Goal: Transaction & Acquisition: Book appointment/travel/reservation

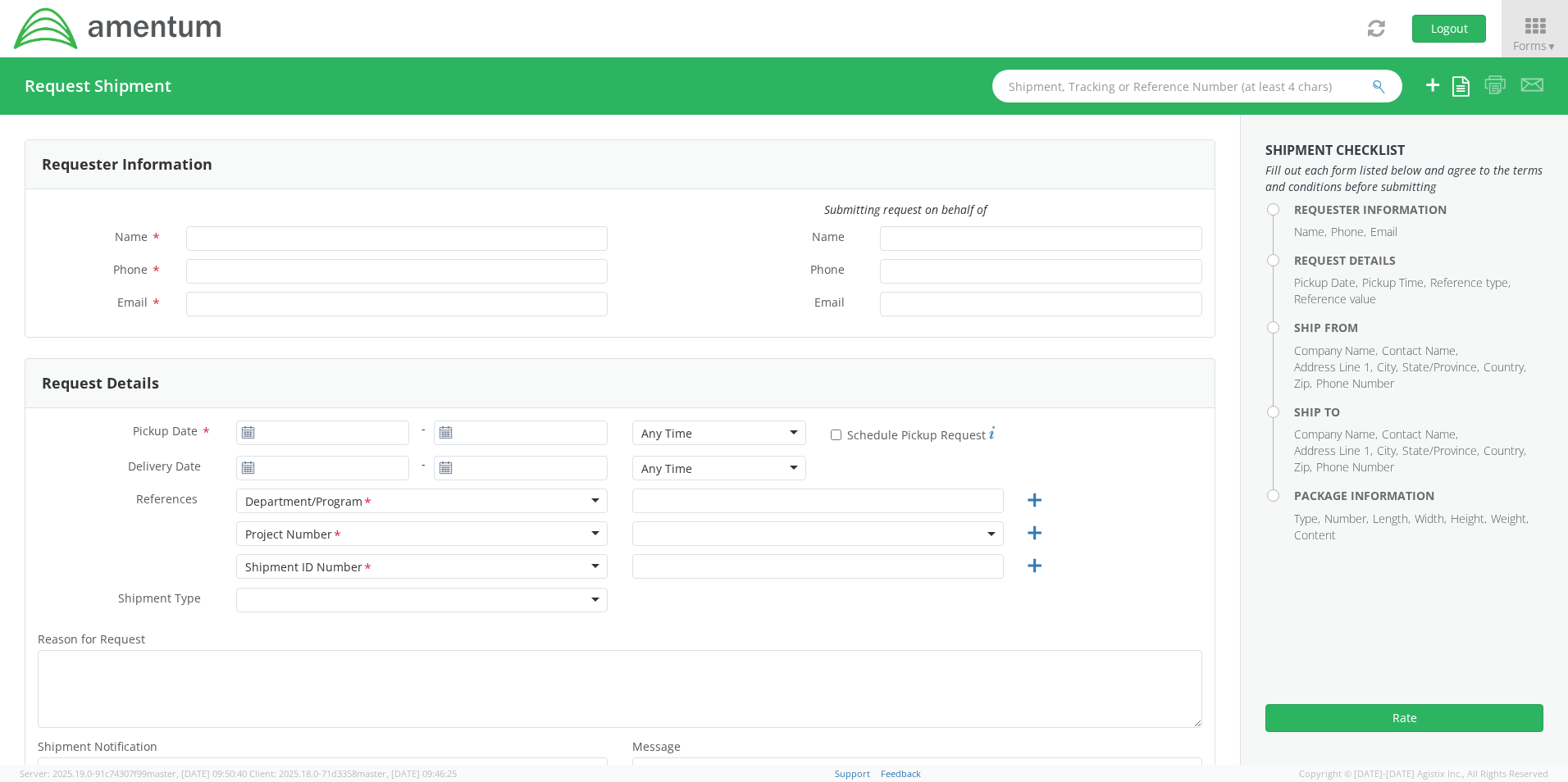
type input "[PERSON_NAME]"
type input "8172241568"
type input "[EMAIL_ADDRESS][PERSON_NAME][DOMAIN_NAME]"
type input "09/16/2025"
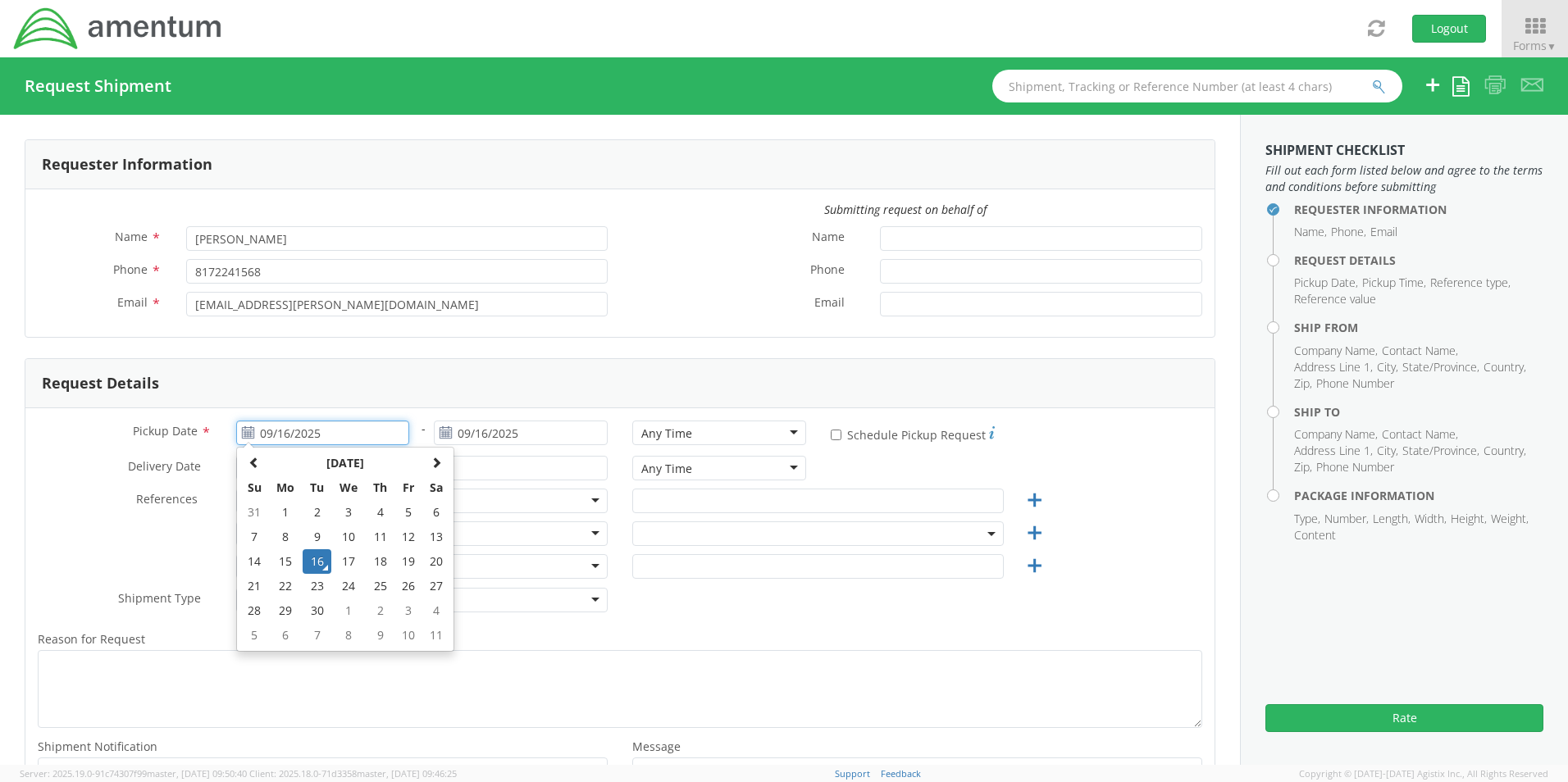
click at [290, 434] on input "09/16/2025" at bounding box center [323, 433] width 174 height 24
select select "OCCP.600391.00000"
click at [318, 565] on td "16" at bounding box center [317, 561] width 29 height 24
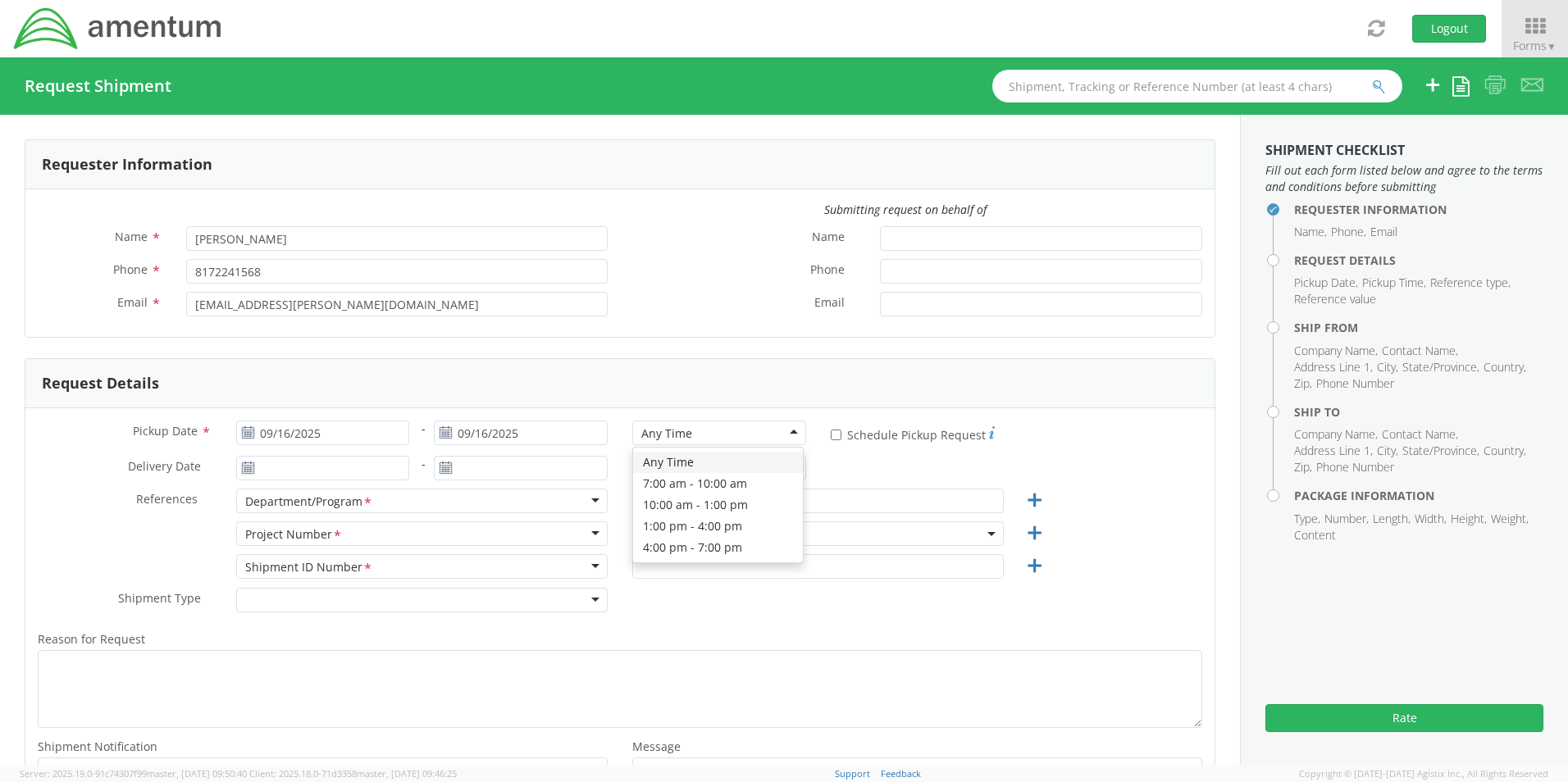
click at [633, 431] on div "Any Time" at bounding box center [719, 433] width 174 height 24
click at [647, 508] on input "text" at bounding box center [818, 501] width 372 height 24
paste input "Jose A. Tijerina"
type input "Jose A. Tijerina"
click at [667, 536] on span "OCCP.600391.00000" at bounding box center [818, 533] width 354 height 16
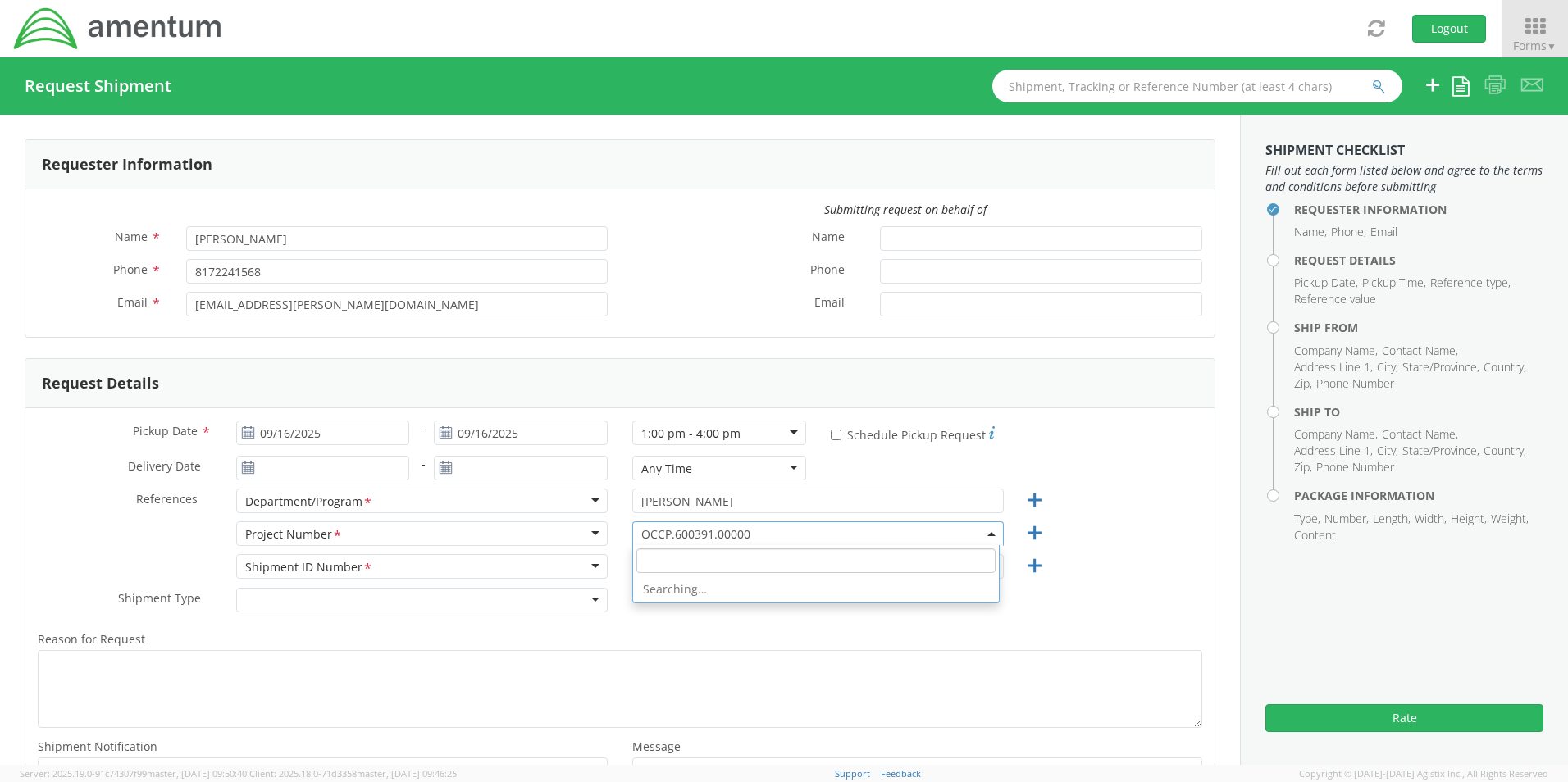
click at [661, 568] on input "search" at bounding box center [816, 560] width 359 height 24
paste input "OVHD.100594.00000"
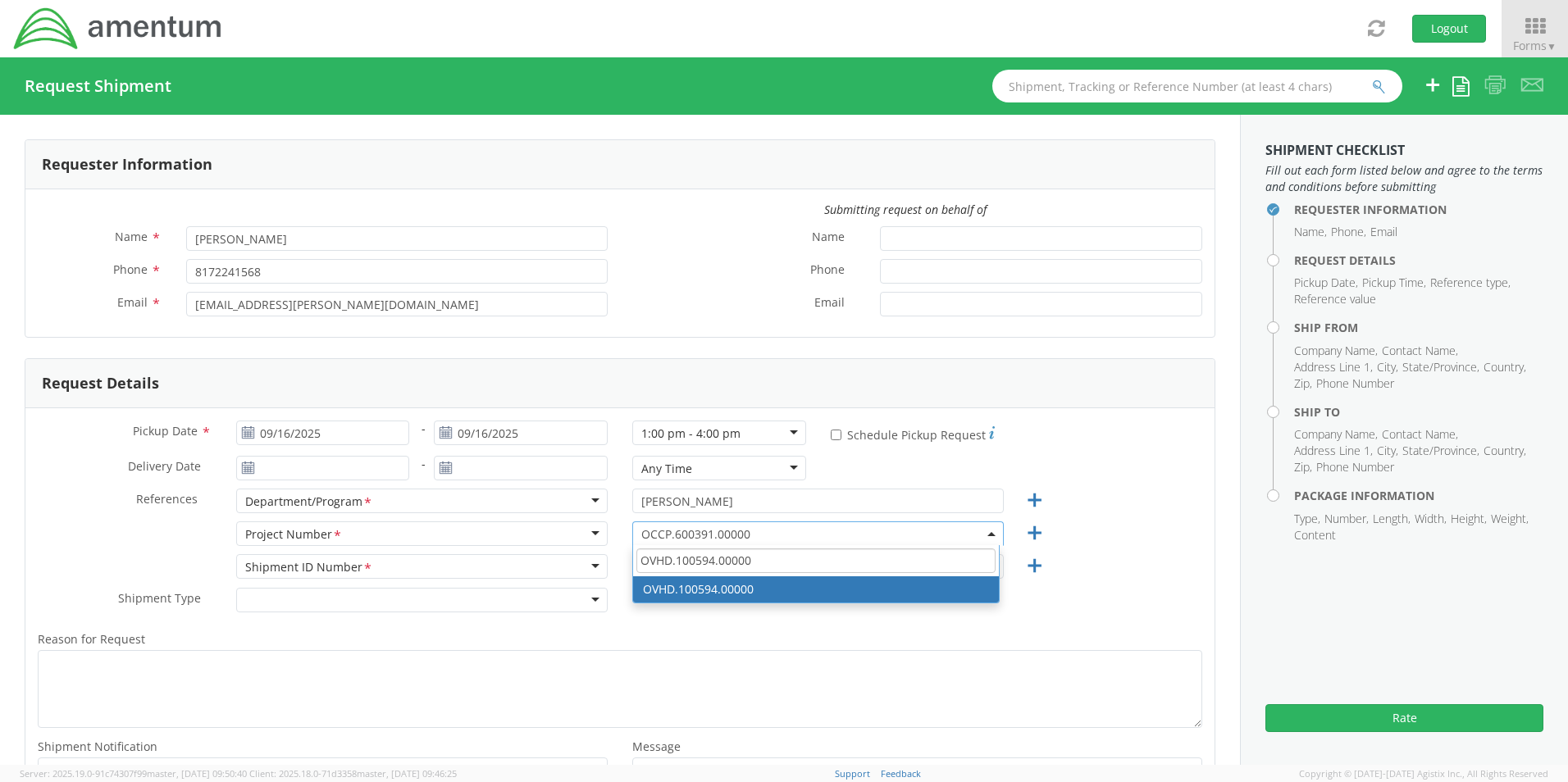
type input "OVHD.100594.00000"
select select "OVHD.100594.00000"
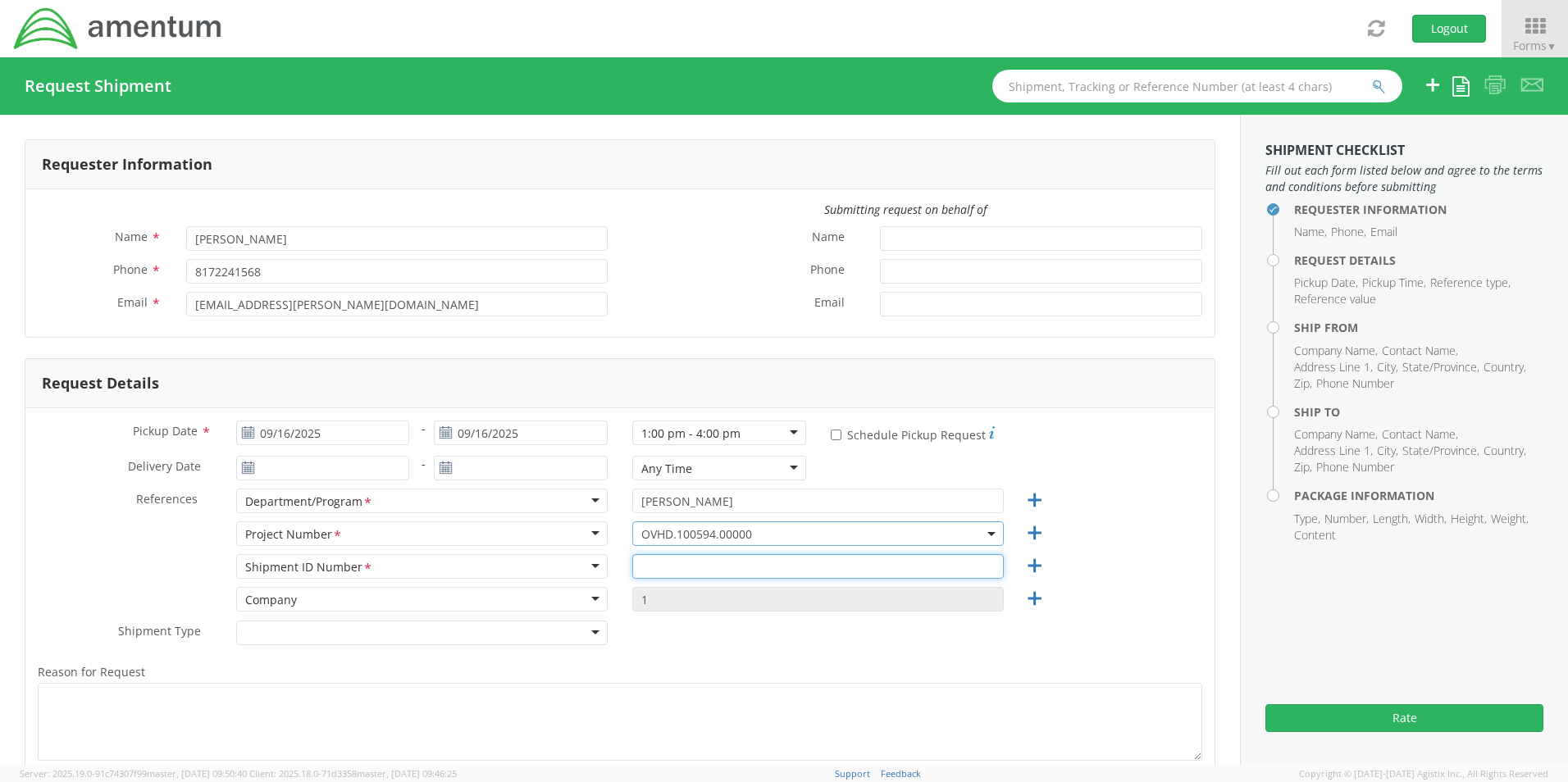
click at [681, 574] on input "text" at bounding box center [818, 566] width 372 height 24
paste input "Hailey Green - REQ0223666"
type input "Hailey Green - REQ0223666"
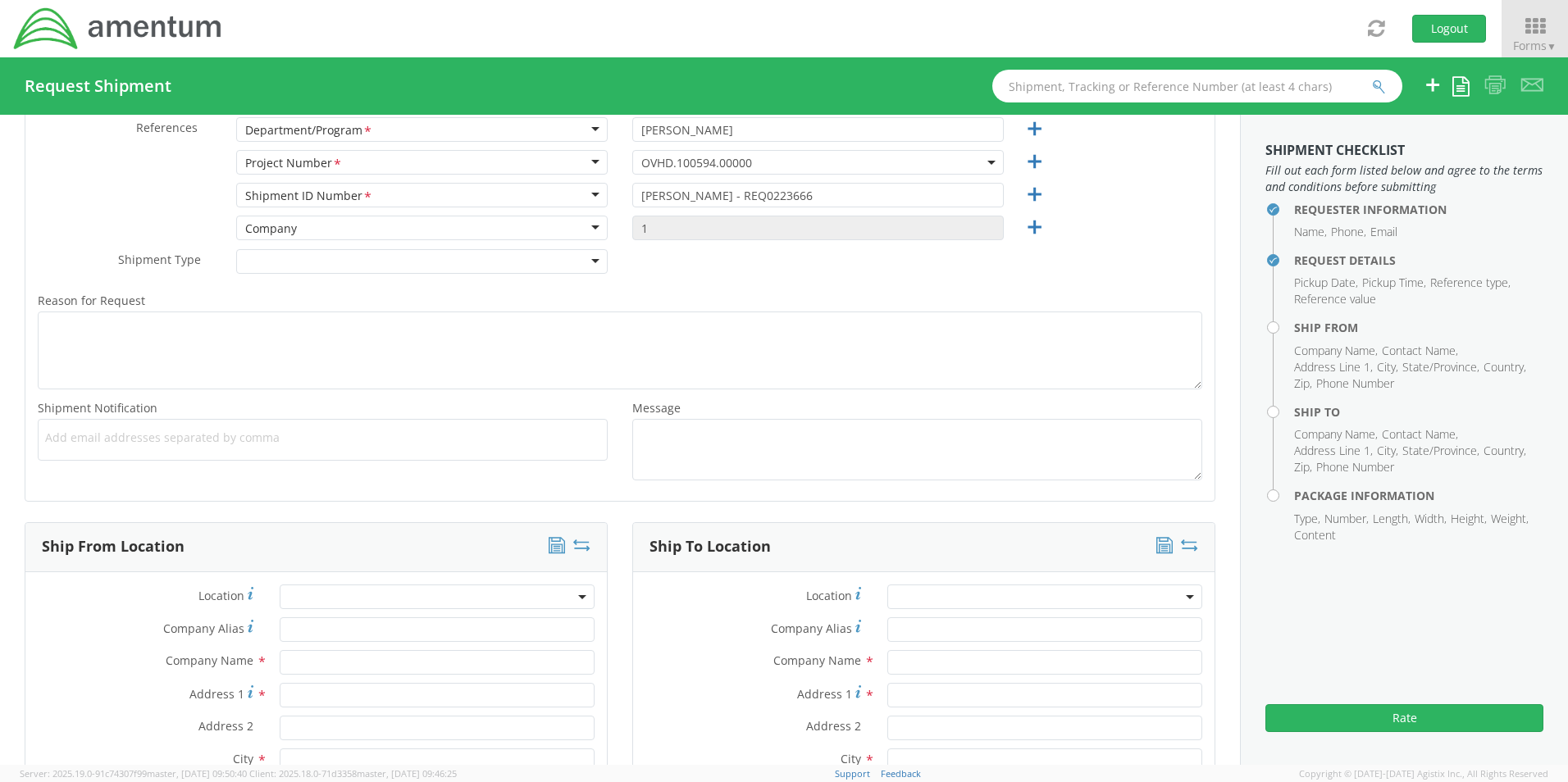
click at [72, 451] on div "Add email addresses separated by comma" at bounding box center [323, 439] width 570 height 42
paste input "Jose.Tijerina@Amentum.com"
type input "vJose.Tijerina@Amentum.com"
click at [321, 454] on div "Add email addresses separated by comma vJose.Tijerina@Amentum.com ×" at bounding box center [323, 440] width 570 height 43
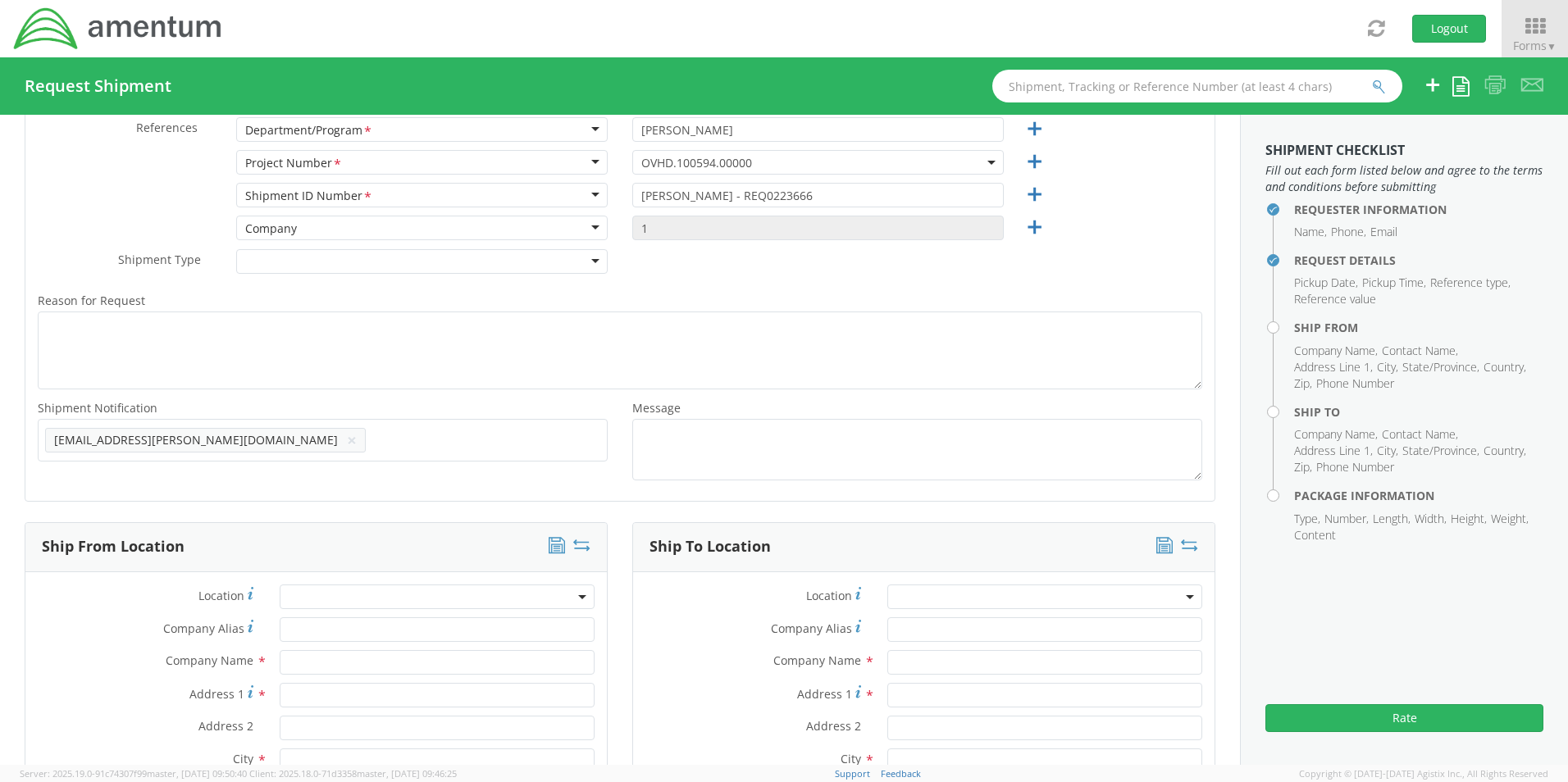
drag, startPoint x: 298, startPoint y: 440, endPoint x: 10, endPoint y: 441, distance: 288.0
click at [347, 437] on button "×" at bounding box center [352, 439] width 10 height 20
click at [90, 435] on span "Add email addresses separated by comma" at bounding box center [322, 438] width 555 height 17
paste input "Jose.Tijerina@Amentum.com"
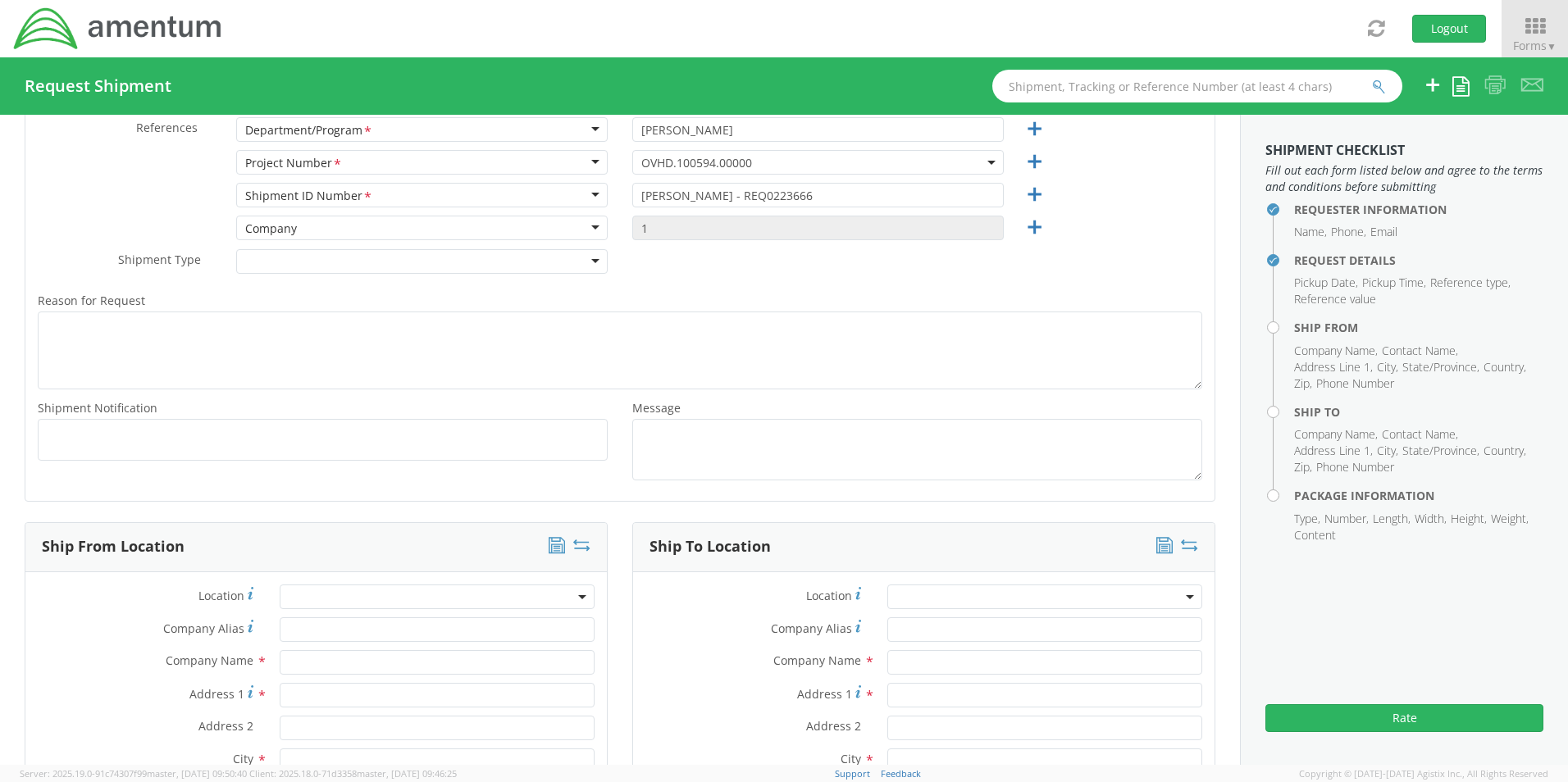
type input "Jose.Tijerina@Amentum.com"
click at [360, 451] on ul "Jose.Tijerina@Amentum.com ×" at bounding box center [322, 440] width 555 height 28
paste input "[EMAIL_ADDRESS][DOMAIN_NAME]"
type input "[EMAIL_ADDRESS][DOMAIN_NAME]"
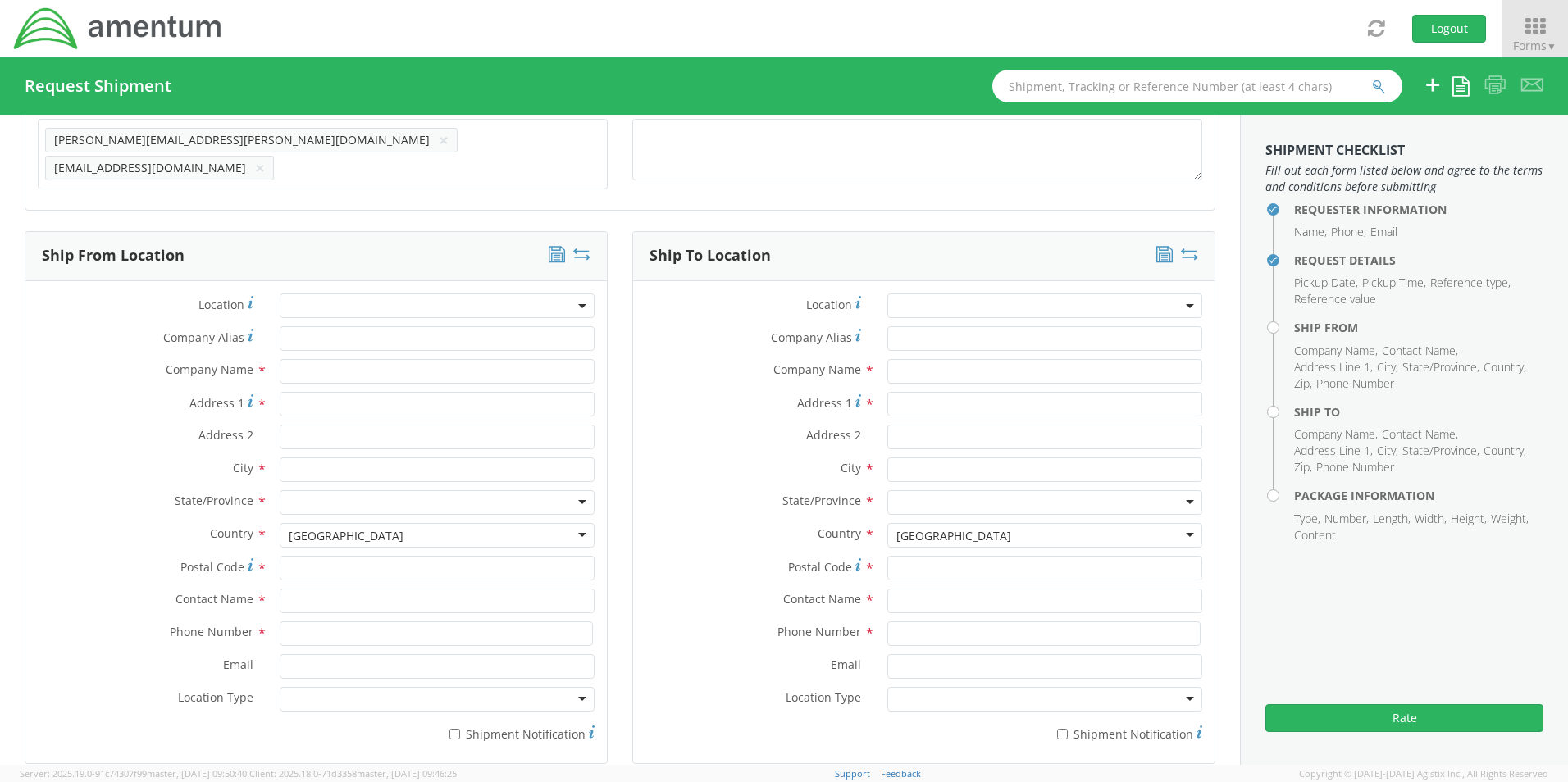
scroll to position [699, 0]
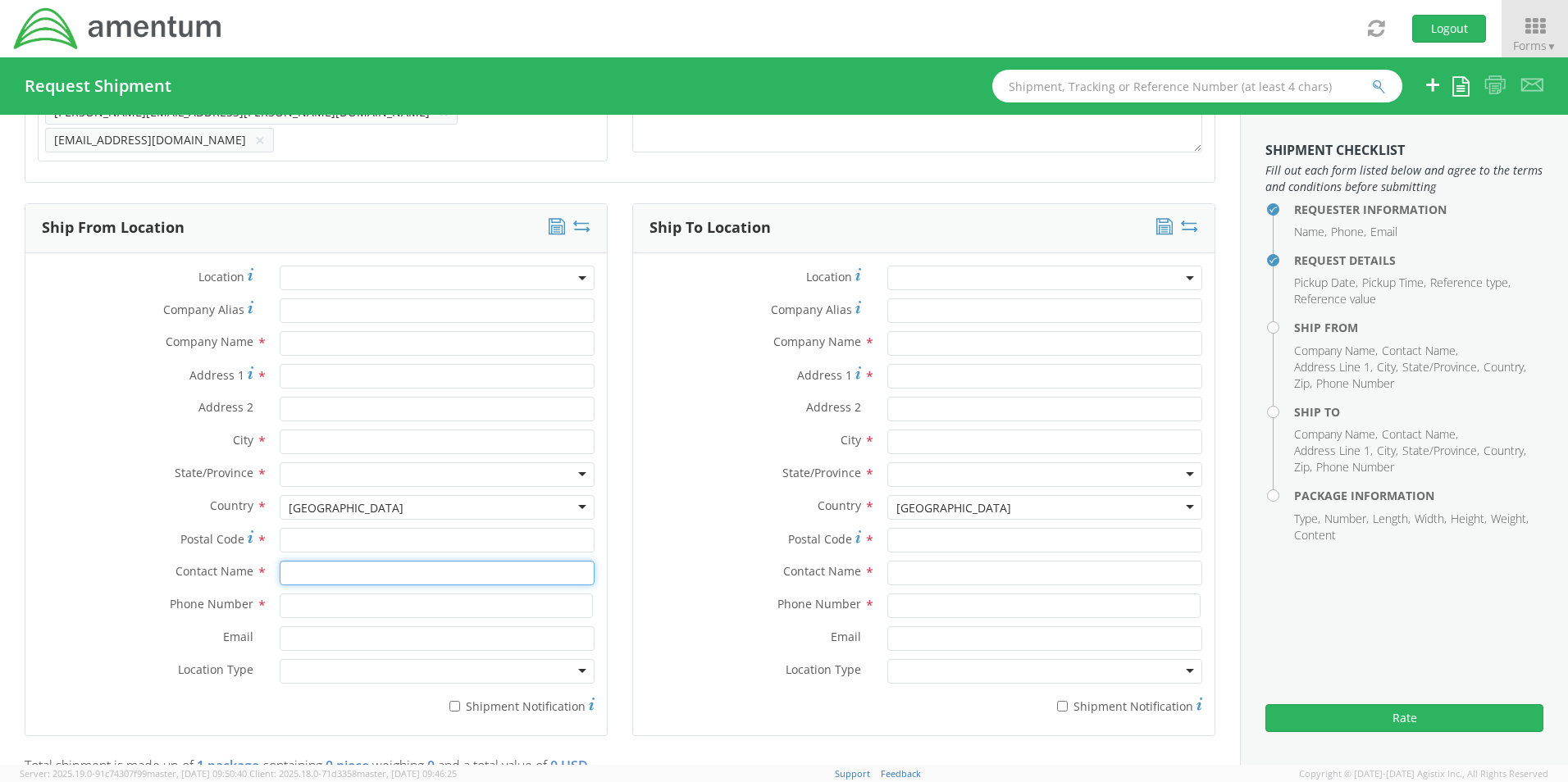
click at [321, 573] on input "text" at bounding box center [437, 573] width 315 height 24
type input "sene"
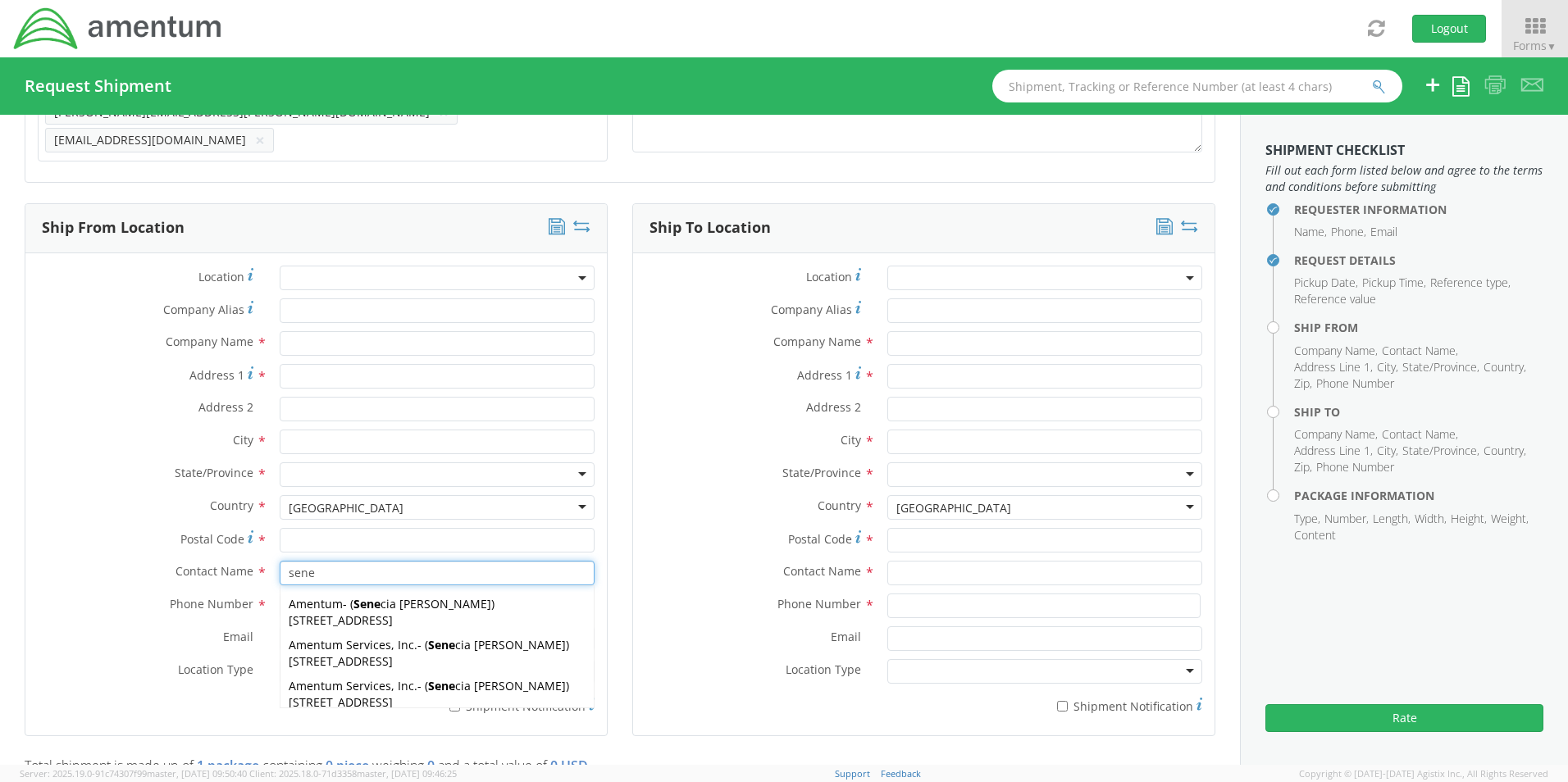
click at [337, 654] on span "13500 Heritage Parkway, mail room, Fort Worth, TX, 76177, US" at bounding box center [341, 661] width 104 height 16
type input "Amentum Services, Inc."
type input "[STREET_ADDRESS]"
type input "[GEOGRAPHIC_DATA]"
type input "76177"
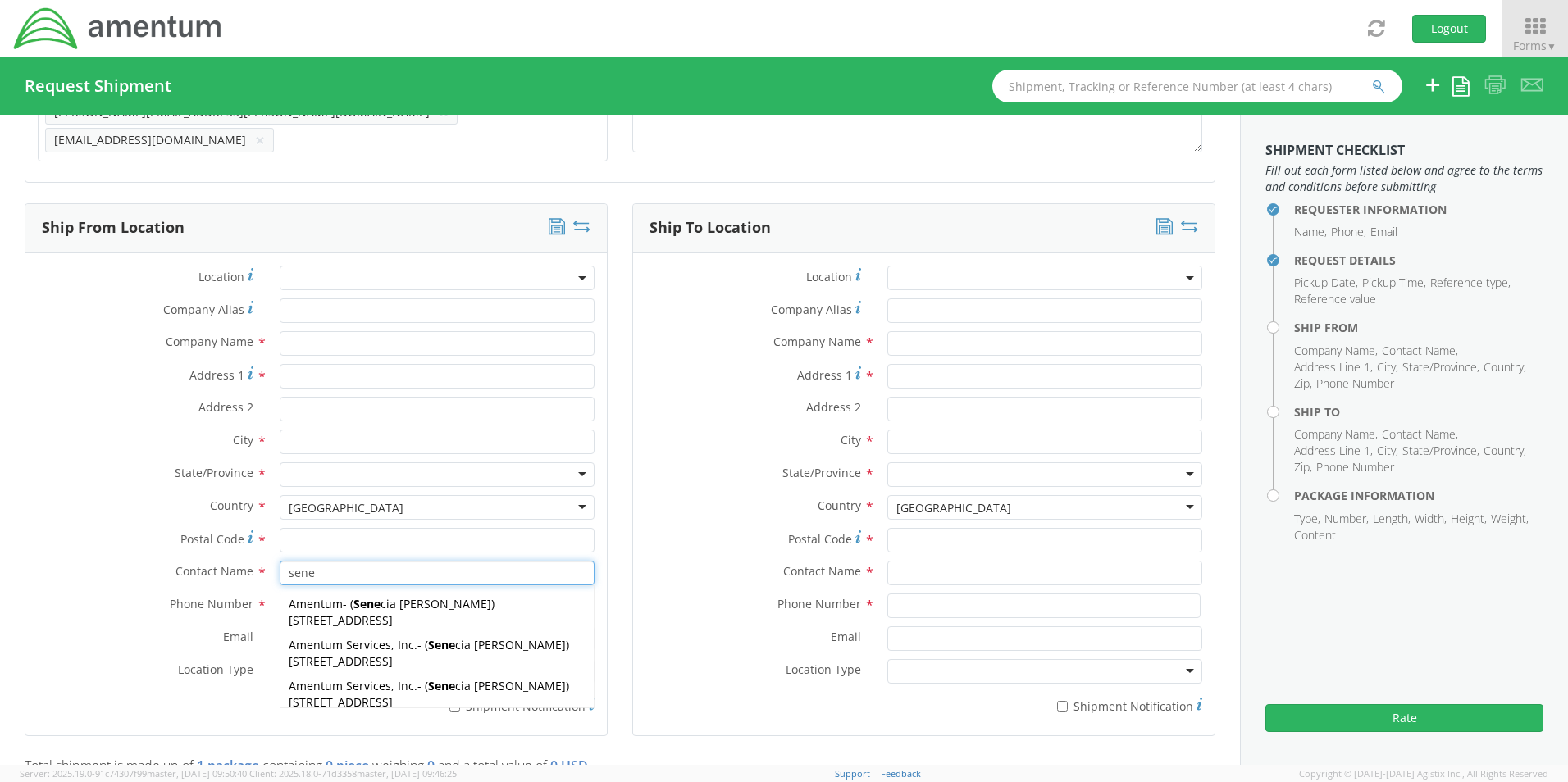
type input "[PERSON_NAME]"
type input "[PHONE_NUMBER]"
type input "[EMAIL_ADDRESS][PERSON_NAME][DOMAIN_NAME]"
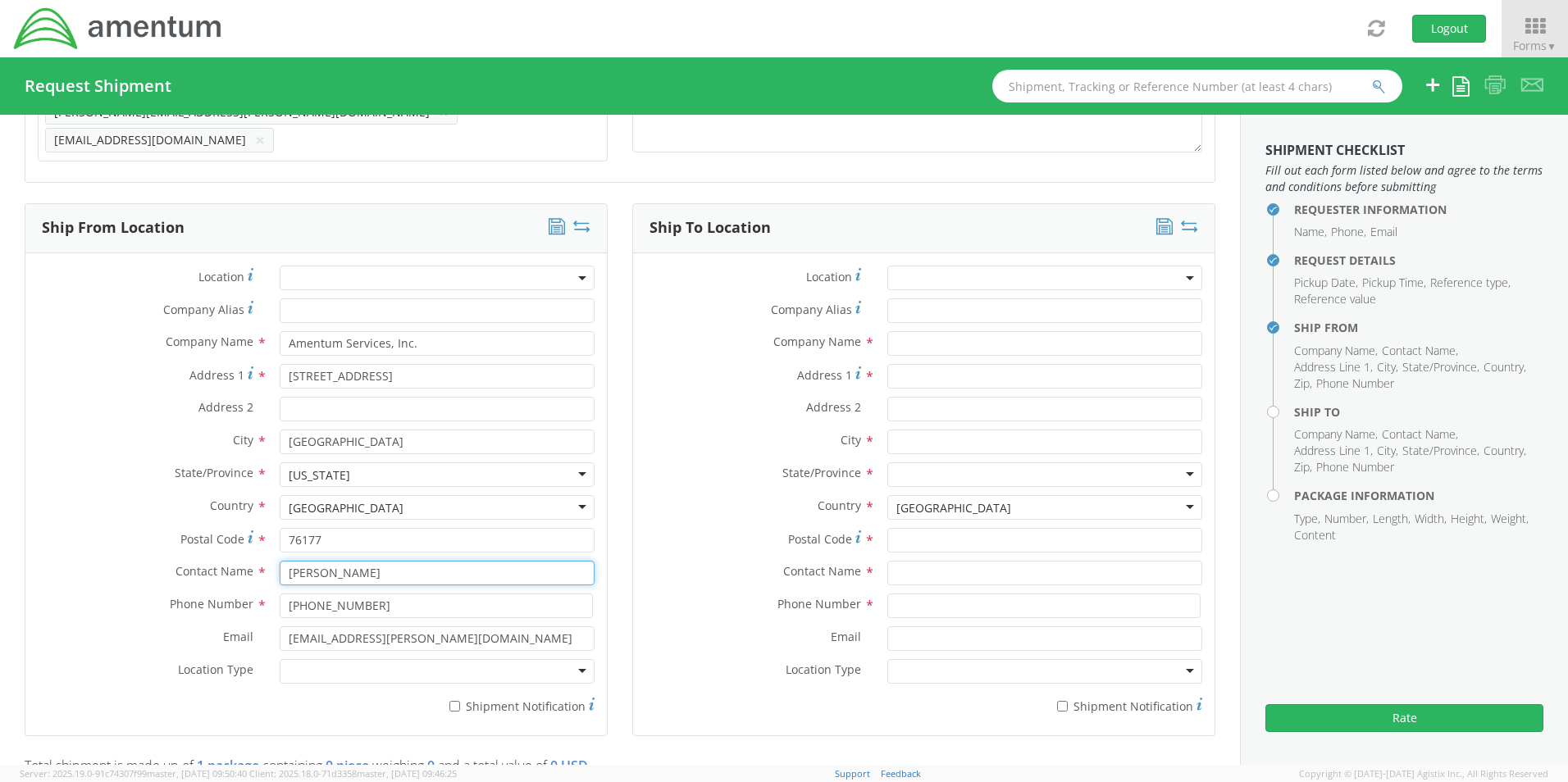
type input "[PERSON_NAME]"
click at [341, 670] on div at bounding box center [437, 671] width 315 height 24
drag, startPoint x: 333, startPoint y: 692, endPoint x: 360, endPoint y: 685, distance: 27.9
click at [459, 695] on label "* Shipment Notification" at bounding box center [437, 705] width 315 height 20
click at [459, 701] on input "* Shipment Notification" at bounding box center [454, 706] width 10 height 10
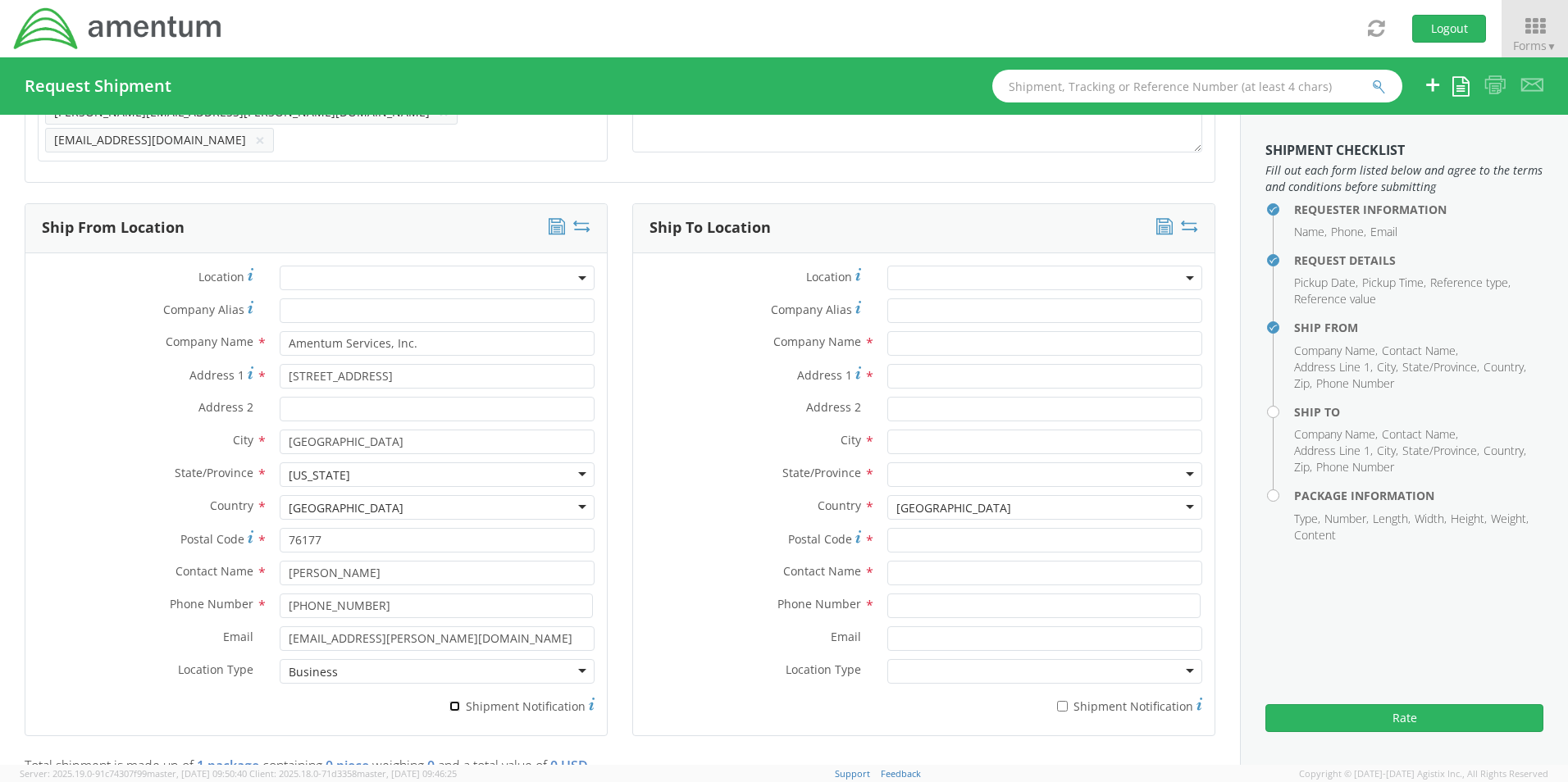
checkbox input "true"
click at [926, 331] on input "text" at bounding box center [1045, 344] width 315 height 24
paste input "[PERSON_NAME]"
type input "Amentum / [PERSON_NAME]"
click at [966, 563] on input "text" at bounding box center [1045, 573] width 315 height 24
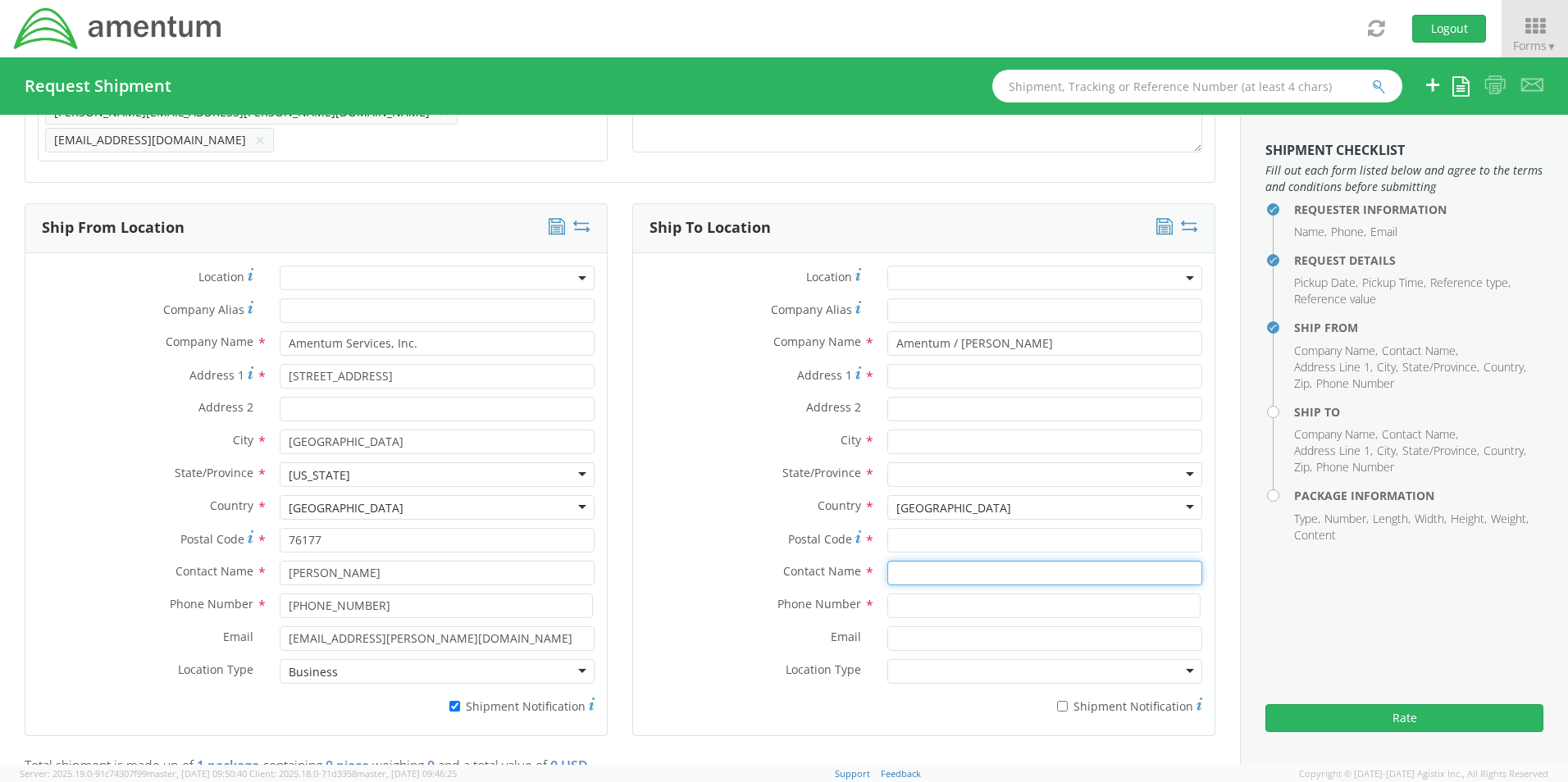
paste input "[PERSON_NAME]"
type input "[PERSON_NAME]"
click at [926, 367] on input "Address 1 *" at bounding box center [1045, 376] width 315 height 24
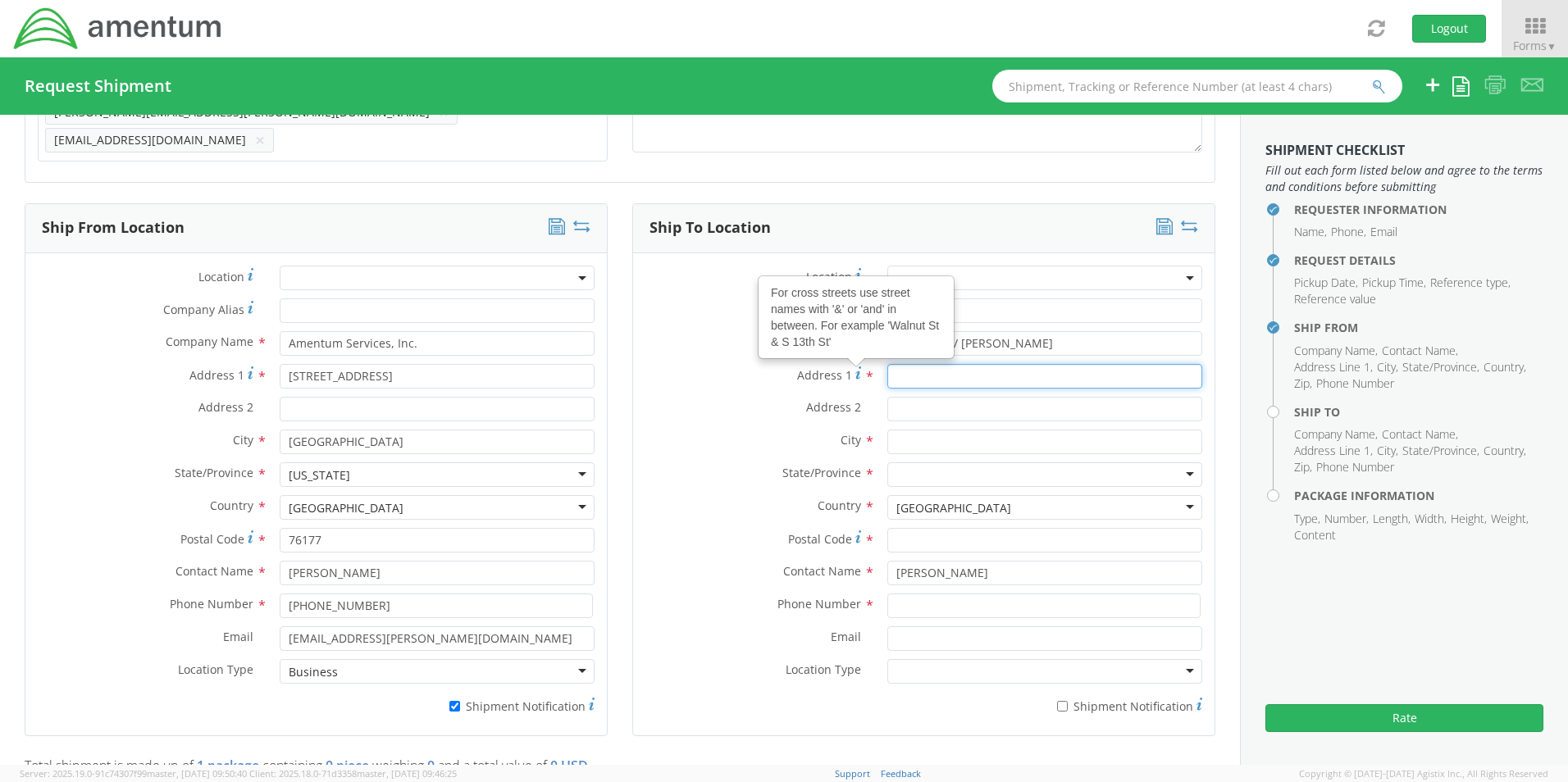
click at [934, 369] on input "Address 1 For cross streets use street names with '&' or 'and' in between. For …" at bounding box center [1045, 376] width 315 height 24
drag, startPoint x: 769, startPoint y: 386, endPoint x: 98, endPoint y: 388, distance: 671.0
click at [98, 388] on div "Ship From Location Location * Company Alias * Company Name * Amentum Services, …" at bounding box center [619, 479] width 1215 height 554
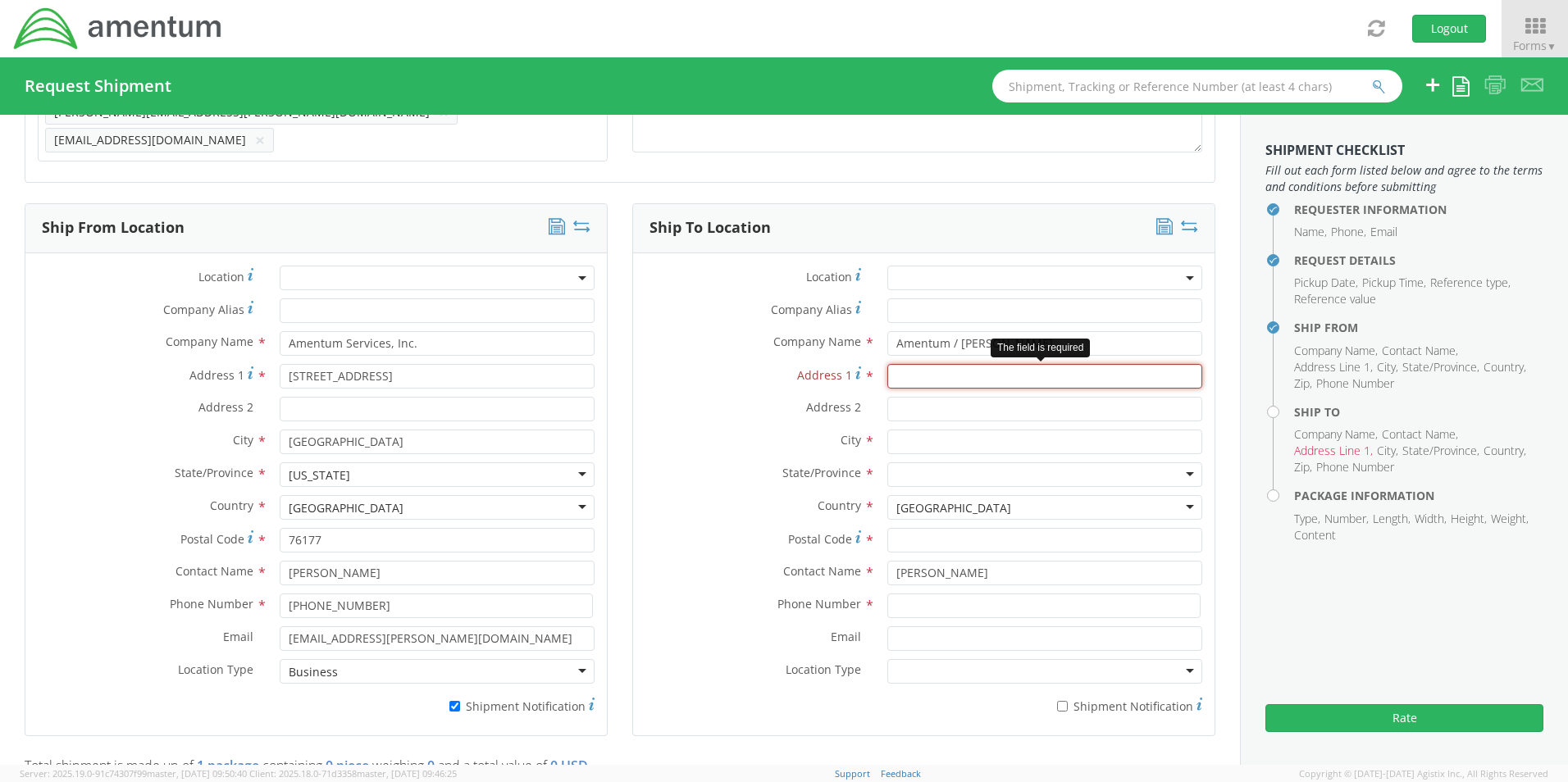
click at [926, 373] on input "Address 1 *" at bounding box center [1045, 376] width 315 height 24
paste input "2438 Water Valley Way"
type input "2438 Water Valley Way"
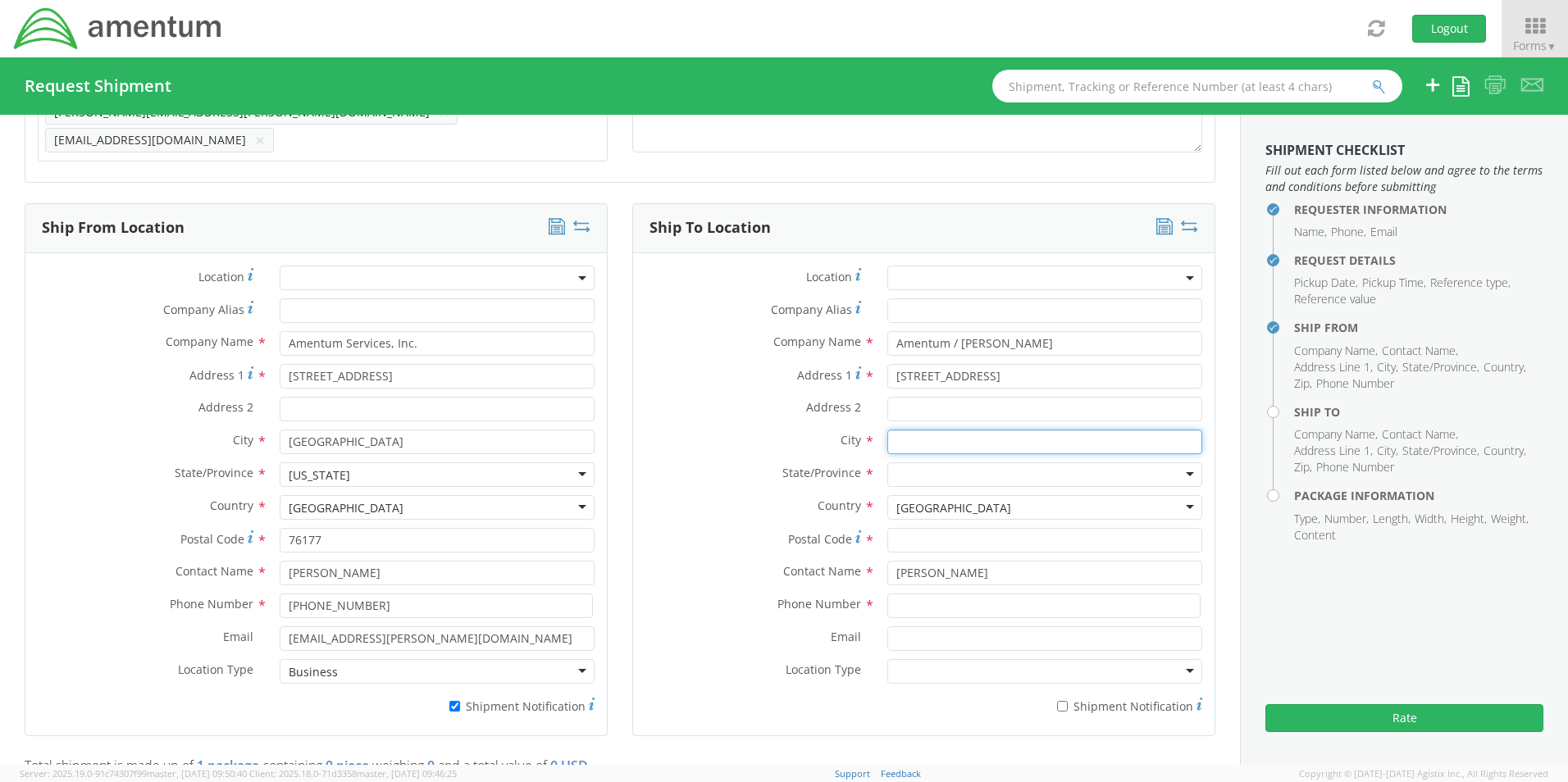
click at [920, 435] on input "text" at bounding box center [1045, 442] width 315 height 24
paste input "Knoxville"
type input "Knoxville"
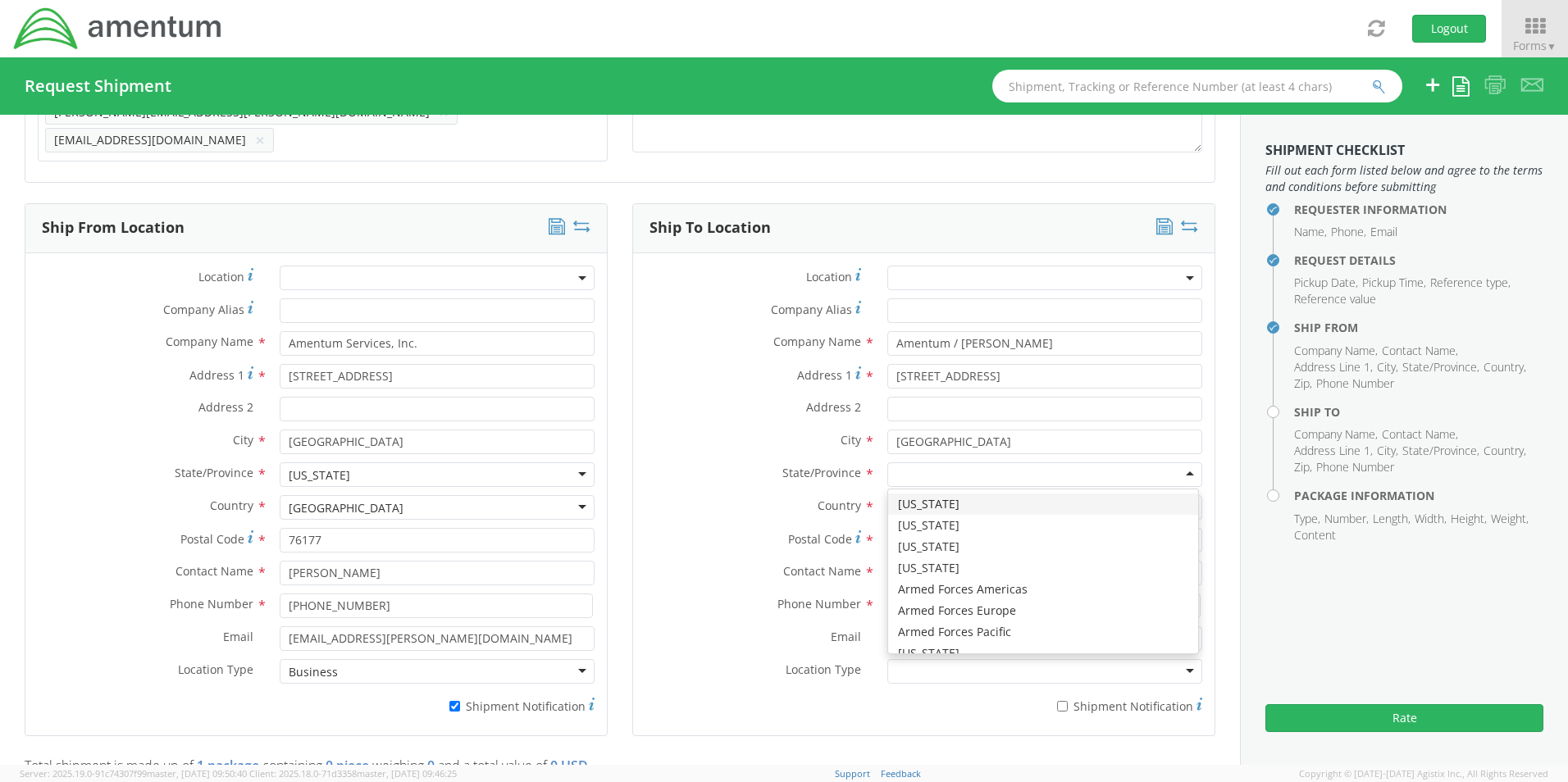
click at [895, 463] on div at bounding box center [1045, 475] width 315 height 24
type input "t"
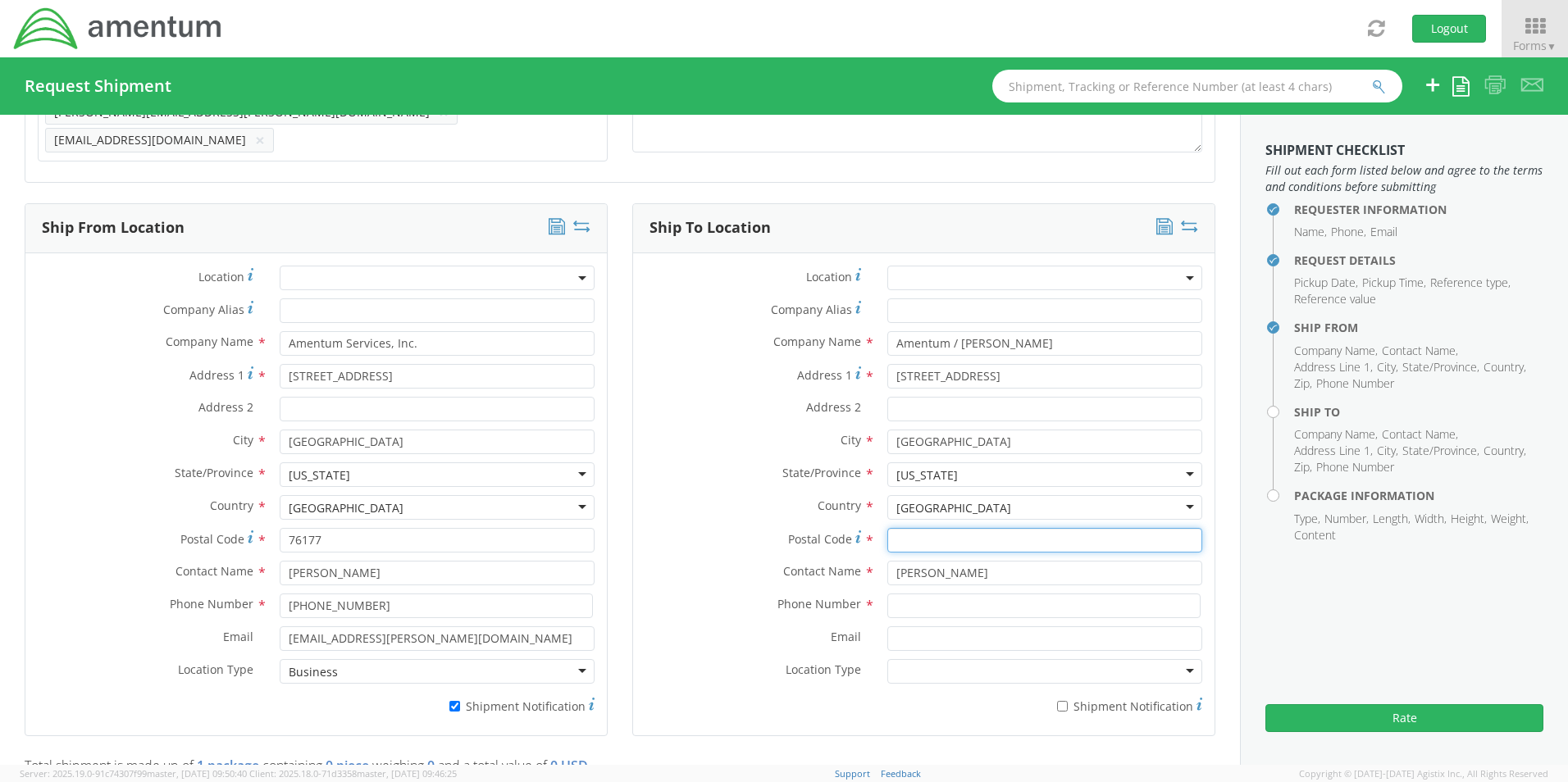
click at [920, 528] on input "Postal Code *" at bounding box center [1045, 540] width 315 height 24
paste input "37932"
type input "37932"
click at [913, 596] on input at bounding box center [1044, 606] width 313 height 24
paste input "865-386-8872"
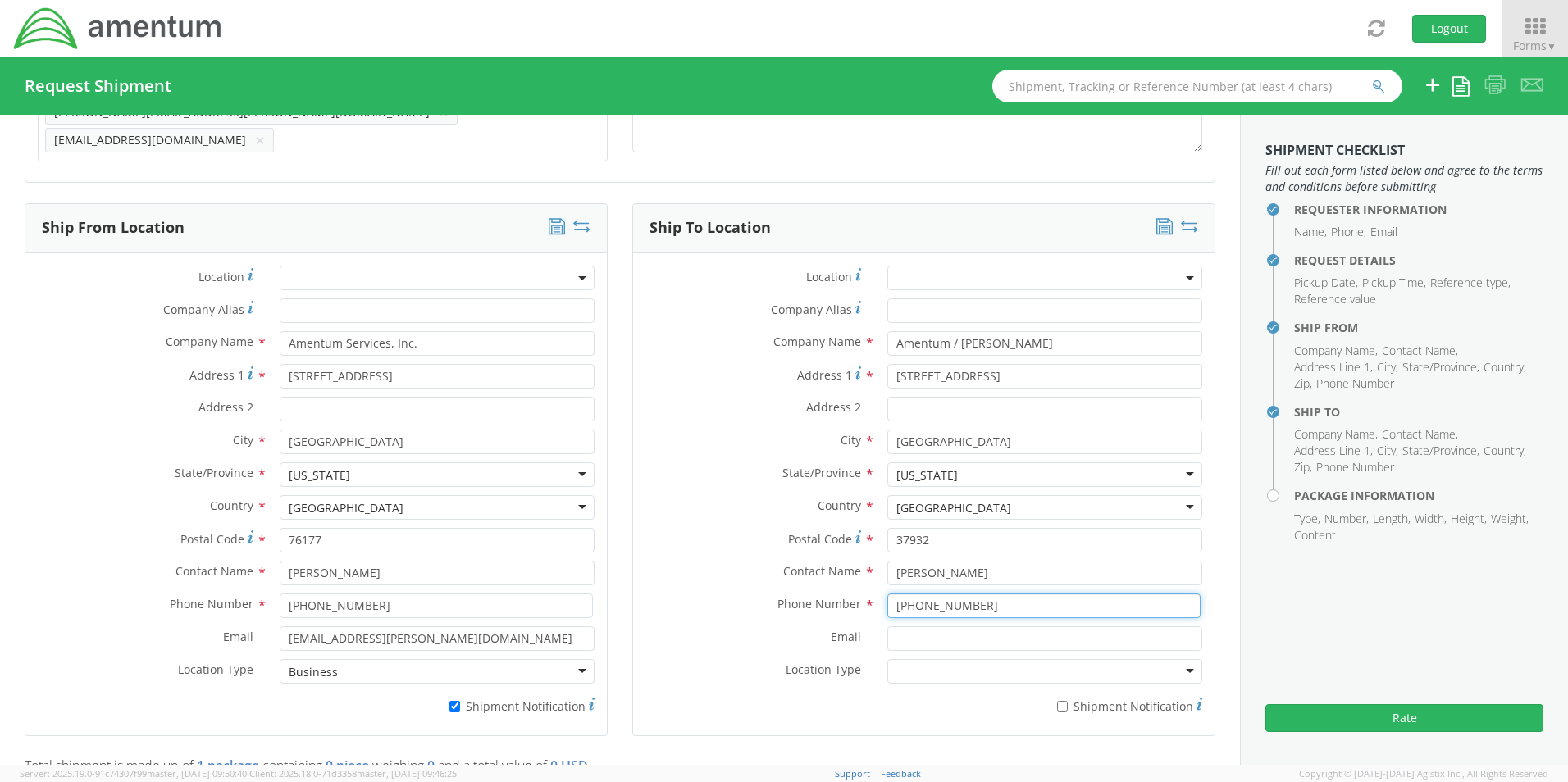
type input "865-386-8872"
click at [920, 631] on input "Email *" at bounding box center [1045, 639] width 315 height 24
paste input "Hailey.Green@amentum.com"
type input "Hailey.Green@amentum.com"
click at [1057, 701] on input "* Shipment Notification" at bounding box center [1061, 706] width 10 height 10
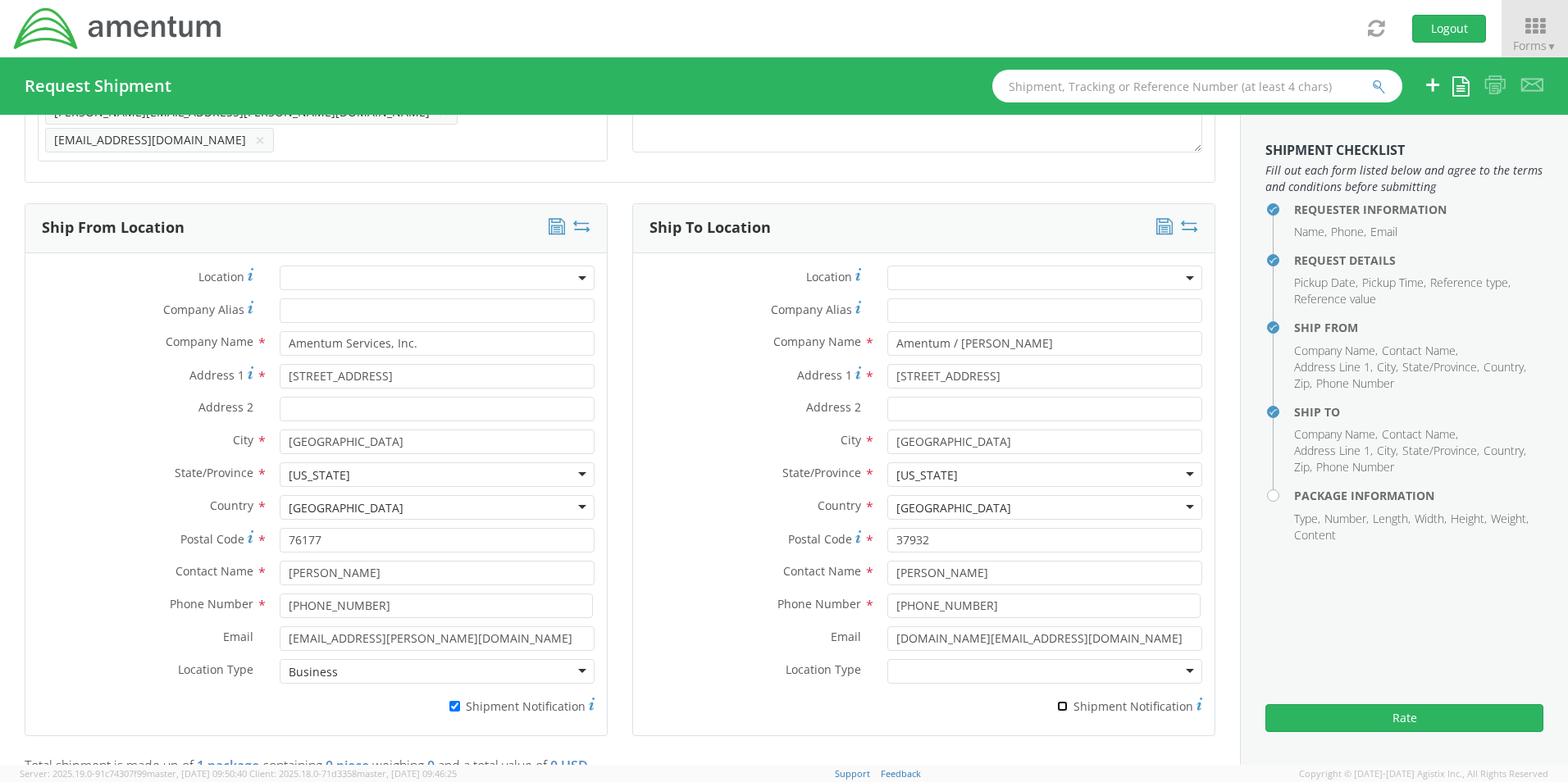
checkbox input "true"
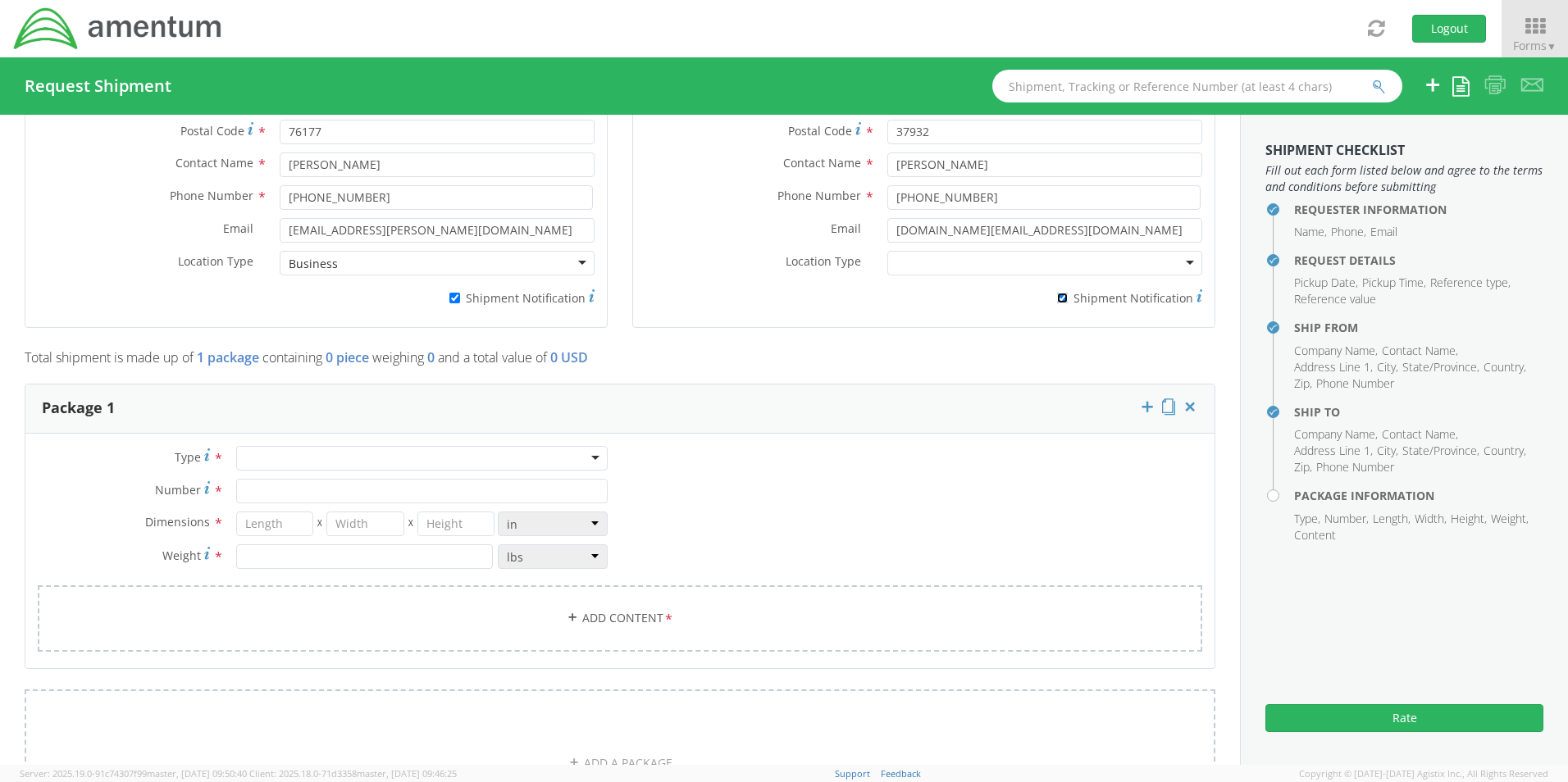
scroll to position [1110, 0]
click at [254, 448] on div at bounding box center [422, 456] width 372 height 24
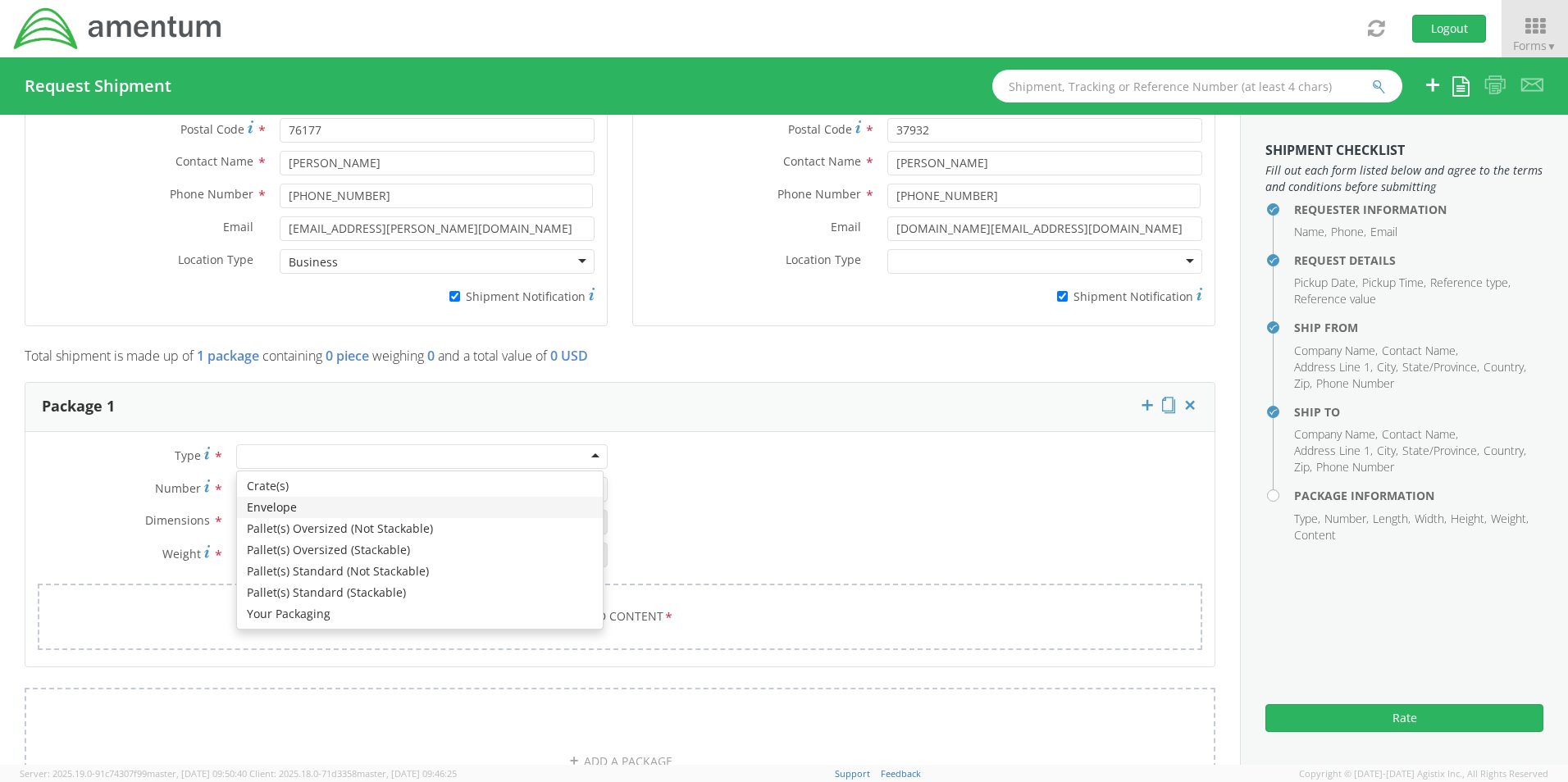
type input "1"
type input "9.5"
type input "12.5"
type input "0.25"
type input "1"
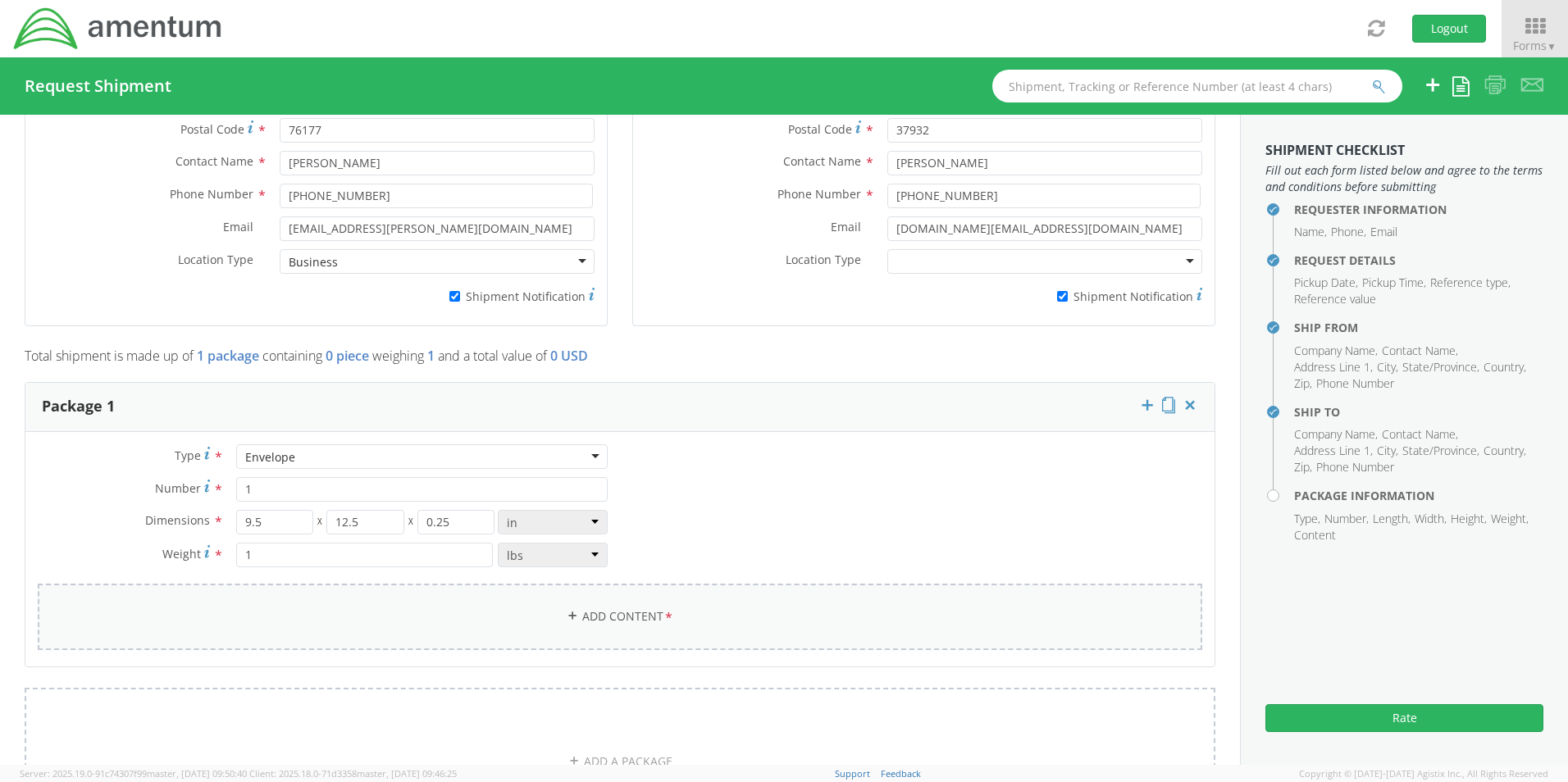
click at [609, 606] on link "Add Content *" at bounding box center [620, 616] width 1165 height 66
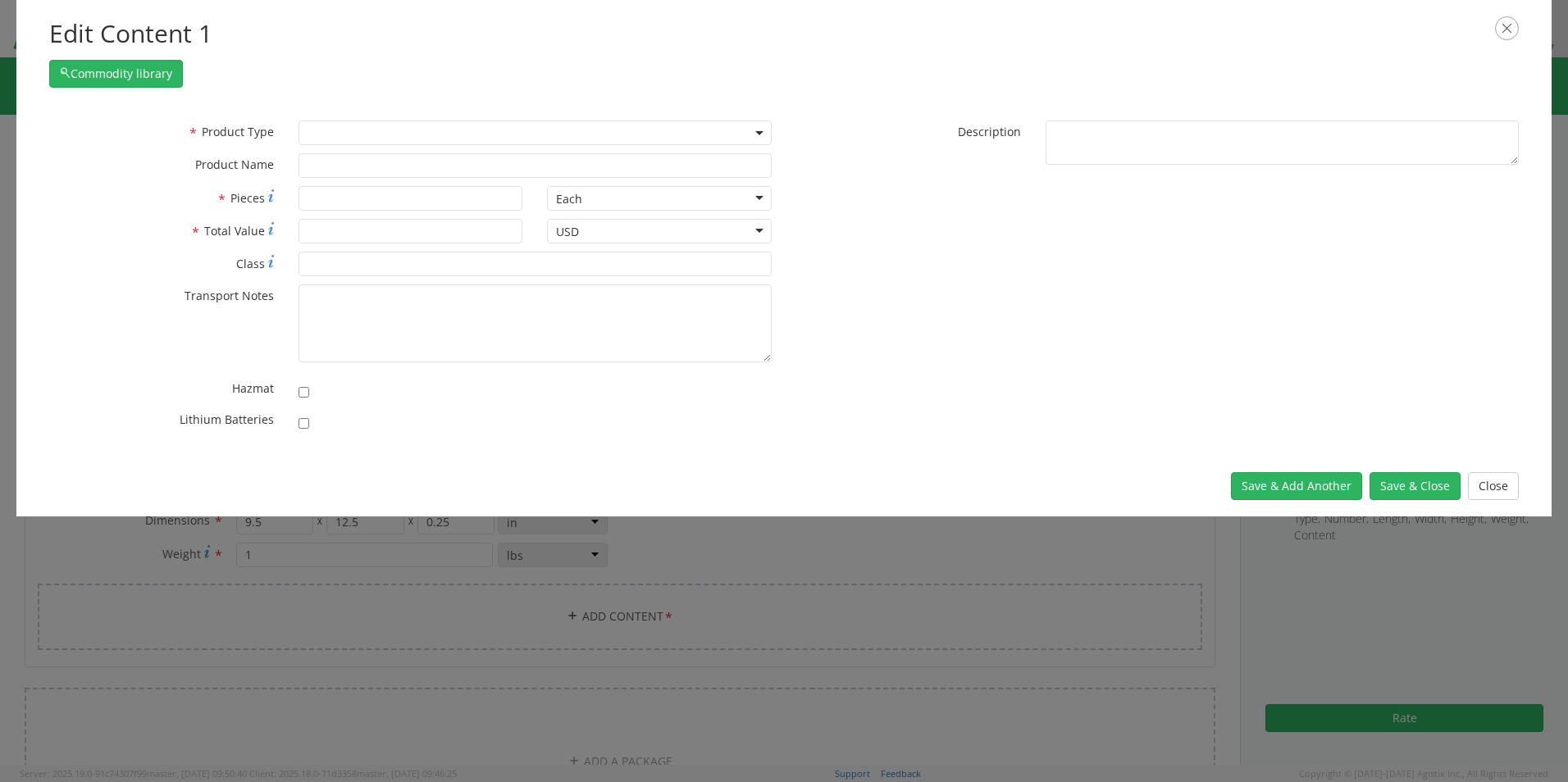
click at [344, 131] on span at bounding box center [535, 132] width 473 height 24
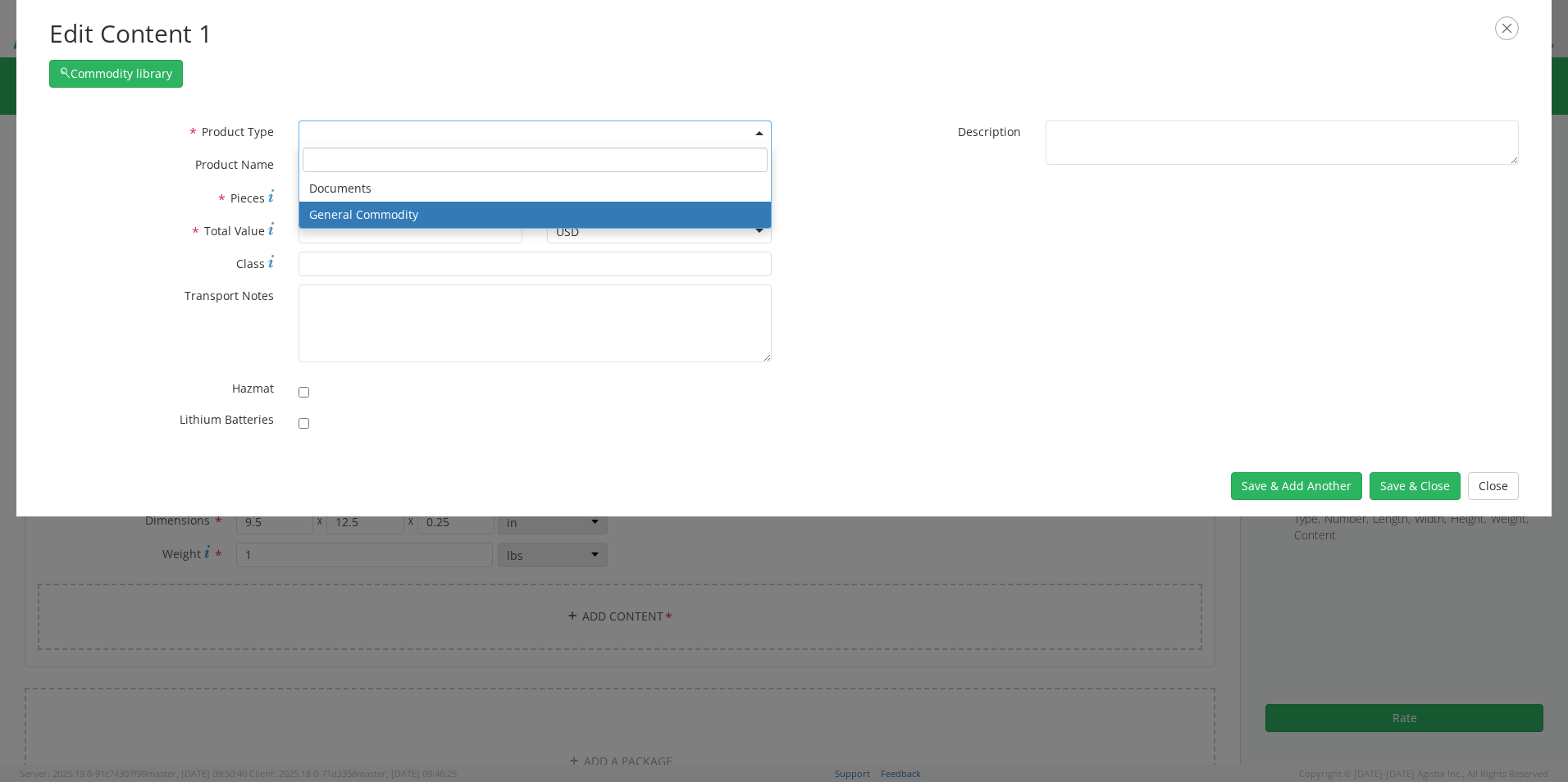
select select "COMMODITY"
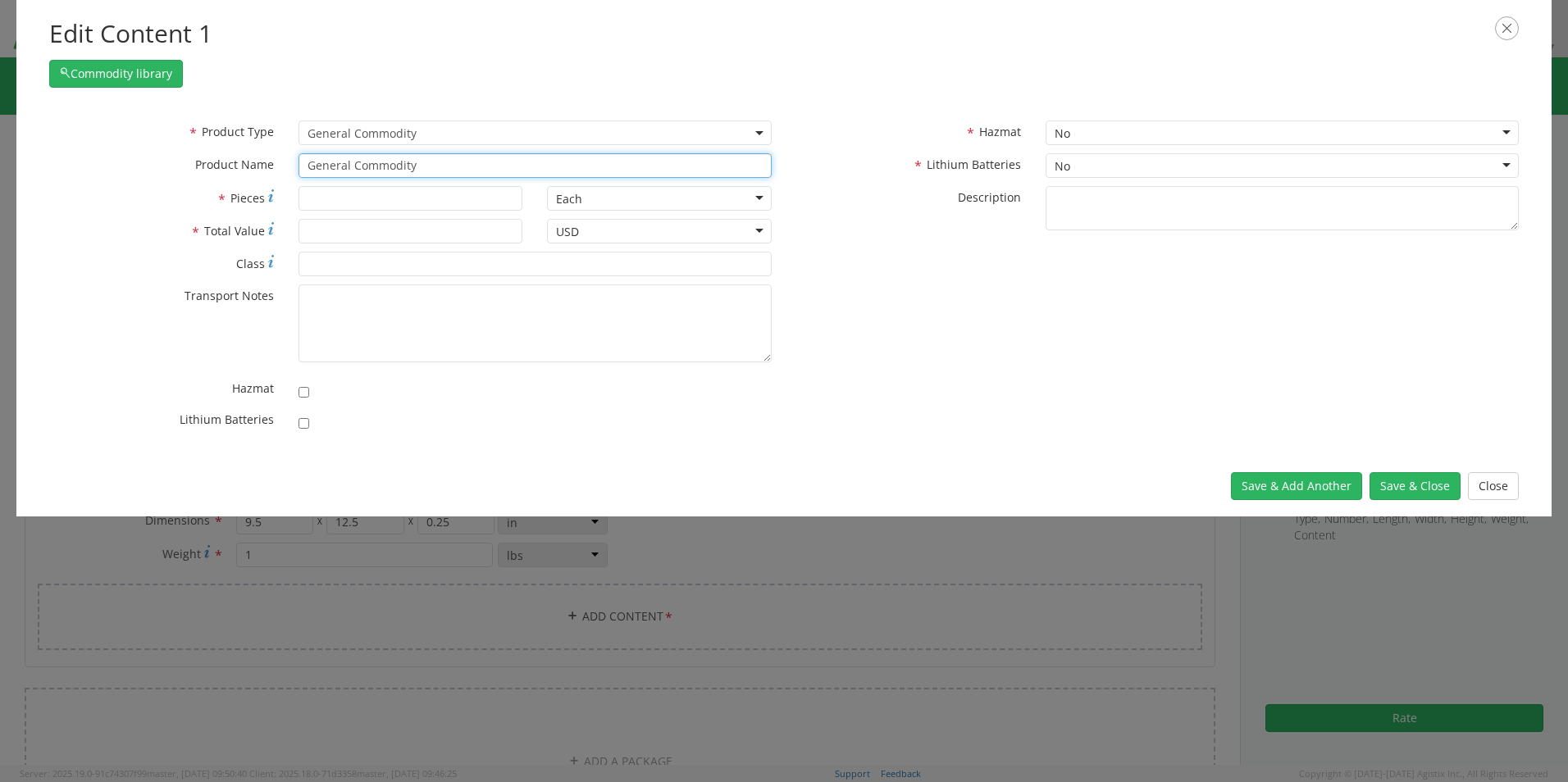
drag, startPoint x: 433, startPoint y: 169, endPoint x: 171, endPoint y: 163, distance: 262.1
click at [172, 163] on div "* Product Name General Commodity" at bounding box center [411, 166] width 747 height 24
paste input "USB - SCTASK0250944 Verbatim – 128 GB V3"
type input "USB - SCTASK0250944 Verbatim – 128 GB V3"
type input "1"
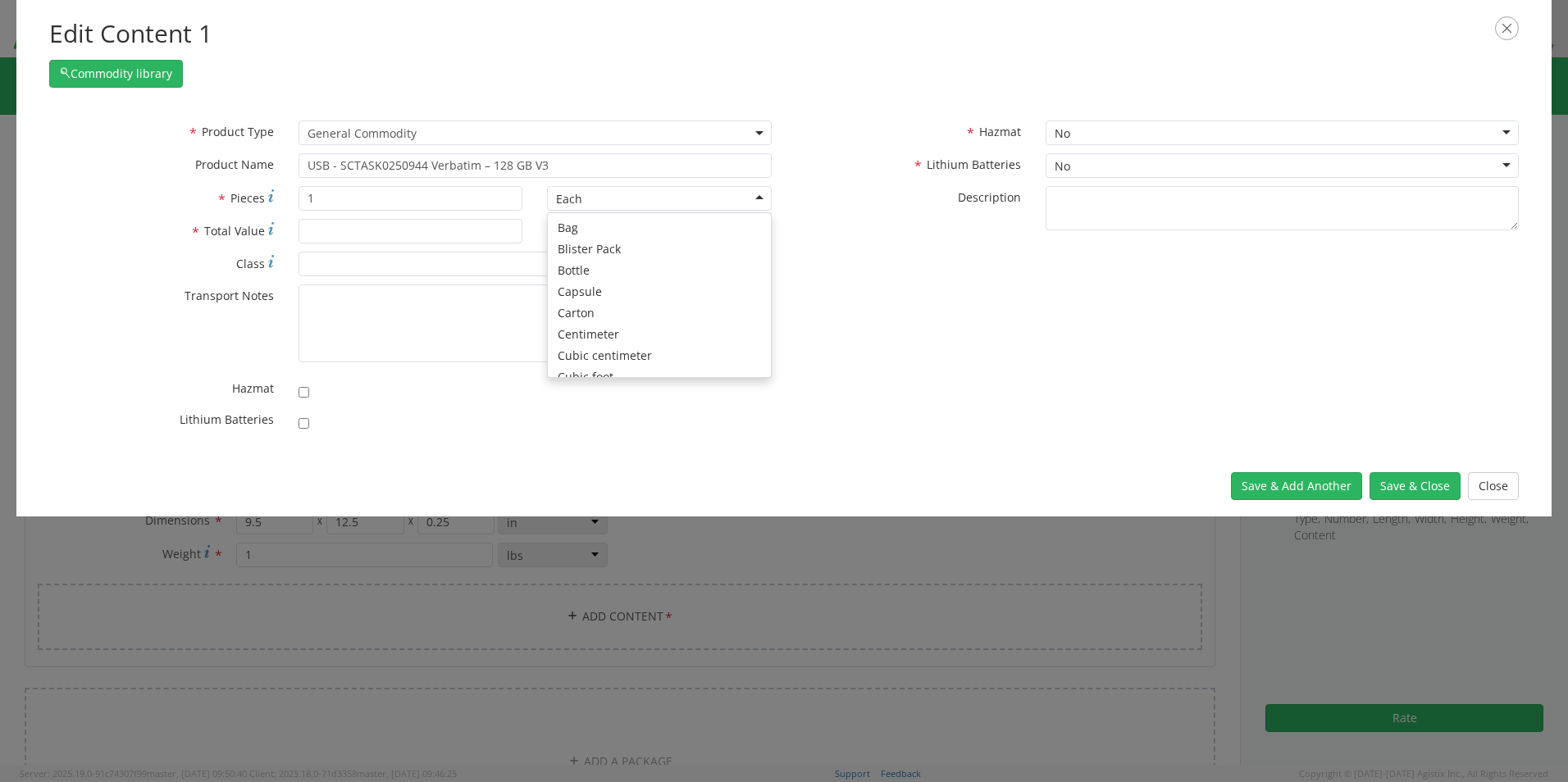
scroll to position [147, 0]
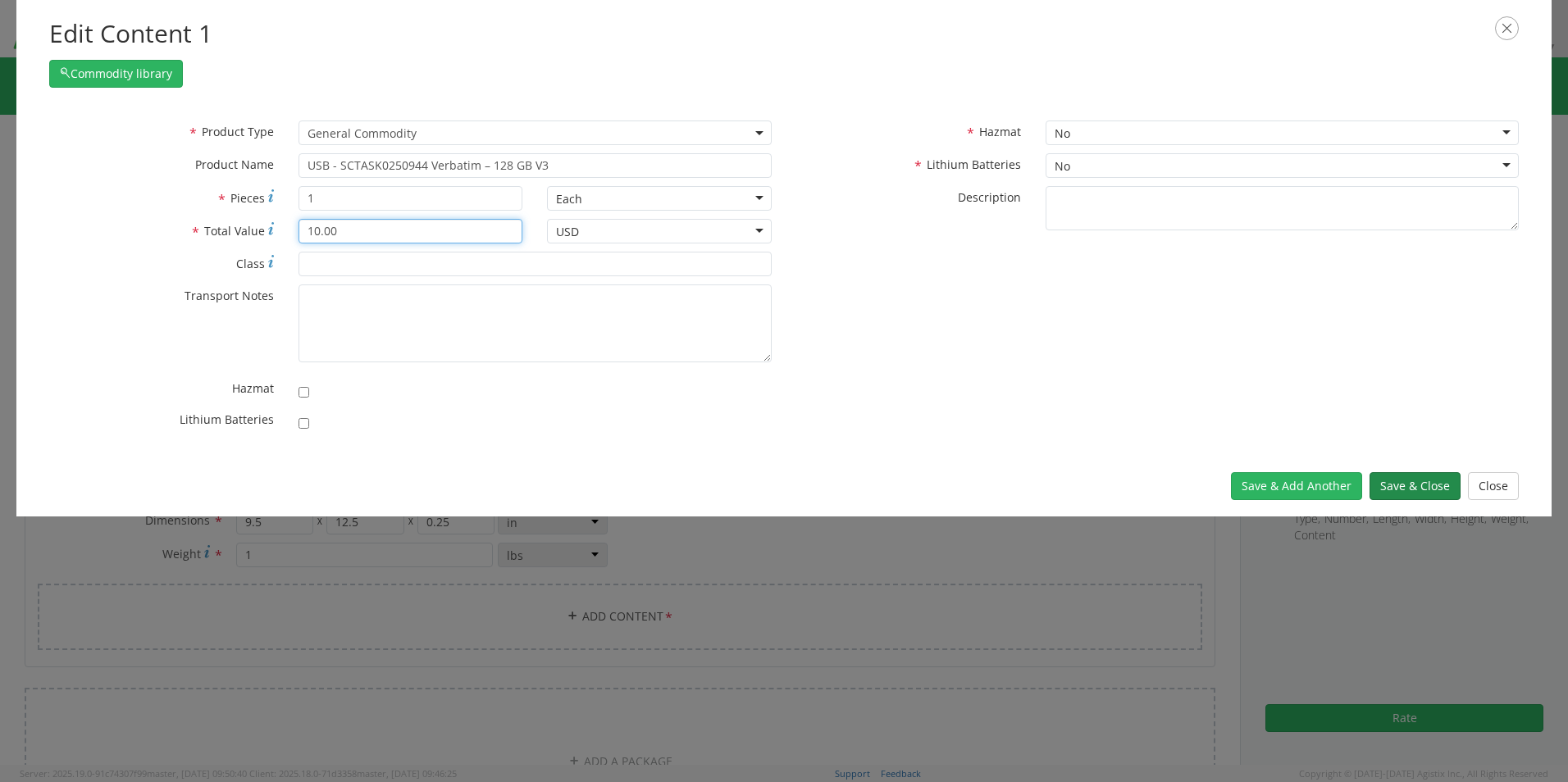
type input "10.00"
click at [1387, 488] on button "Save & Close" at bounding box center [1415, 486] width 91 height 28
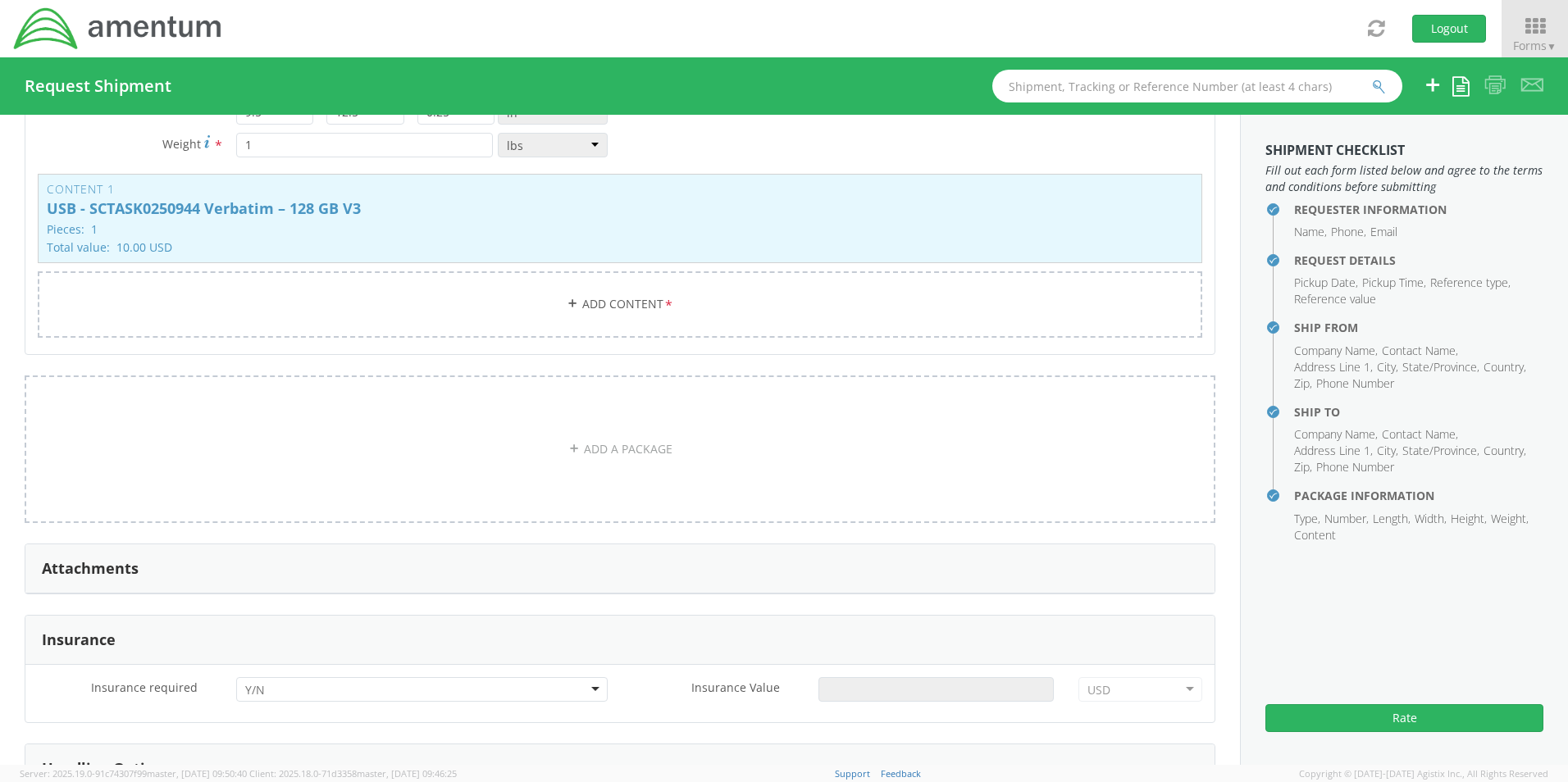
scroll to position [1990, 0]
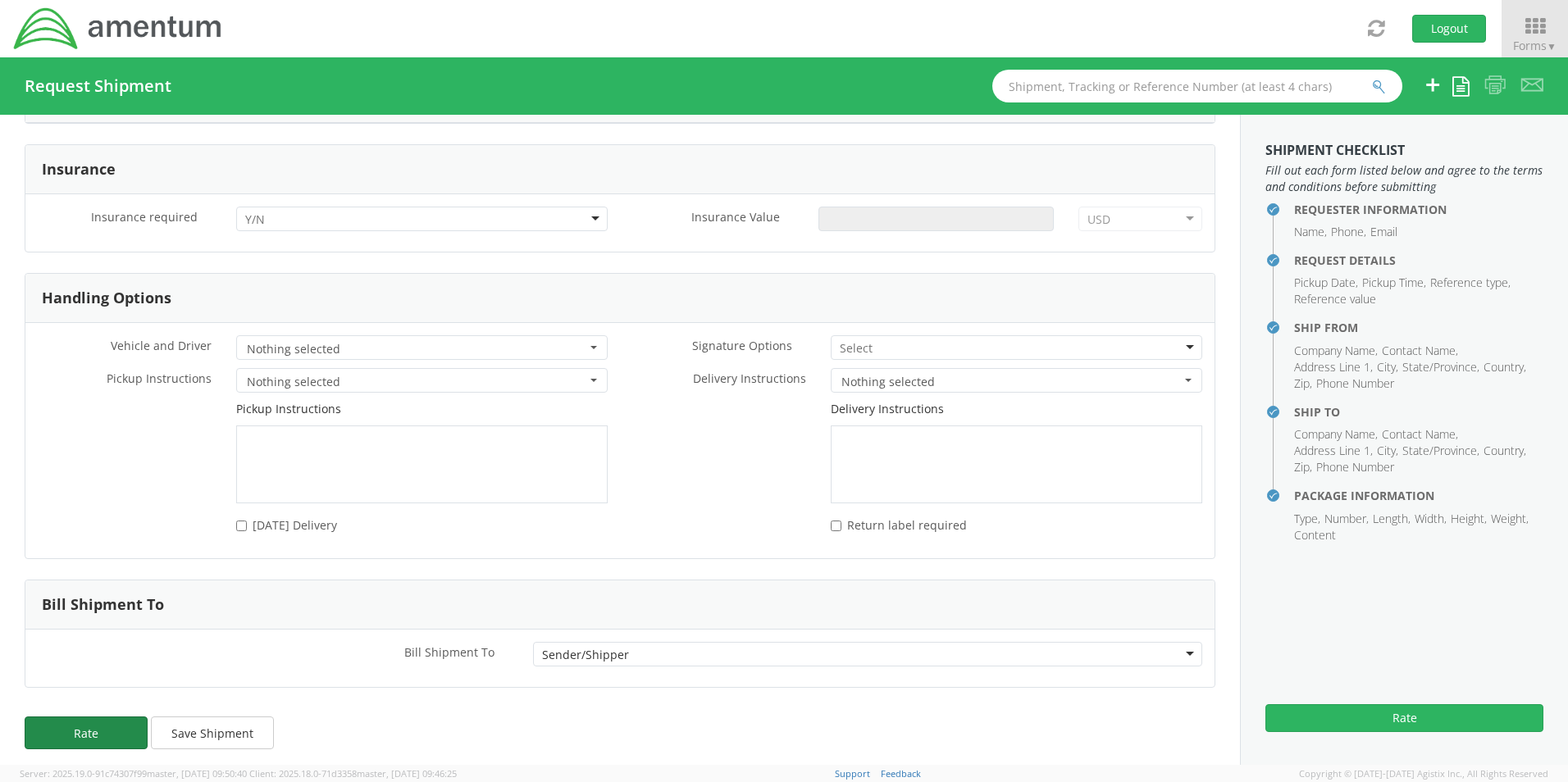
click at [101, 721] on button "Rate" at bounding box center [86, 733] width 123 height 33
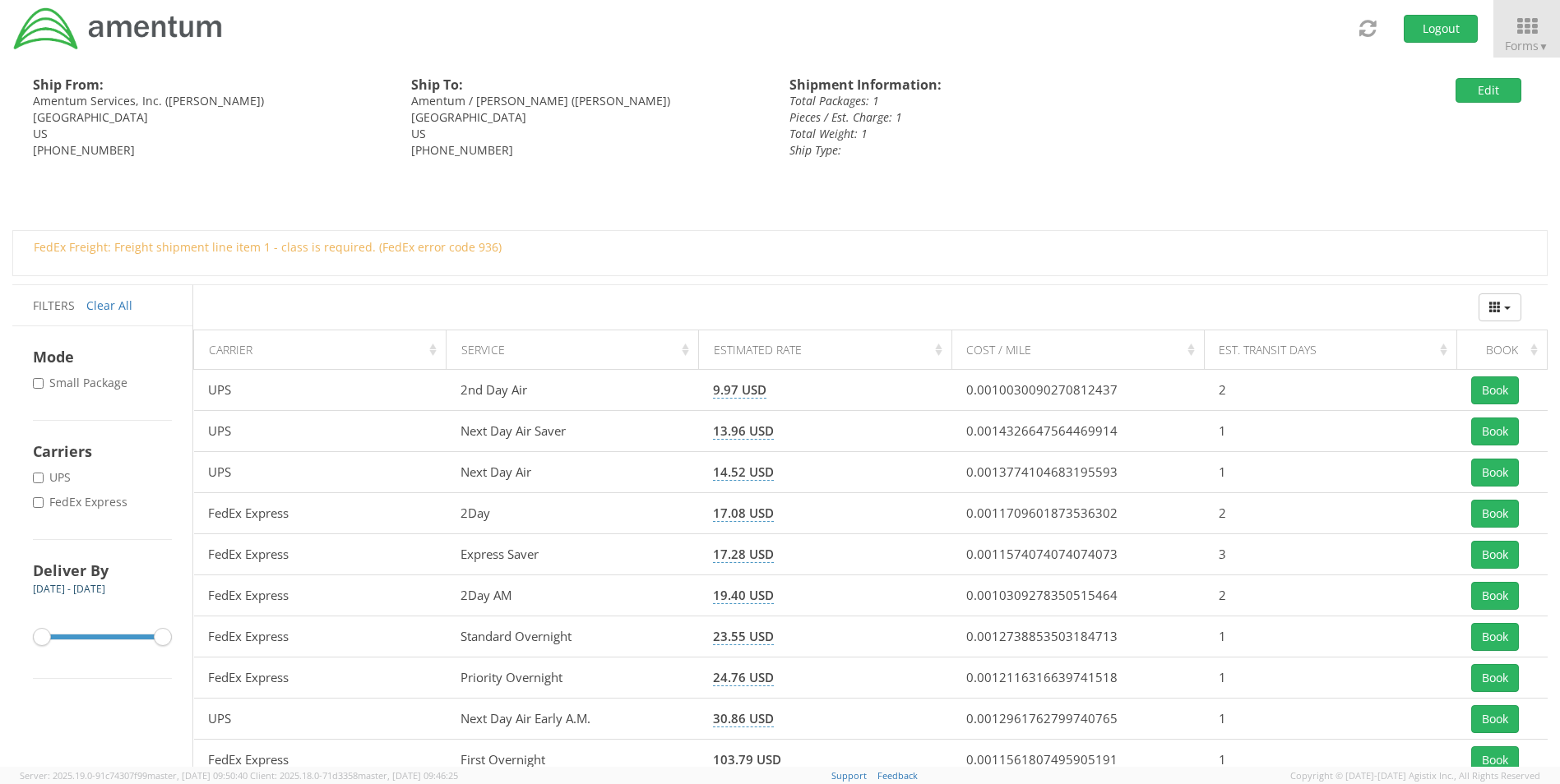
click at [79, 504] on label "* FedEx Express" at bounding box center [81, 502] width 98 height 17
click at [44, 504] on input "* FedEx Express" at bounding box center [37, 502] width 10 height 10
checkbox input "true"
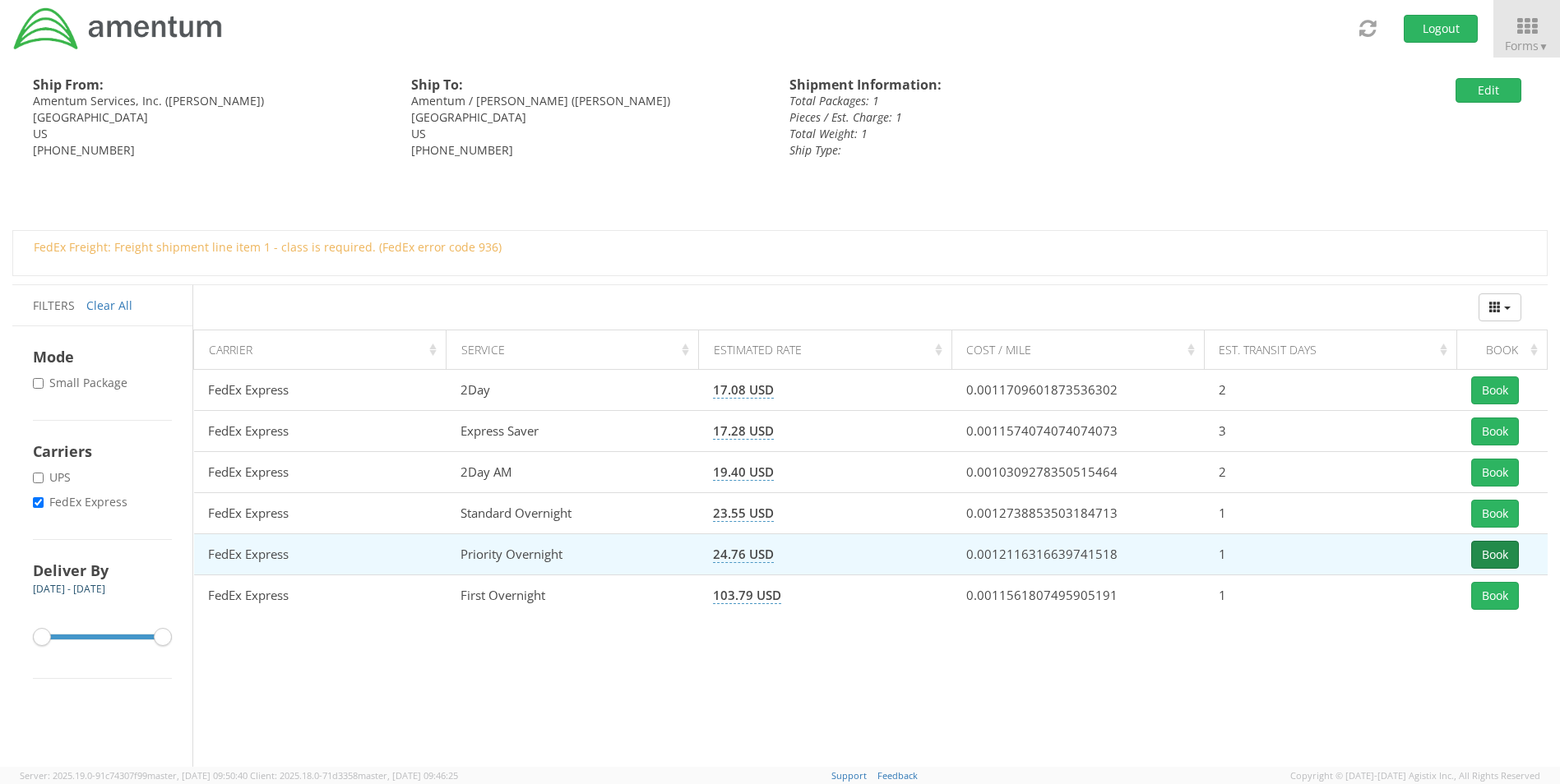
click at [1504, 557] on button "Book" at bounding box center [1495, 555] width 48 height 28
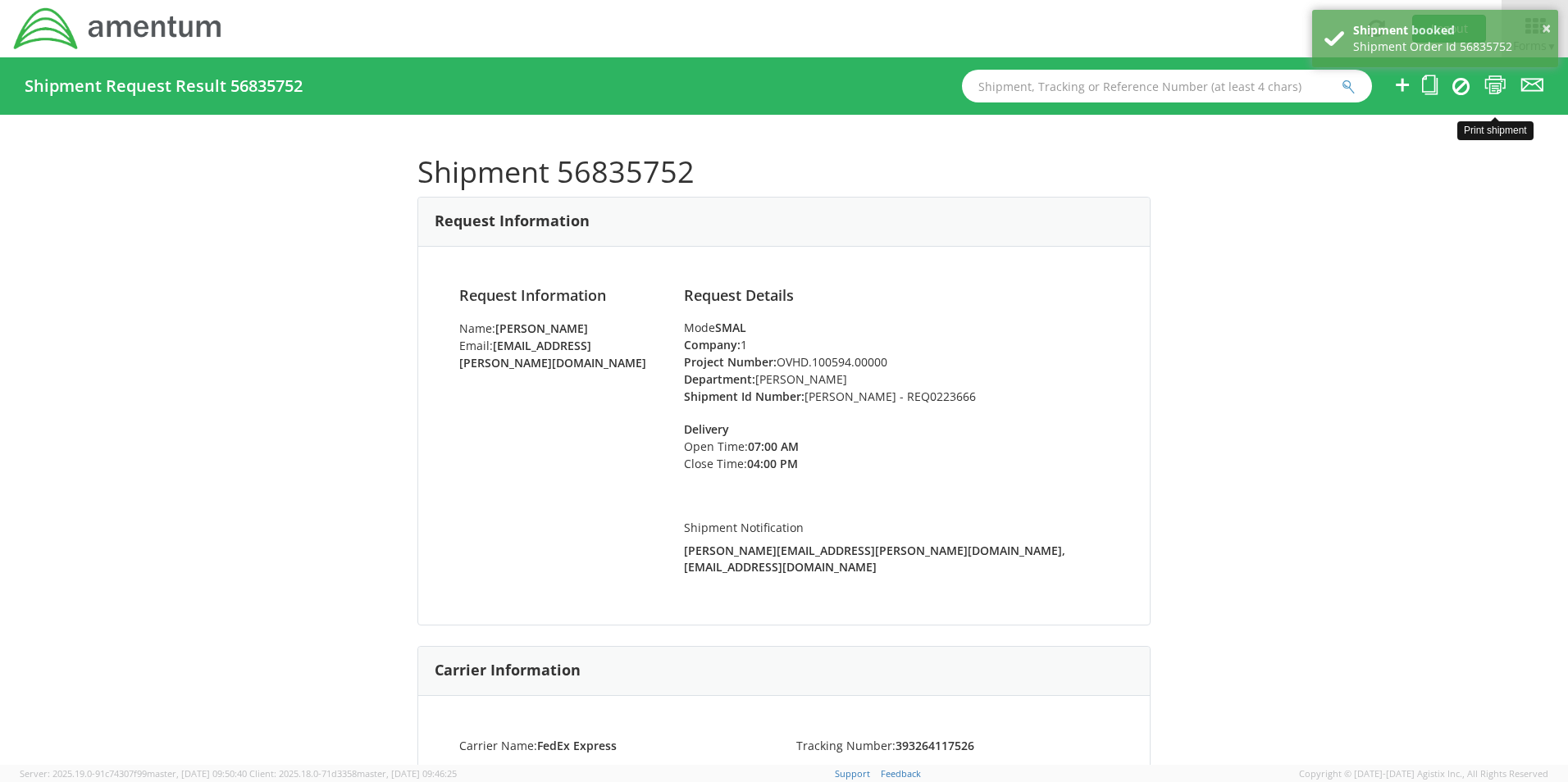
click at [1498, 86] on icon at bounding box center [1495, 85] width 22 height 20
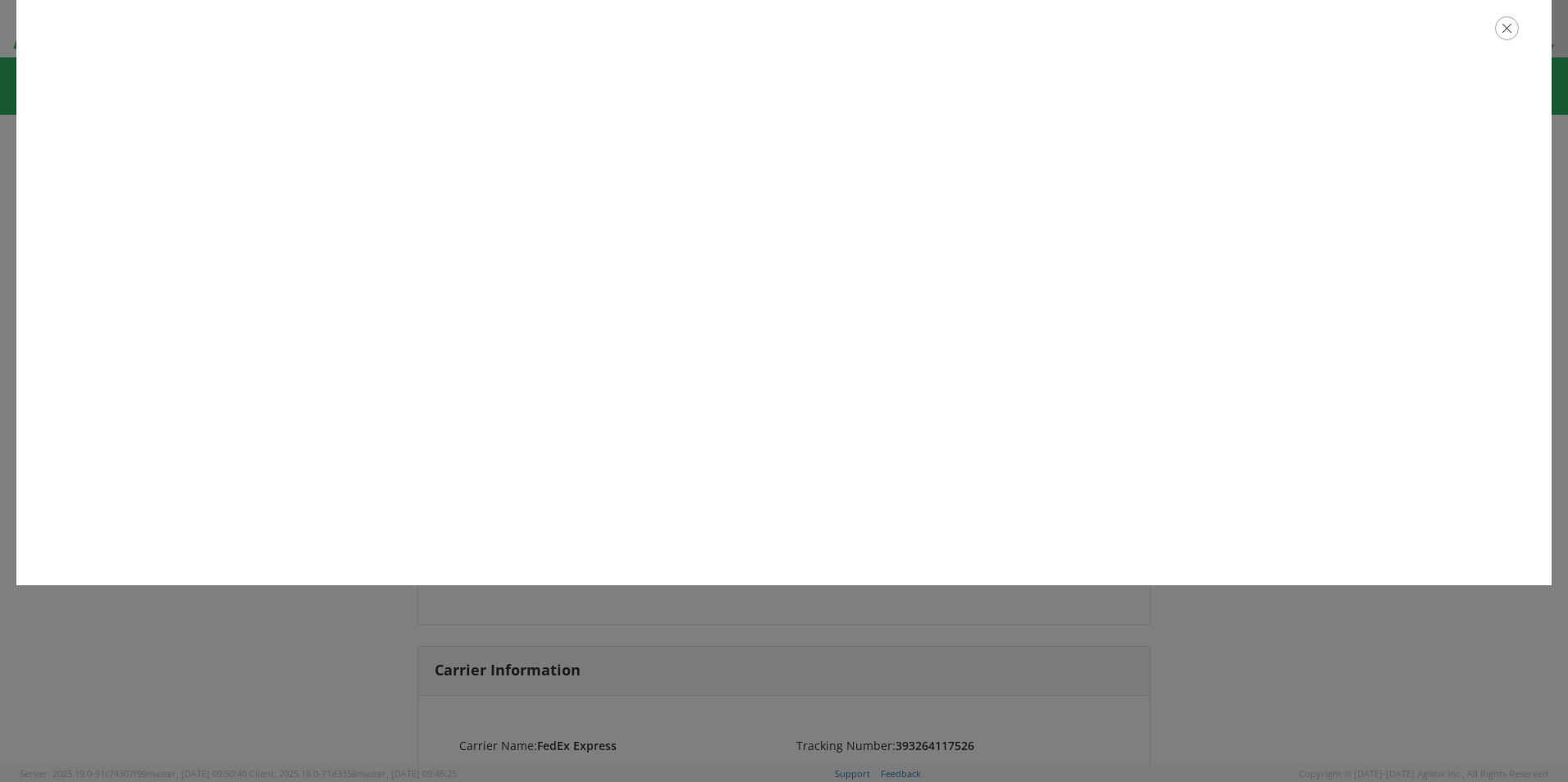
click at [1510, 29] on icon "button" at bounding box center [1507, 29] width 24 height 24
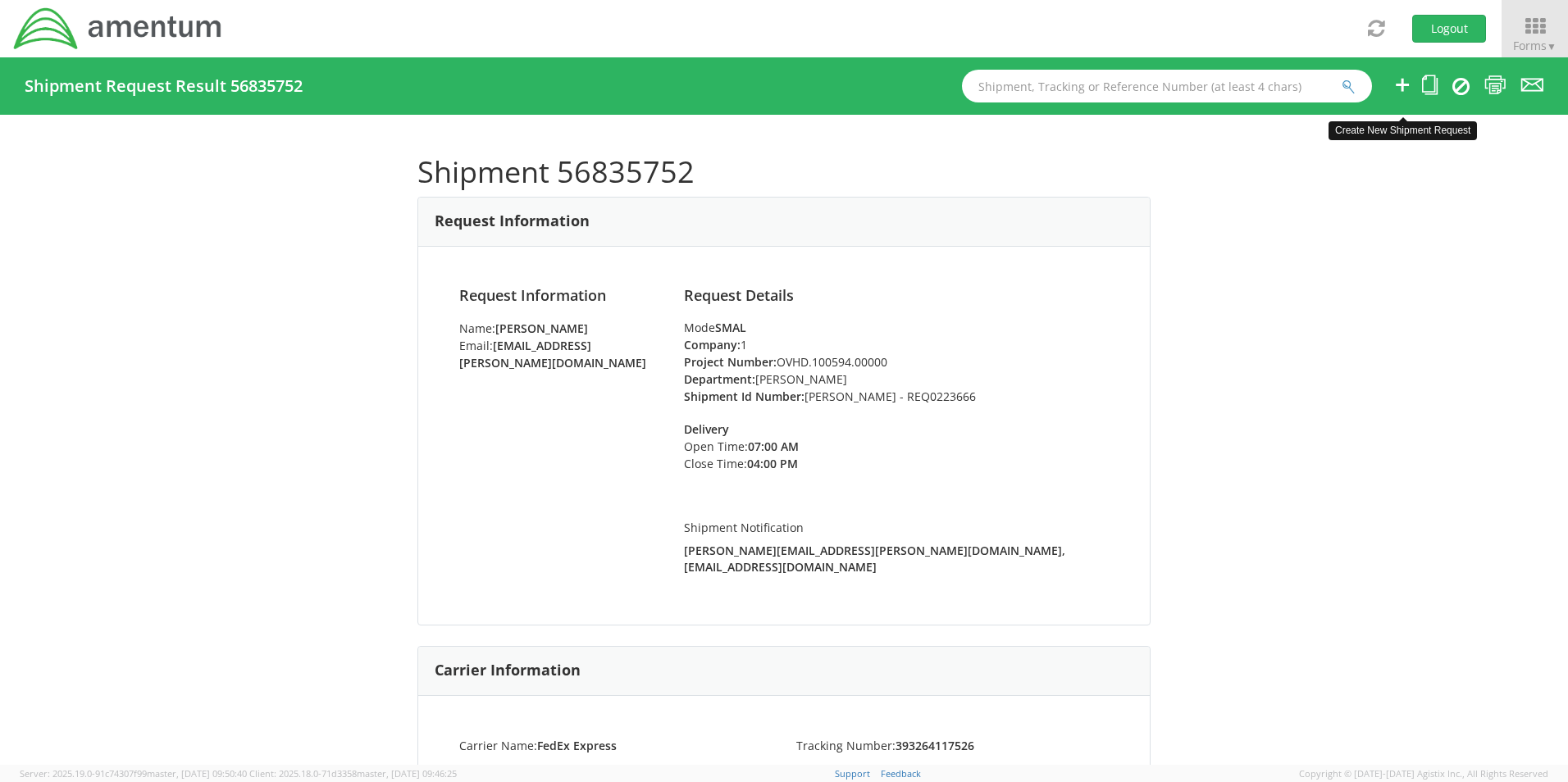
click at [1409, 84] on icon at bounding box center [1402, 85] width 20 height 20
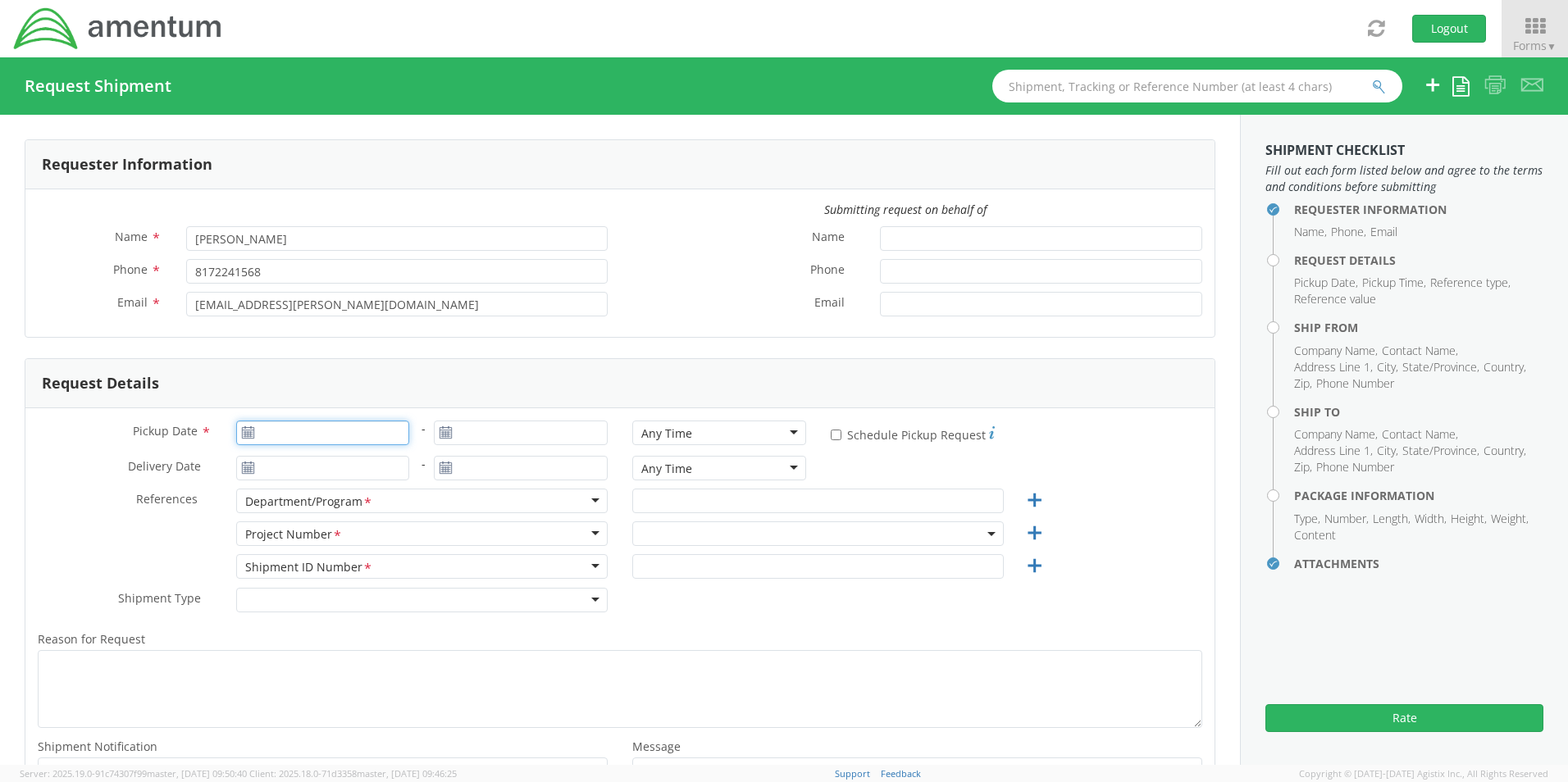
type input "09/16/2025"
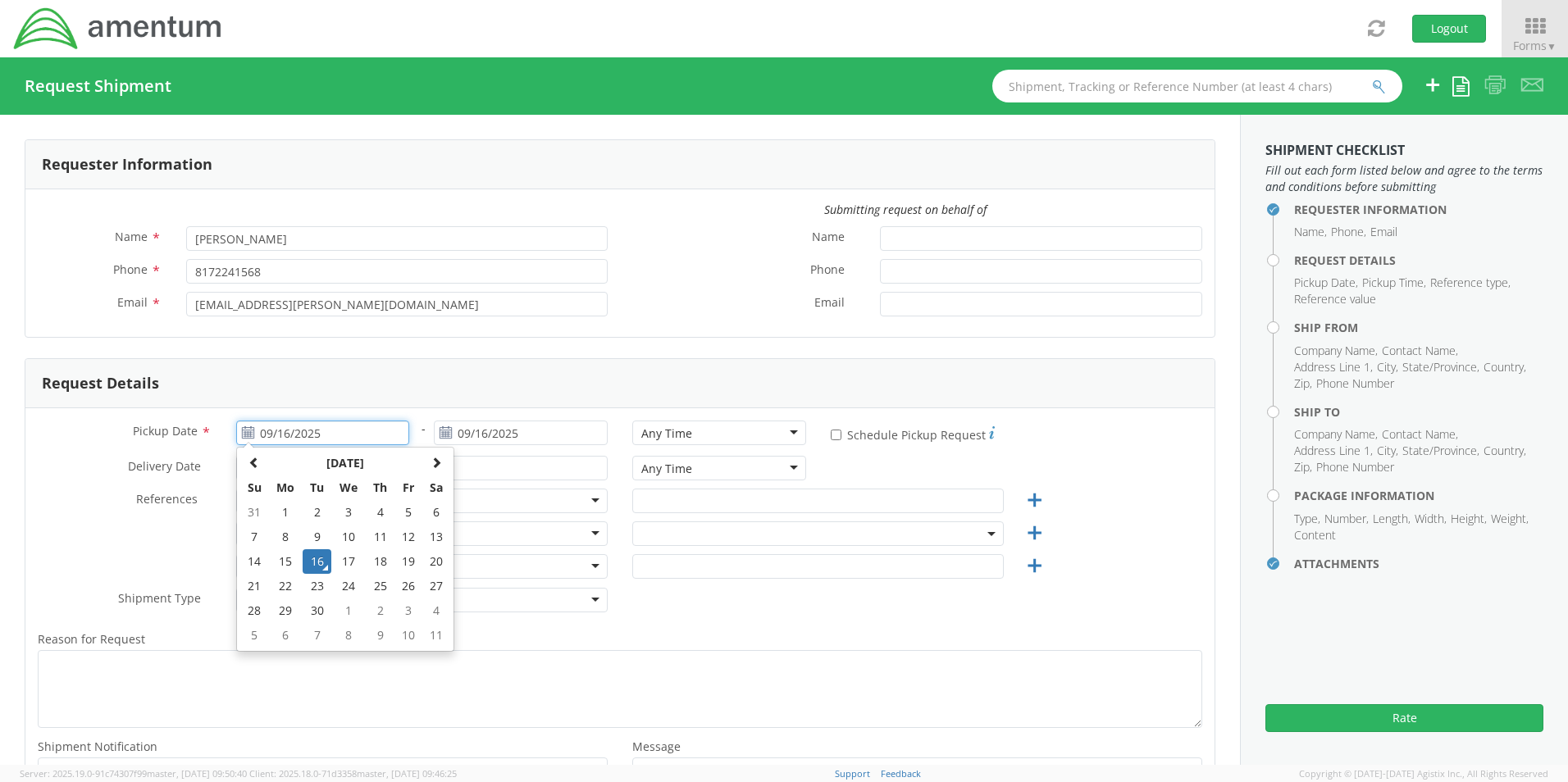
click at [294, 430] on input "09/16/2025" at bounding box center [323, 433] width 174 height 24
select select "OCCP.600391.00000"
click at [312, 556] on td "16" at bounding box center [317, 561] width 29 height 24
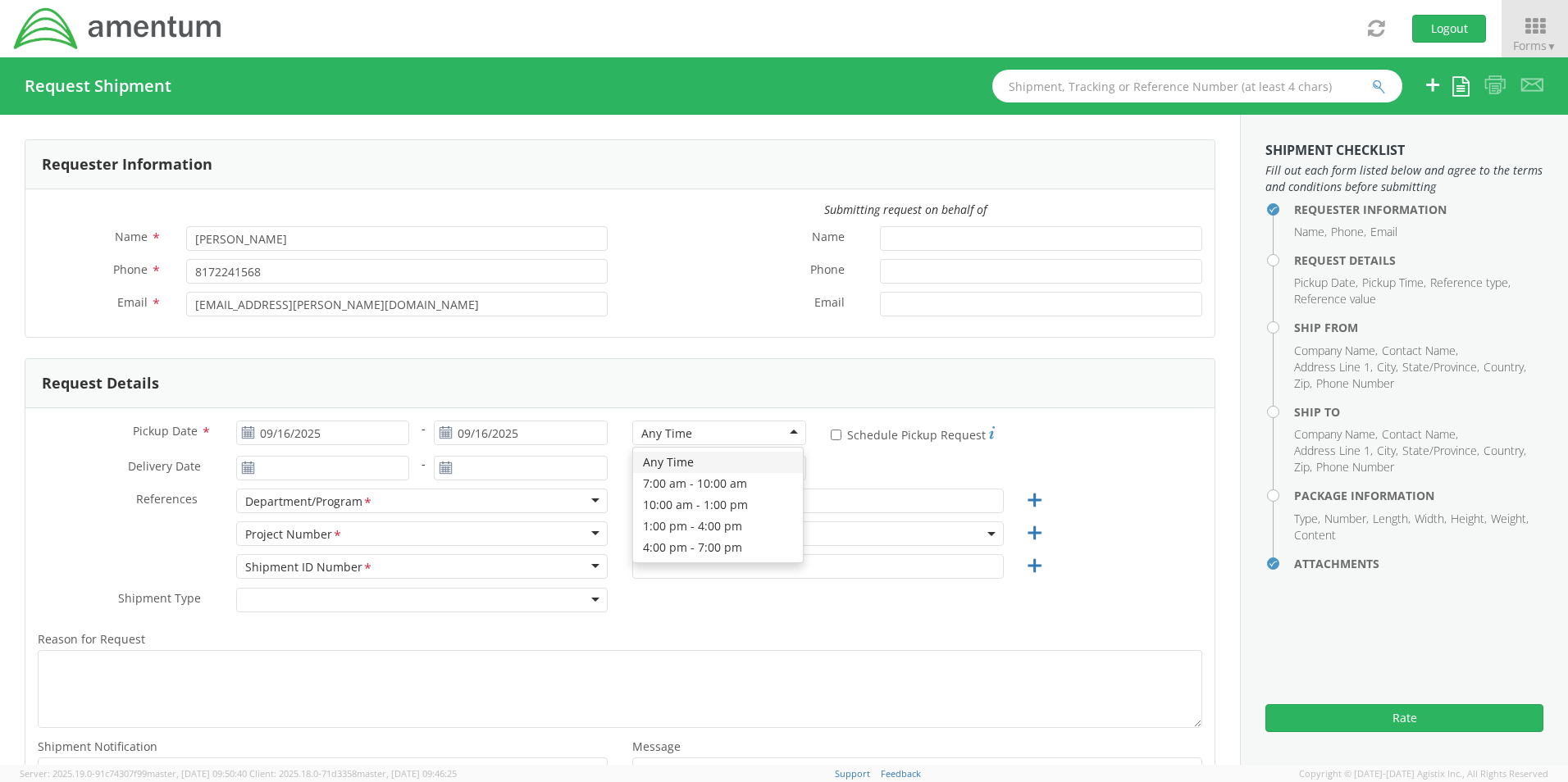
click at [660, 427] on div "Any Time" at bounding box center [667, 434] width 51 height 17
click at [677, 497] on input "text" at bounding box center [818, 501] width 372 height 24
paste input "Jose A. Tijerina"
type input "Jose A. Tijerina"
drag, startPoint x: 651, startPoint y: 533, endPoint x: 655, endPoint y: 545, distance: 12.6
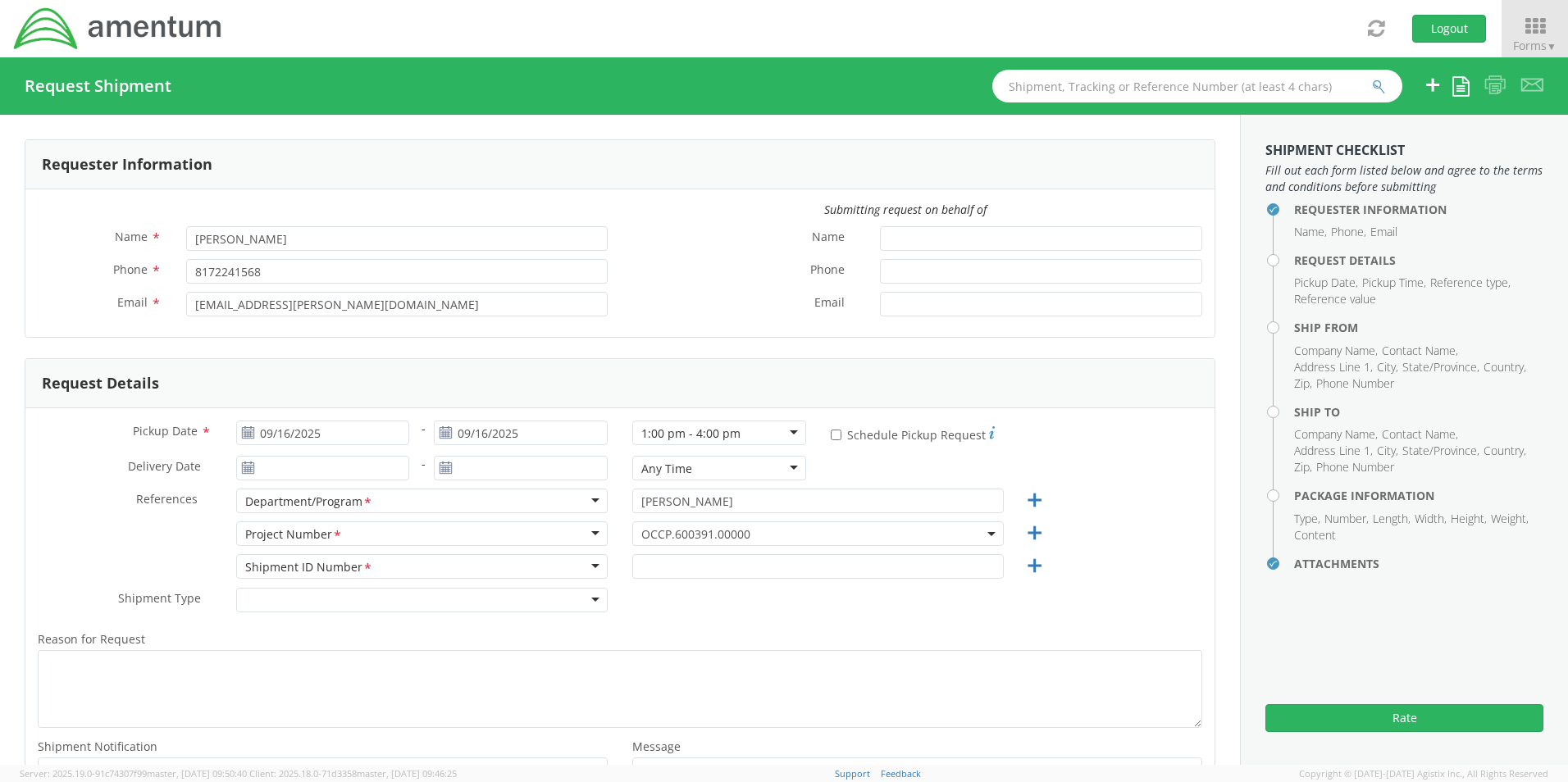
click at [655, 545] on span "OCCP.600391.00000" at bounding box center [818, 533] width 372 height 24
click at [658, 563] on input "search" at bounding box center [816, 560] width 359 height 24
paste input "OVHD.100594.00000"
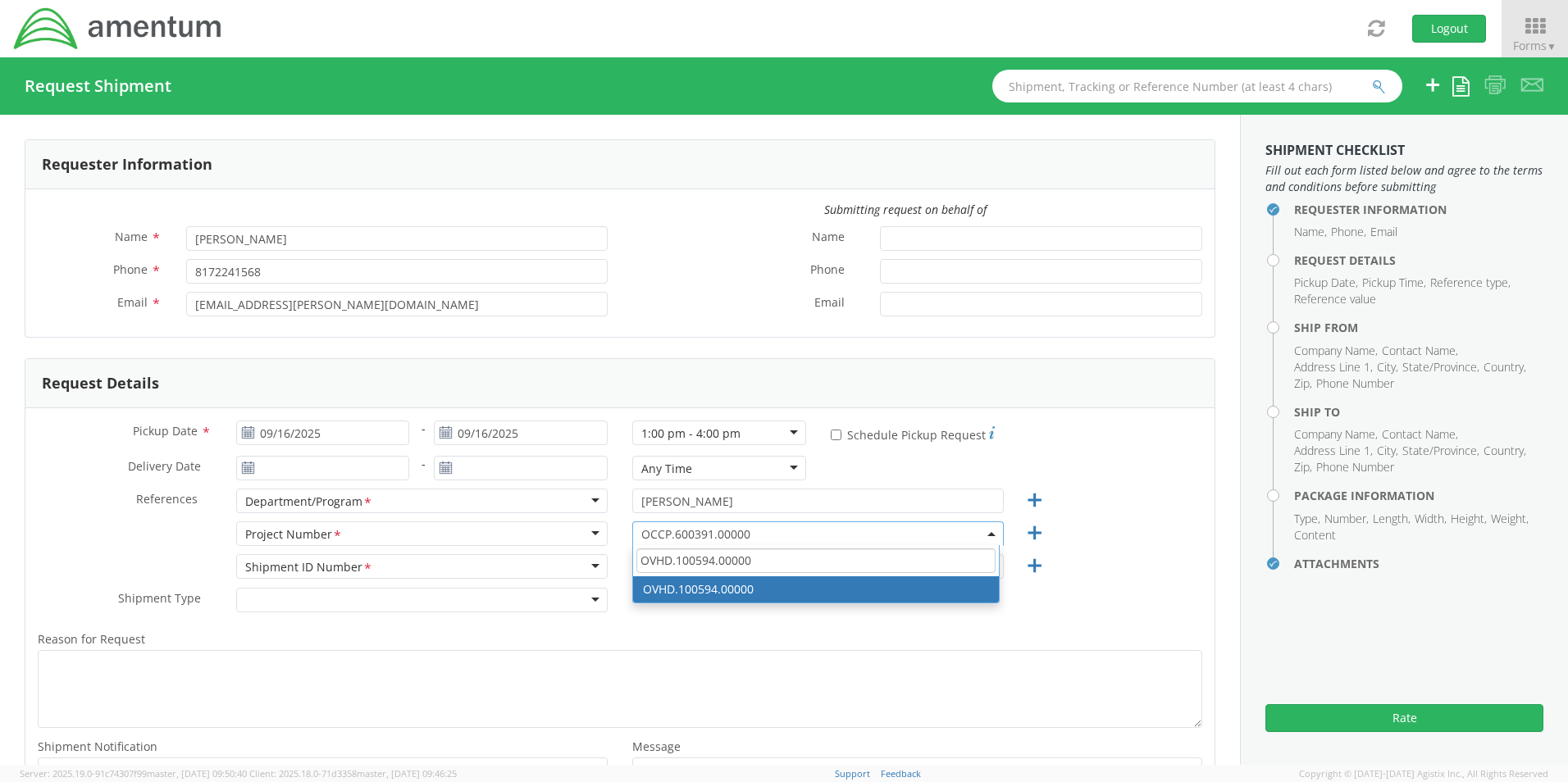
type input "OVHD.100594.00000"
select select "OVHD.100594.00000"
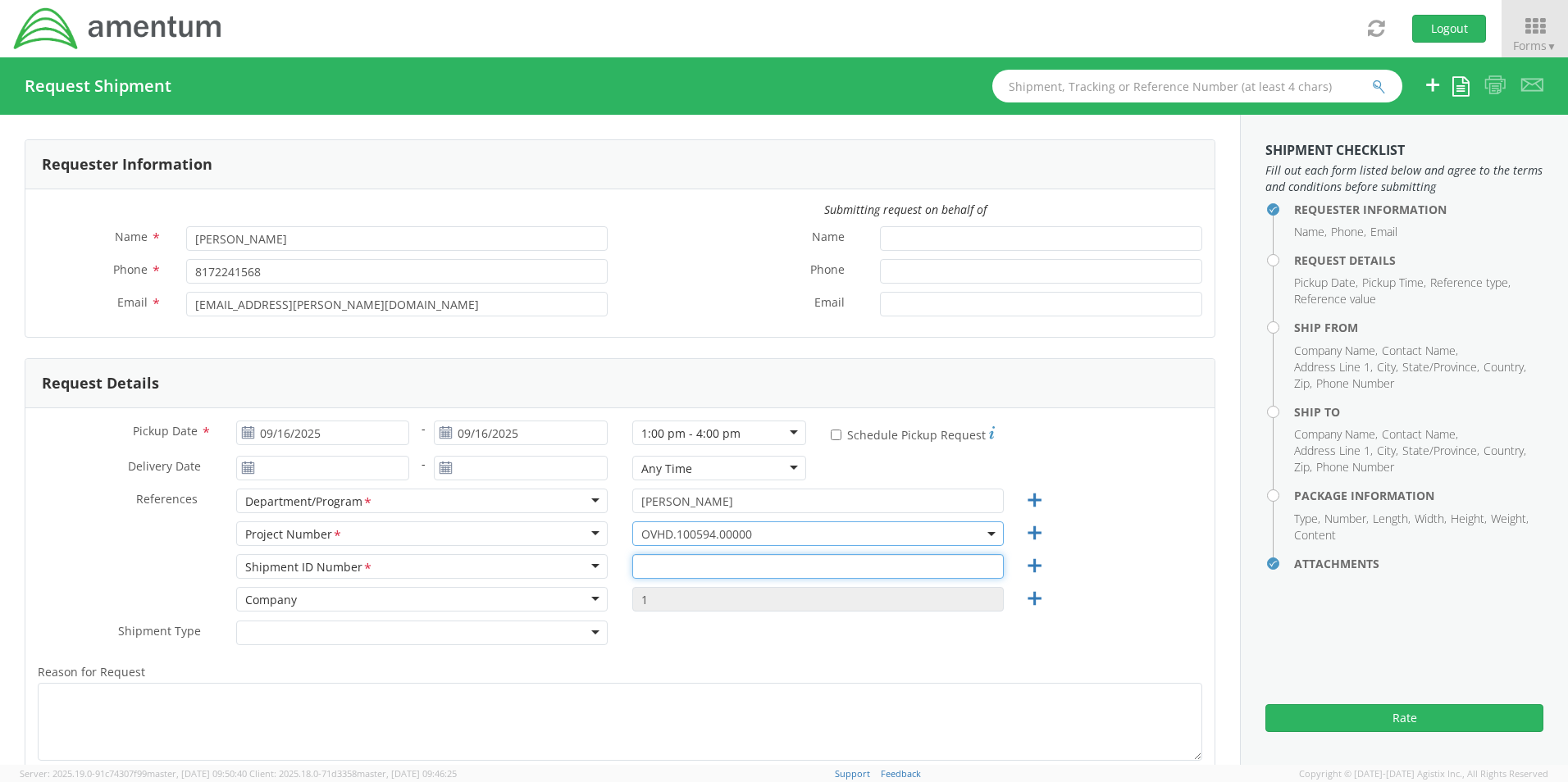
click at [671, 573] on input "text" at bounding box center [818, 566] width 372 height 24
paste input "Kristan Wessels -REQ0223613"
type input "Kristan Wessels -REQ0223613"
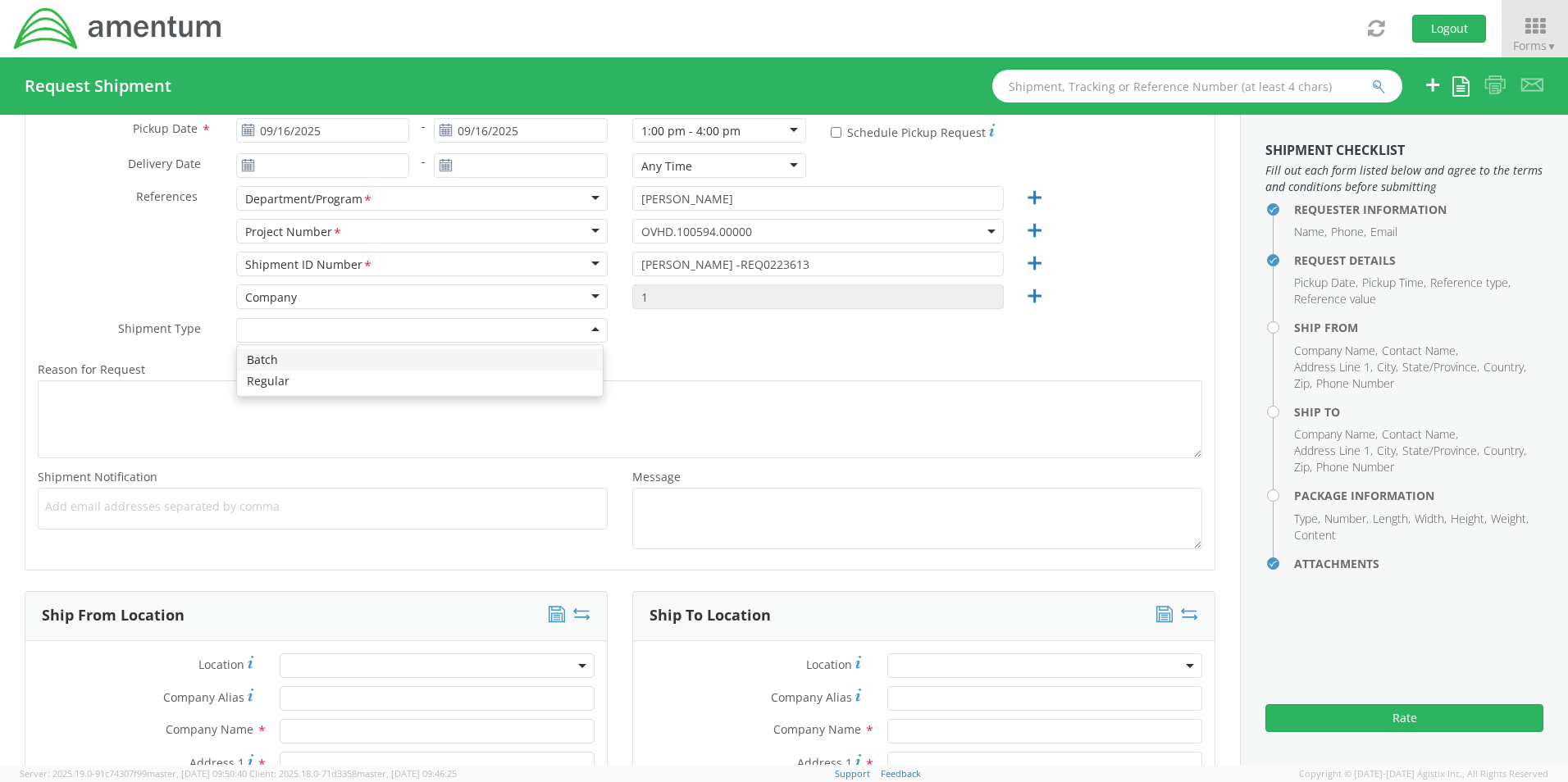
scroll to position [328, 0]
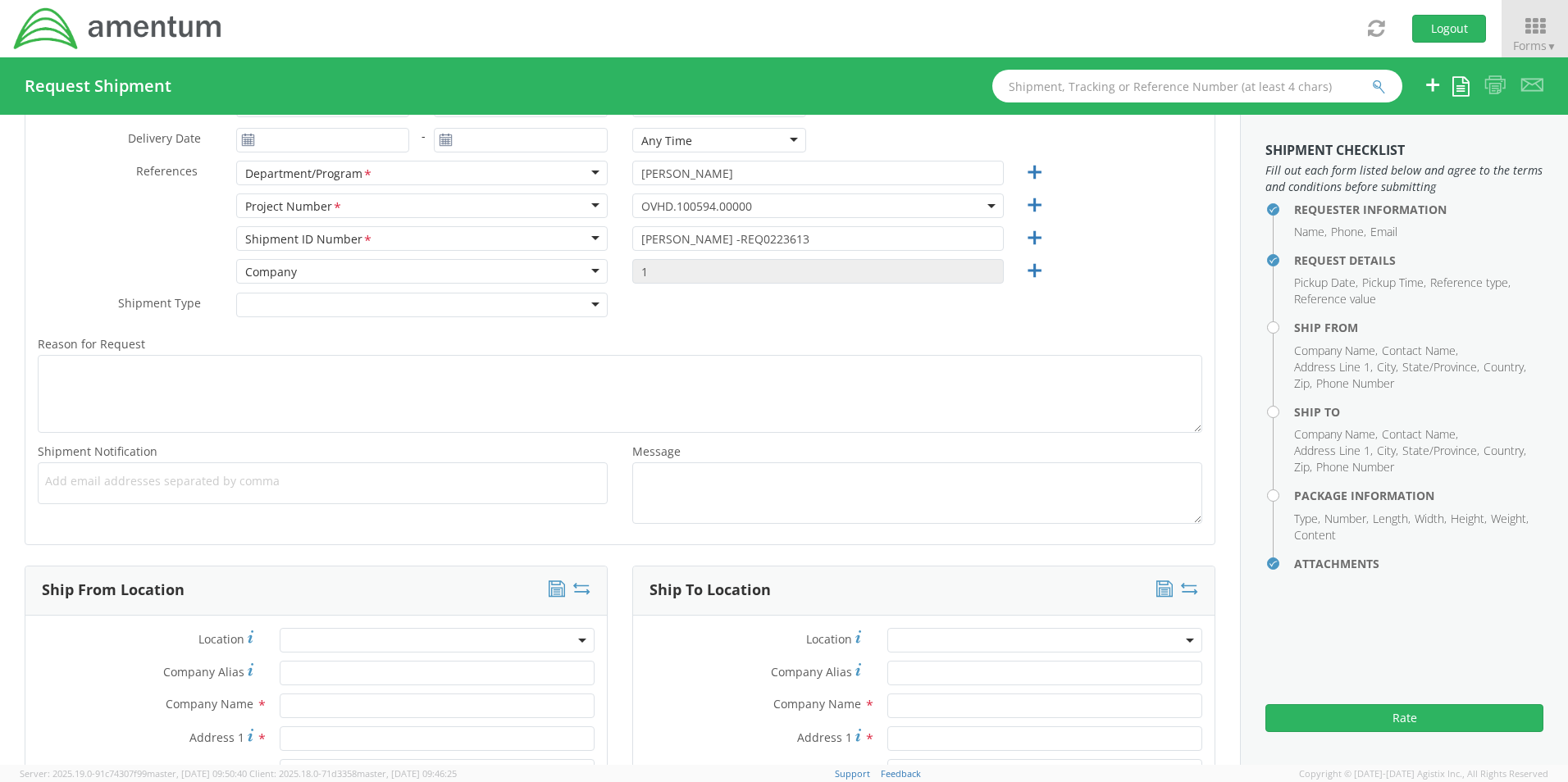
click at [100, 478] on span "Add email addresses separated by comma" at bounding box center [322, 481] width 555 height 17
click at [108, 485] on span "Add email addresses separated by comma" at bounding box center [322, 481] width 555 height 17
paste input "Jose.Tijerina@Amentum.com"
type input "Jose.Tijerina@Amentum.com"
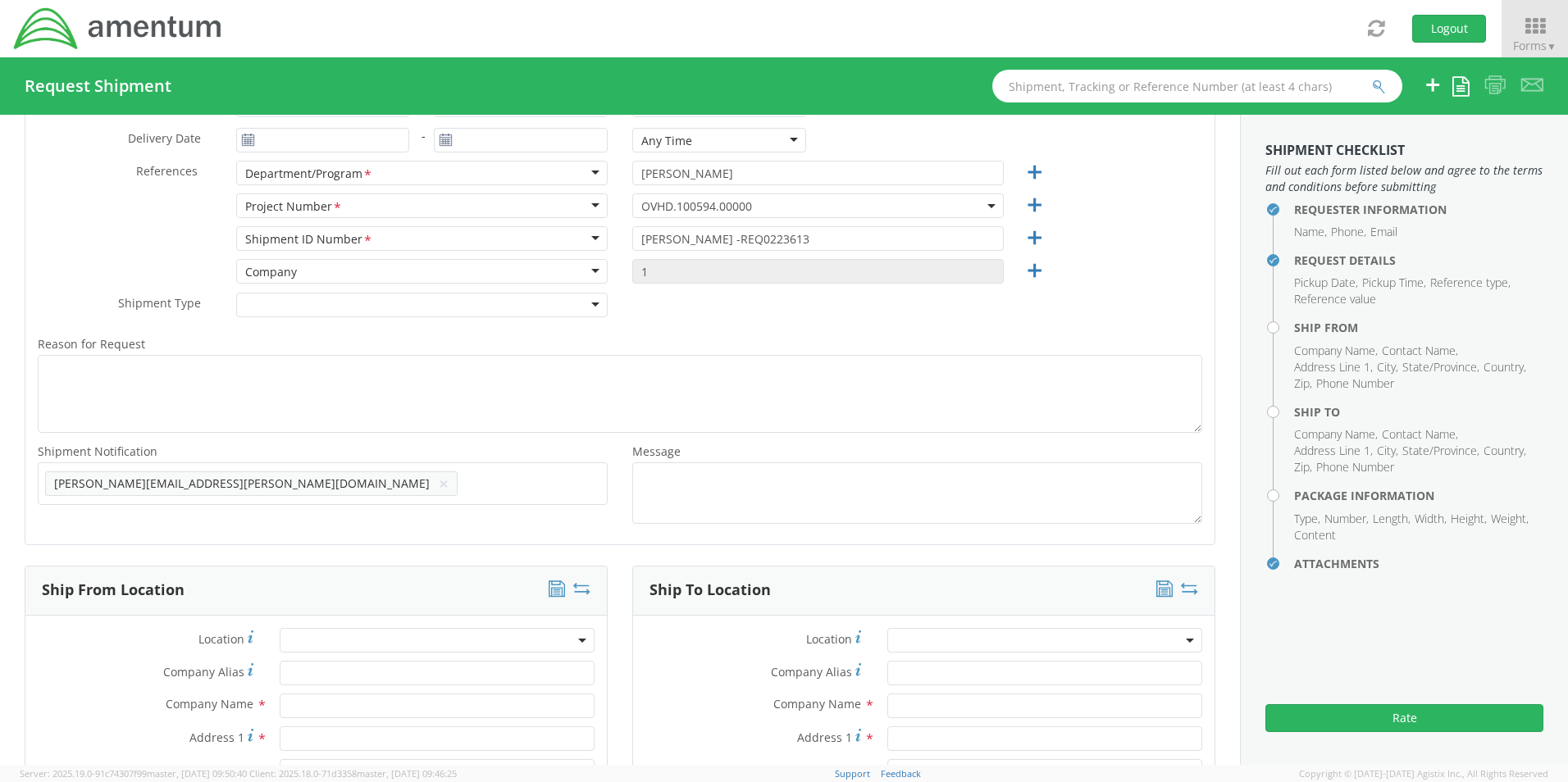
click at [324, 496] on ul "Jose.Tijerina@Amentum.com ×" at bounding box center [322, 484] width 555 height 28
paste input "[EMAIL_ADDRESS][DOMAIN_NAME]"
type input "[EMAIL_ADDRESS][DOMAIN_NAME]"
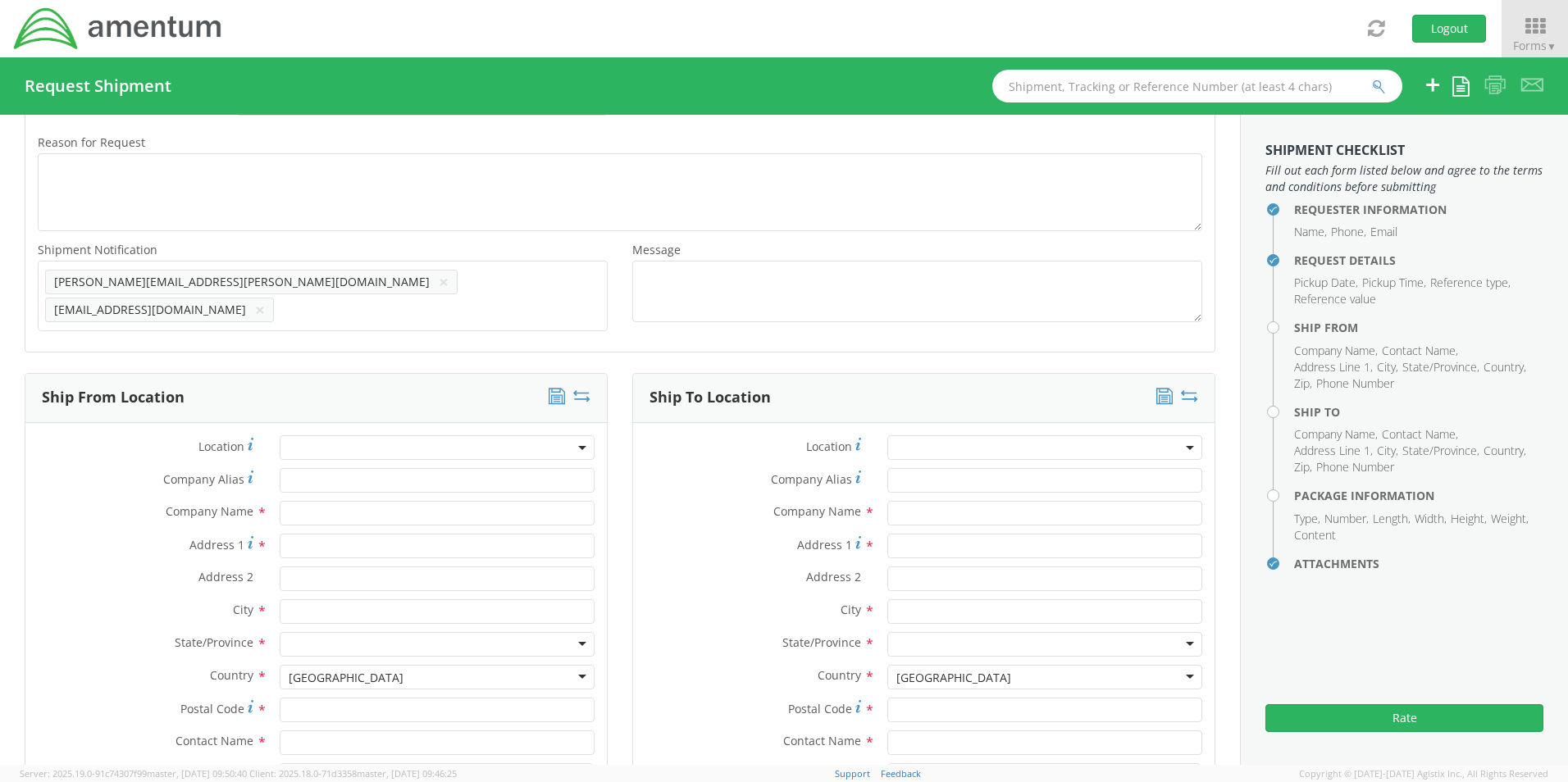
scroll to position [656, 0]
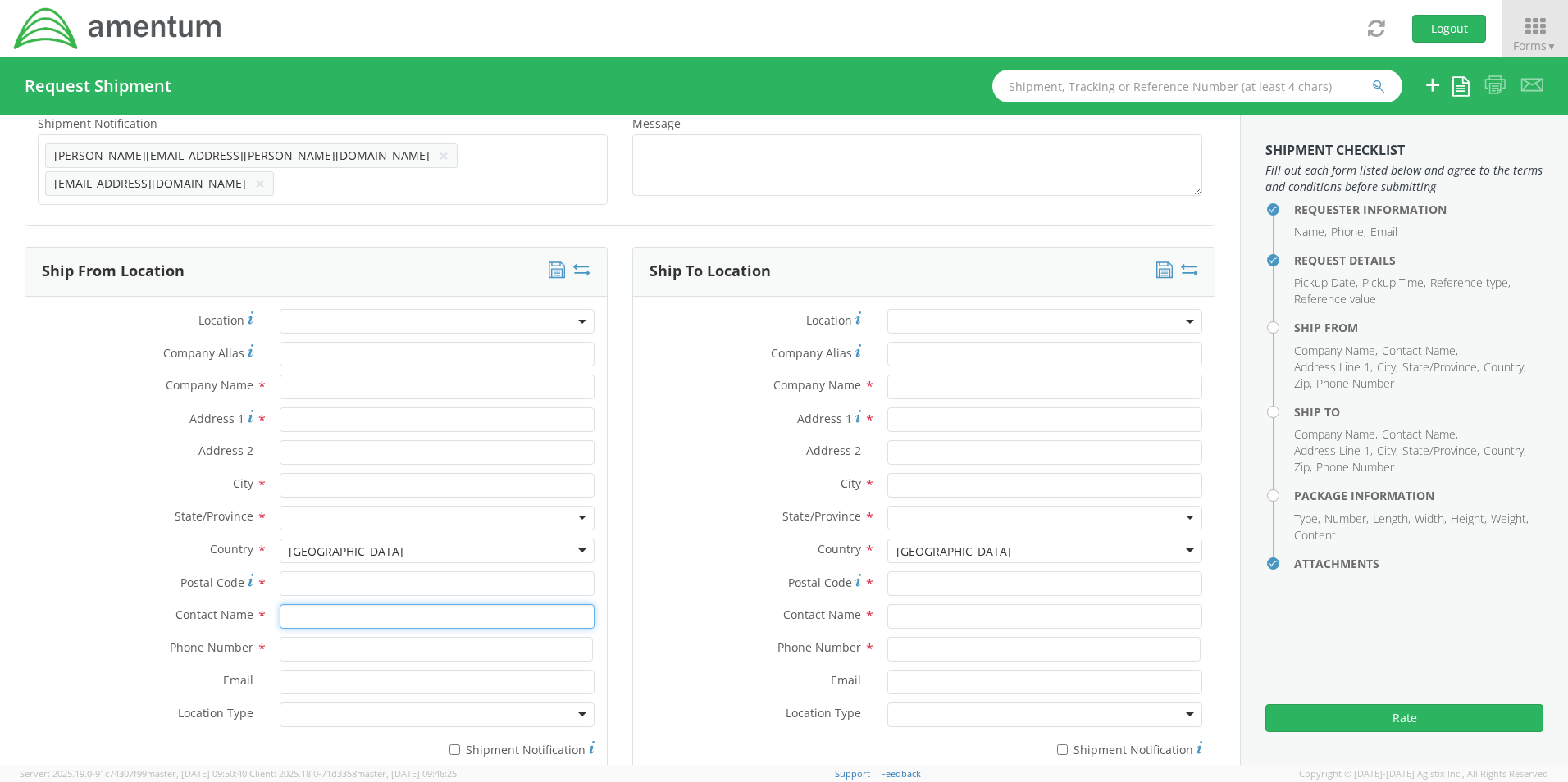
click at [309, 604] on input "text" at bounding box center [437, 616] width 315 height 24
type input "sene"
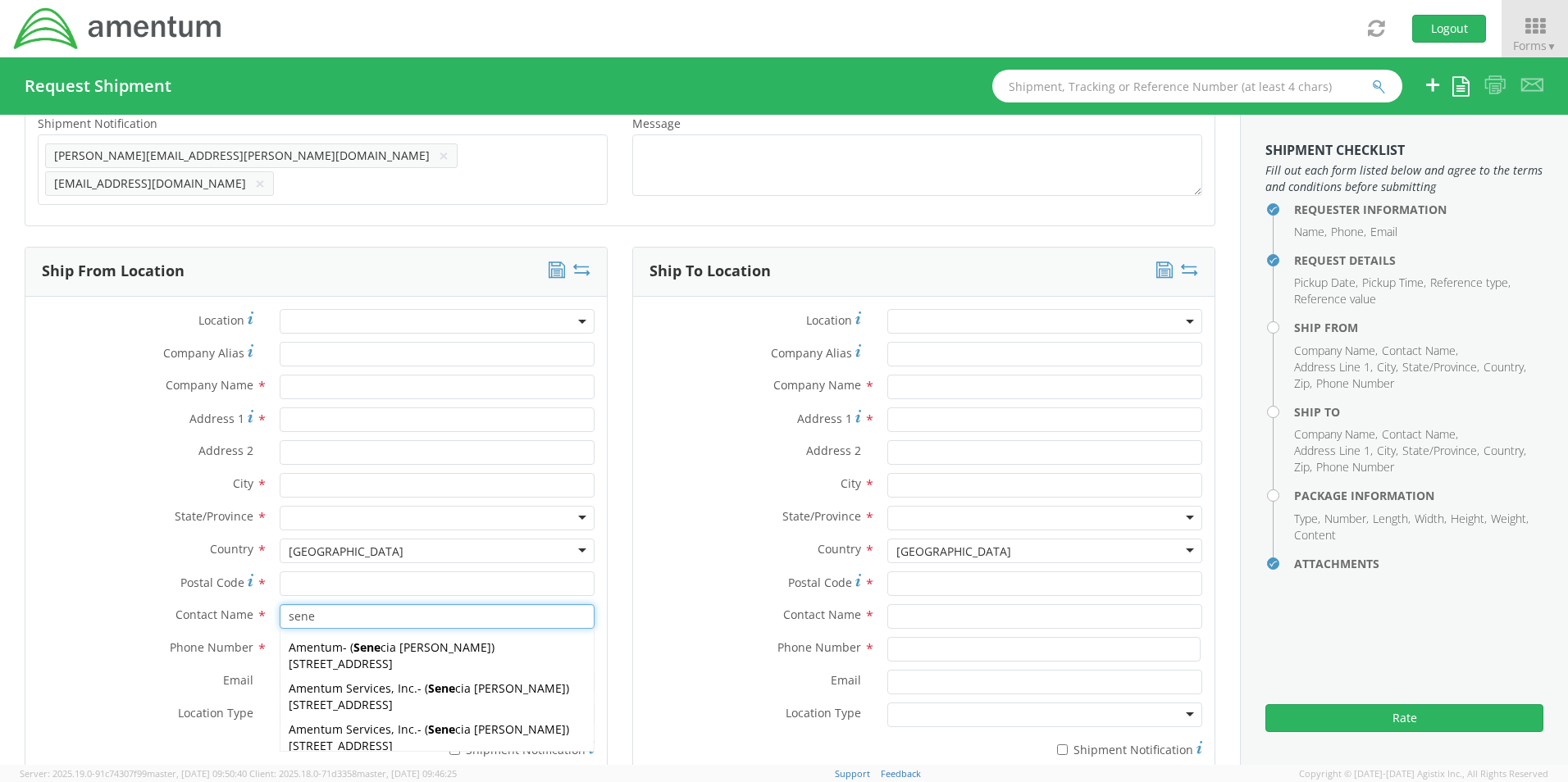
click at [322, 681] on span "Amentum Services, Inc." at bounding box center [353, 688] width 128 height 16
type input "Amentum Services, Inc."
type input "[STREET_ADDRESS]"
type input "[GEOGRAPHIC_DATA]"
type input "76177"
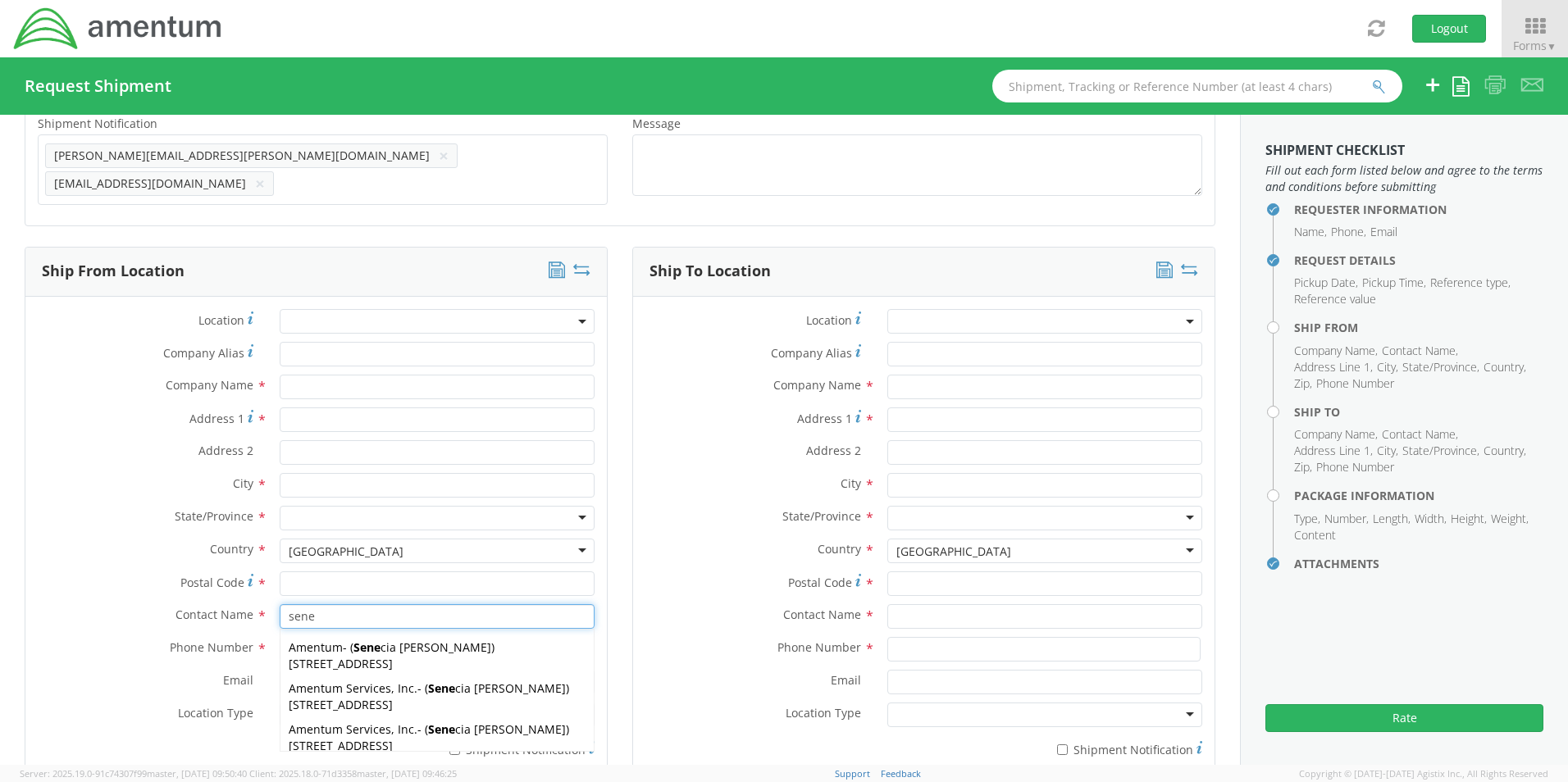
type input "[PERSON_NAME]"
type input "[PHONE_NUMBER]"
type input "[EMAIL_ADDRESS][PERSON_NAME][DOMAIN_NAME]"
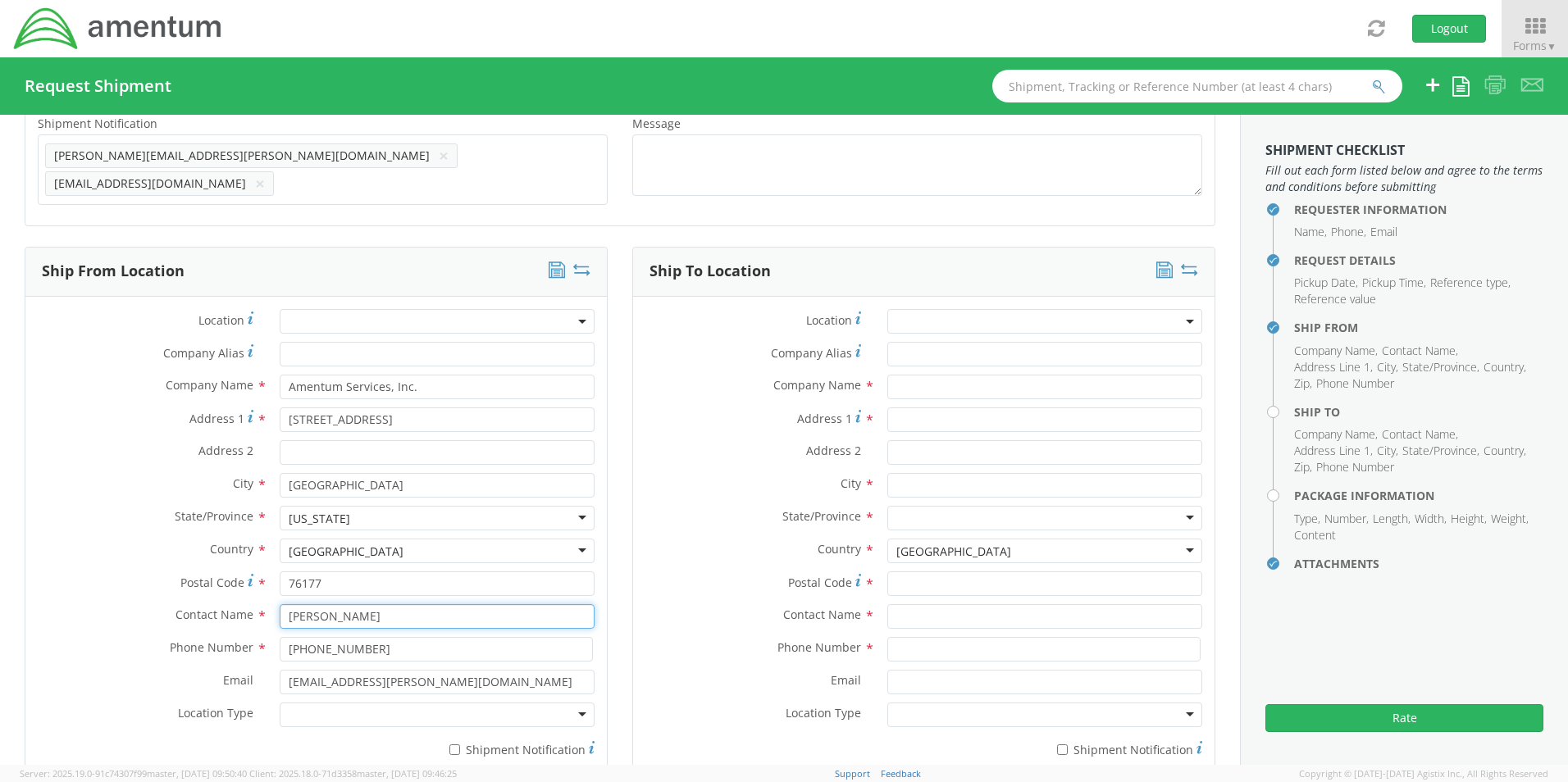
type input "[PERSON_NAME]"
drag, startPoint x: 319, startPoint y: 693, endPoint x: 327, endPoint y: 710, distance: 18.8
click at [320, 703] on div at bounding box center [437, 715] width 315 height 24
click at [461, 739] on label "* Shipment Notification" at bounding box center [437, 748] width 315 height 20
click at [460, 745] on input "* Shipment Notification" at bounding box center [454, 749] width 10 height 10
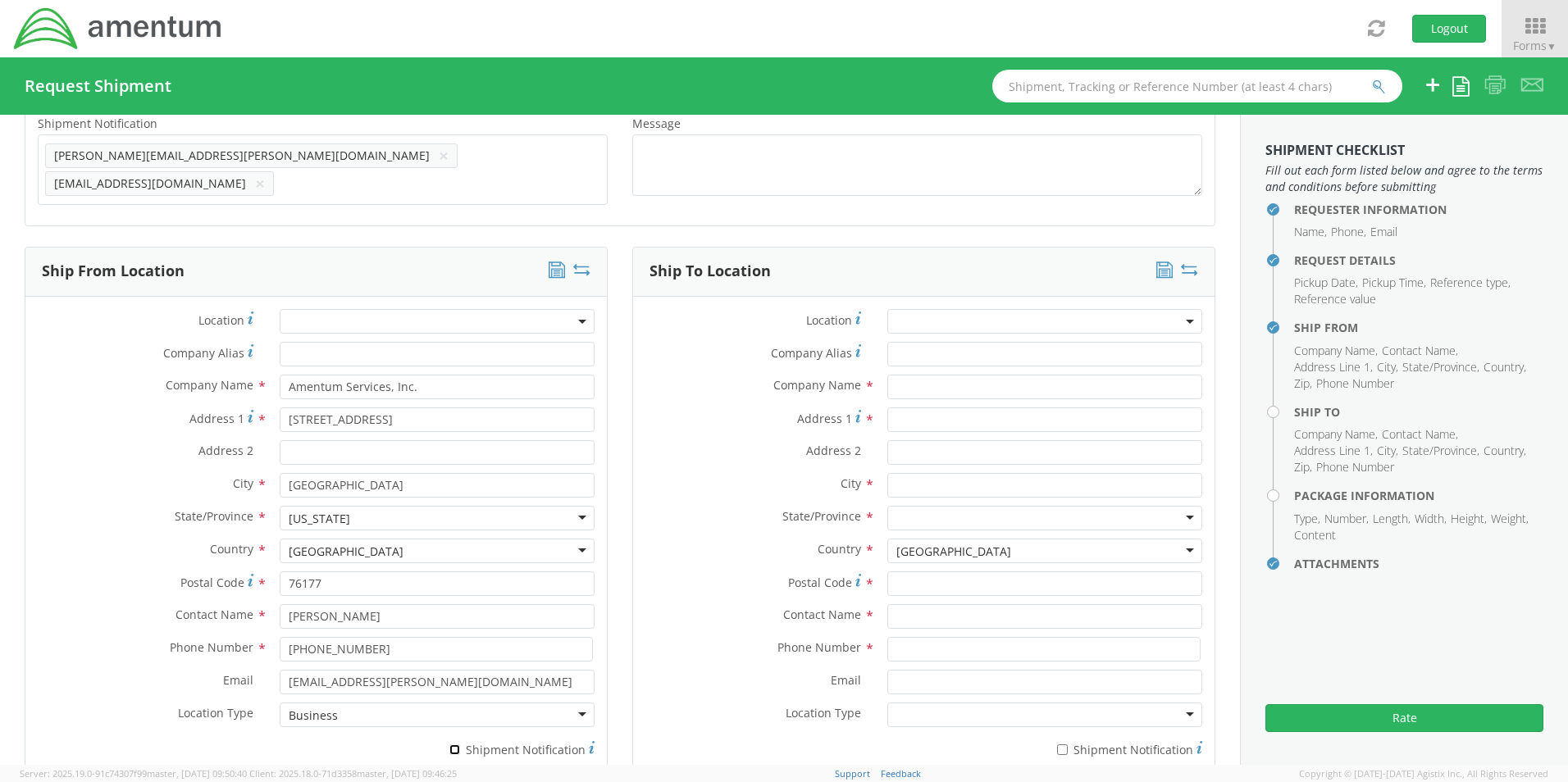
checkbox input "true"
click at [935, 381] on input "text" at bounding box center [1045, 387] width 315 height 24
paste input "[PERSON_NAME]"
type input "Amentum / [PERSON_NAME]"
click at [917, 613] on input "text" at bounding box center [1045, 616] width 315 height 24
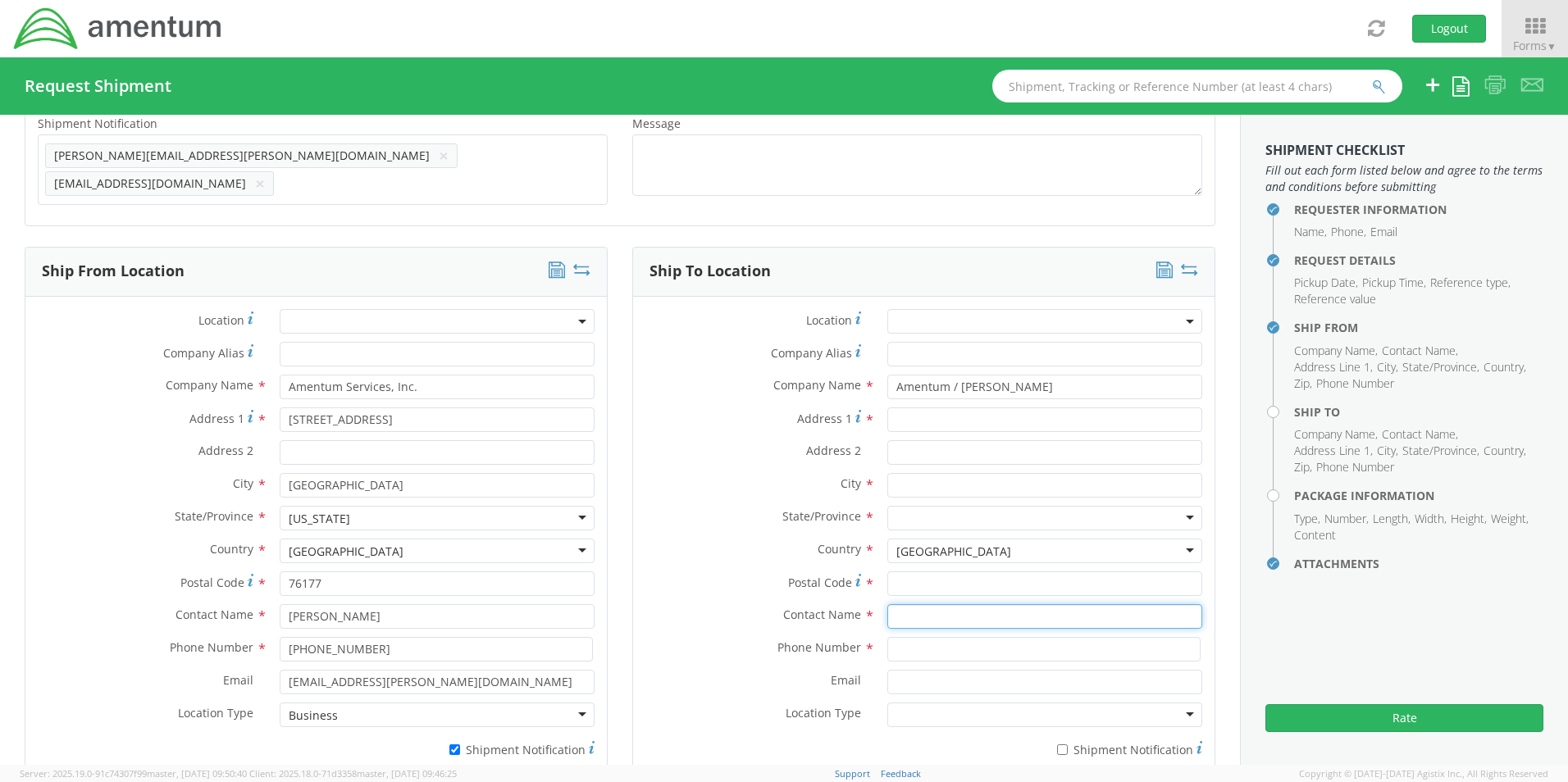
paste input "[PERSON_NAME]"
type input "[PERSON_NAME]"
click at [940, 408] on input "Address 1 *" at bounding box center [1045, 420] width 315 height 24
paste input "103 Willbrook Lane"
type input "103 Willbrook Lane"
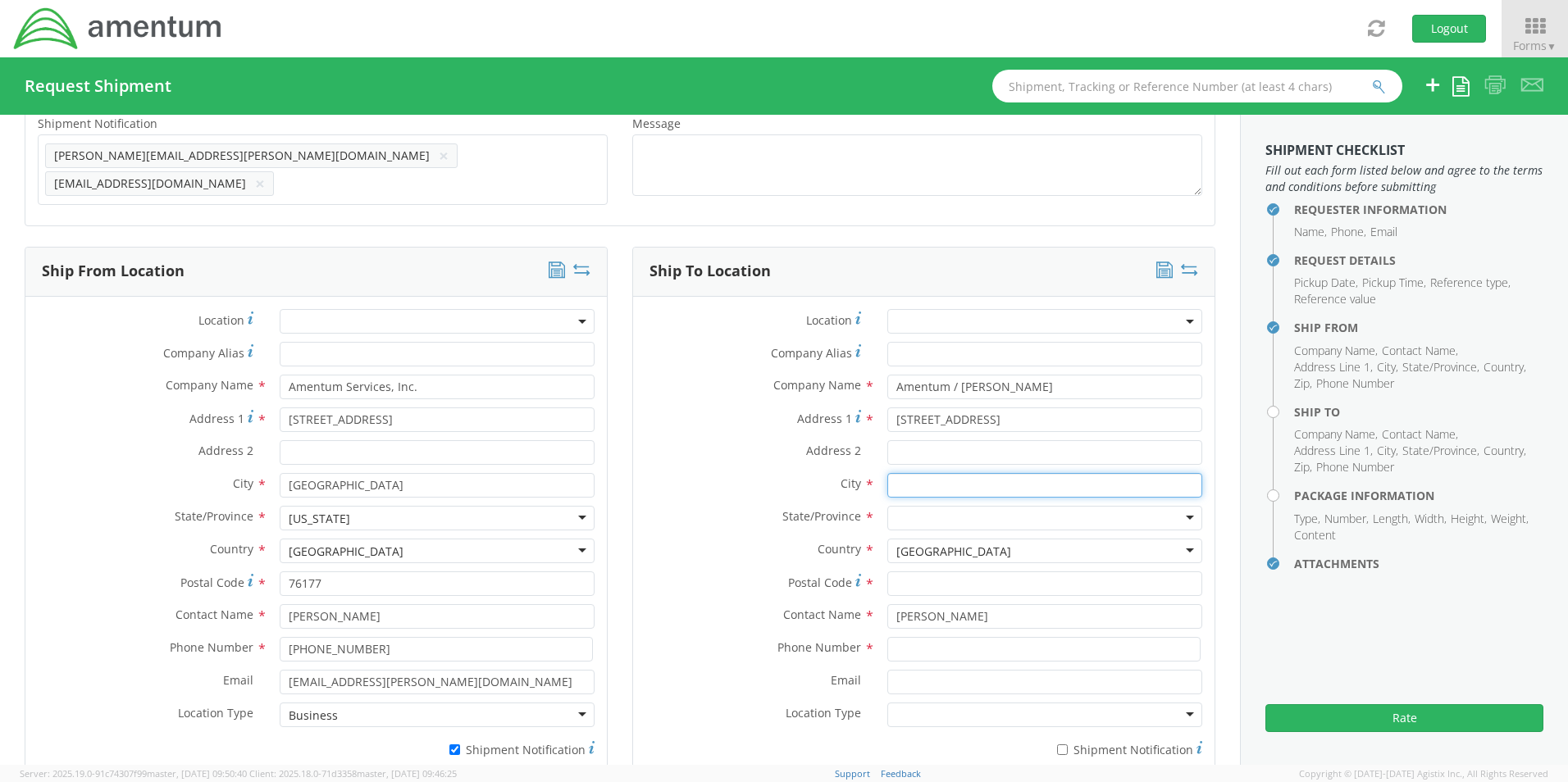
click at [901, 473] on input "text" at bounding box center [1045, 485] width 315 height 24
paste input "Clinton,"
type input "Clinton"
click at [983, 514] on div at bounding box center [1045, 518] width 315 height 24
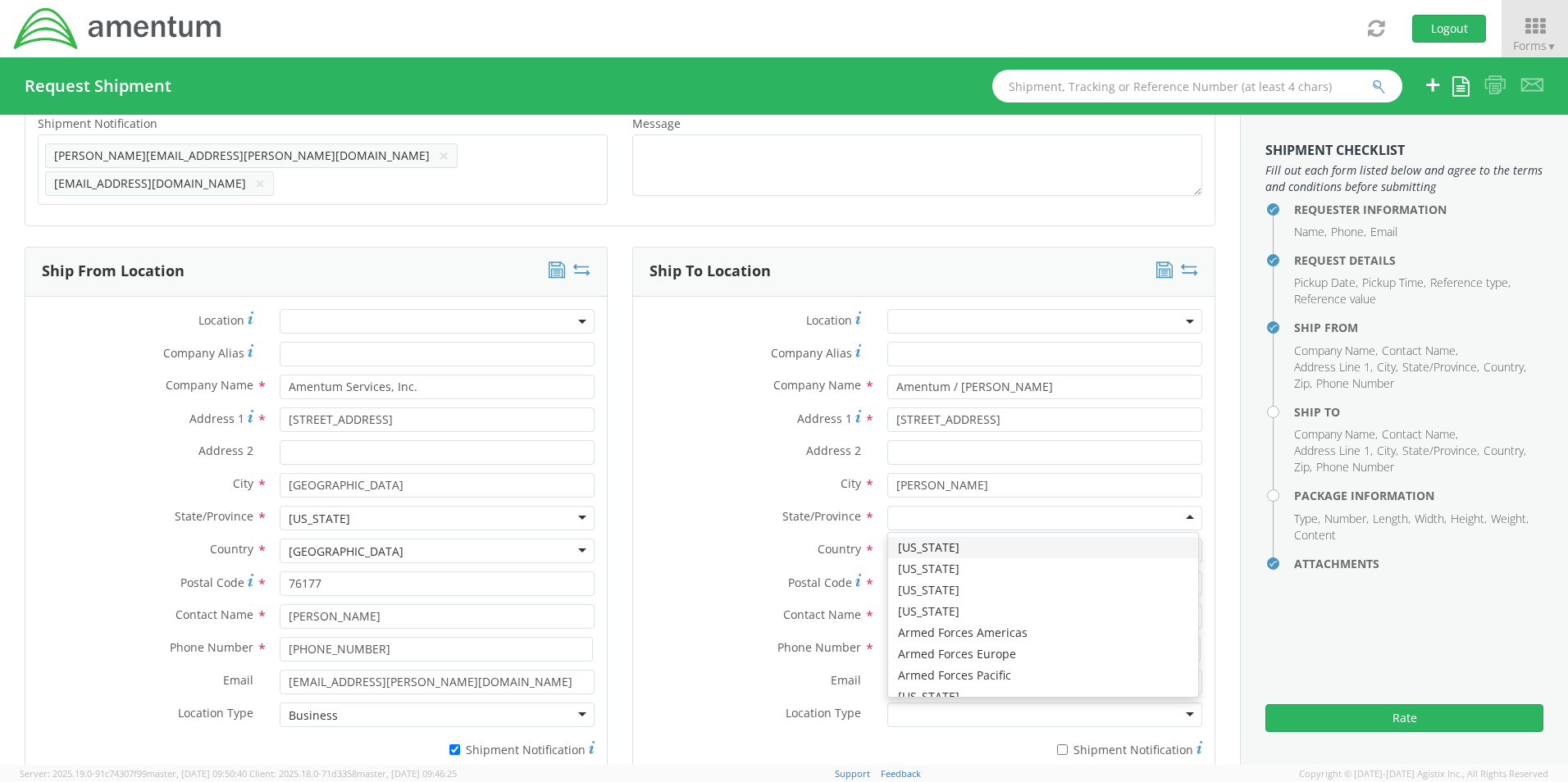
type input "t"
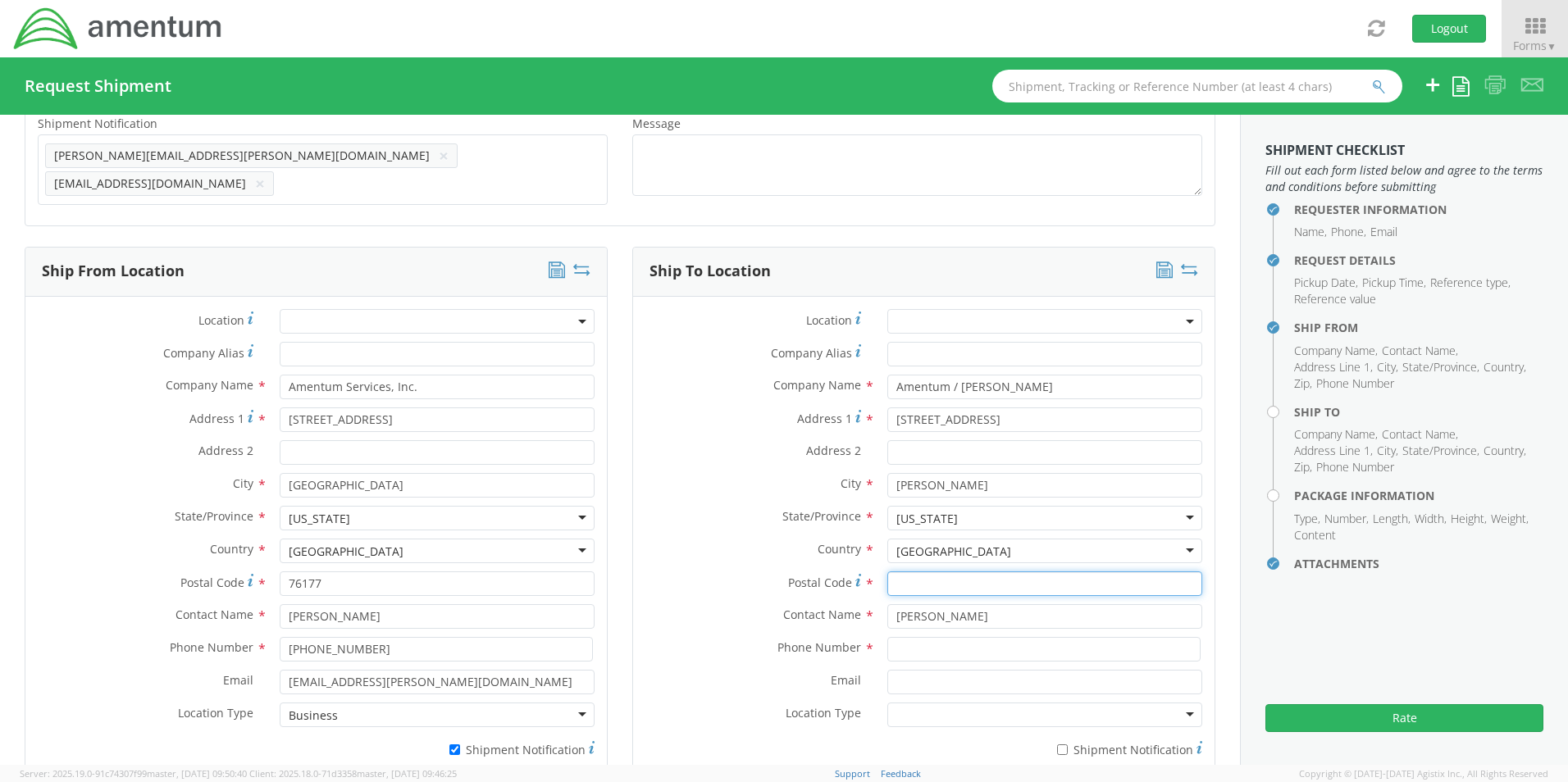
click at [939, 575] on input "Postal Code *" at bounding box center [1045, 584] width 315 height 24
paste input "37716"
type input "37716"
click at [917, 643] on input at bounding box center [1044, 649] width 313 height 24
paste input "864-993-6514"
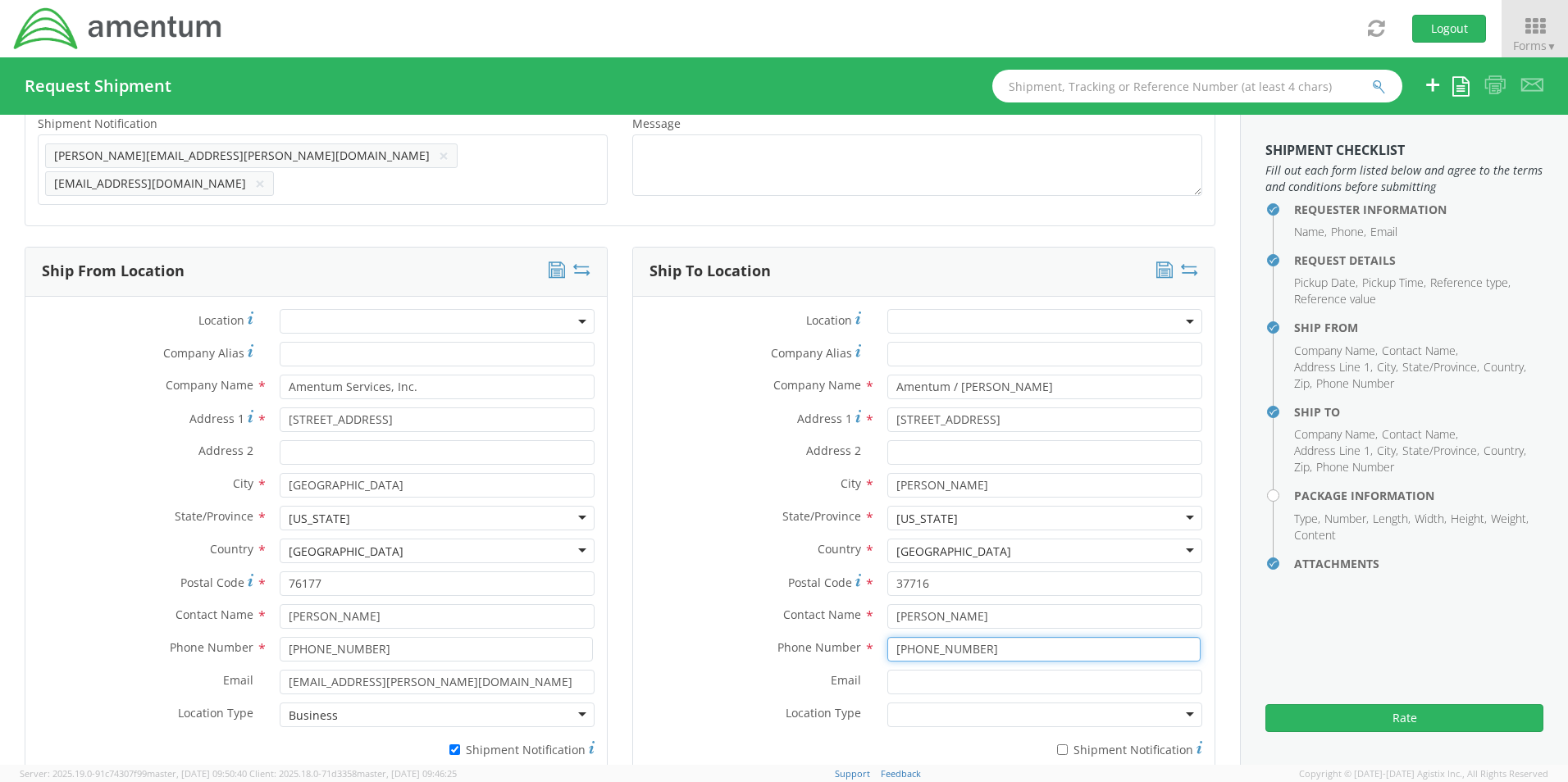
type input "864-993-6514"
click at [927, 670] on input "Email *" at bounding box center [1045, 682] width 315 height 24
paste input "Kristan.Wessels@amentum.com"
type input "Kristan.Wessels@amentum.com"
click at [1057, 745] on input "* Shipment Notification" at bounding box center [1061, 749] width 10 height 10
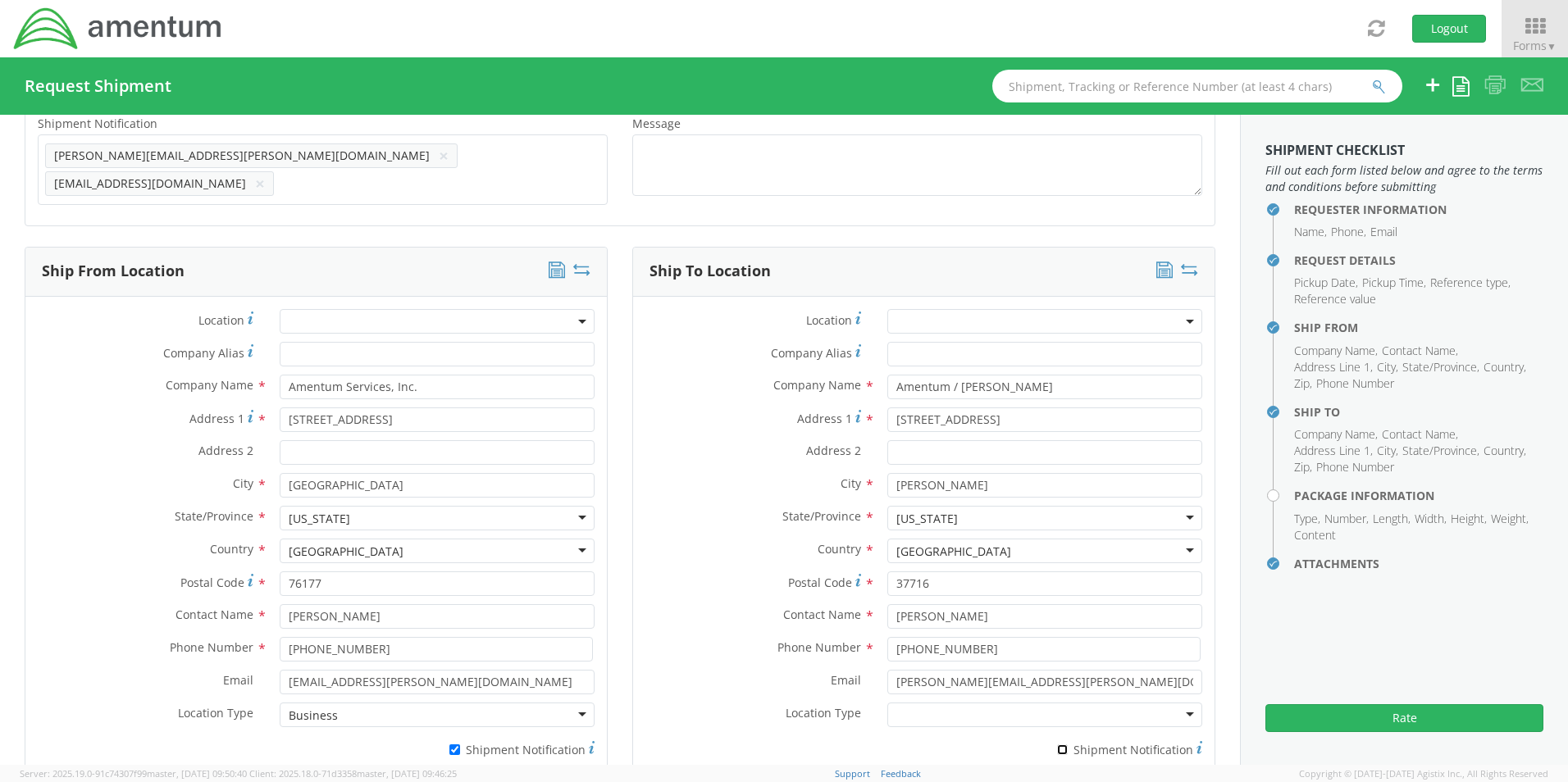
checkbox input "true"
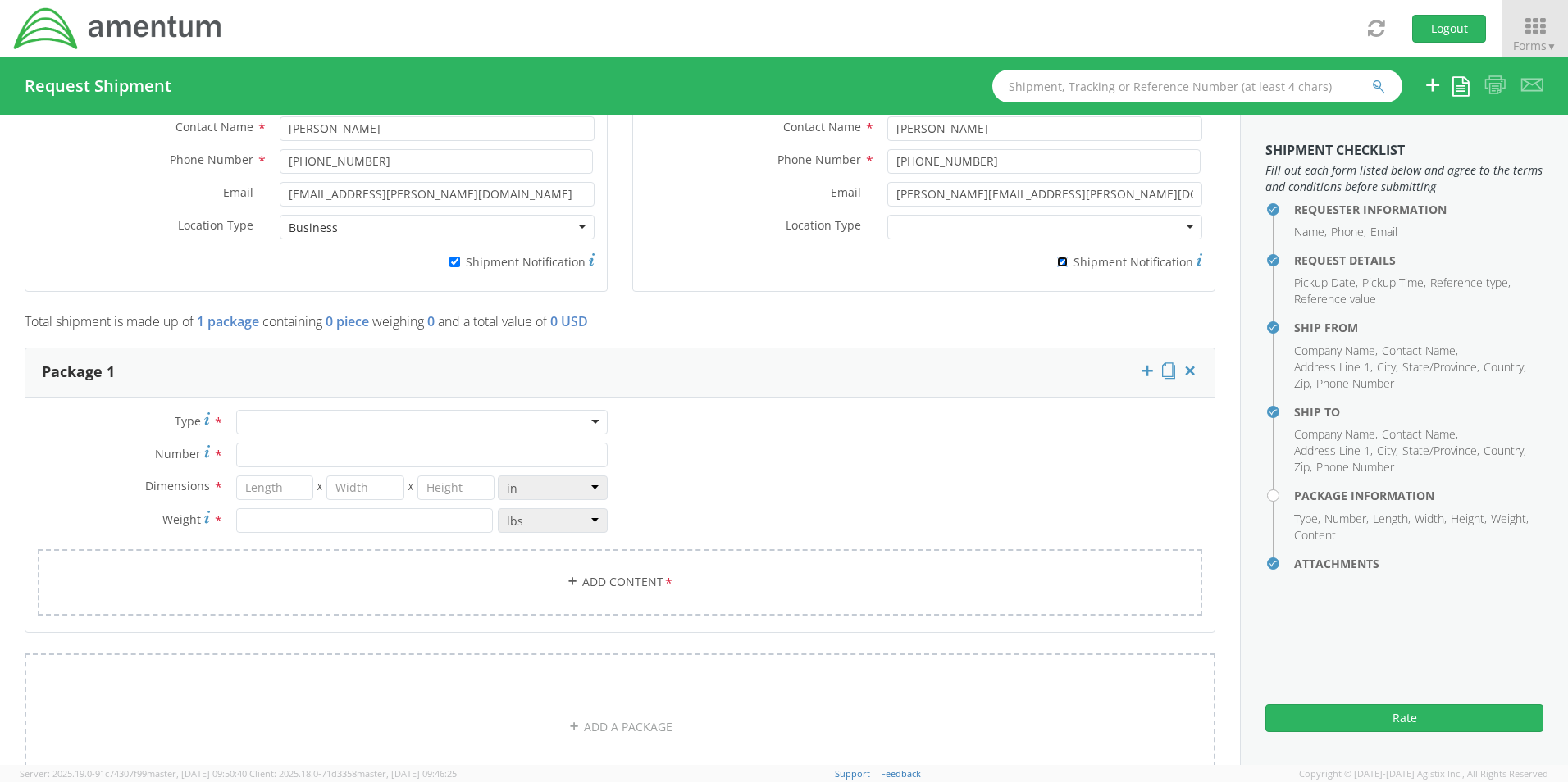
scroll to position [1148, 0]
click at [259, 409] on div at bounding box center [422, 418] width 372 height 24
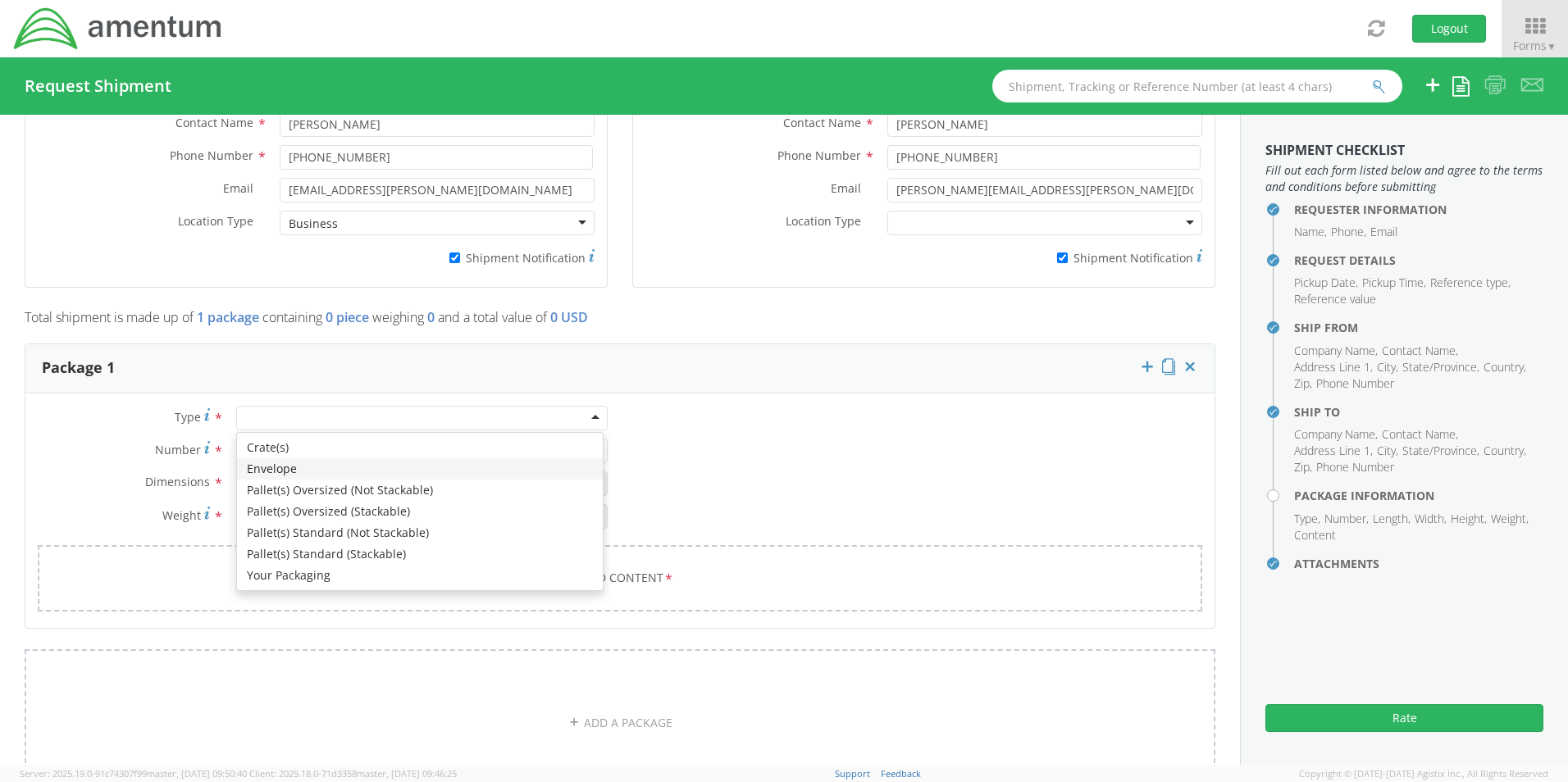
type input "1"
type input "9.5"
type input "12.5"
type input "0.25"
type input "1"
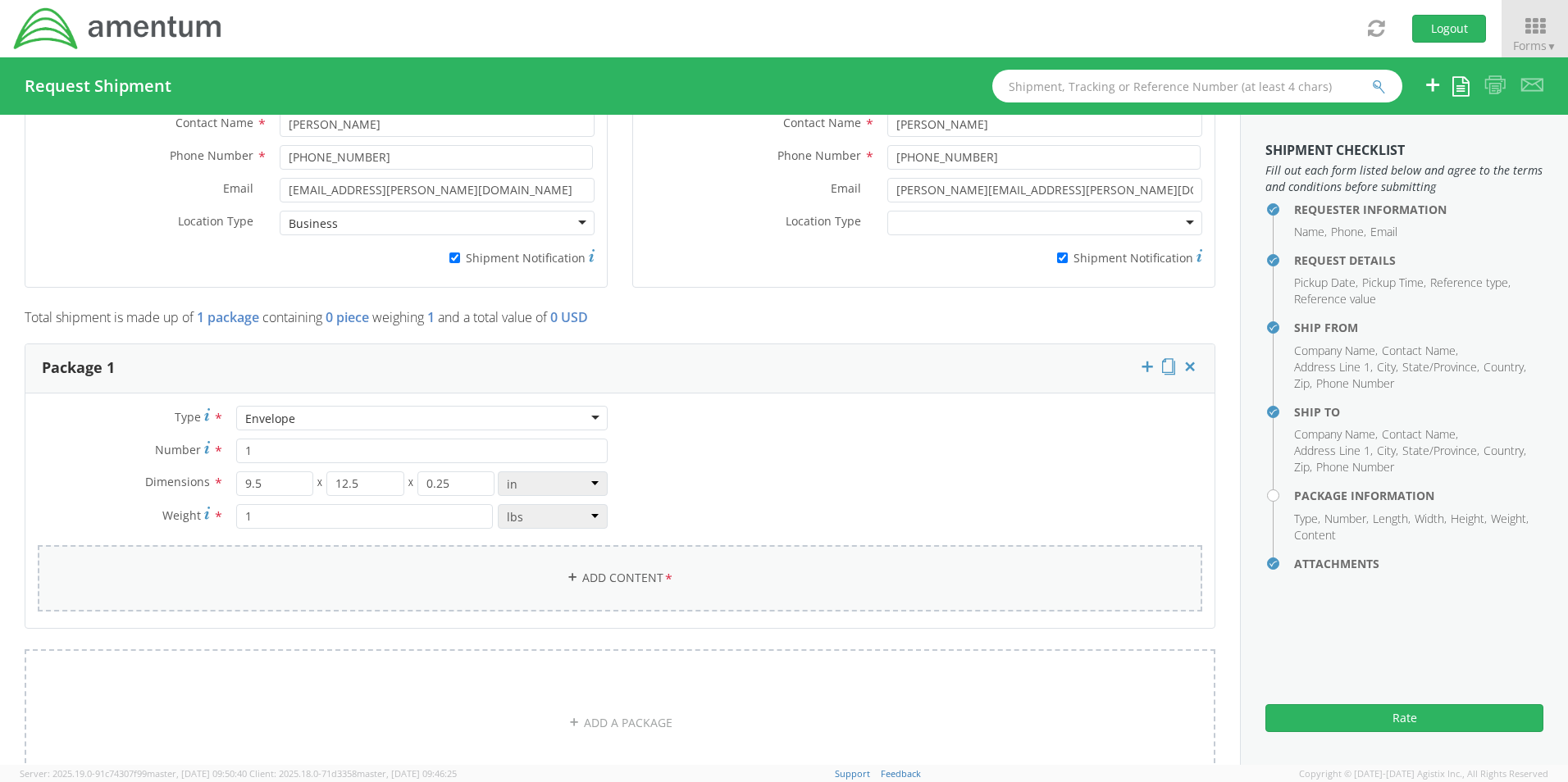
click at [615, 581] on link "Add Content *" at bounding box center [620, 578] width 1165 height 66
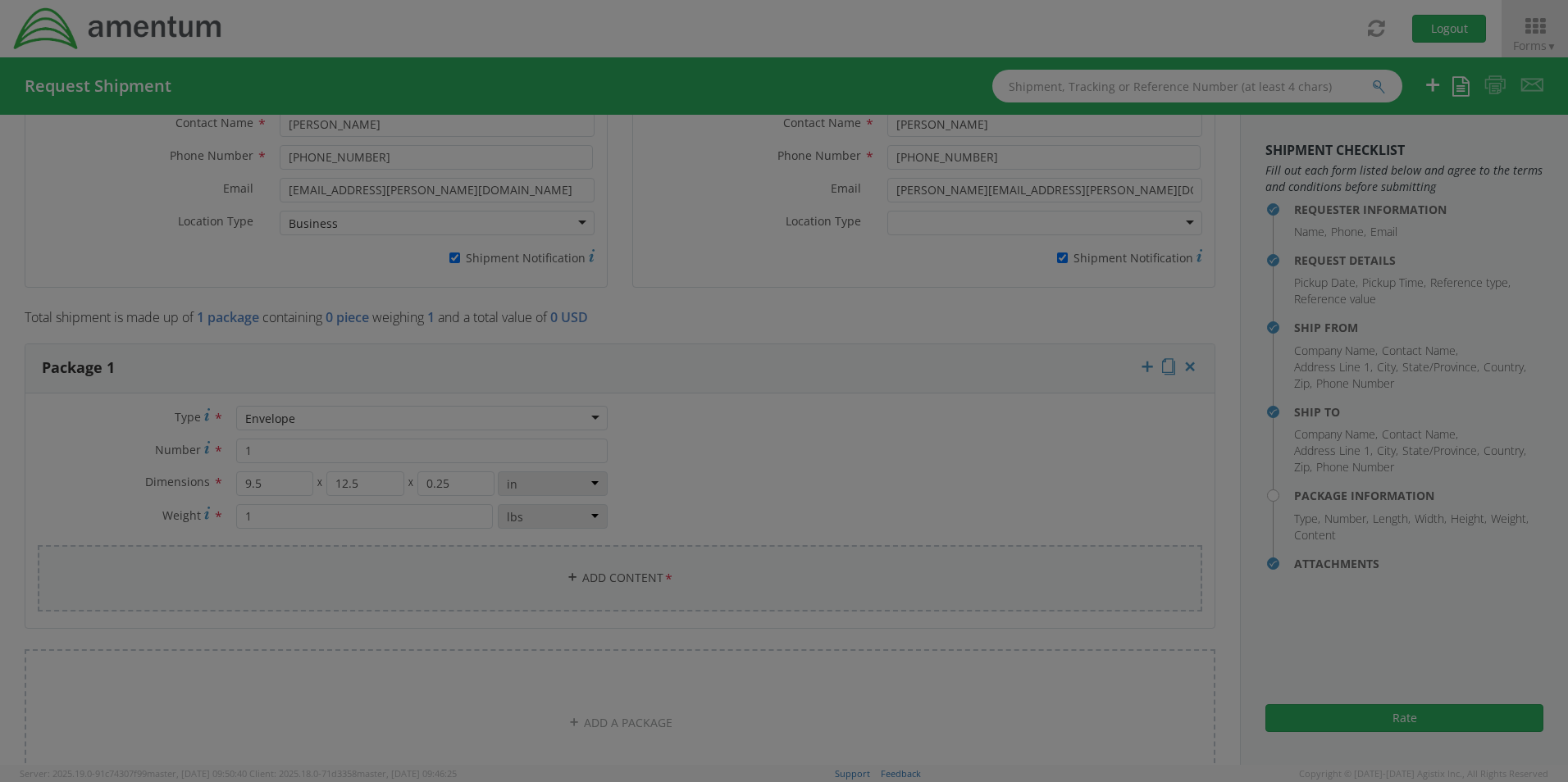
select select
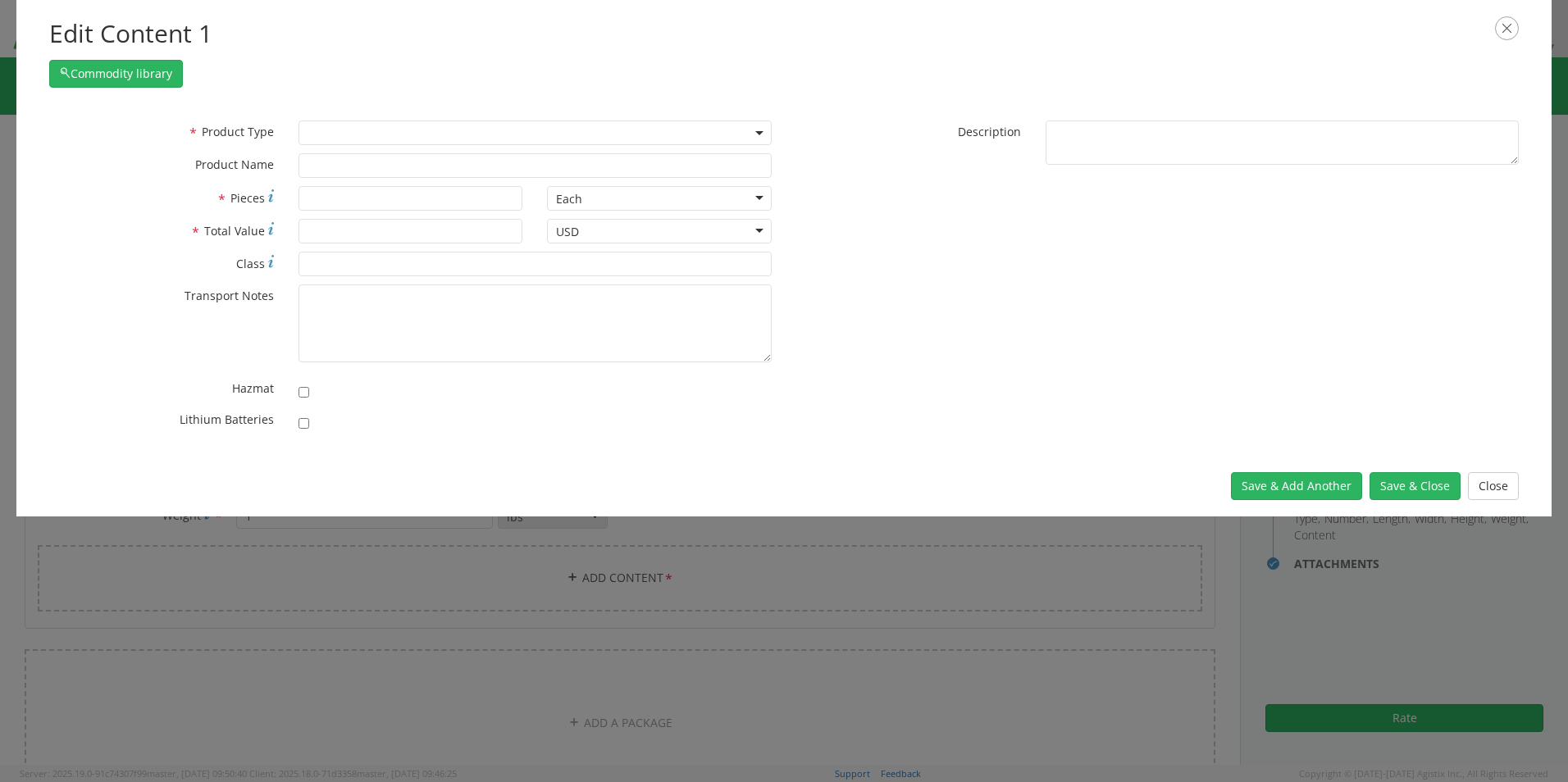
click at [323, 128] on span at bounding box center [535, 132] width 473 height 24
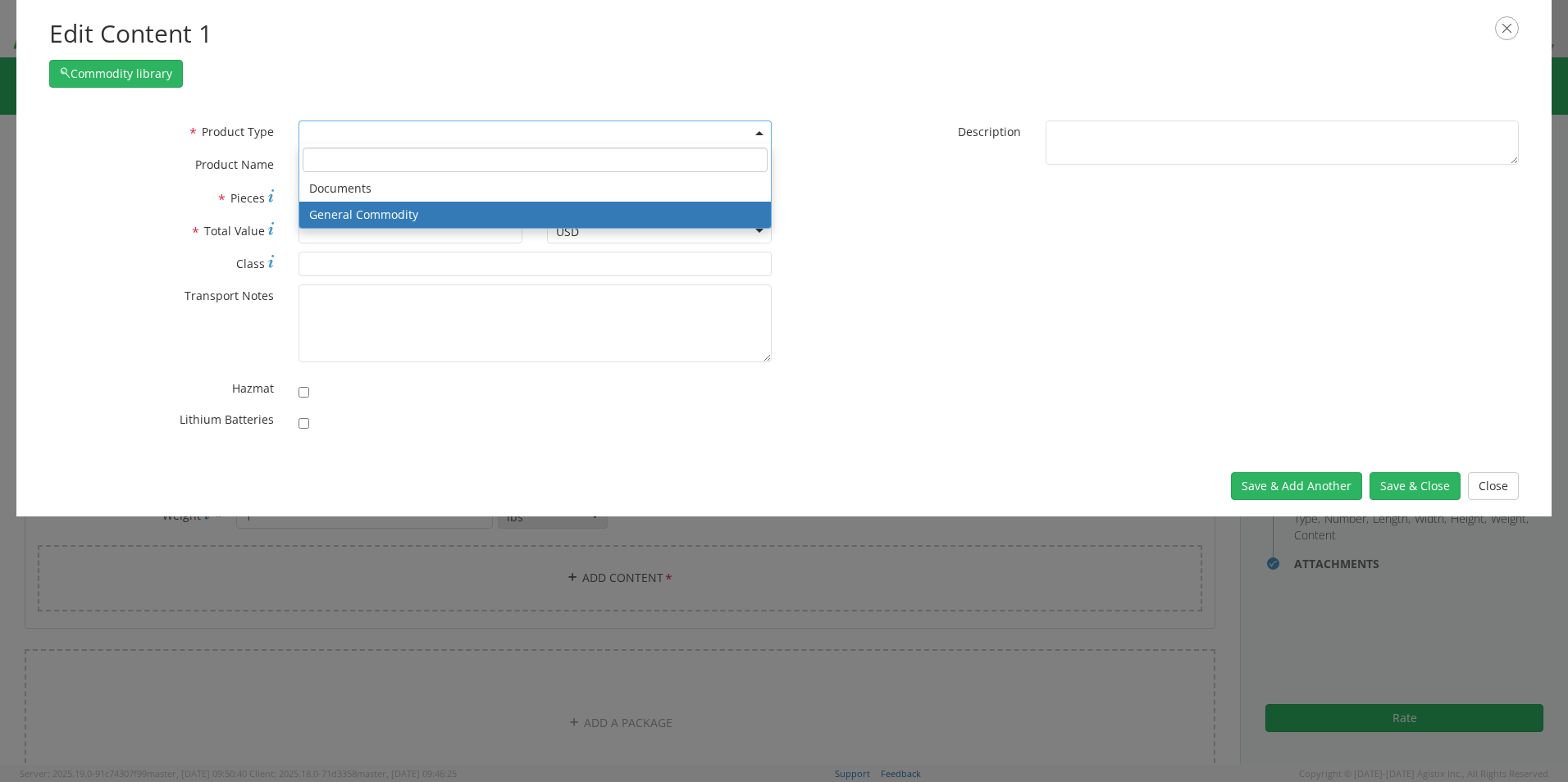
drag, startPoint x: 353, startPoint y: 218, endPoint x: 341, endPoint y: 224, distance: 13.4
select select "COMMODITY"
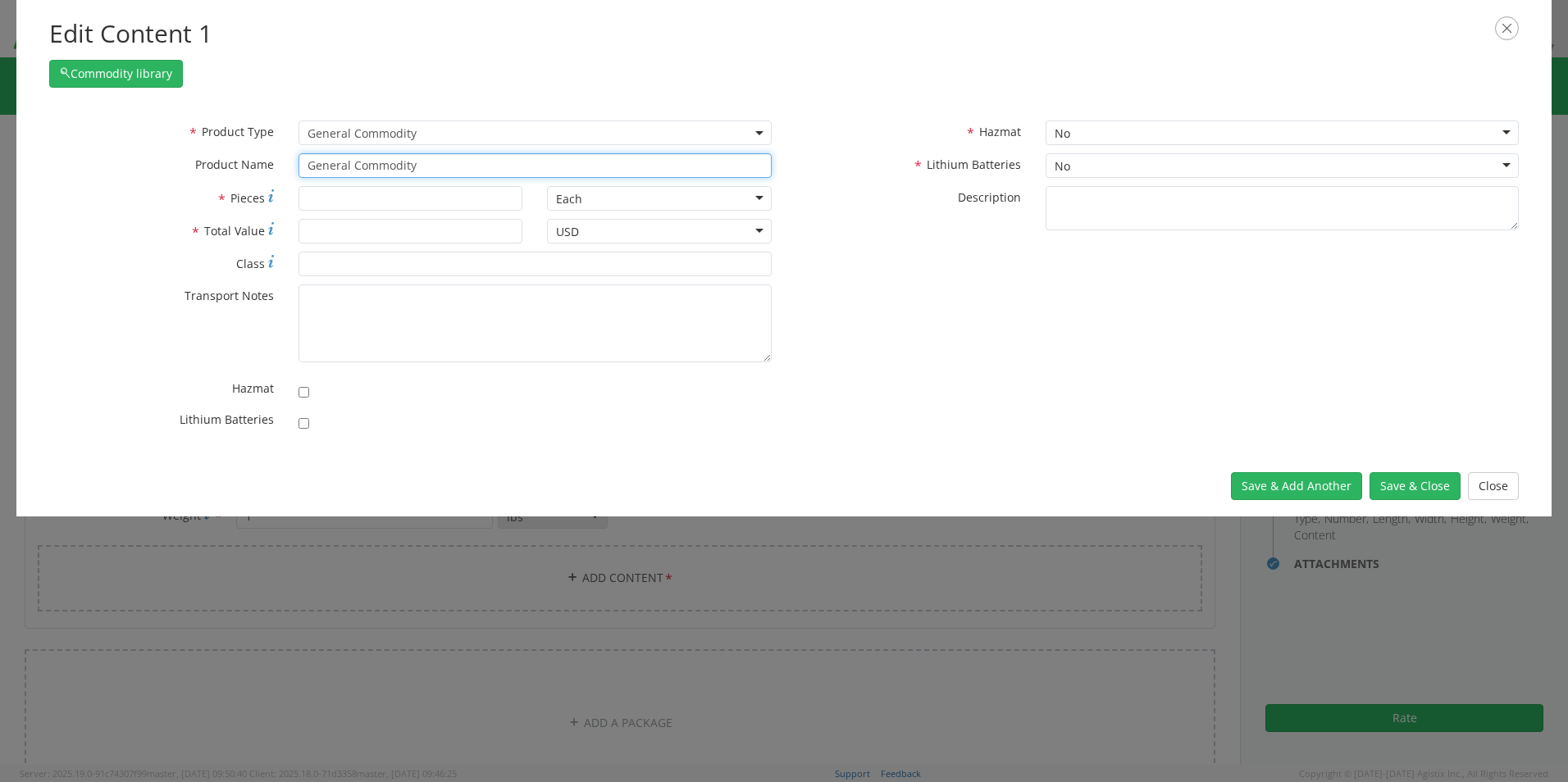
drag, startPoint x: 425, startPoint y: 161, endPoint x: 217, endPoint y: 135, distance: 209.6
click at [235, 136] on div "* Product Type Documents General Commodity General Commodity * Product Name Gen…" at bounding box center [411, 153] width 747 height 65
paste input "USB - SCTASK0250945 Verbatim – 128 GB V3 USB"
type input "USB - SCTASK0250945 Verbatim – 128 GB V3 USB"
type input "1"
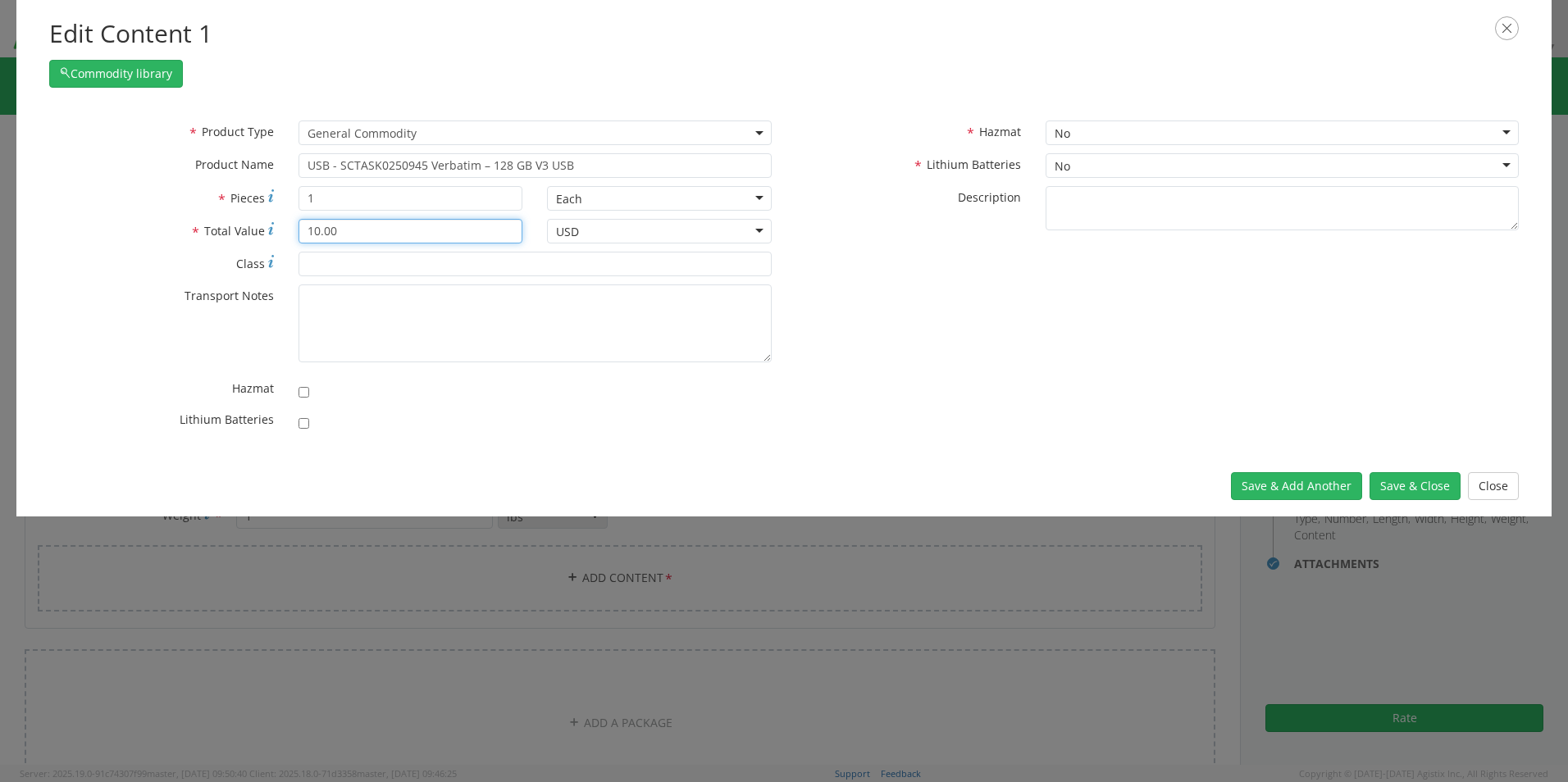
type input "10.00"
click at [1440, 486] on button "Save & Close" at bounding box center [1415, 486] width 91 height 28
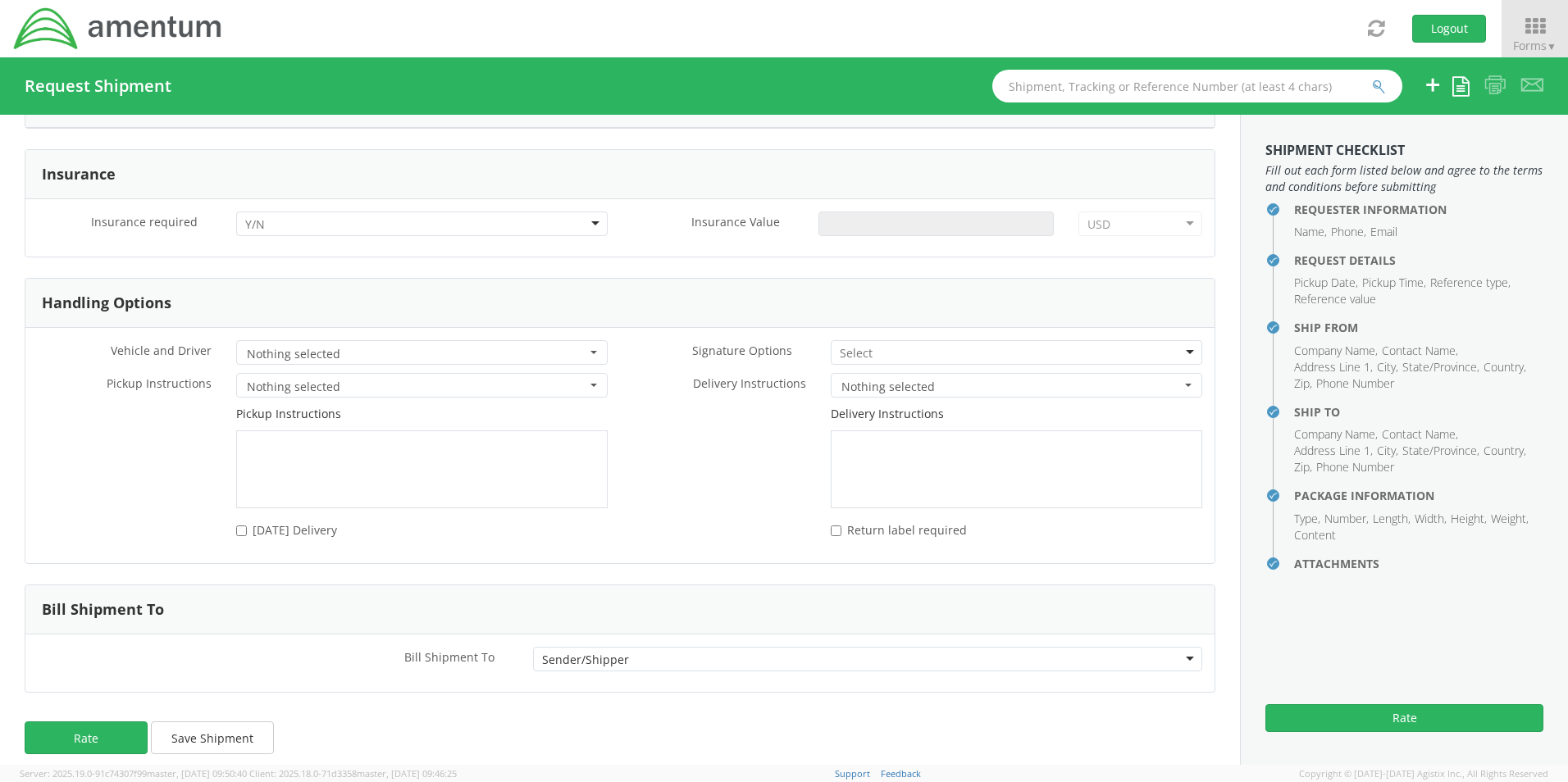
scroll to position [1990, 0]
click at [119, 719] on button "Rate" at bounding box center [86, 733] width 123 height 33
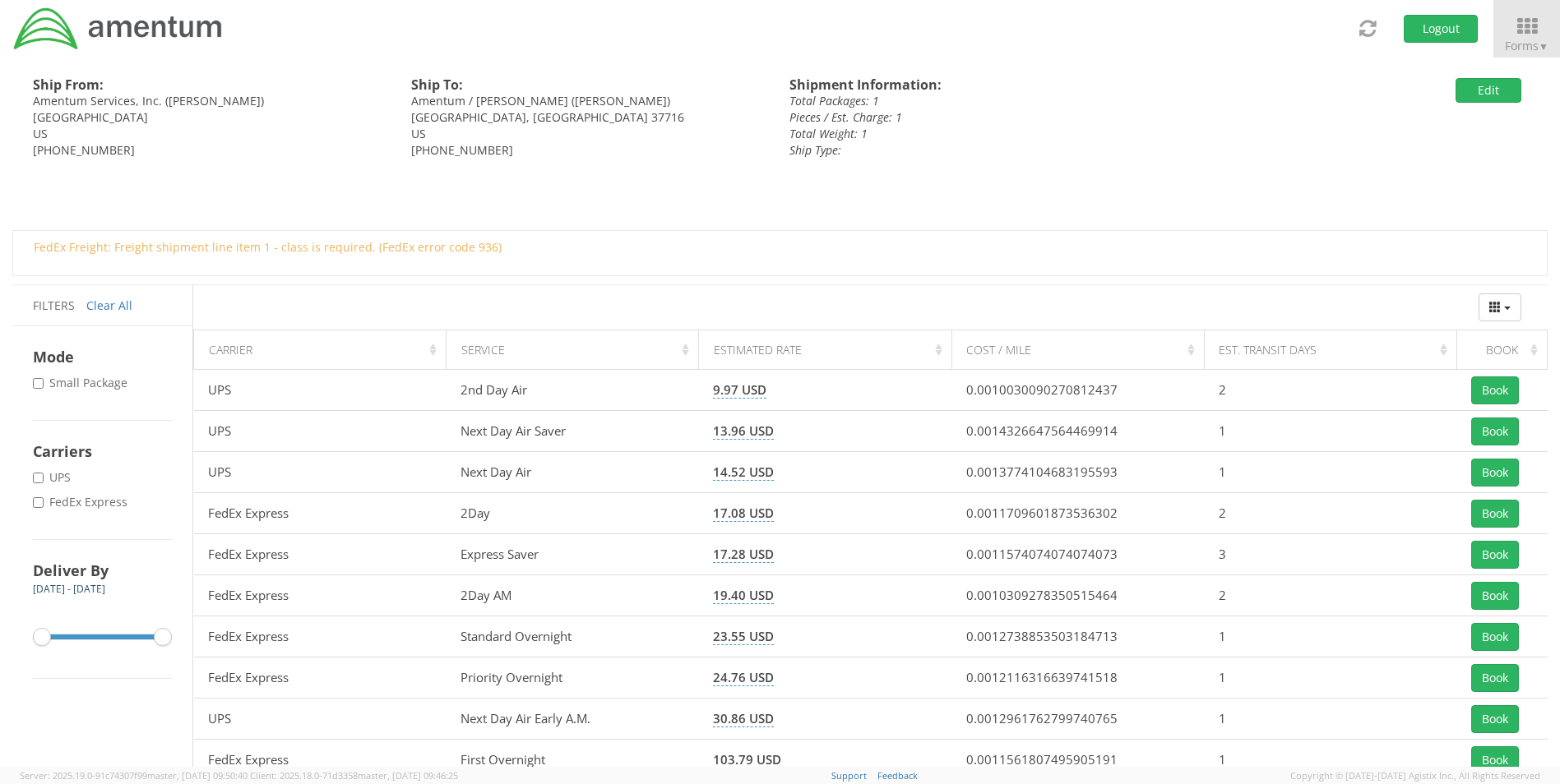
click at [83, 504] on label "* FedEx Express" at bounding box center [81, 502] width 98 height 17
click at [44, 504] on input "* FedEx Express" at bounding box center [37, 502] width 10 height 10
checkbox input "true"
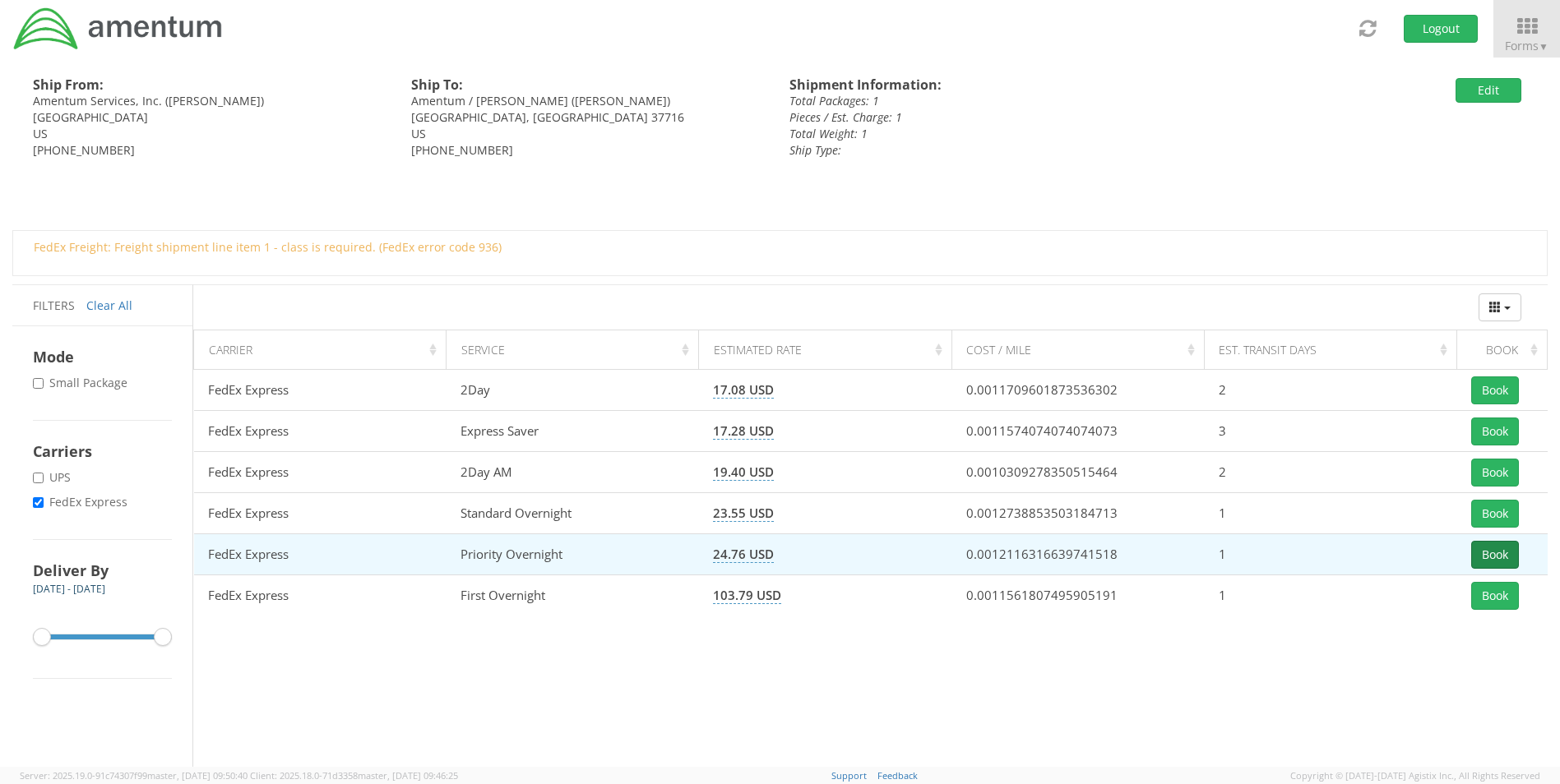
click at [1498, 557] on button "Book" at bounding box center [1495, 555] width 48 height 28
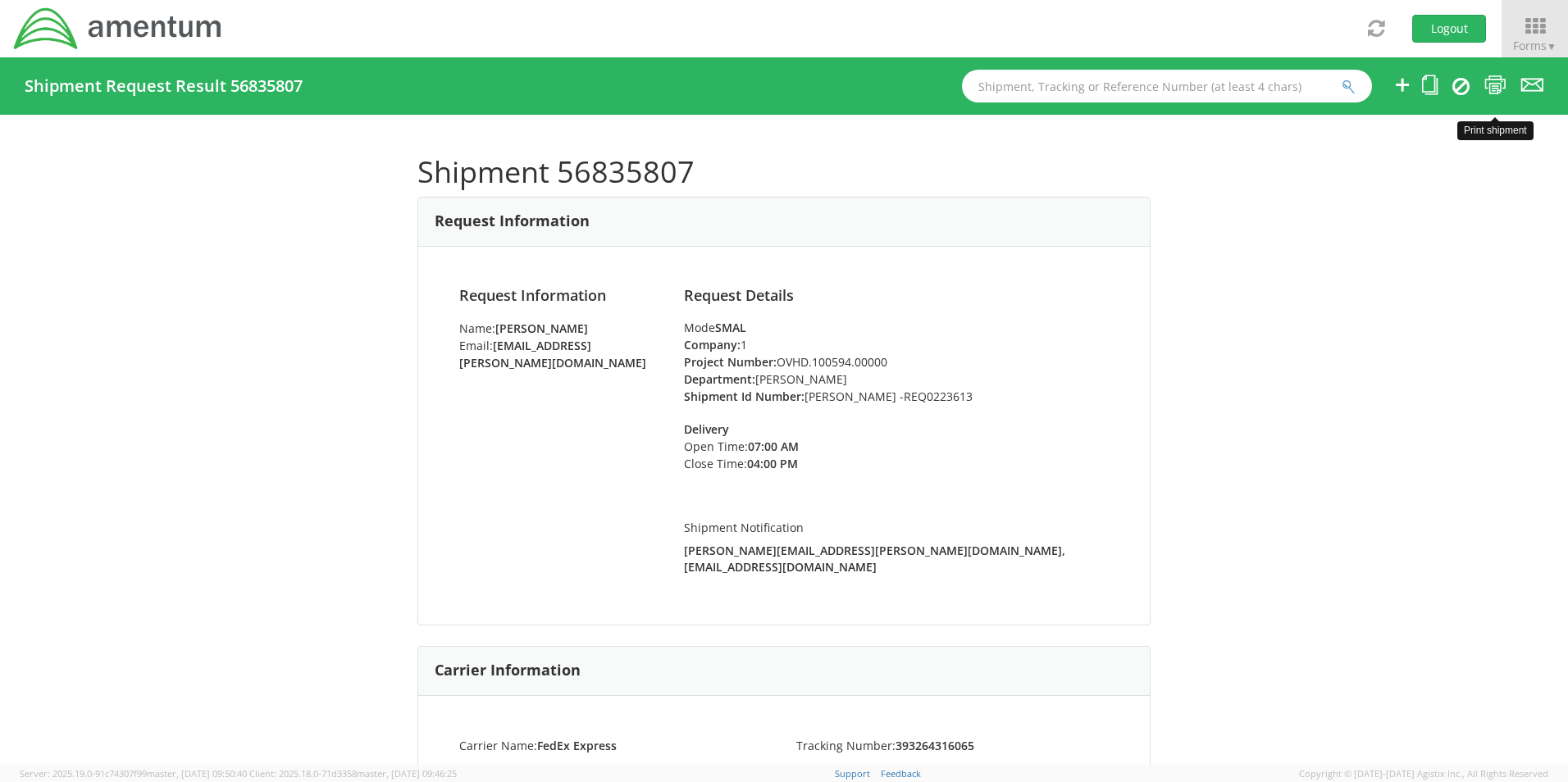
click at [1490, 85] on icon at bounding box center [1495, 85] width 22 height 20
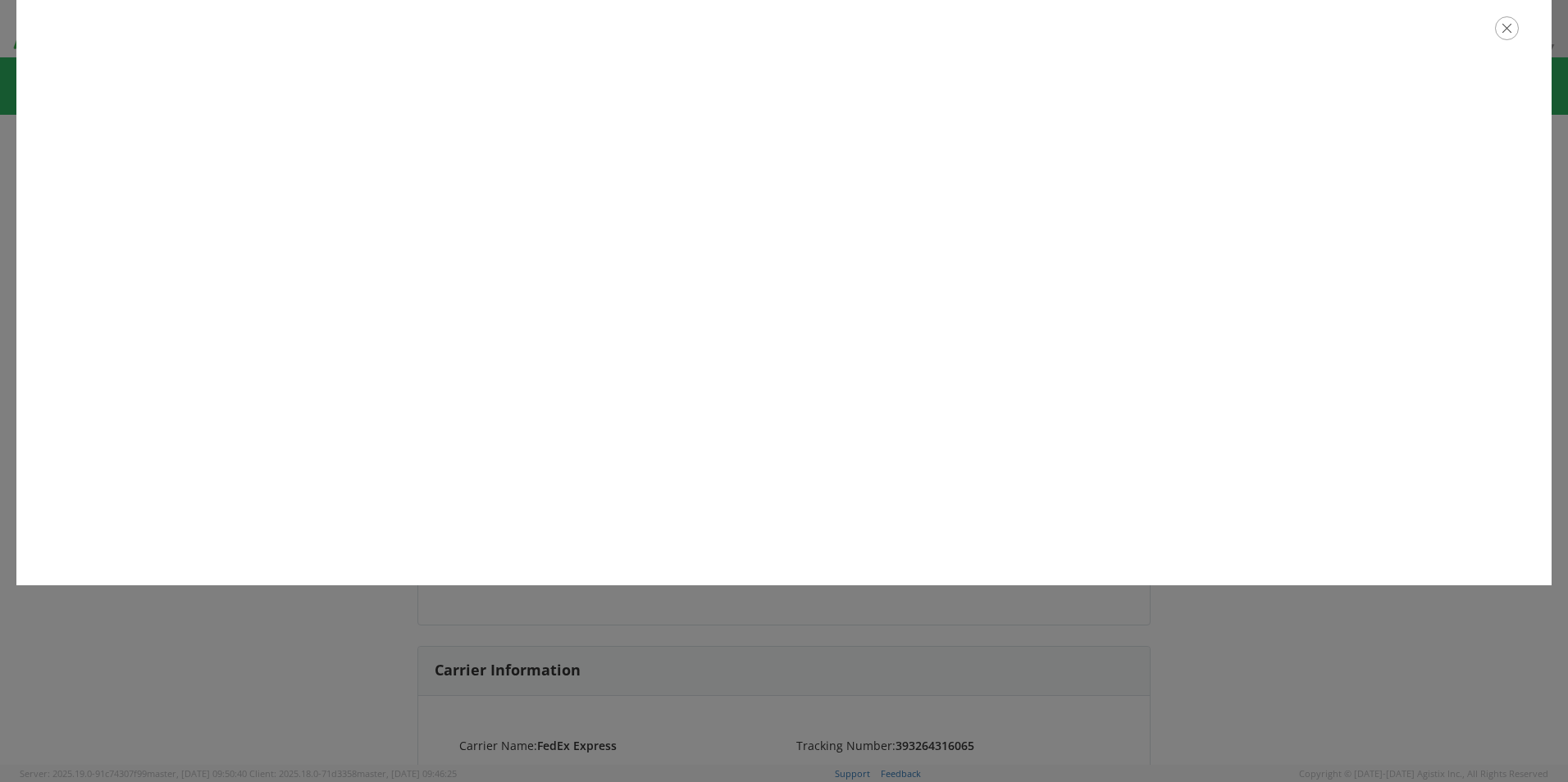
click at [1506, 37] on icon "button" at bounding box center [1507, 29] width 24 height 24
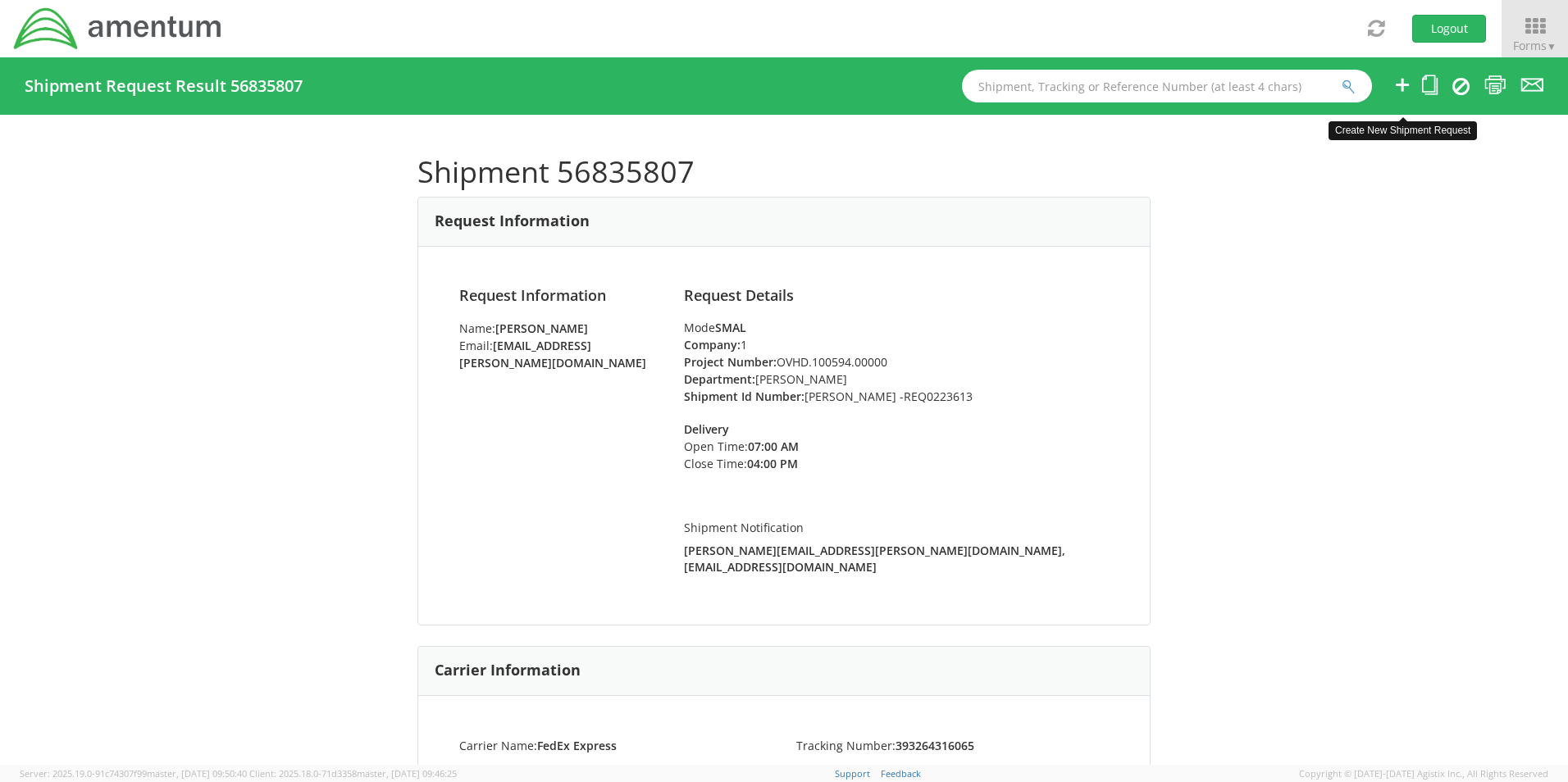
click at [1405, 86] on icon at bounding box center [1402, 85] width 20 height 20
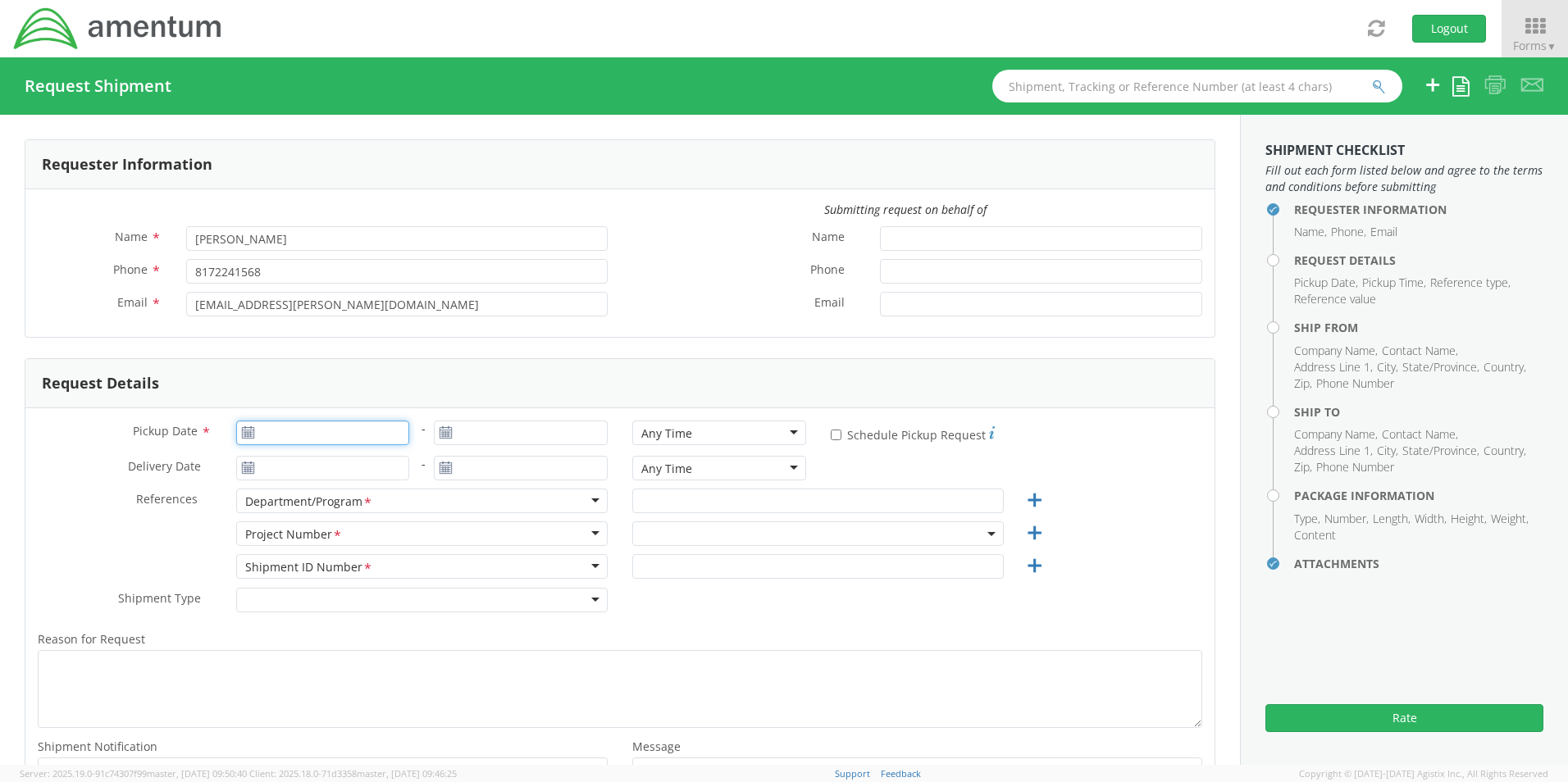
type input "09/16/2025"
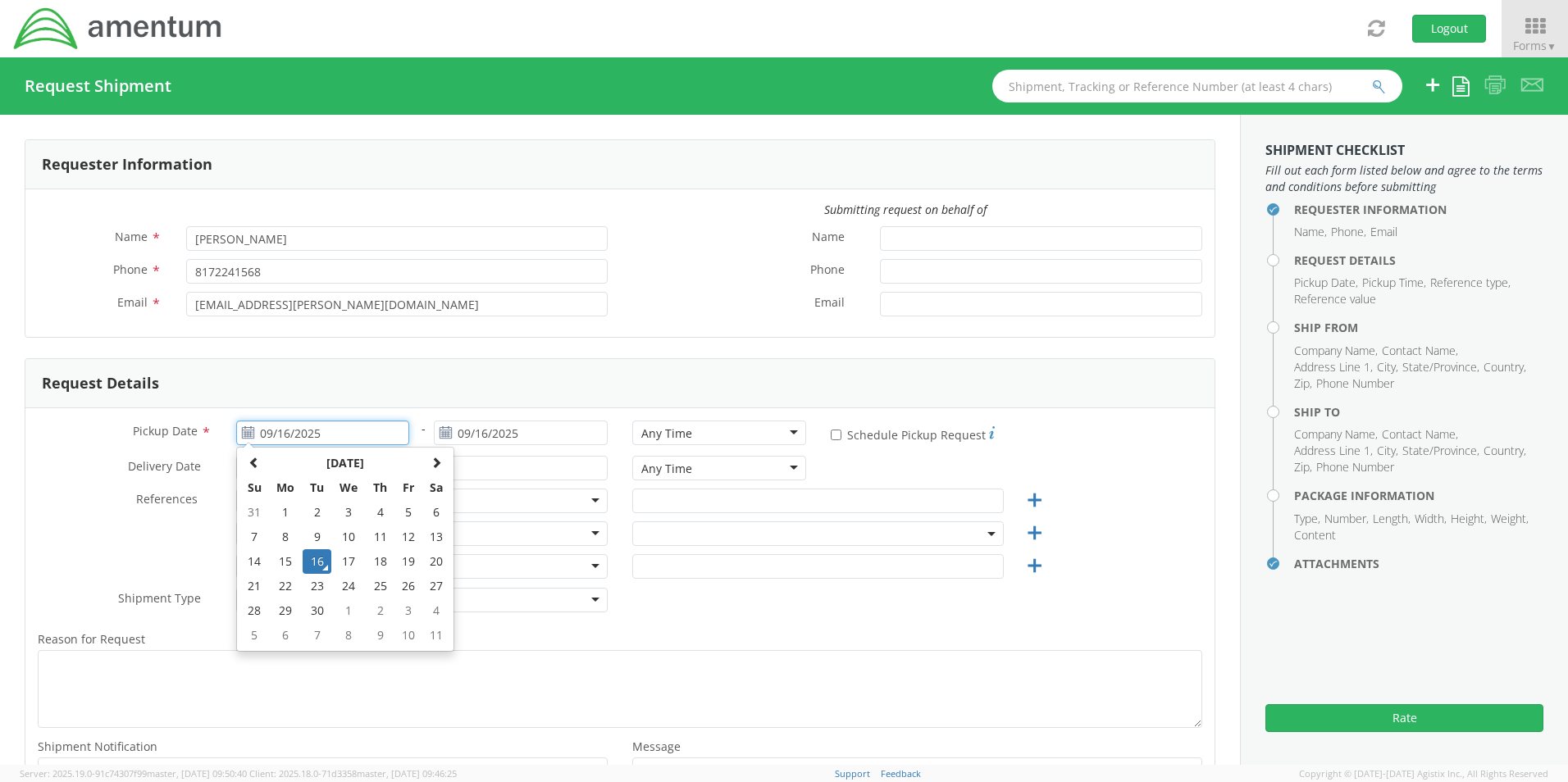
click at [260, 434] on input "09/16/2025" at bounding box center [323, 433] width 174 height 24
select select "OCCP.600391.00000"
click at [310, 565] on td "16" at bounding box center [317, 561] width 29 height 24
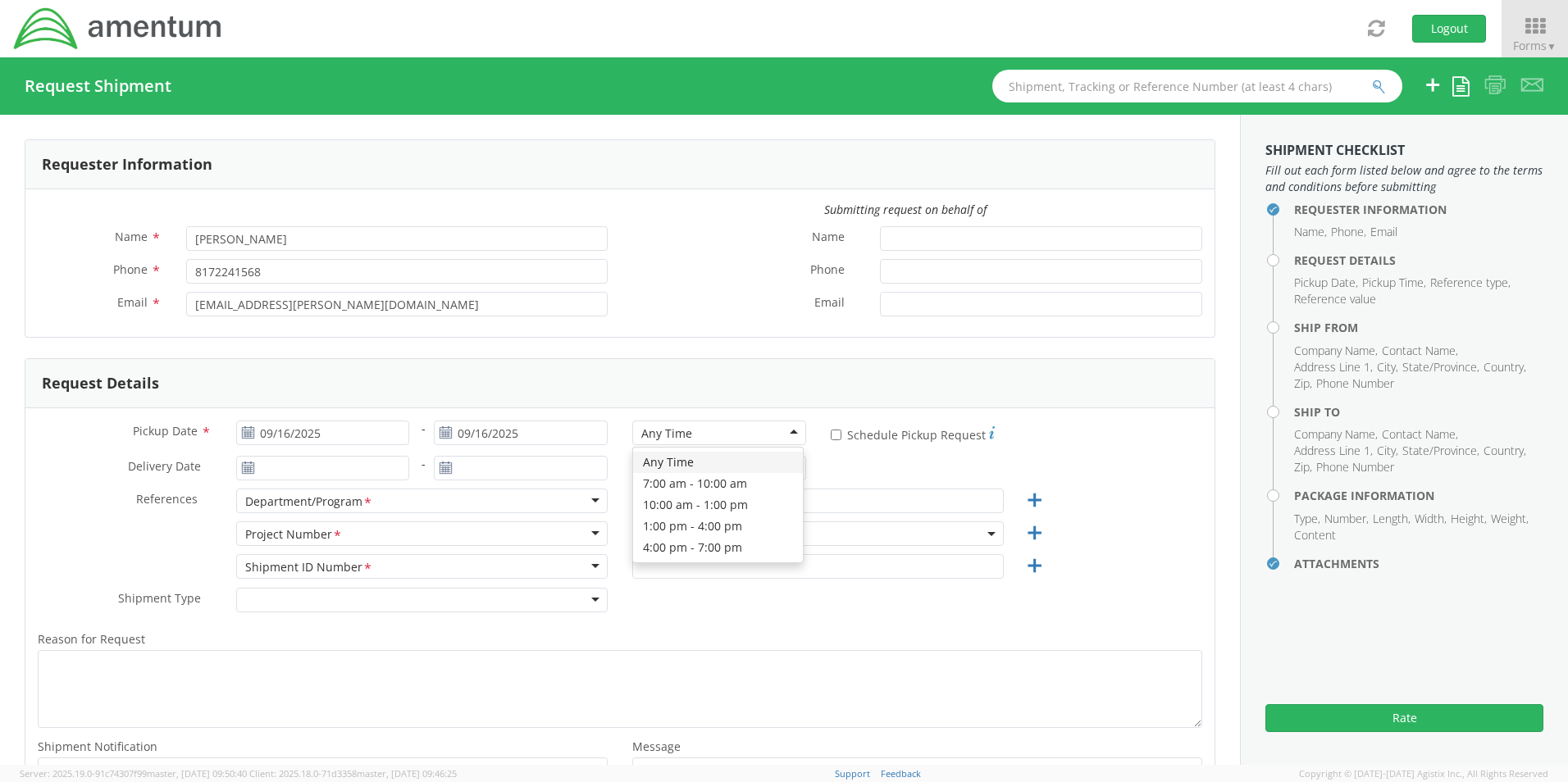
click at [645, 434] on div "Any Time" at bounding box center [667, 434] width 51 height 17
click at [660, 506] on input "text" at bounding box center [818, 501] width 372 height 24
paste input "[PERSON_NAME]"
type input "[PERSON_NAME]"
click at [646, 542] on span "OCCP.600391.00000" at bounding box center [818, 533] width 372 height 24
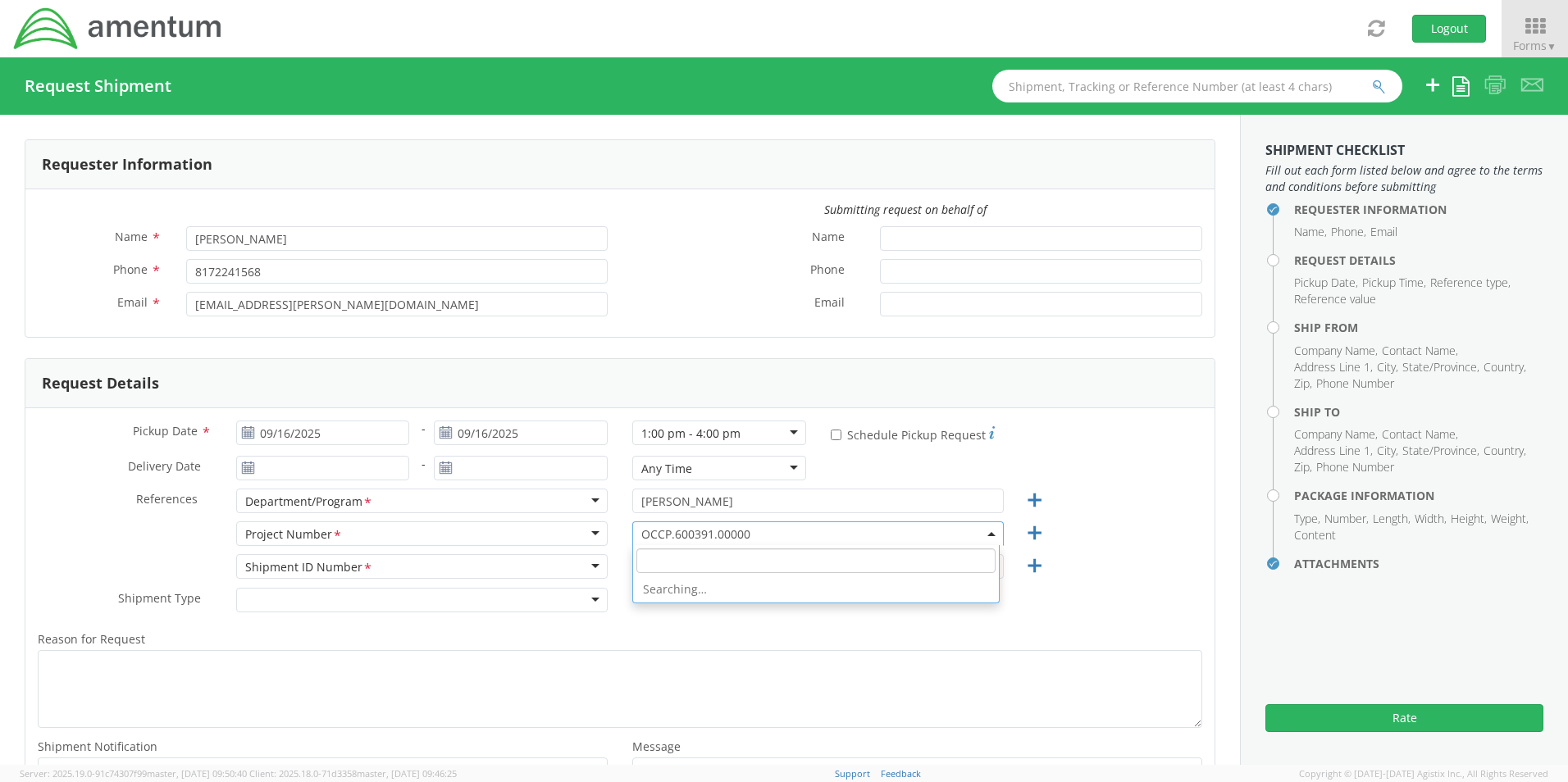
click at [648, 560] on input "search" at bounding box center [816, 560] width 359 height 24
paste input "OVHD.100594.00000"
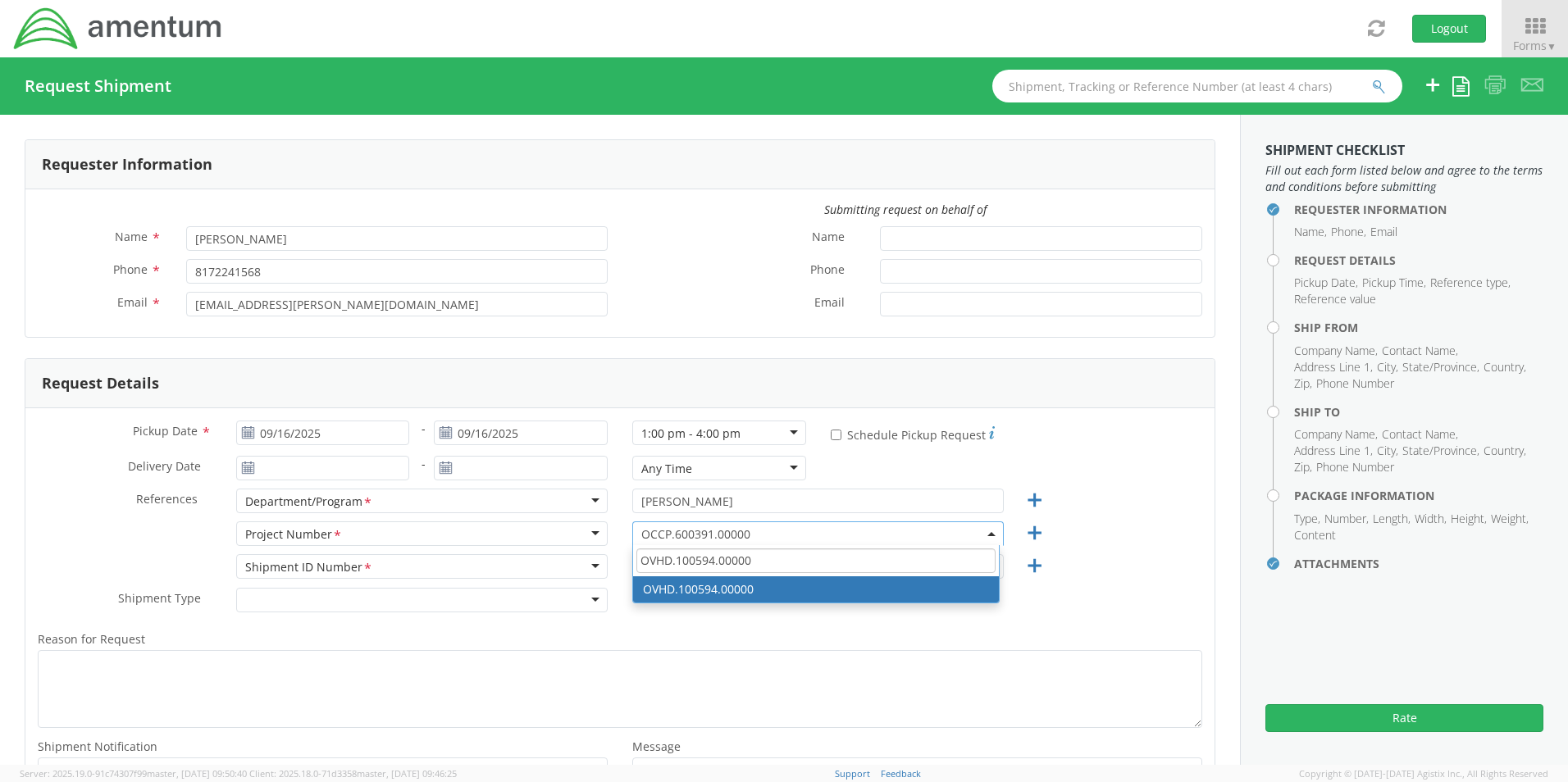
type input "OVHD.100594.00000"
select select "OVHD.100594.00000"
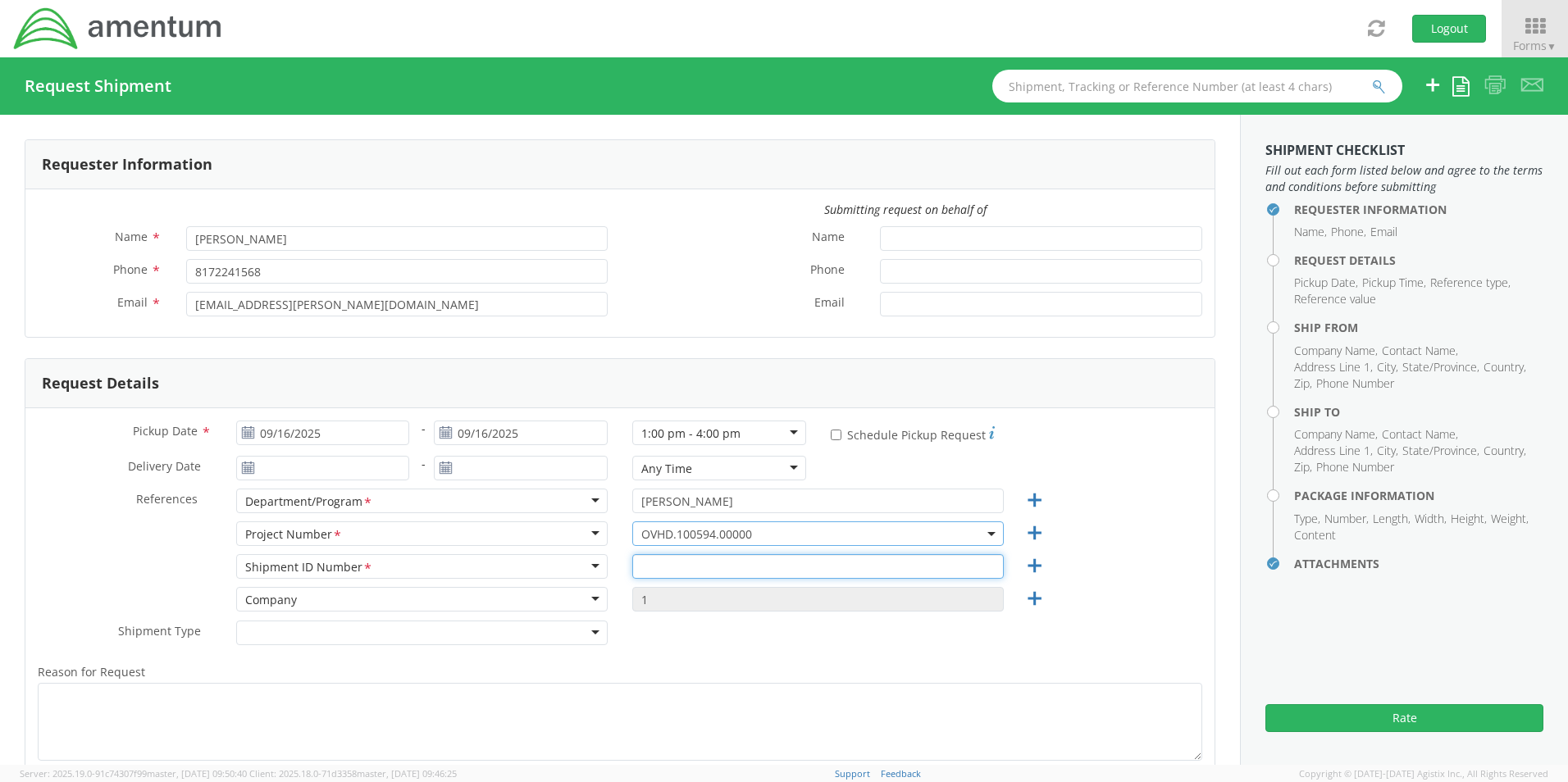
click at [682, 572] on input "text" at bounding box center [818, 566] width 372 height 24
paste input "REQ0231176- James Toole"
type input "REQ0231176- James Toole"
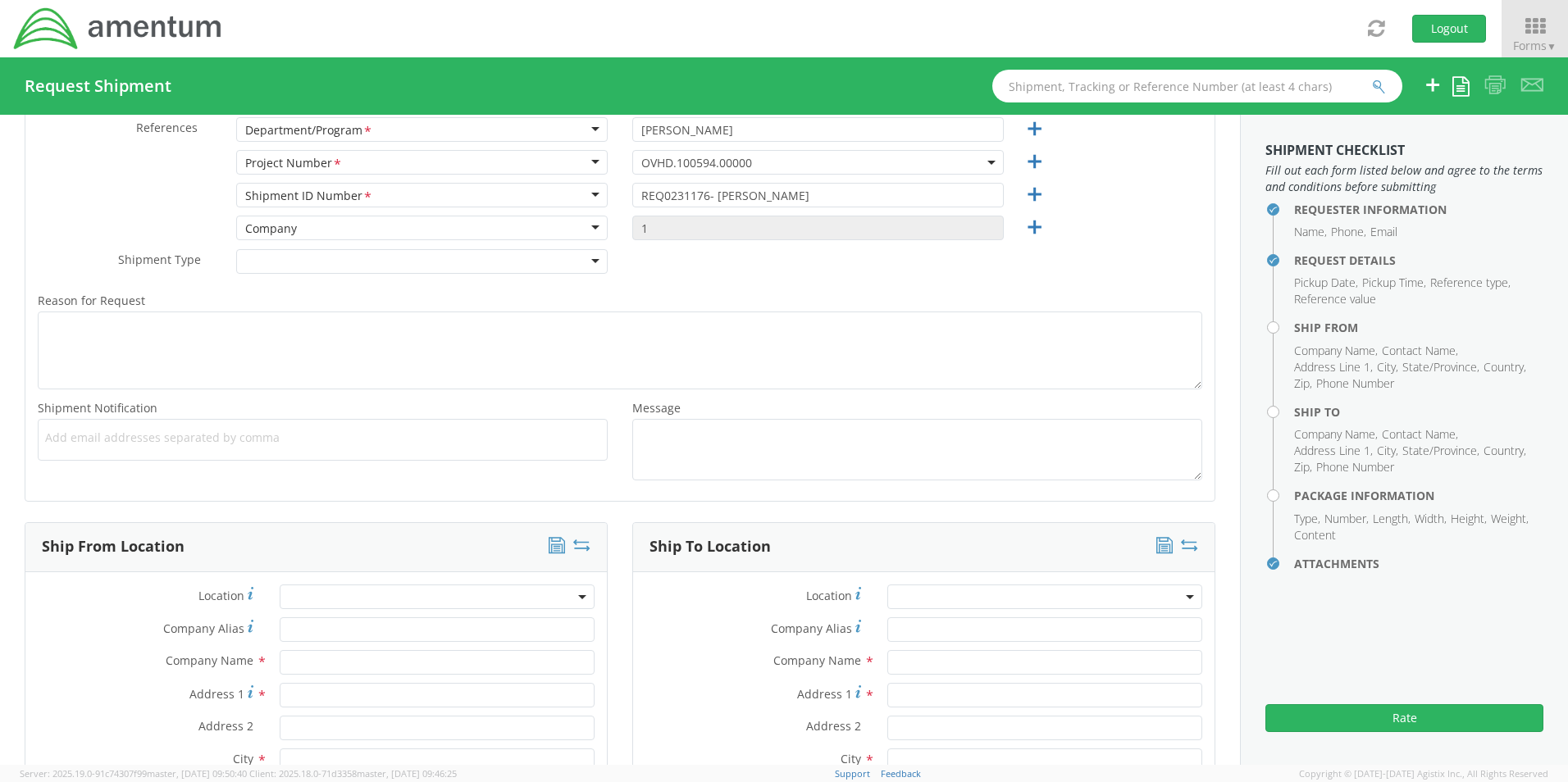
click at [110, 427] on ul at bounding box center [322, 439] width 555 height 27
paste input "[PERSON_NAME][EMAIL_ADDRESS][PERSON_NAME][DOMAIN_NAME]"
type input "[PERSON_NAME][EMAIL_ADDRESS][PERSON_NAME][DOMAIN_NAME]"
click at [318, 457] on div "Add email addresses separated by comma Joshua.Sherwood@Amentum.com ×" at bounding box center [323, 440] width 570 height 43
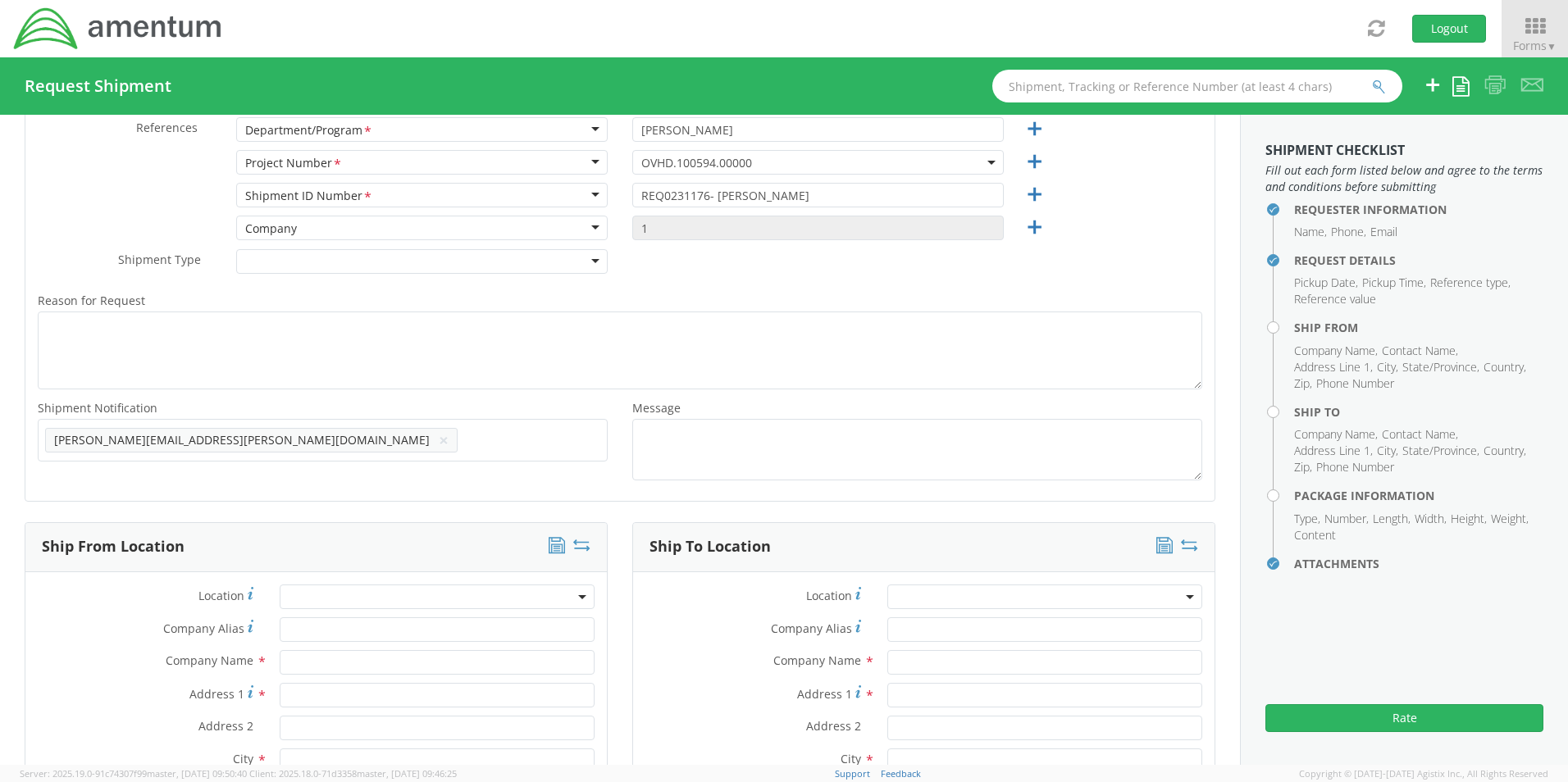
paste input "[EMAIL_ADDRESS][DOMAIN_NAME]"
type input "[EMAIL_ADDRESS][DOMAIN_NAME]"
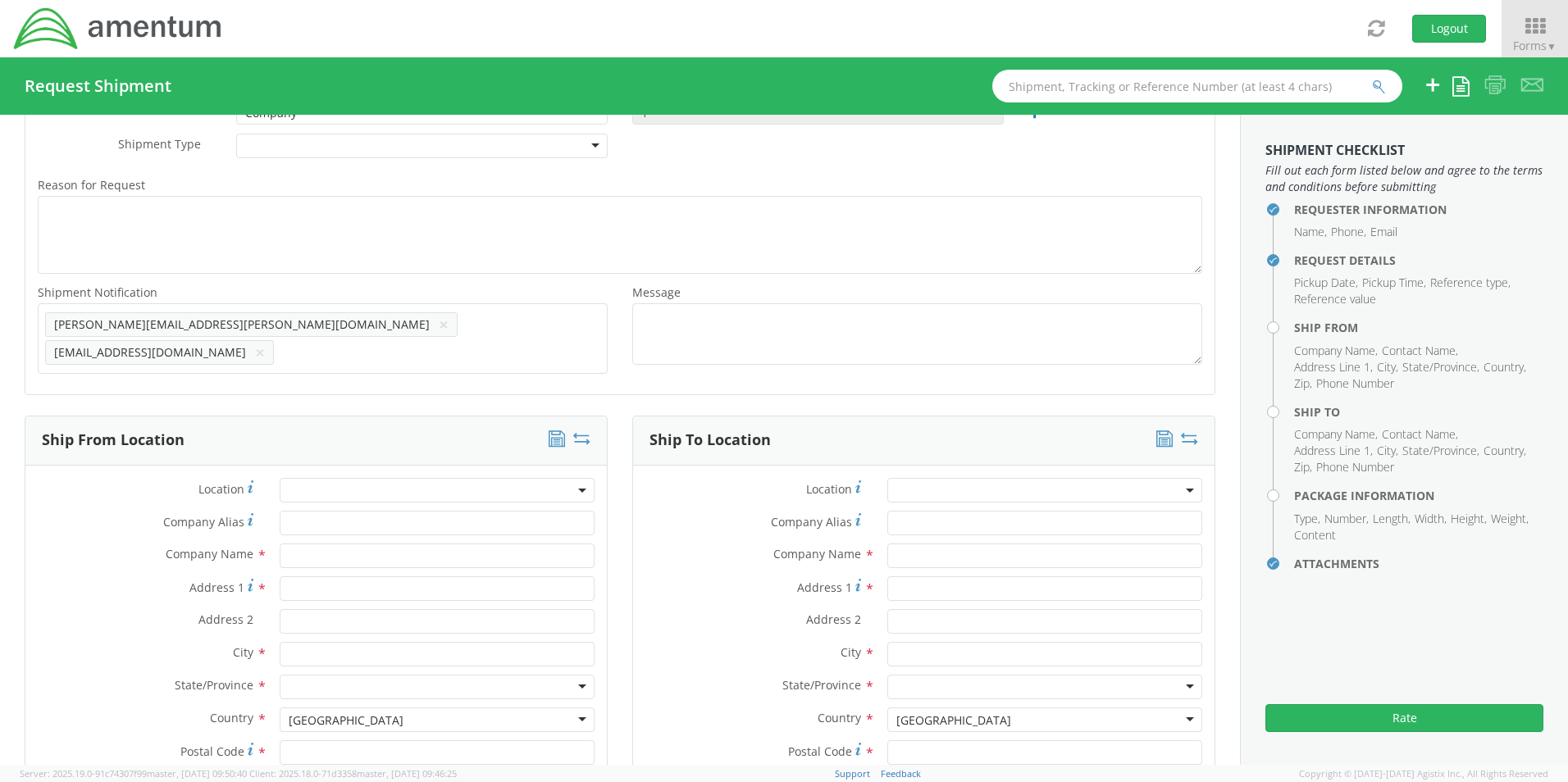
scroll to position [699, 0]
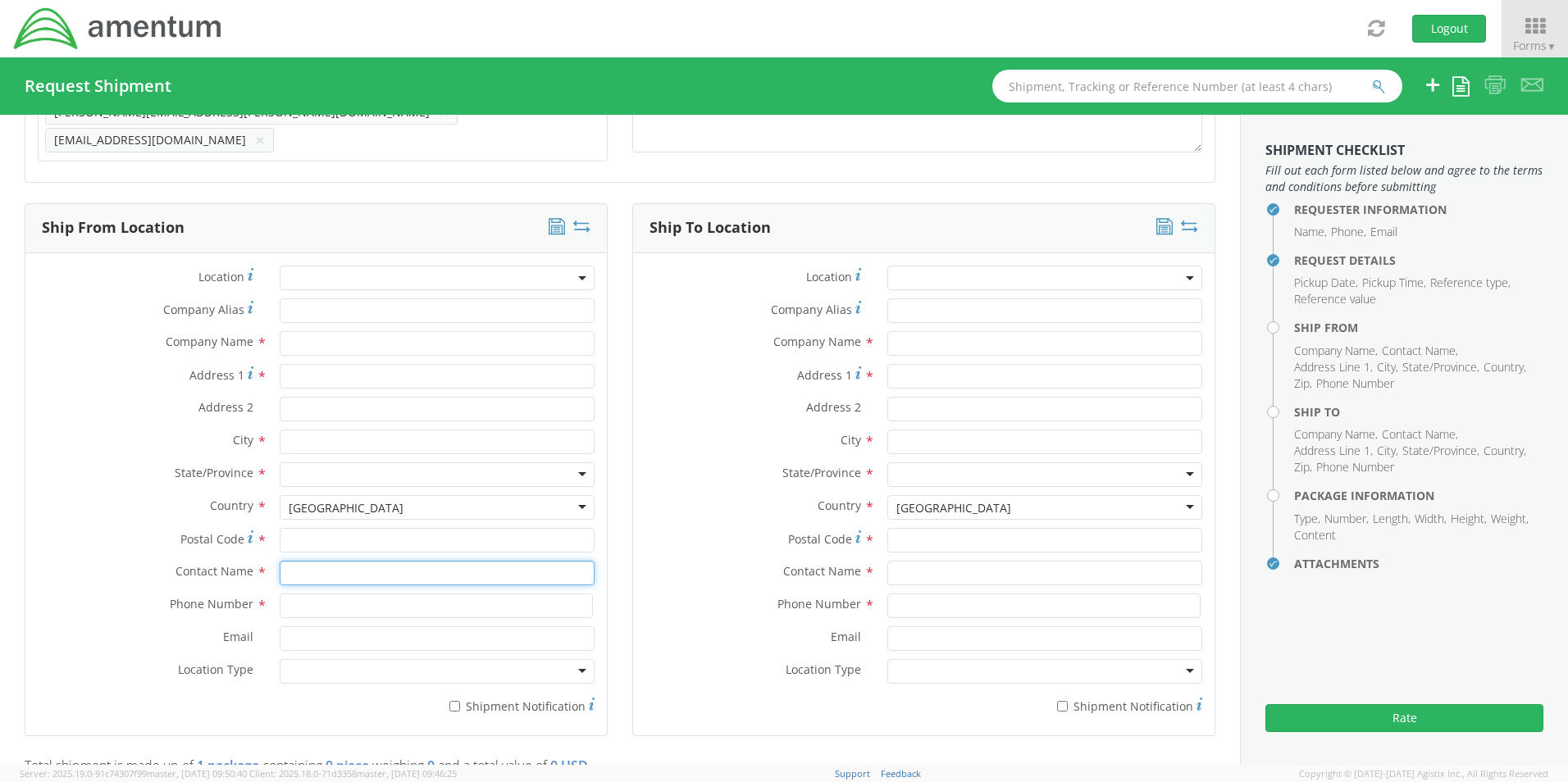
click at [317, 560] on input "text" at bounding box center [437, 573] width 315 height 24
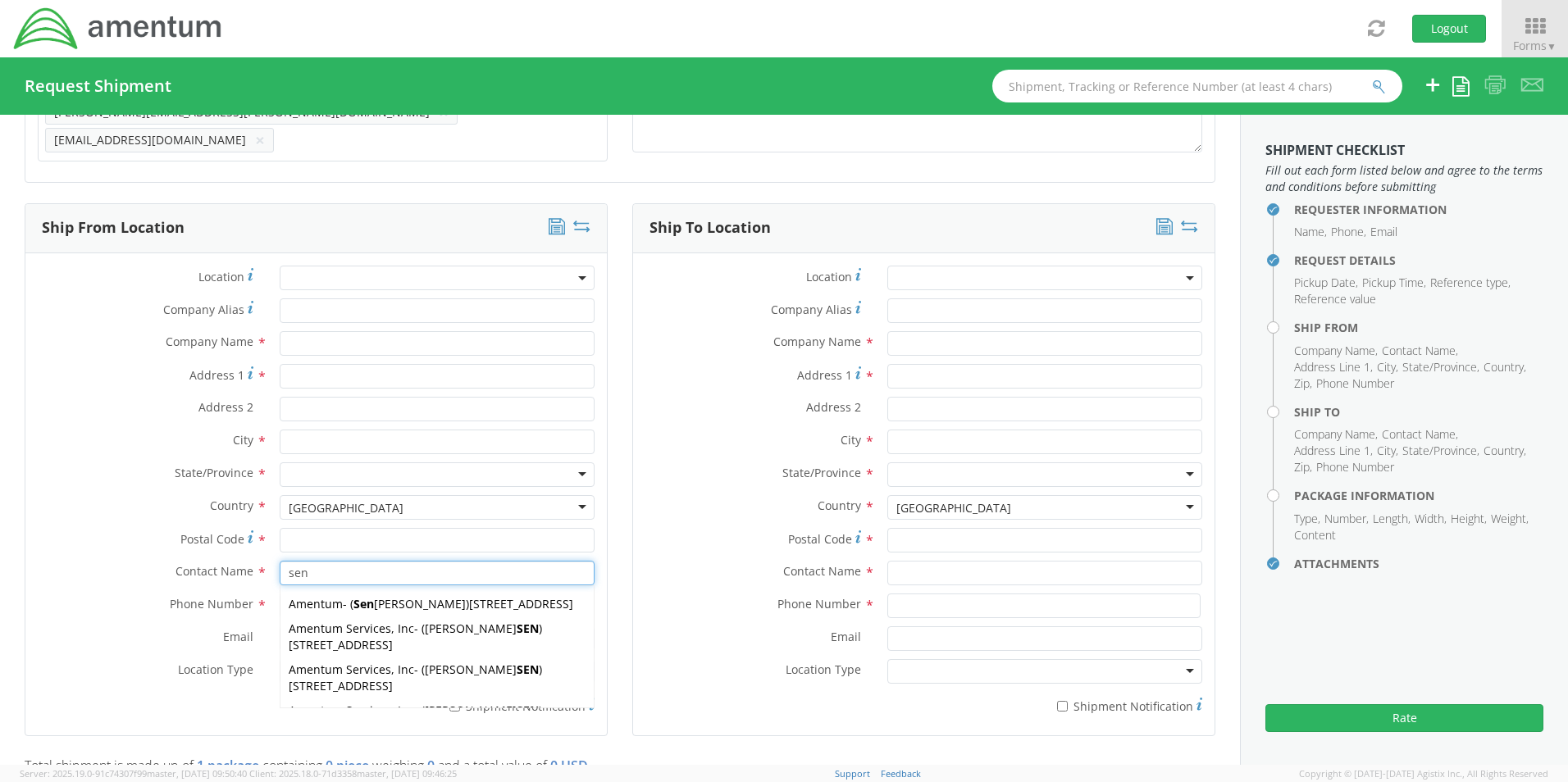
type input "sene"
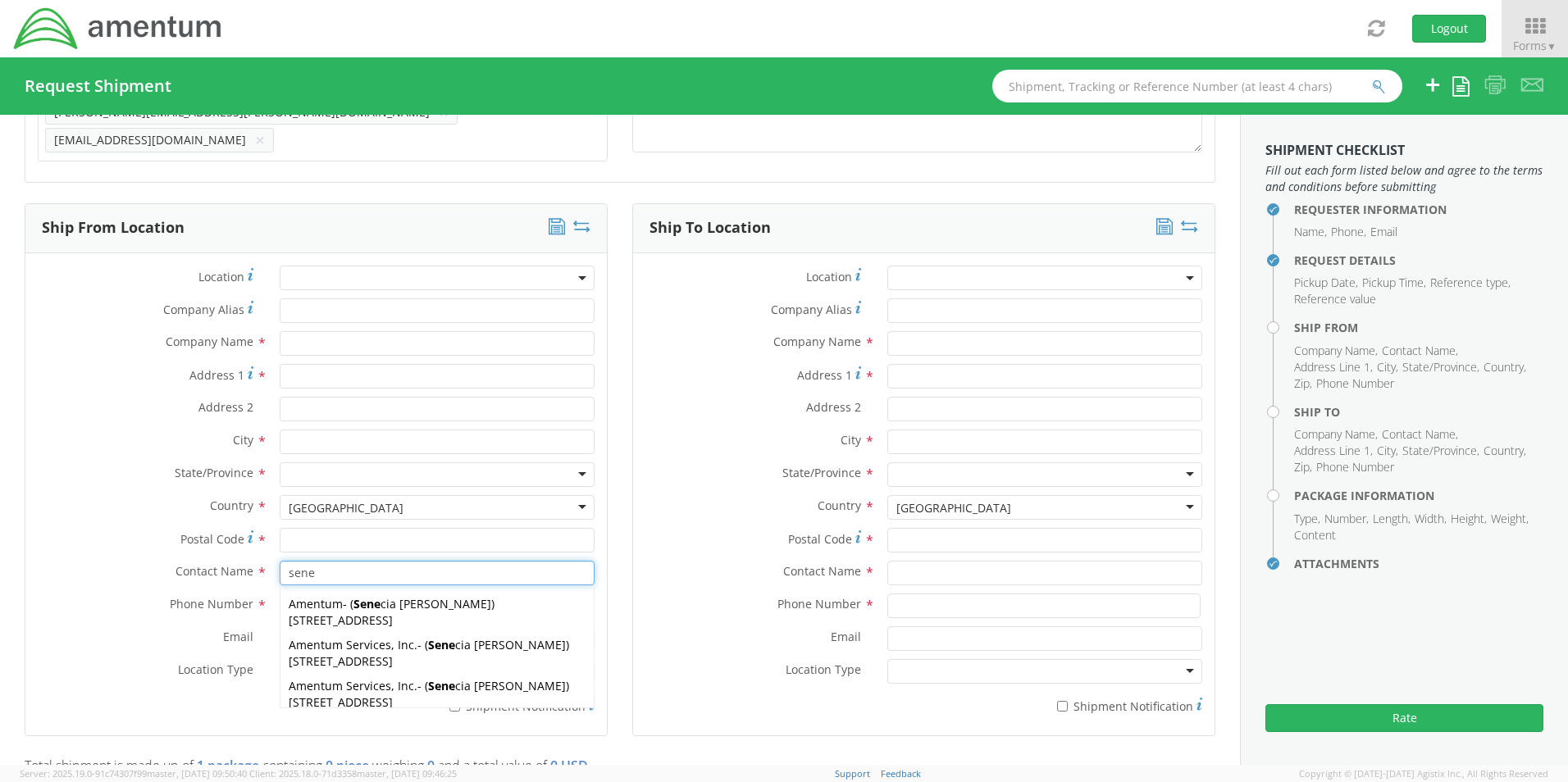
click at [359, 654] on span "13500 Heritage Parkway, mail room, Fort Worth, TX, 76177, US" at bounding box center [341, 661] width 104 height 16
type input "Amentum Services, Inc."
type input "[STREET_ADDRESS]"
type input "[GEOGRAPHIC_DATA]"
type input "76177"
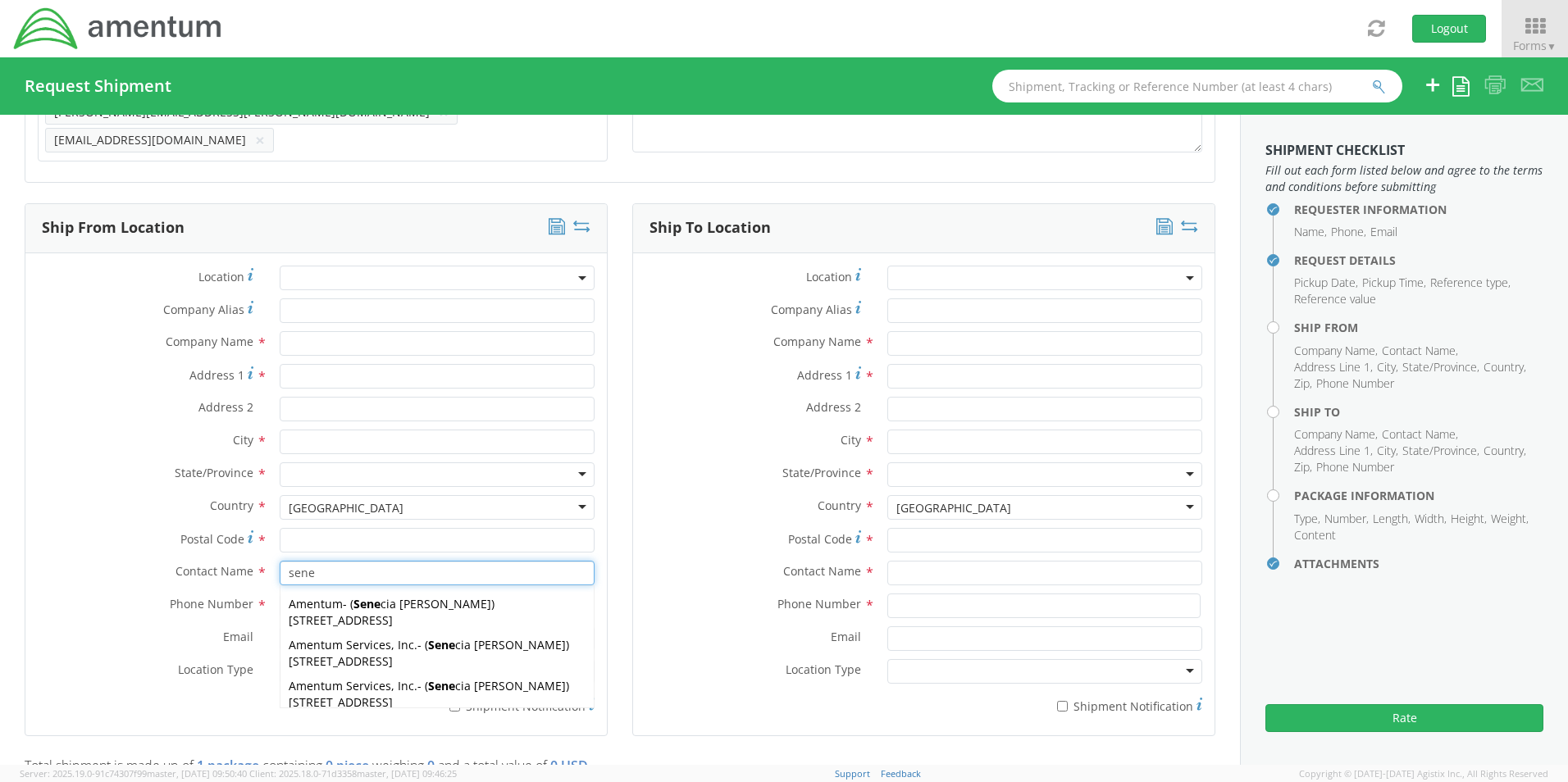
type input "[PERSON_NAME]"
type input "[PHONE_NUMBER]"
type input "[EMAIL_ADDRESS][PERSON_NAME][DOMAIN_NAME]"
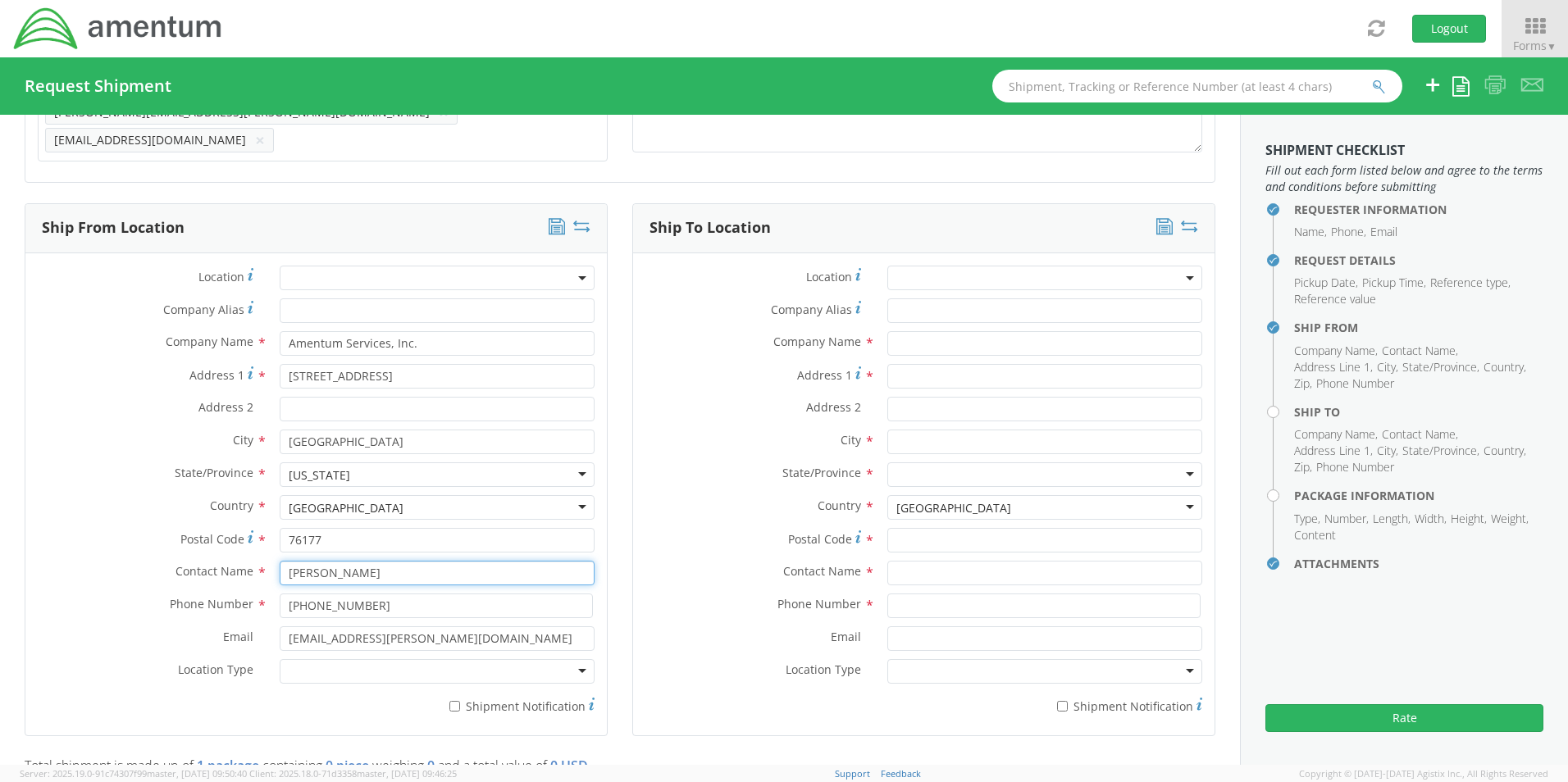
type input "[PERSON_NAME]"
click at [324, 666] on div at bounding box center [437, 671] width 315 height 24
click at [465, 700] on label "* Shipment Notification" at bounding box center [437, 705] width 315 height 20
click at [460, 701] on input "* Shipment Notification" at bounding box center [454, 706] width 10 height 10
checkbox input "true"
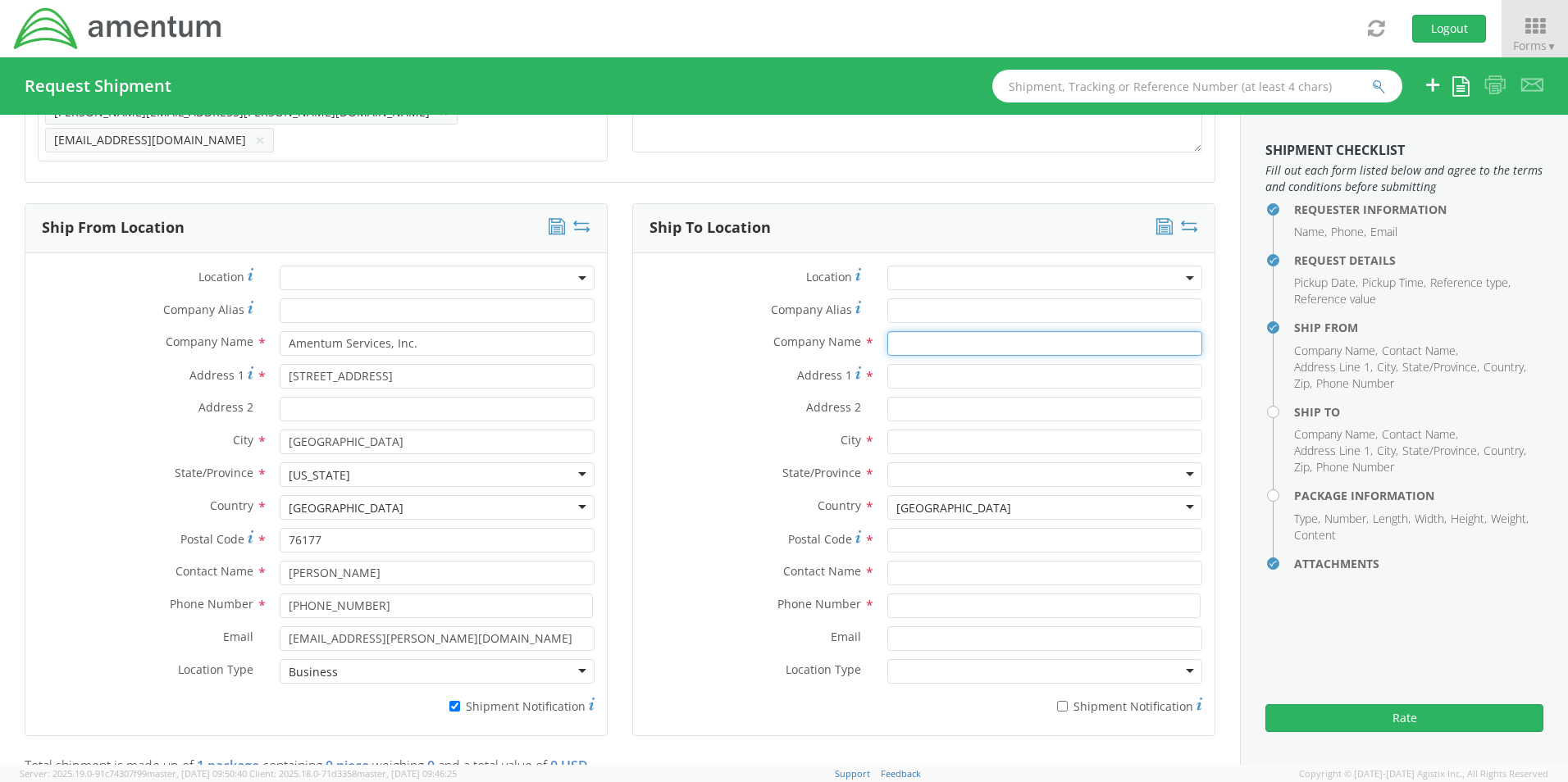
click at [940, 334] on input "text" at bounding box center [1045, 344] width 315 height 24
paste input "Amentum,"
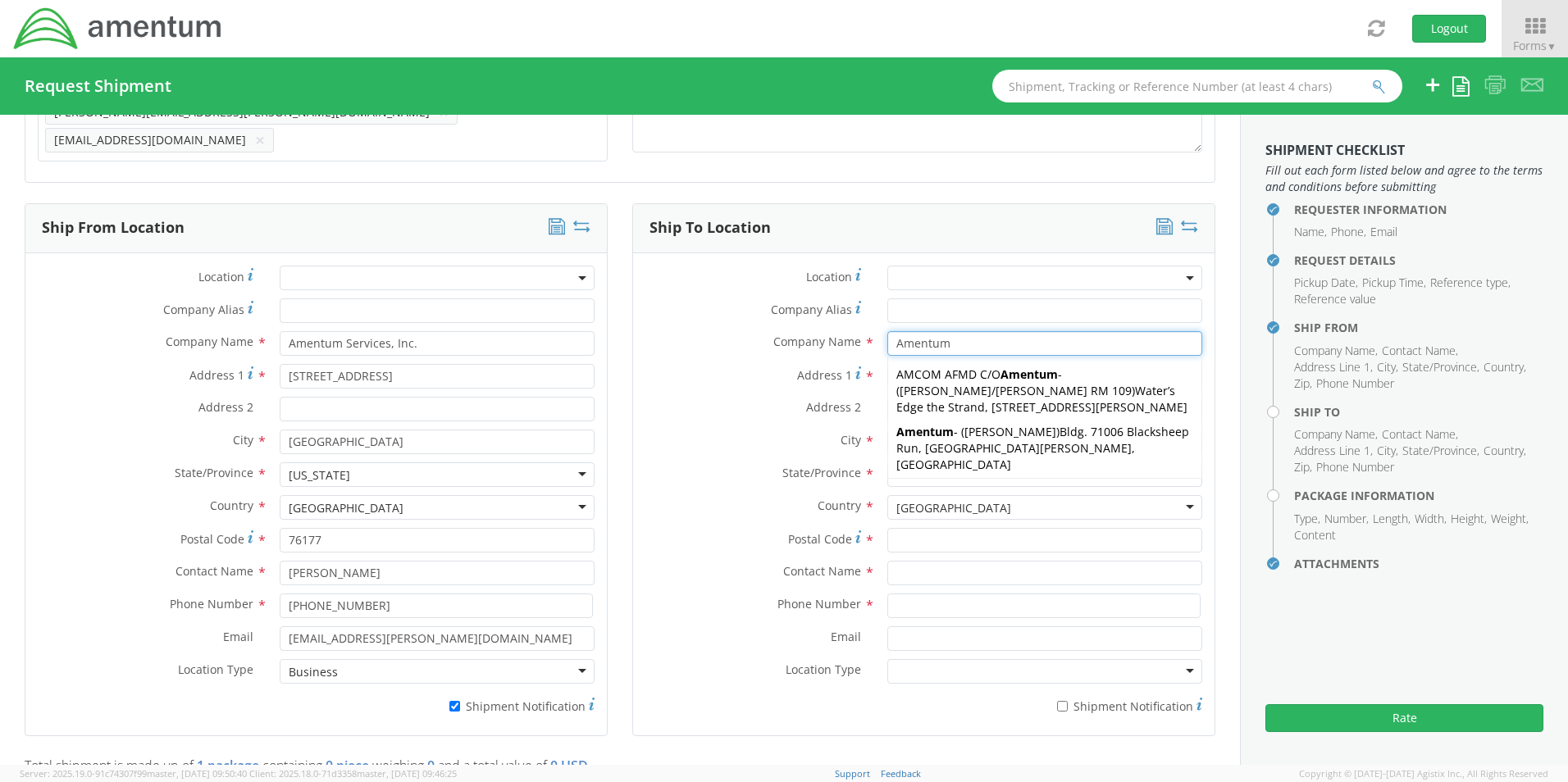
type input "Amentum"
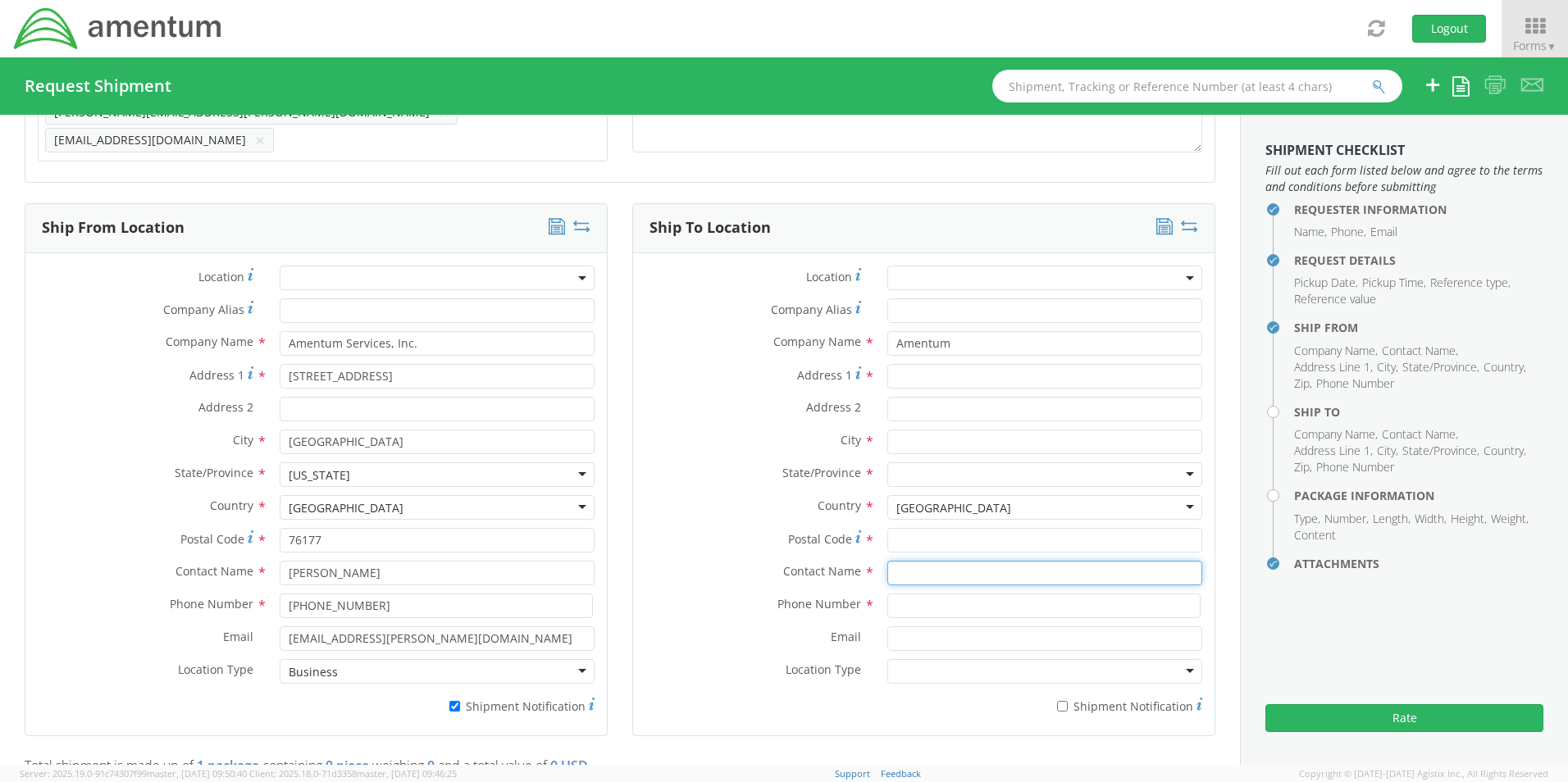
click at [910, 560] on input "text" at bounding box center [1045, 573] width 315 height 24
paste input "[PERSON_NAME]"
type input "[PERSON_NAME]"
click at [910, 369] on input "Address 1 *" at bounding box center [1045, 376] width 315 height 24
paste input "106 Newberry Street SW"
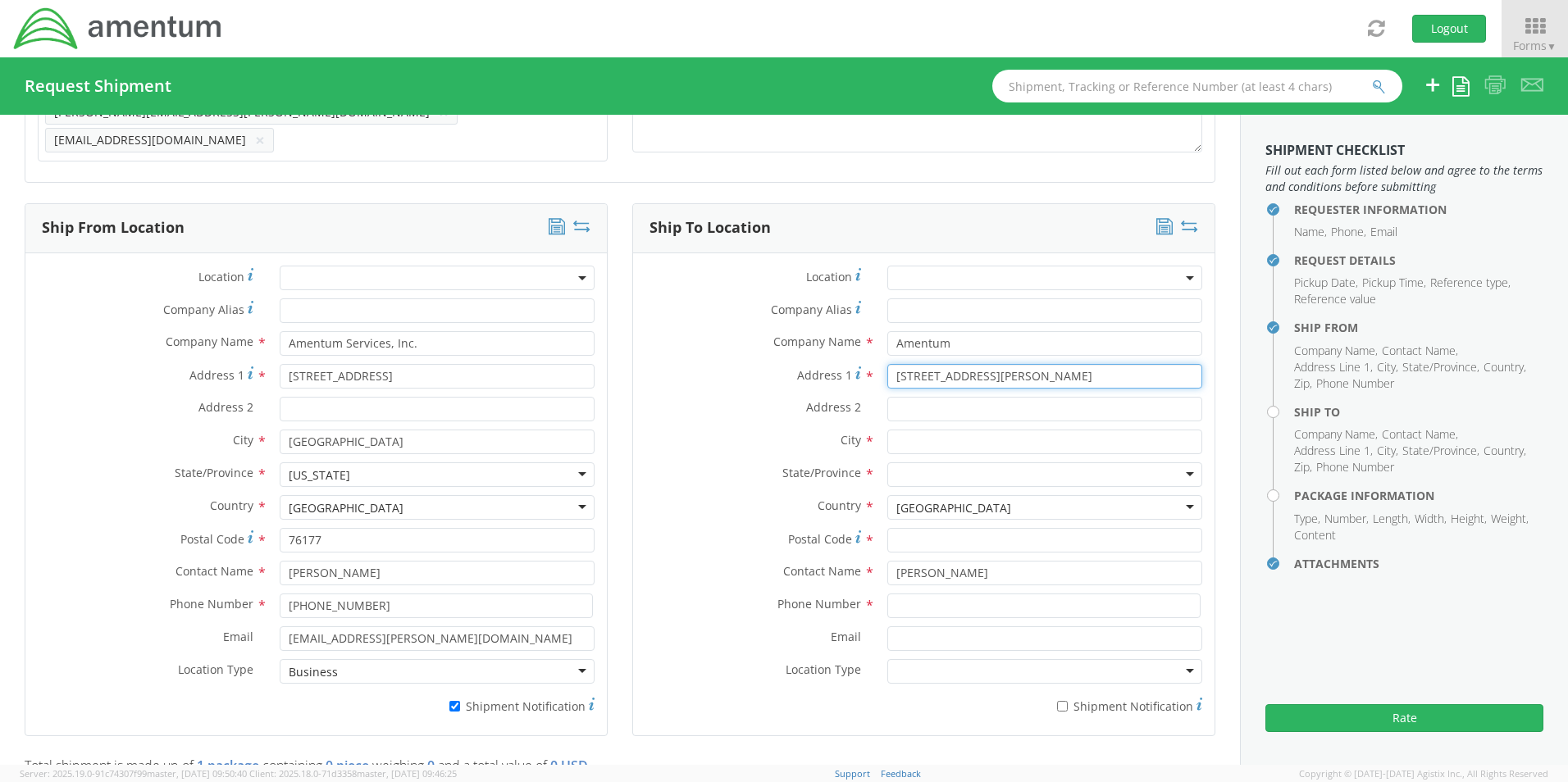
type input "106 Newberry Street SW"
click at [907, 435] on input "text" at bounding box center [1045, 442] width 315 height 24
paste input "Aiken"
type input "Aiken"
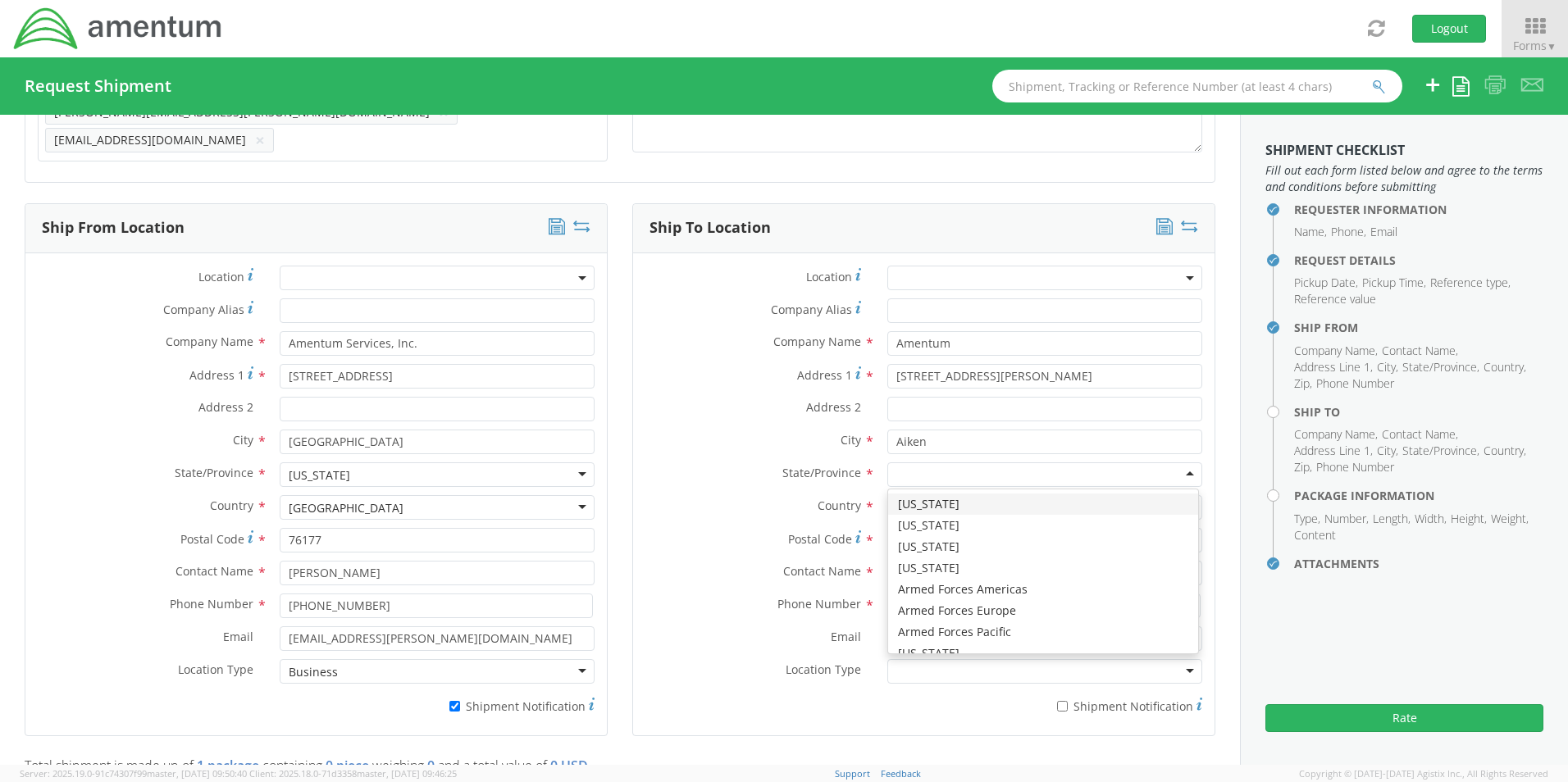
click at [905, 466] on div at bounding box center [1045, 475] width 315 height 24
type input "s"
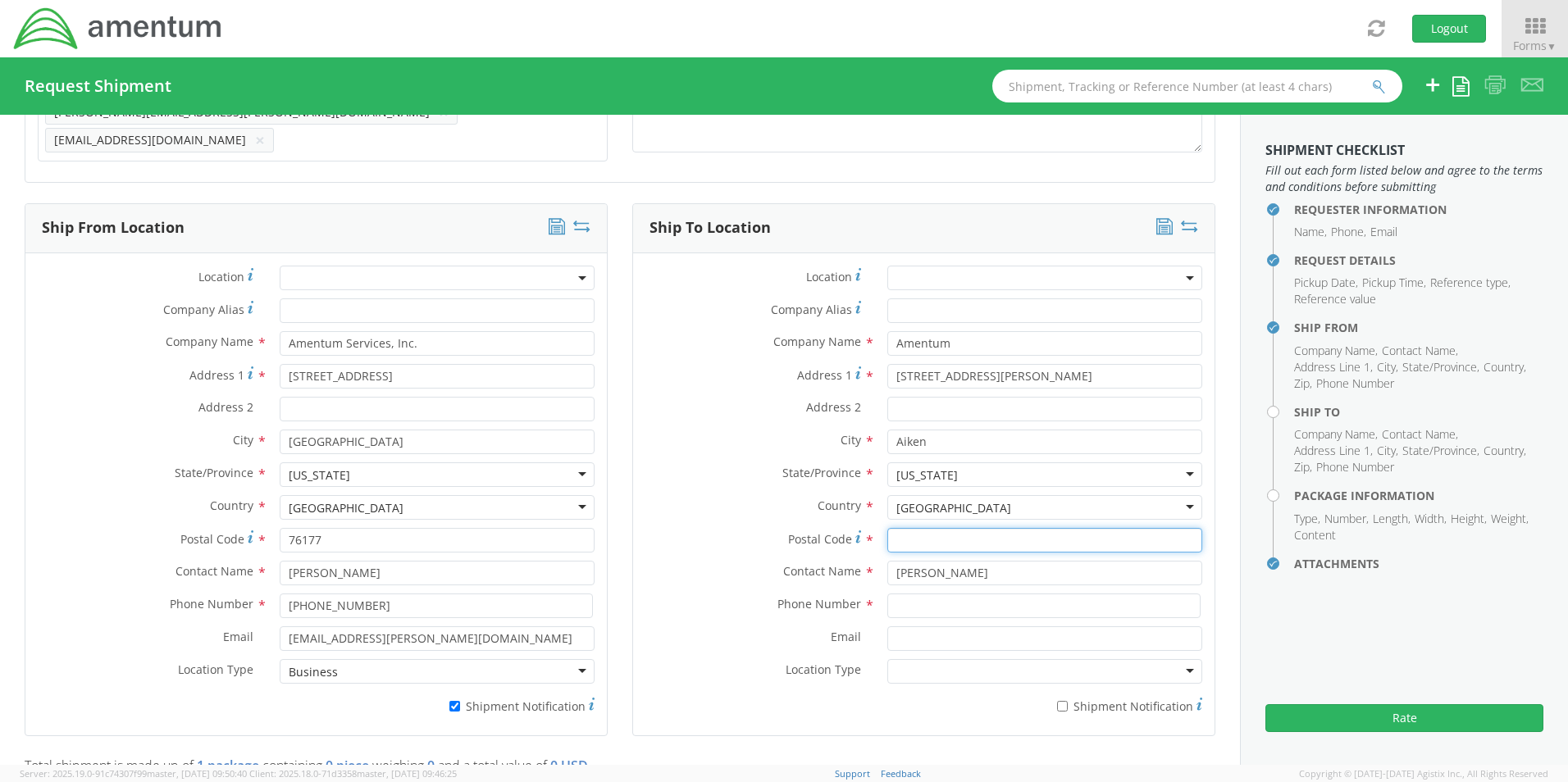
click at [929, 533] on input "Postal Code *" at bounding box center [1045, 540] width 315 height 24
paste input "29801"
type input "29801"
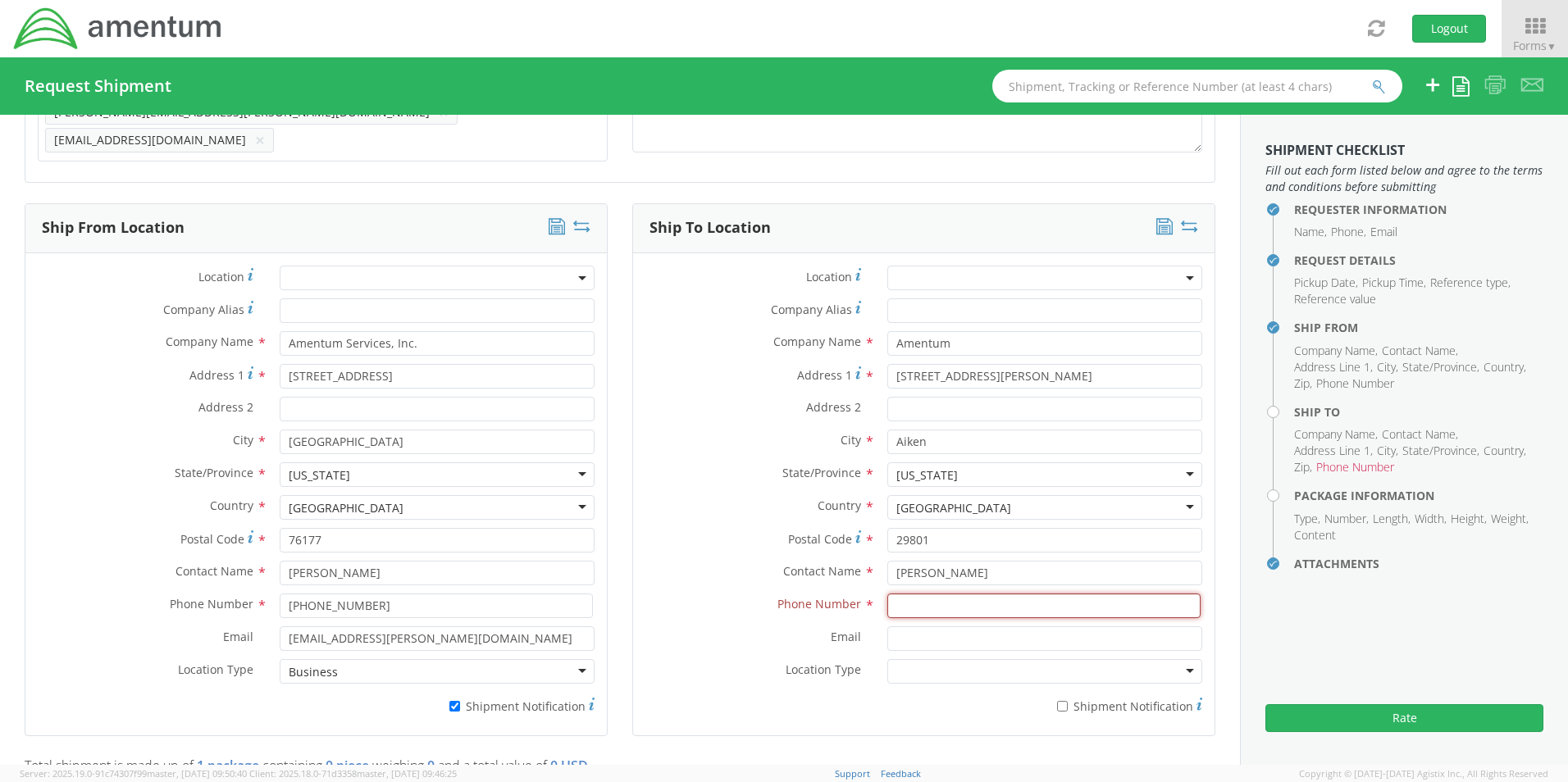
click at [917, 599] on input at bounding box center [1044, 606] width 313 height 24
paste input "803-979-3621"
type input "803-979-3621"
click at [912, 629] on input "Email *" at bounding box center [1045, 639] width 315 height 24
paste input "Janell.Atkins@amentum.com"
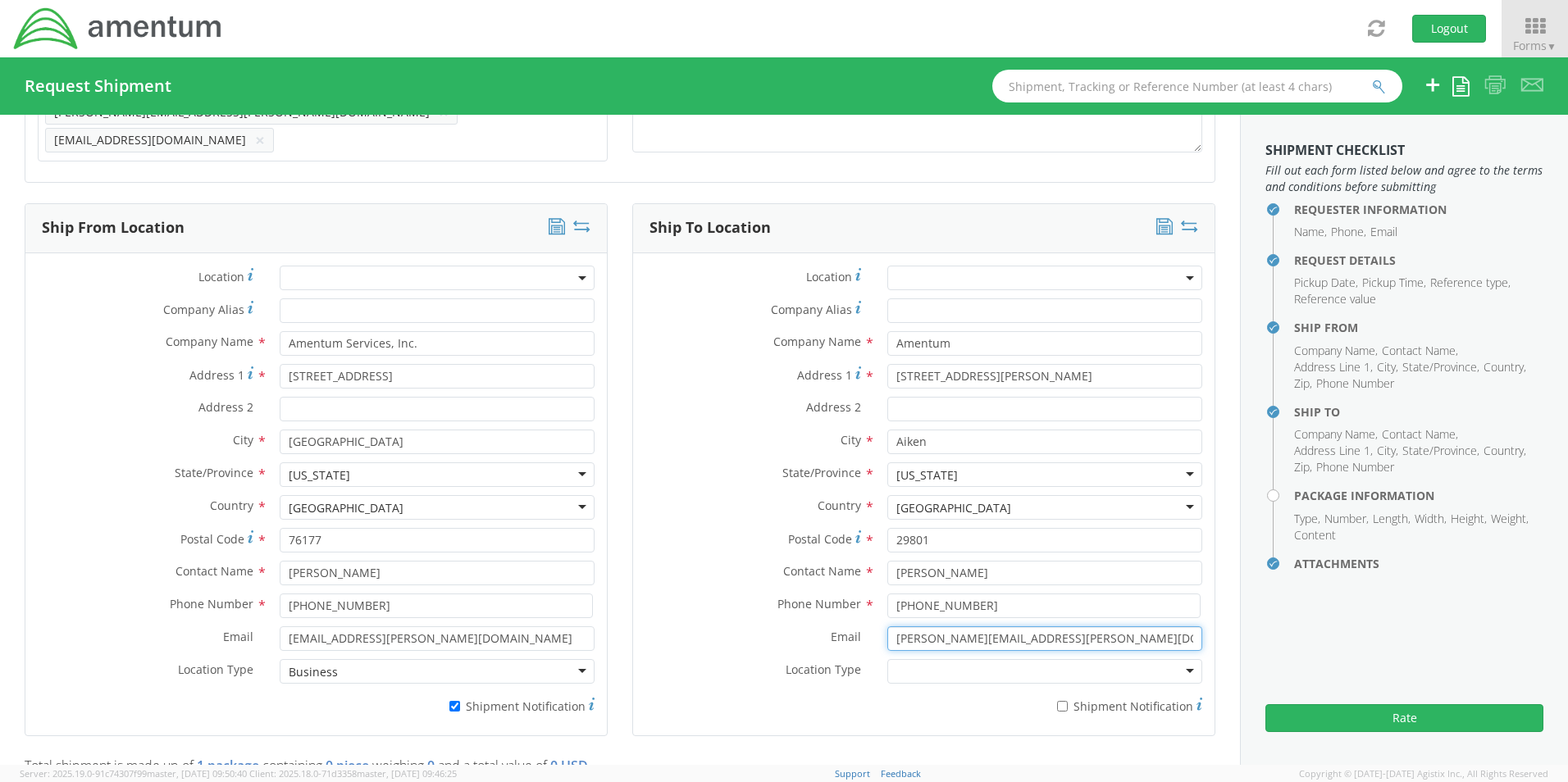
type input "Janell.Atkins@amentum.com"
click at [1057, 701] on input "* Shipment Notification" at bounding box center [1061, 706] width 10 height 10
checkbox input "true"
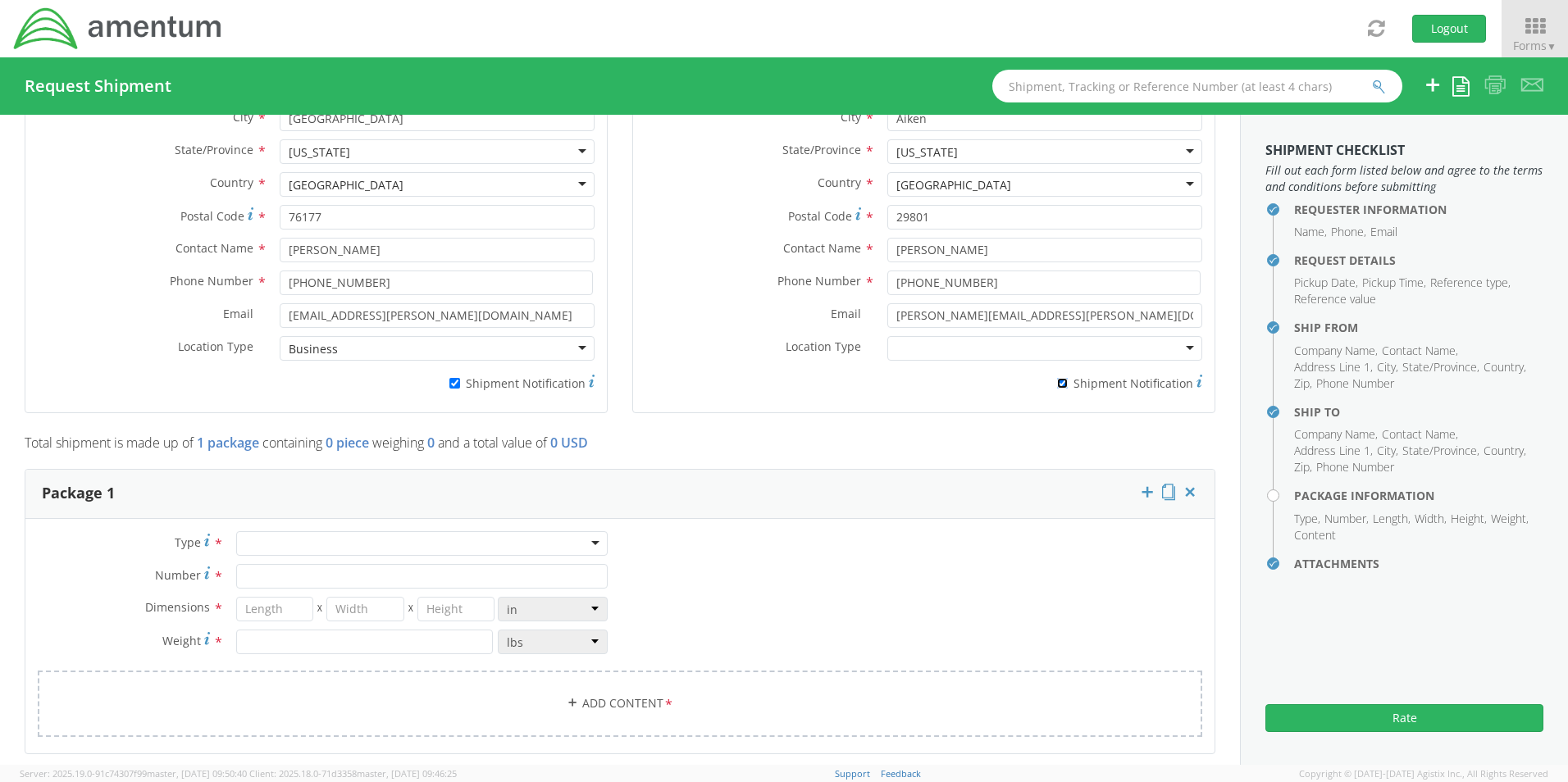
scroll to position [1028, 0]
click at [264, 533] on div at bounding box center [422, 538] width 372 height 24
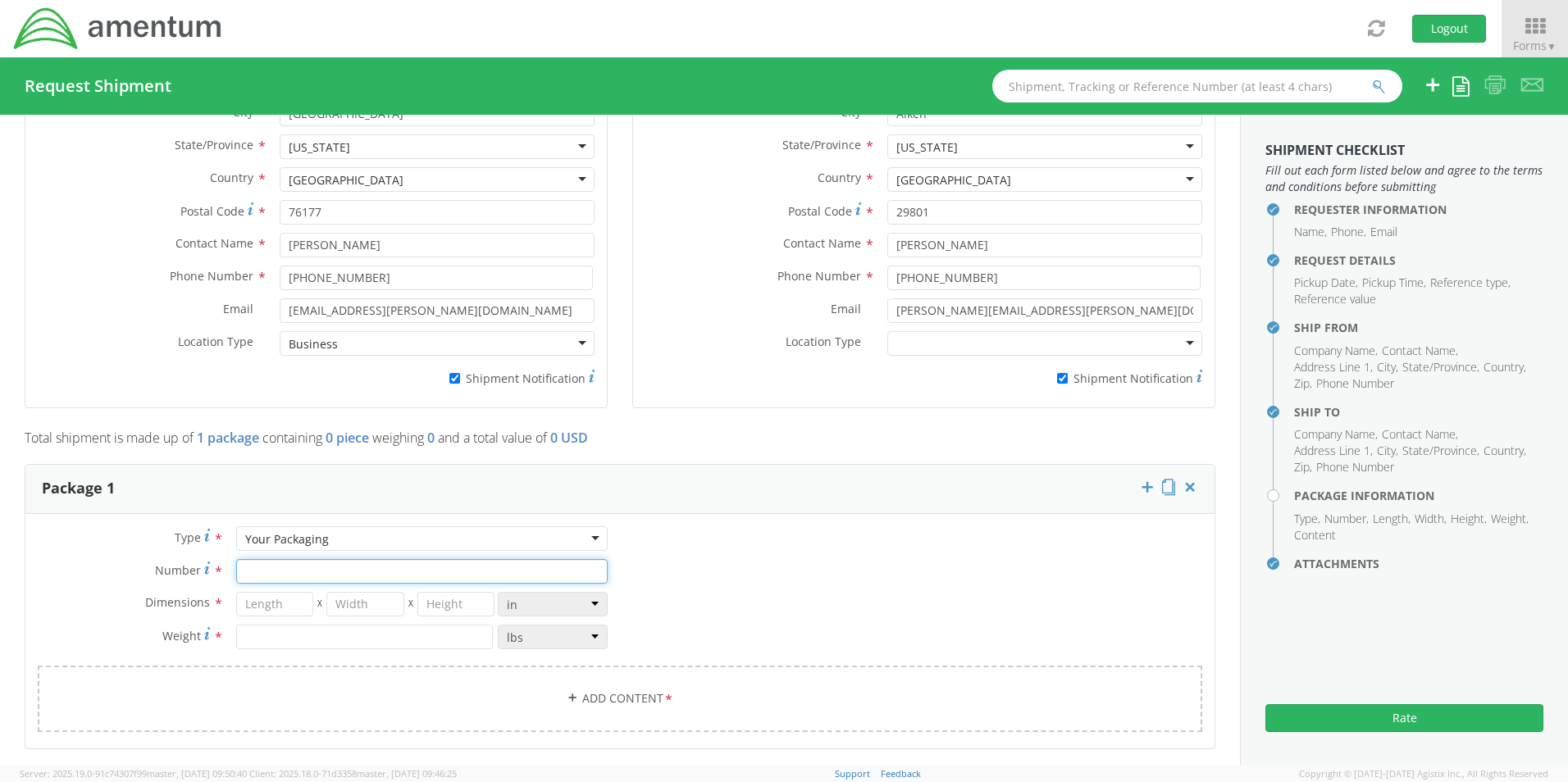
click at [264, 568] on input "Number *" at bounding box center [422, 572] width 372 height 24
type input "1"
type input "20"
type input "18"
type input "6"
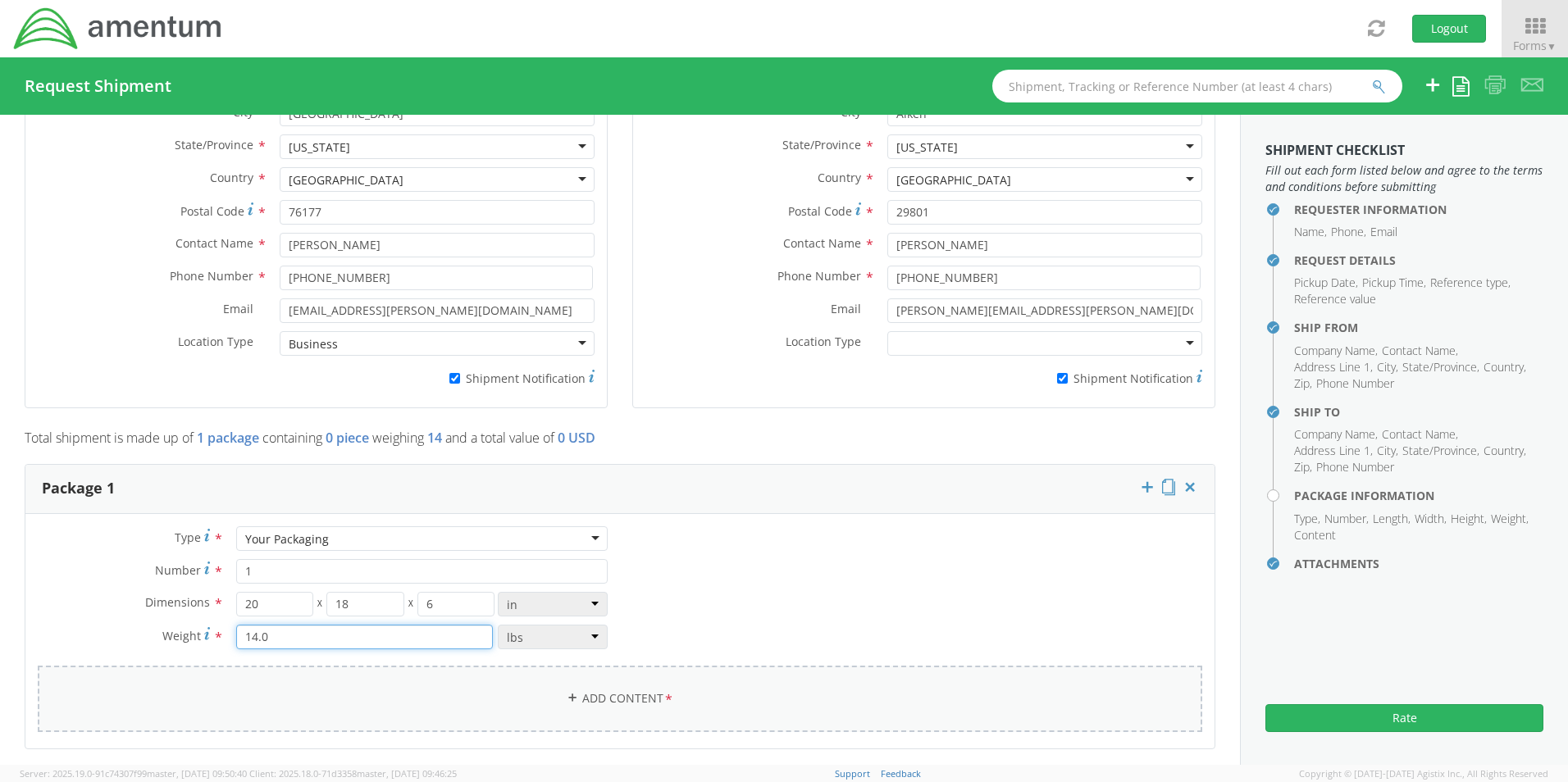
type input "14.0"
click at [601, 683] on link "Add Content *" at bounding box center [620, 698] width 1165 height 66
select select
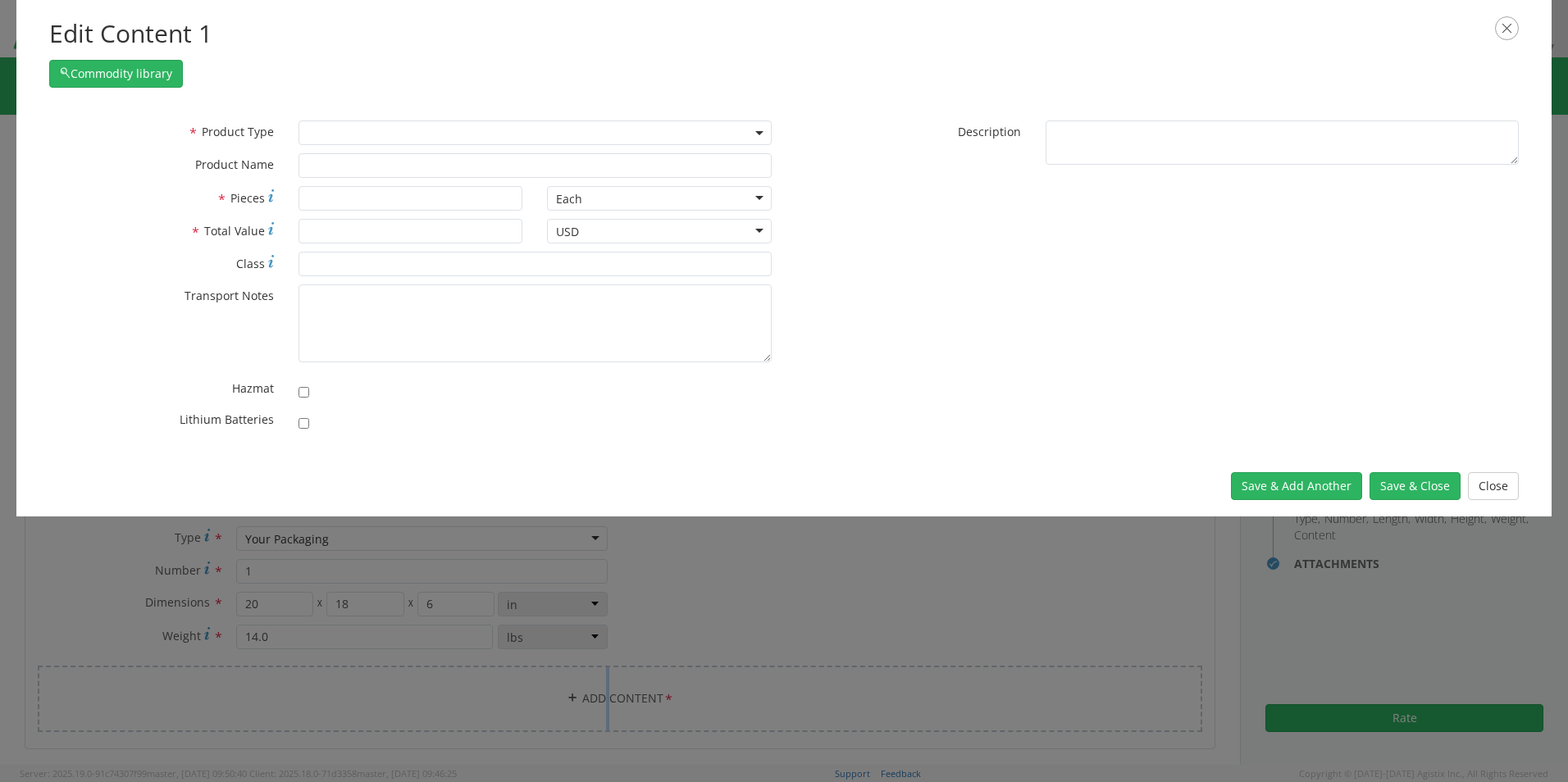
click at [307, 130] on span at bounding box center [535, 132] width 473 height 24
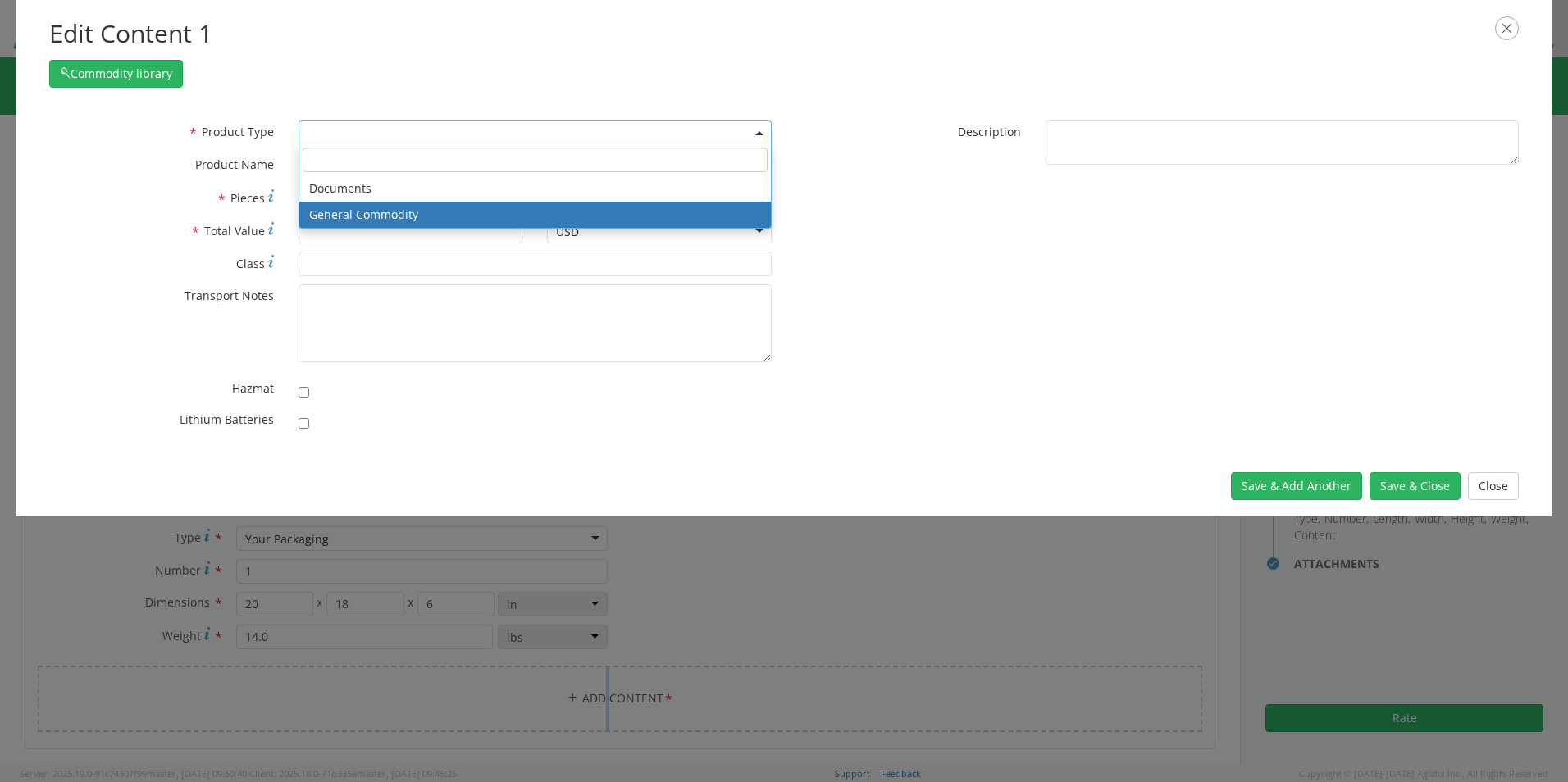
select select "COMMODITY"
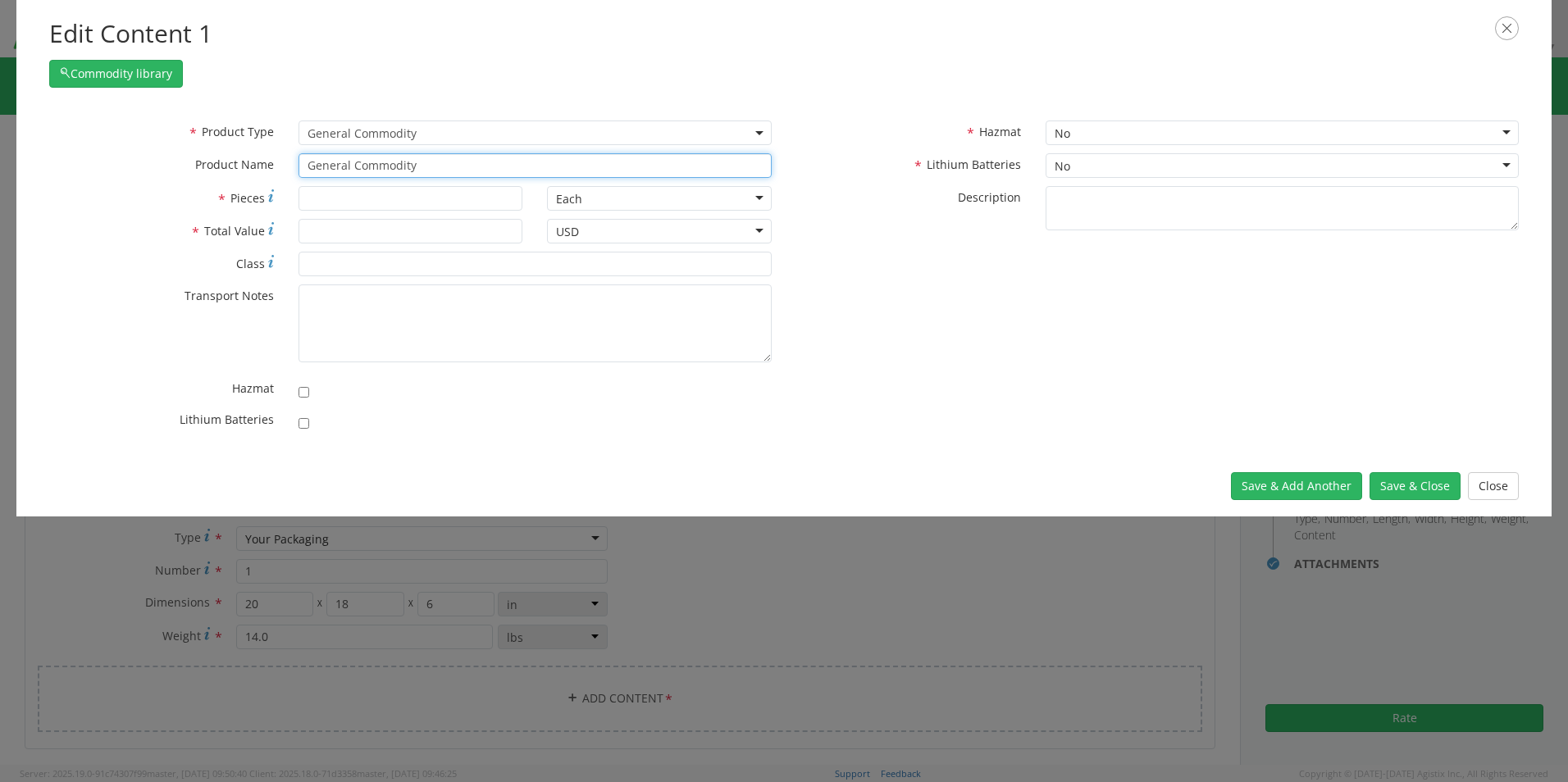
drag, startPoint x: 390, startPoint y: 170, endPoint x: 277, endPoint y: 166, distance: 113.1
click at [280, 166] on div "* Product Name General Commodity unable to find any results that match the curr…" at bounding box center [411, 166] width 747 height 24
paste input "Laptop- CORP027154 (8W7PGB4) Dock- 8Y05244"
click at [596, 163] on input "Laptop- CORP027154 (8W7PGB4) Dock- 8Y05244" at bounding box center [535, 166] width 473 height 24
paste input "KBM Combo"
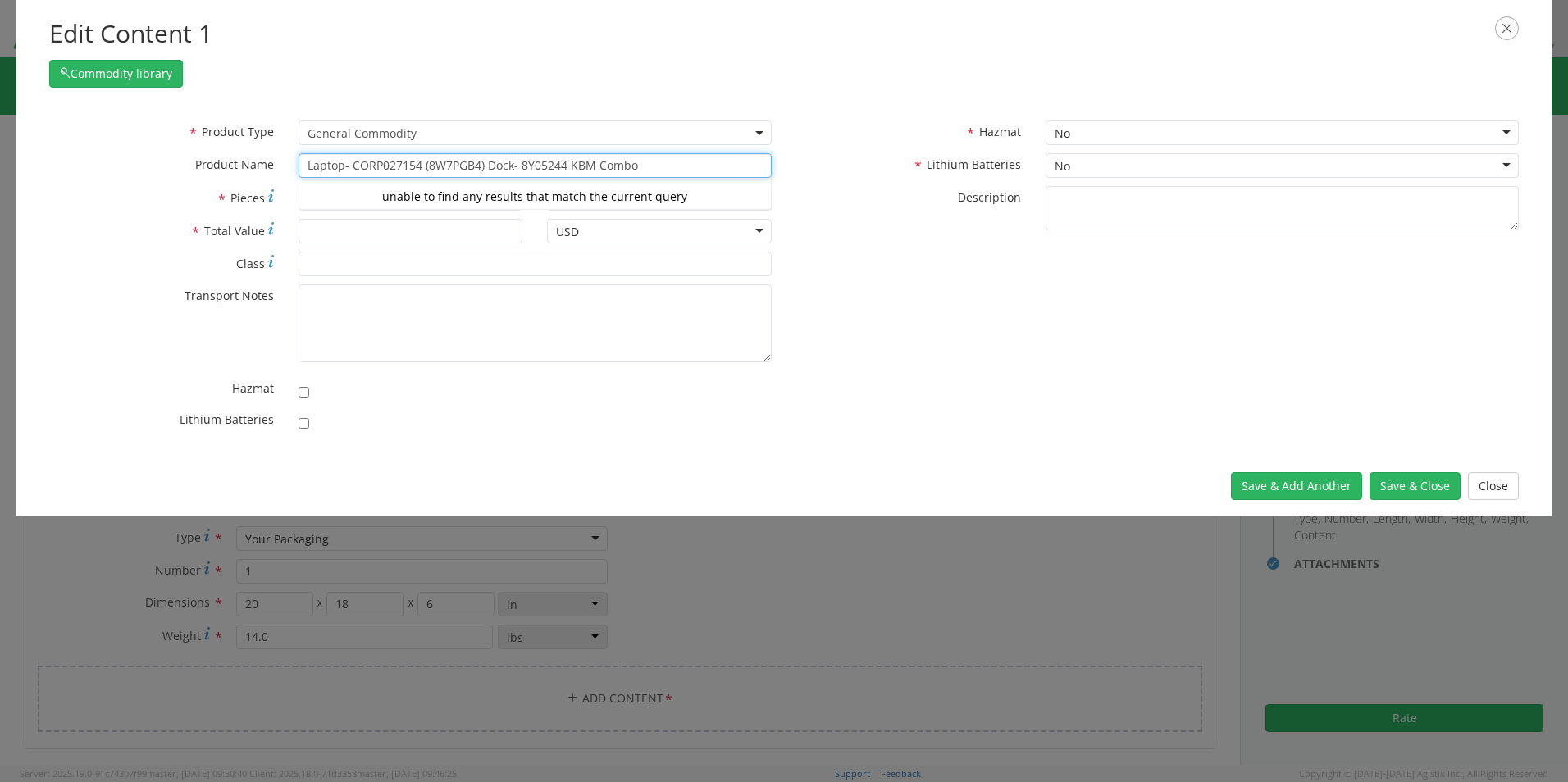
type input "Laptop- CORP027154 (8W7PGB4) Dock- 8Y05244 KBM Combo"
type input "3"
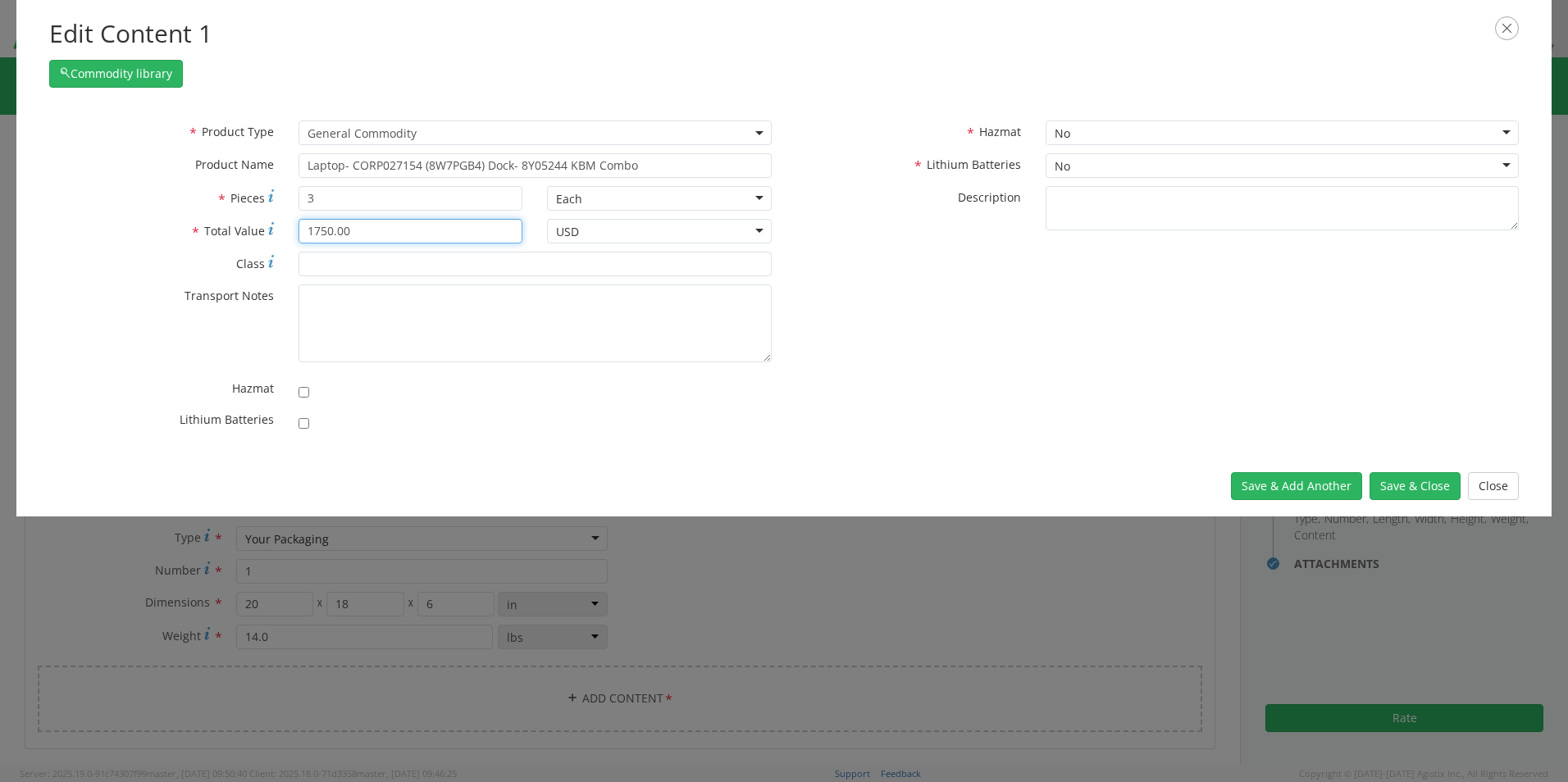
type input "1750.00"
click at [304, 426] on input "checkbox" at bounding box center [304, 423] width 10 height 10
checkbox input "true"
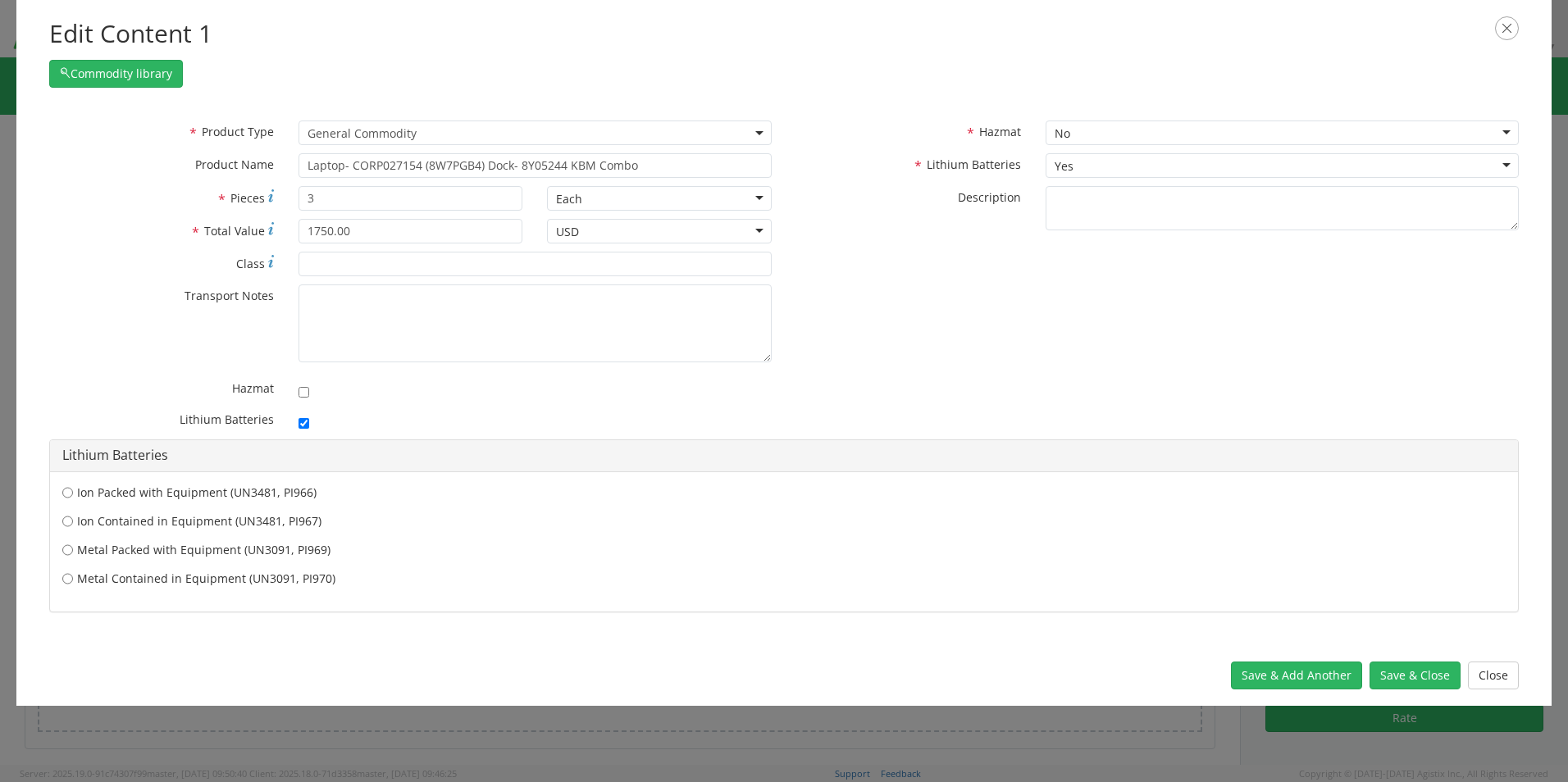
click at [180, 519] on label "Ion Contained in Equipment (UN3481, PI967)" at bounding box center [784, 521] width 1443 height 17
click at [73, 519] on input "Ion Contained in Equipment (UN3481, PI967)" at bounding box center [67, 521] width 10 height 17
radio input "true"
click at [1401, 674] on button "Save & Close" at bounding box center [1415, 676] width 91 height 28
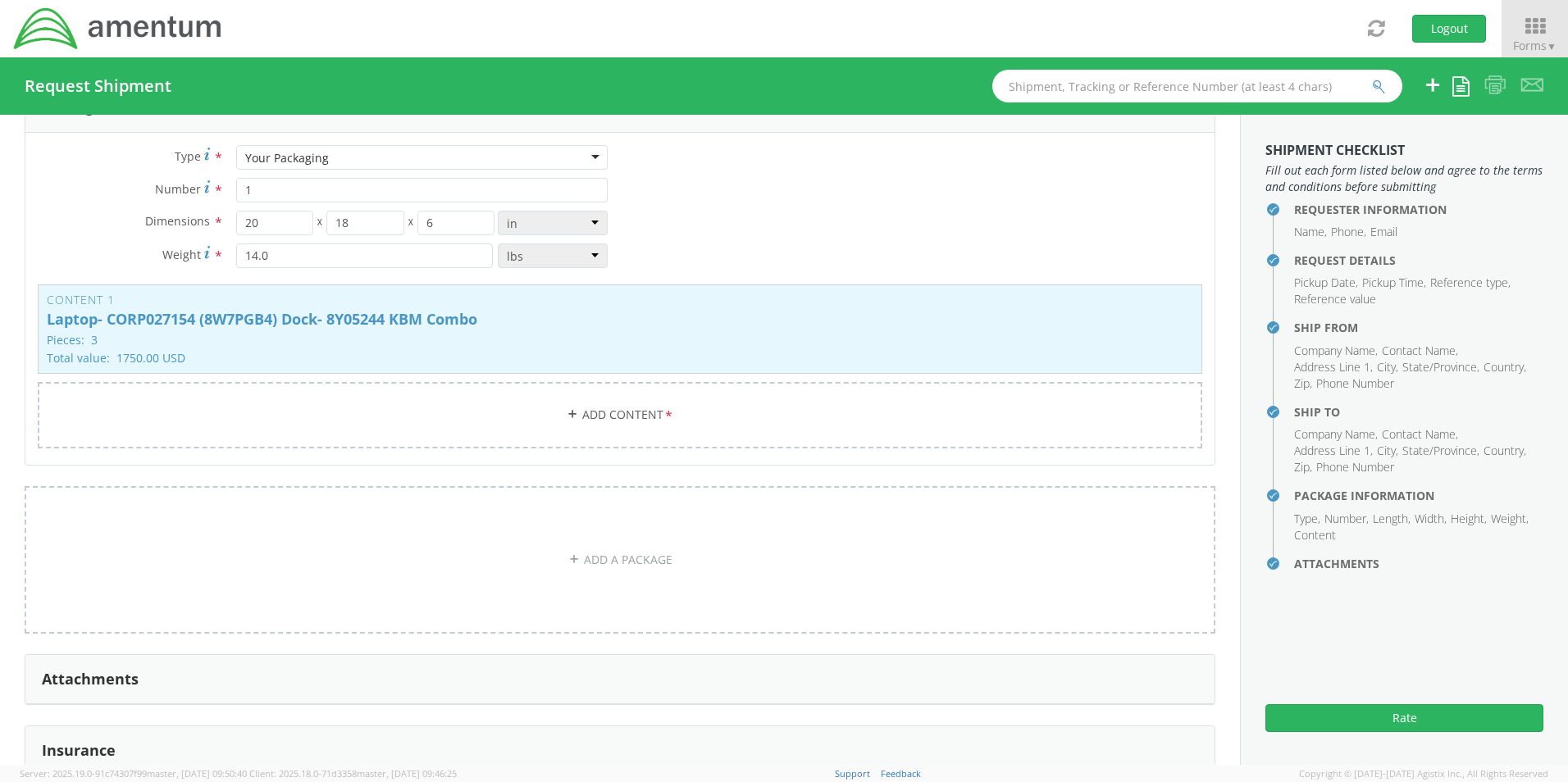
scroll to position [1519, 0]
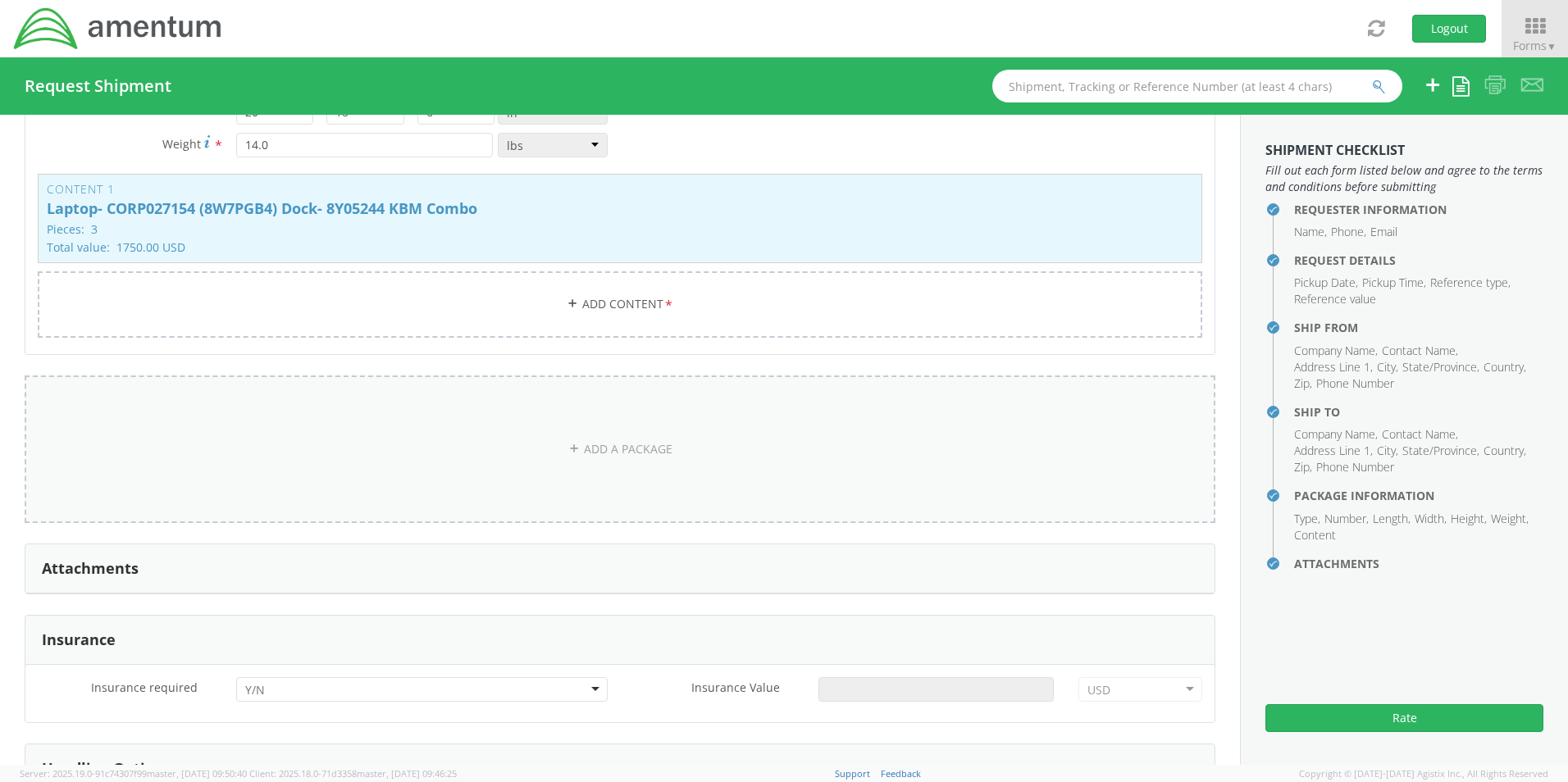
click at [617, 435] on link "ADD A PACKAGE" at bounding box center [619, 449] width 1191 height 148
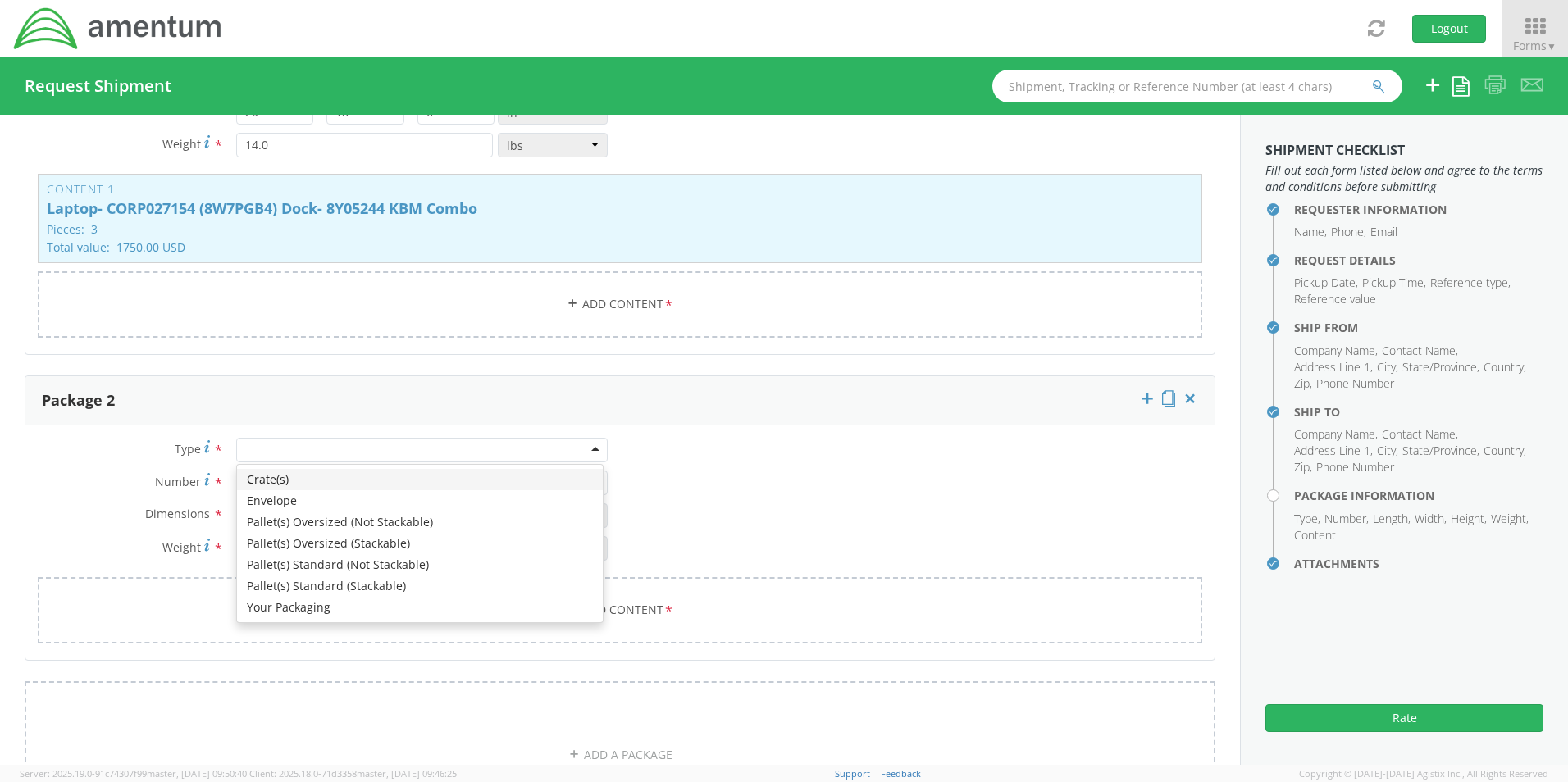
click at [290, 444] on div at bounding box center [422, 450] width 372 height 24
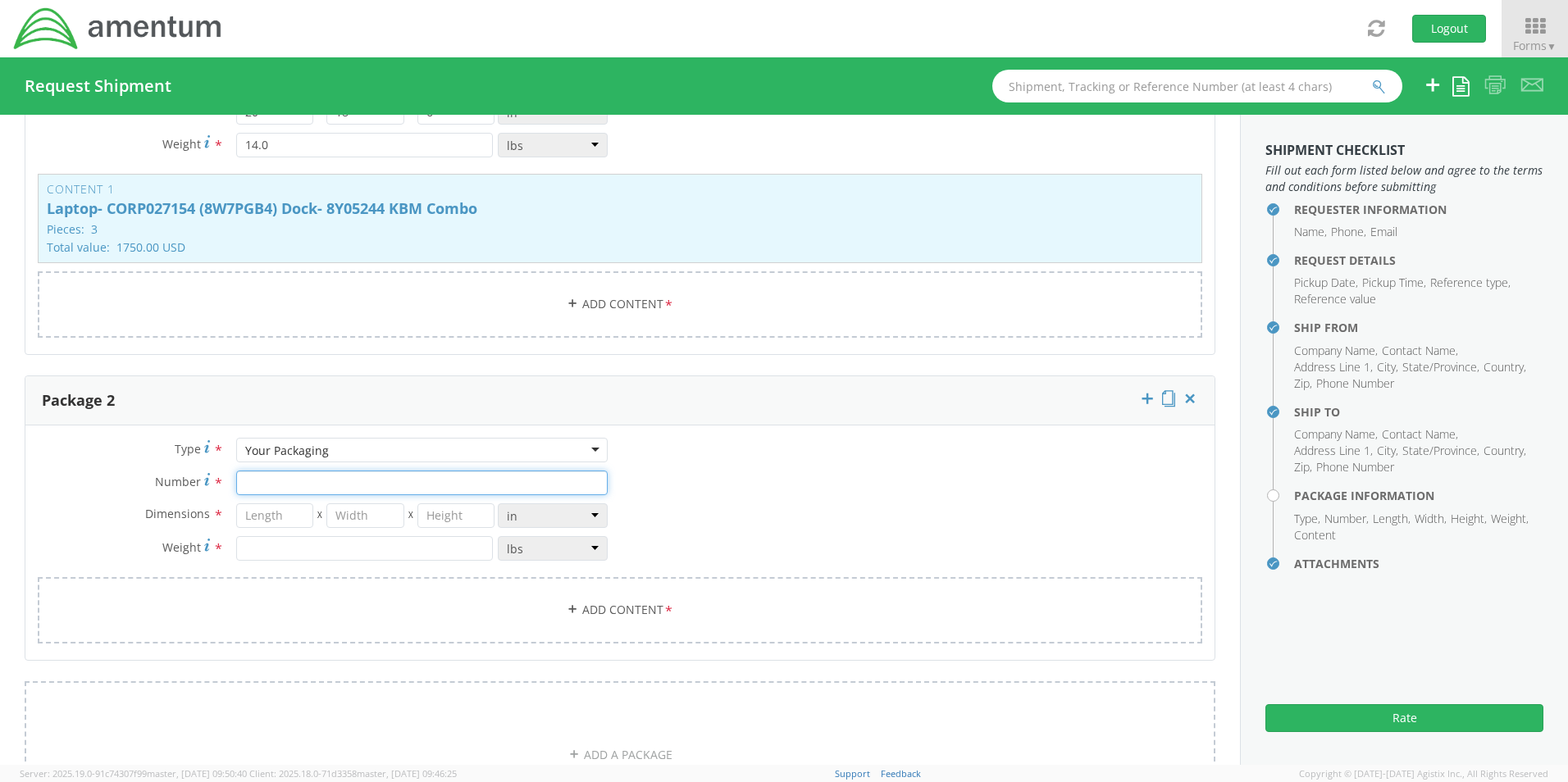
click at [278, 479] on input "Number *" at bounding box center [422, 483] width 372 height 24
type input "1"
type input "29"
type input "16"
type input "5"
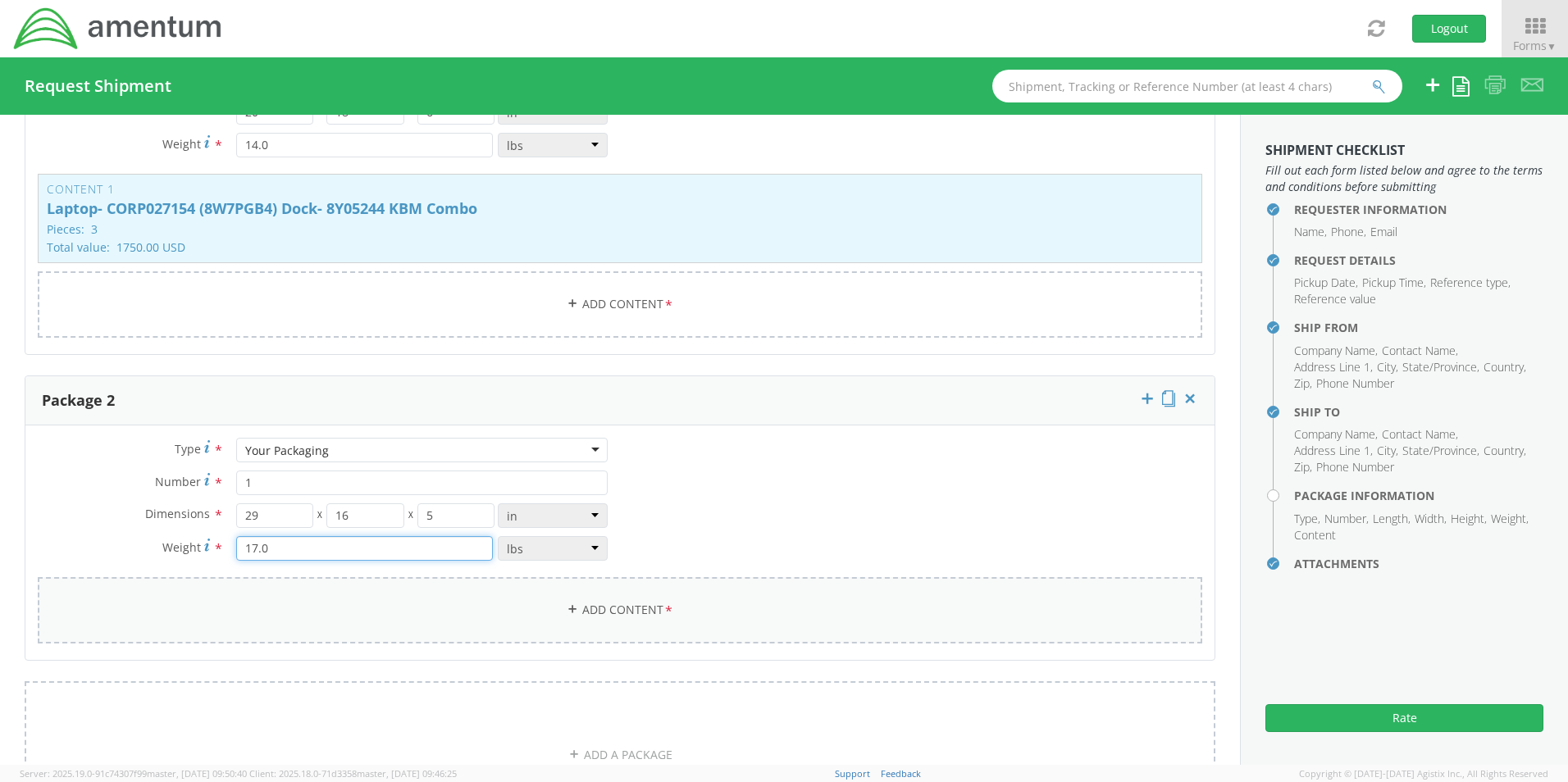
type input "17.0"
click at [596, 604] on link "Add Content *" at bounding box center [620, 610] width 1165 height 66
select select
type input "General Commodity"
checkbox input "false"
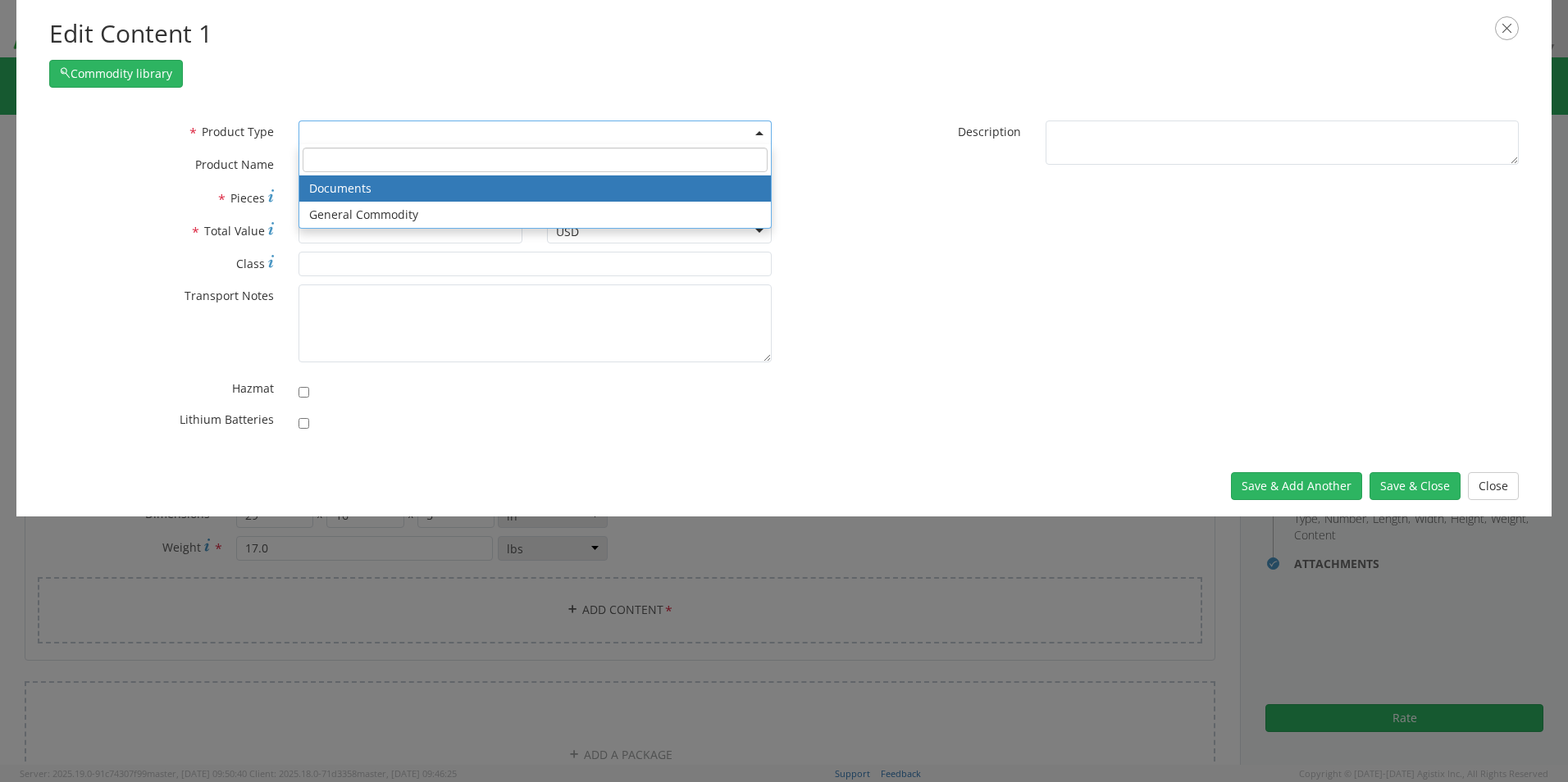
click at [305, 135] on span at bounding box center [535, 132] width 473 height 24
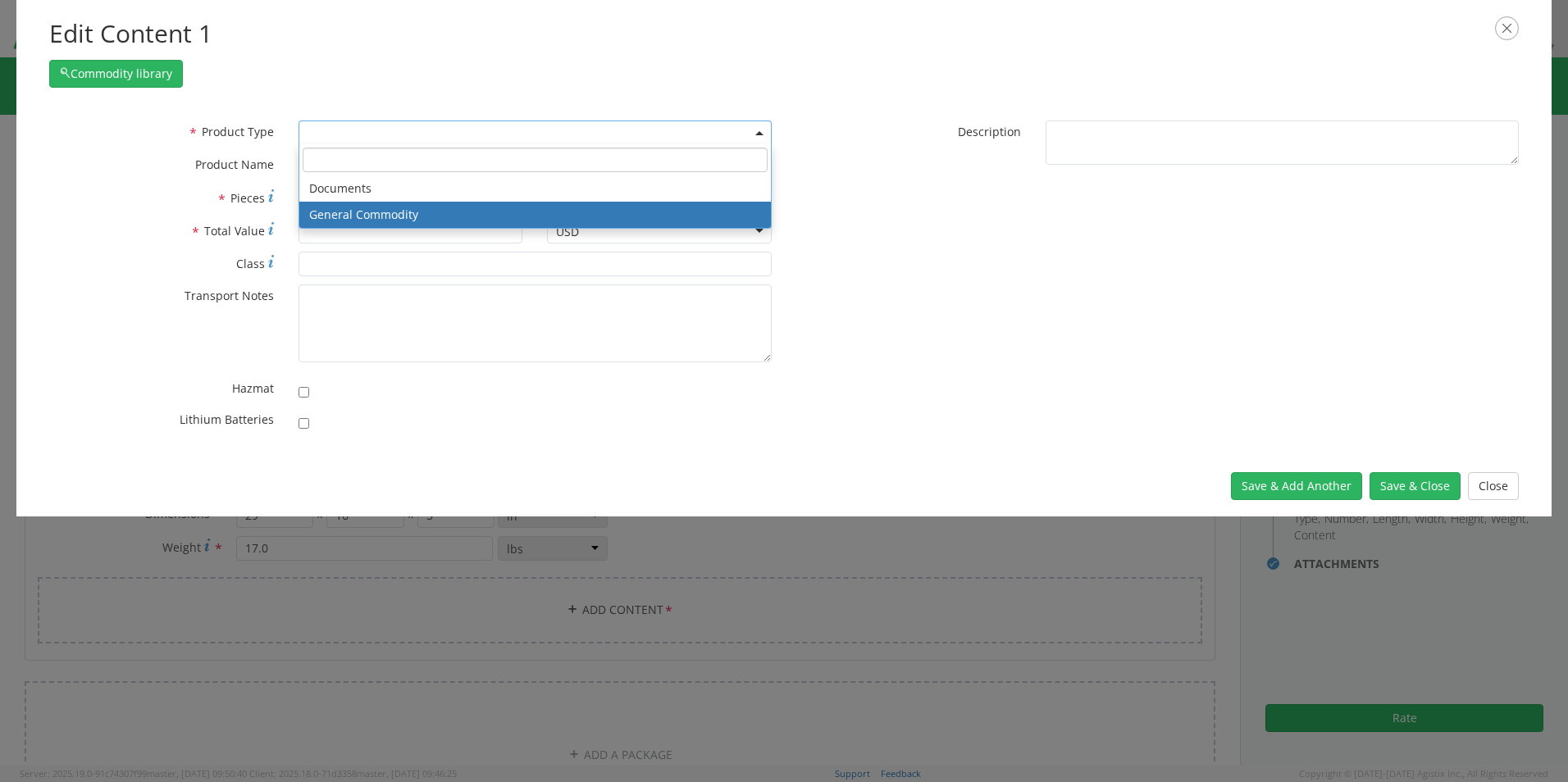
select select "COMMODITY"
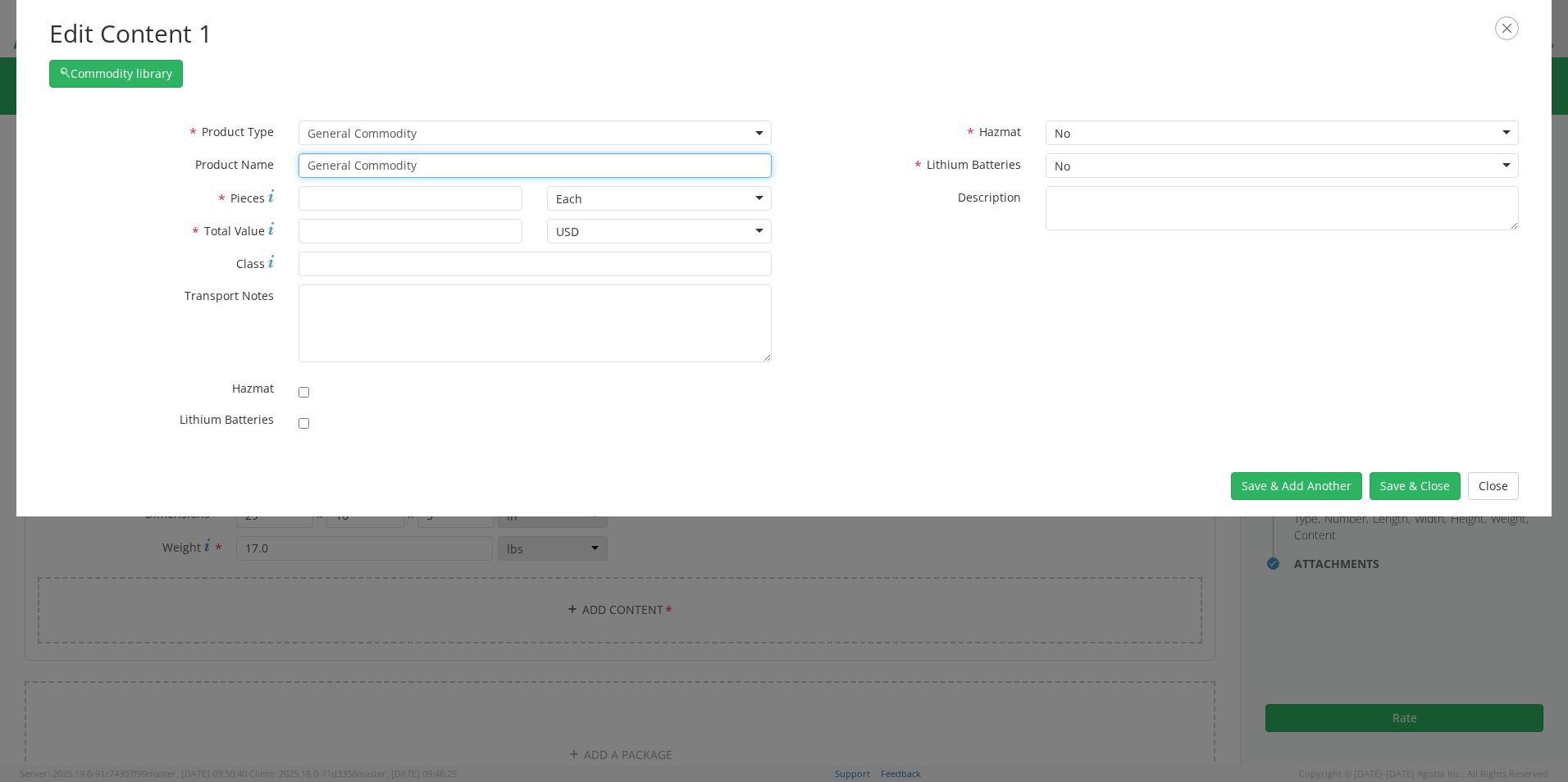
drag, startPoint x: 377, startPoint y: 165, endPoint x: 196, endPoint y: 152, distance: 181.5
click at [196, 152] on div "* Product Type Documents General Commodity General Commodity * Product Name Gen…" at bounding box center [411, 153] width 747 height 65
paste input "Monitor- 5YGDW04"
type input "Monitor- 5YGDW04"
type input "1"
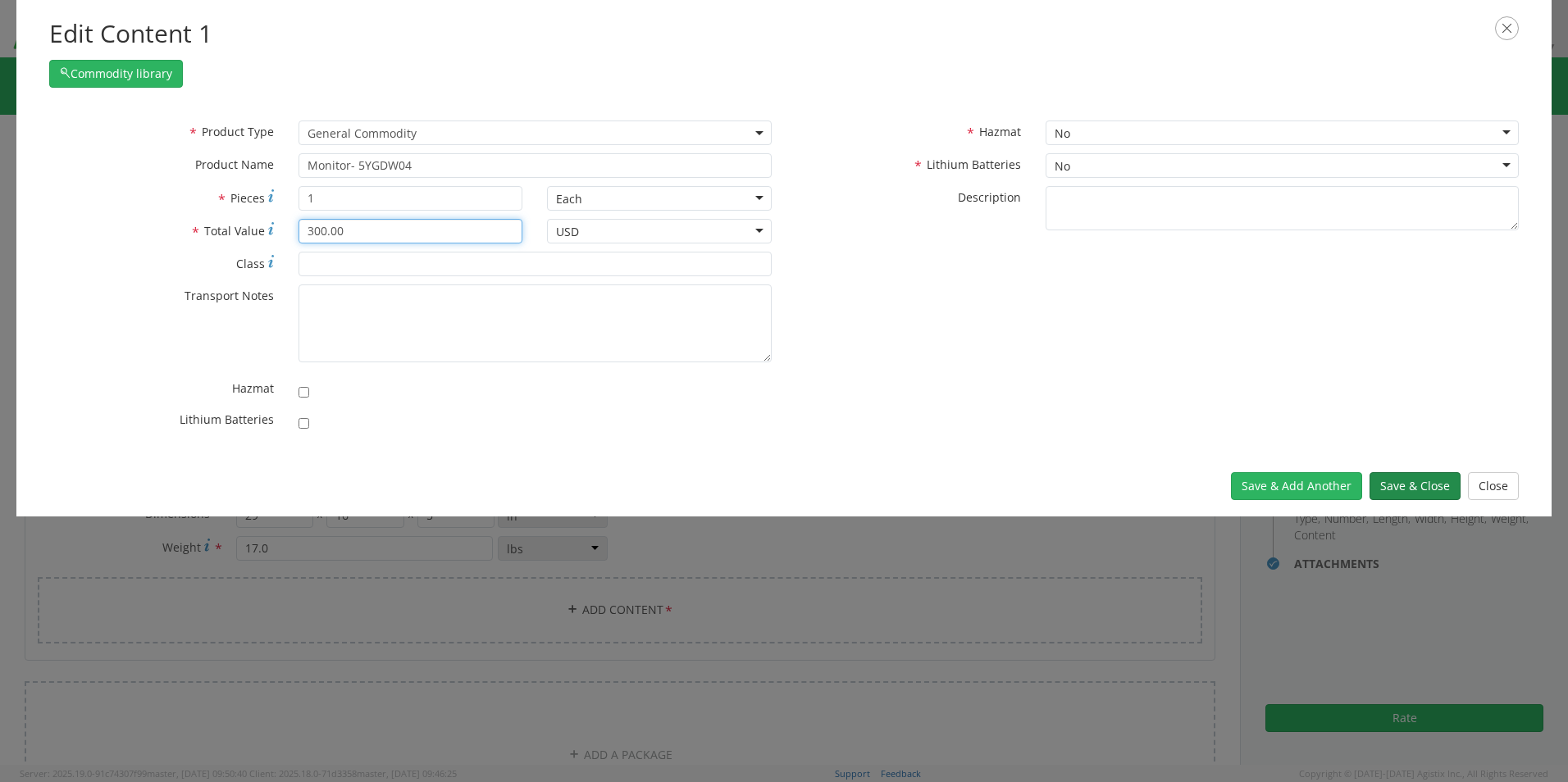
type input "300.00"
click at [1426, 483] on button "Save & Close" at bounding box center [1415, 486] width 91 height 28
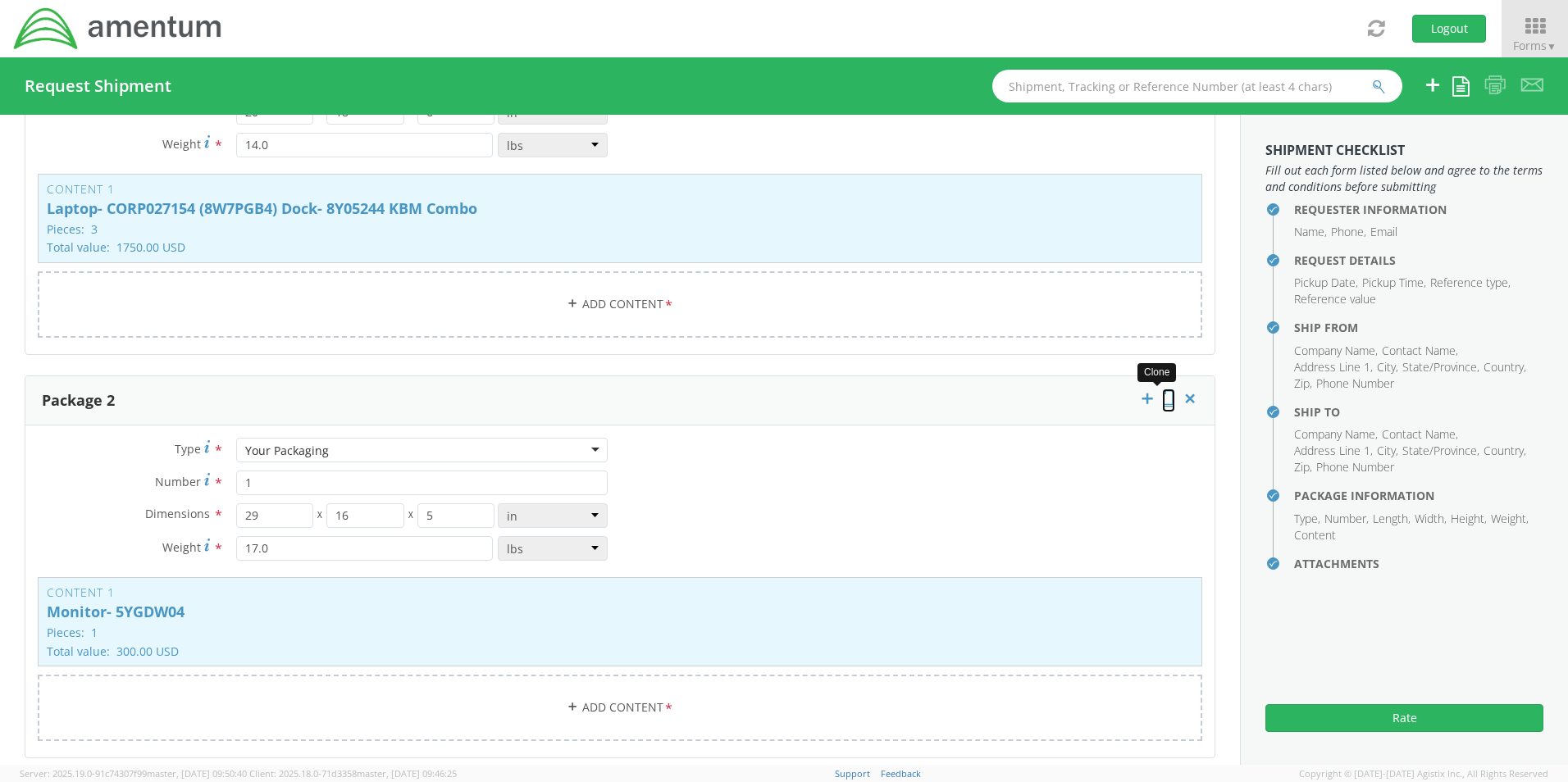
click at [1162, 391] on icon at bounding box center [1169, 398] width 13 height 17
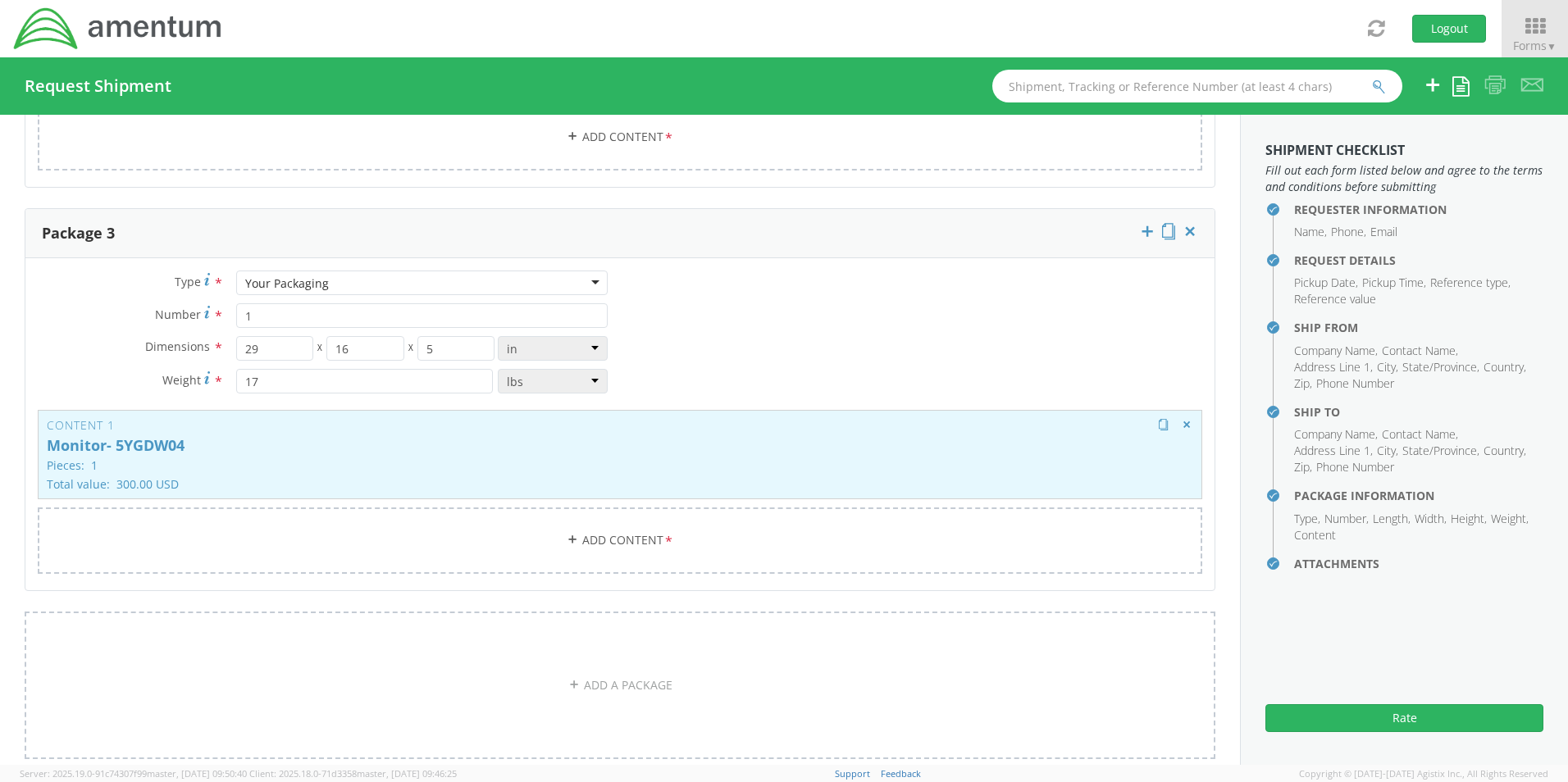
scroll to position [2094, 0]
drag, startPoint x: 412, startPoint y: 457, endPoint x: 404, endPoint y: 457, distance: 8.0
click at [408, 457] on p "Pieces: 1" at bounding box center [619, 462] width 1146 height 12
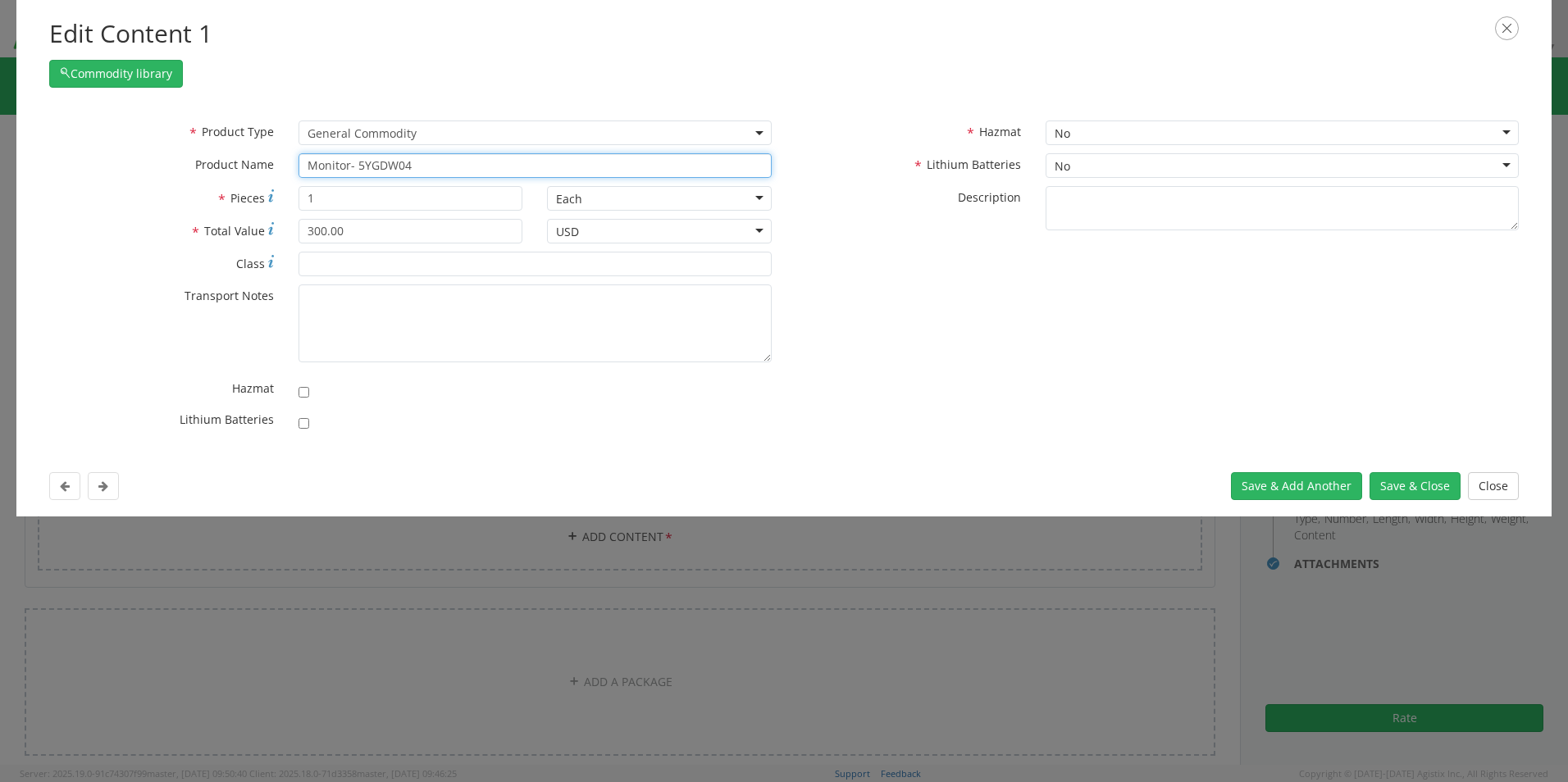
drag, startPoint x: 436, startPoint y: 170, endPoint x: 248, endPoint y: 166, distance: 188.0
click at [250, 166] on div "* Product Name Monitor- 5YGDW04 unable to find any results that match the curre…" at bounding box center [411, 166] width 747 height 24
paste input "N9"
type input "Monitor- 5YN9W04"
click at [1406, 480] on button "Save & Close" at bounding box center [1415, 486] width 91 height 28
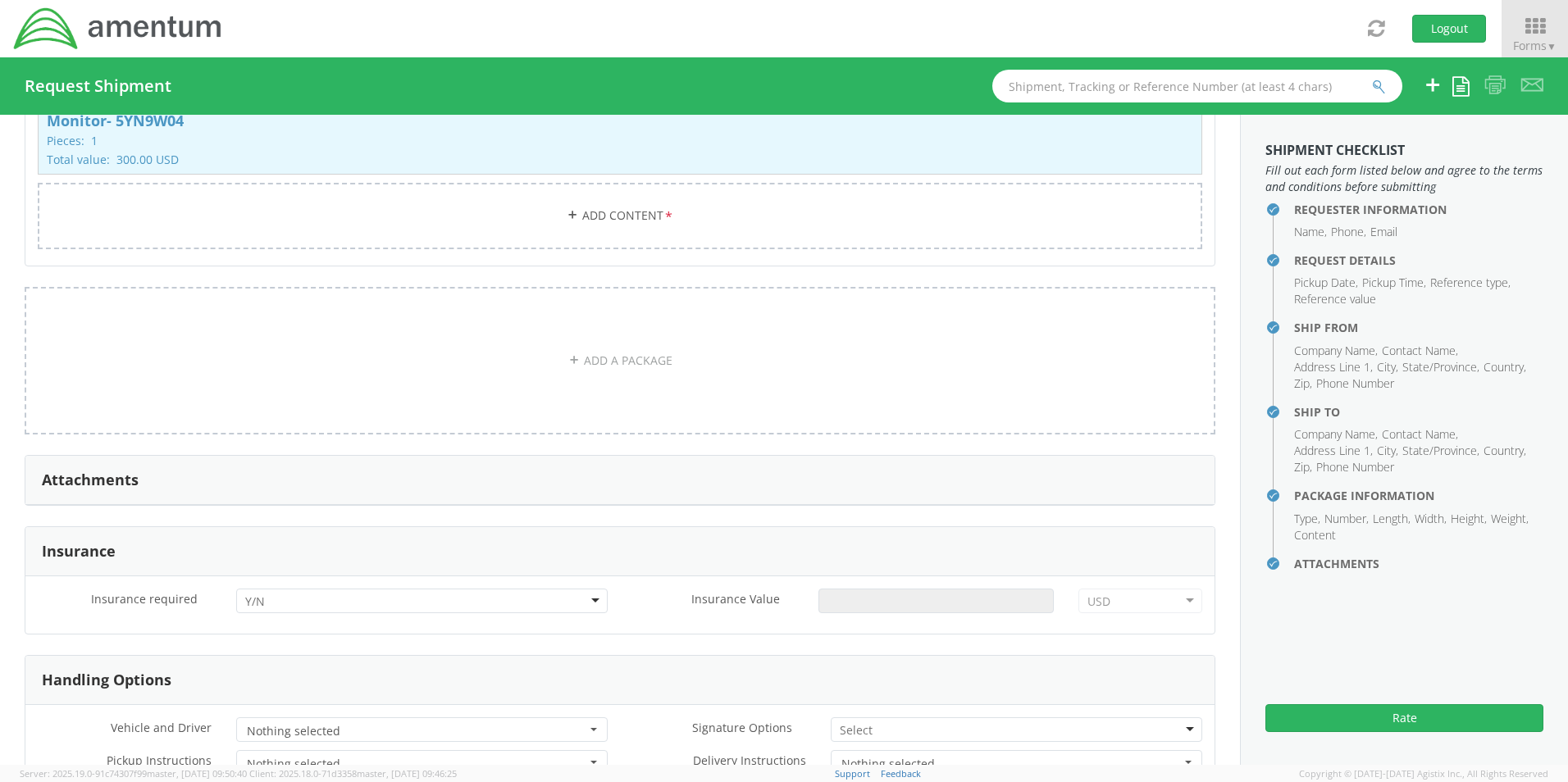
scroll to position [2585, 0]
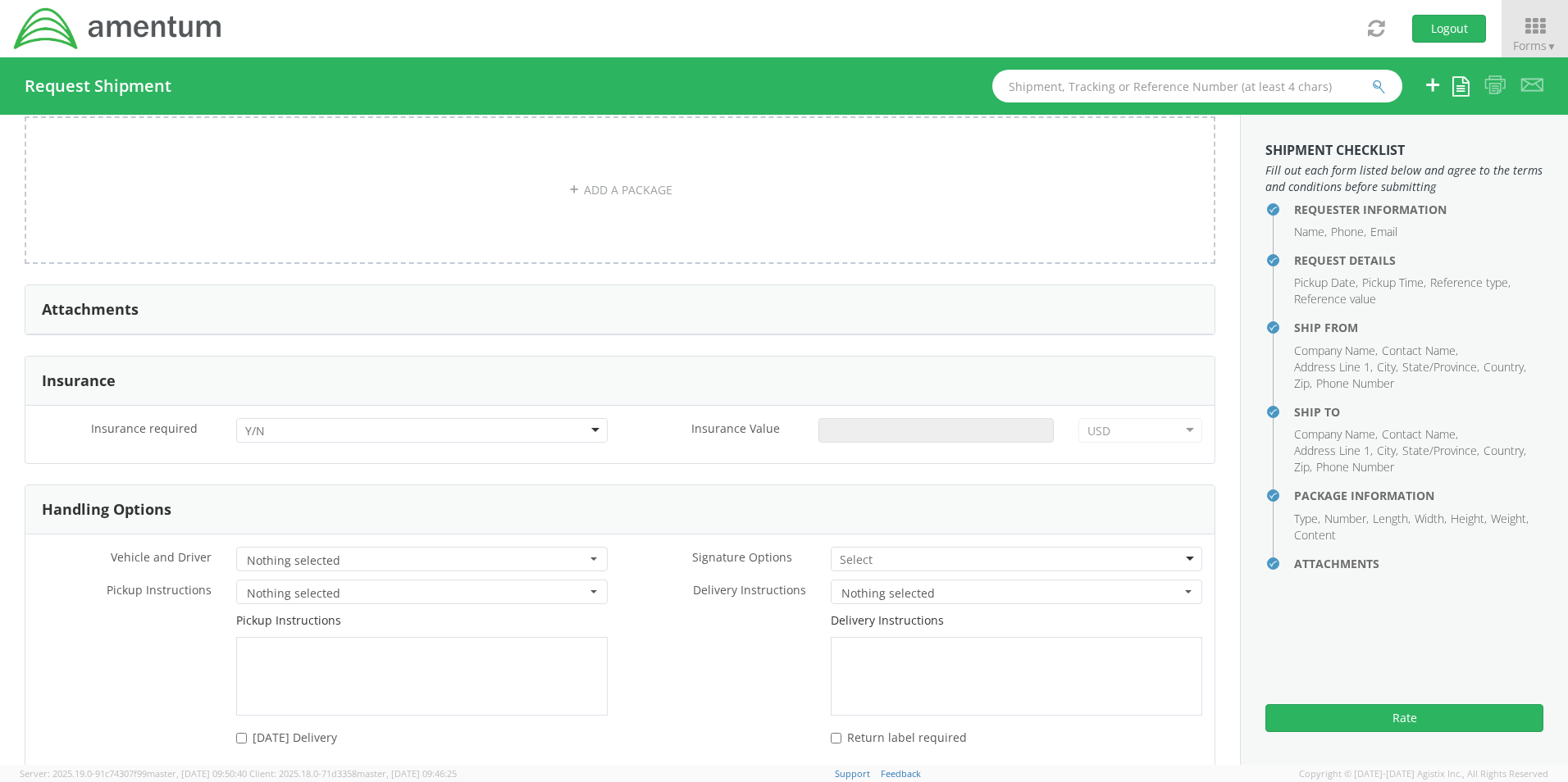
click at [268, 424] on div at bounding box center [422, 430] width 372 height 24
drag, startPoint x: 264, startPoint y: 460, endPoint x: 270, endPoint y: 471, distance: 12.5
drag, startPoint x: 277, startPoint y: 424, endPoint x: 263, endPoint y: 452, distance: 31.3
click at [273, 422] on div "No" at bounding box center [422, 430] width 372 height 24
click at [846, 419] on input "Insurance Value *" at bounding box center [936, 430] width 236 height 24
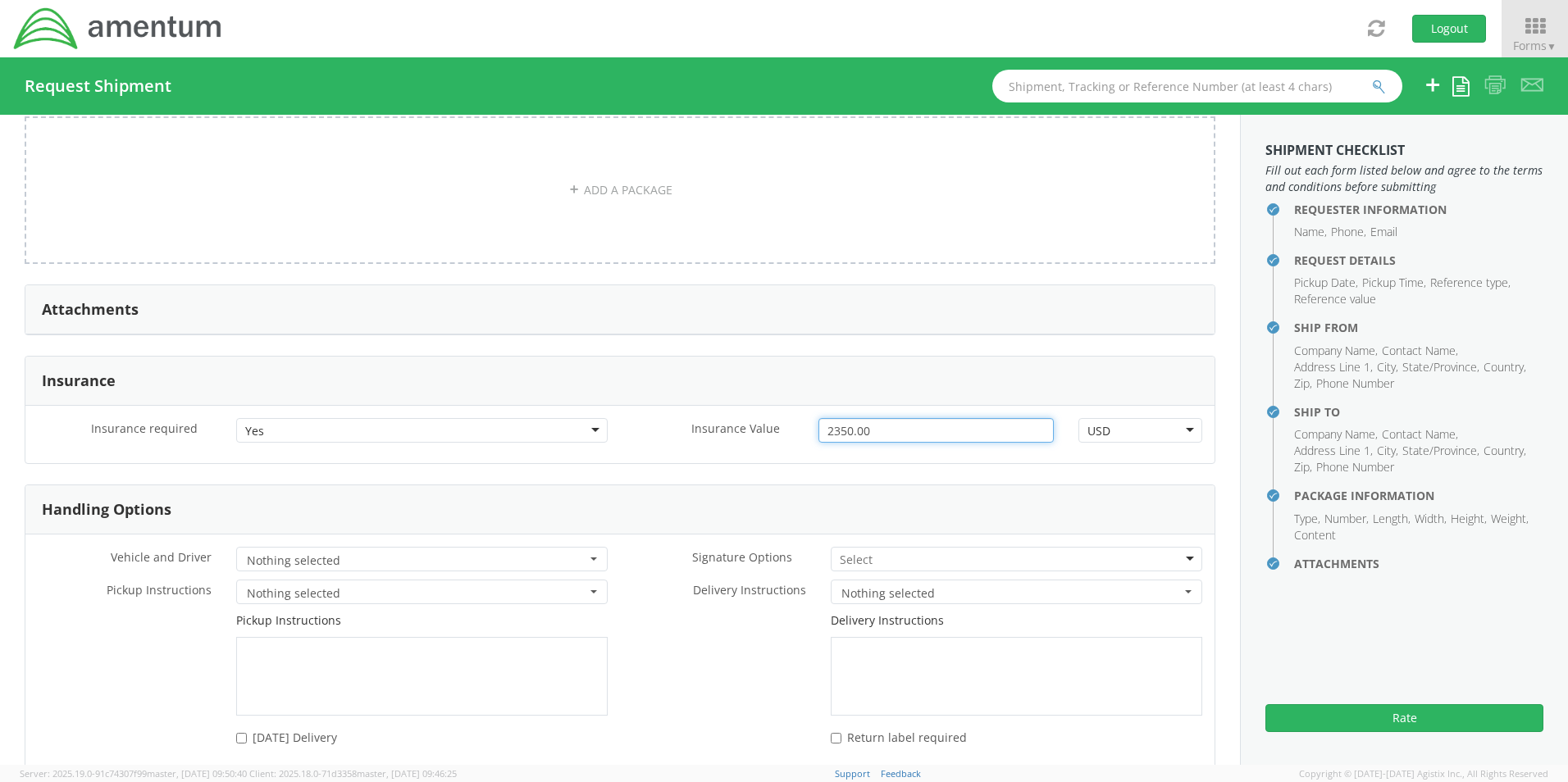
type input "2350.00"
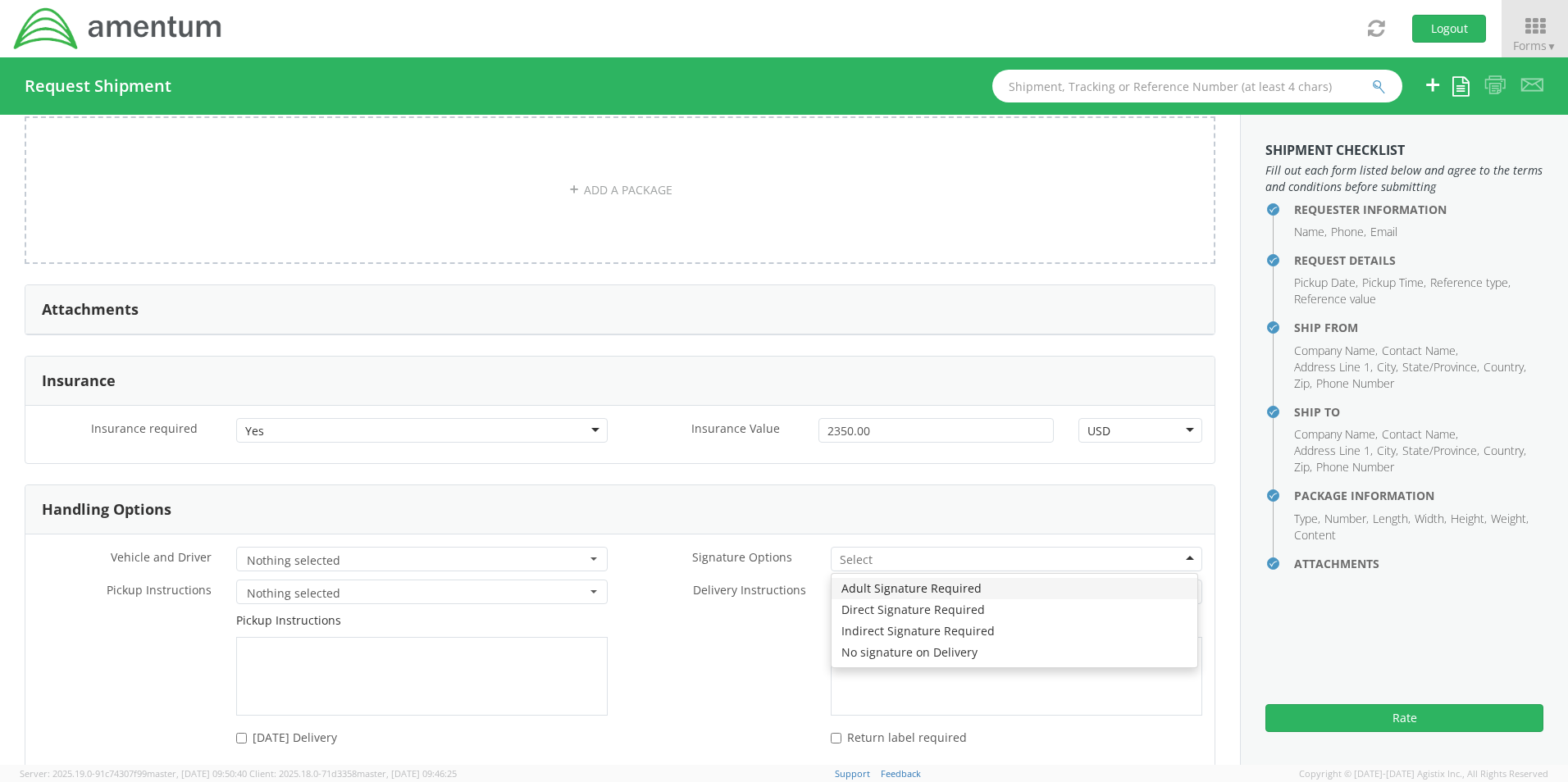
drag, startPoint x: 861, startPoint y: 549, endPoint x: 867, endPoint y: 586, distance: 37.5
click at [861, 552] on input "select-one" at bounding box center [858, 560] width 35 height 17
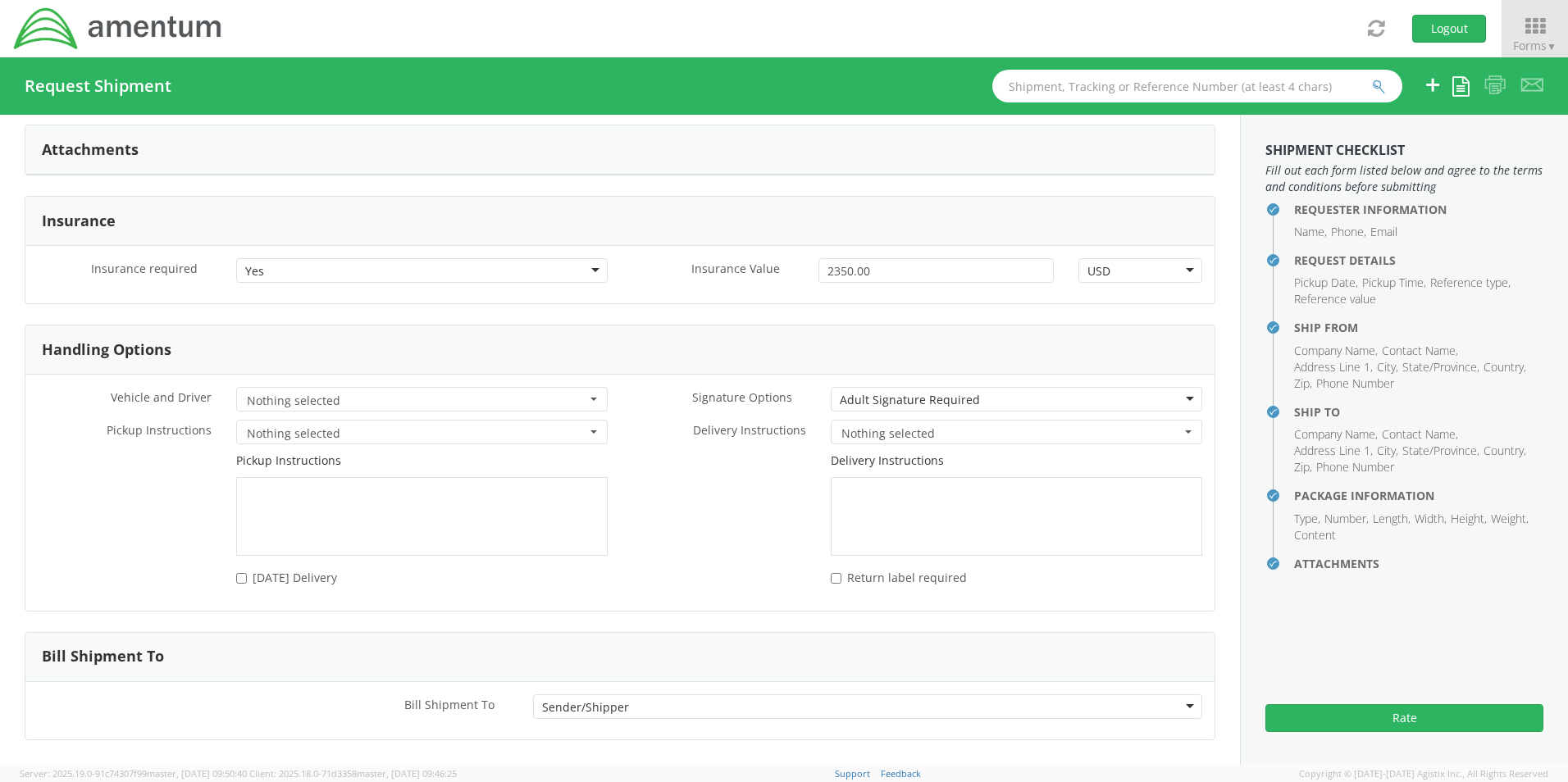
scroll to position [2797, 0]
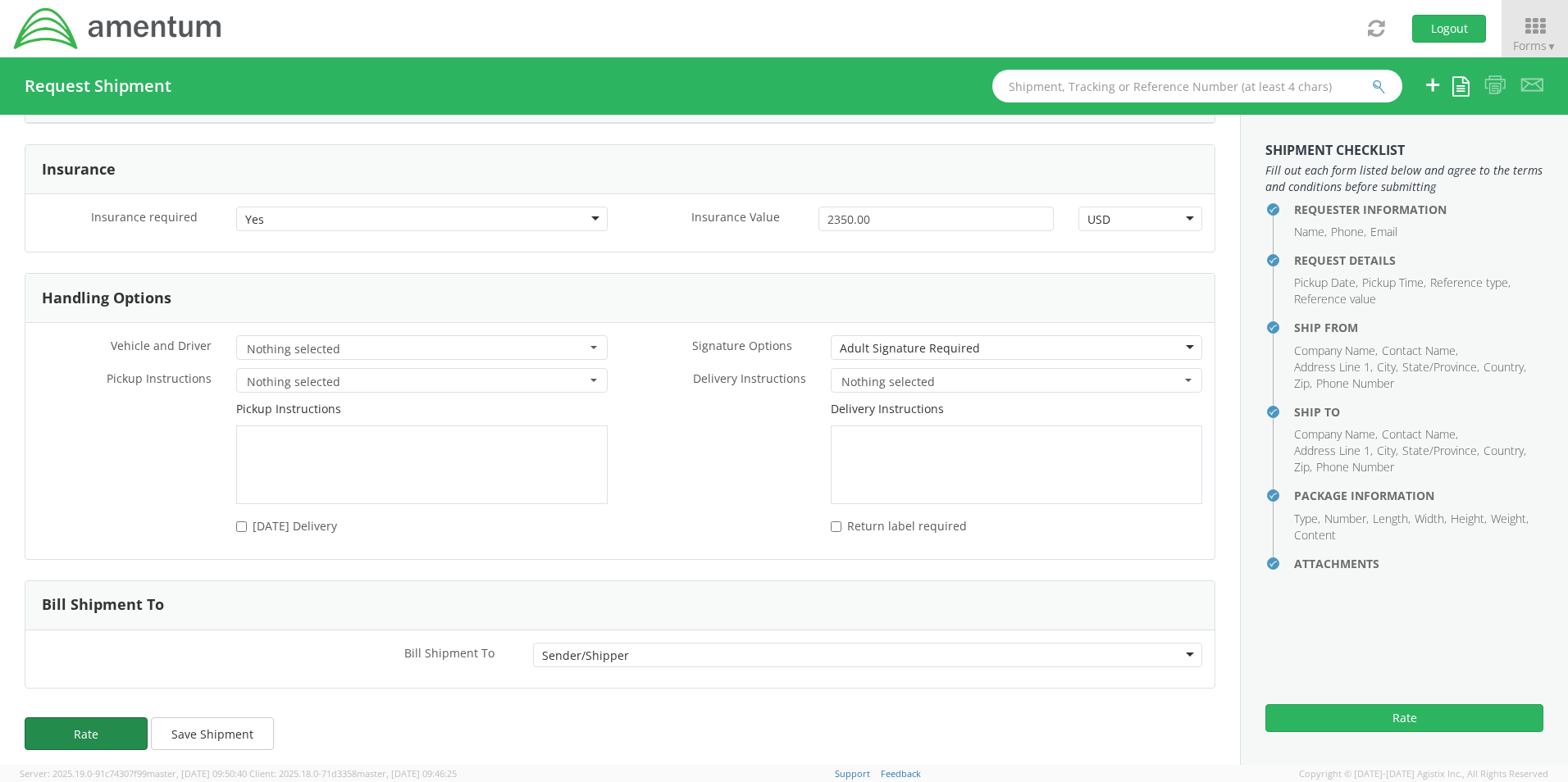
click at [85, 718] on button "Rate" at bounding box center [86, 734] width 123 height 33
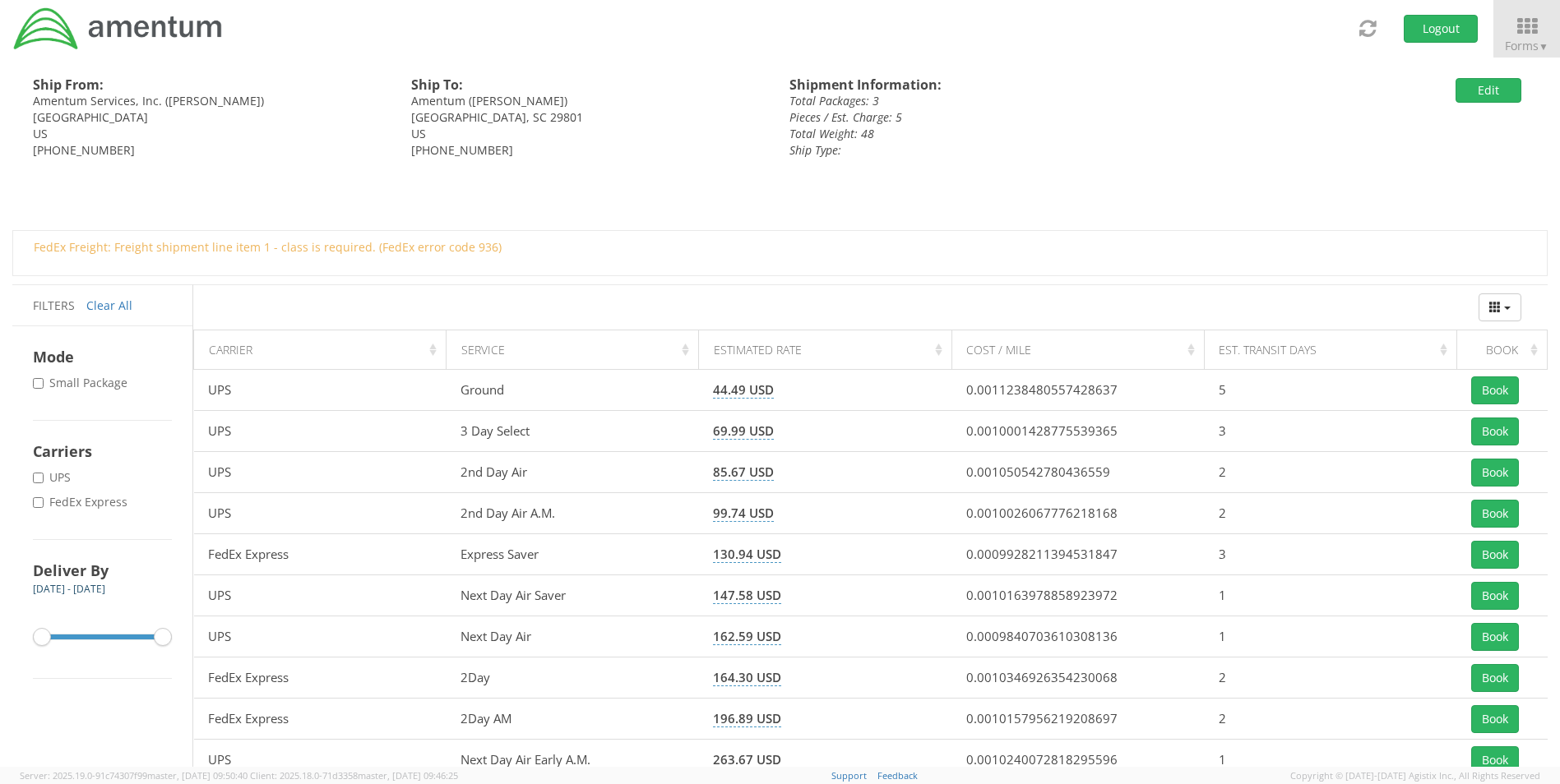
click at [47, 505] on label "* FedEx Express" at bounding box center [81, 502] width 98 height 17
click at [44, 505] on input "* FedEx Express" at bounding box center [37, 502] width 10 height 10
checkbox input "true"
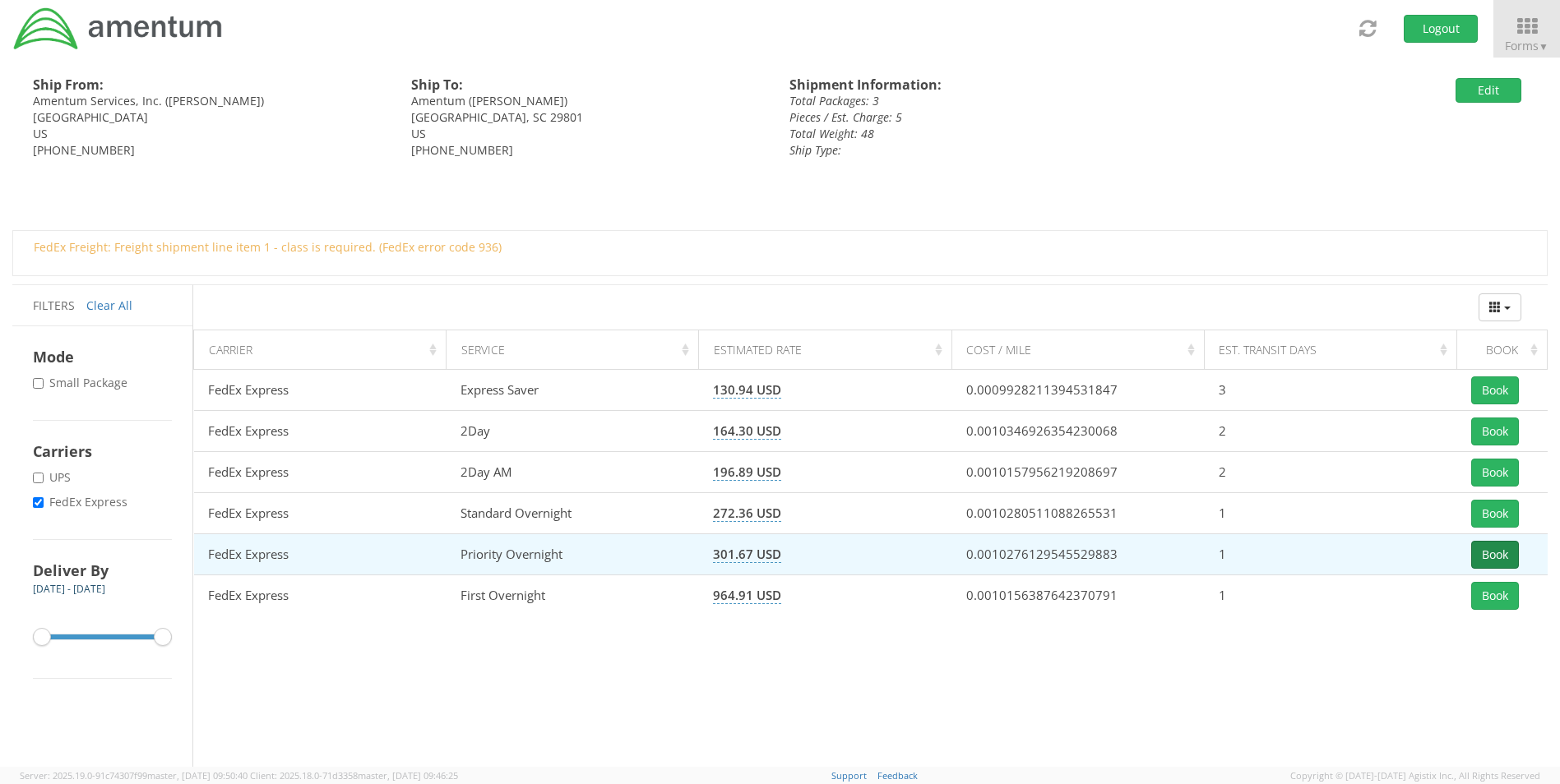
click at [1497, 550] on button "Book" at bounding box center [1495, 555] width 48 height 28
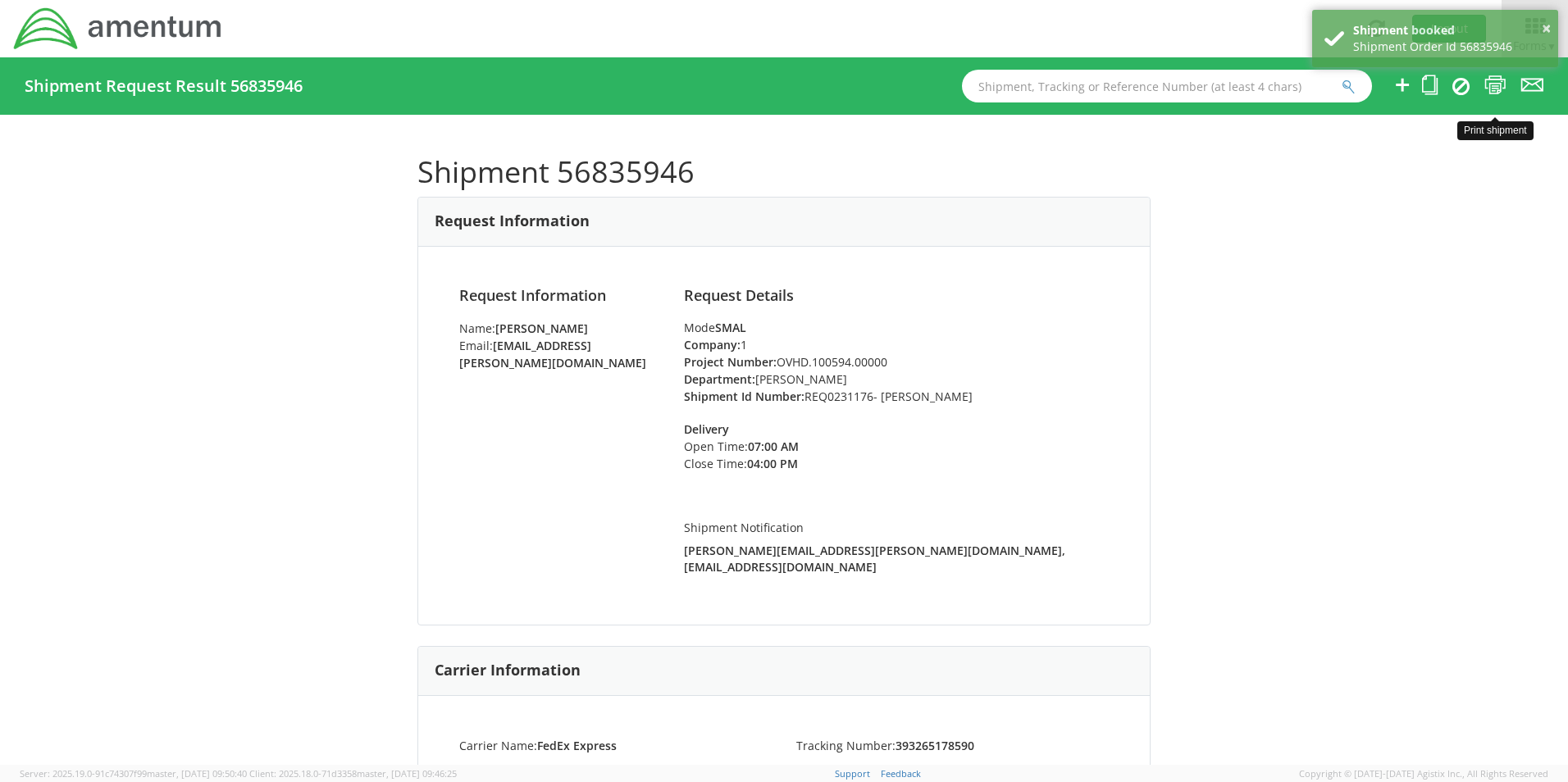
click at [1498, 84] on icon at bounding box center [1495, 85] width 22 height 20
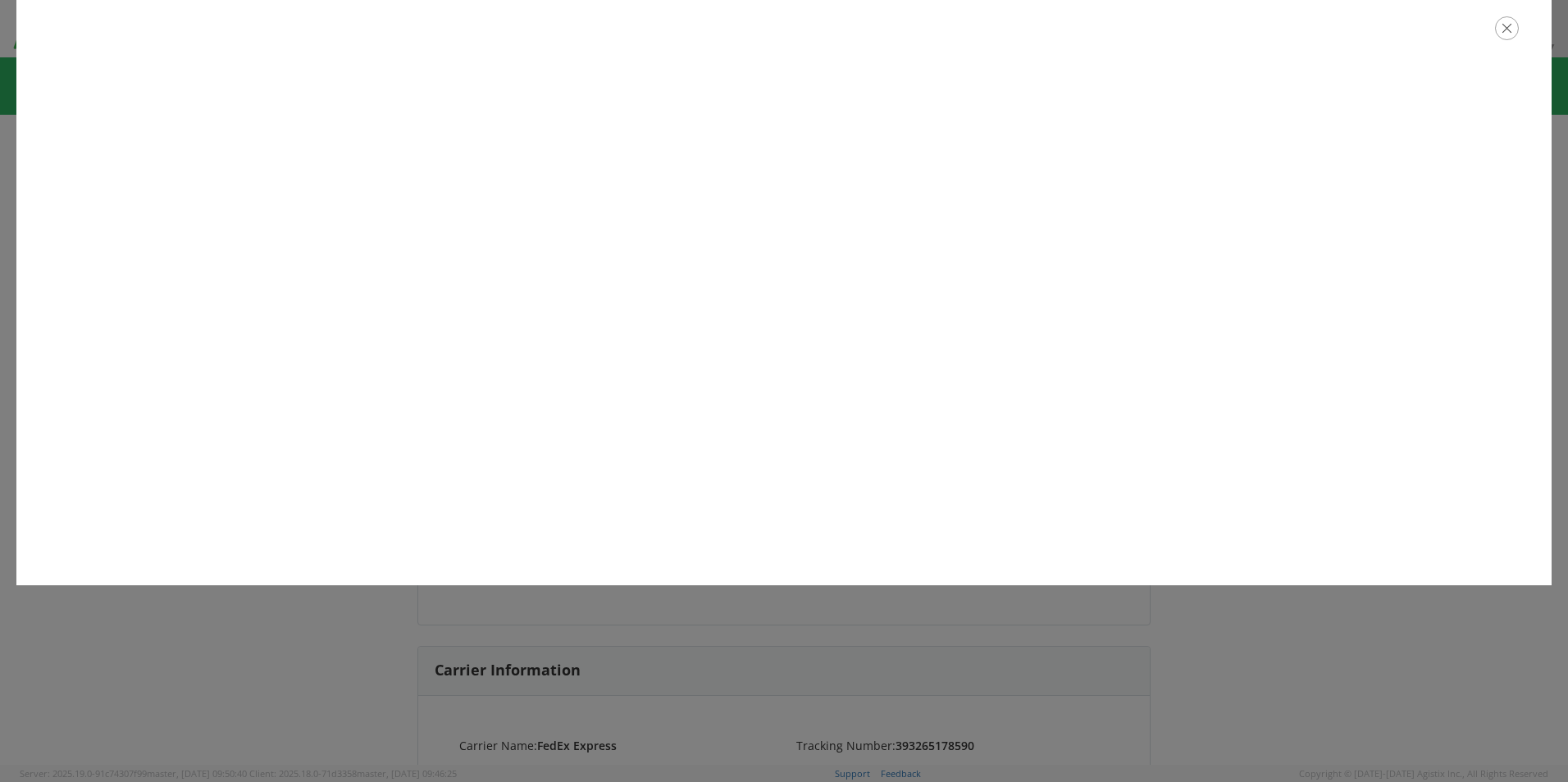
click at [1507, 25] on icon "button" at bounding box center [1507, 29] width 24 height 24
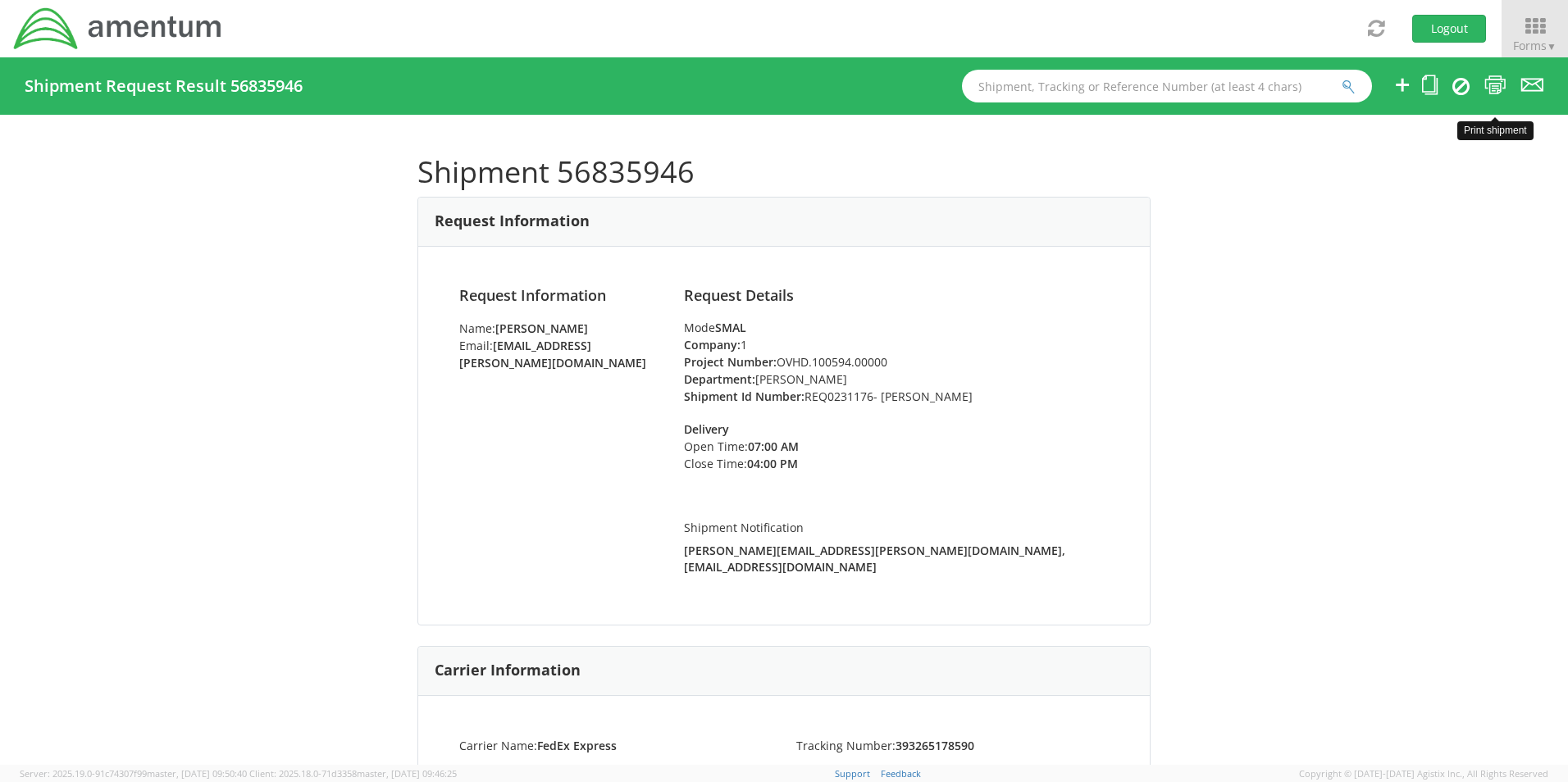
click at [1496, 79] on icon at bounding box center [1495, 85] width 22 height 20
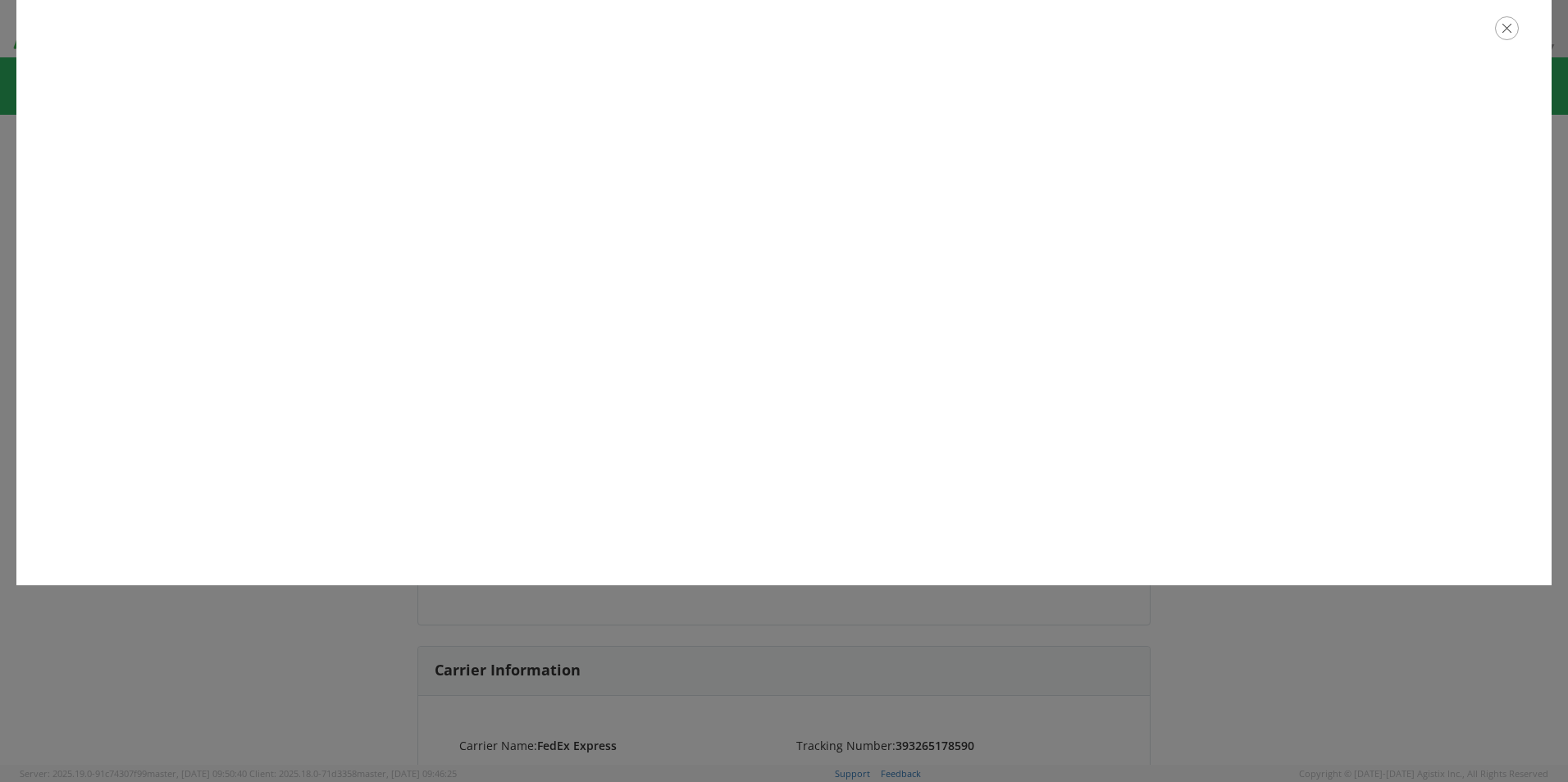
click at [1512, 30] on icon "button" at bounding box center [1507, 29] width 24 height 24
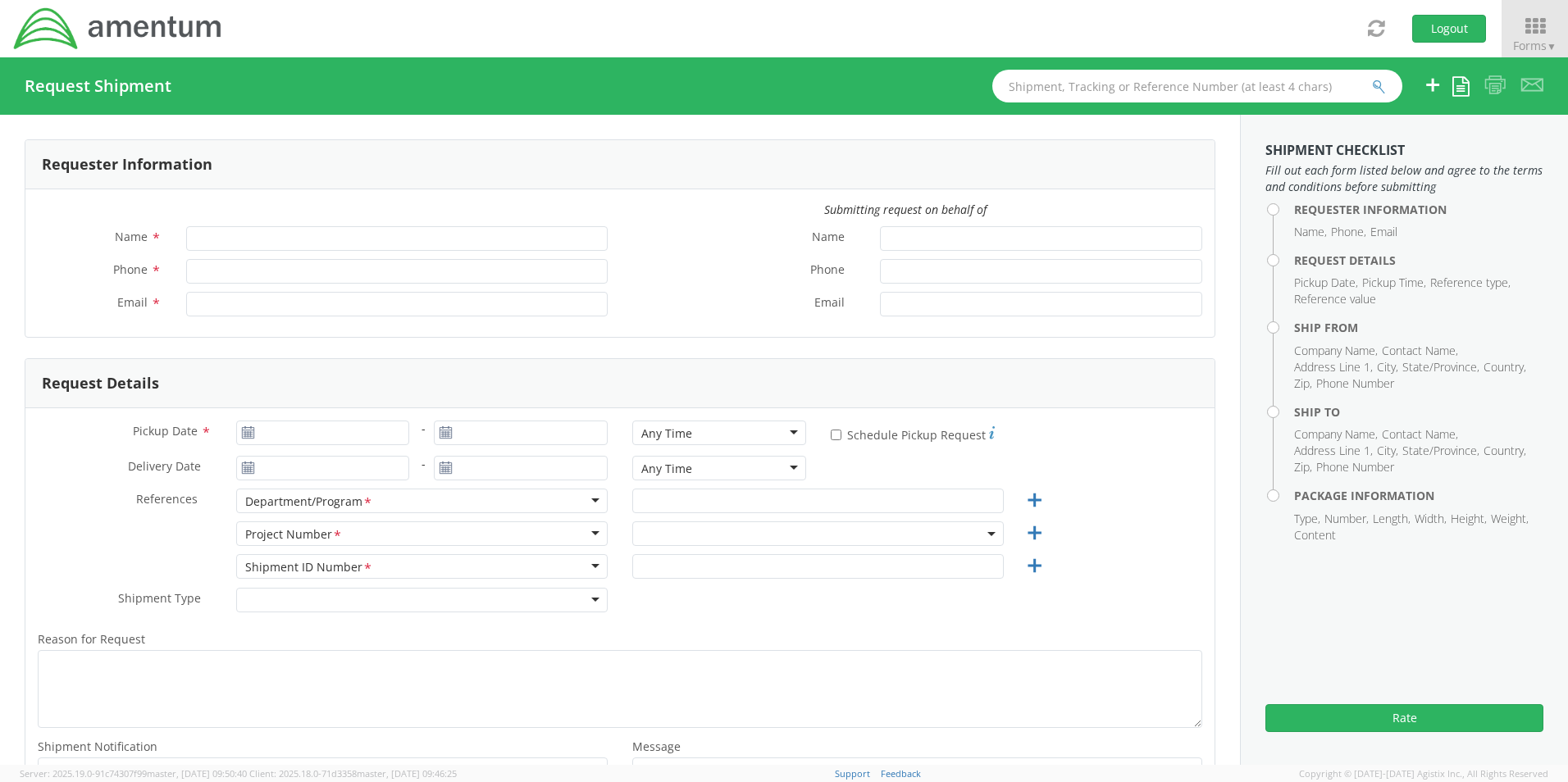
type input "[PERSON_NAME]"
type input "8172241568"
type input "[EMAIL_ADDRESS][PERSON_NAME][DOMAIN_NAME]"
select select "OCCP.600391.00000"
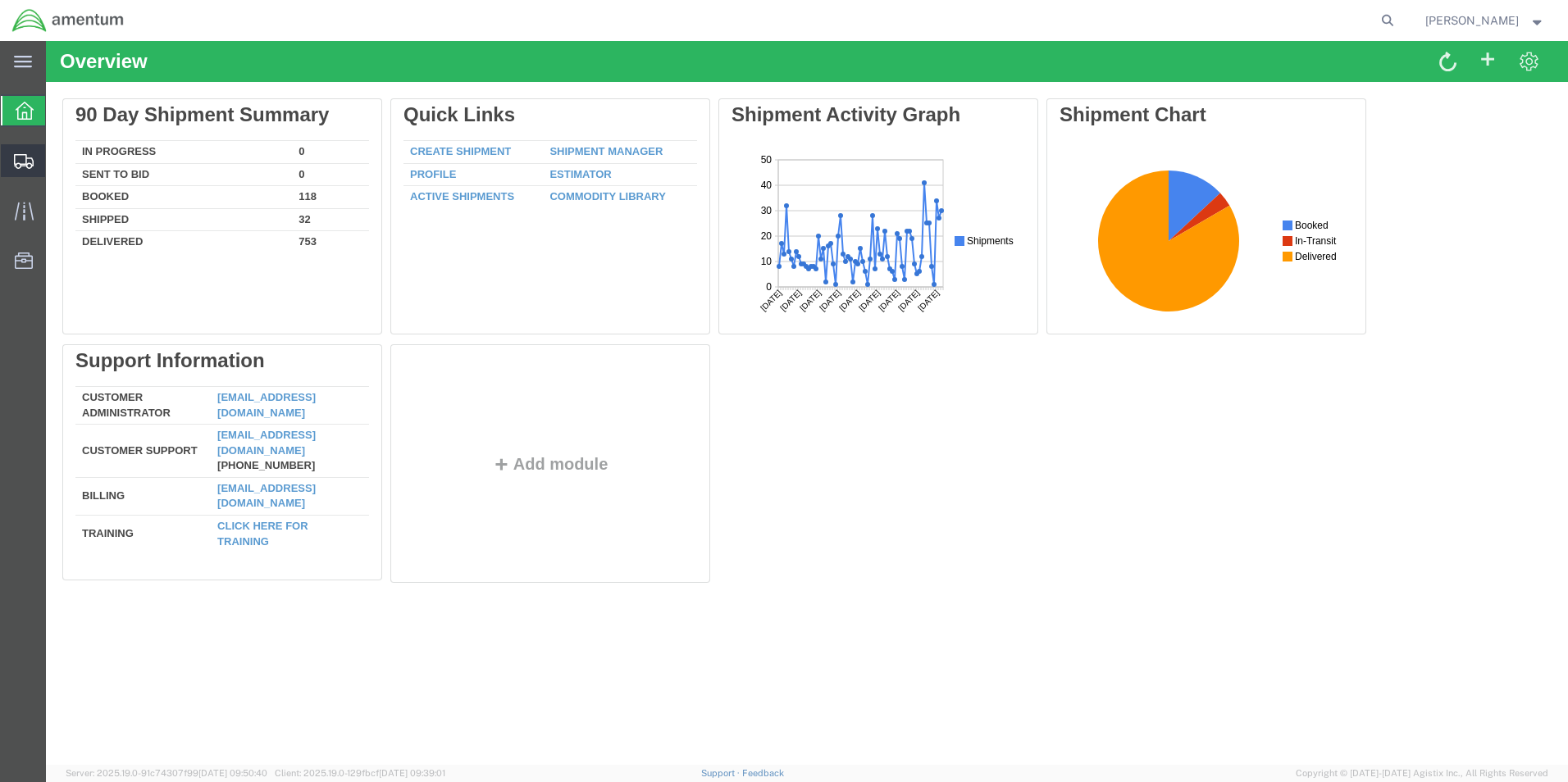
click at [57, 158] on span "Shipments" at bounding box center [50, 160] width 11 height 33
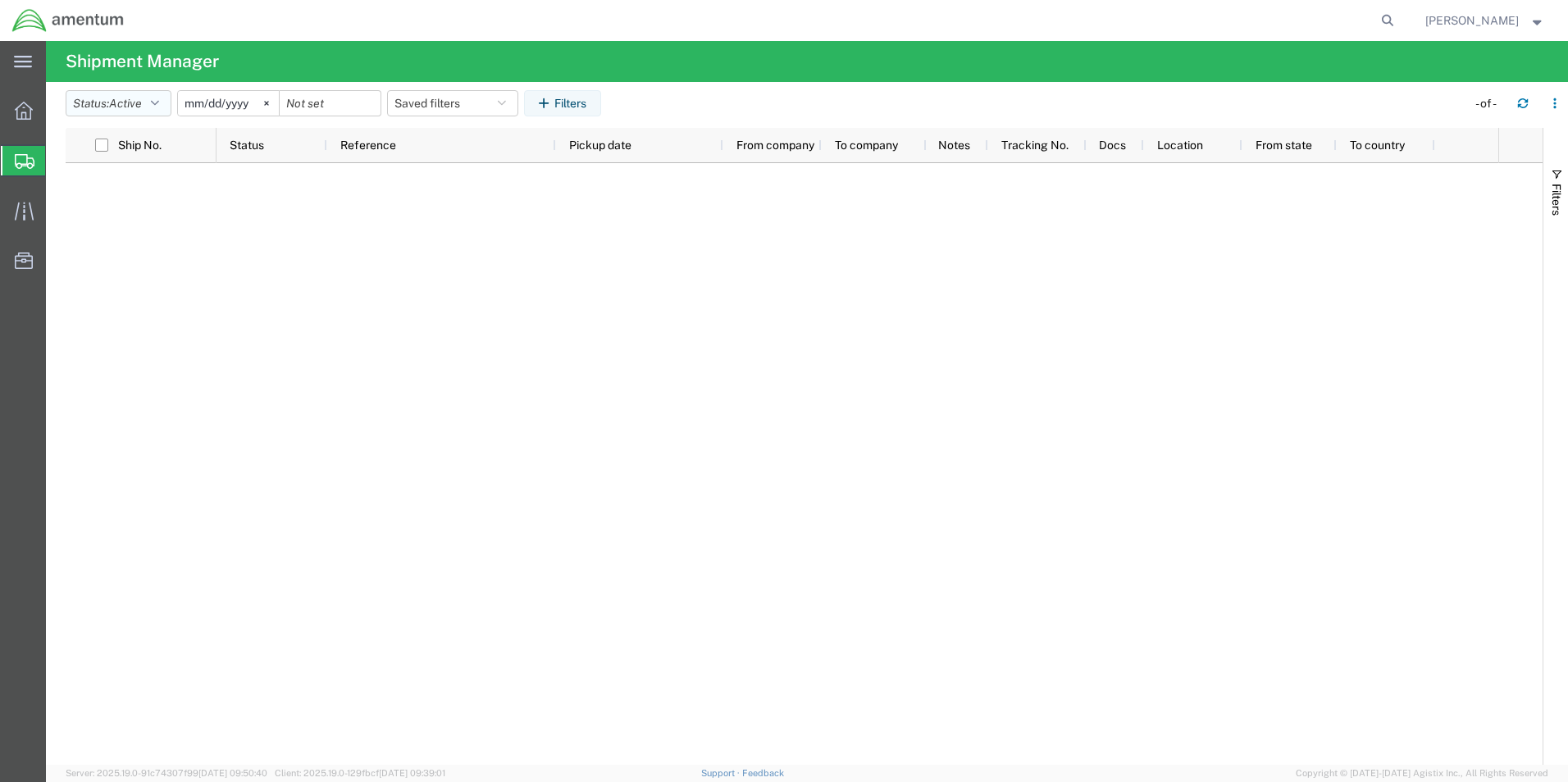
click at [111, 100] on button "Status: Active" at bounding box center [118, 103] width 106 height 26
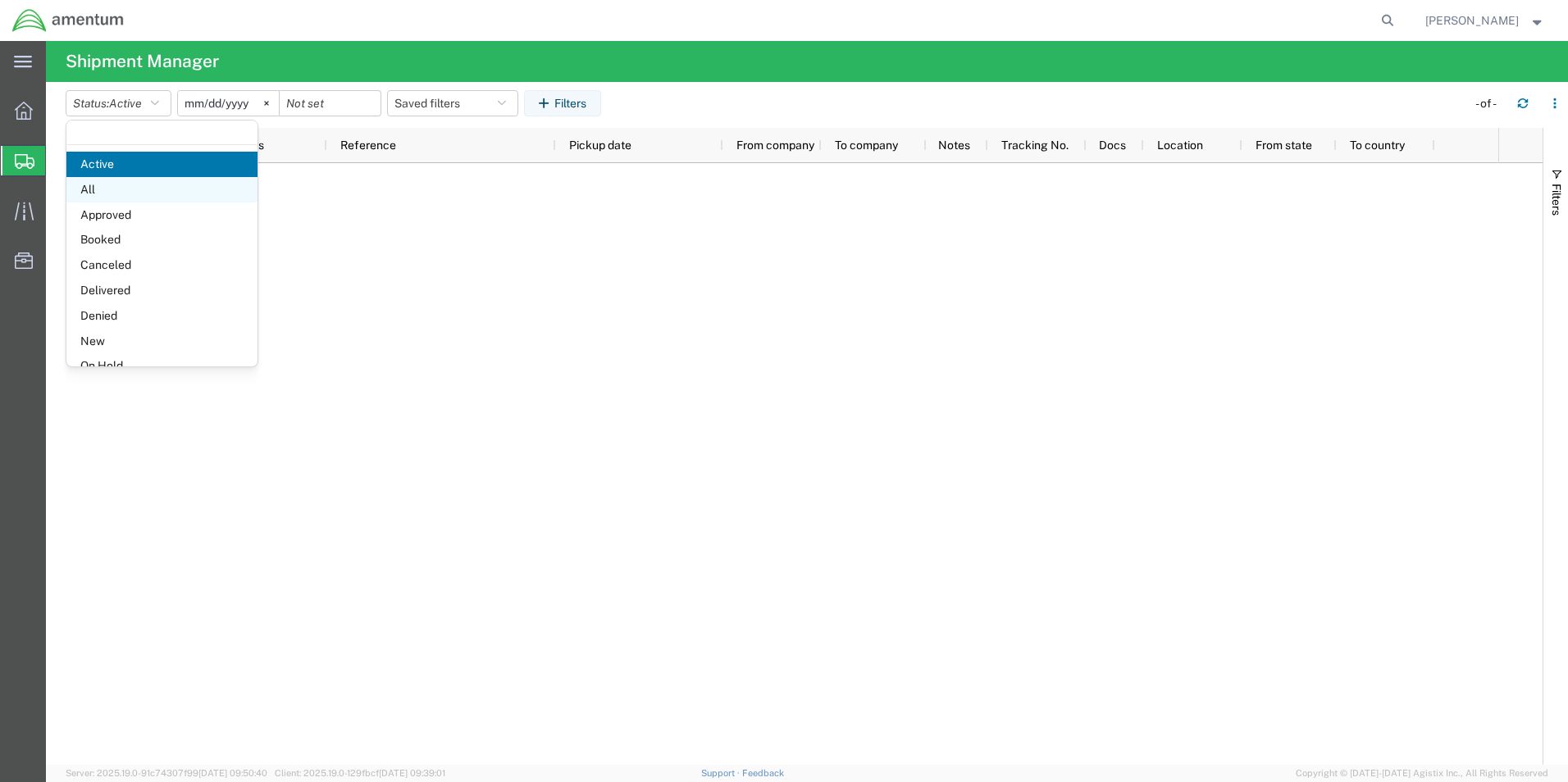
click at [109, 192] on span "All" at bounding box center [161, 189] width 191 height 25
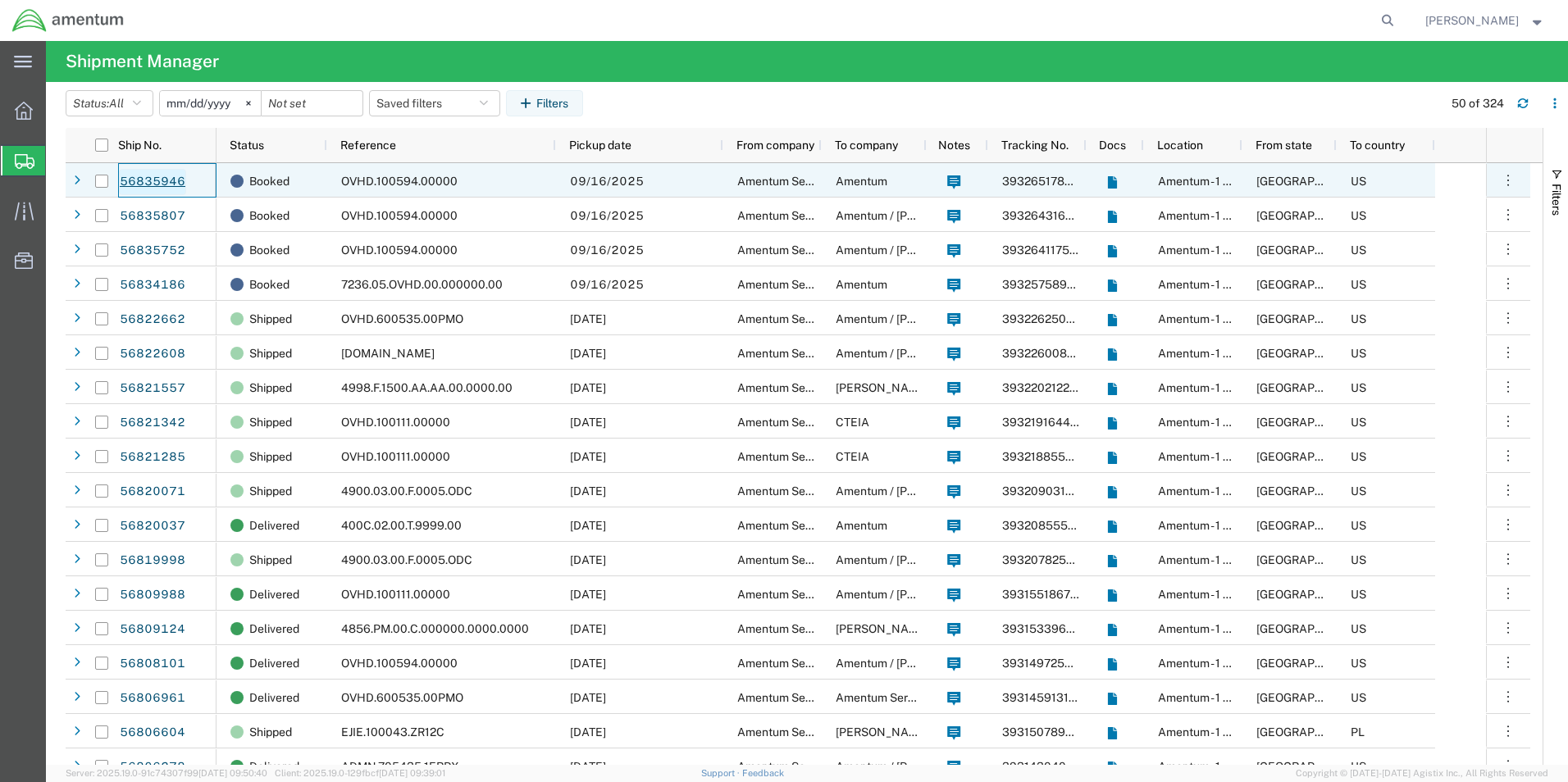
click at [139, 183] on link "56835946" at bounding box center [153, 182] width 67 height 26
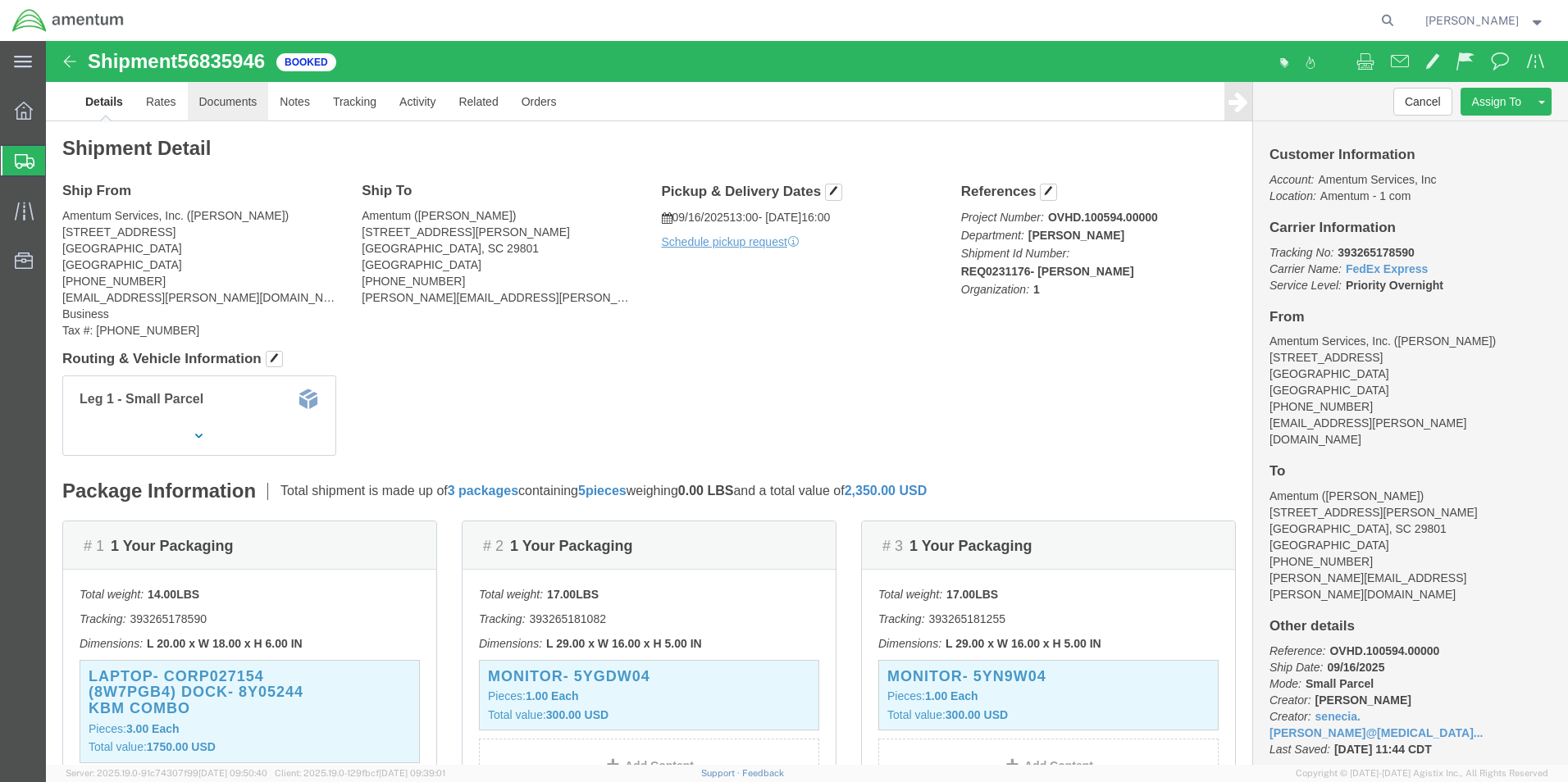
click link "Documents"
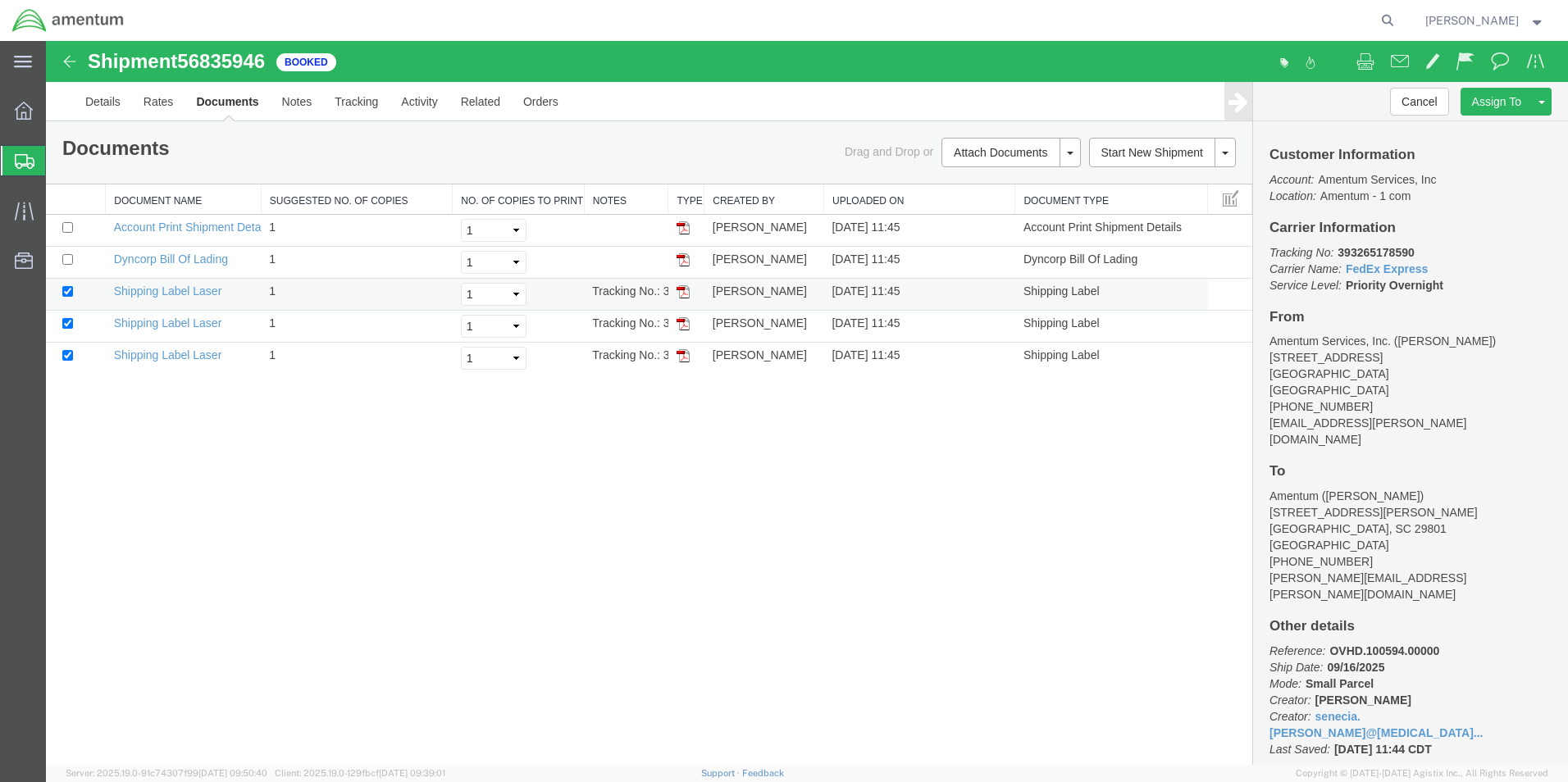
click at [681, 295] on img at bounding box center [683, 292] width 13 height 13
click at [683, 297] on img at bounding box center [683, 292] width 13 height 13
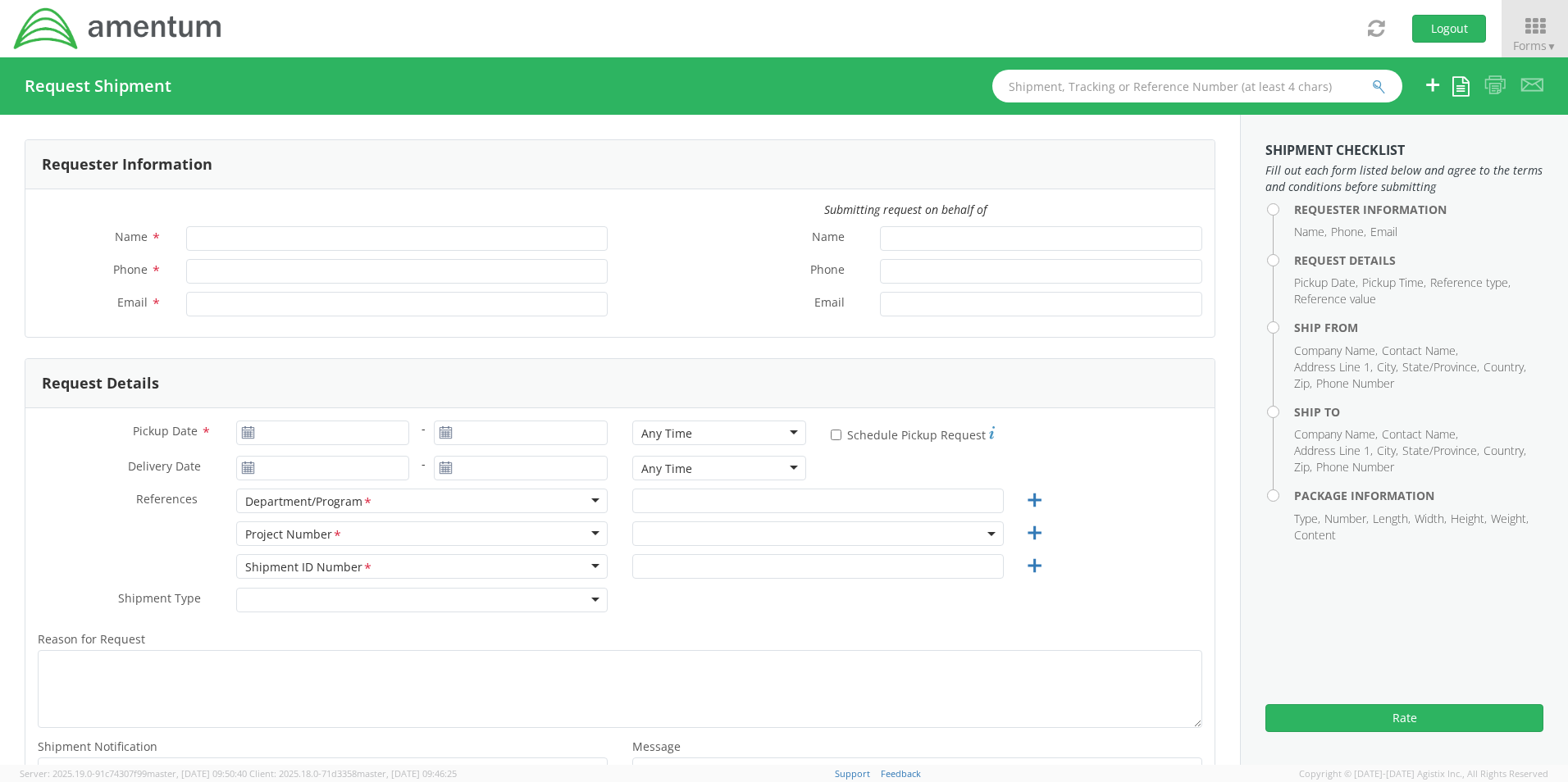
type input "[PERSON_NAME]"
type input "8172241568"
type input "[EMAIL_ADDRESS][PERSON_NAME][DOMAIN_NAME]"
select select "OCCP.600391.00000"
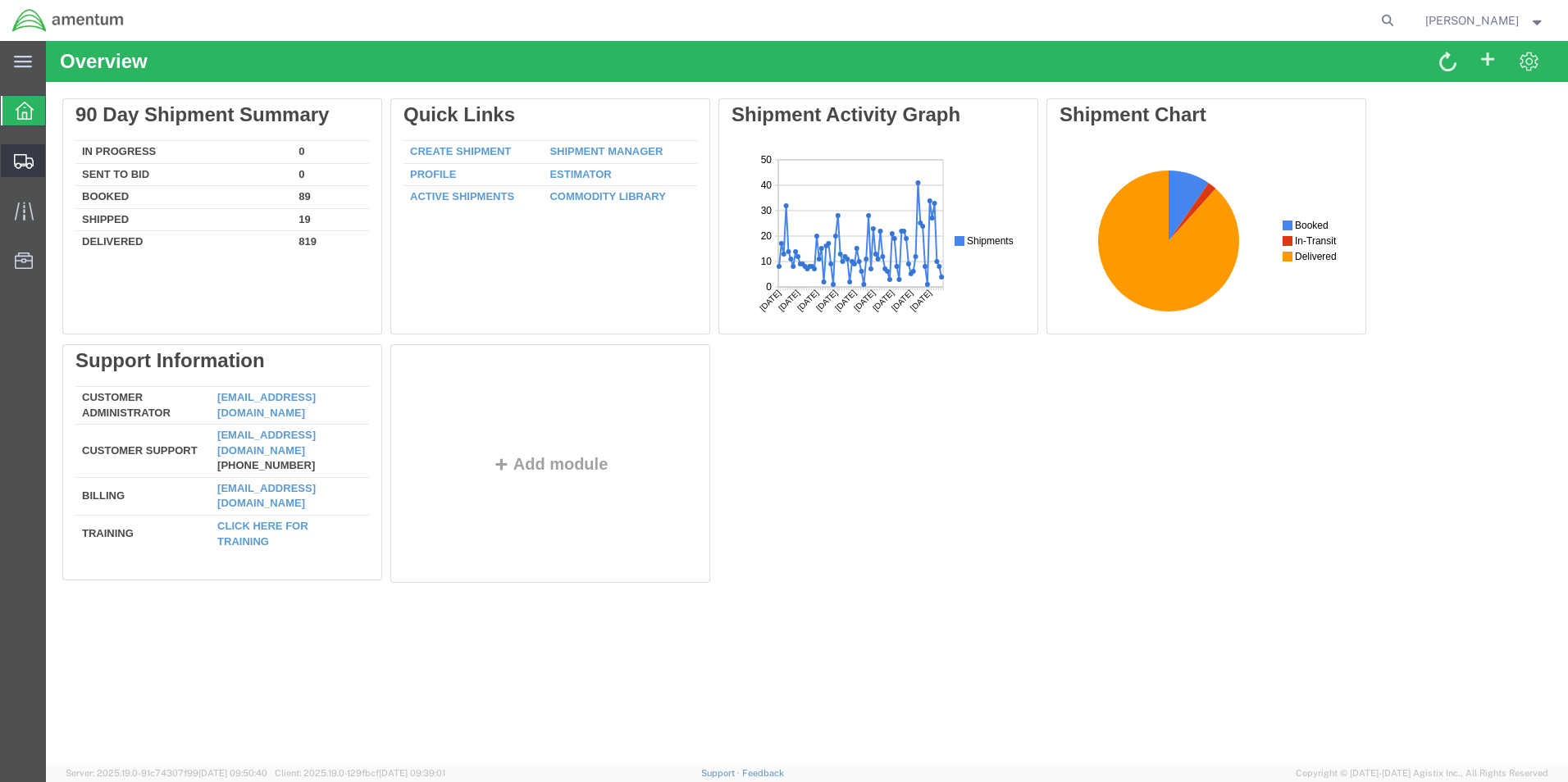
click at [22, 158] on icon at bounding box center [23, 162] width 20 height 15
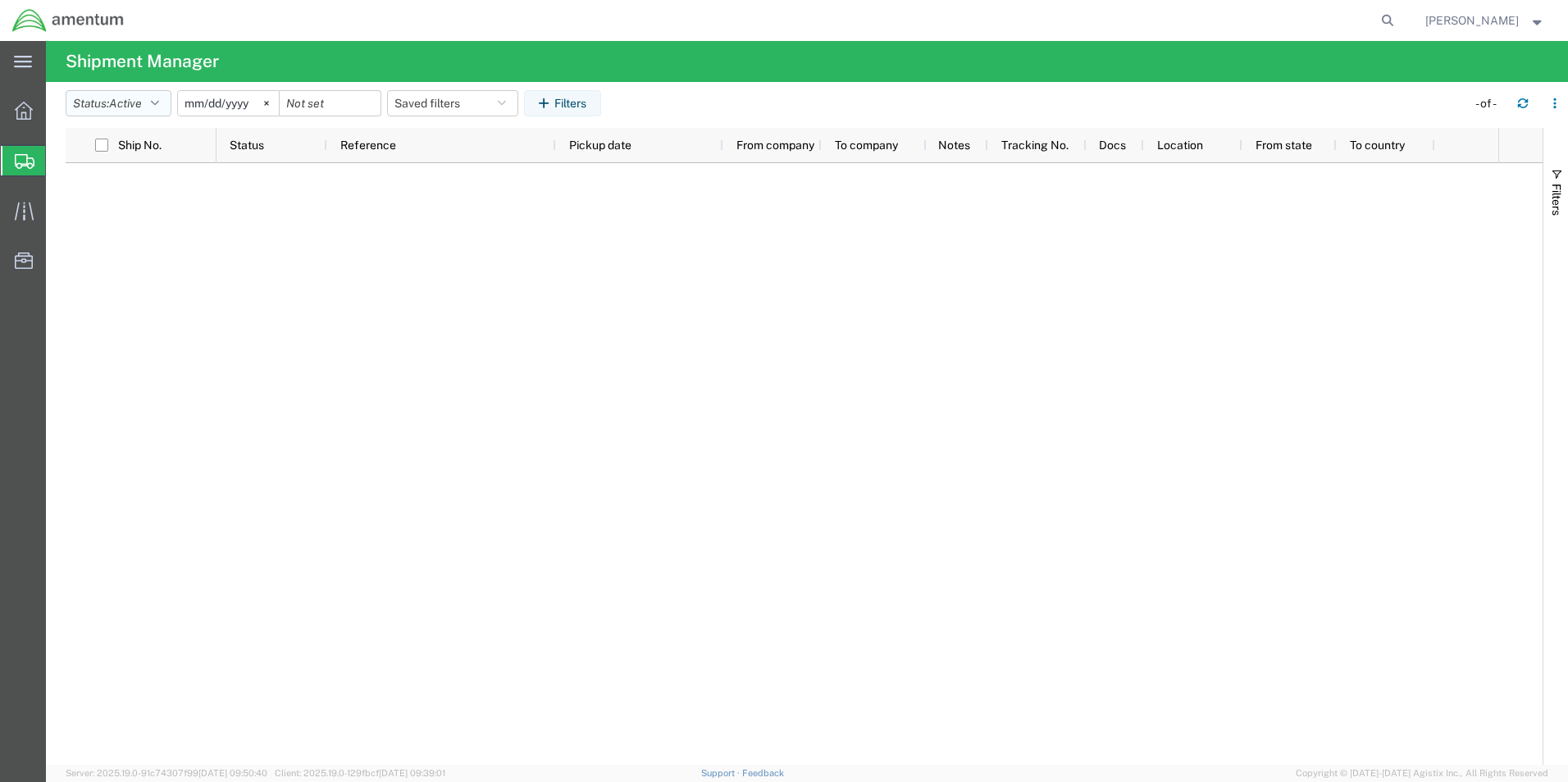
click at [127, 97] on span "Active" at bounding box center [125, 103] width 33 height 13
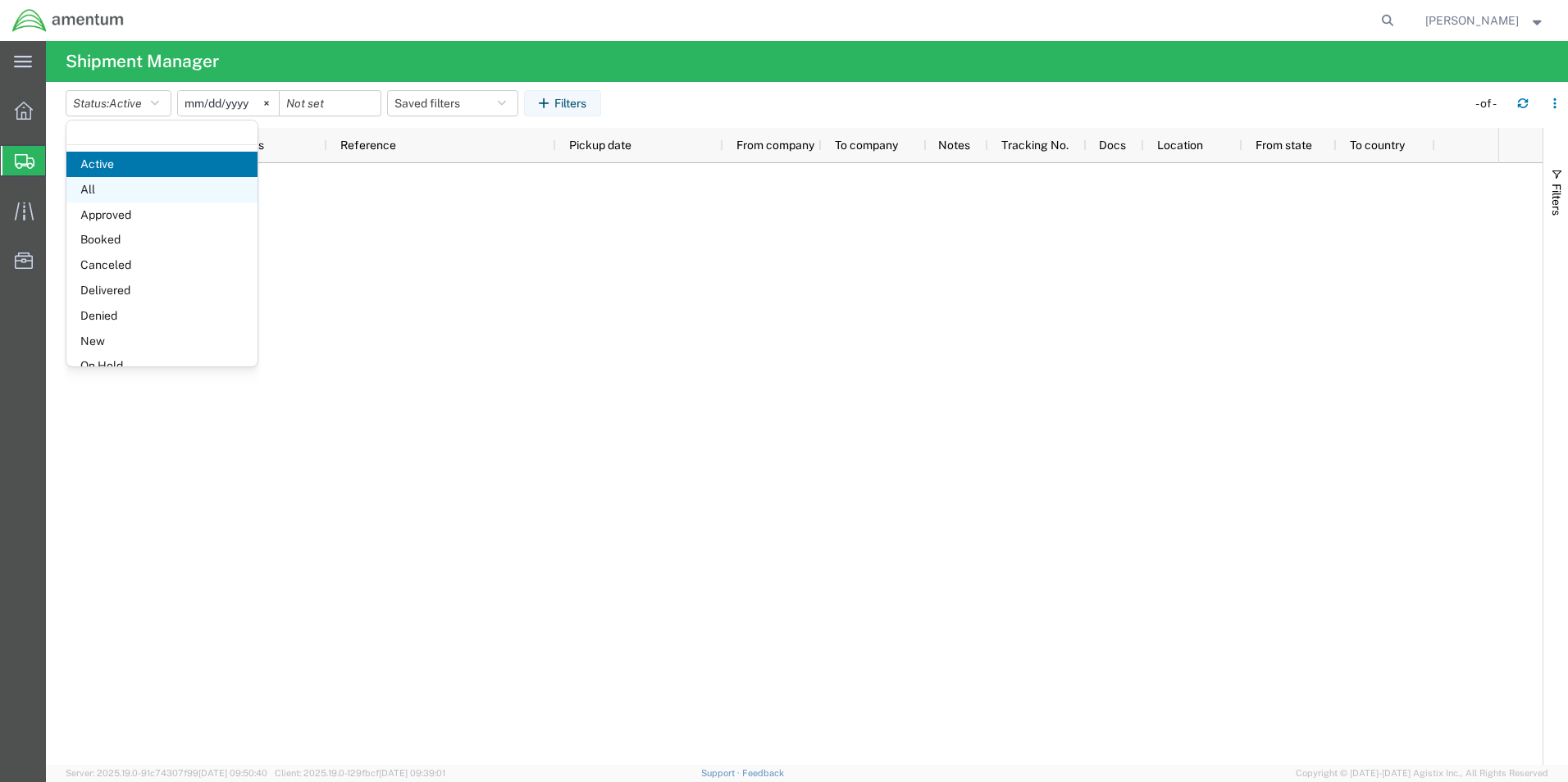
click at [111, 189] on span "All" at bounding box center [161, 189] width 191 height 25
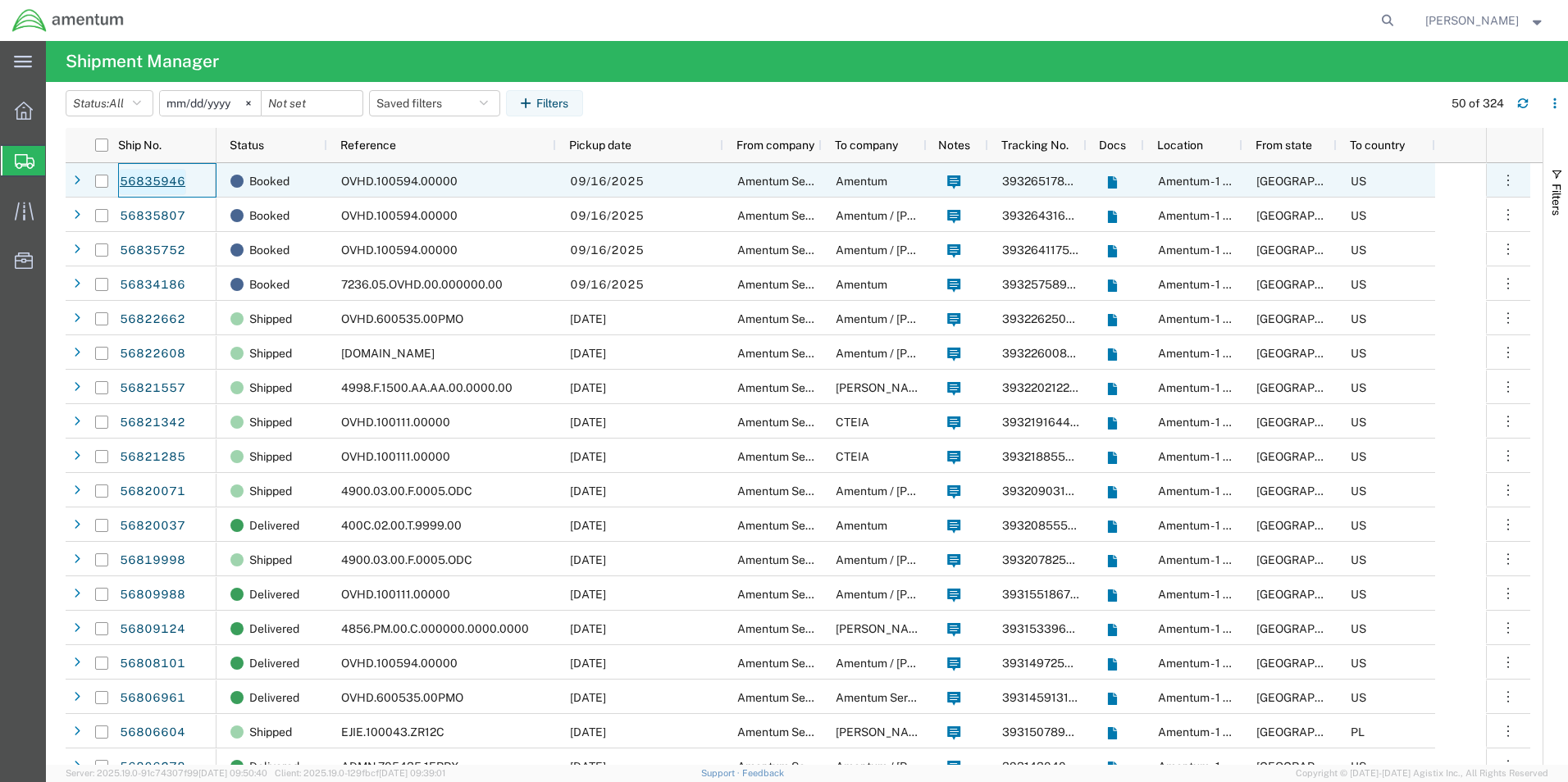
click at [138, 182] on link "56835946" at bounding box center [153, 182] width 67 height 26
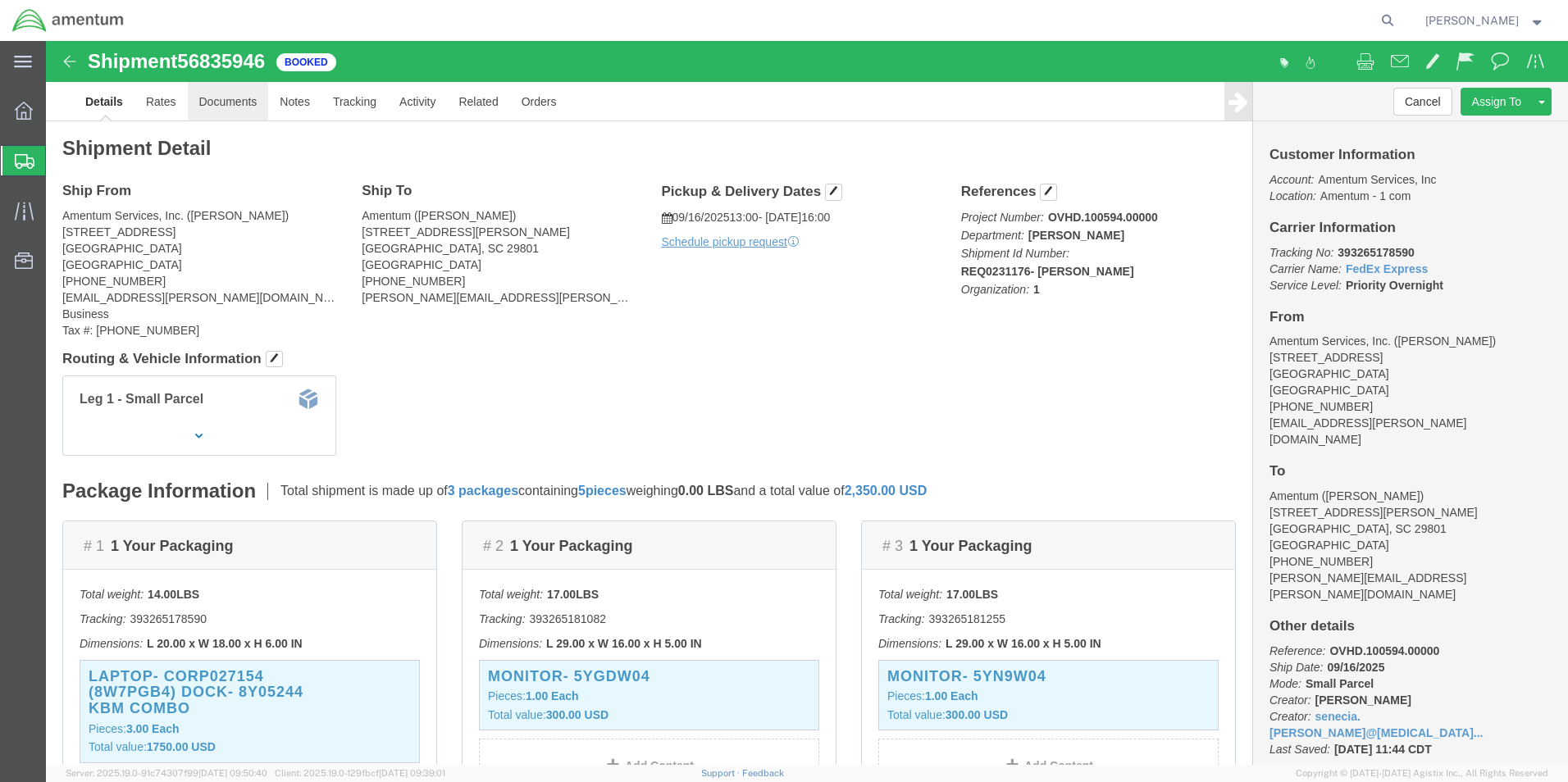
click link "Documents"
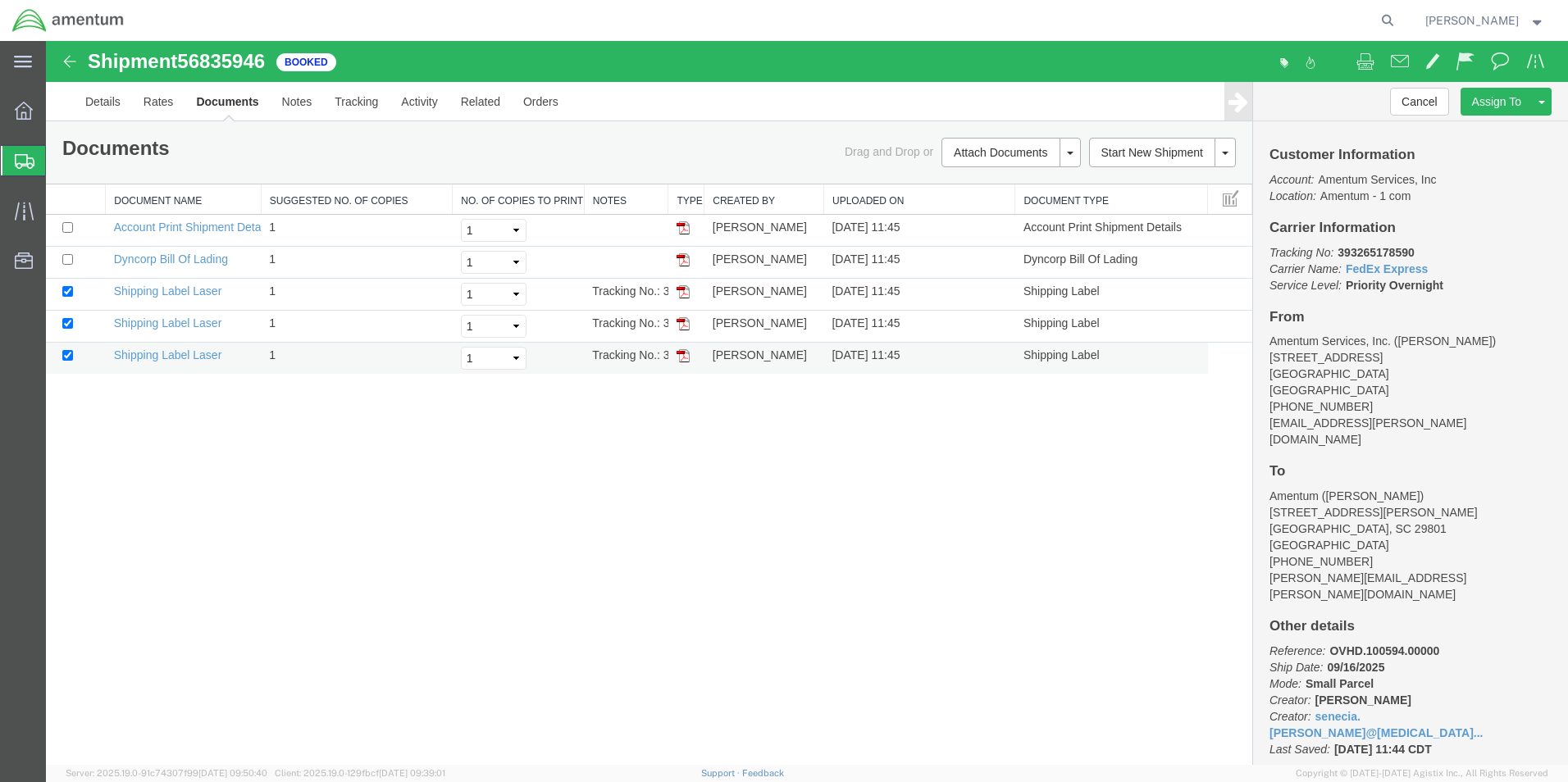
click at [685, 357] on img at bounding box center [683, 356] width 13 height 13
click at [59, 167] on span "Shipments" at bounding box center [51, 160] width 13 height 33
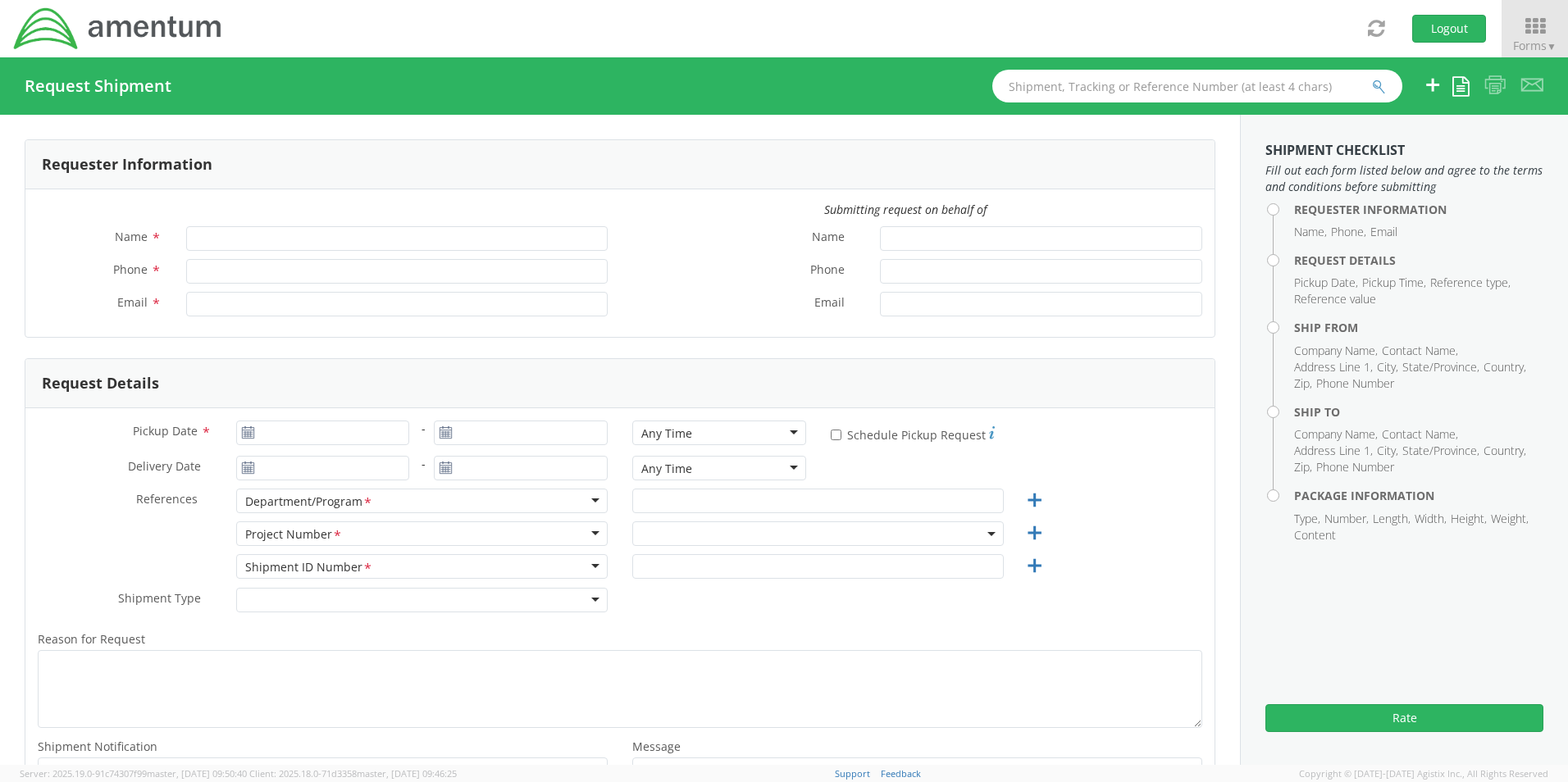
type input "[PERSON_NAME]"
type input "8172241568"
type input "[EMAIL_ADDRESS][PERSON_NAME][DOMAIN_NAME]"
select select "OCCP.600391.00000"
click at [1530, 22] on icon at bounding box center [1534, 26] width 76 height 23
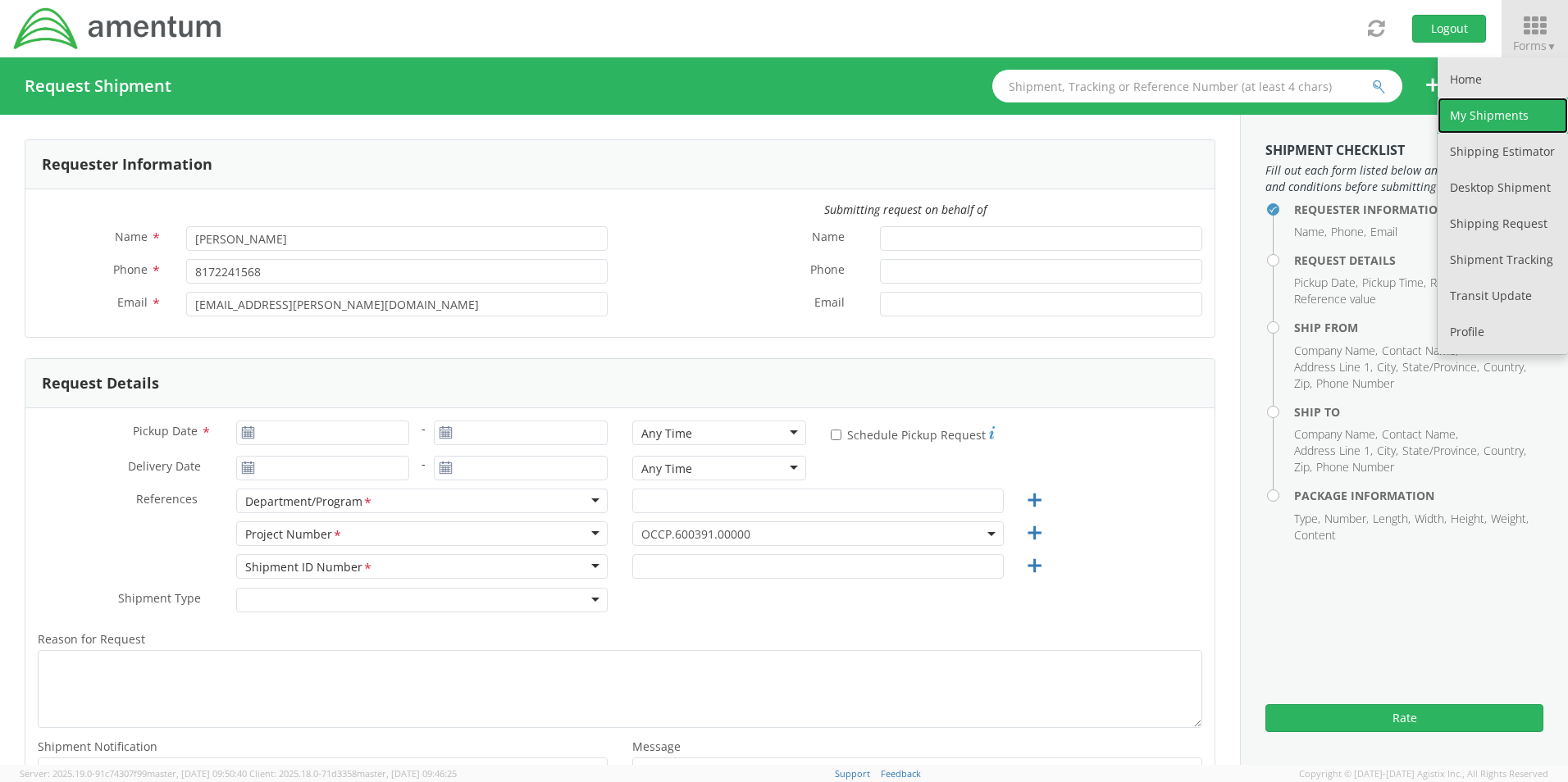
click at [1475, 122] on link "My Shipments" at bounding box center [1503, 115] width 130 height 36
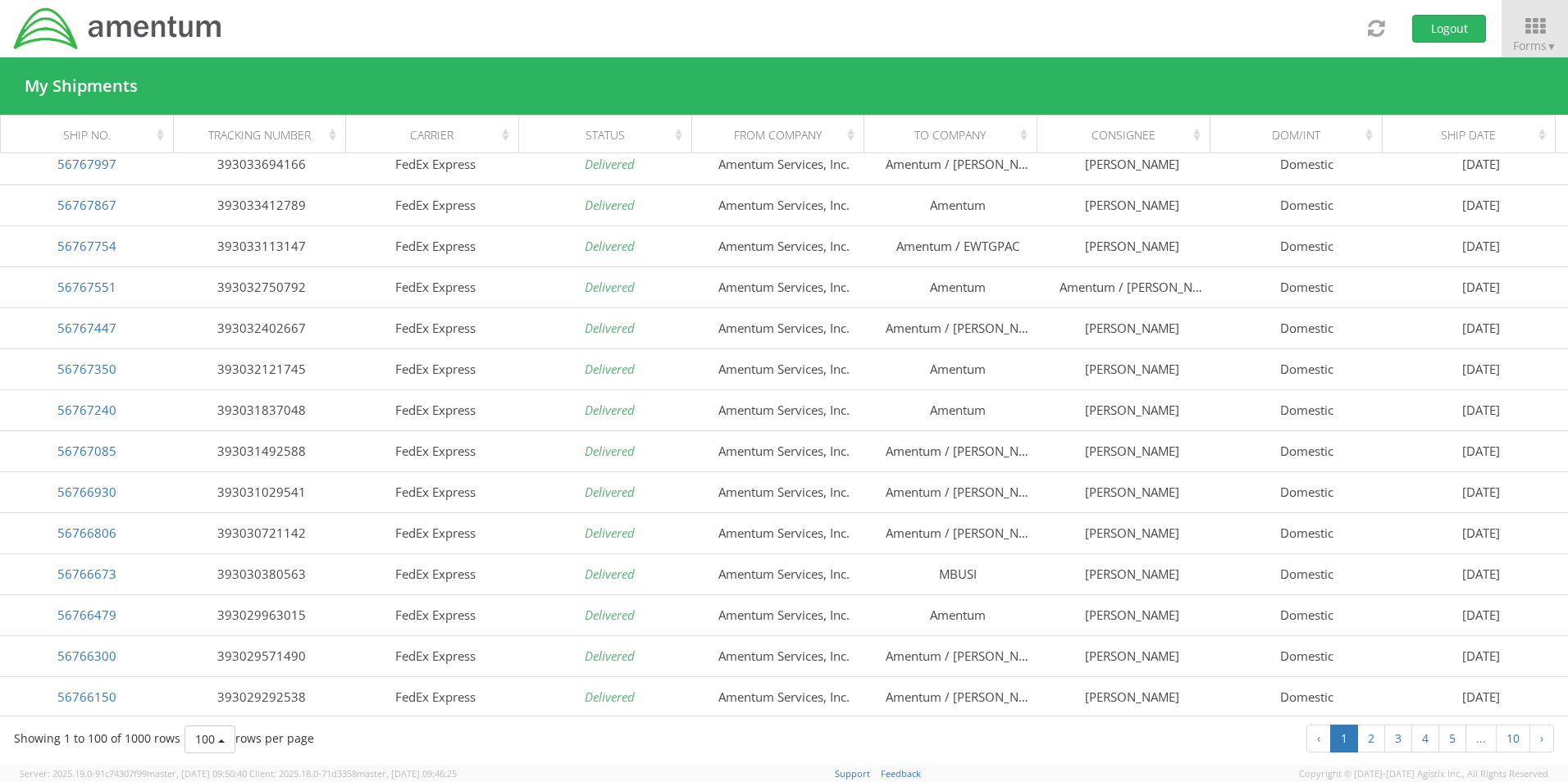
scroll to position [3539, 0]
click at [1366, 734] on link "2" at bounding box center [1372, 739] width 28 height 28
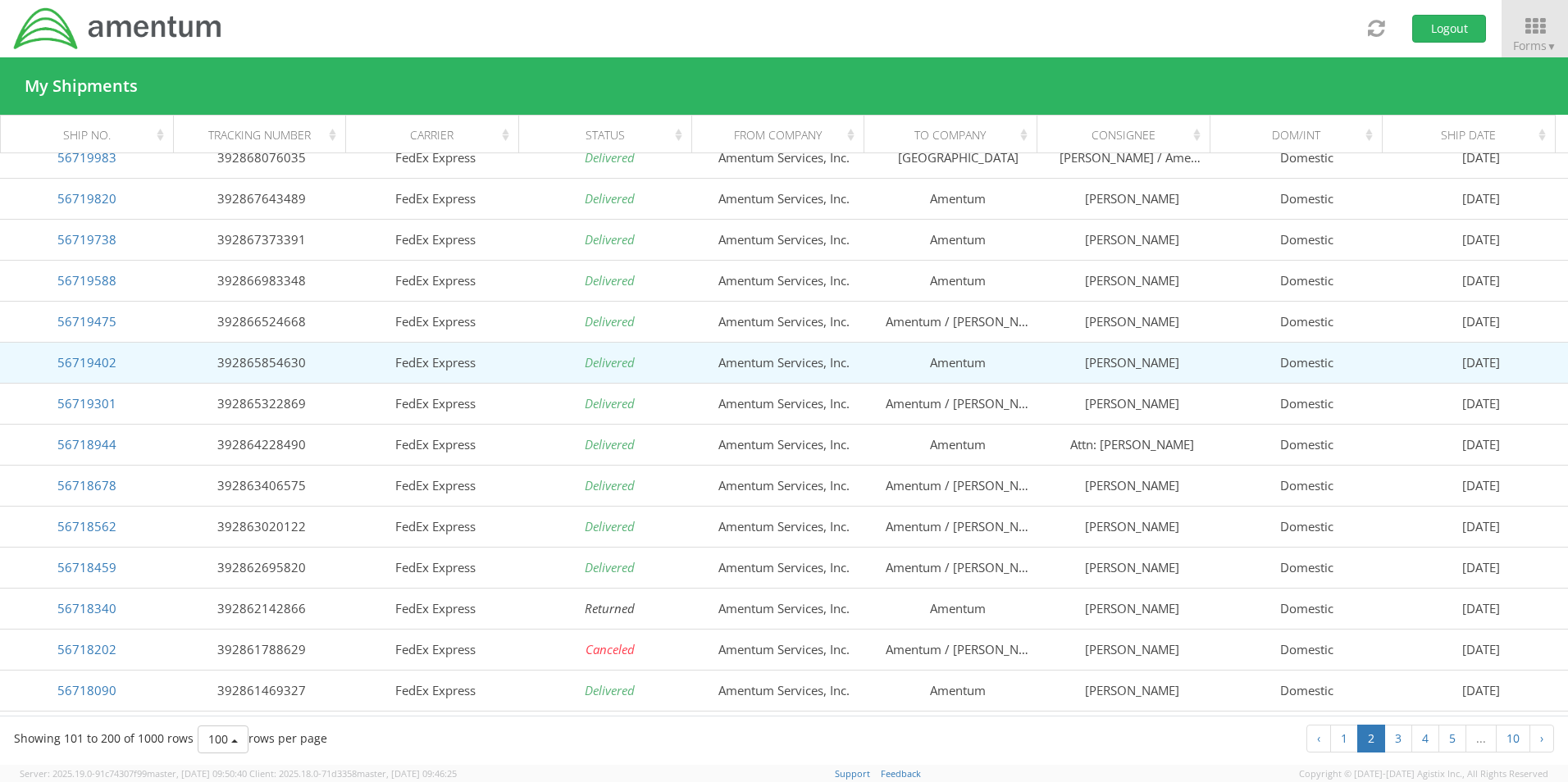
scroll to position [1312, 0]
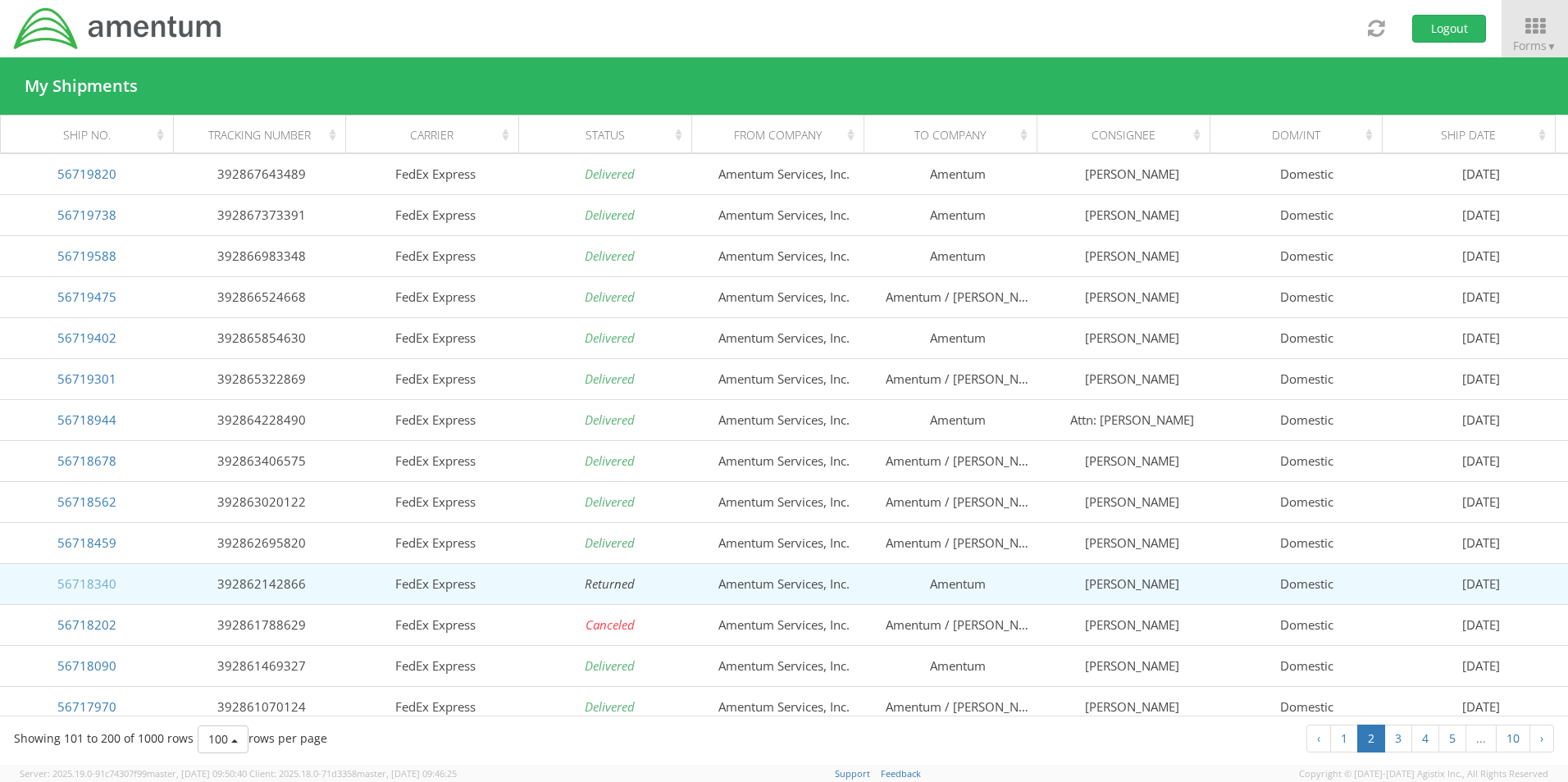
click at [99, 584] on link "56718340" at bounding box center [87, 584] width 59 height 17
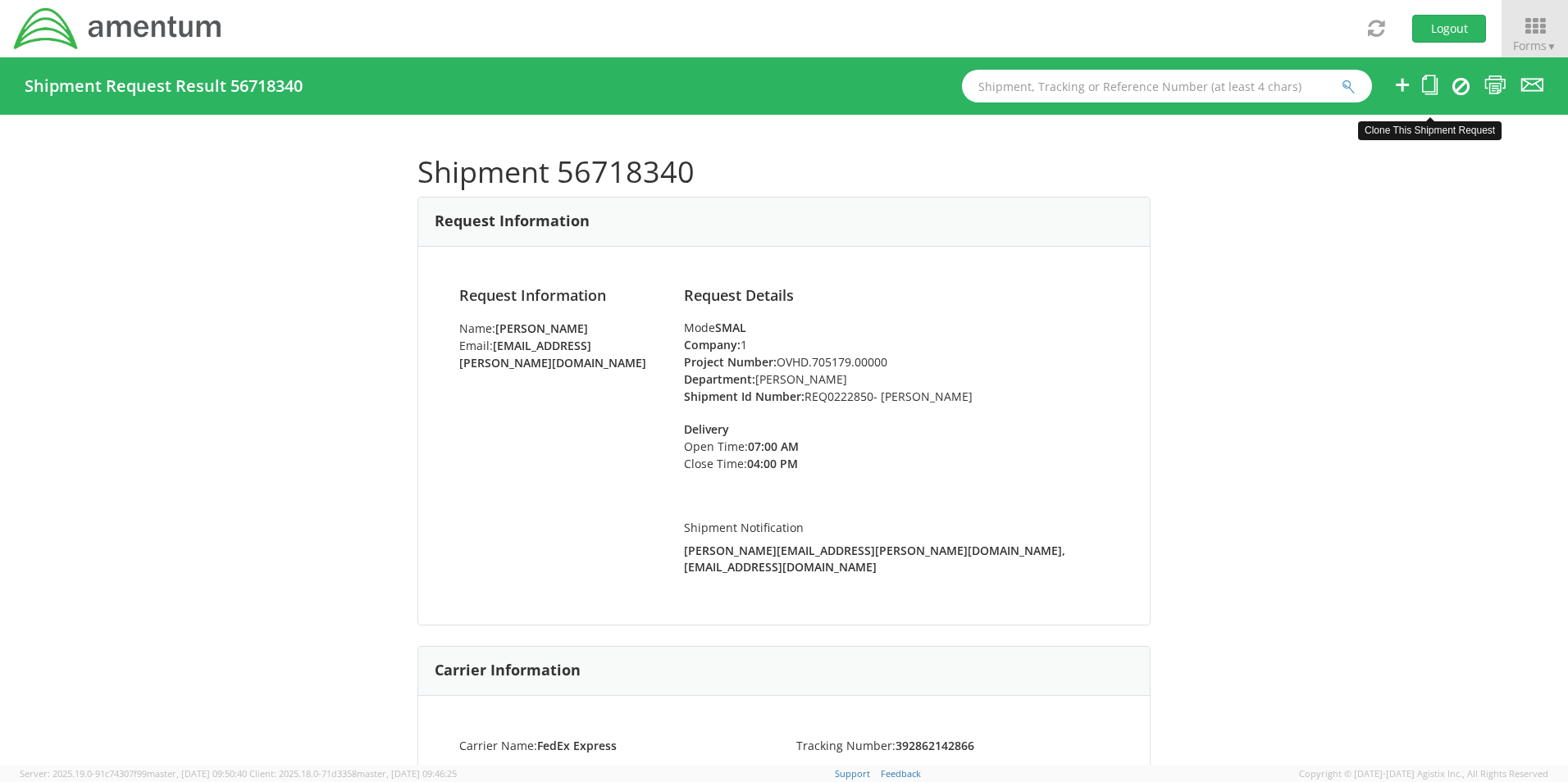
click at [1431, 91] on icon at bounding box center [1429, 85] width 16 height 20
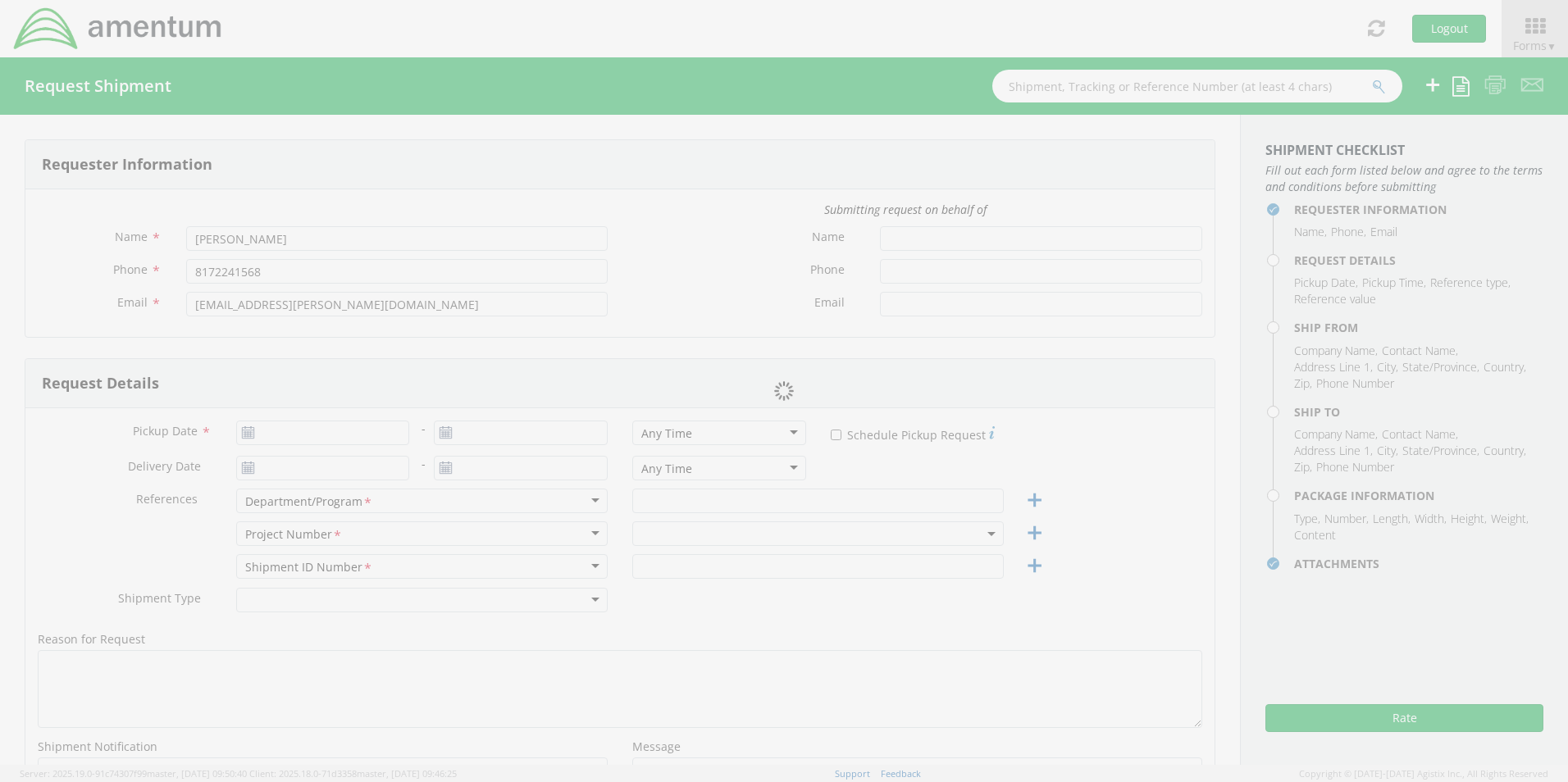
type input "[DATE]"
type input "[PERSON_NAME]"
type input "REQ0222850- [PERSON_NAME]"
select select
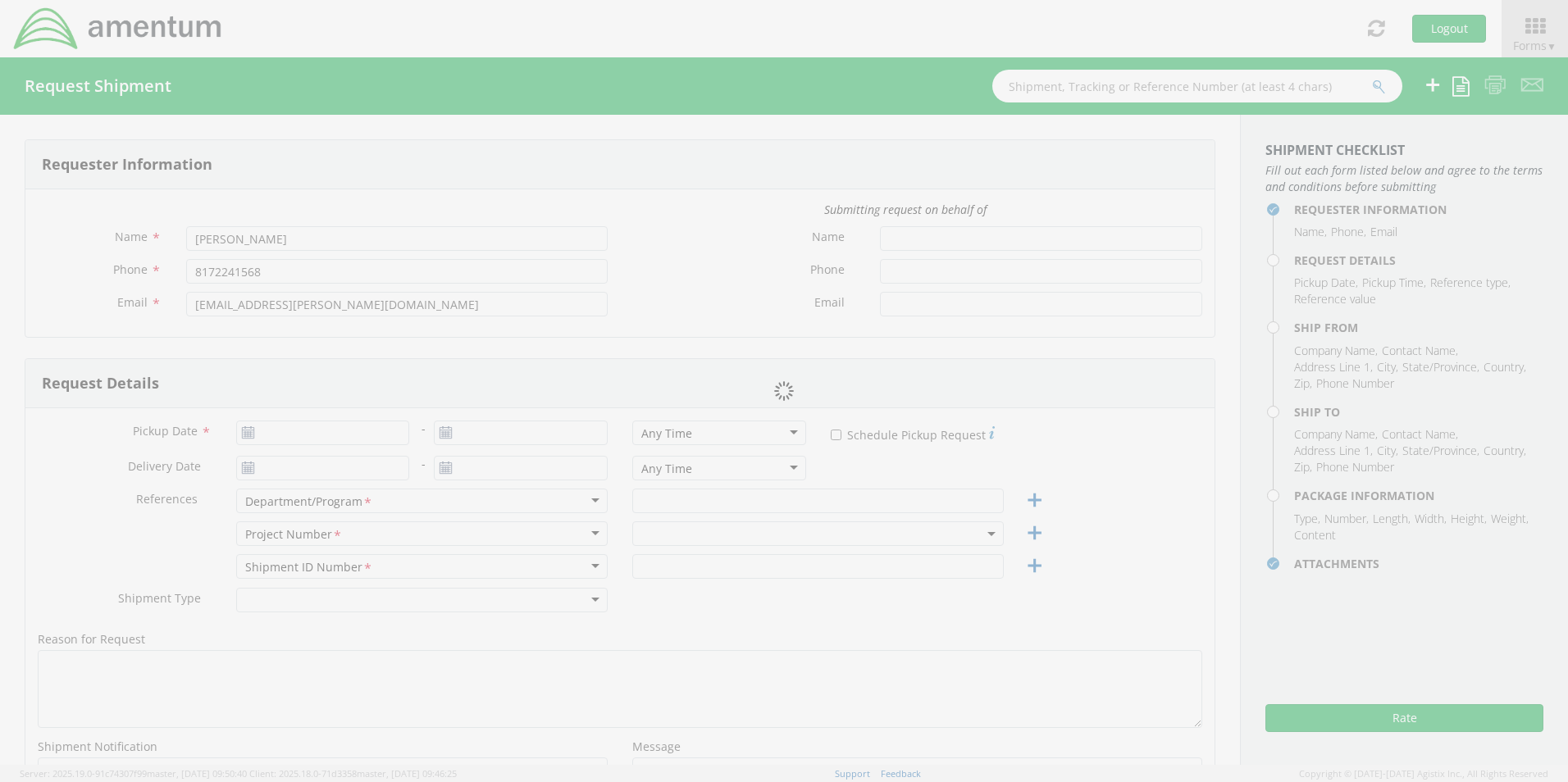
type input "Amentum Services, Inc."
type input "[STREET_ADDRESS]"
type input "[GEOGRAPHIC_DATA]"
type input "76177"
type input "[PERSON_NAME]"
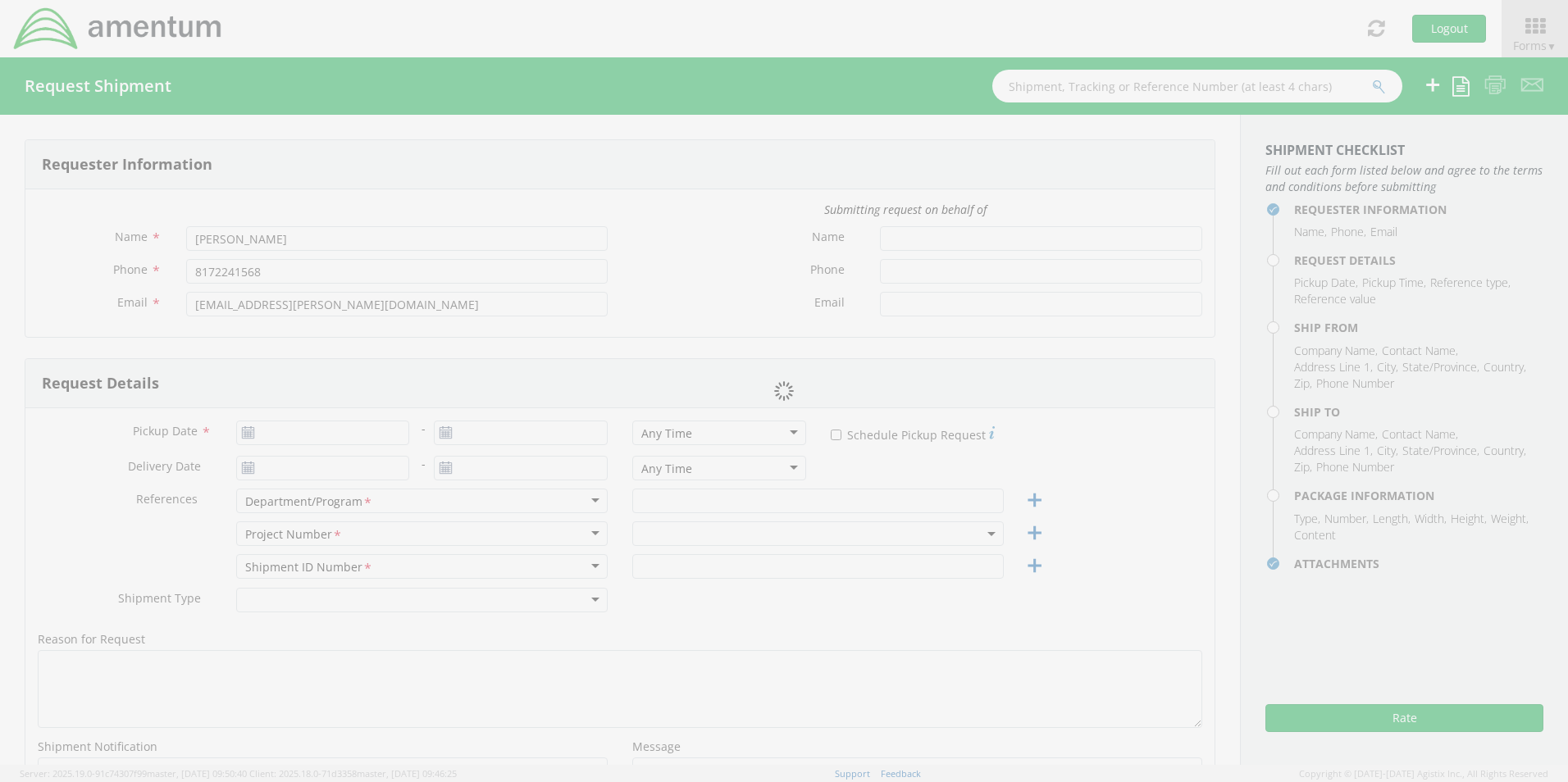
type input "[PHONE_NUMBER]"
type input "[EMAIL_ADDRESS][PERSON_NAME][DOMAIN_NAME]"
checkbox input "true"
select select
type input "Amentum"
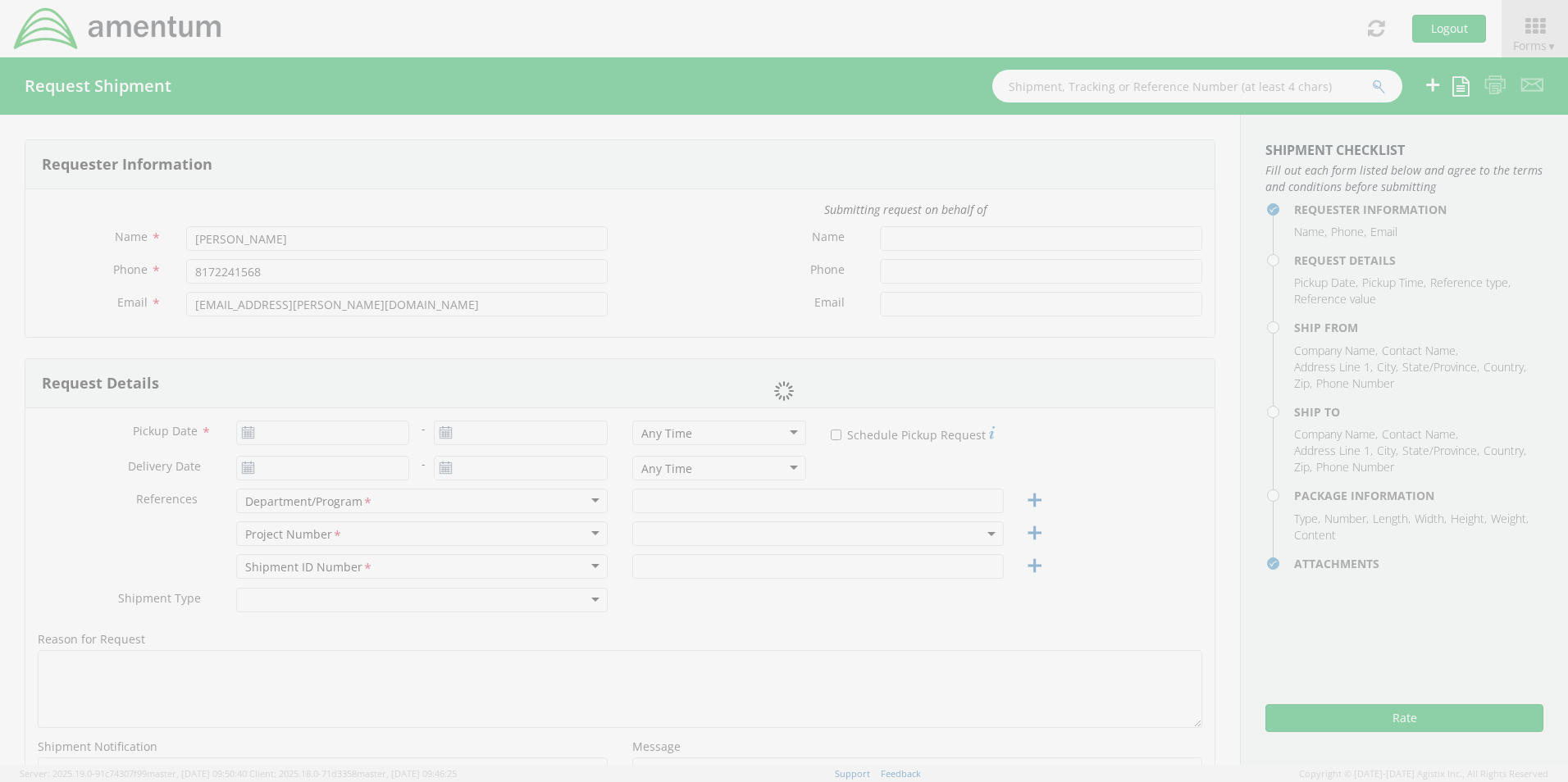
type input "[STREET_ADDRESS][PERSON_NAME]"
type input "Ste 200"
type input "[GEOGRAPHIC_DATA]"
type input "22203"
type input "[PERSON_NAME]"
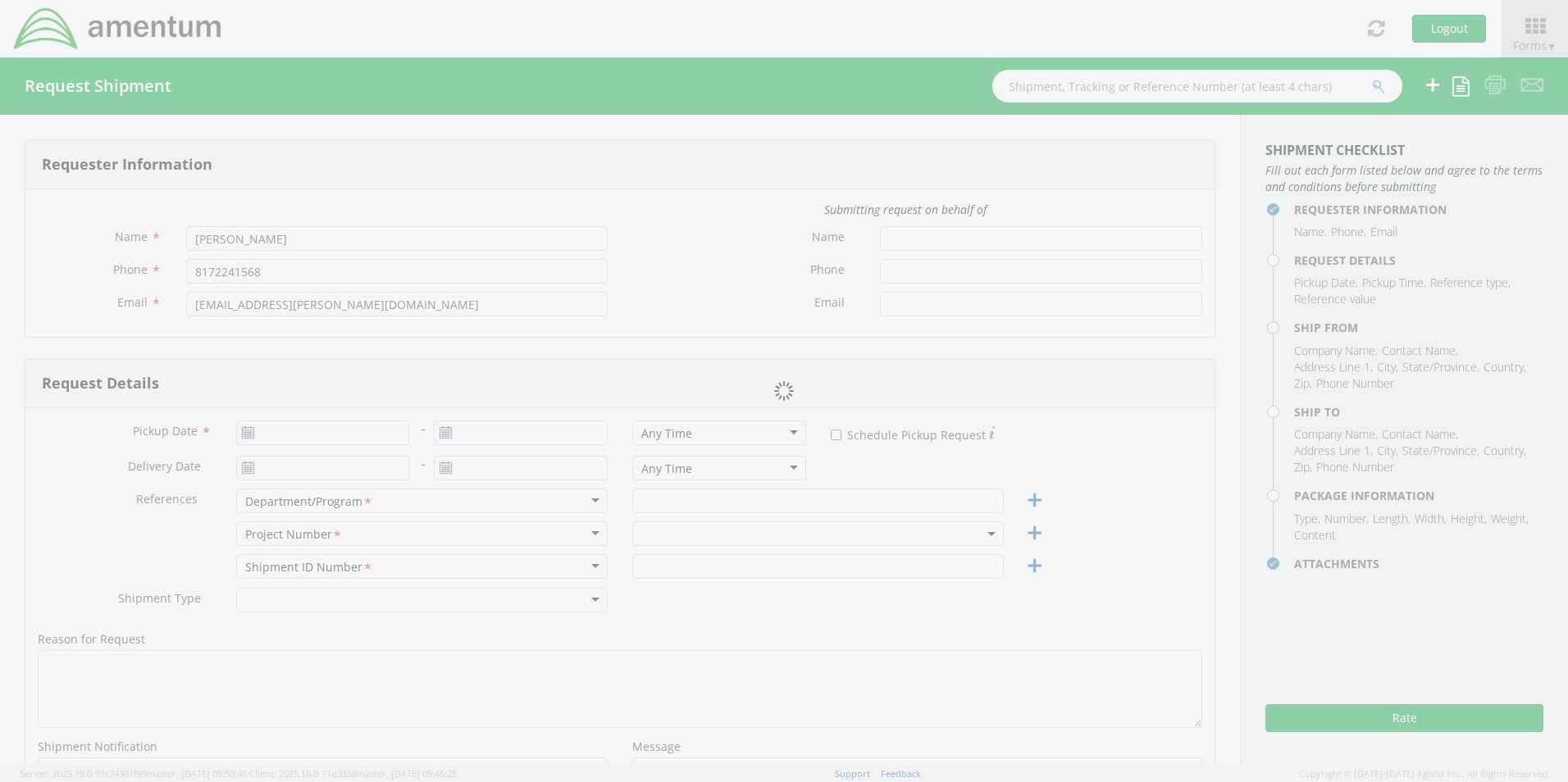
type input "[PHONE_NUMBER]"
type input "[EMAIL_ADDRESS][PERSON_NAME][DOMAIN_NAME]"
checkbox input "true"
type input "1"
type input "29"
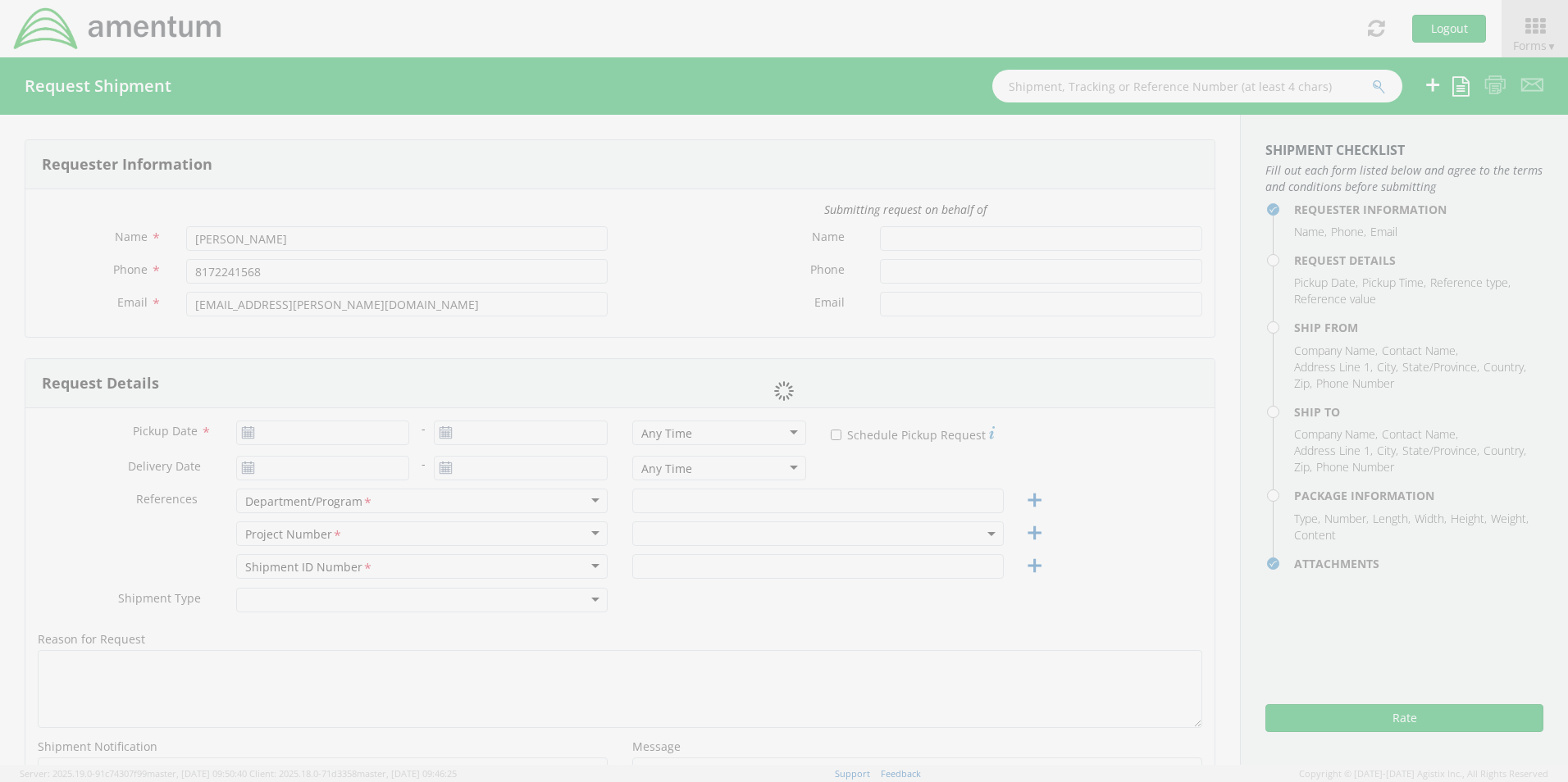
type input "16"
type input "5"
type input "17"
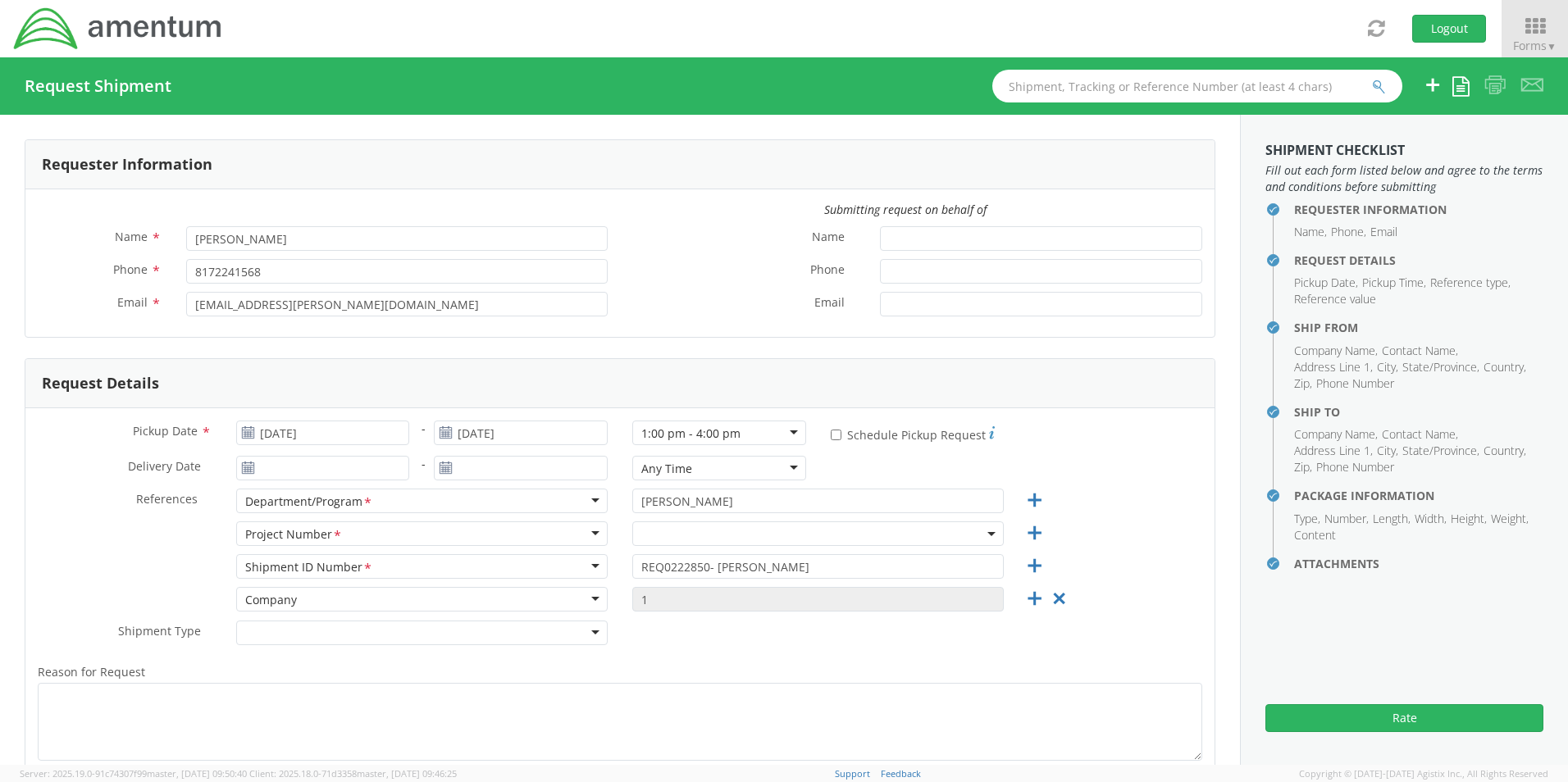
click at [354, 417] on div "Pickup Date * 09/04/2025 - [DATE] 1:00 pm - 4:00 pm 1:00 pm - 4:00 pm Any Time …" at bounding box center [619, 645] width 1189 height 473
select select "OVHD.705179.00000"
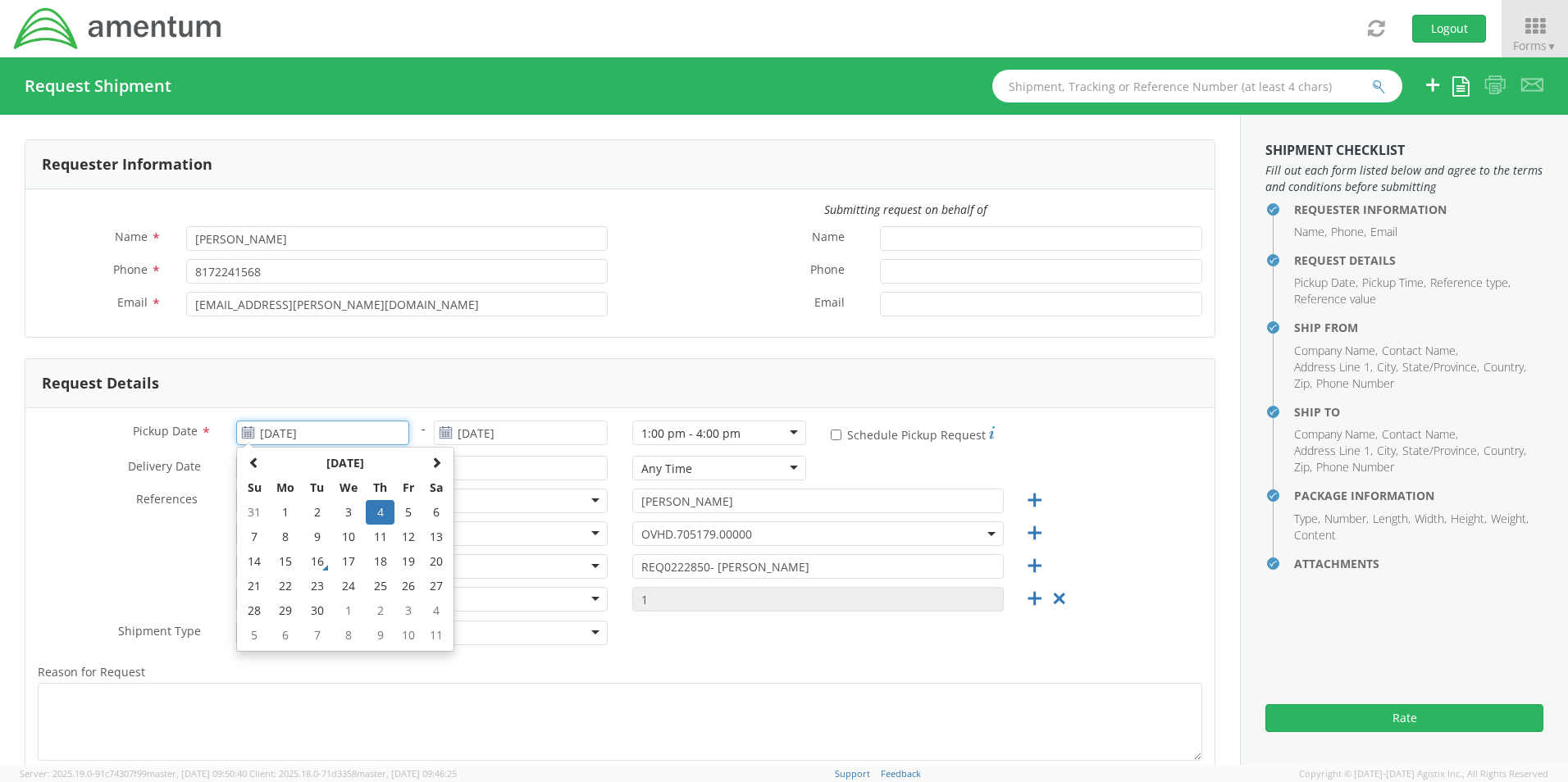
click at [357, 425] on input "[DATE]" at bounding box center [323, 433] width 174 height 24
click at [379, 508] on td "4" at bounding box center [380, 512] width 29 height 24
click at [357, 425] on input "[DATE]" at bounding box center [323, 433] width 174 height 24
click at [313, 561] on td "16" at bounding box center [317, 561] width 29 height 24
type input "09/16/2025"
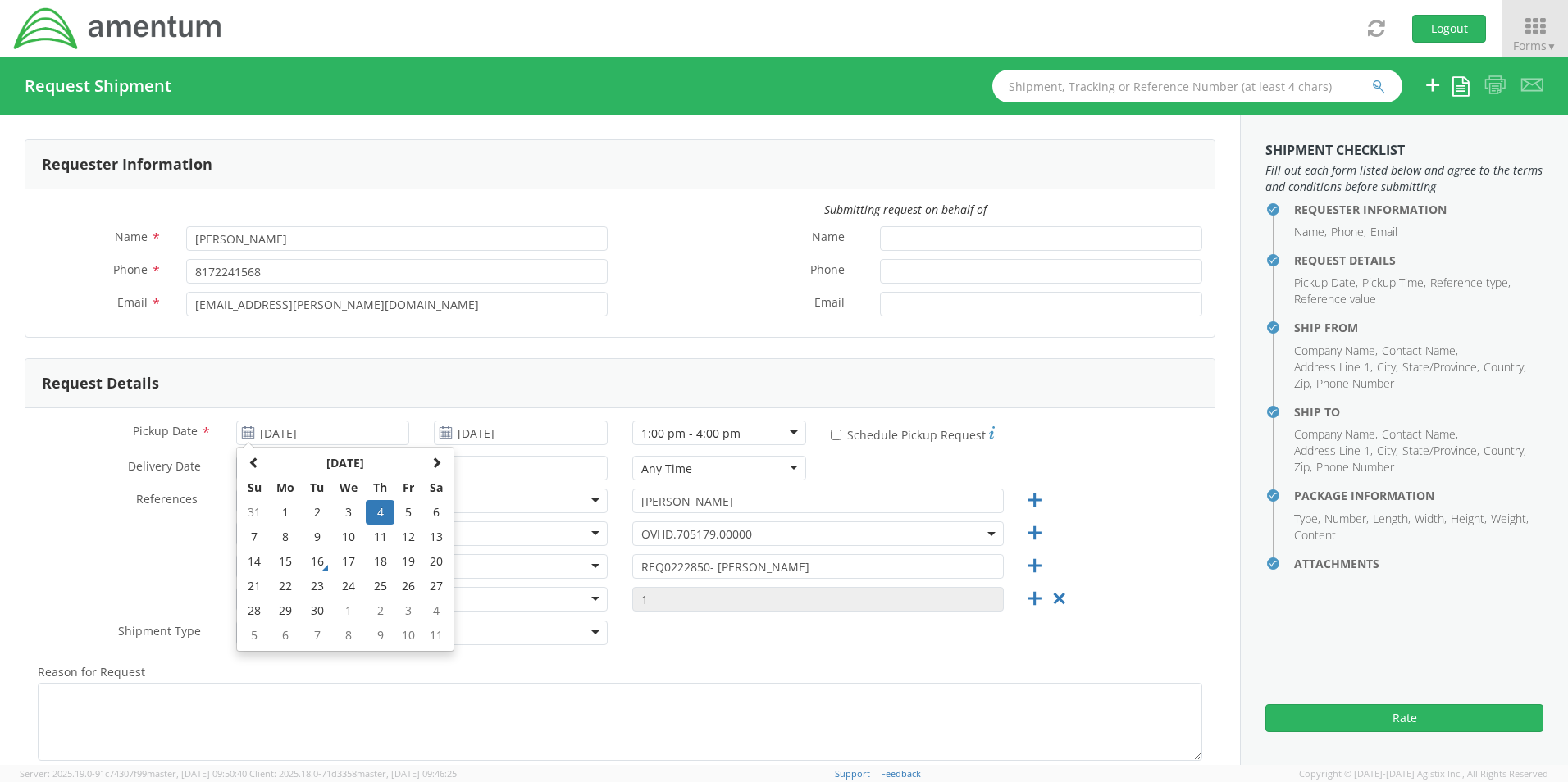
type input "09/16/2025"
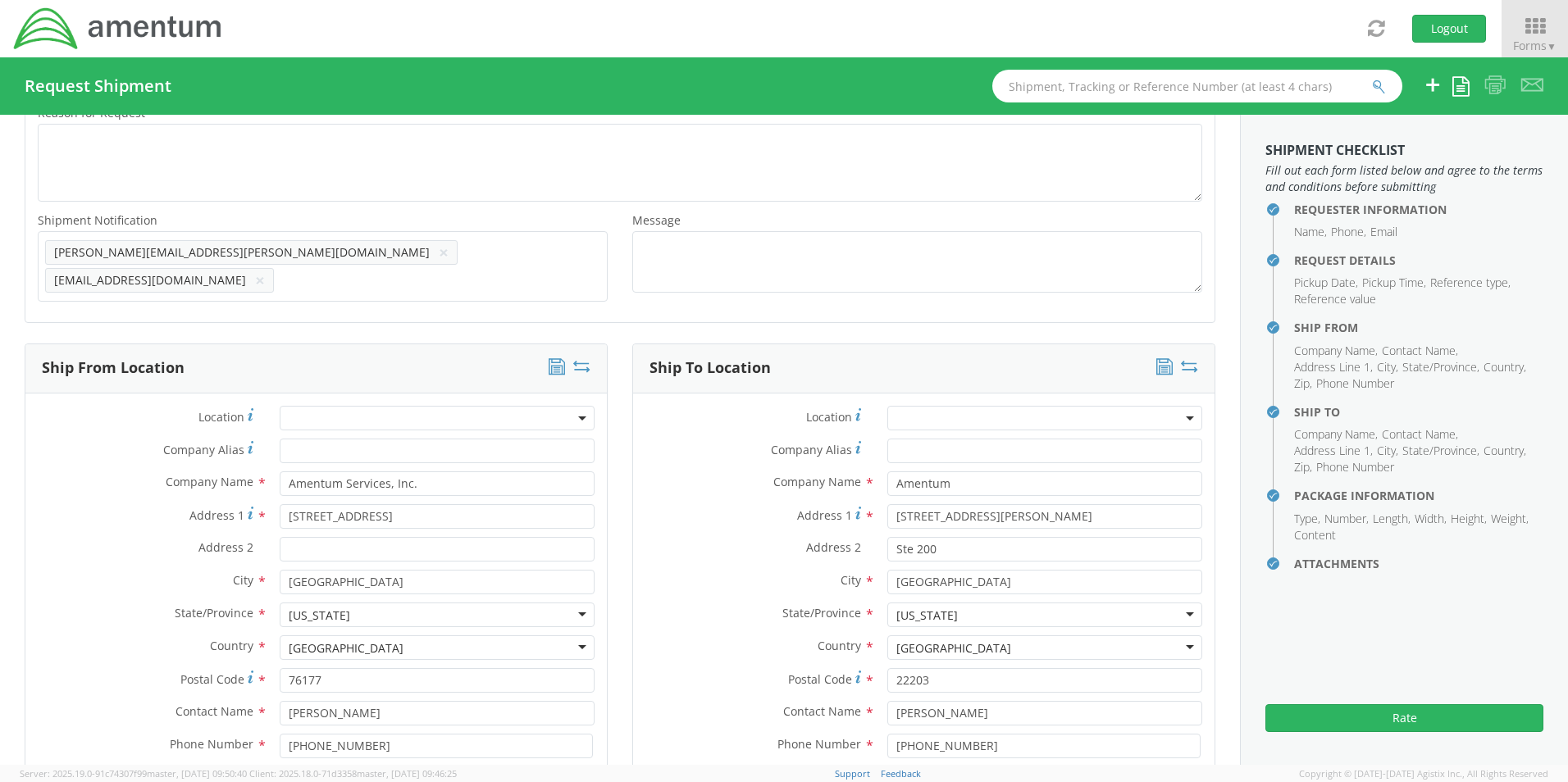
scroll to position [328, 0]
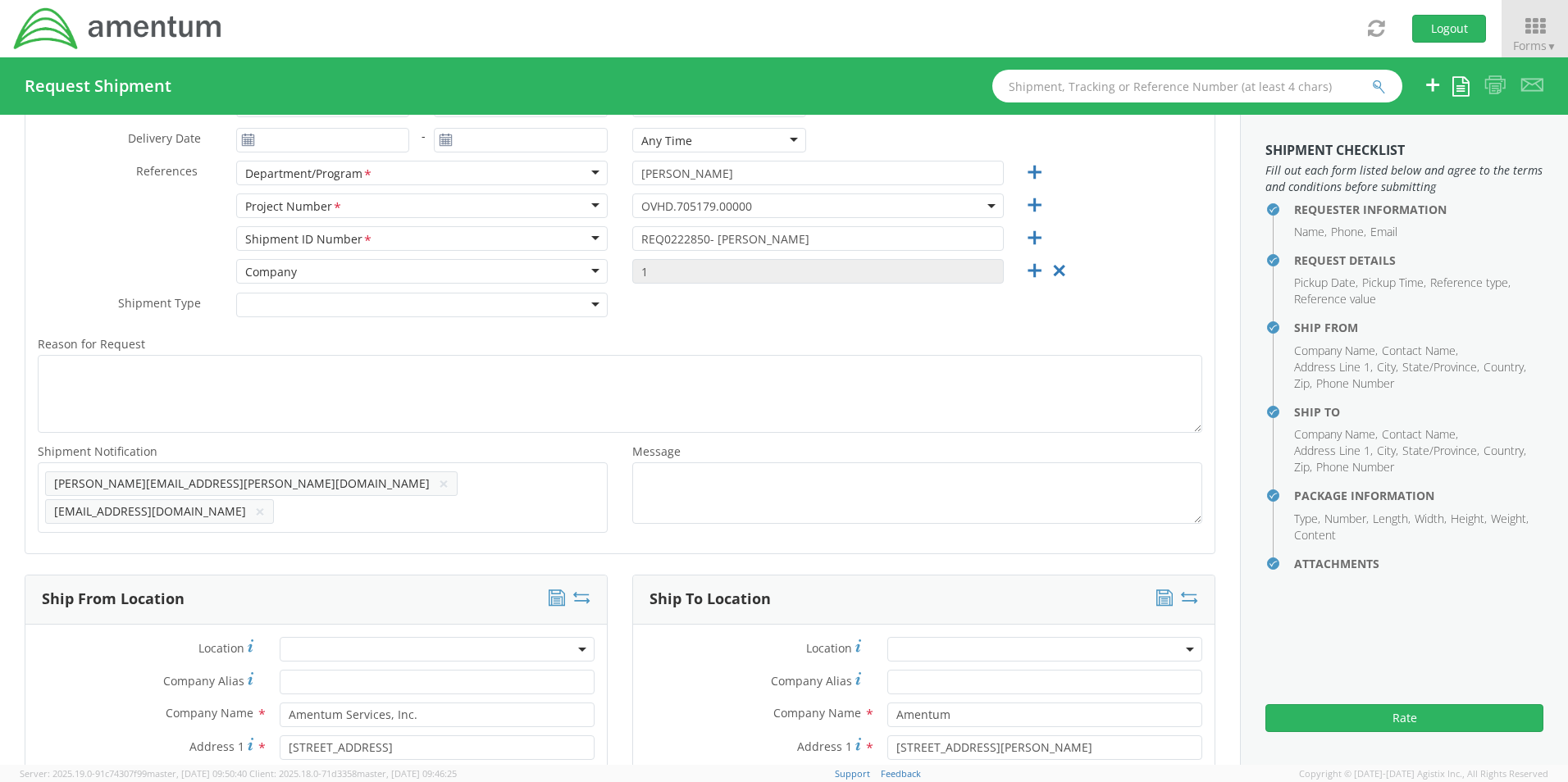
click at [515, 478] on span "Add email addresses separated by comma" at bounding box center [322, 481] width 555 height 17
paste input "[PERSON_NAME][EMAIL_ADDRESS][PERSON_NAME][DOMAIN_NAME]"
type input "[PERSON_NAME][EMAIL_ADDRESS][PERSON_NAME][DOMAIN_NAME]"
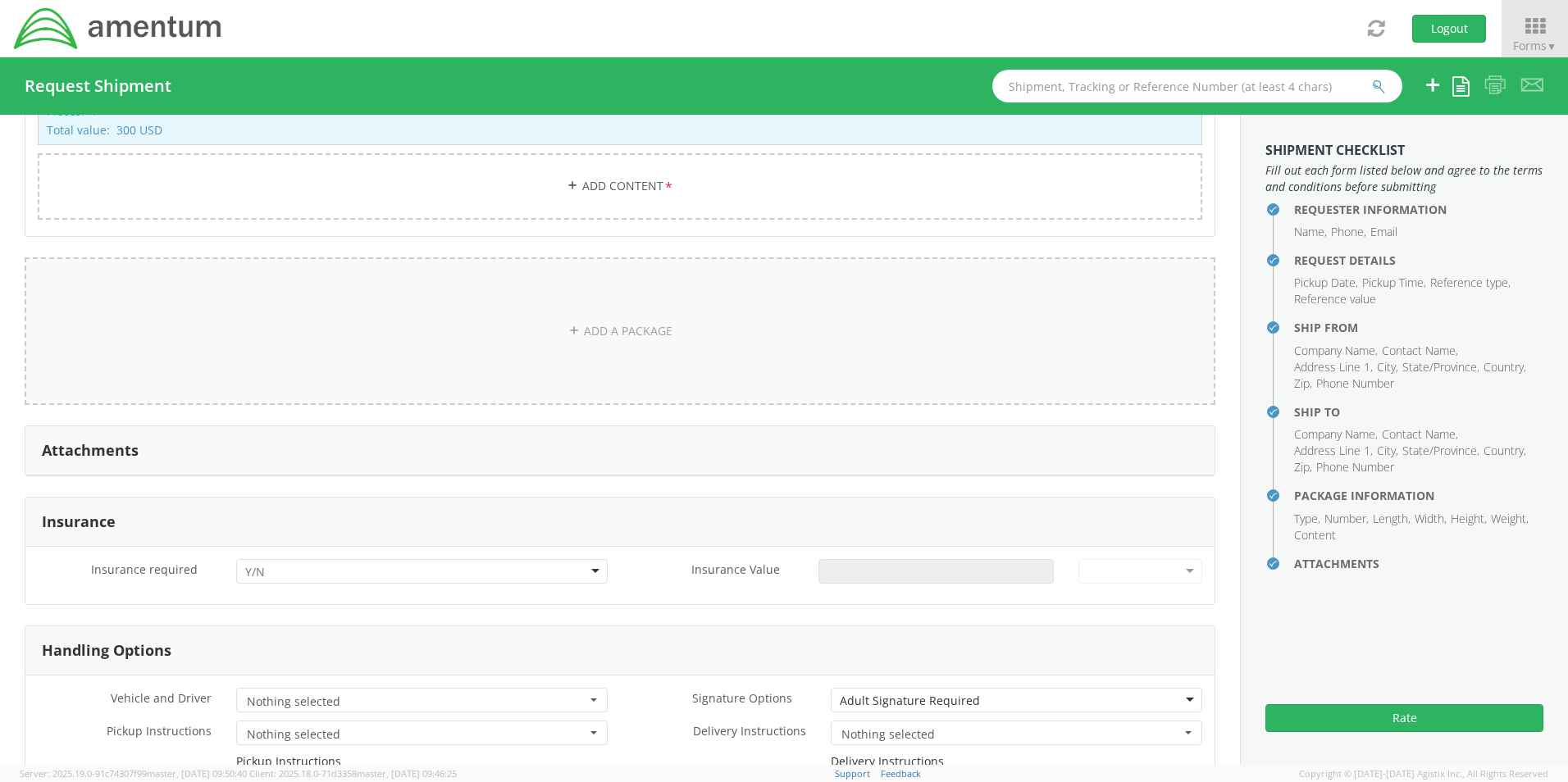
scroll to position [2132, 0]
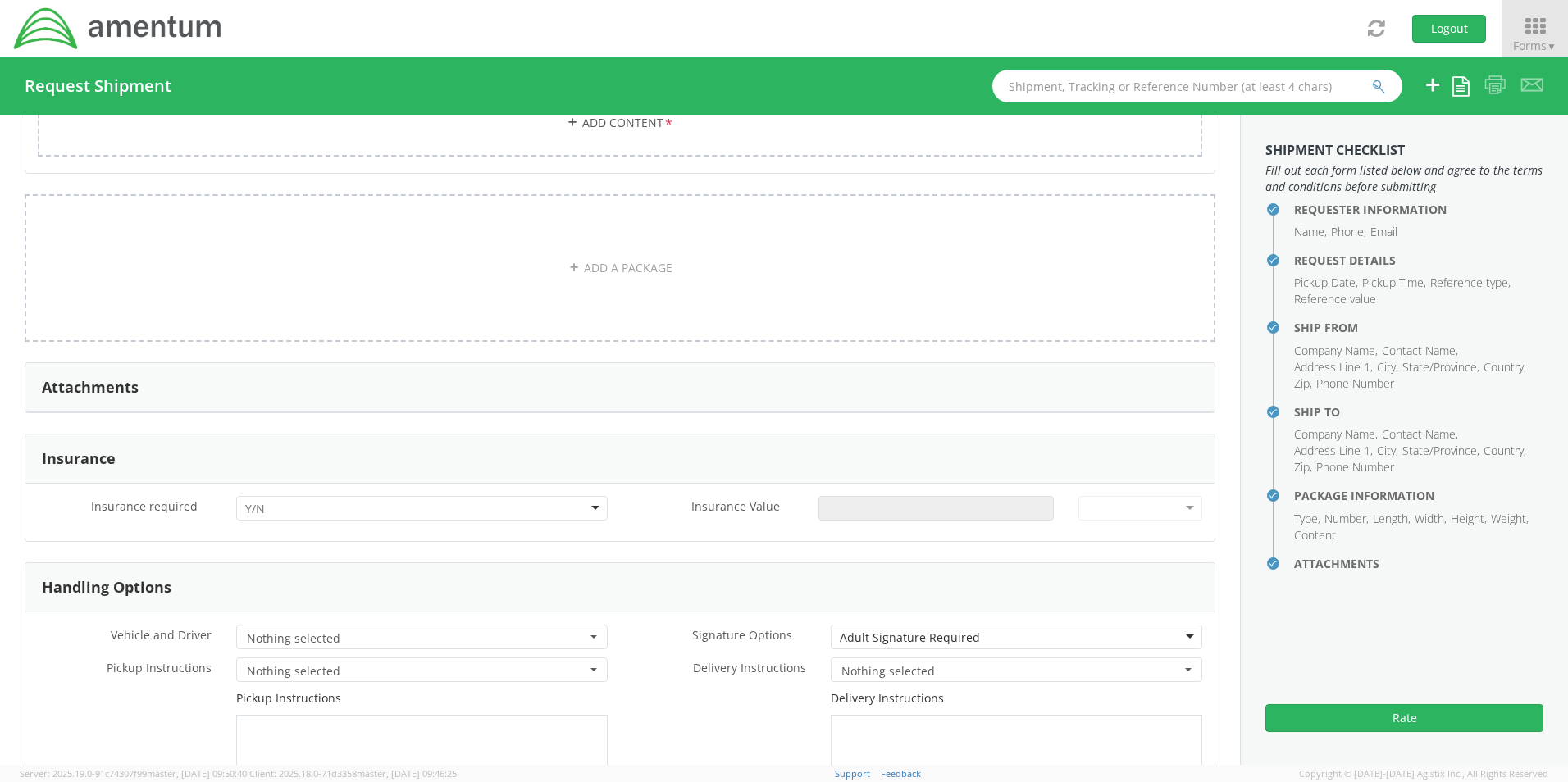
click at [291, 496] on div at bounding box center [422, 508] width 372 height 24
click at [826, 496] on input "Insurance Value *" at bounding box center [936, 508] width 236 height 24
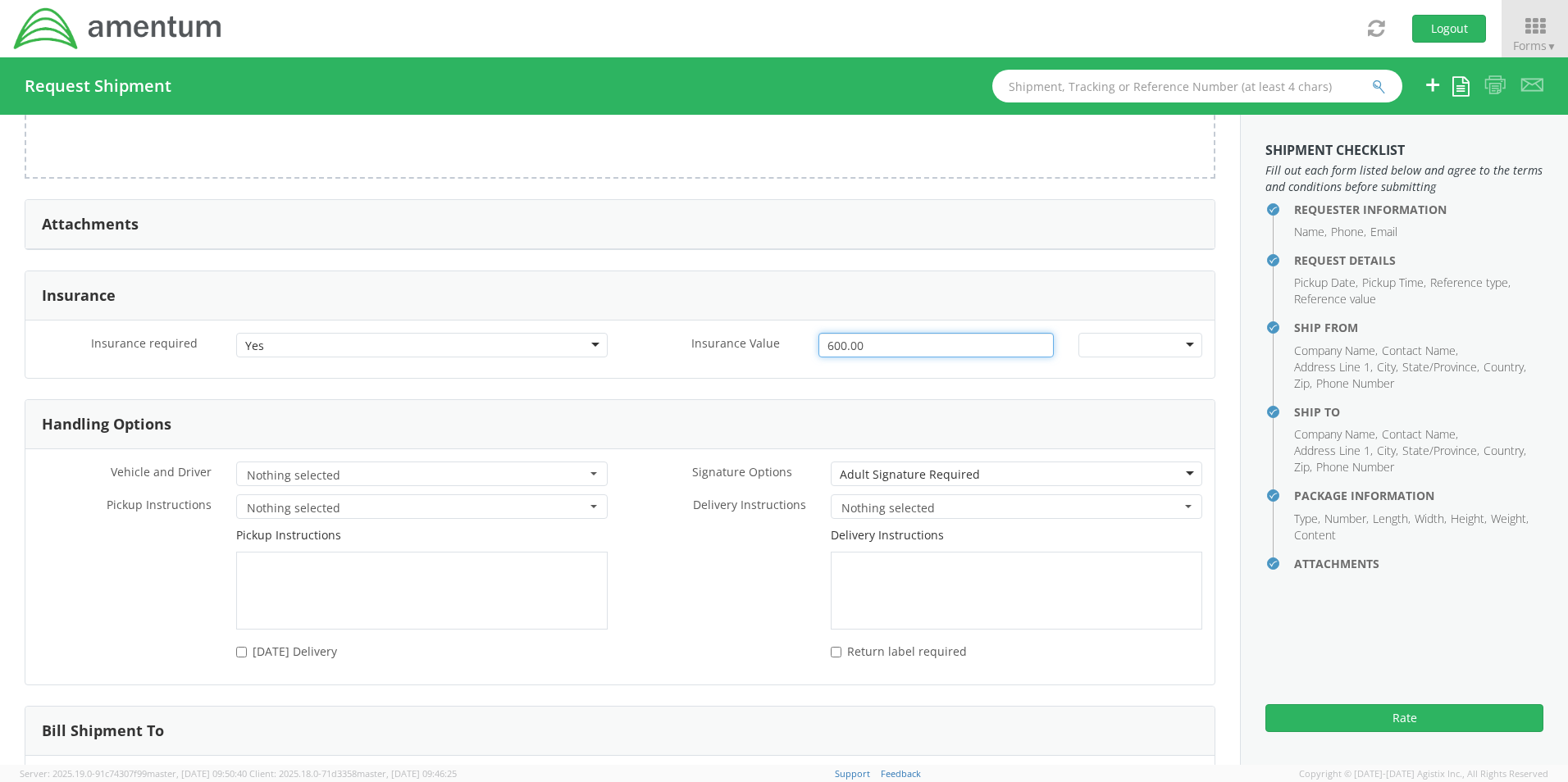
scroll to position [2403, 0]
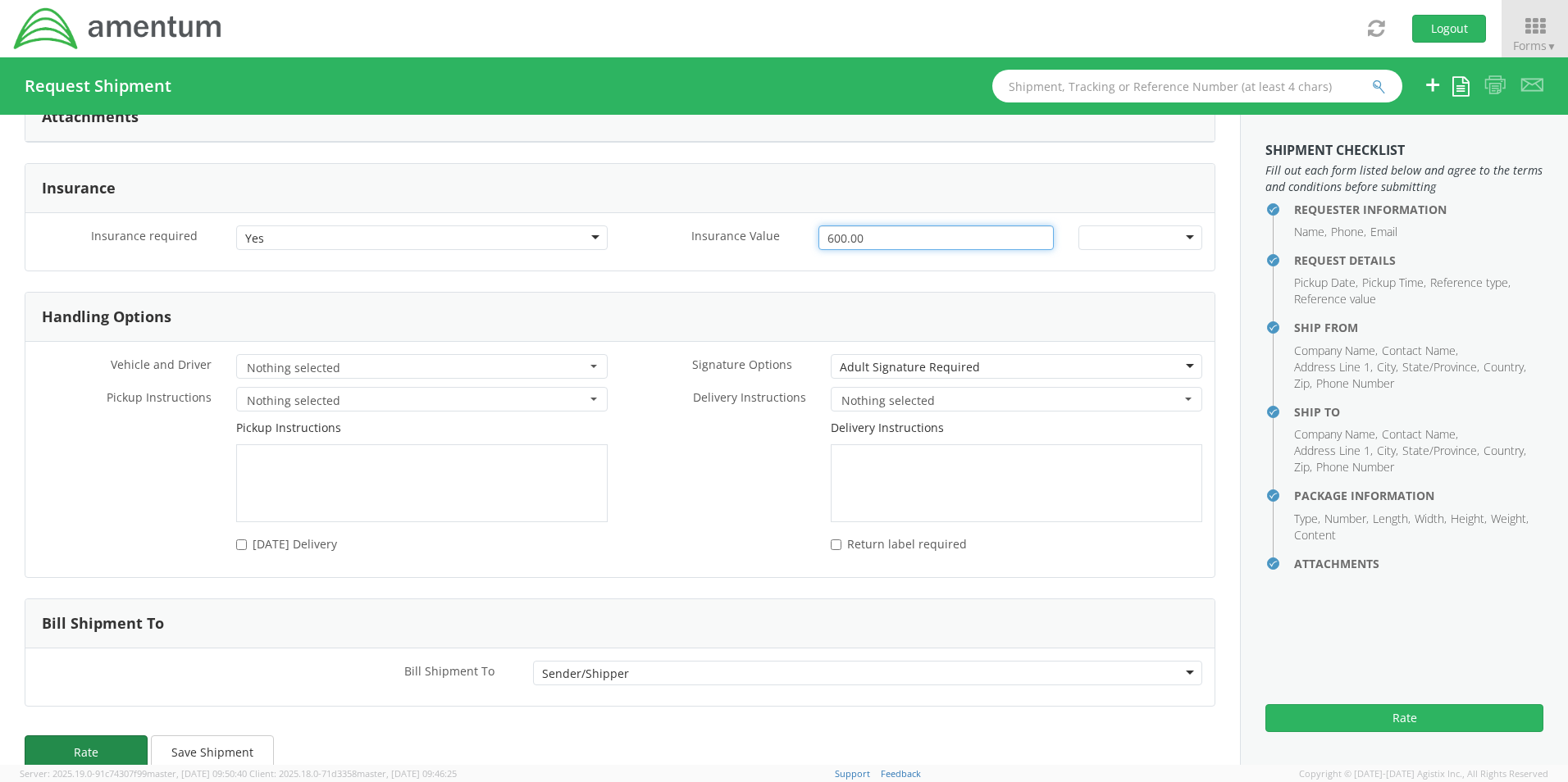
type input "600.00"
click at [117, 735] on button "Rate" at bounding box center [86, 751] width 123 height 33
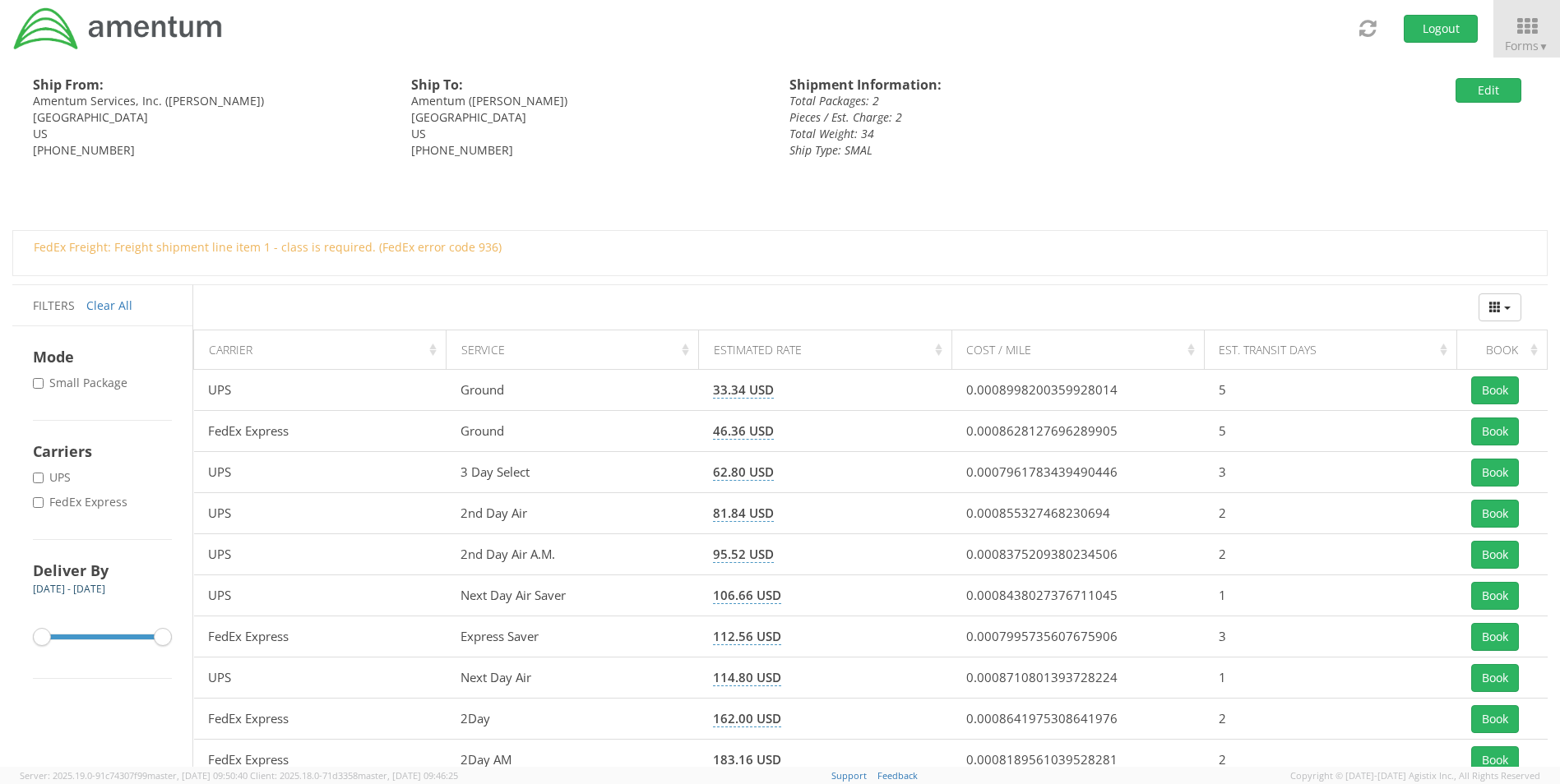
click at [89, 504] on label "* FedEx Express" at bounding box center [81, 502] width 98 height 17
click at [44, 504] on input "* FedEx Express" at bounding box center [37, 502] width 10 height 10
checkbox input "true"
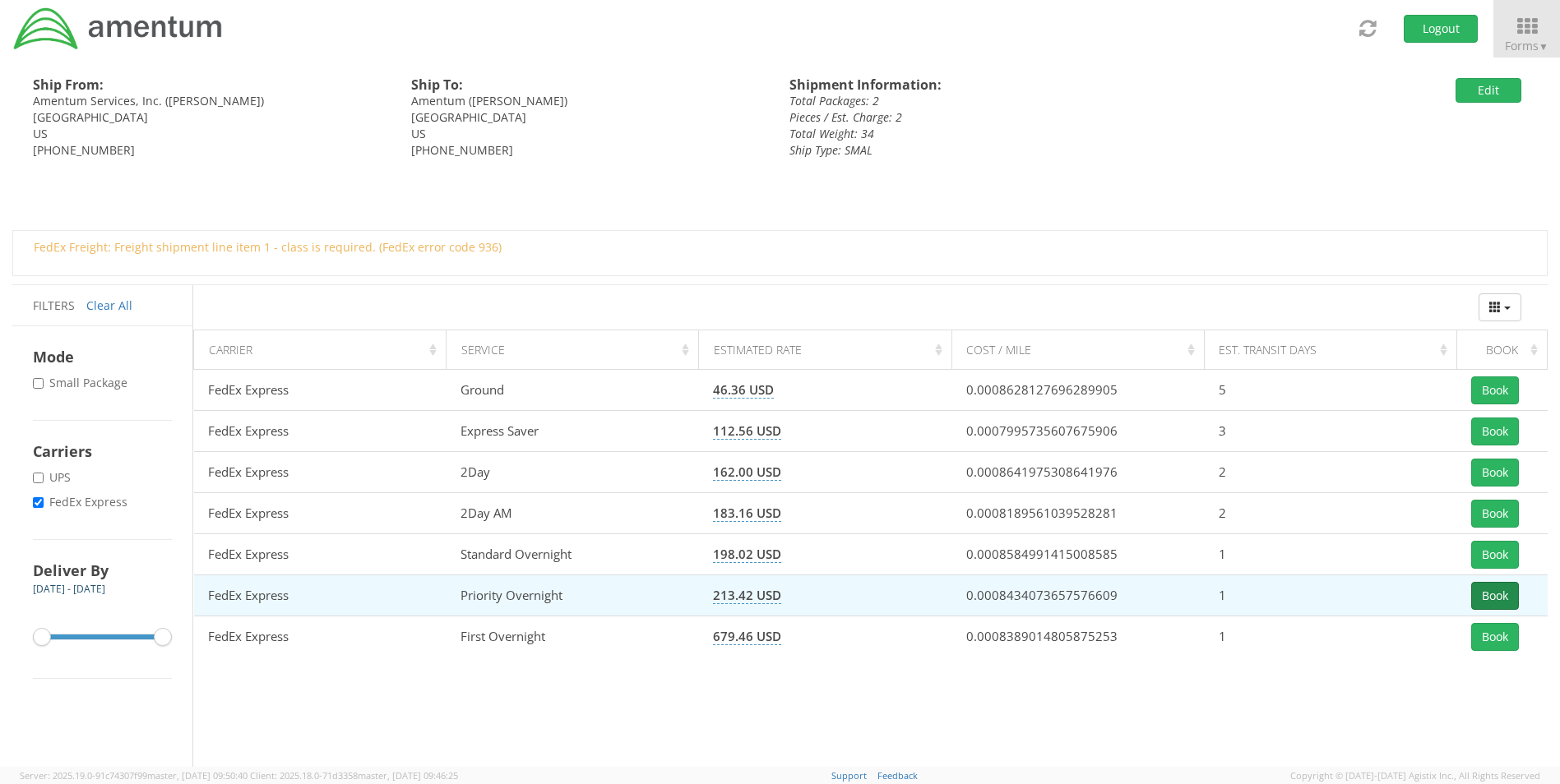
click at [1484, 588] on button "Book" at bounding box center [1495, 596] width 48 height 28
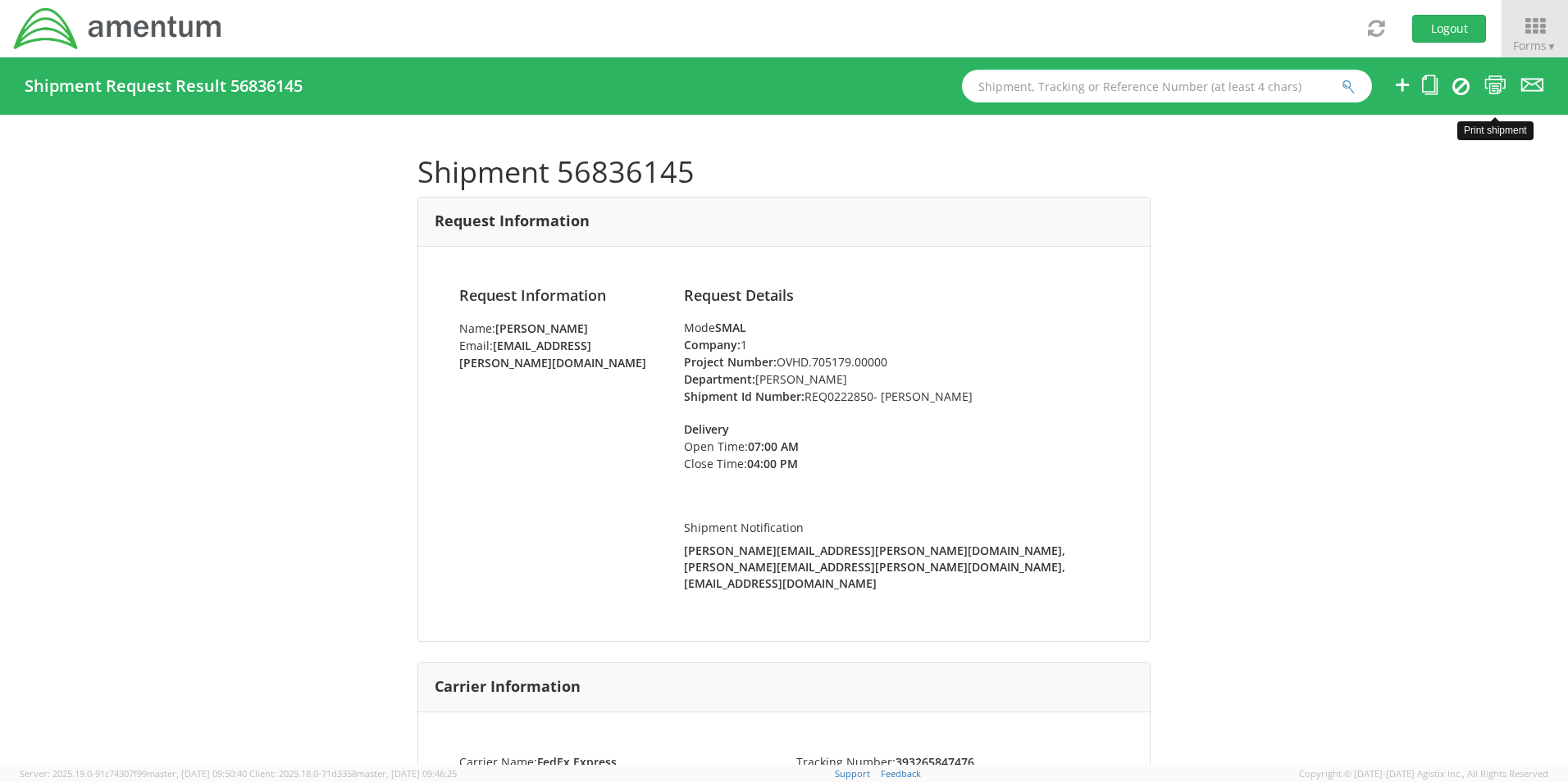
click at [1496, 88] on icon at bounding box center [1495, 85] width 22 height 20
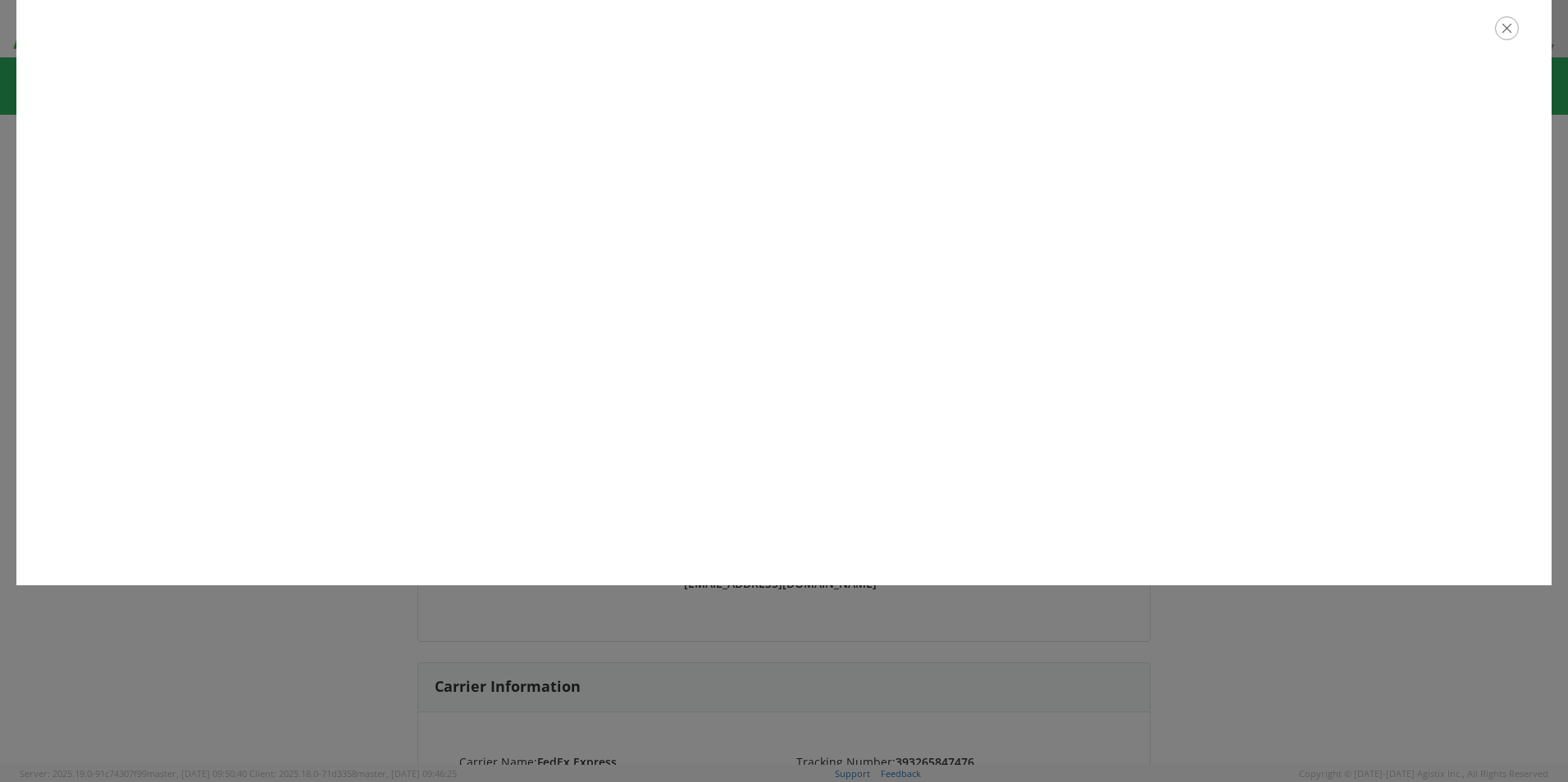
click at [1508, 24] on icon "button" at bounding box center [1507, 29] width 24 height 24
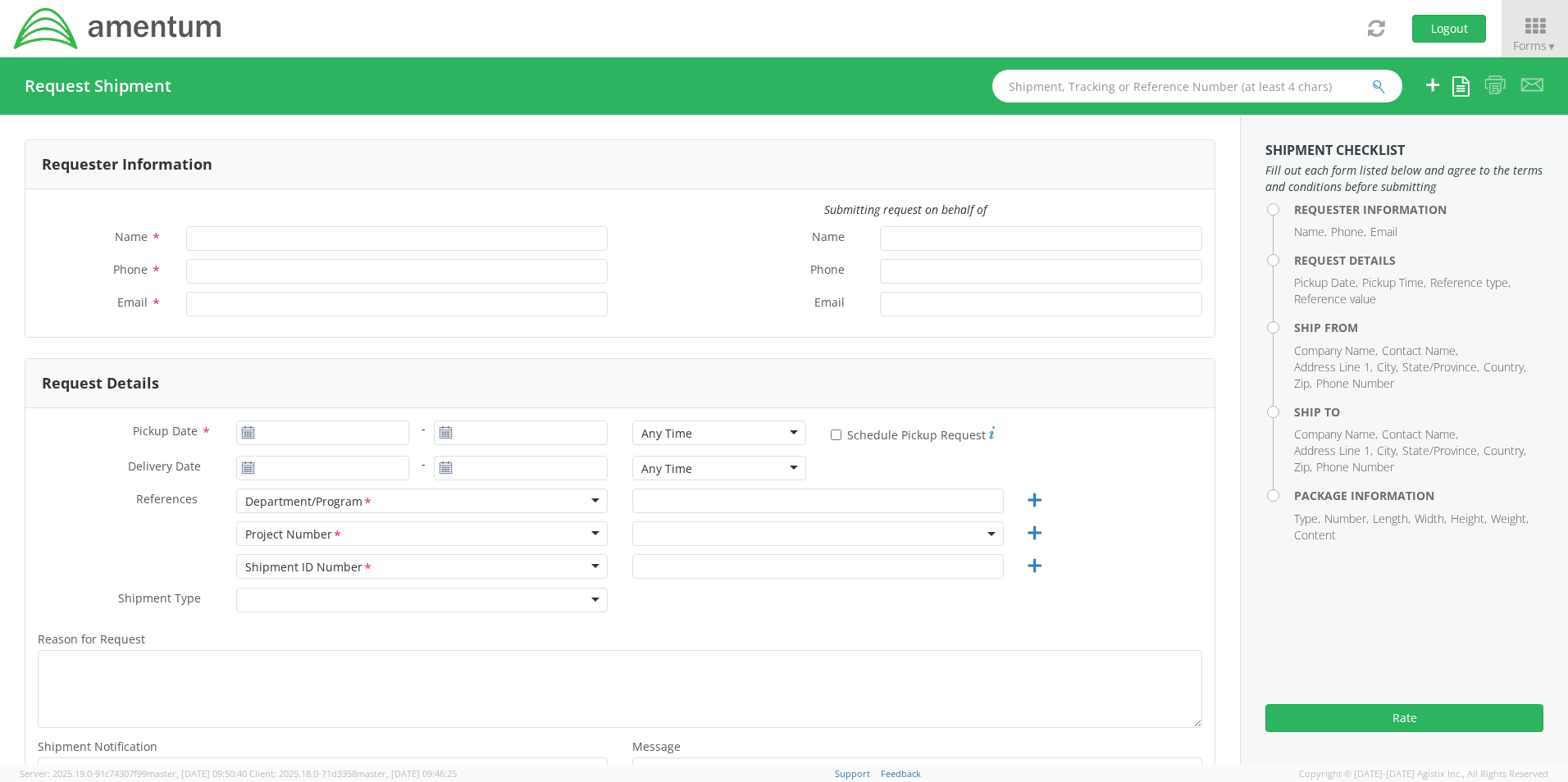
type input "[PERSON_NAME]"
type input "8172241568"
type input "[EMAIL_ADDRESS][PERSON_NAME][DOMAIN_NAME]"
type input "09/16/2025"
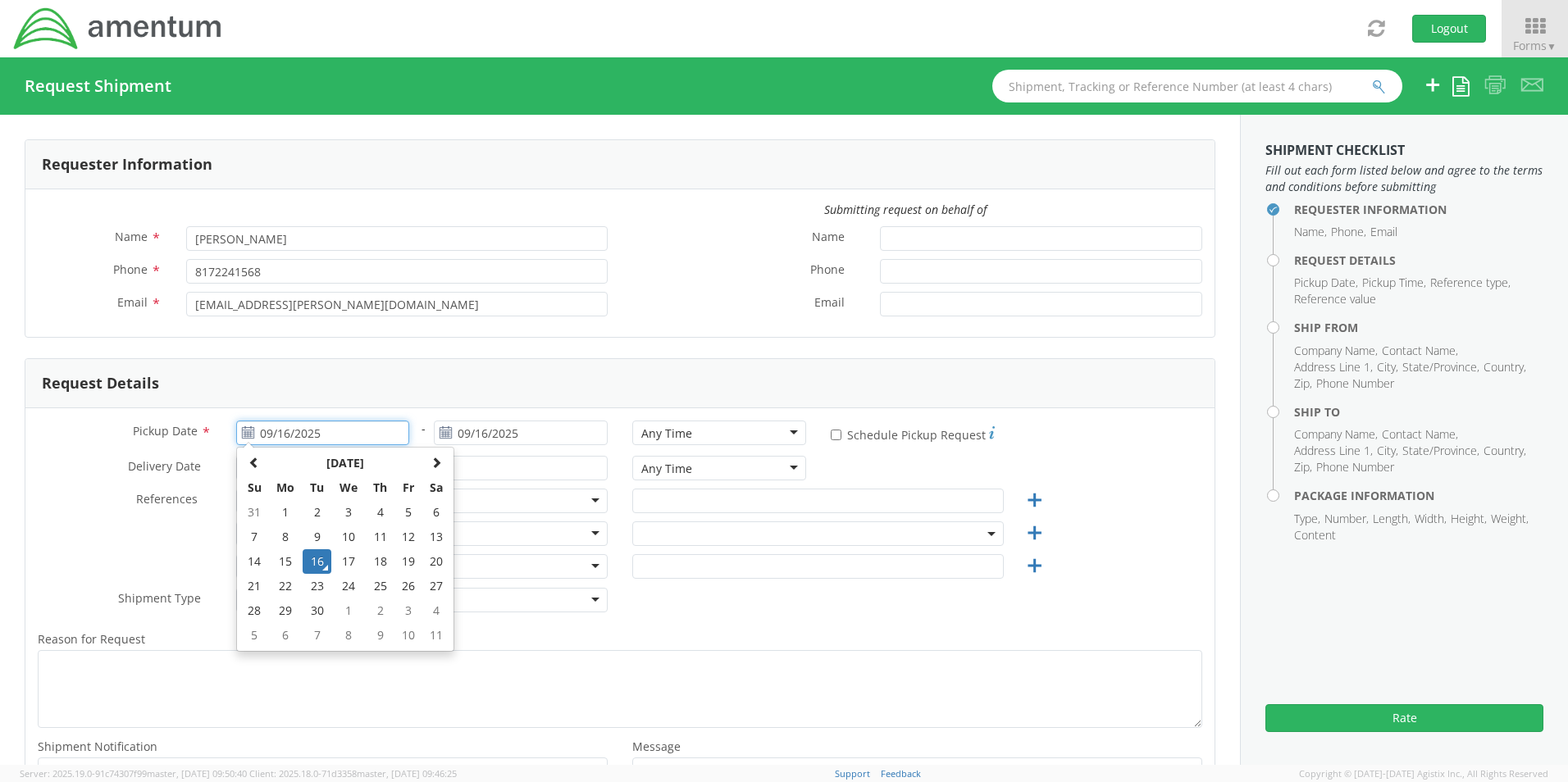
click at [277, 430] on input "09/16/2025" at bounding box center [323, 433] width 174 height 24
click at [318, 560] on td "16" at bounding box center [317, 561] width 29 height 24
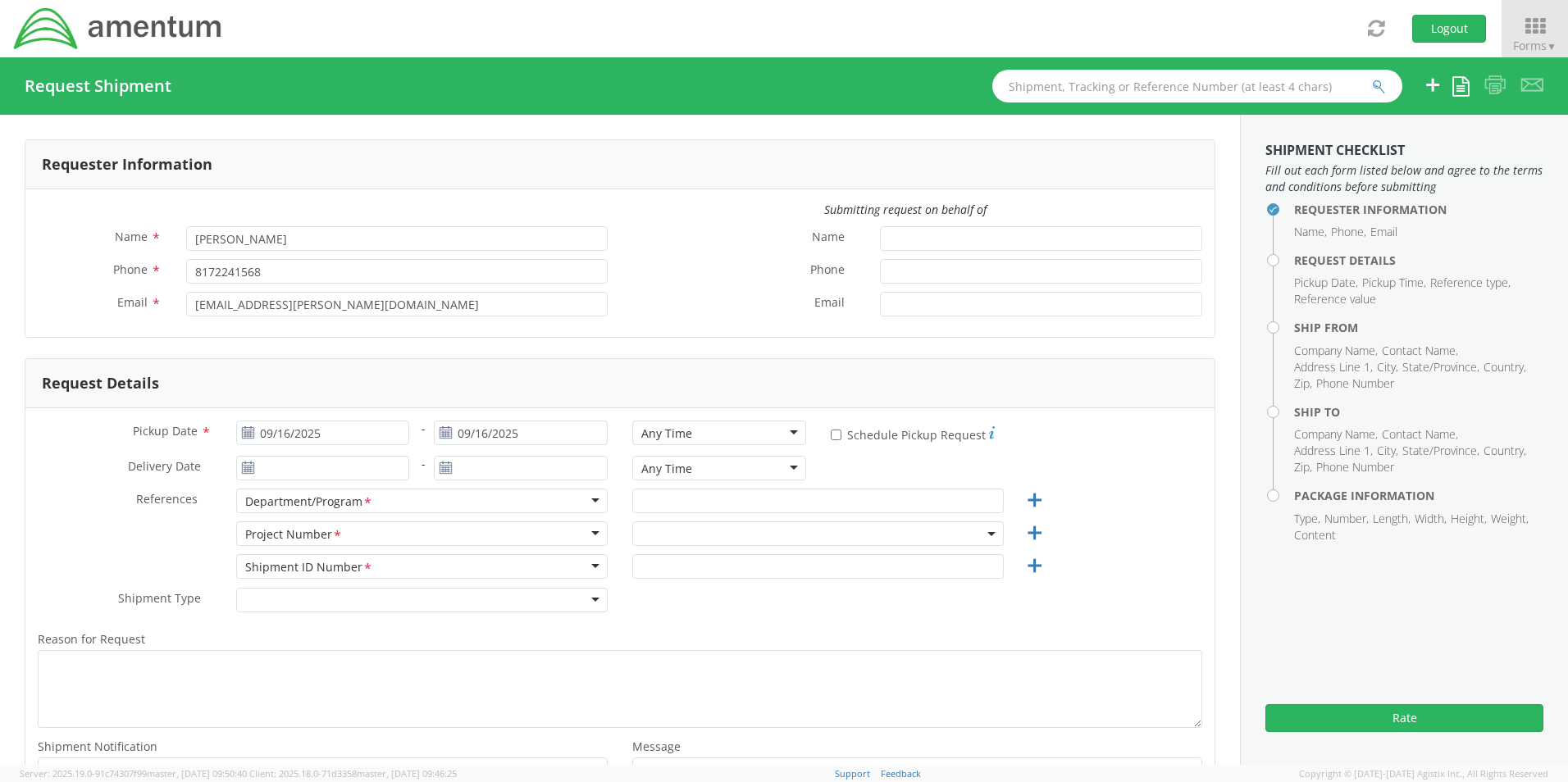
click at [655, 428] on div "Any Time" at bounding box center [667, 434] width 51 height 17
select select "OCCP.600391.00000"
click at [677, 493] on input "text" at bounding box center [818, 501] width 372 height 24
paste input "[PERSON_NAME]"
type input "[PERSON_NAME]"
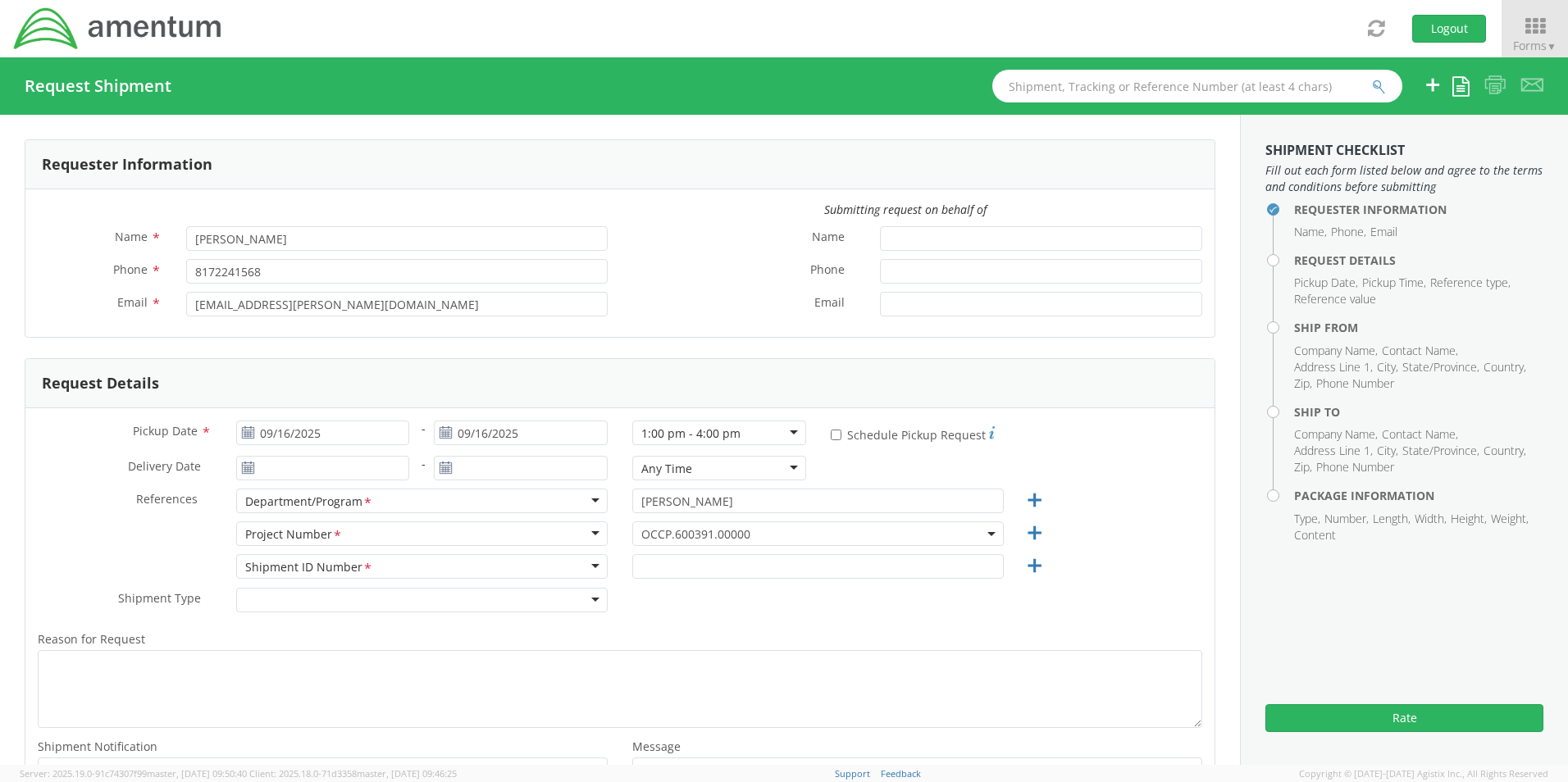
click at [665, 538] on span "OCCP.600391.00000" at bounding box center [818, 533] width 354 height 16
click at [662, 560] on input "search" at bounding box center [816, 560] width 359 height 24
paste input "ADMN.100080.GAGEN"
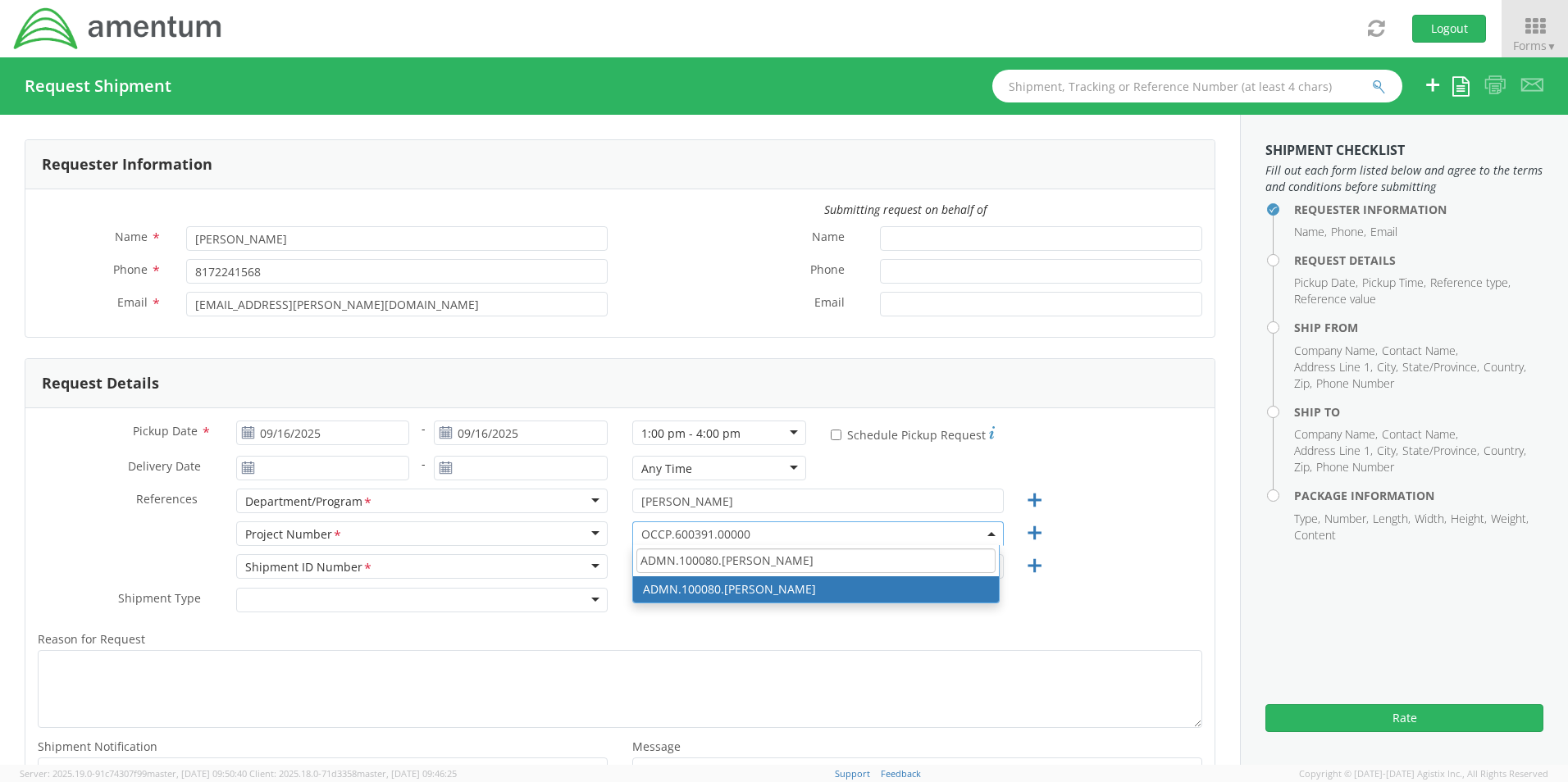
type input "ADMN.100080.GAGEN"
select select "ADMN.100080.GAGEN"
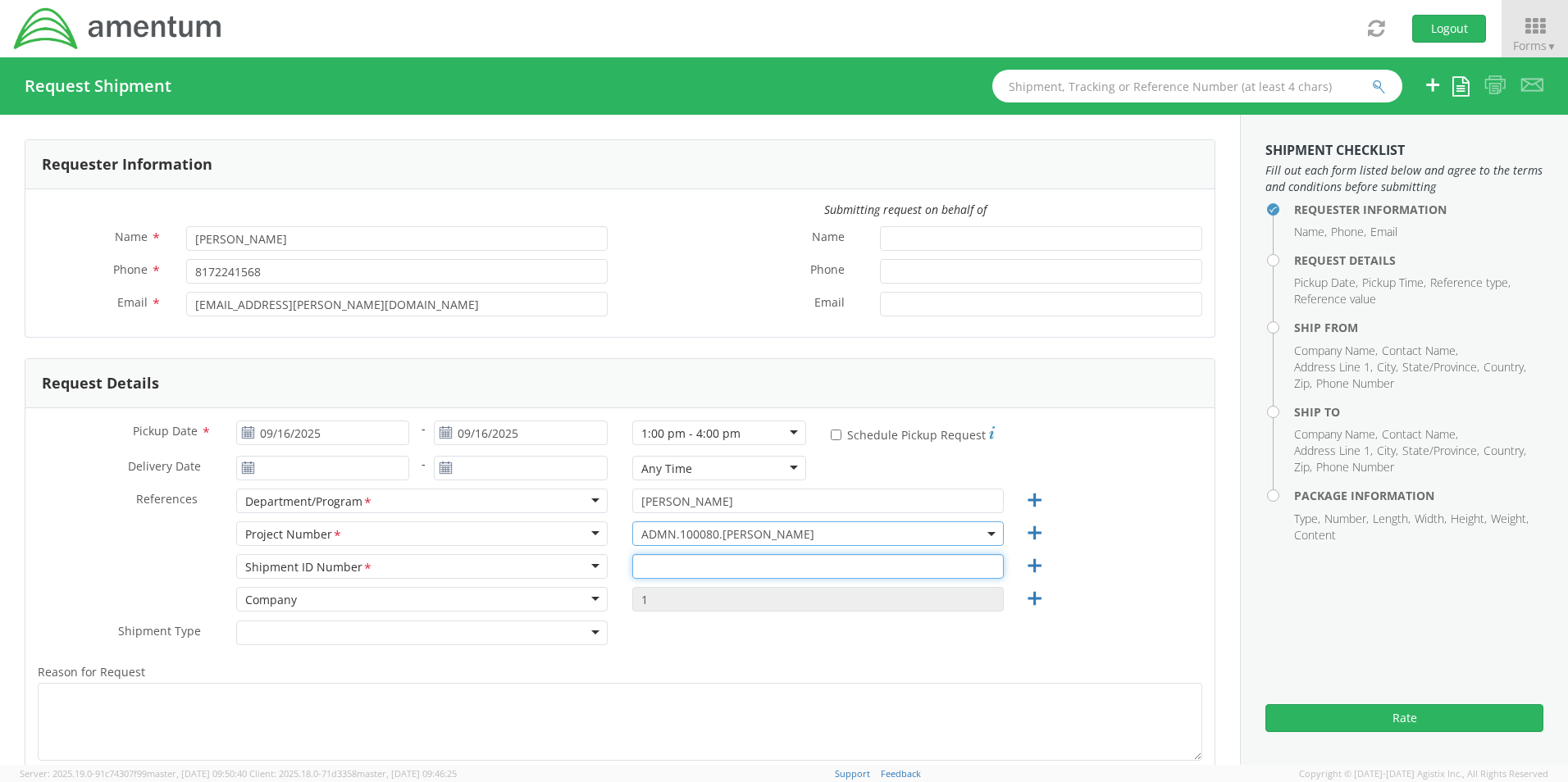
click at [655, 566] on input "text" at bounding box center [818, 566] width 372 height 24
paste input "REQ0195363- Robert Roth"
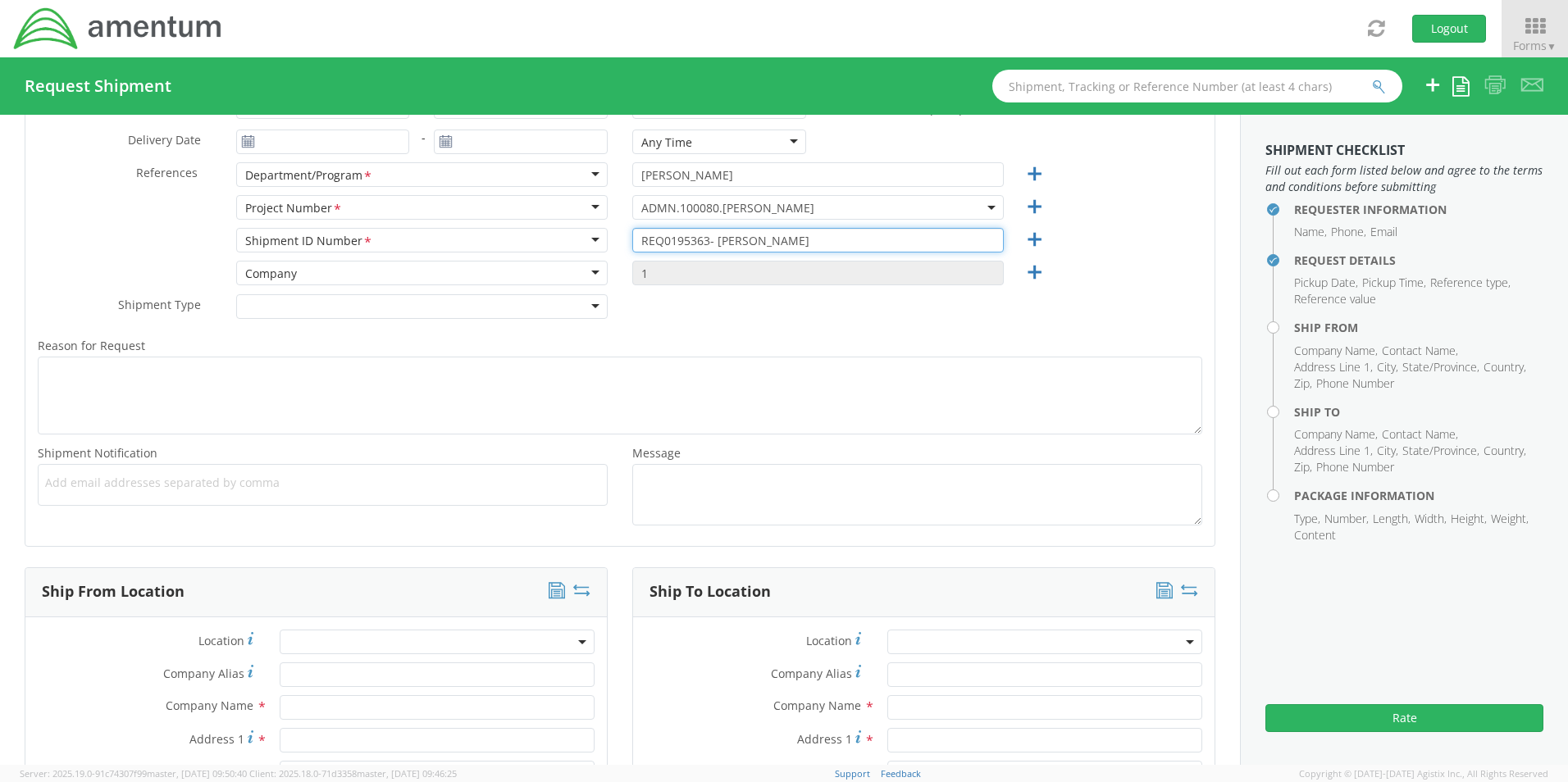
scroll to position [328, 0]
type input "REQ0195363- Robert Roth"
click at [159, 489] on div "Add email addresses separated by comma" at bounding box center [323, 483] width 570 height 42
click at [80, 487] on span "Add email addresses separated by comma" at bounding box center [322, 481] width 555 height 17
paste input "[PERSON_NAME][EMAIL_ADDRESS][PERSON_NAME][DOMAIN_NAME]"
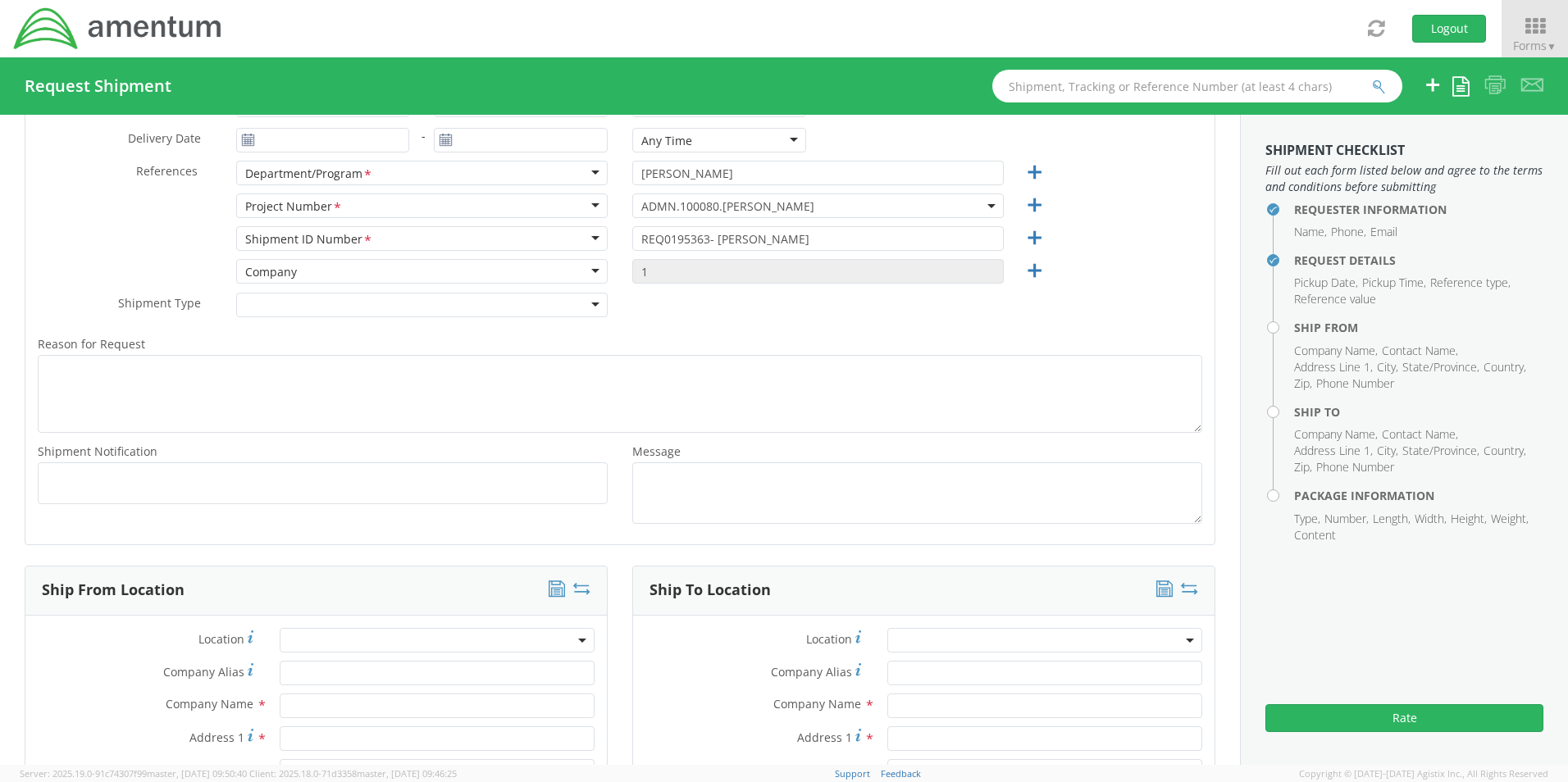
type input "[PERSON_NAME][EMAIL_ADDRESS][PERSON_NAME][DOMAIN_NAME]"
click at [314, 492] on ul "Joshua.Sherwood@Amentum.com ×" at bounding box center [322, 484] width 555 height 28
paste input "[EMAIL_ADDRESS][DOMAIN_NAME]"
type input "[EMAIL_ADDRESS][DOMAIN_NAME]"
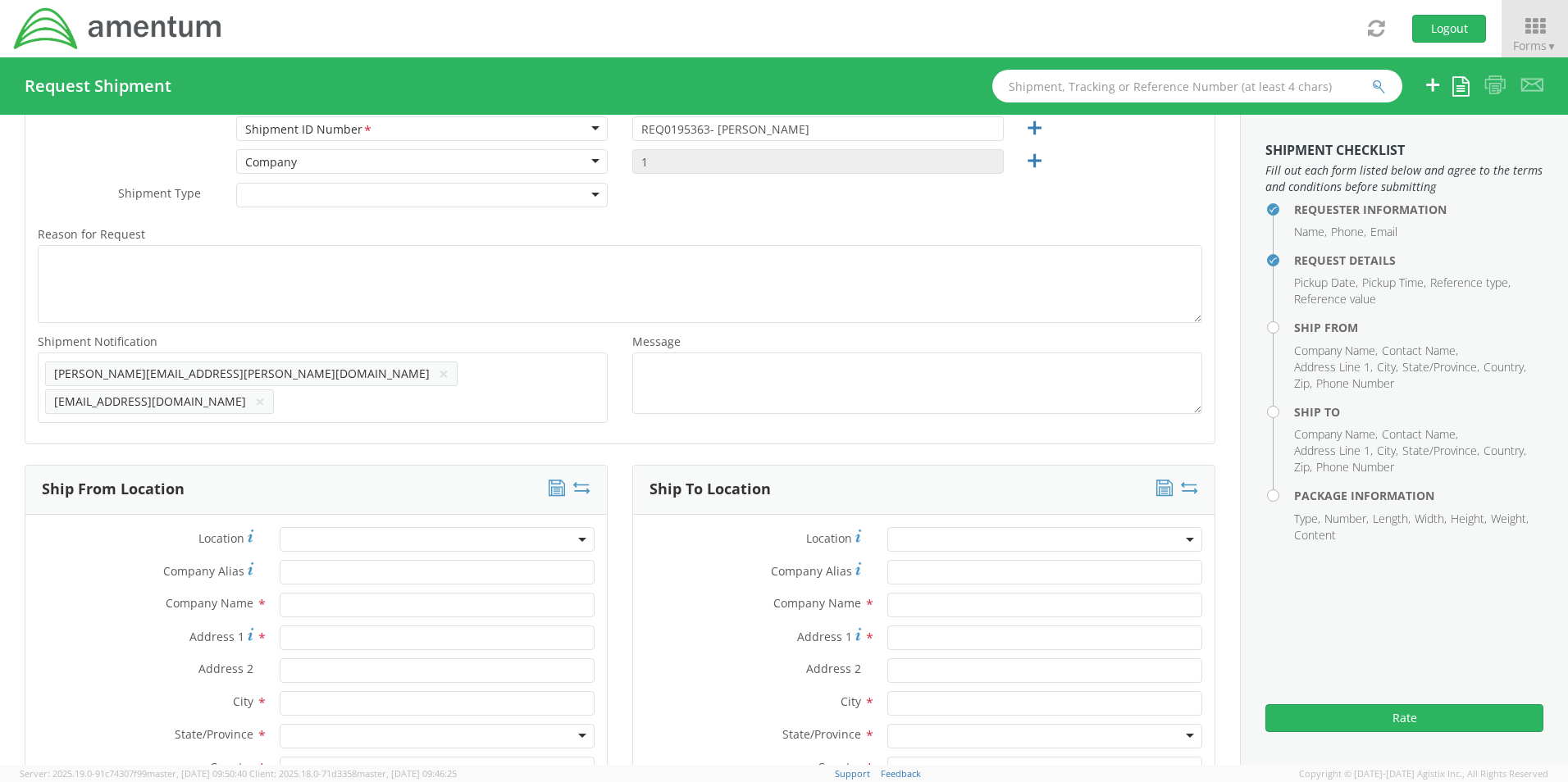
scroll to position [738, 0]
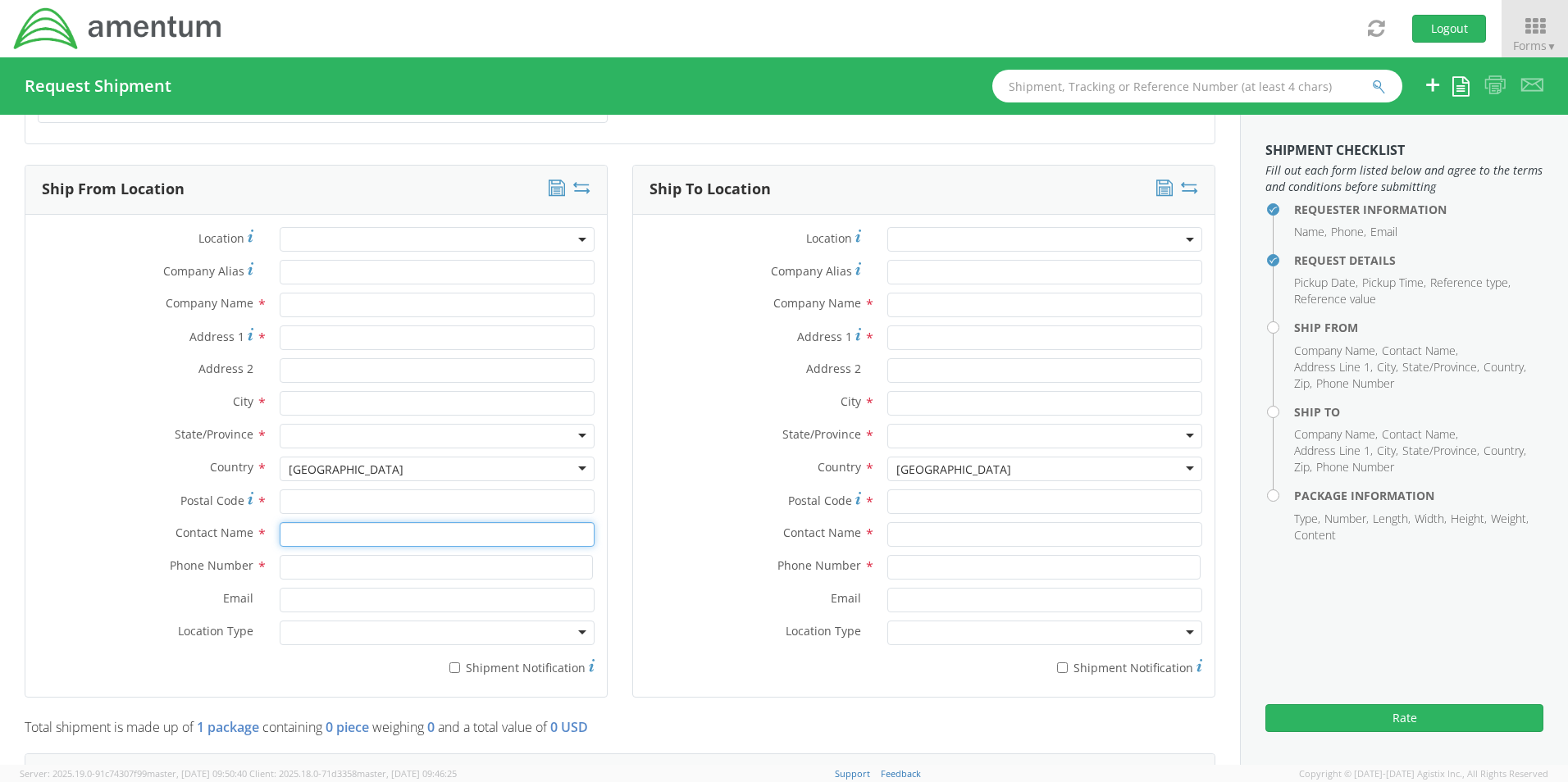
click at [324, 535] on input "text" at bounding box center [437, 534] width 315 height 24
type input "sene"
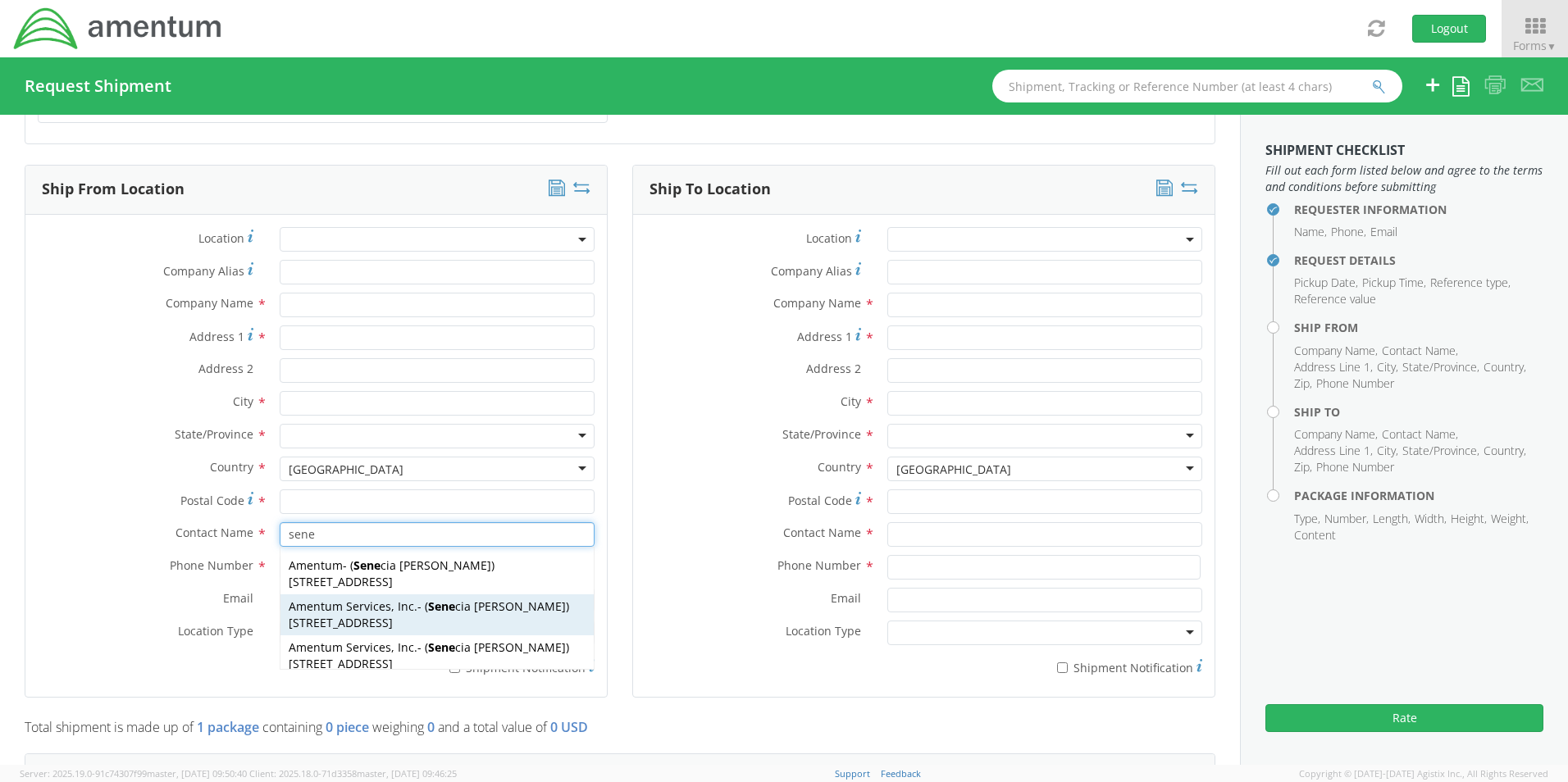
click at [352, 616] on span "13500 Heritage Parkway, mail room, Fort Worth, TX, 76177, US" at bounding box center [341, 623] width 104 height 16
type input "Amentum Services, Inc."
type input "[STREET_ADDRESS]"
type input "[GEOGRAPHIC_DATA]"
type input "76177"
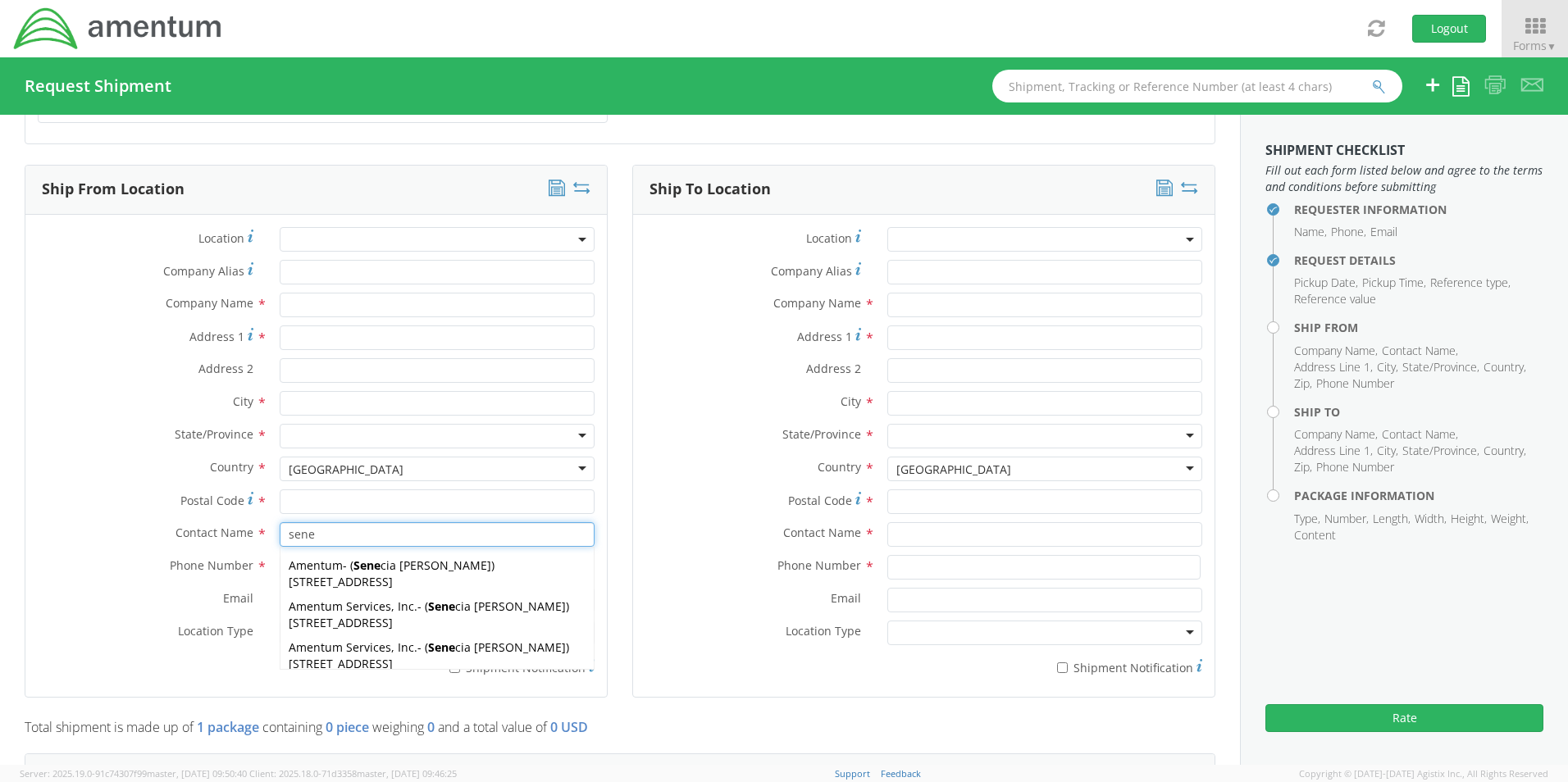
type input "[PERSON_NAME]"
type input "[PHONE_NUMBER]"
type input "[EMAIL_ADDRESS][PERSON_NAME][DOMAIN_NAME]"
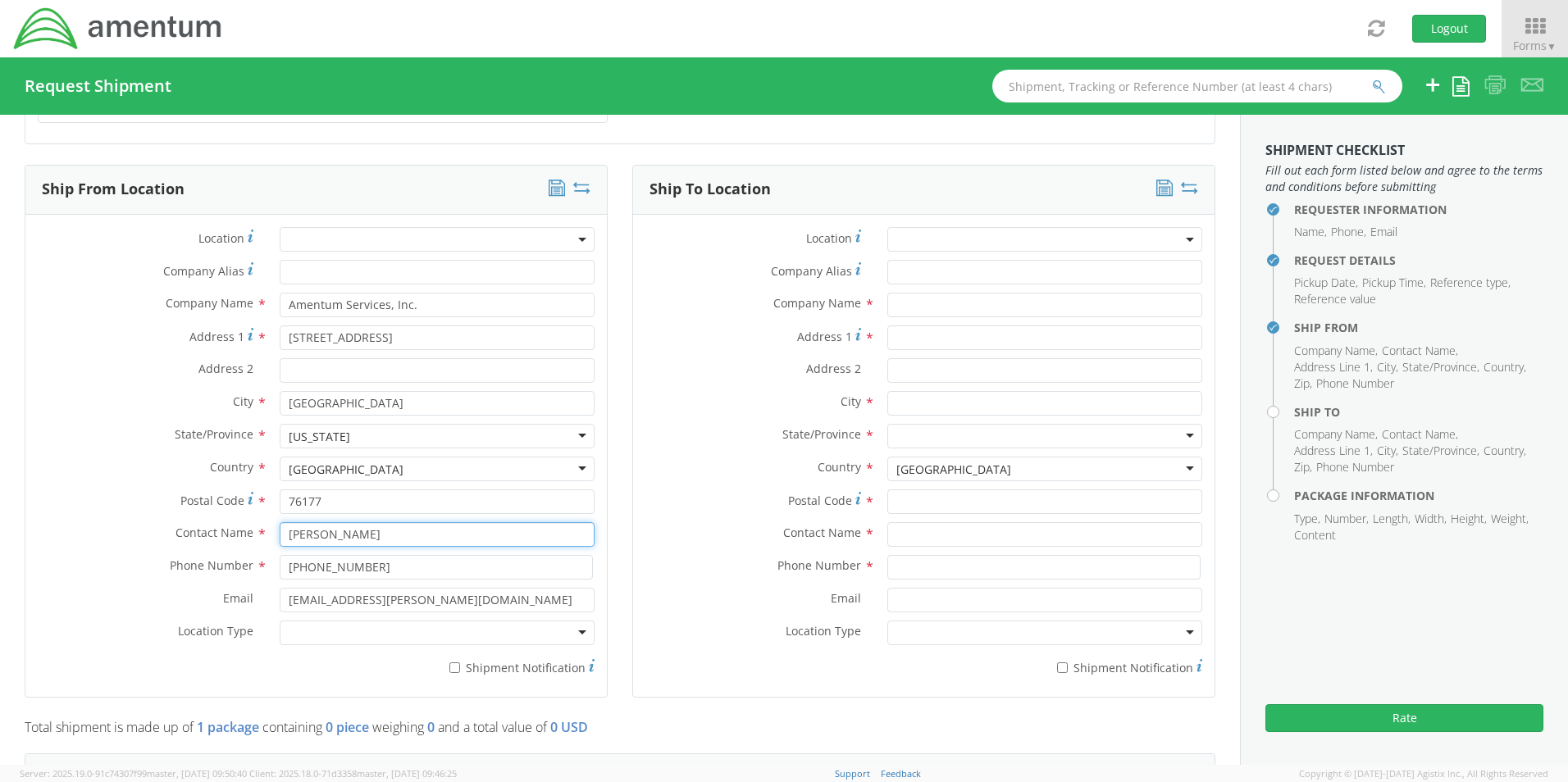
type input "[PERSON_NAME]"
click at [333, 636] on div at bounding box center [437, 633] width 315 height 24
click at [451, 663] on input "* Shipment Notification" at bounding box center [454, 667] width 10 height 10
checkbox input "true"
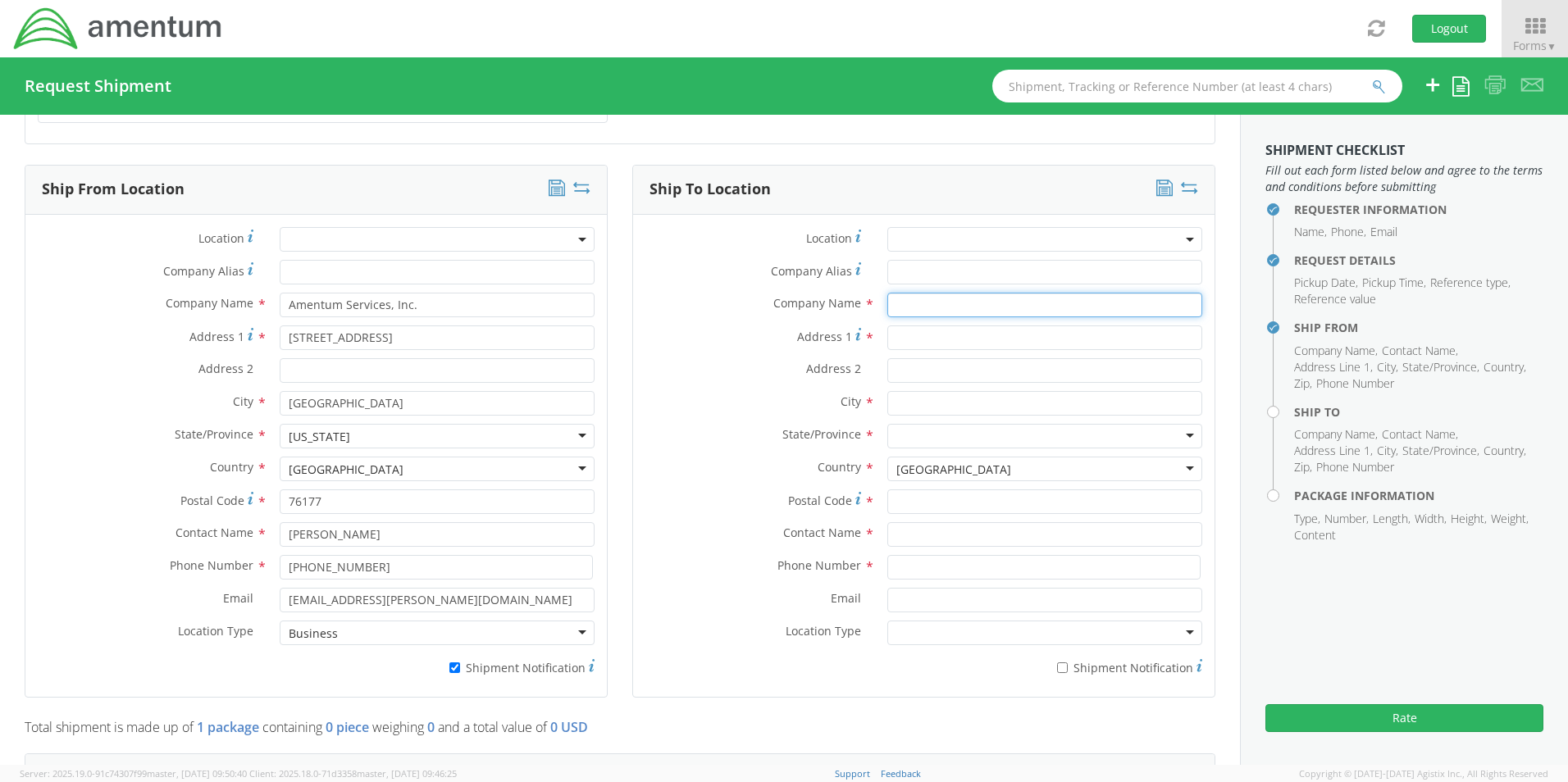
click at [939, 303] on input "text" at bounding box center [1045, 304] width 315 height 24
paste input "Robert Roth"
type input "Amentum / Robert Roth"
click at [926, 535] on input "text" at bounding box center [1045, 534] width 315 height 24
paste input "Robert Roth"
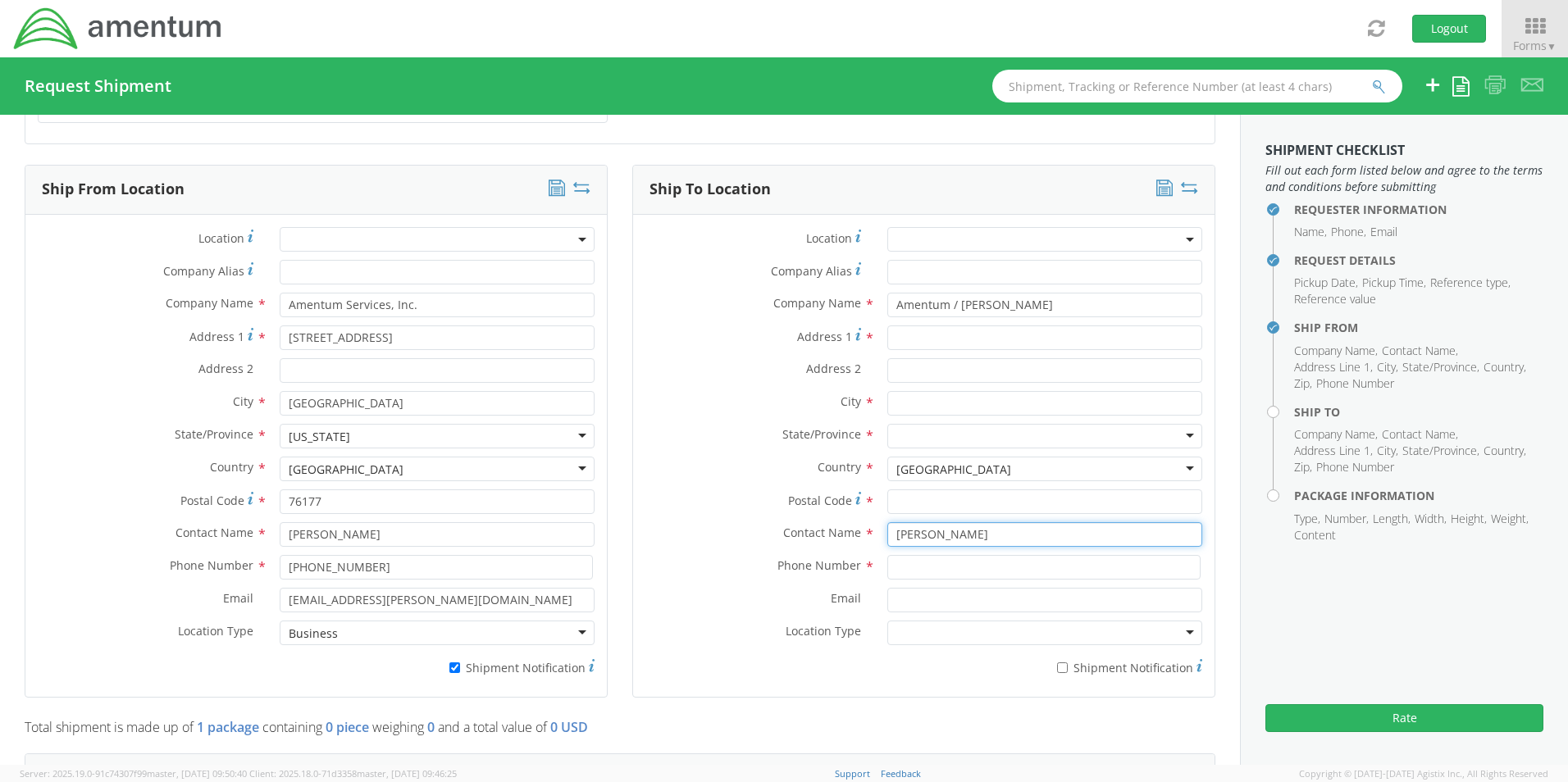
type input "Robert Roth"
click at [936, 326] on input "Address 1 *" at bounding box center [1045, 338] width 315 height 24
paste input "33 16th St. S"
type input "33 16th St. South"
paste input "Saint Petersburg,"
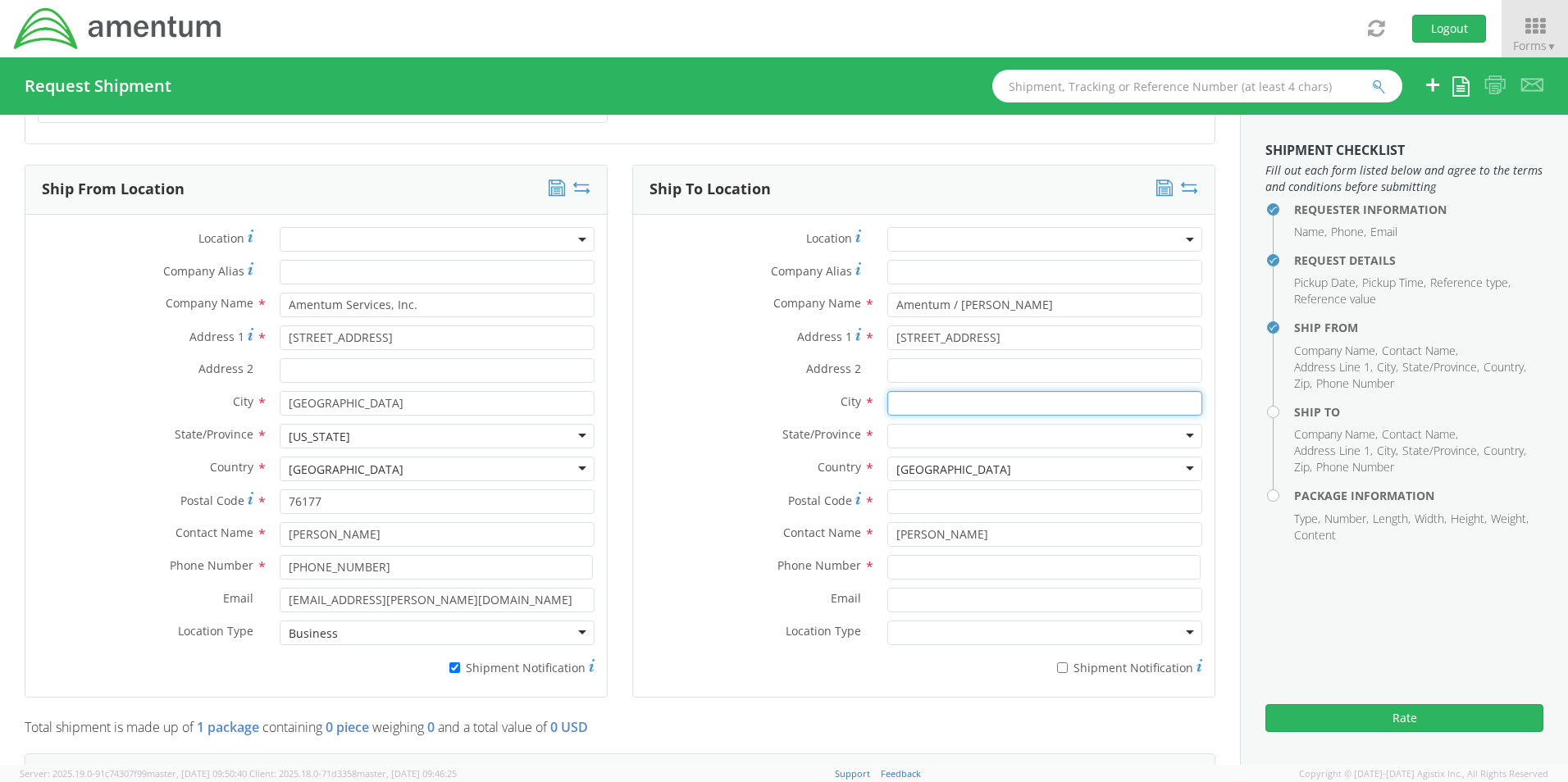
click at [918, 391] on input "text" at bounding box center [1045, 403] width 315 height 24
type input "Saint Petersburg"
click at [901, 427] on div at bounding box center [1045, 436] width 315 height 24
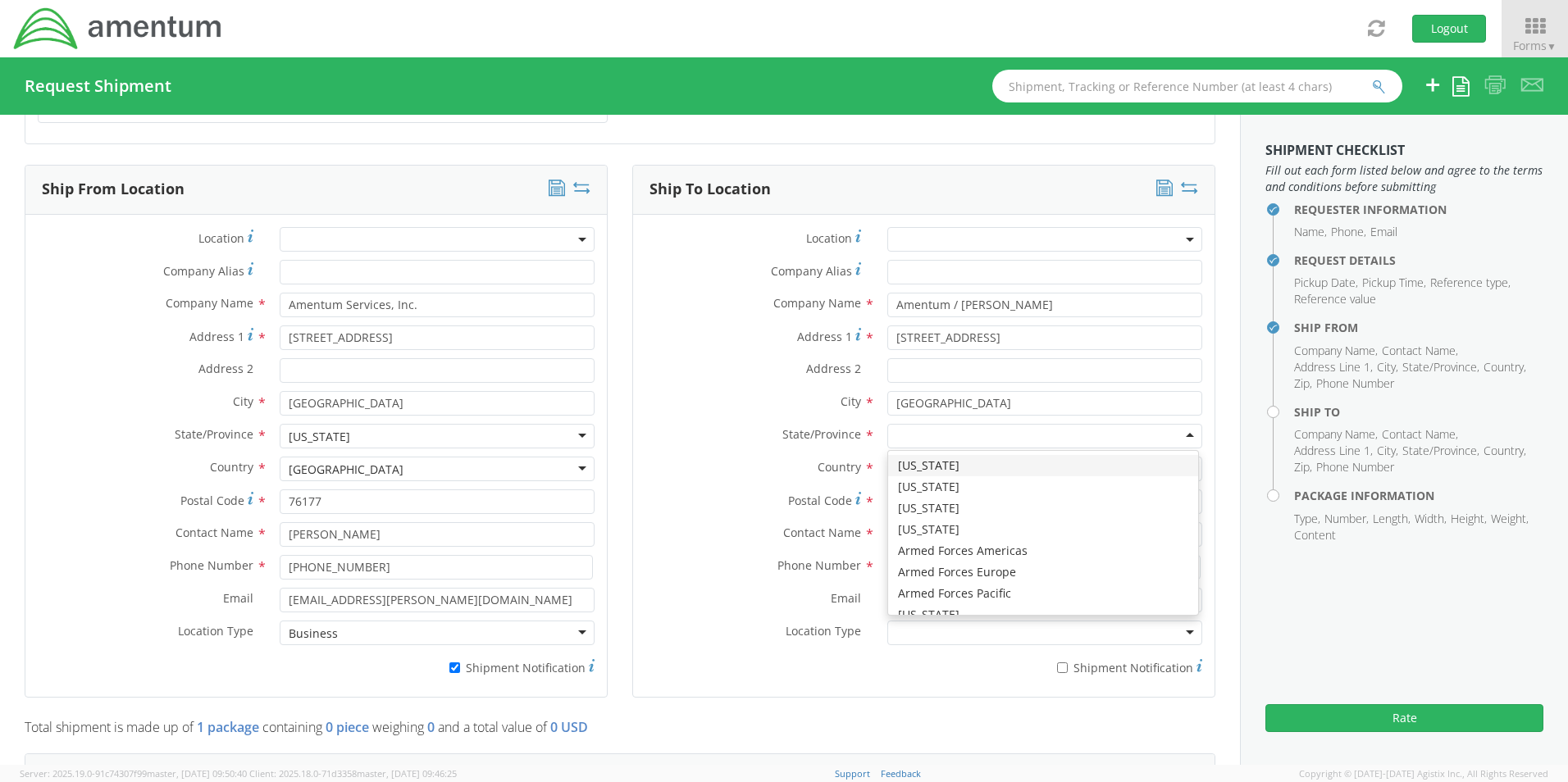
type input "f"
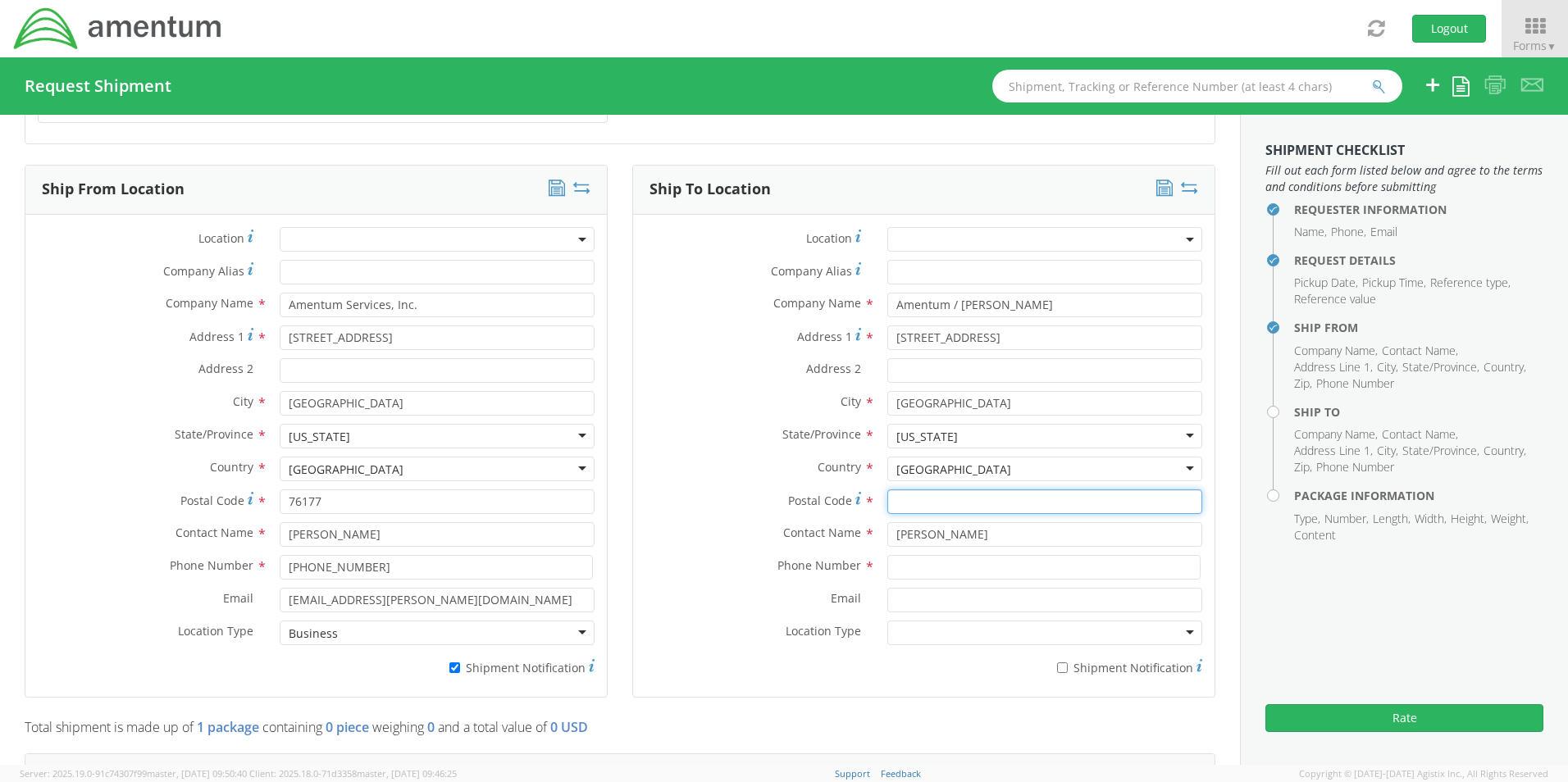
click at [912, 499] on input "Postal Code *" at bounding box center [1045, 502] width 315 height 24
paste input "33705"
type input "33705"
click at [943, 561] on input at bounding box center [1044, 567] width 313 height 24
paste input "732-670-8030"
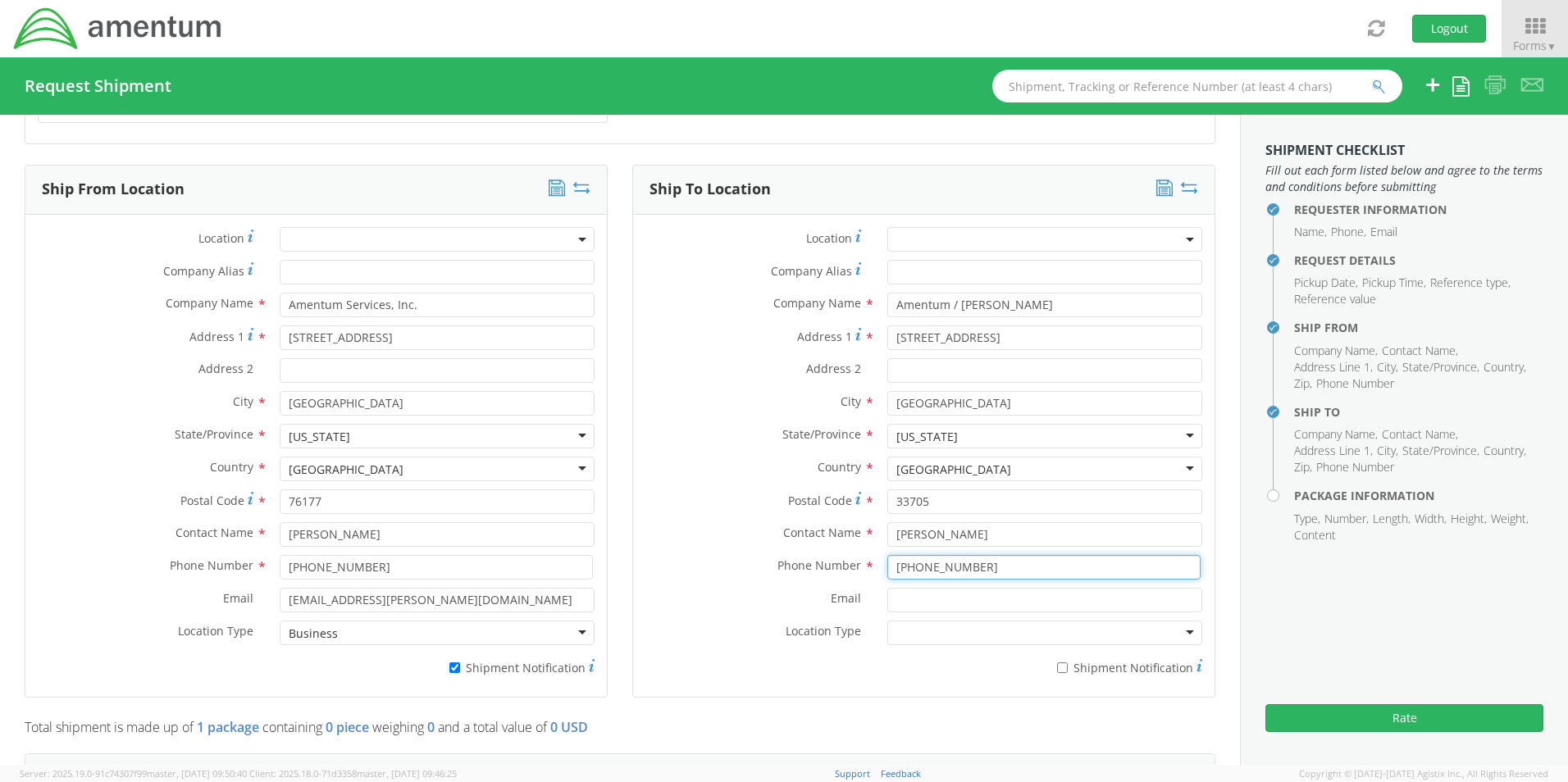
type input "732-670-8030"
click at [910, 594] on input "Email *" at bounding box center [1045, 600] width 315 height 24
paste input "Robert.Roth@amentum.com"
type input "Robert.Roth@amentum.com"
click at [1057, 663] on input "* Shipment Notification" at bounding box center [1061, 667] width 10 height 10
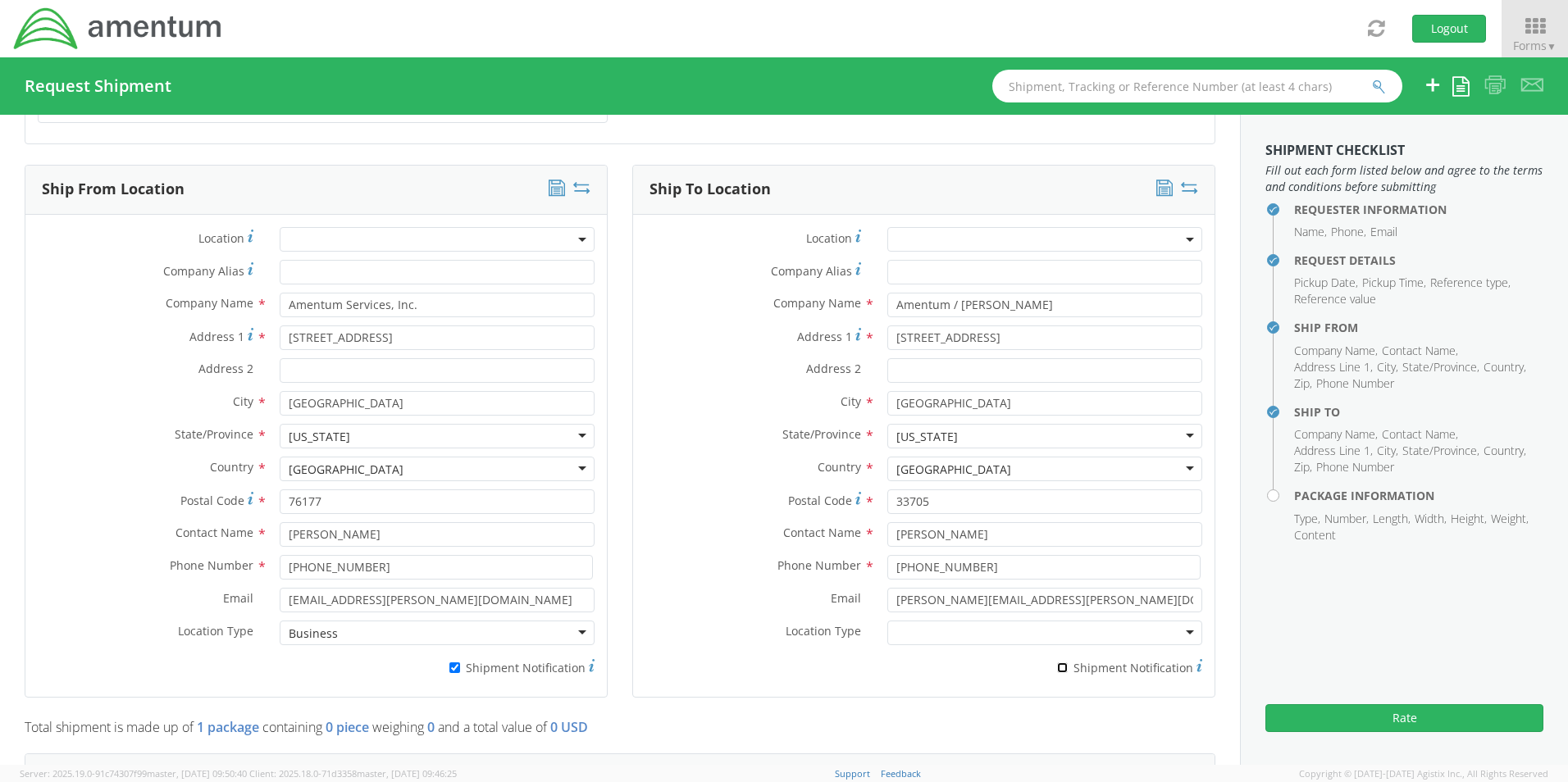
checkbox input "true"
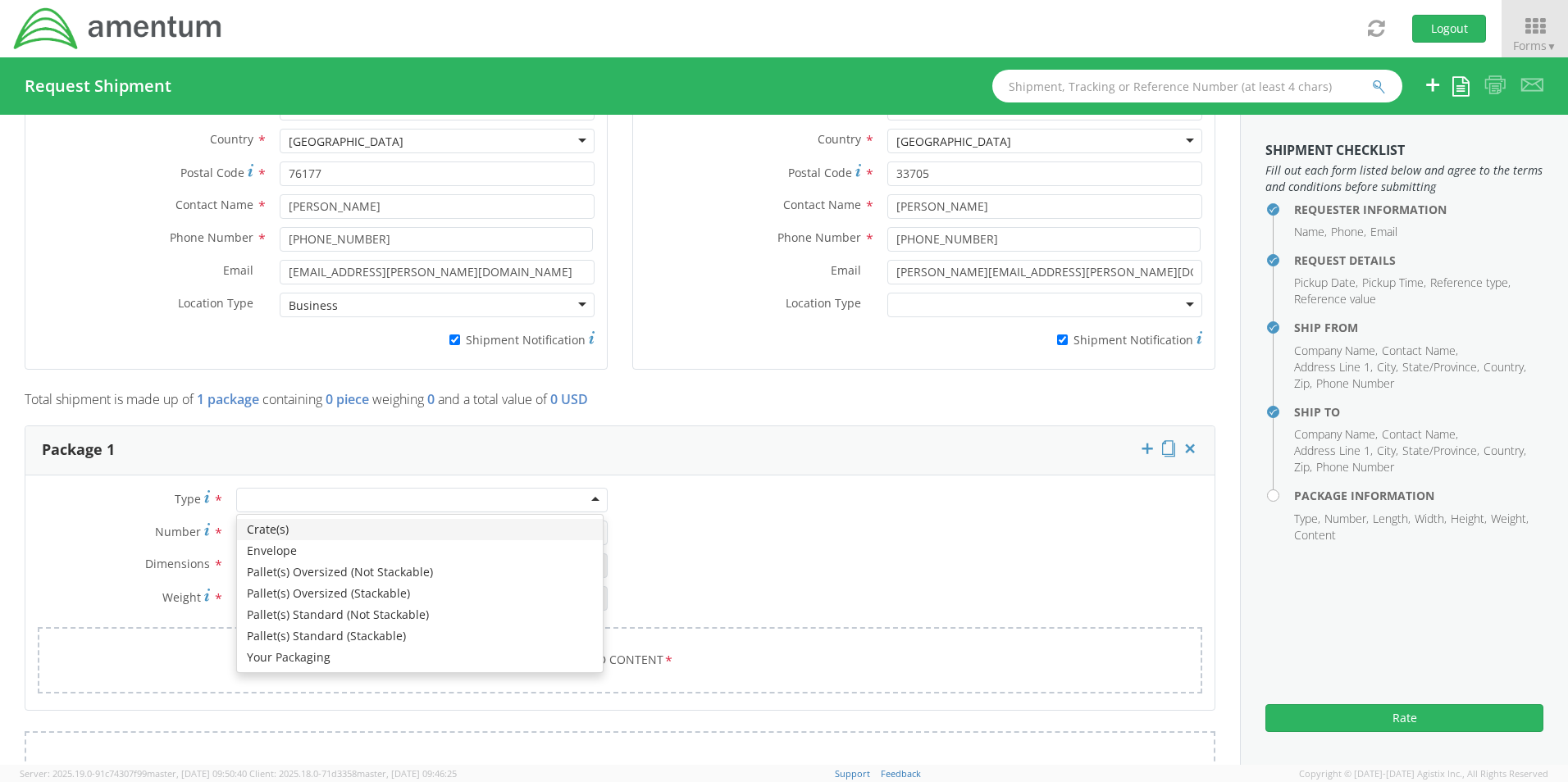
click at [272, 492] on div at bounding box center [422, 500] width 372 height 24
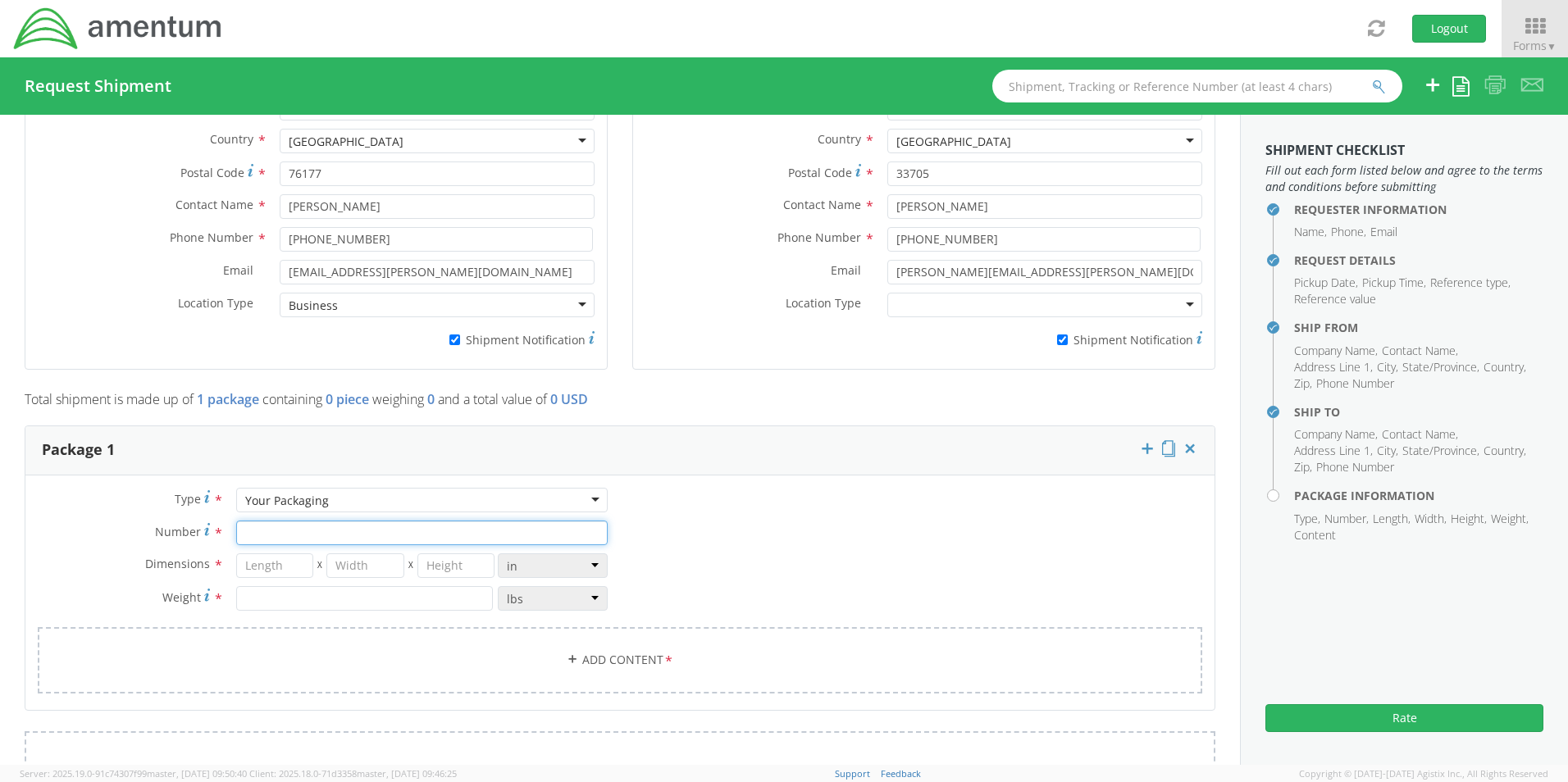
click at [273, 522] on input "Number *" at bounding box center [422, 533] width 372 height 24
type input "1"
type input "20"
type input "14"
type input "3"
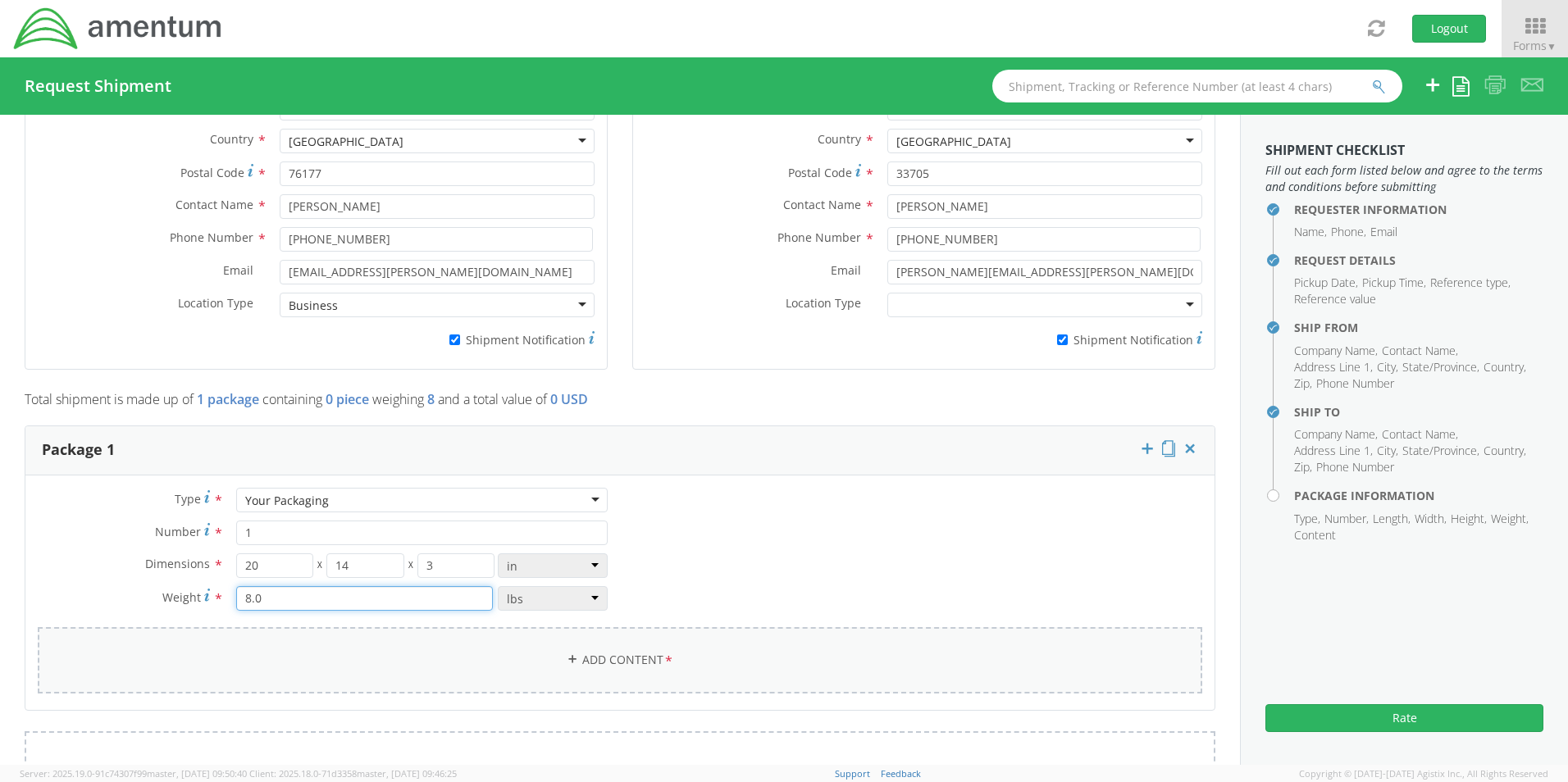
type input "8.0"
click at [618, 647] on link "Add Content *" at bounding box center [620, 660] width 1165 height 66
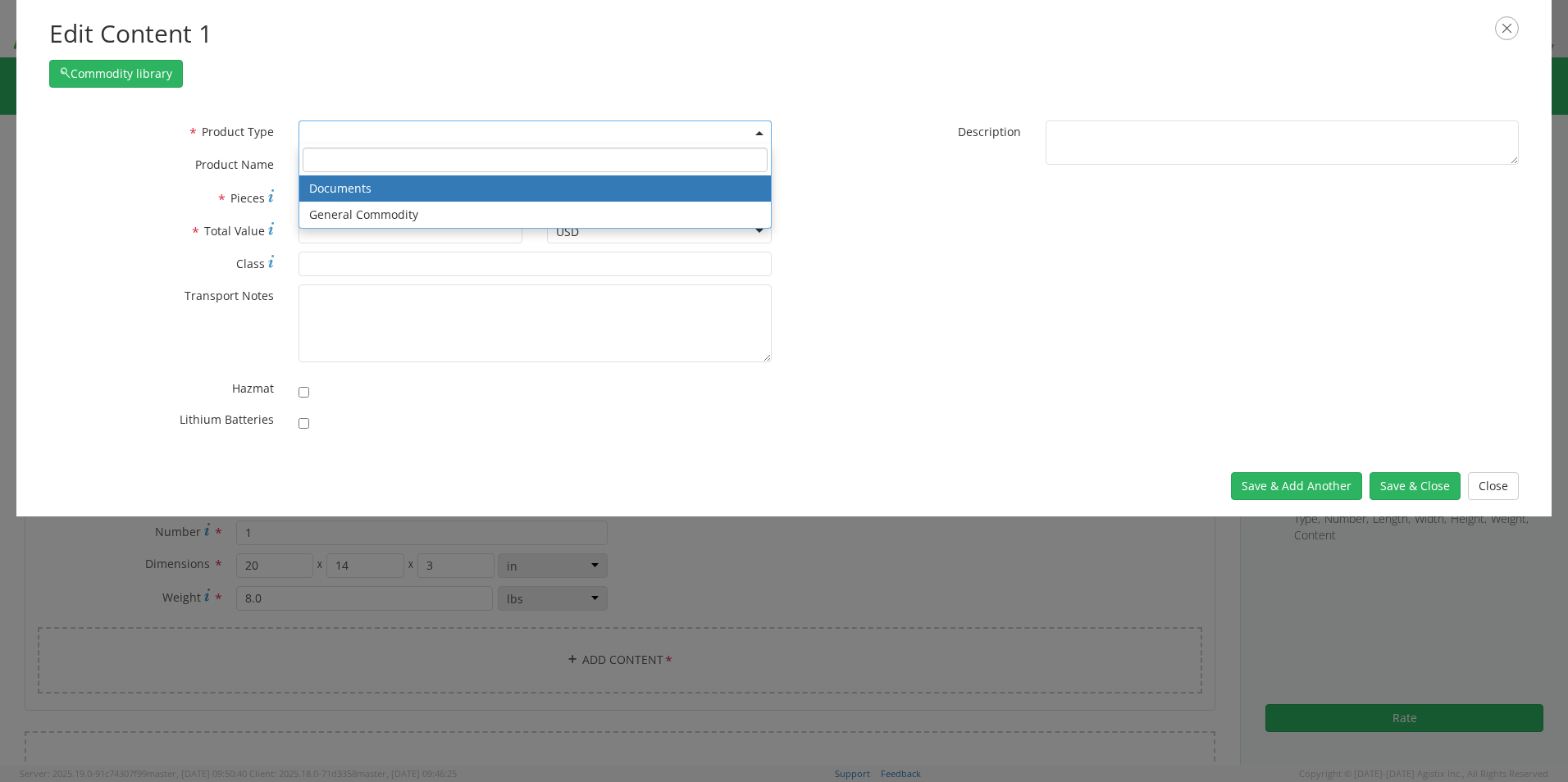
click at [358, 122] on span at bounding box center [535, 132] width 473 height 24
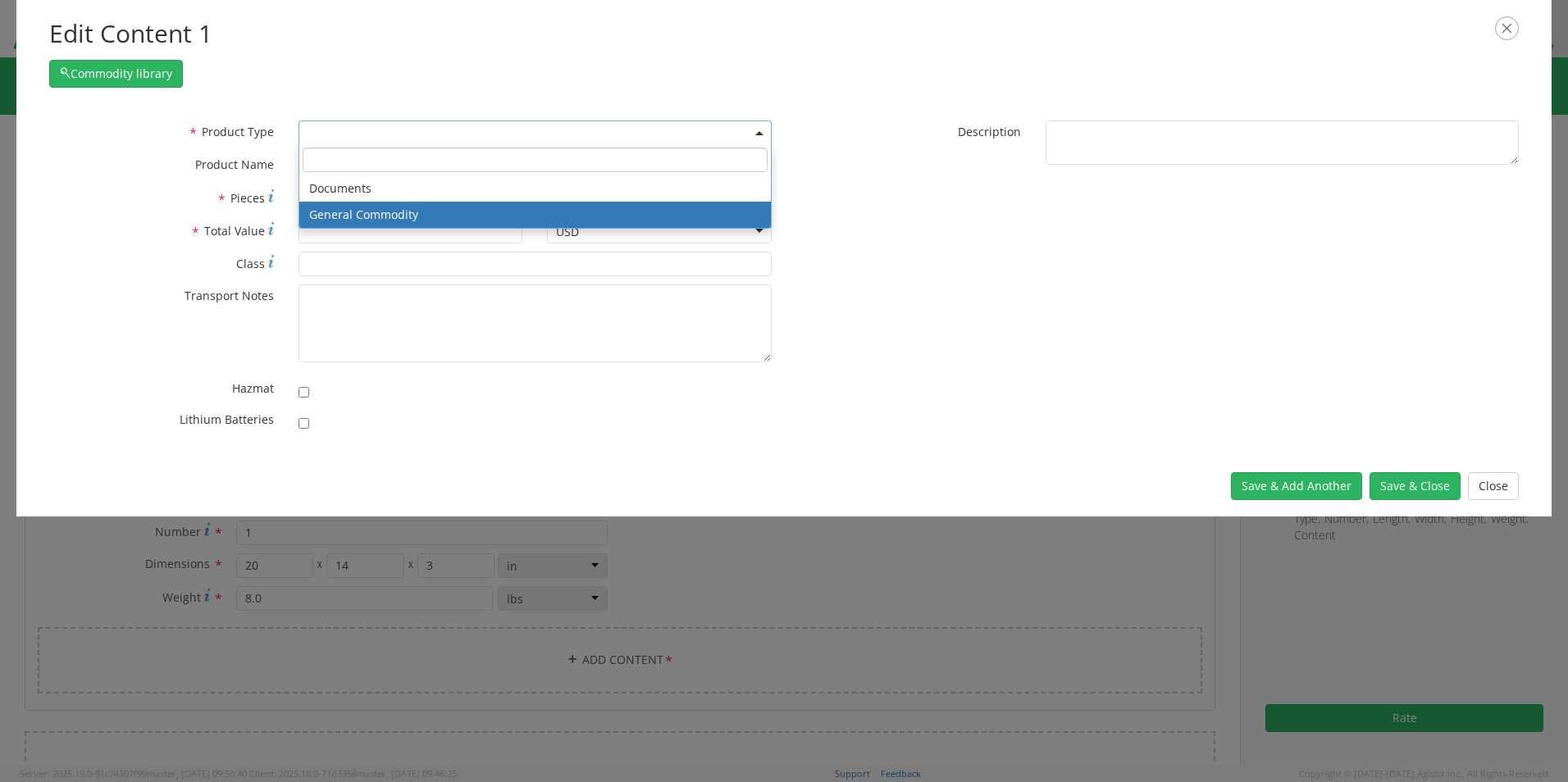
select select "COMMODITY"
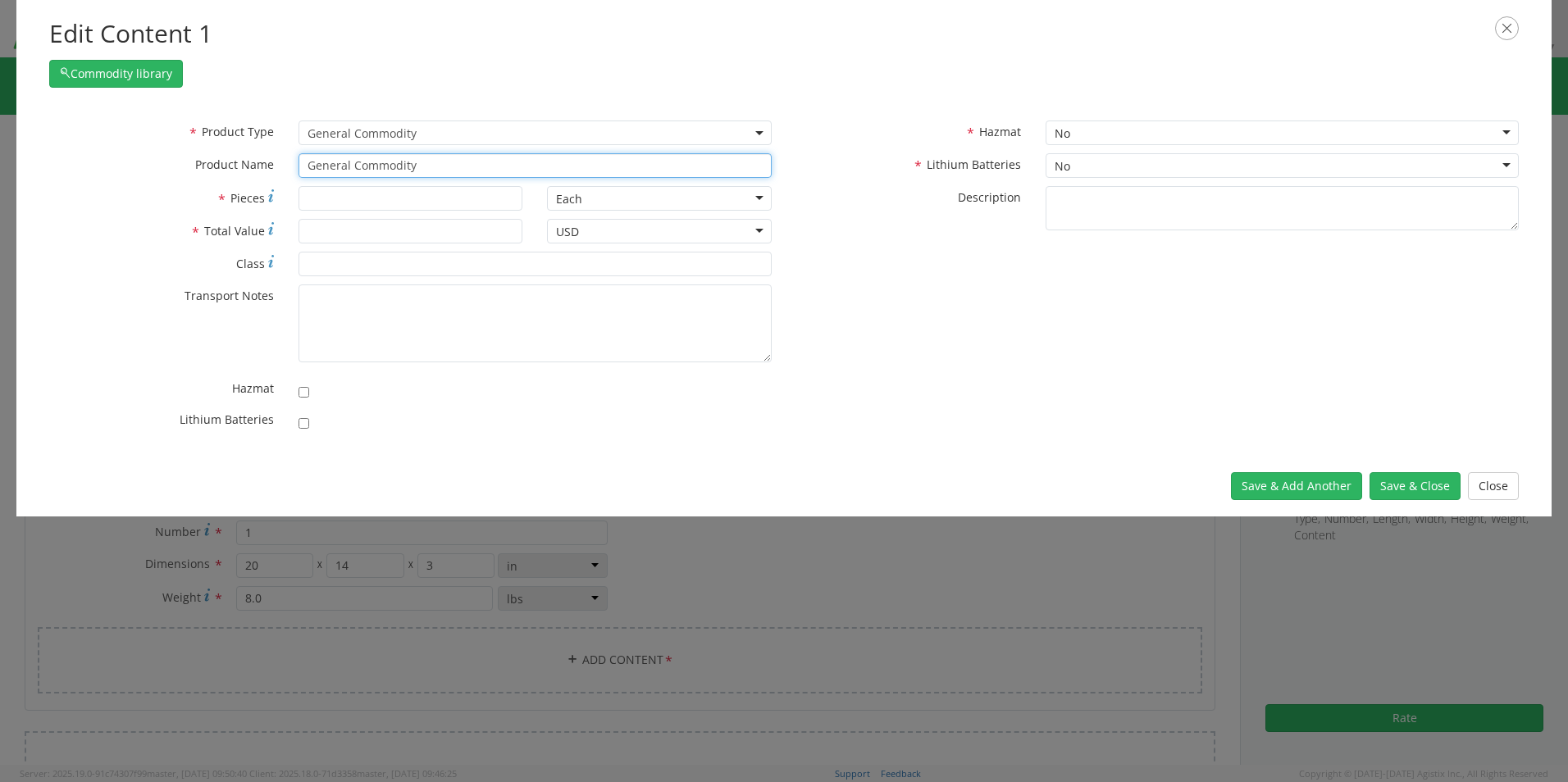
drag, startPoint x: 446, startPoint y: 165, endPoint x: 219, endPoint y: 156, distance: 227.2
click at [219, 156] on div "* Product Name General Commodity" at bounding box center [411, 166] width 747 height 24
paste input "Laptop- CORP027115 (9FPYMB4)"
click at [306, 165] on input "Laptop- CORP027115 (9FPYMB4)" at bounding box center [535, 166] width 473 height 24
type input "power Laptop- CORP027115 (9FPYMB4)"
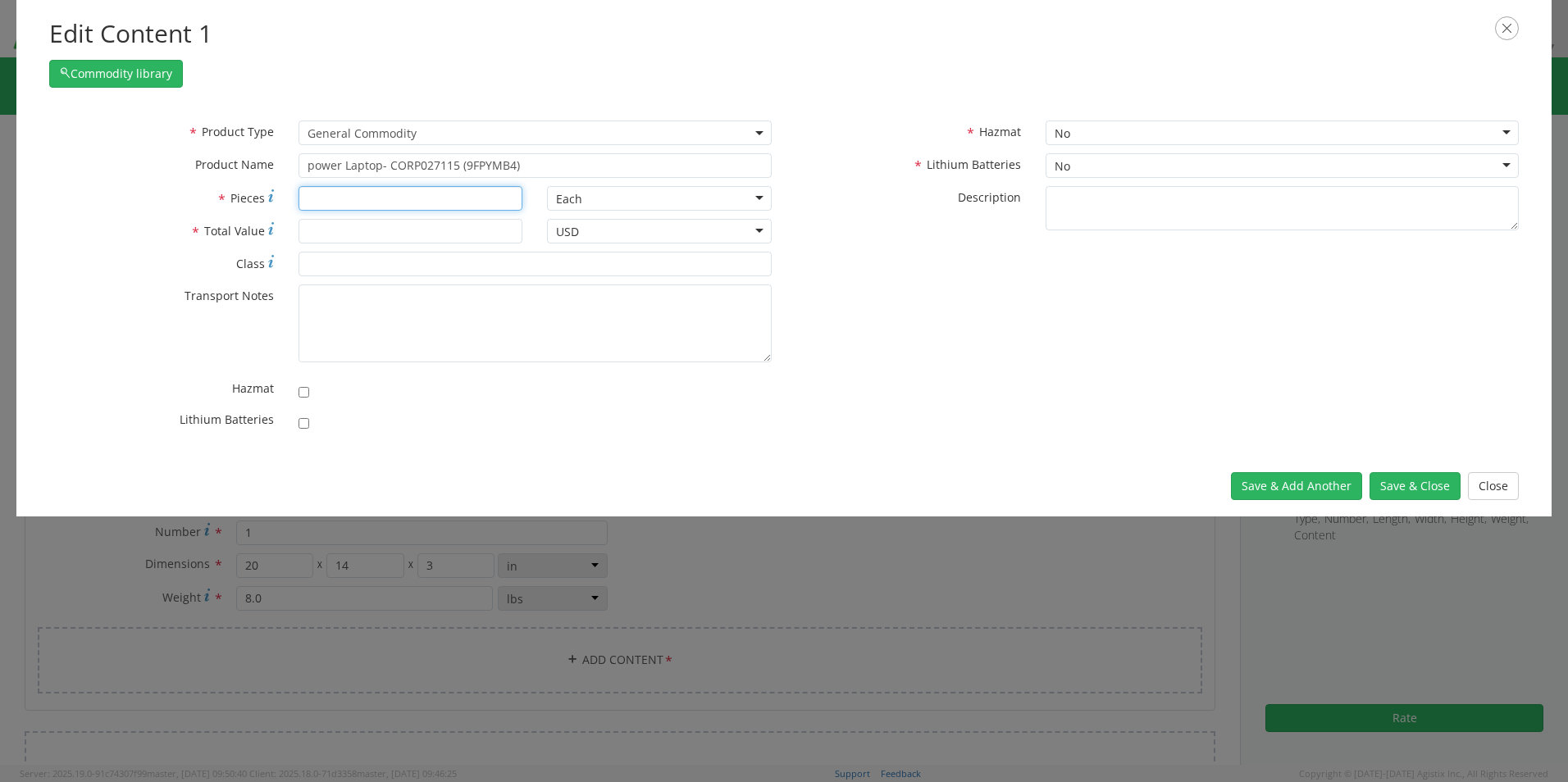
type input "2"
type input "1"
type input "2700.00"
click at [304, 422] on input "checkbox" at bounding box center [304, 423] width 10 height 10
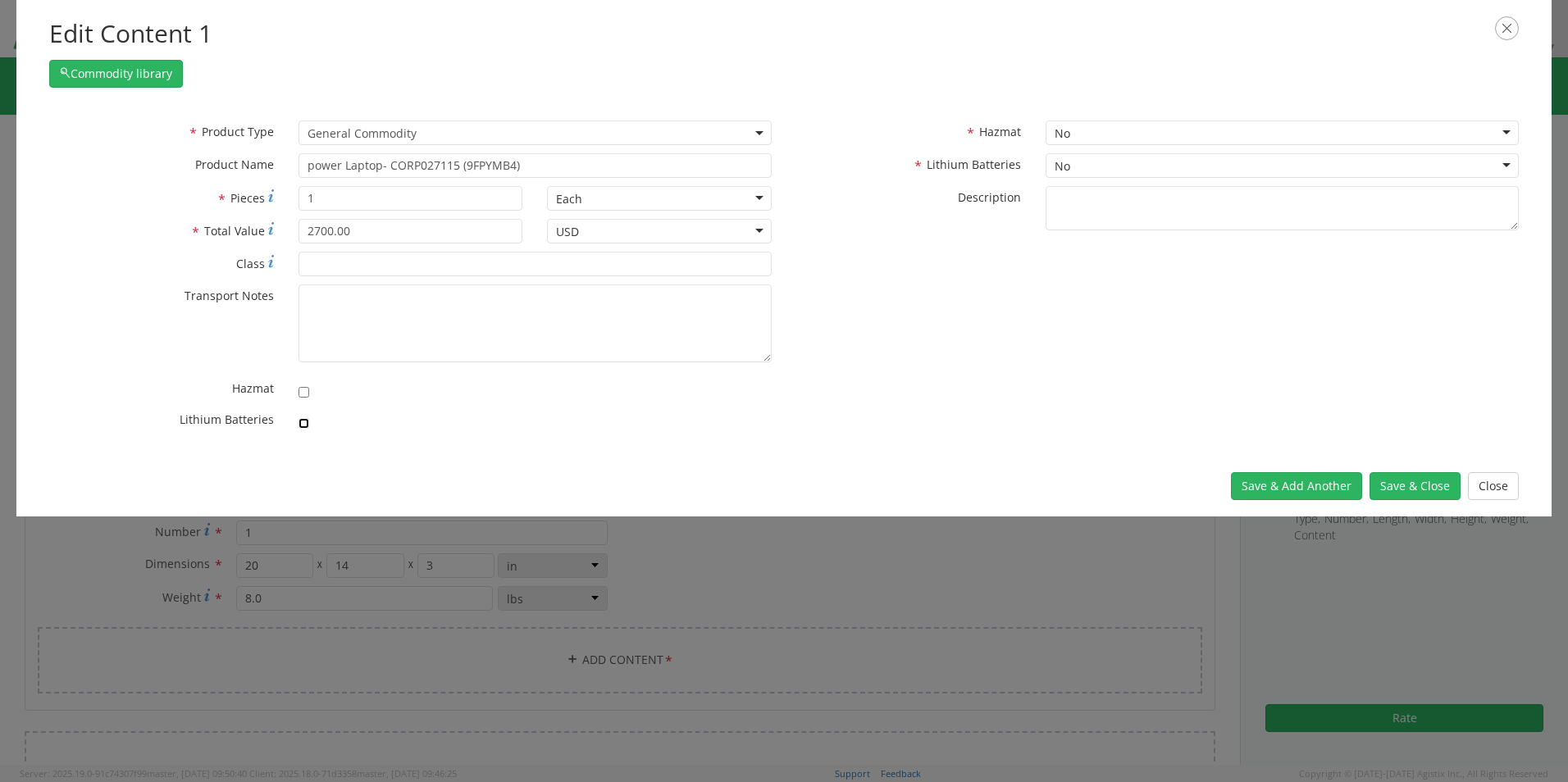
checkbox input "true"
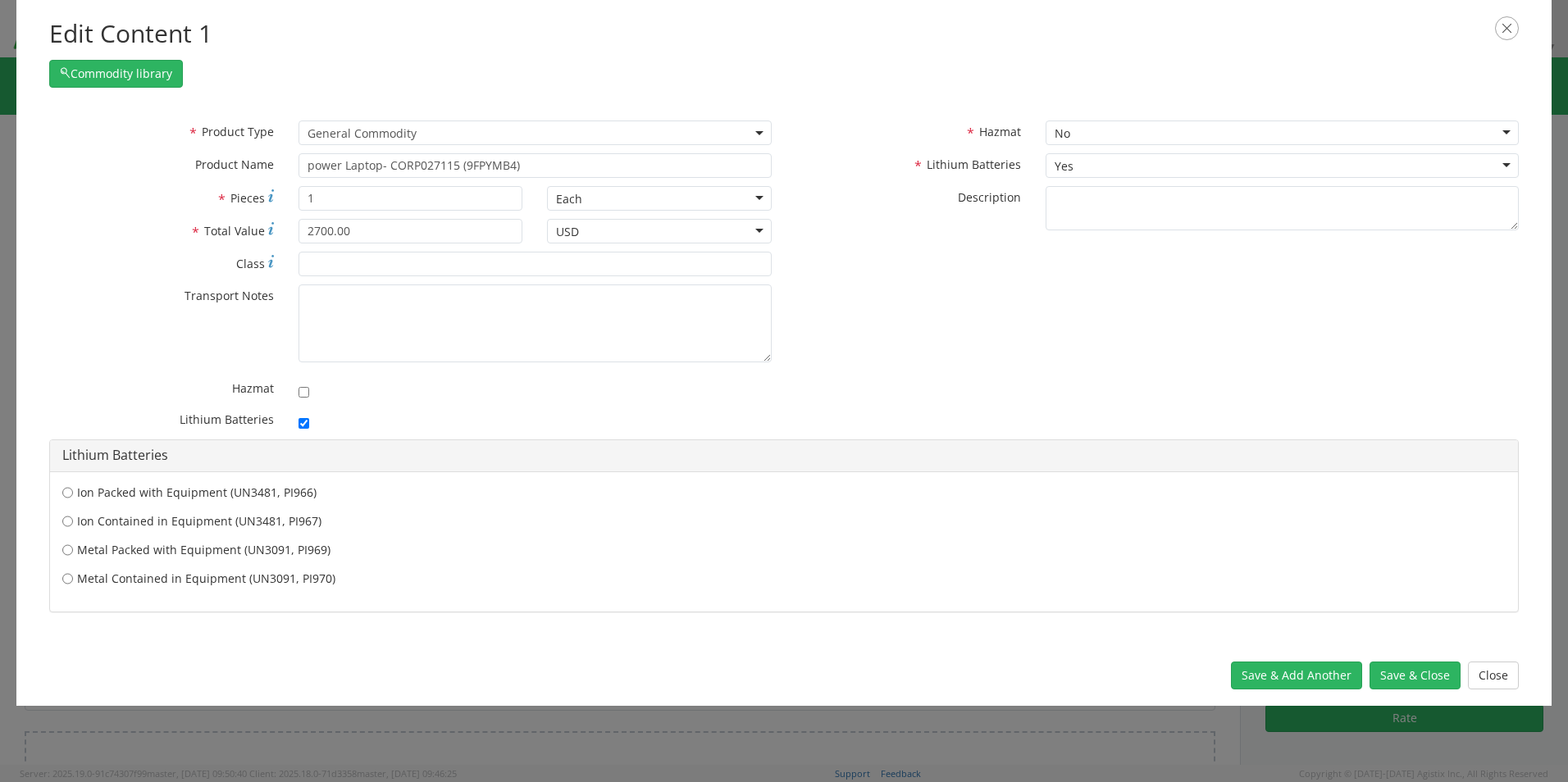
click at [142, 520] on label "Ion Contained in Equipment (UN3481, PI967)" at bounding box center [784, 521] width 1443 height 17
click at [73, 520] on input "Ion Contained in Equipment (UN3481, PI967)" at bounding box center [67, 521] width 10 height 17
radio input "true"
click at [1396, 676] on button "Save & Close" at bounding box center [1415, 676] width 91 height 28
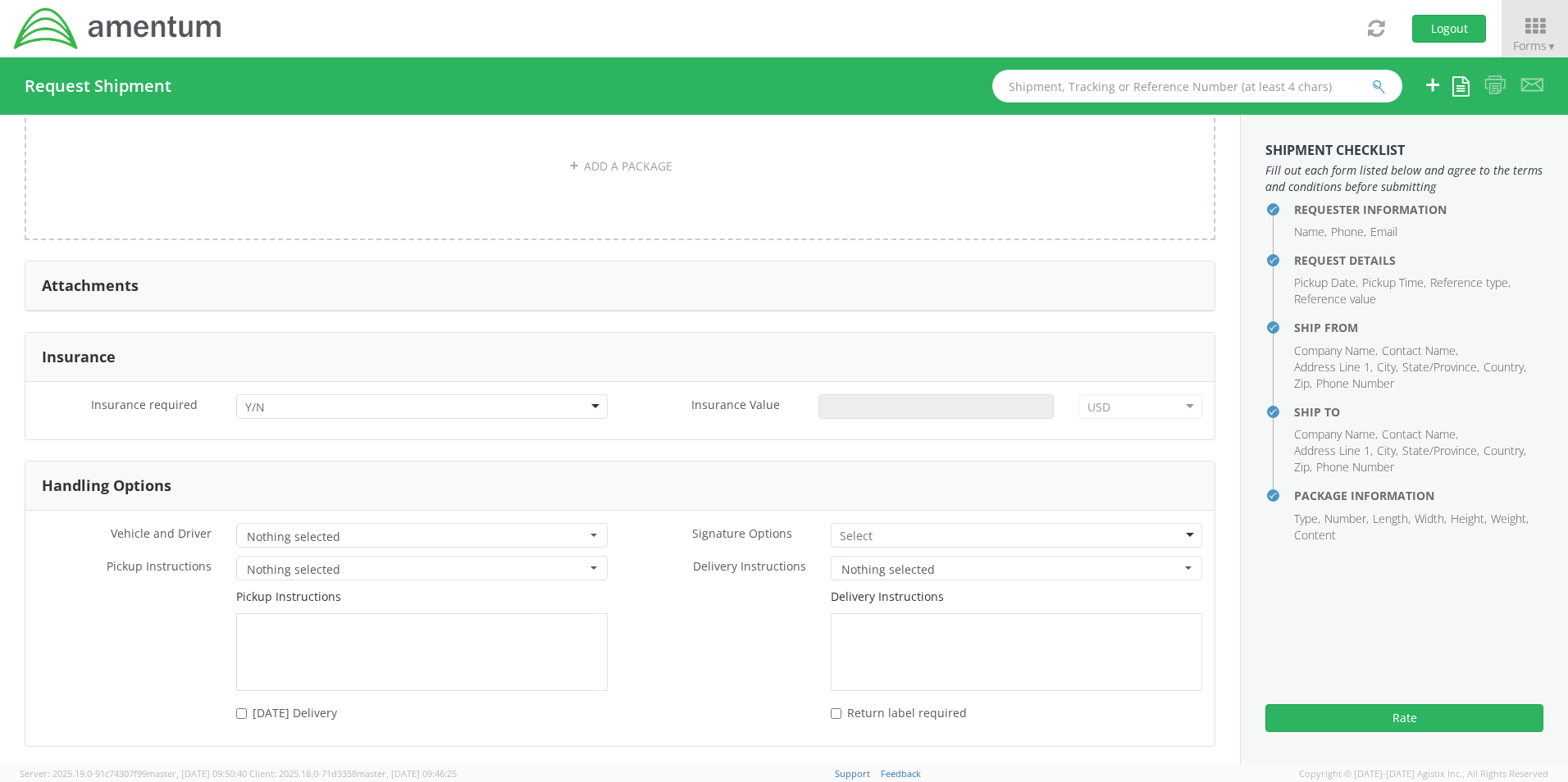
scroll to position [1804, 0]
click at [256, 399] on input "select-one" at bounding box center [256, 406] width 23 height 17
click at [871, 399] on input "Insurance Value *" at bounding box center [936, 405] width 236 height 24
type input "2700.00"
click at [852, 526] on input "select-one" at bounding box center [858, 534] width 35 height 17
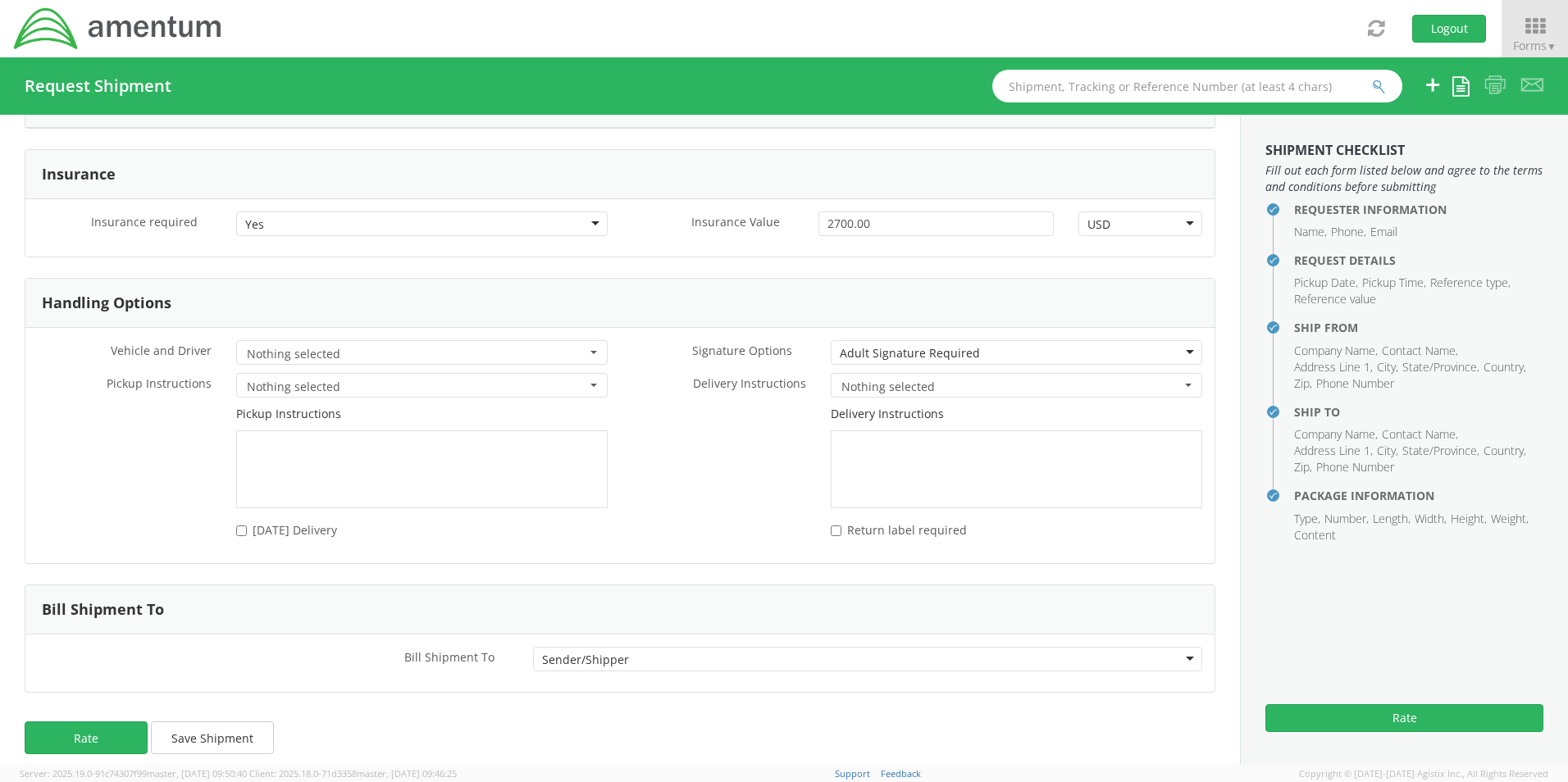
scroll to position [1990, 0]
click at [77, 728] on button "Rate" at bounding box center [86, 733] width 123 height 33
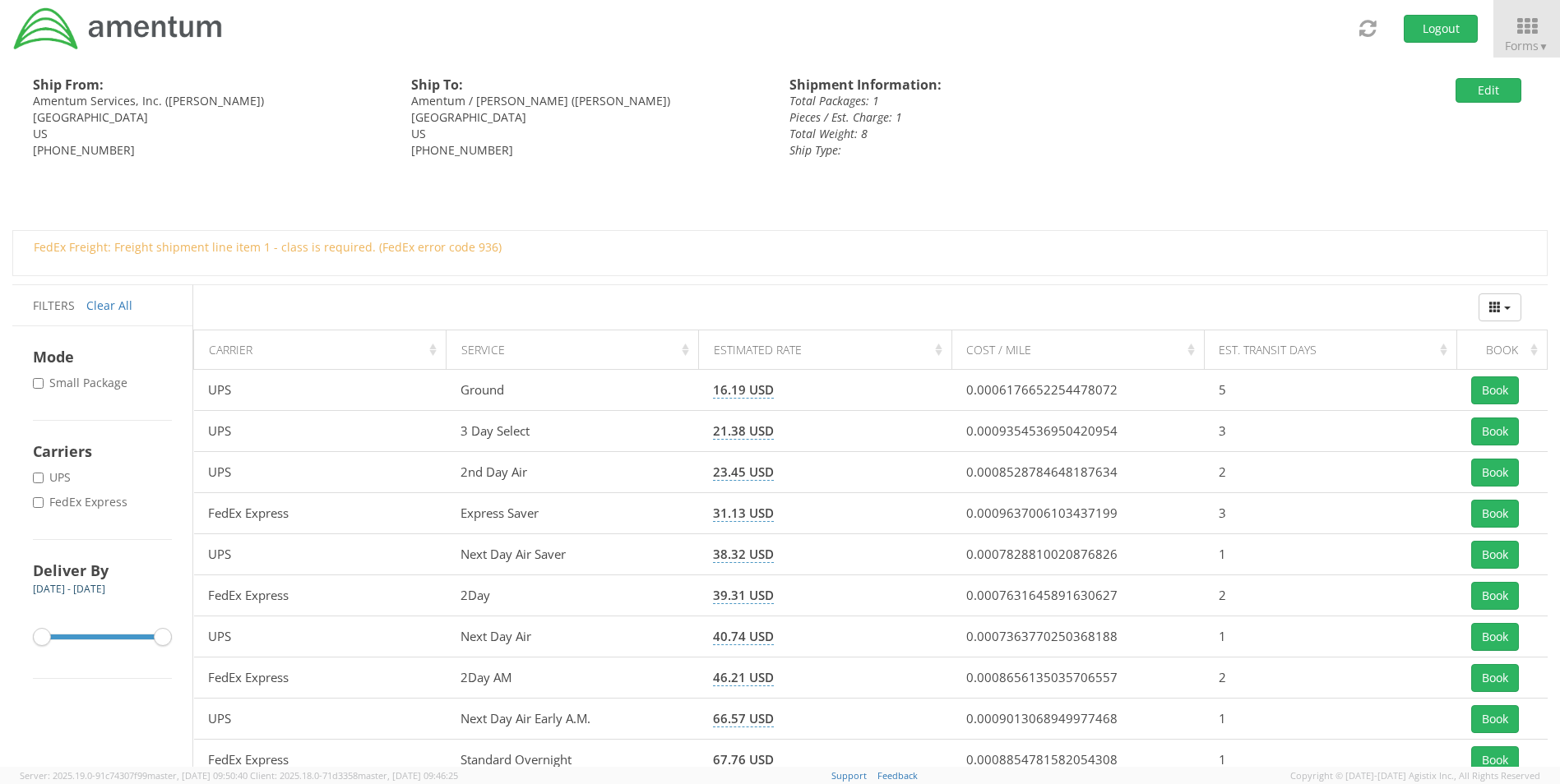
click at [86, 500] on label "* FedEx Express" at bounding box center [81, 502] width 98 height 17
click at [44, 500] on input "* FedEx Express" at bounding box center [37, 502] width 10 height 10
checkbox input "true"
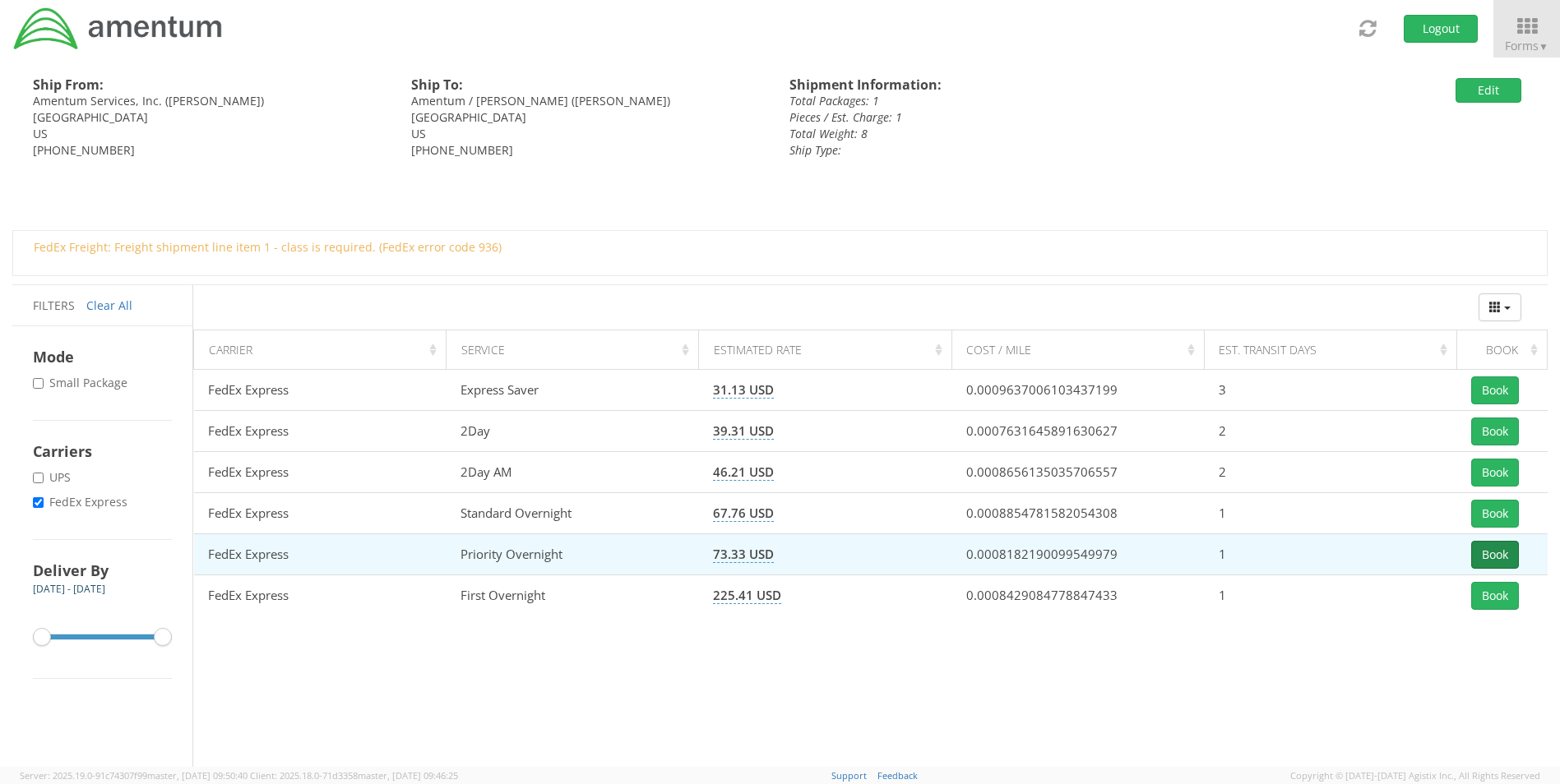
click at [1495, 563] on button "Book" at bounding box center [1495, 555] width 48 height 28
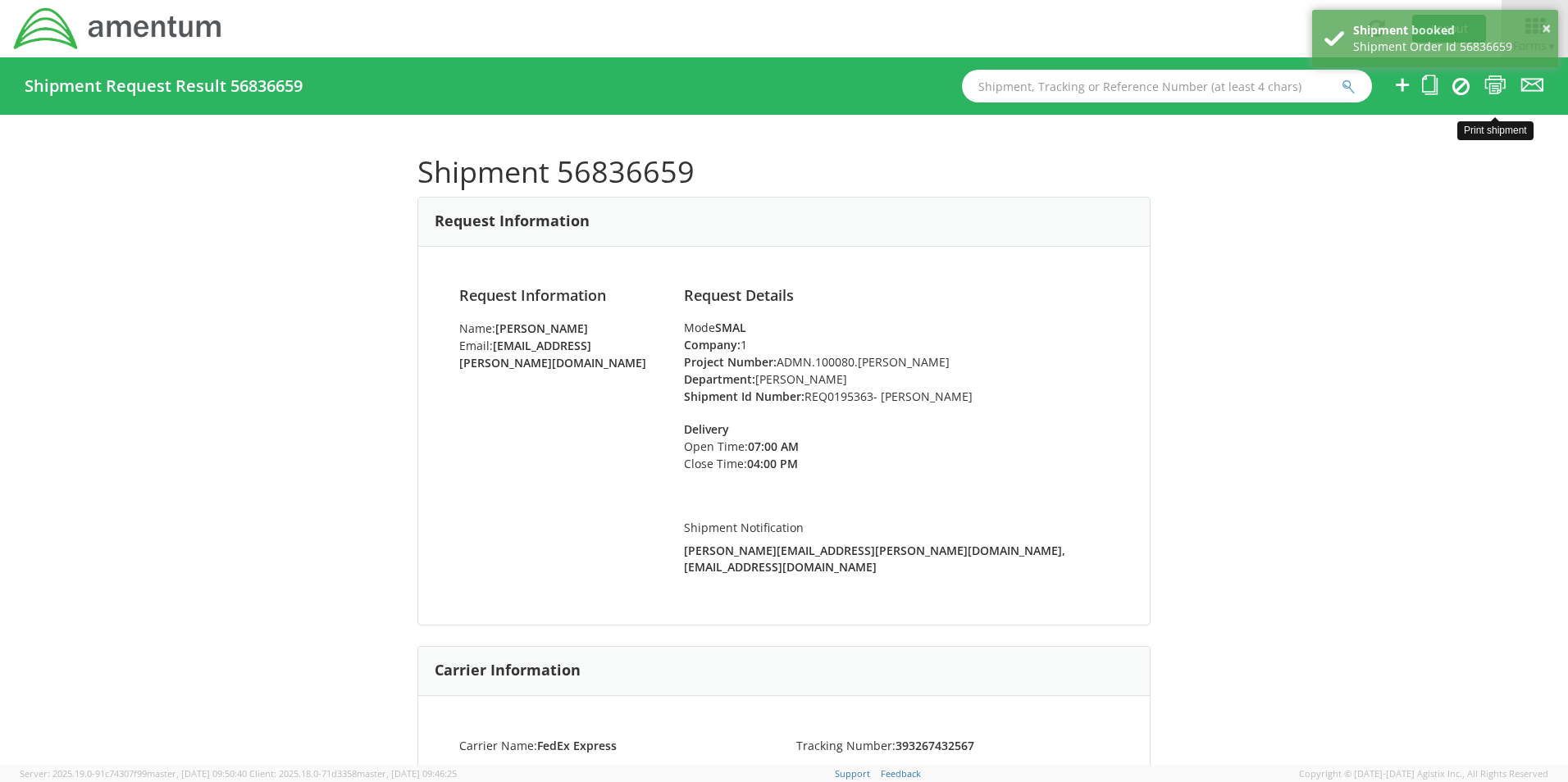
click at [1490, 77] on icon at bounding box center [1495, 85] width 22 height 20
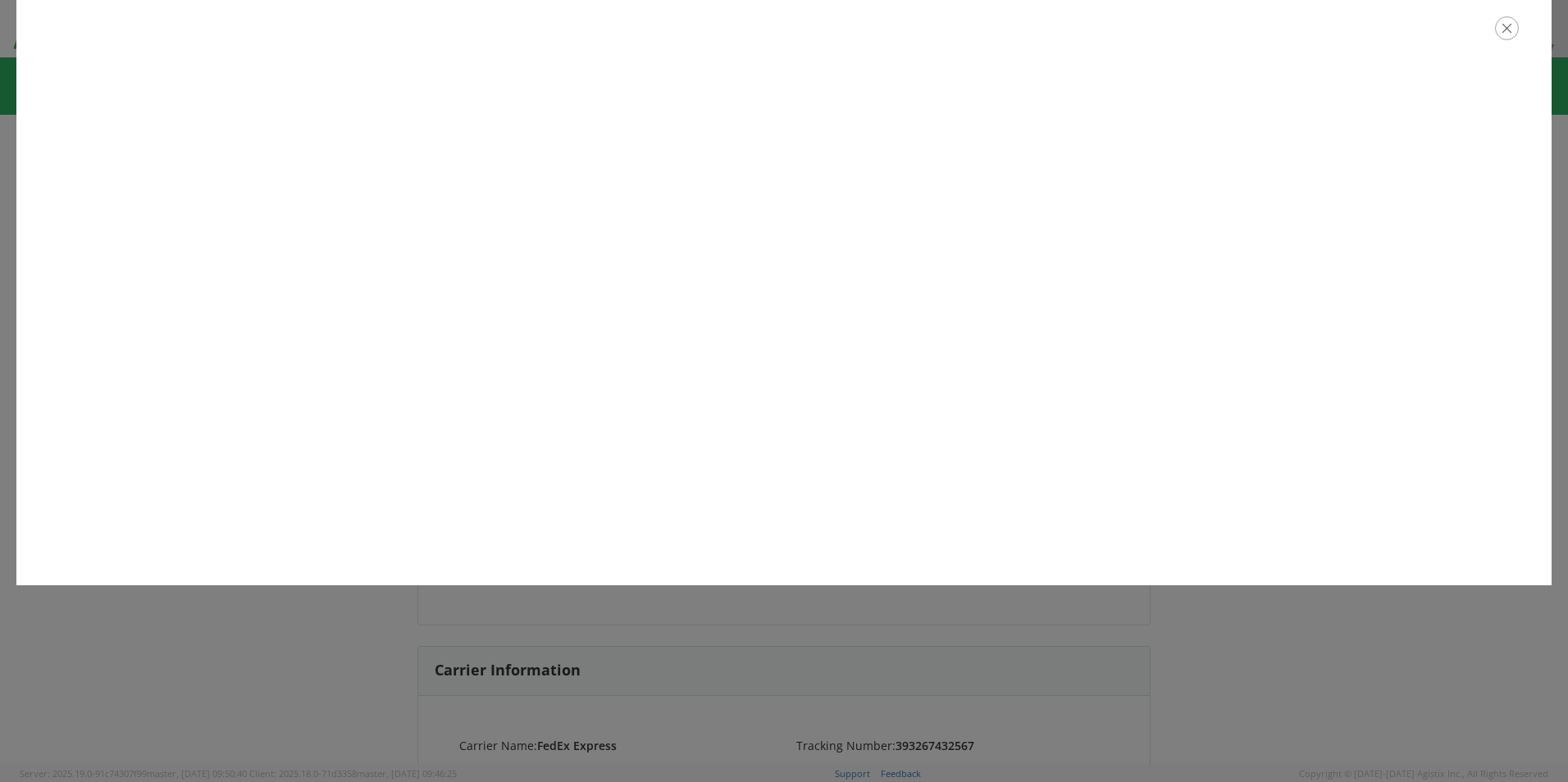
click at [1510, 35] on icon "button" at bounding box center [1507, 29] width 24 height 24
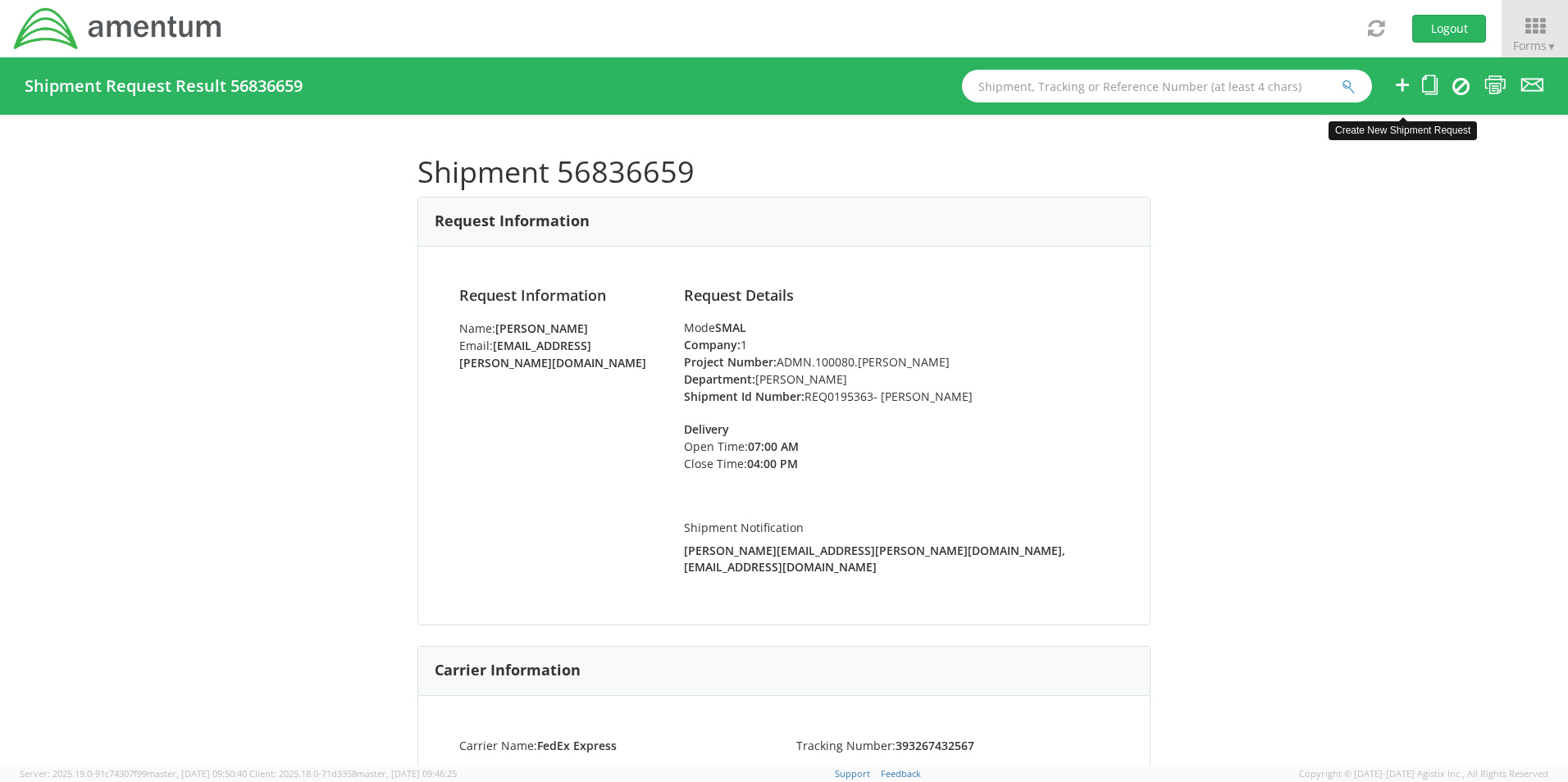
click at [1403, 88] on icon at bounding box center [1402, 85] width 20 height 20
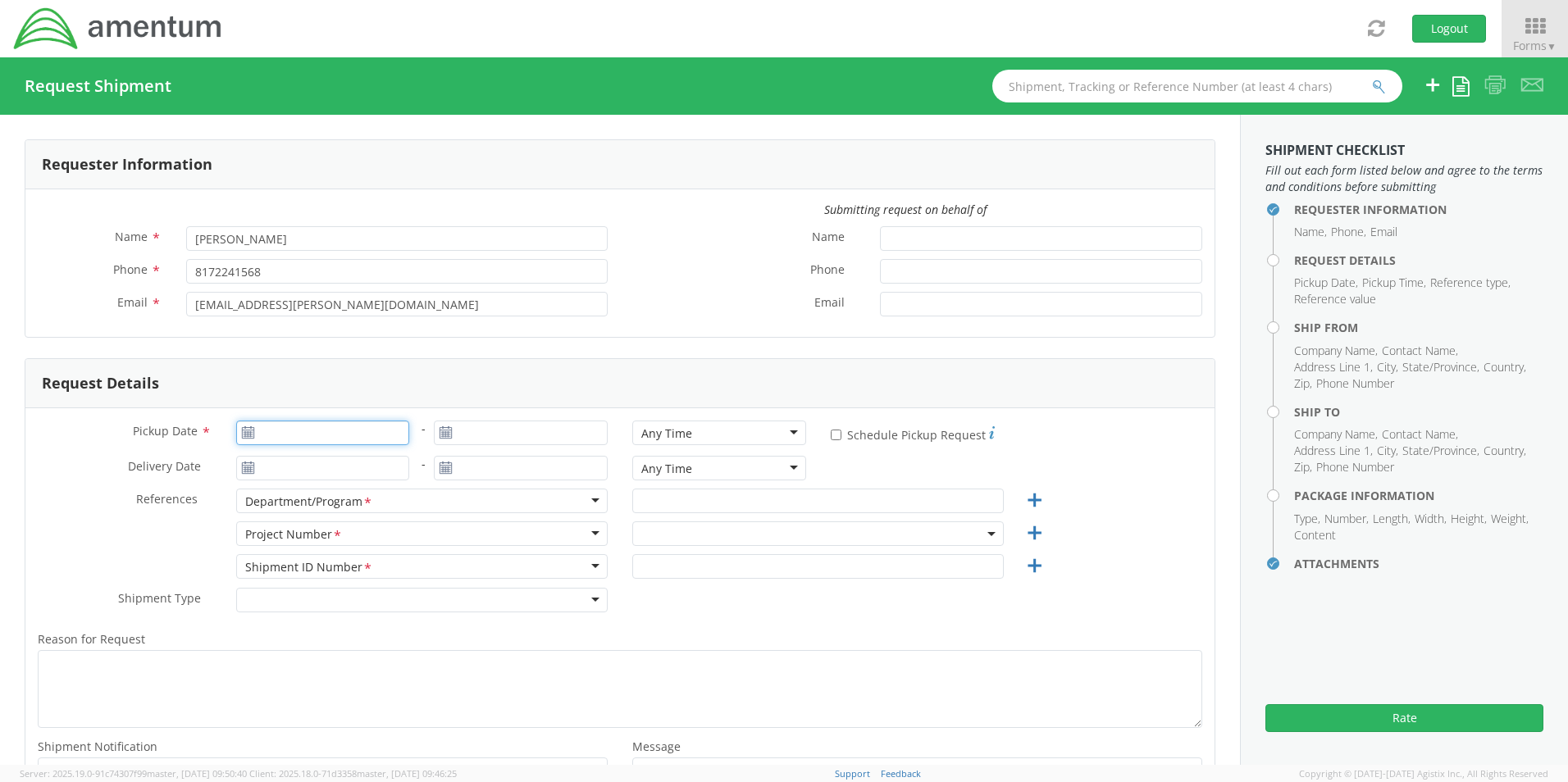
type input "09/16/2025"
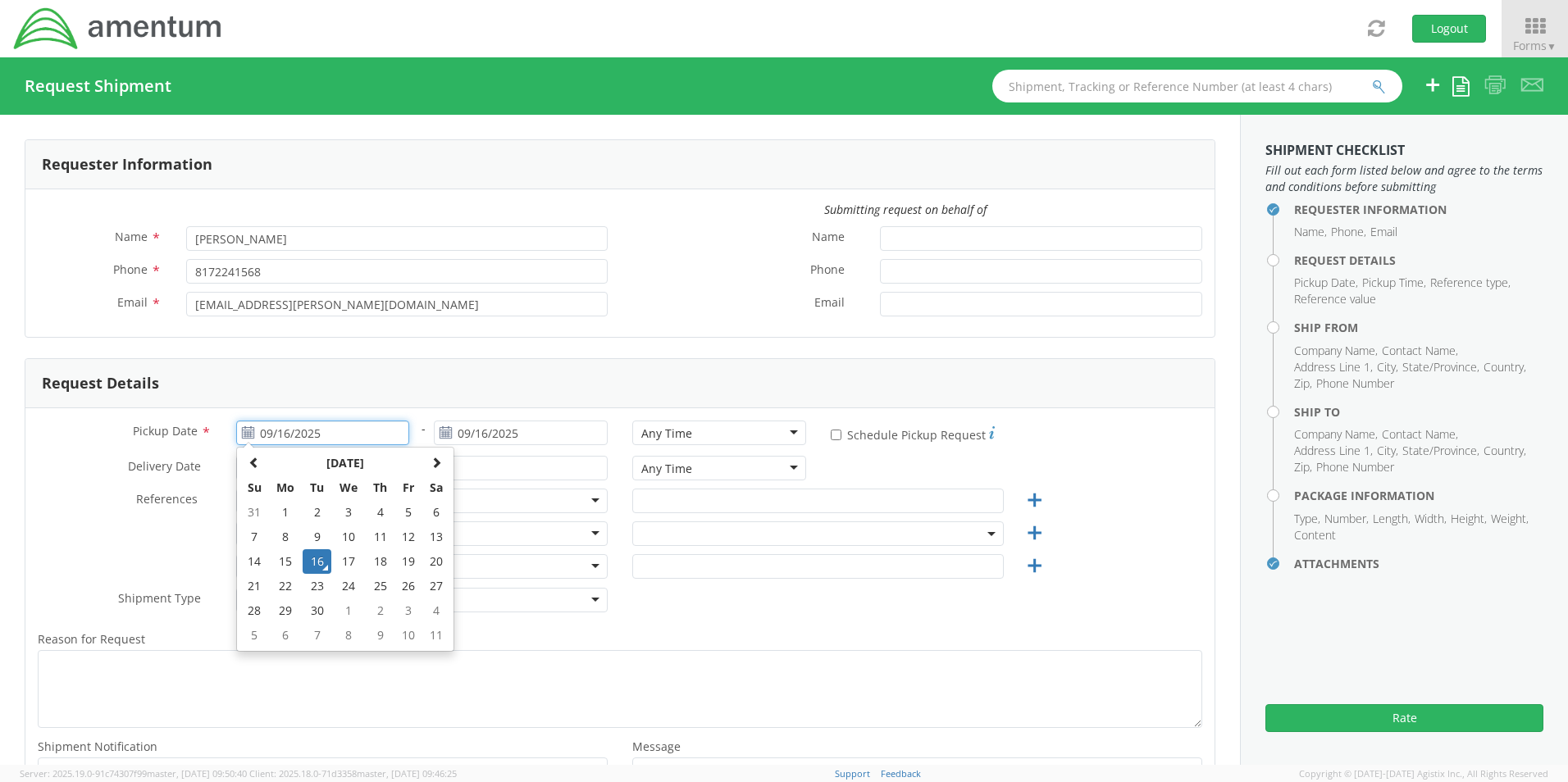
click at [308, 442] on input "09/16/2025" at bounding box center [323, 433] width 174 height 24
select select "OCCP.600391.00000"
click at [315, 565] on td "16" at bounding box center [317, 561] width 29 height 24
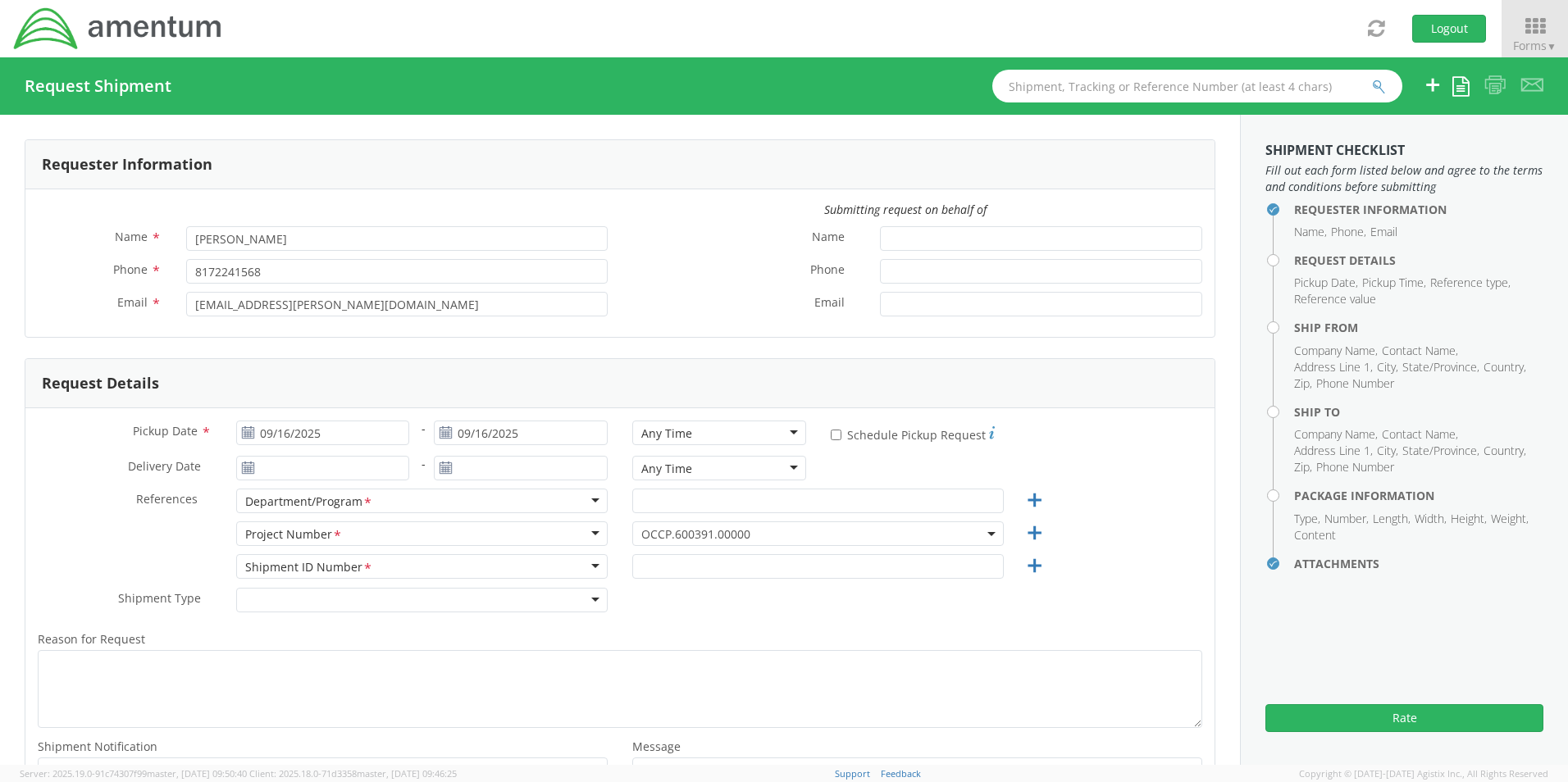
click at [670, 431] on div "Any Time" at bounding box center [667, 434] width 51 height 17
click at [660, 496] on input "text" at bounding box center [818, 501] width 372 height 24
paste input "Jose A. Tijerina"
type input "Jose A. Tijerina"
drag, startPoint x: 666, startPoint y: 531, endPoint x: 664, endPoint y: 543, distance: 12.2
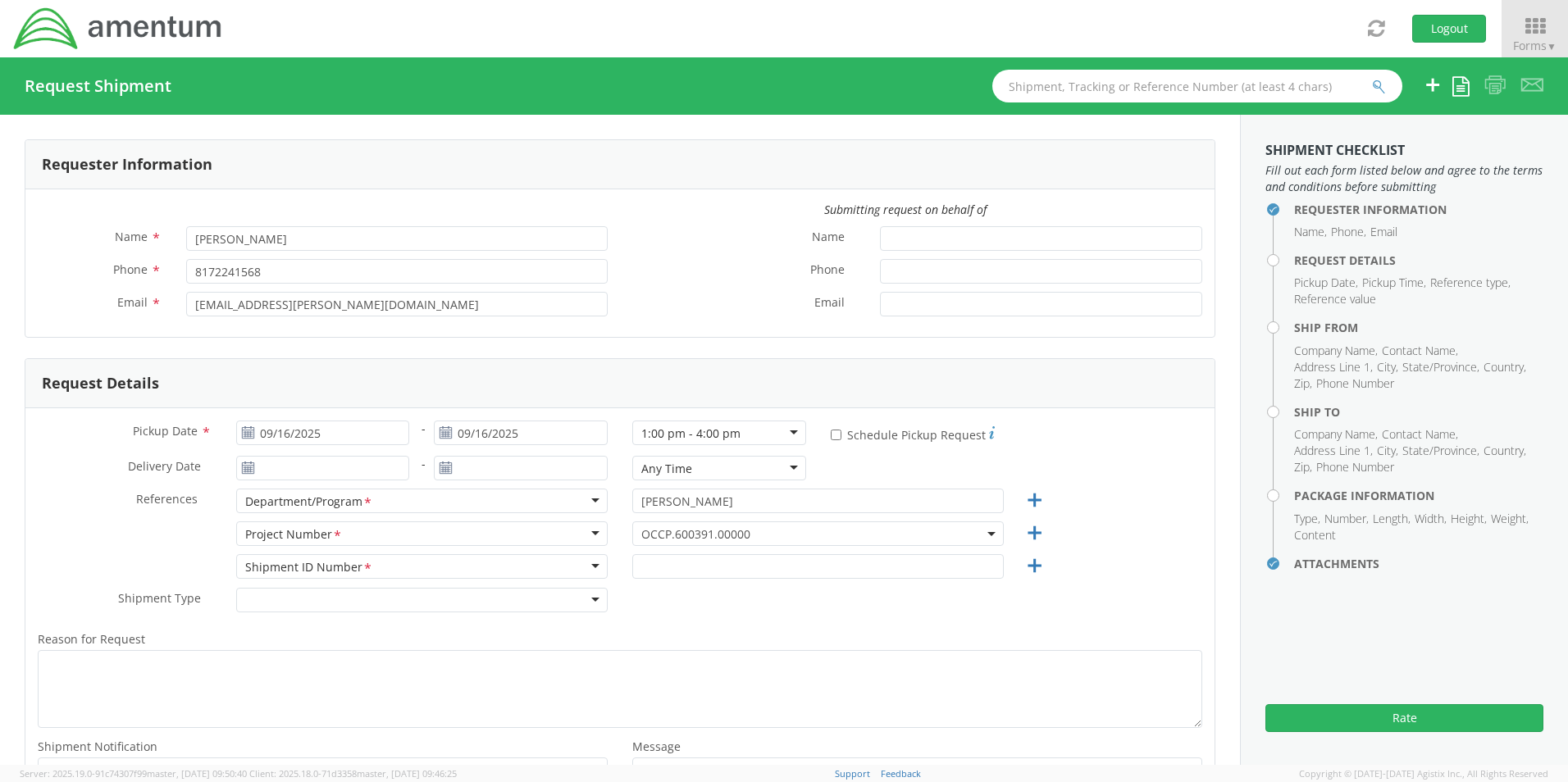
click at [665, 533] on span "OCCP.600391.00000" at bounding box center [818, 533] width 354 height 16
click at [662, 558] on input "search" at bounding box center [816, 560] width 359 height 24
paste input "OVHD.600538.00PMO"
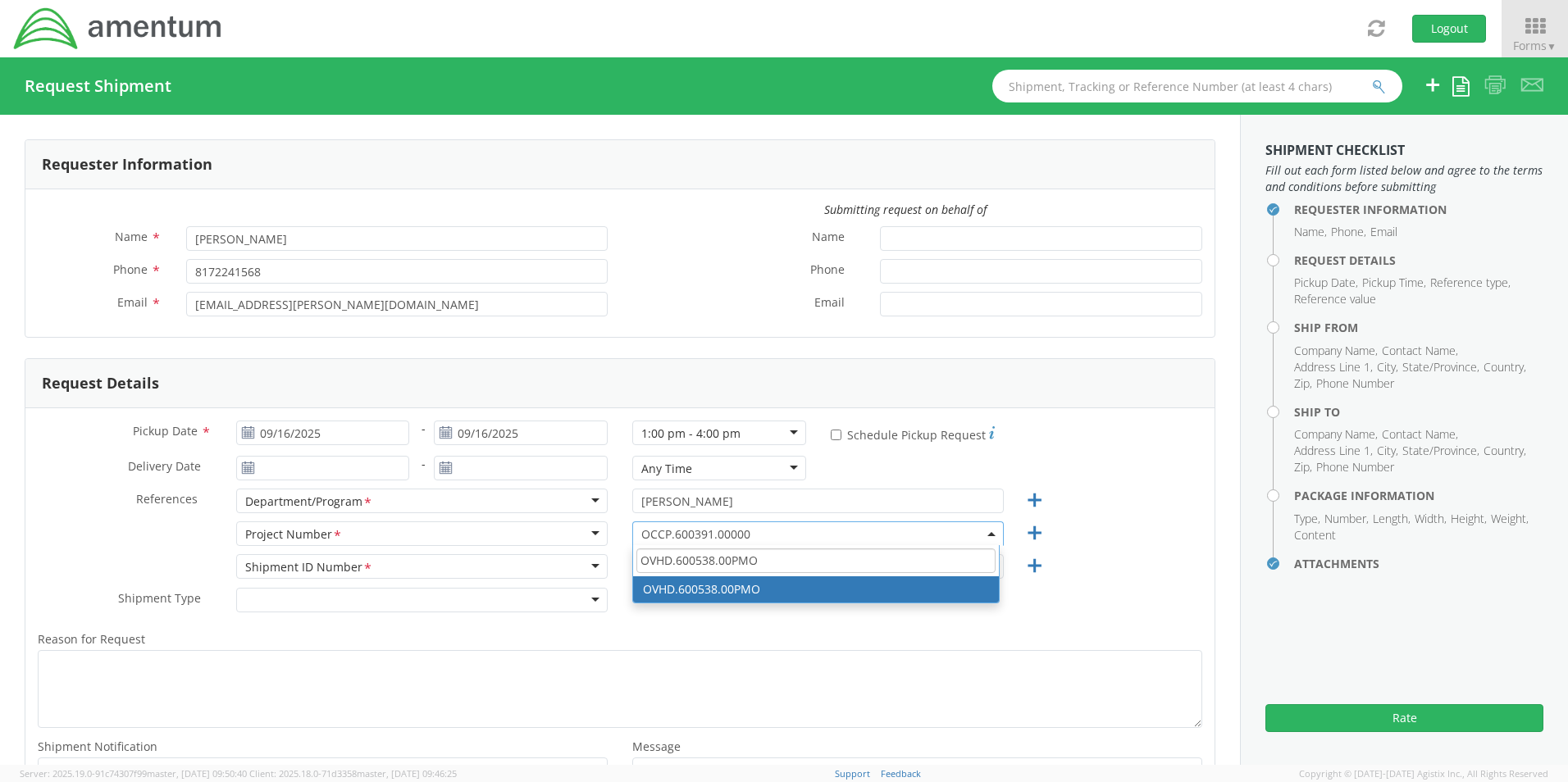
type input "OVHD.600538.00PMO"
select select "OVHD.600538.00PMO"
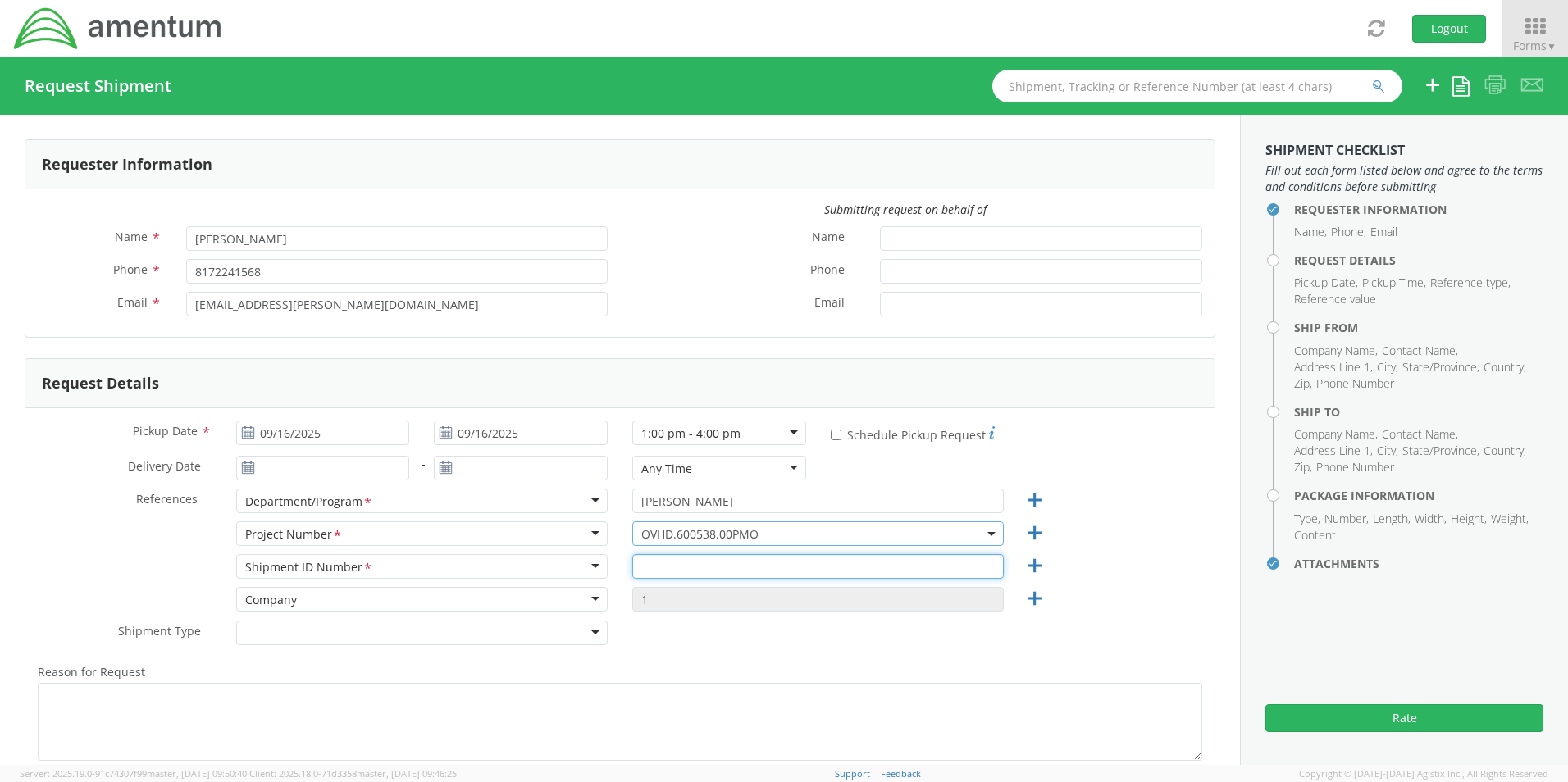
click at [667, 573] on input "text" at bounding box center [818, 566] width 372 height 24
paste input "Daniel Martin - REQ0229914"
type input "Daniel Martin - REQ0229914"
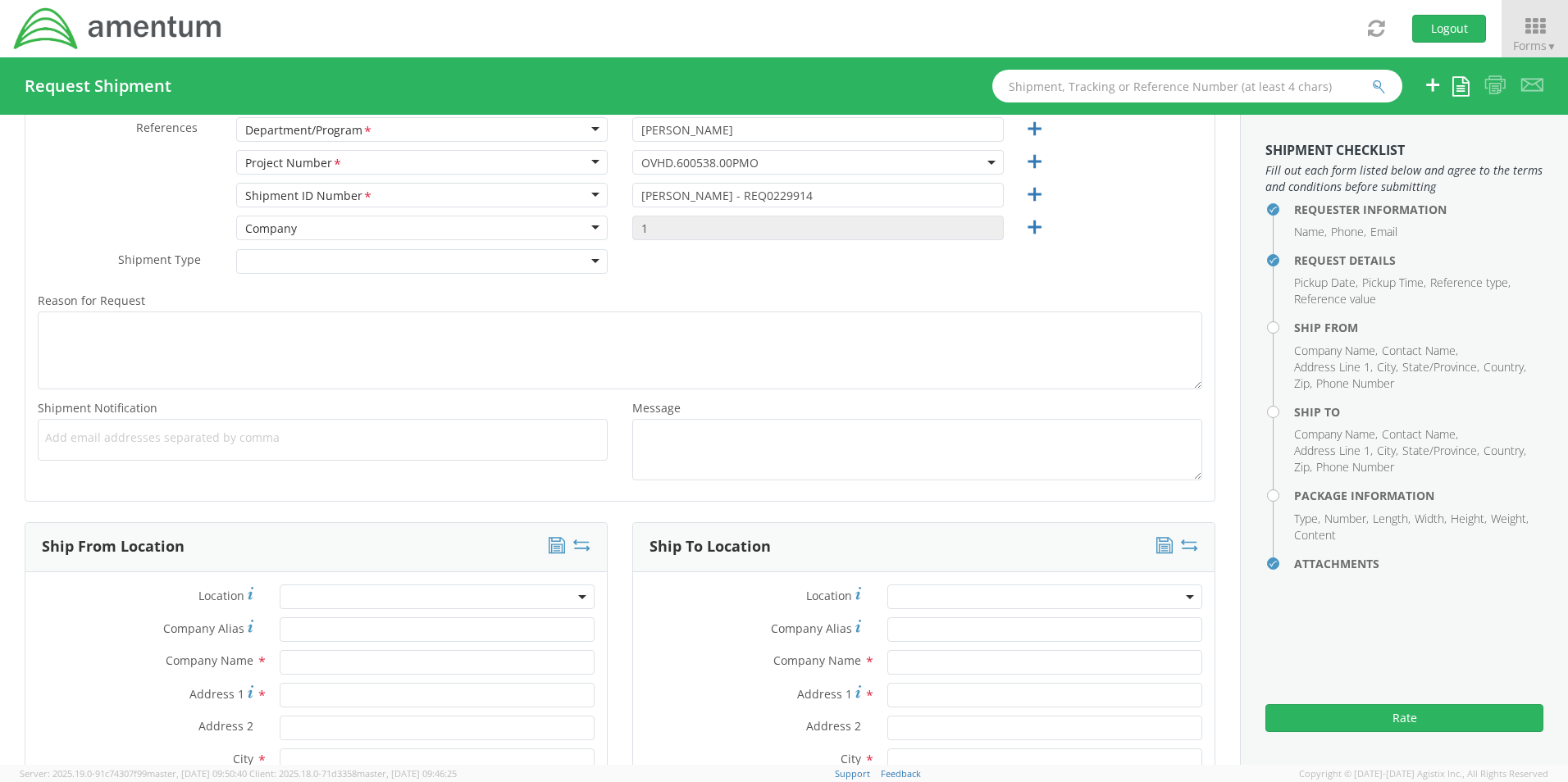
click at [101, 434] on span "Add email addresses separated by comma" at bounding box center [322, 438] width 555 height 17
paste input "Jose.Tijerina@Amentum.com"
type input "Jose.Tijerina@Amentum.com"
click at [292, 439] on span "Add email addresses separated by comma" at bounding box center [322, 438] width 555 height 17
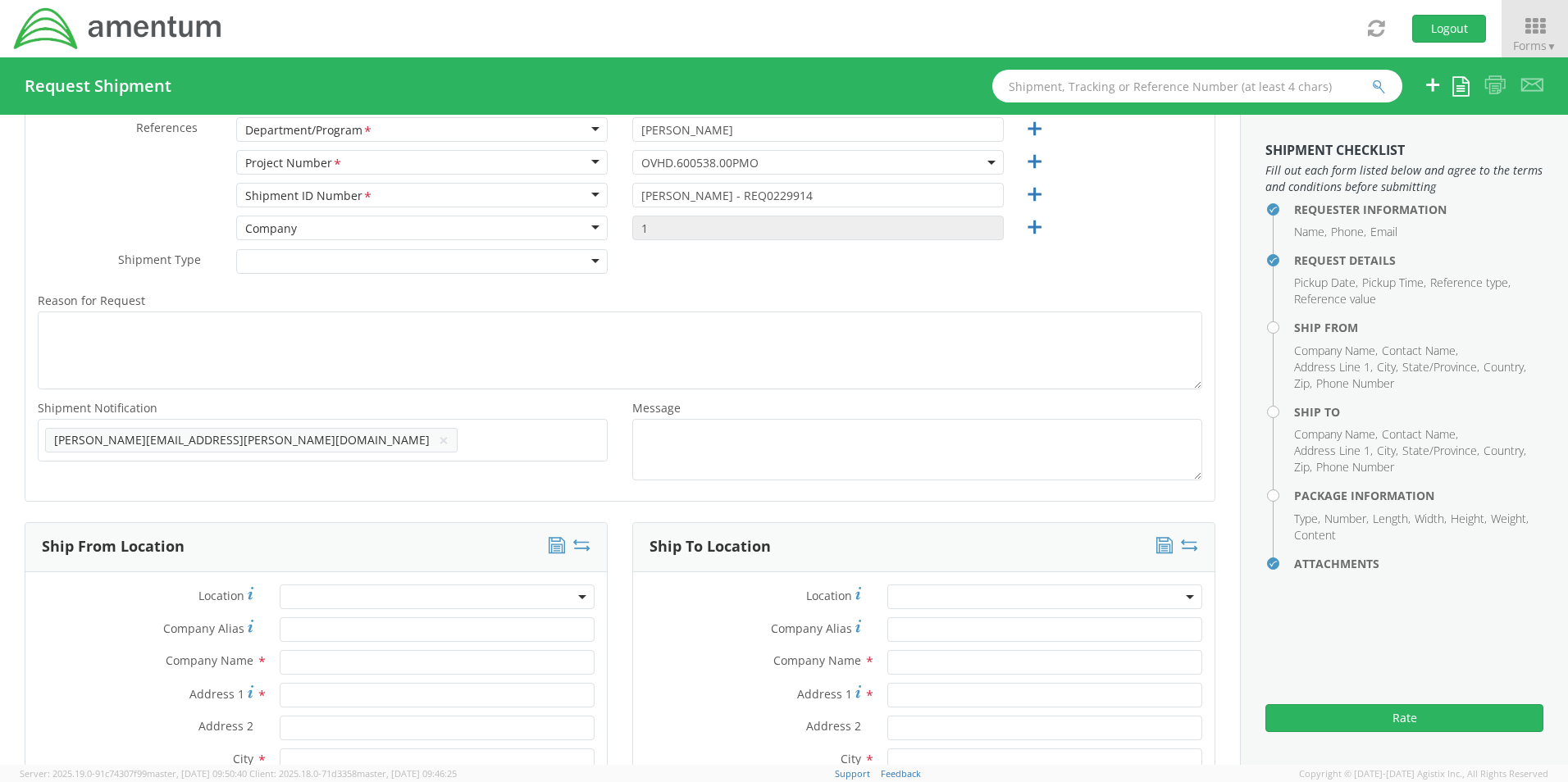
paste input "[EMAIL_ADDRESS][DOMAIN_NAME]"
type input "[EMAIL_ADDRESS][DOMAIN_NAME]"
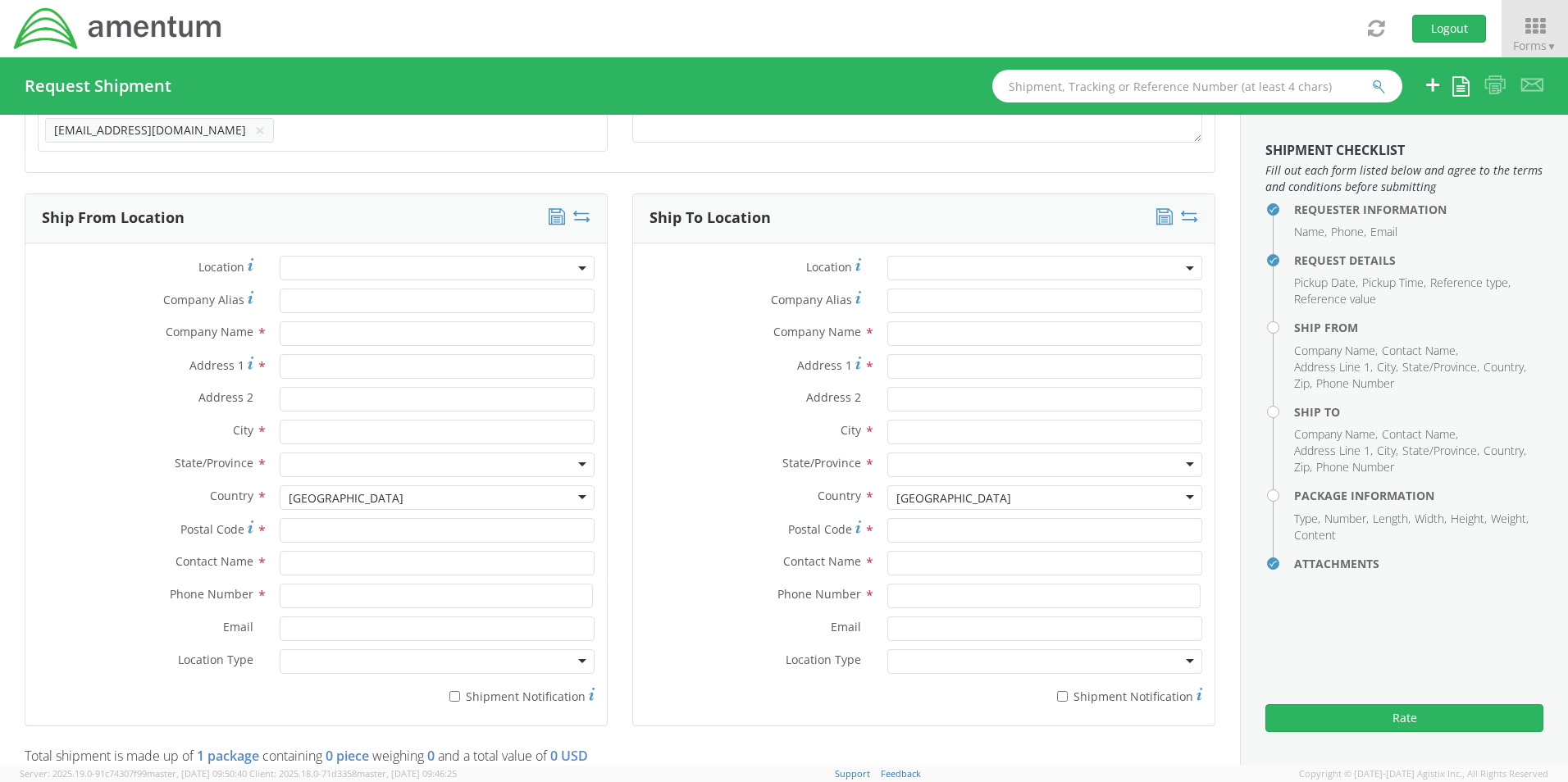
scroll to position [781, 0]
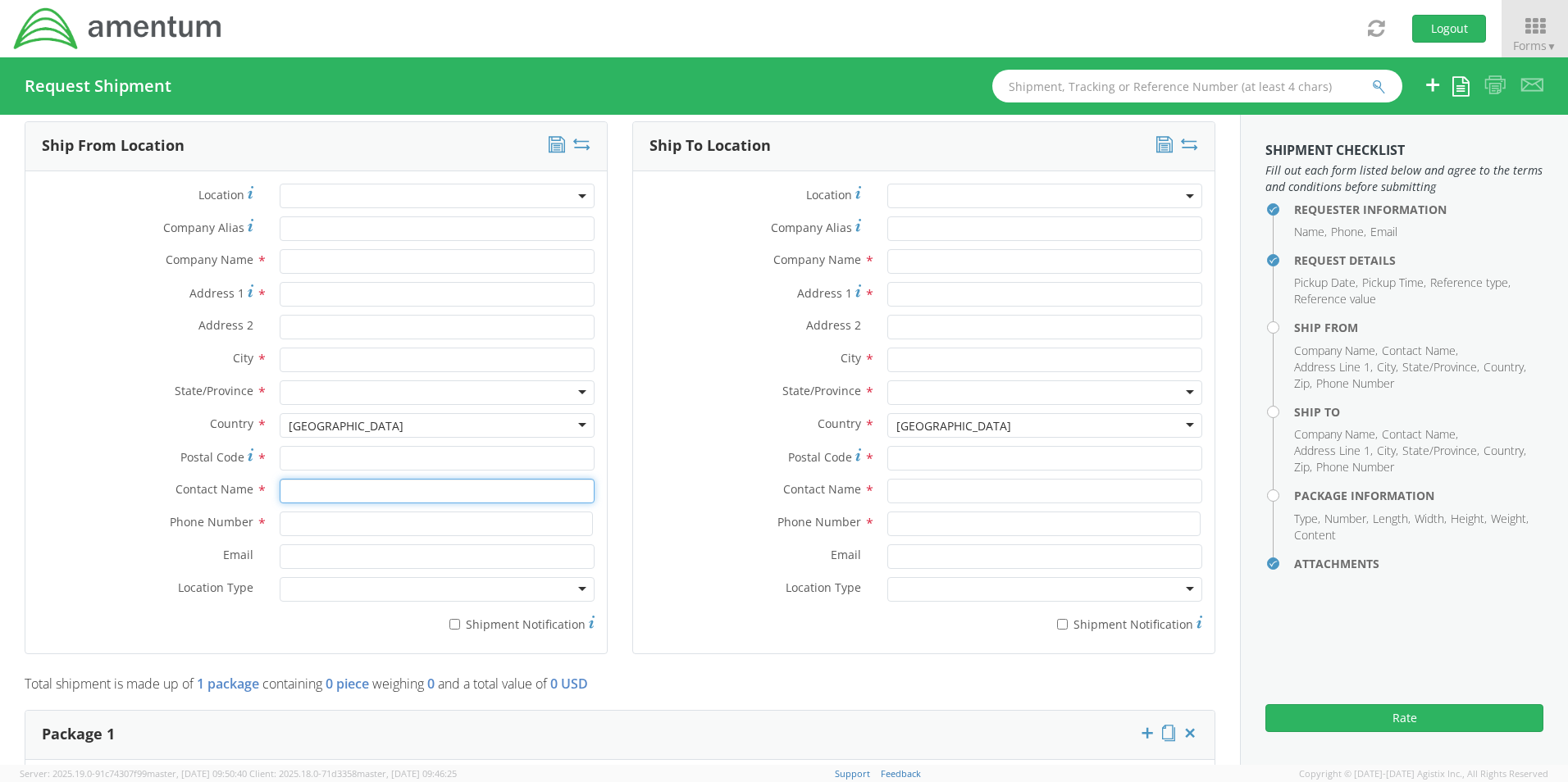
click at [311, 492] on input "text" at bounding box center [437, 491] width 315 height 24
type input "sene"
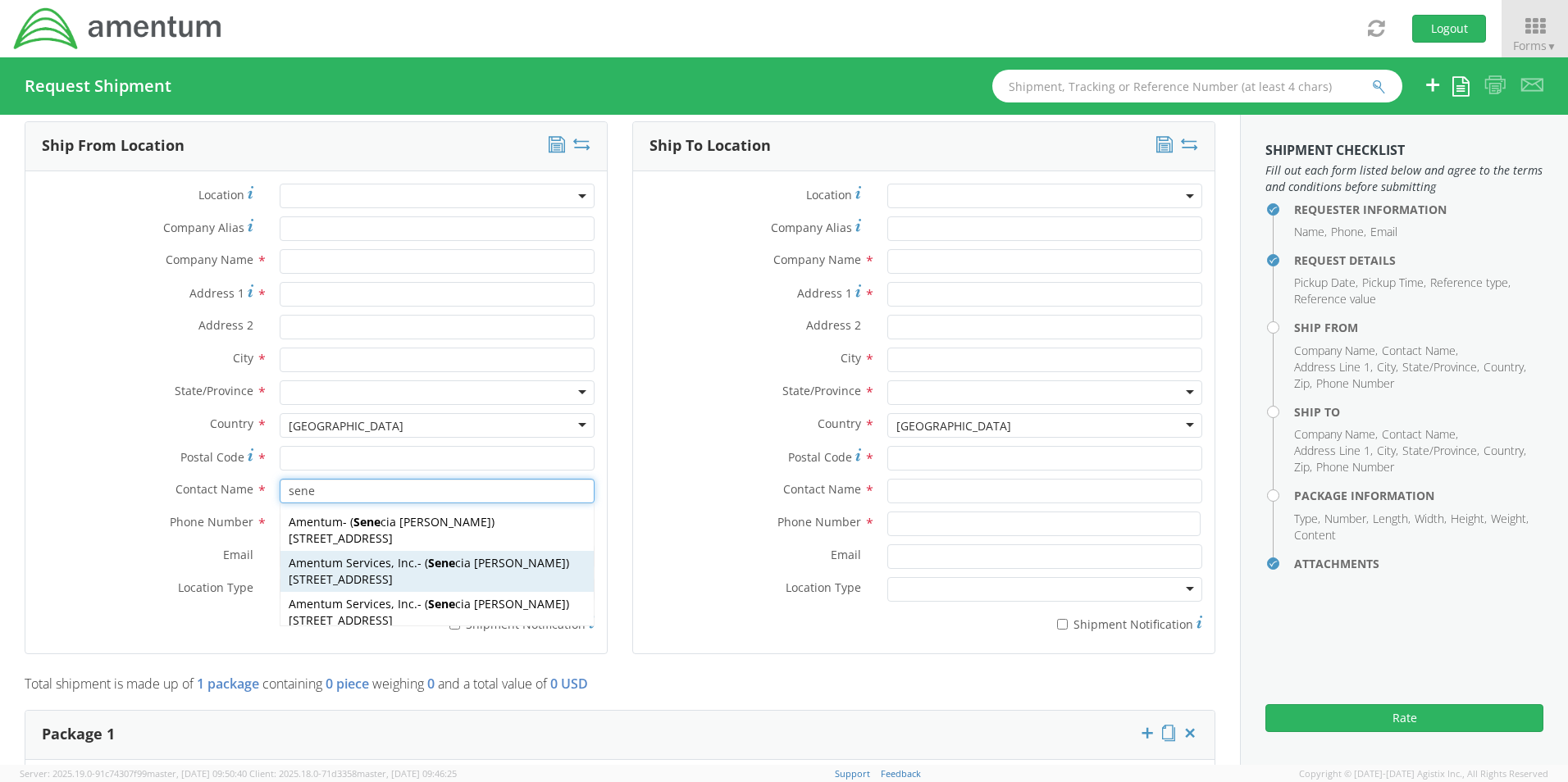
click at [299, 581] on span "13500 Heritage Parkway, mail room, Fort Worth, TX, 76177, US" at bounding box center [341, 579] width 104 height 16
type input "Amentum Services, Inc."
type input "[STREET_ADDRESS]"
type input "[GEOGRAPHIC_DATA]"
type input "76177"
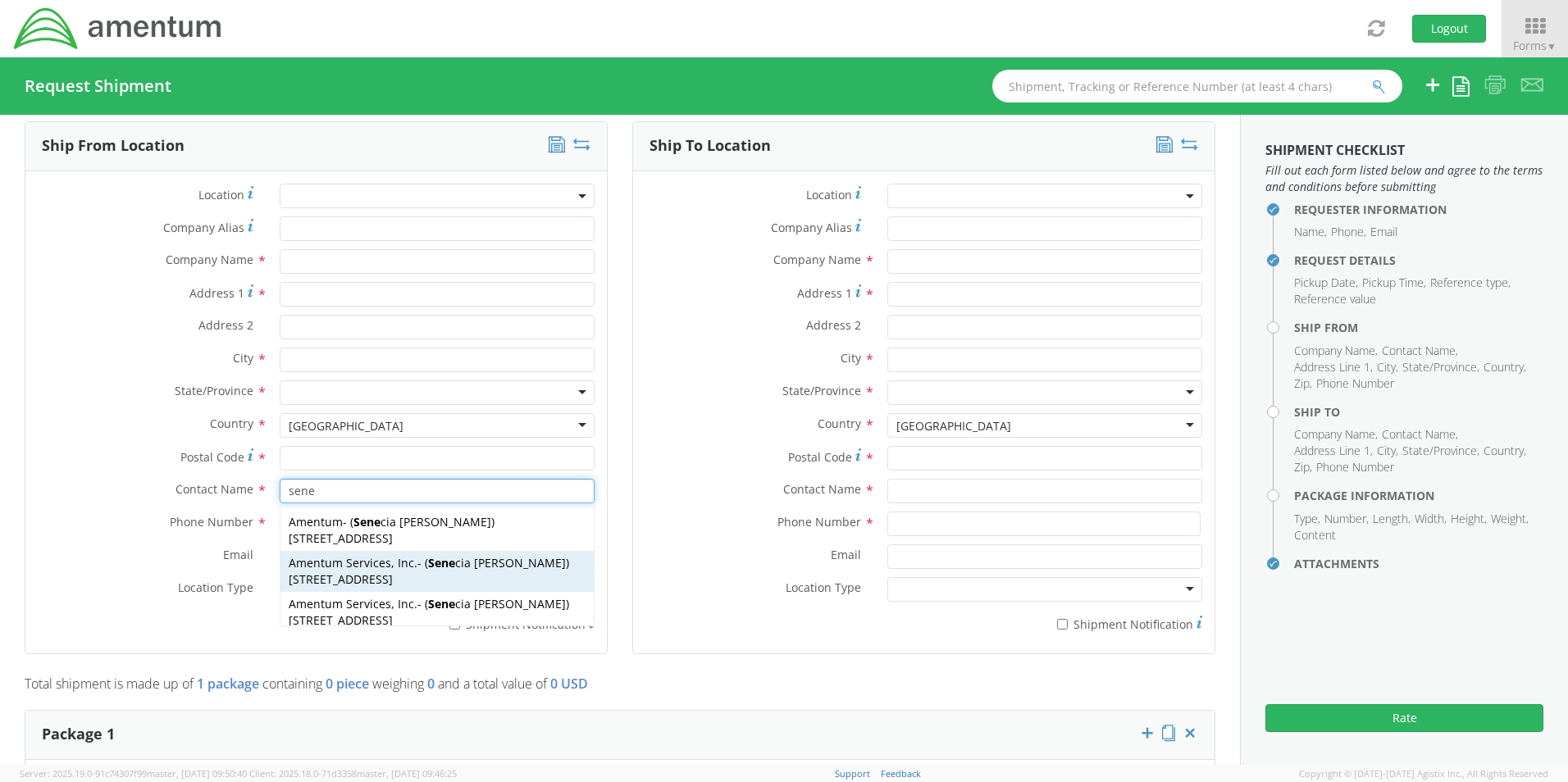
type input "[PERSON_NAME]"
type input "[PHONE_NUMBER]"
type input "[EMAIL_ADDRESS][PERSON_NAME][DOMAIN_NAME]"
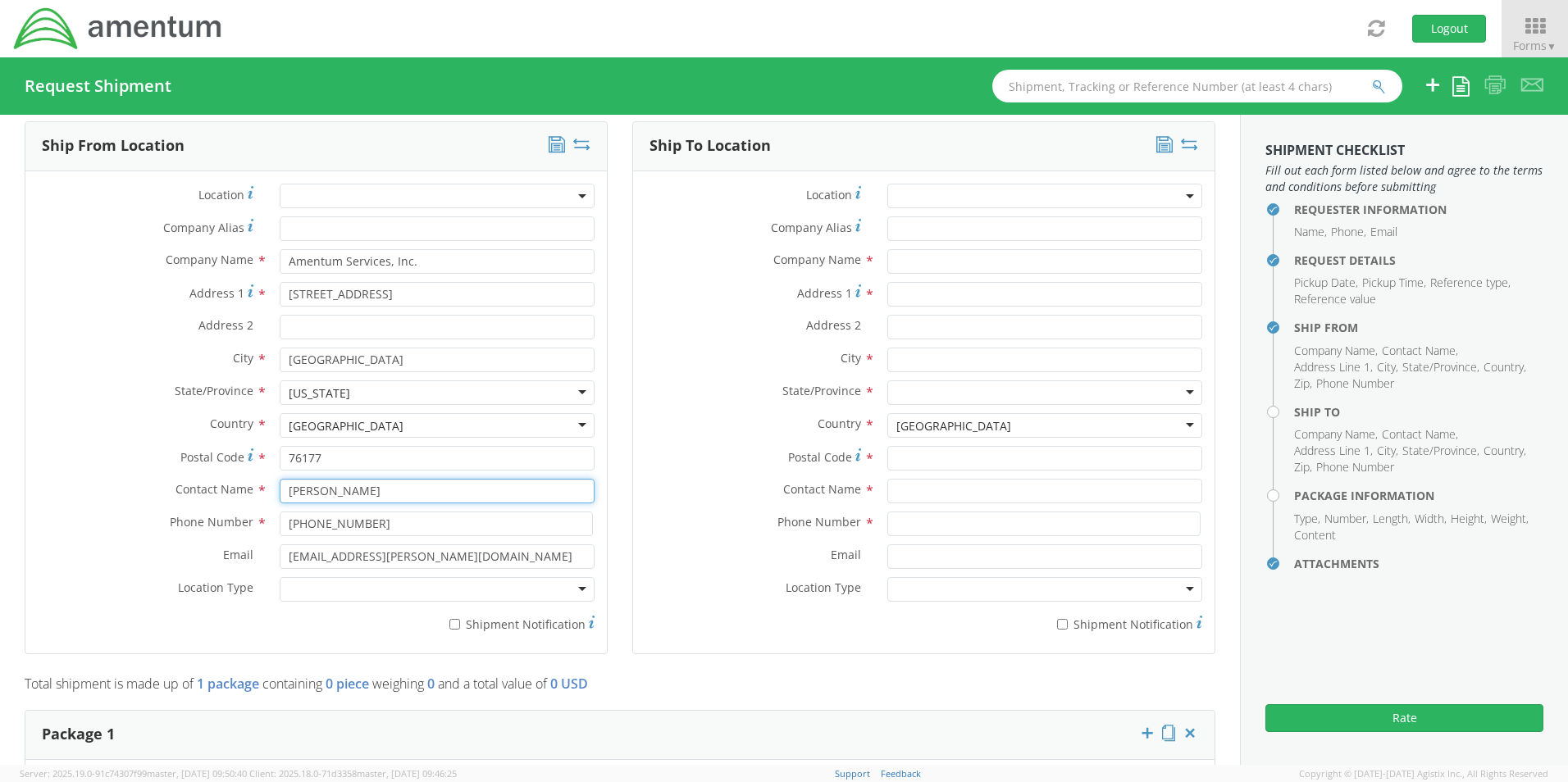
type input "[PERSON_NAME]"
click at [300, 587] on div at bounding box center [437, 589] width 315 height 24
drag, startPoint x: 309, startPoint y: 613, endPoint x: 340, endPoint y: 617, distance: 31.3
click at [453, 619] on input "* Shipment Notification" at bounding box center [454, 624] width 10 height 10
checkbox input "true"
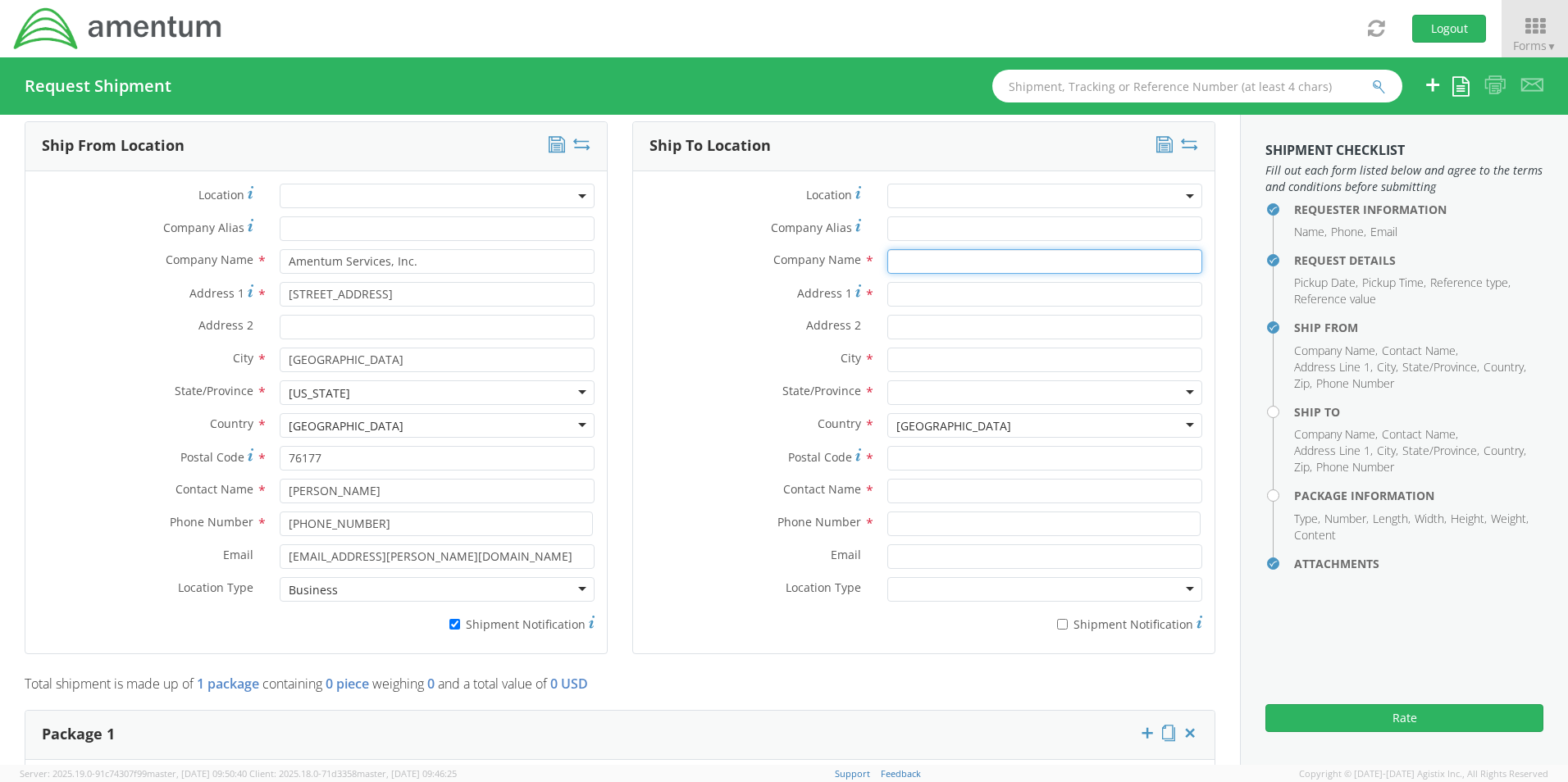
click at [922, 249] on input "text" at bounding box center [1045, 262] width 315 height 24
paste input "Amentum Site 604"
type input "Amentum Site 604"
click at [899, 189] on span at bounding box center [1045, 196] width 315 height 24
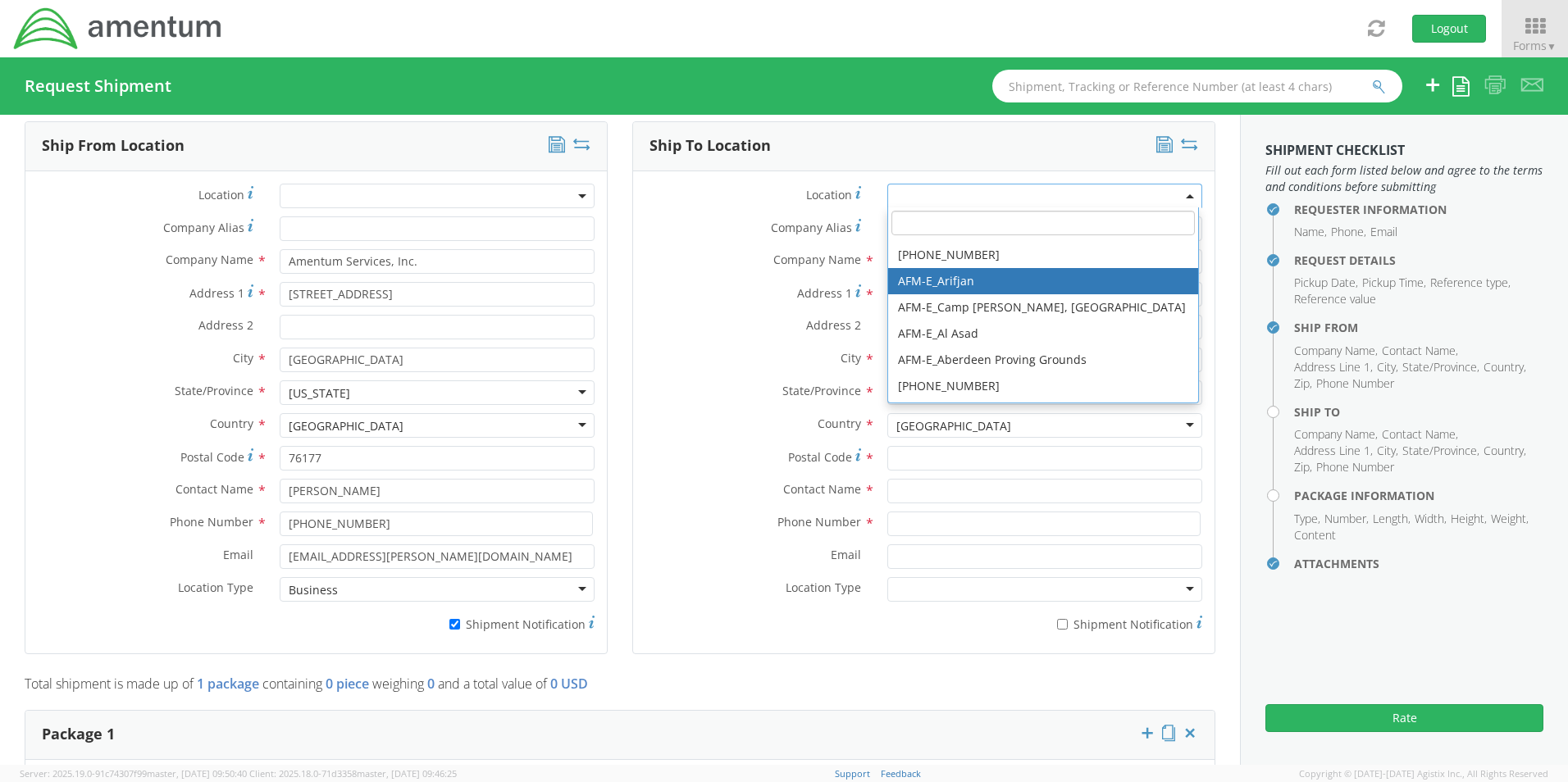
scroll to position [1600, 0]
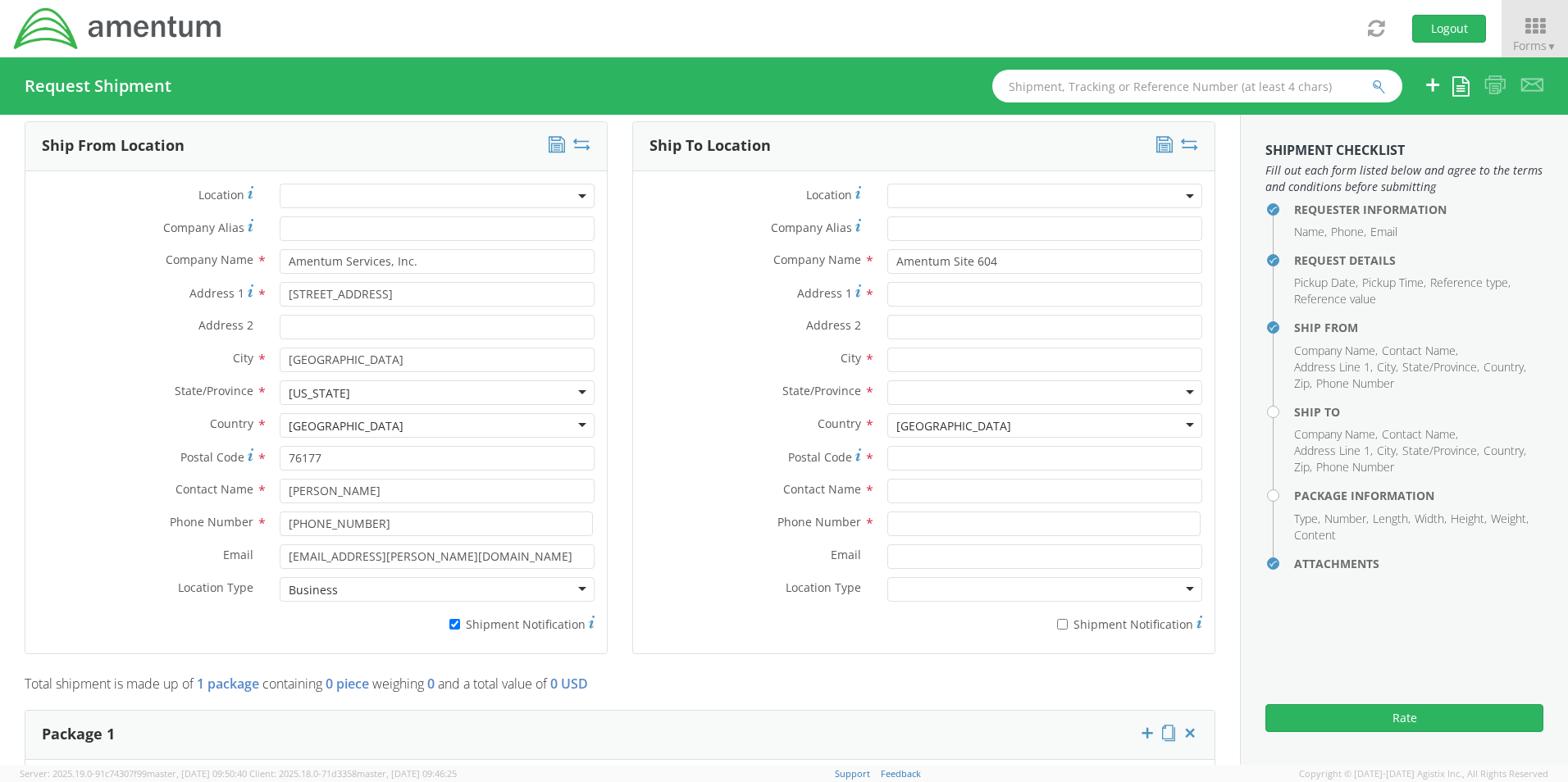
click at [675, 521] on label "Phone Number *" at bounding box center [754, 522] width 242 height 21
click at [932, 286] on input "Address 1 *" at bounding box center [1045, 294] width 315 height 24
paste input "3336 Wonnacott Ave."
type input "3336 Wonnacott Ave."
click at [930, 348] on input "text" at bounding box center [1045, 359] width 315 height 24
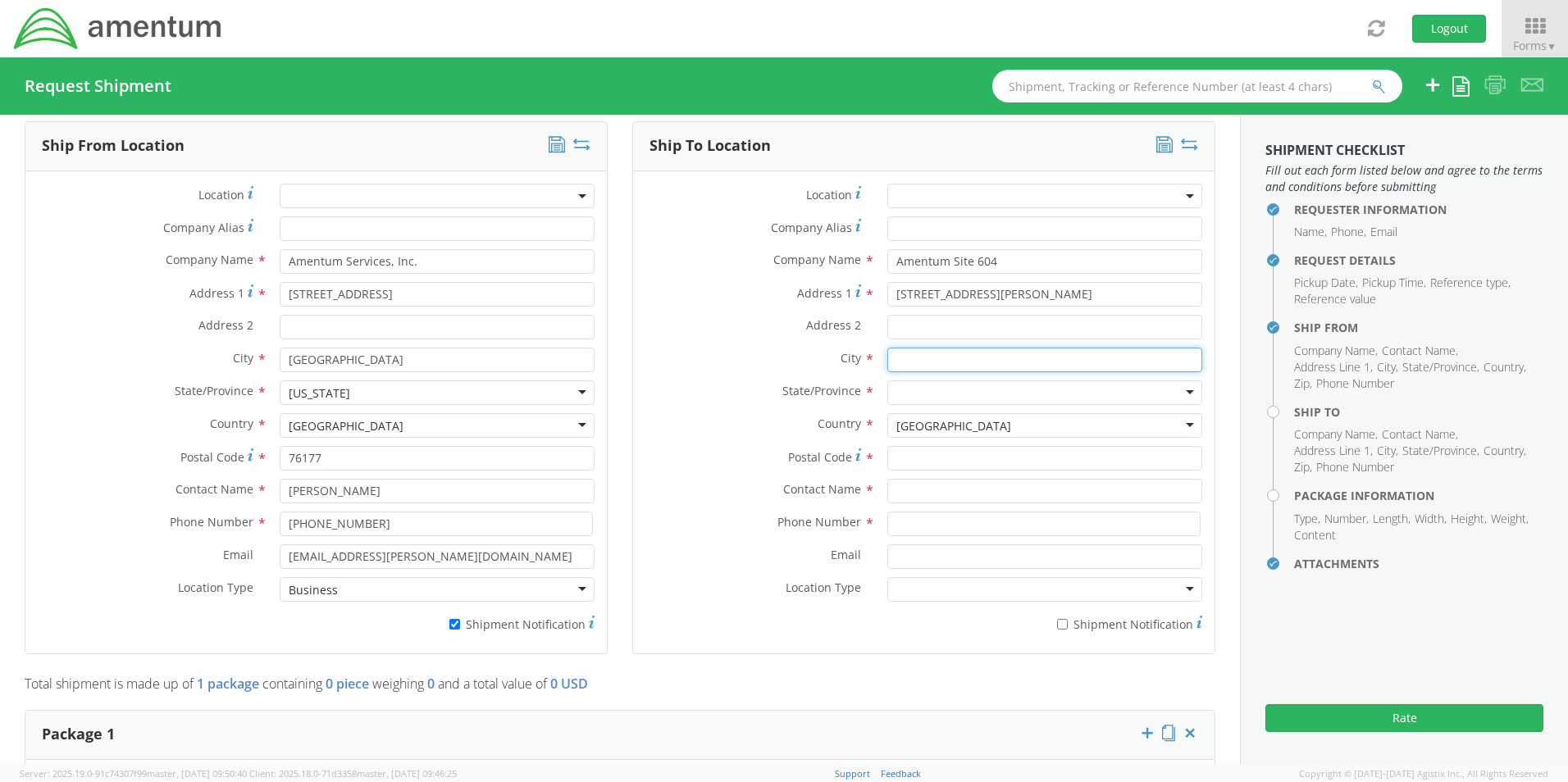
paste input "McGuire AFB,"
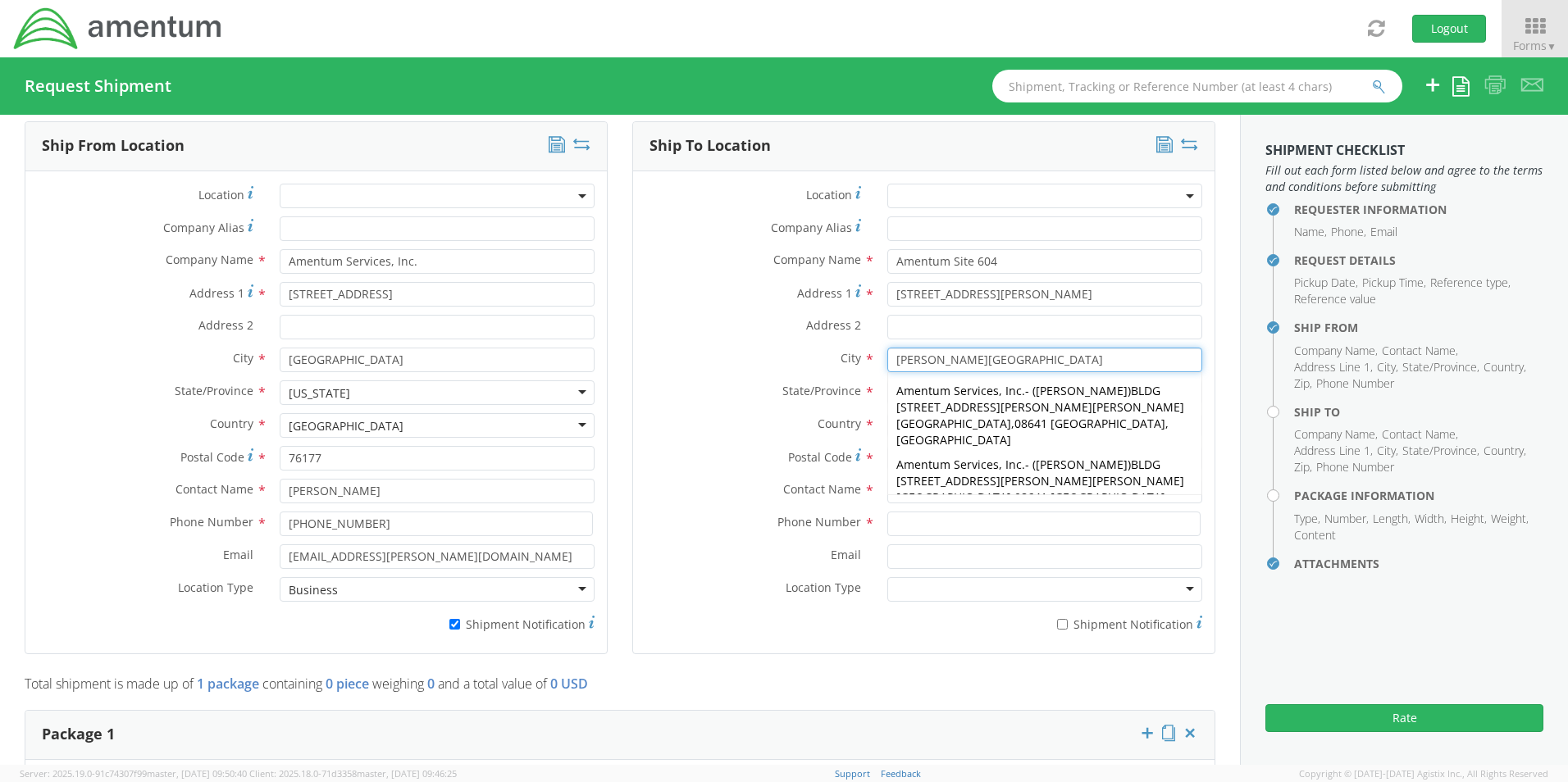
type input "McGuire AFB"
click at [761, 352] on label "City *" at bounding box center [754, 357] width 242 height 21
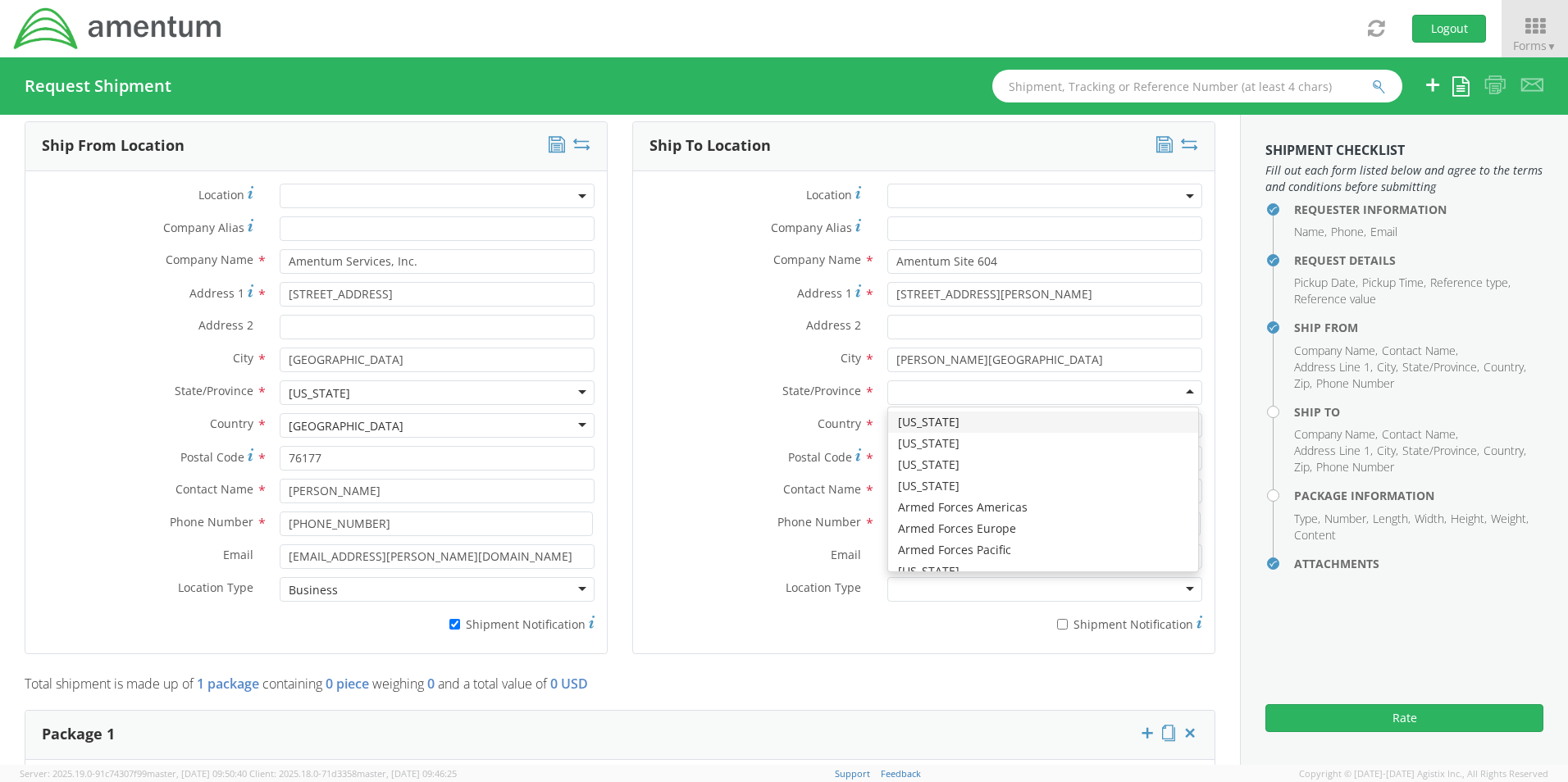
click at [932, 381] on div at bounding box center [1045, 393] width 315 height 24
type input "n"
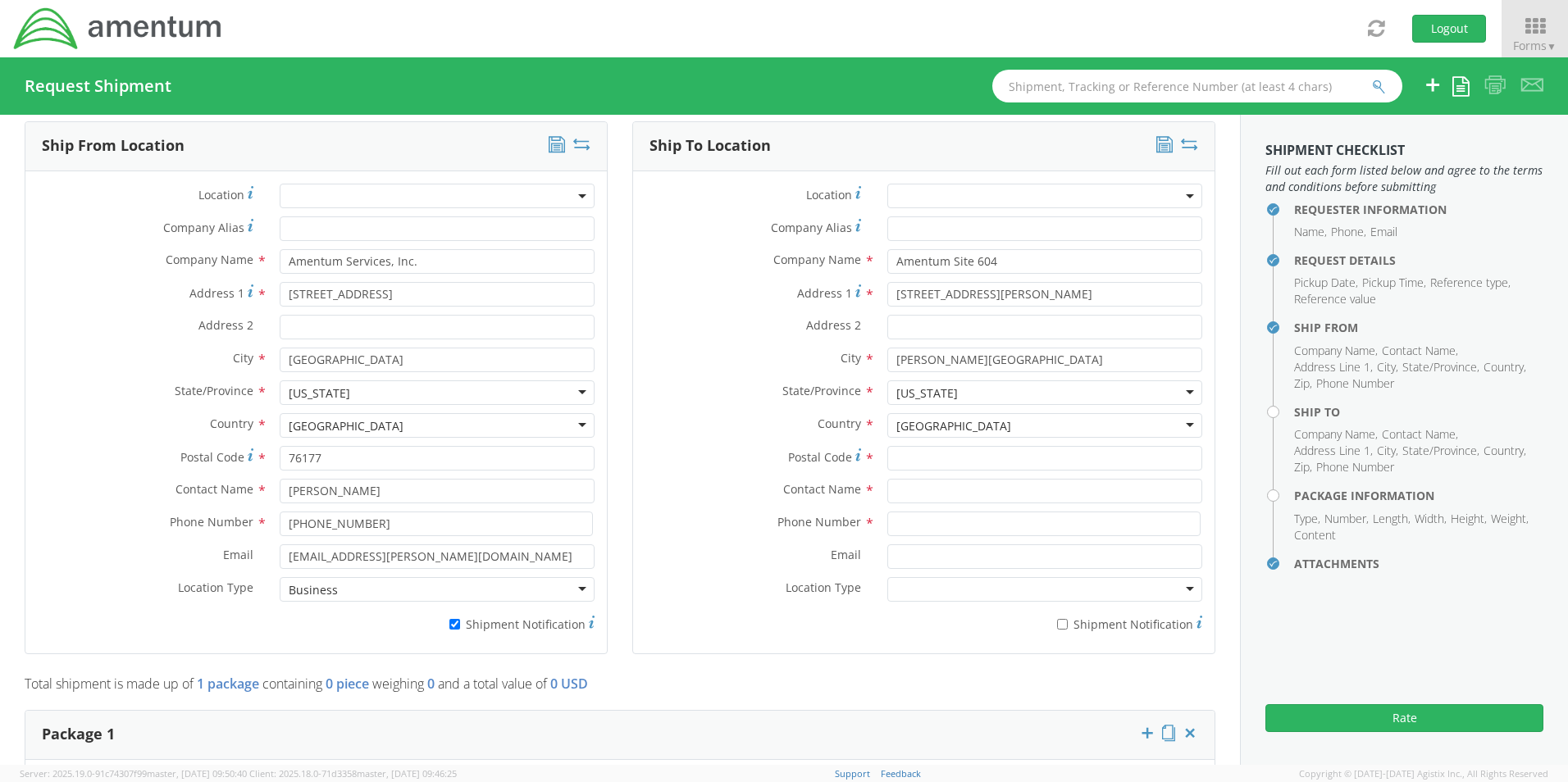
scroll to position [0, 0]
click at [907, 447] on input "Postal Code *" at bounding box center [1045, 458] width 315 height 24
paste input "08641"
type input "08641"
click at [928, 483] on input "text" at bounding box center [1045, 491] width 315 height 24
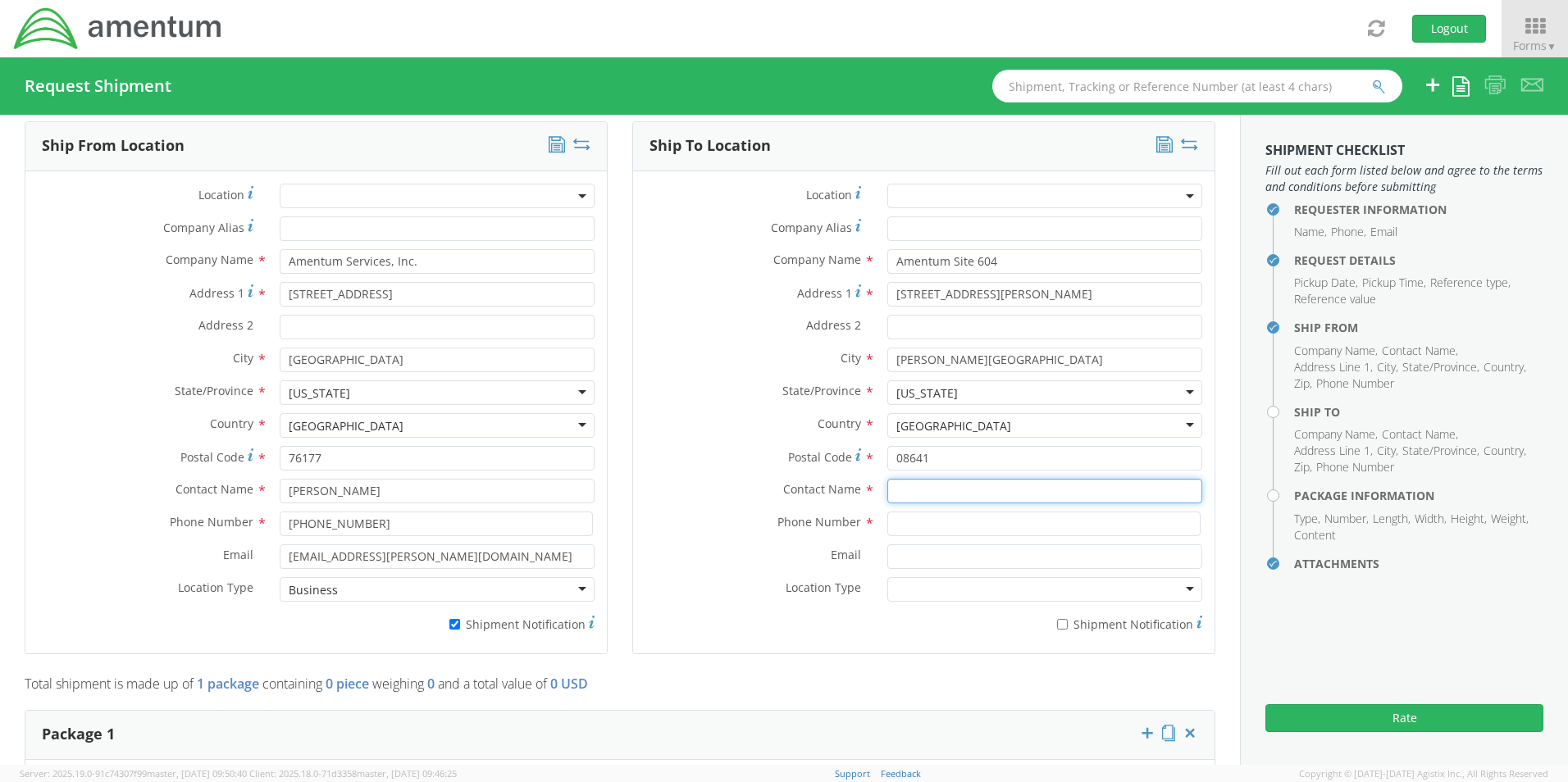
paste input "Daniel Martin"
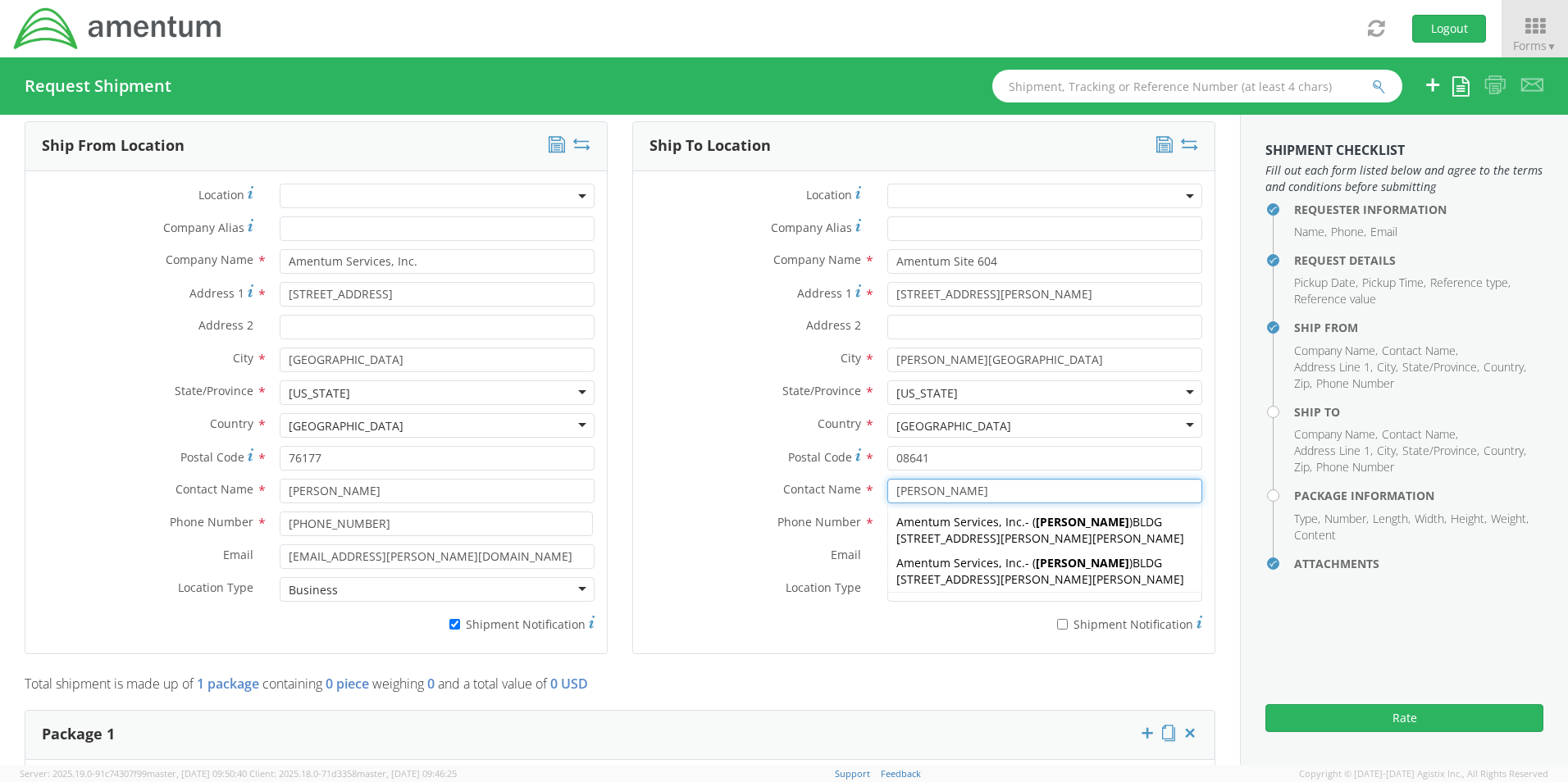
type input "Daniel Martin"
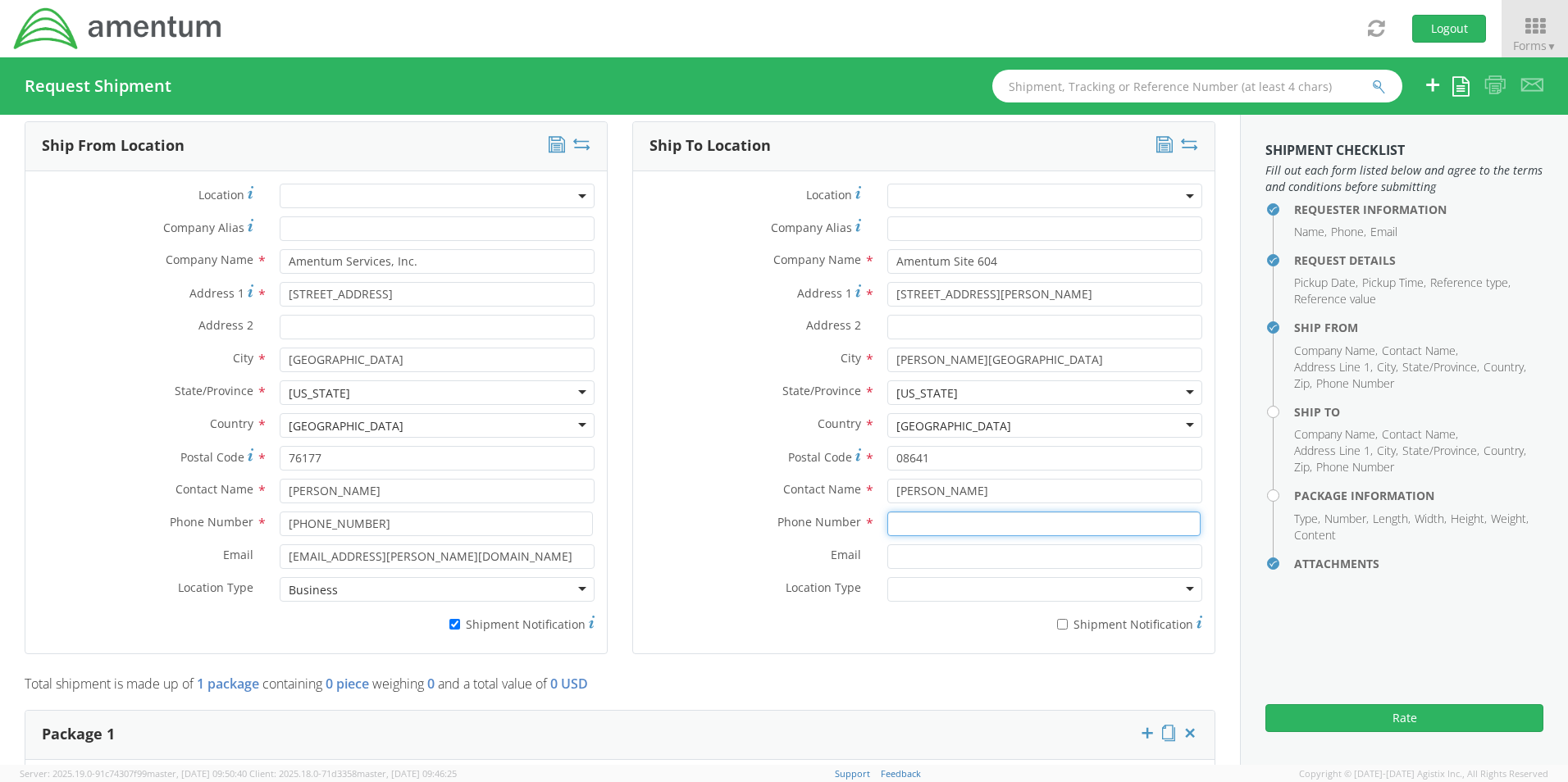
click at [912, 519] on input at bounding box center [1044, 524] width 313 height 24
paste input "215-584-0142"
type input "215-584-0142"
click at [912, 545] on input "Email *" at bounding box center [1045, 557] width 315 height 24
paste input "Daniel.Martin@amentum.com"
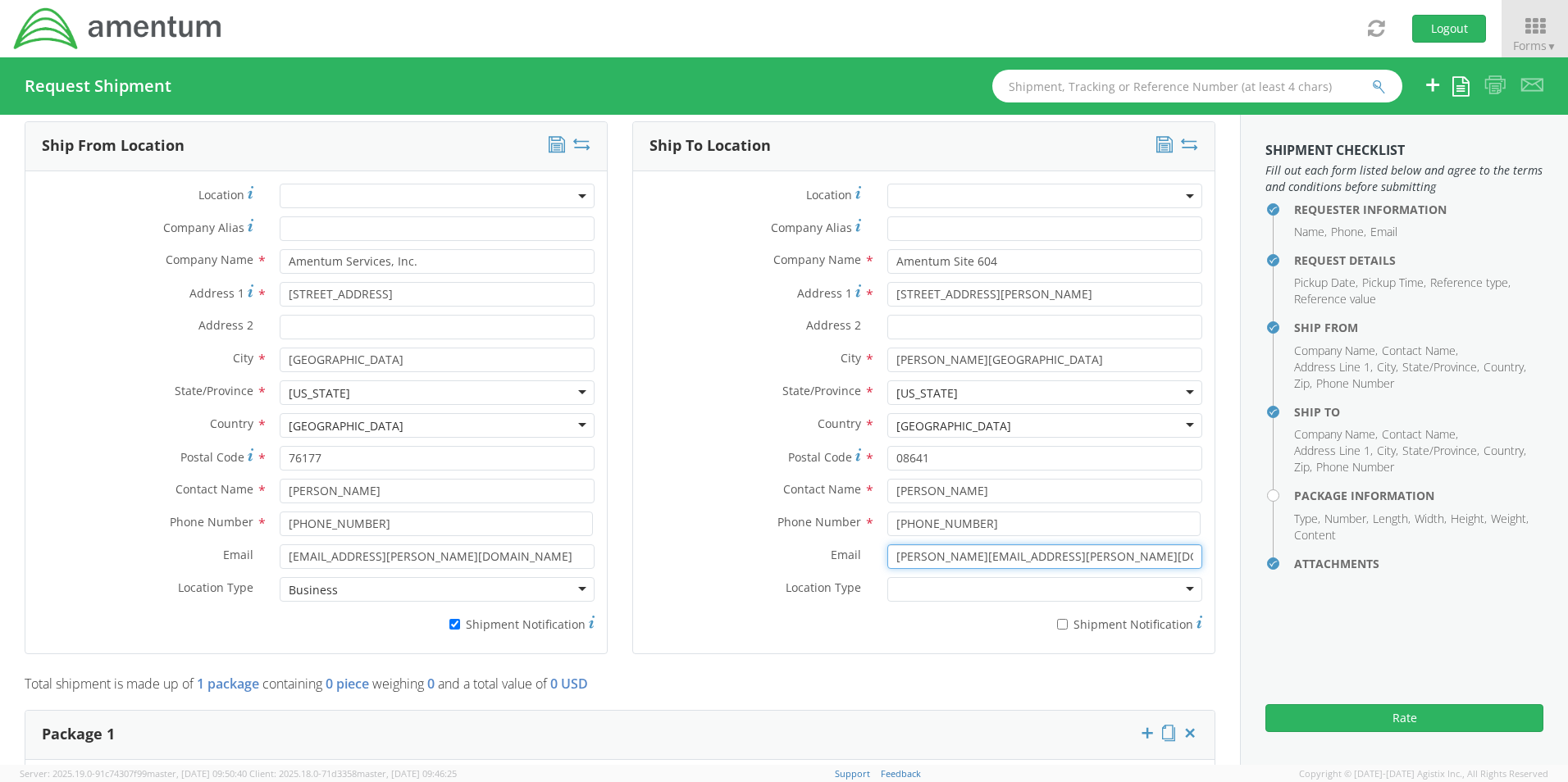
type input "Daniel.Martin@amentum.com"
click at [1057, 619] on input "* Shipment Notification" at bounding box center [1061, 624] width 10 height 10
checkbox input "true"
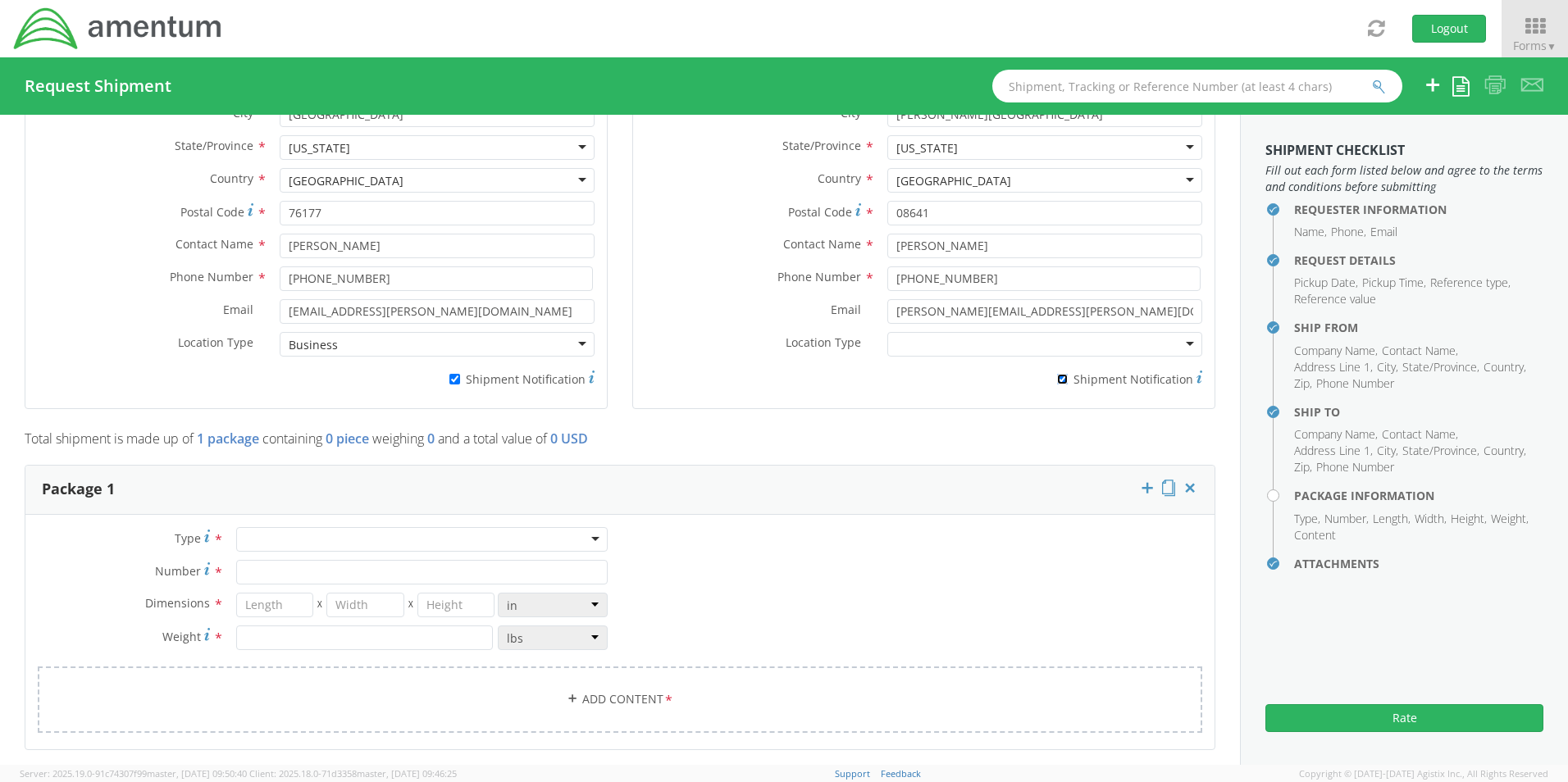
scroll to position [1028, 0]
click at [295, 531] on div at bounding box center [422, 538] width 372 height 24
click at [294, 560] on input "Number *" at bounding box center [422, 572] width 372 height 24
type input "1"
type input "16"
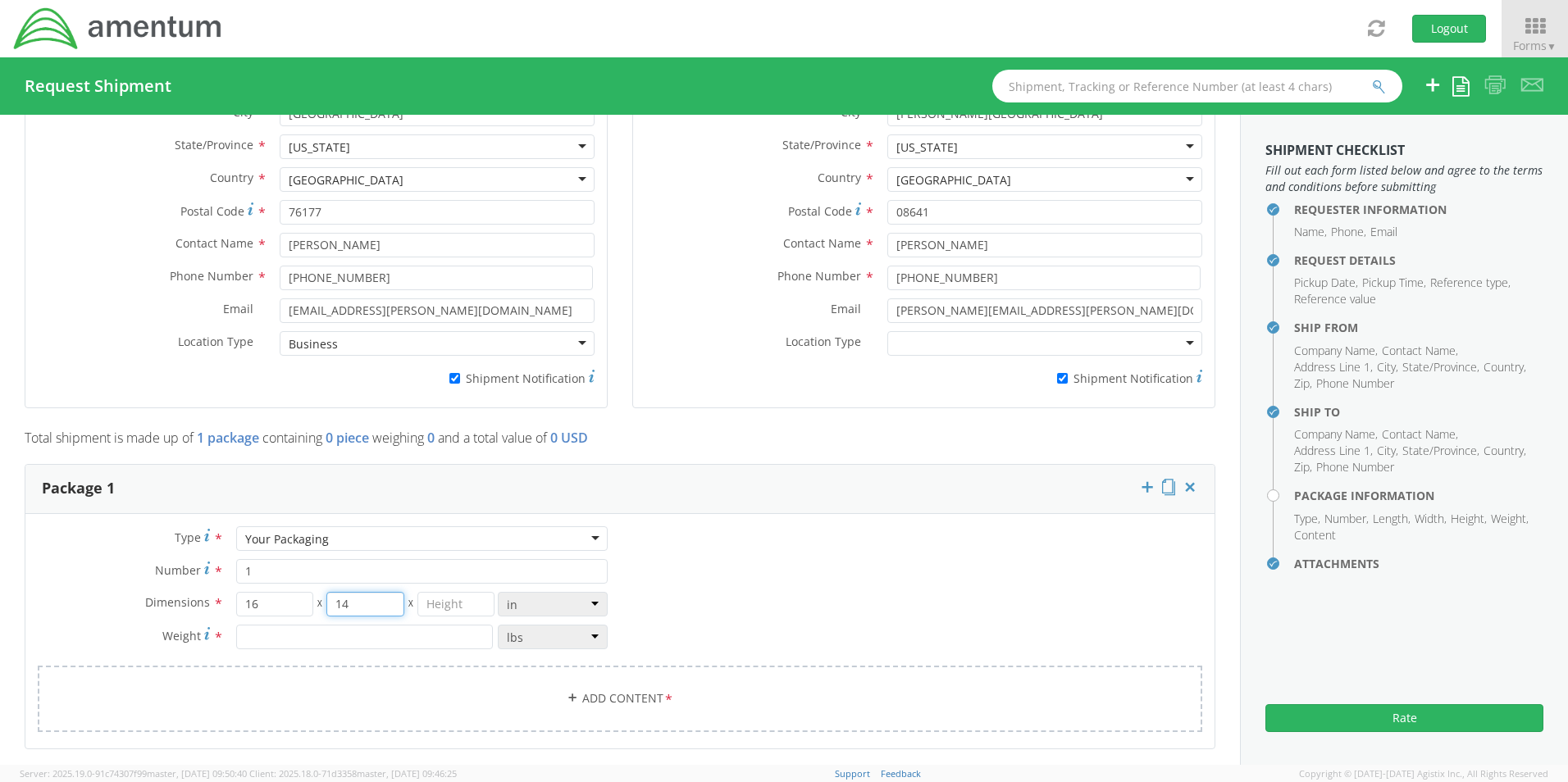
type input "14"
type input "3"
type input "6.0"
click at [599, 688] on link "Add Content *" at bounding box center [620, 698] width 1165 height 66
select select
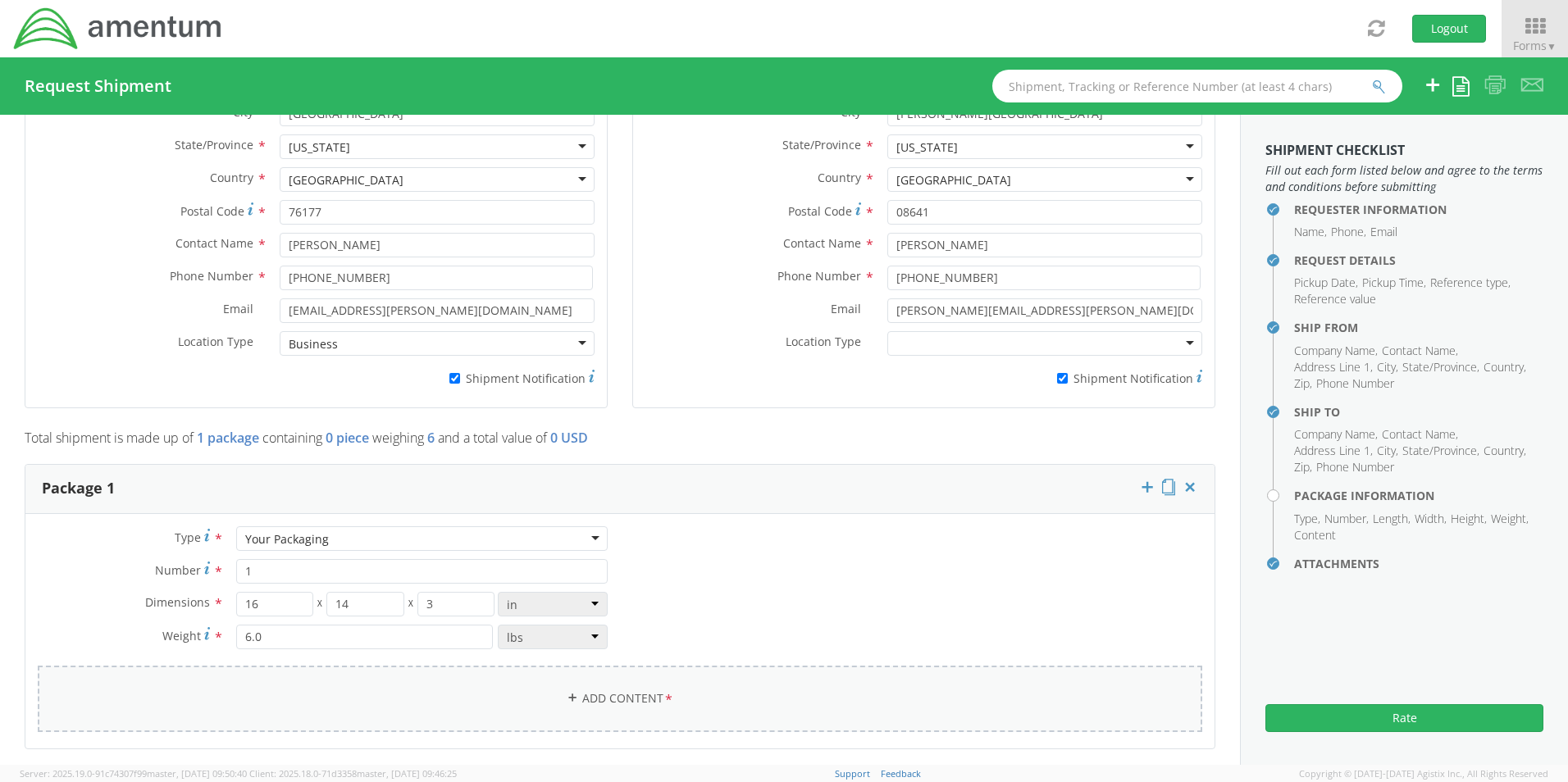
type input "General Commodity"
checkbox input "false"
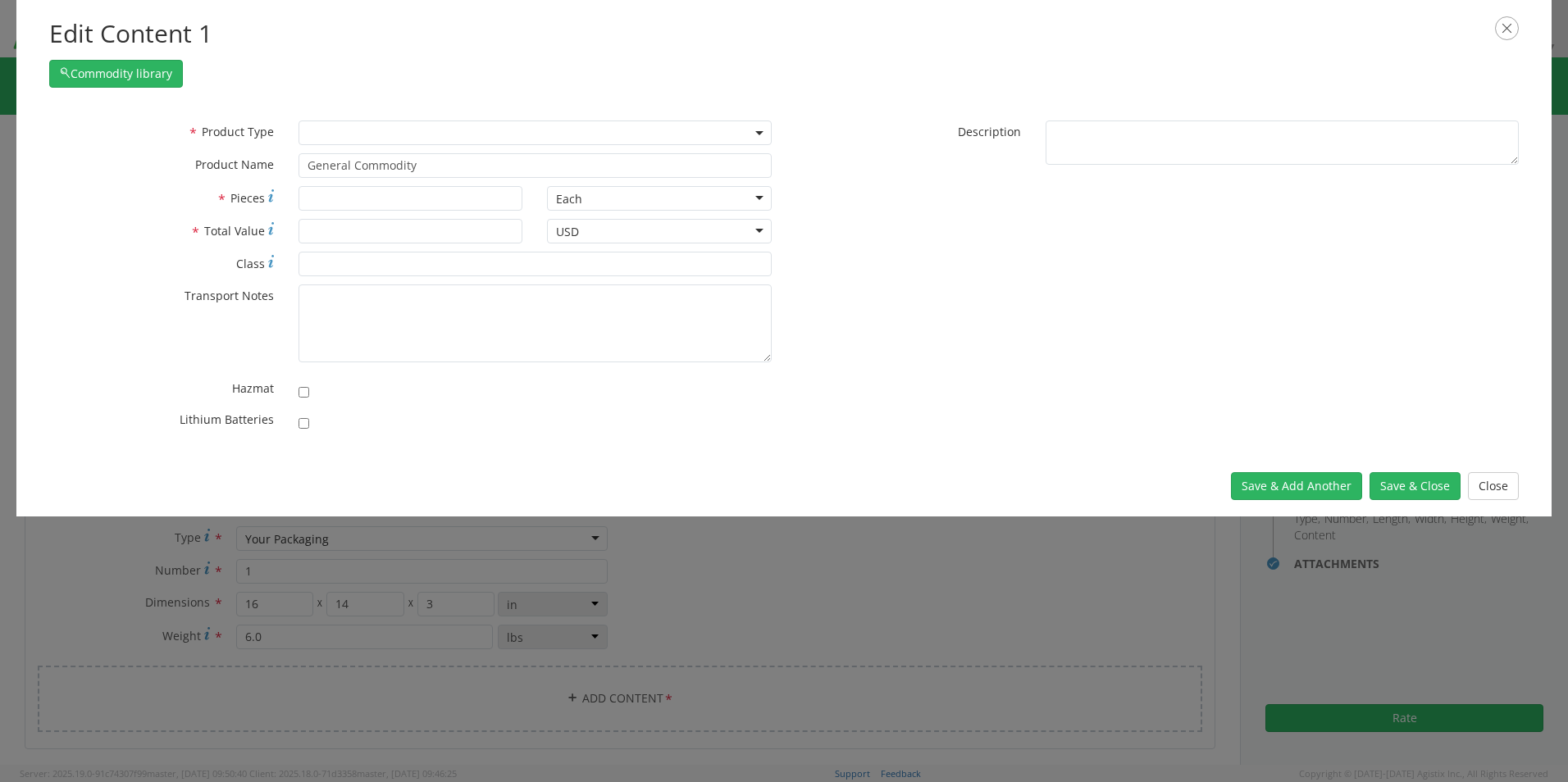
click at [331, 140] on span at bounding box center [535, 132] width 473 height 24
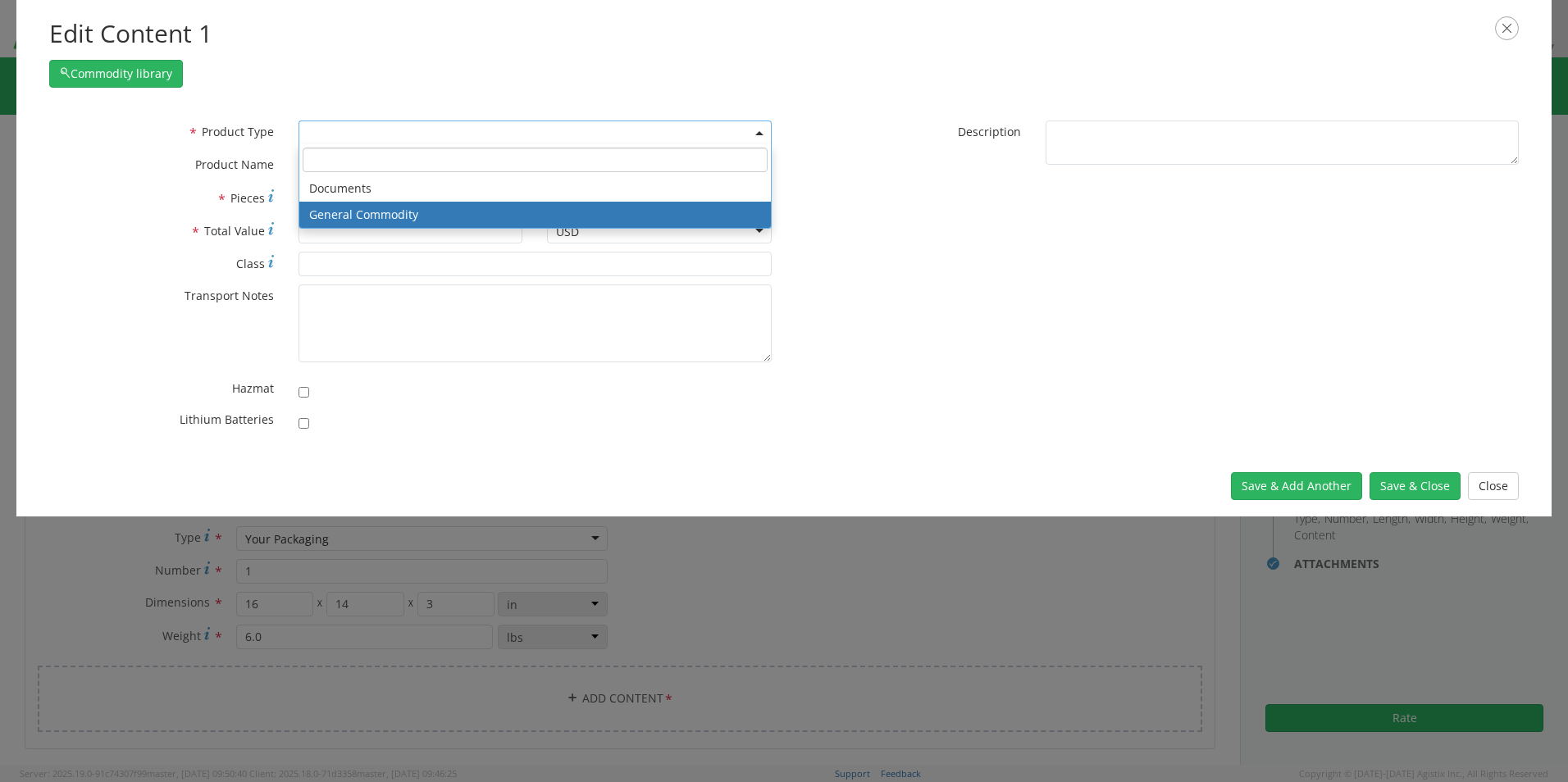
select select "COMMODITY"
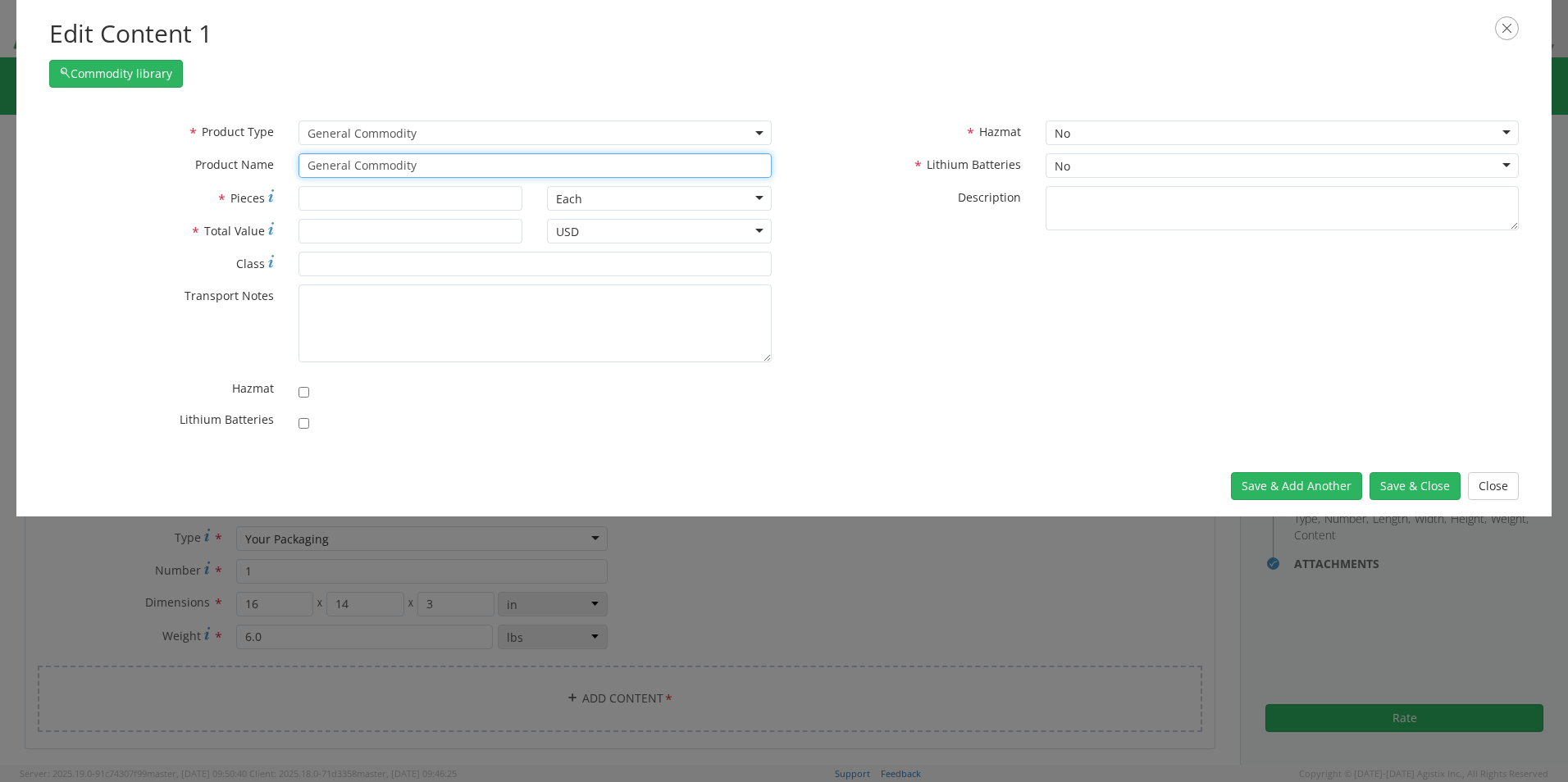
drag, startPoint x: 367, startPoint y: 161, endPoint x: 166, endPoint y: 153, distance: 201.2
click at [196, 155] on div "* Product Name General Commodity unable to find any results that match the curr…" at bounding box center [411, 166] width 747 height 24
paste input "Laptop - SCTASK0249513 Dell – CORP027112 service tag 9J2D0B4"
type input "Laptop - SCTASK0249513 Dell – CORP027112 service tag 9J2D0B4"
type input "1"
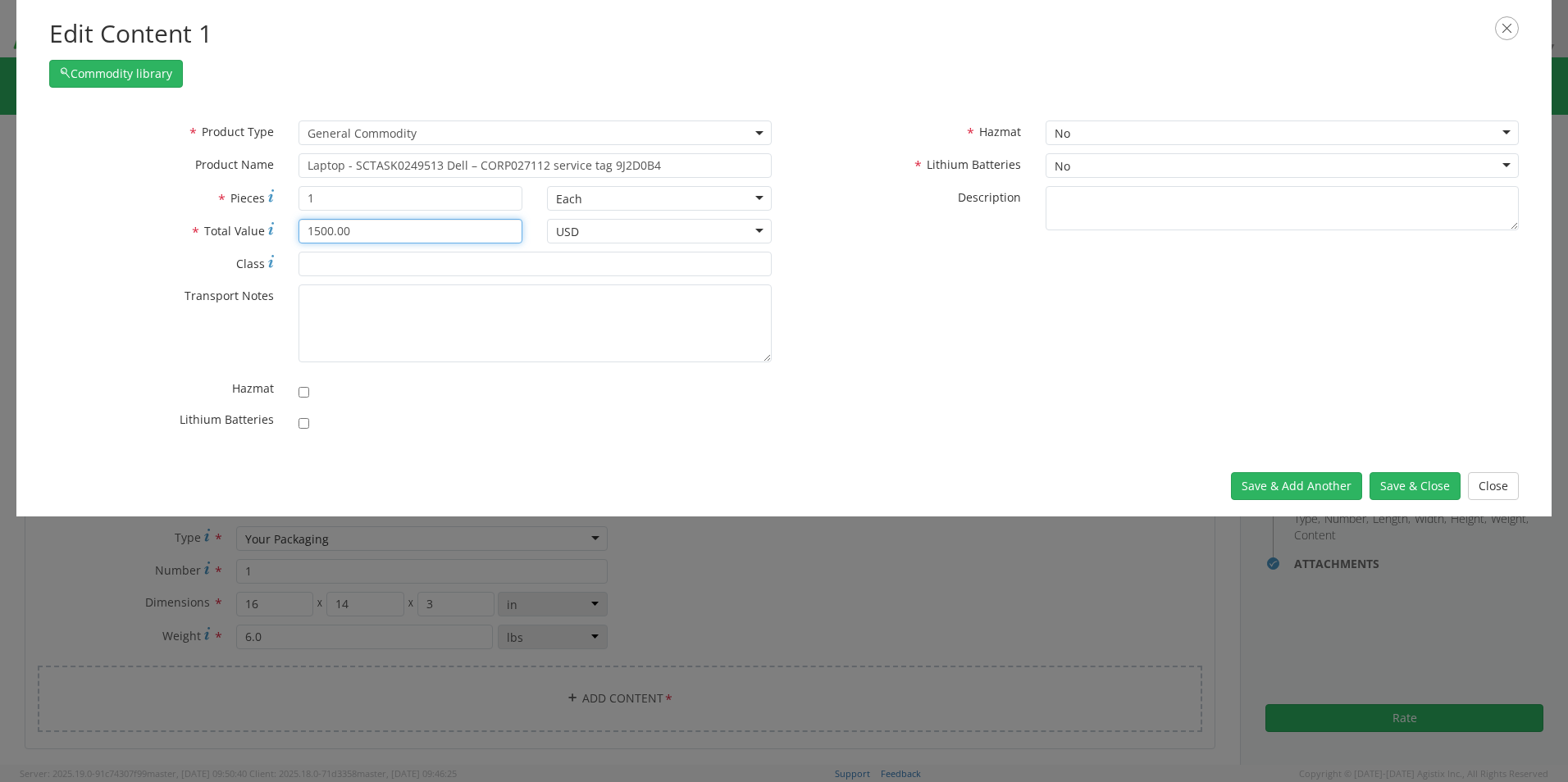
type input "1500.00"
click at [304, 424] on input "checkbox" at bounding box center [304, 423] width 10 height 10
checkbox input "true"
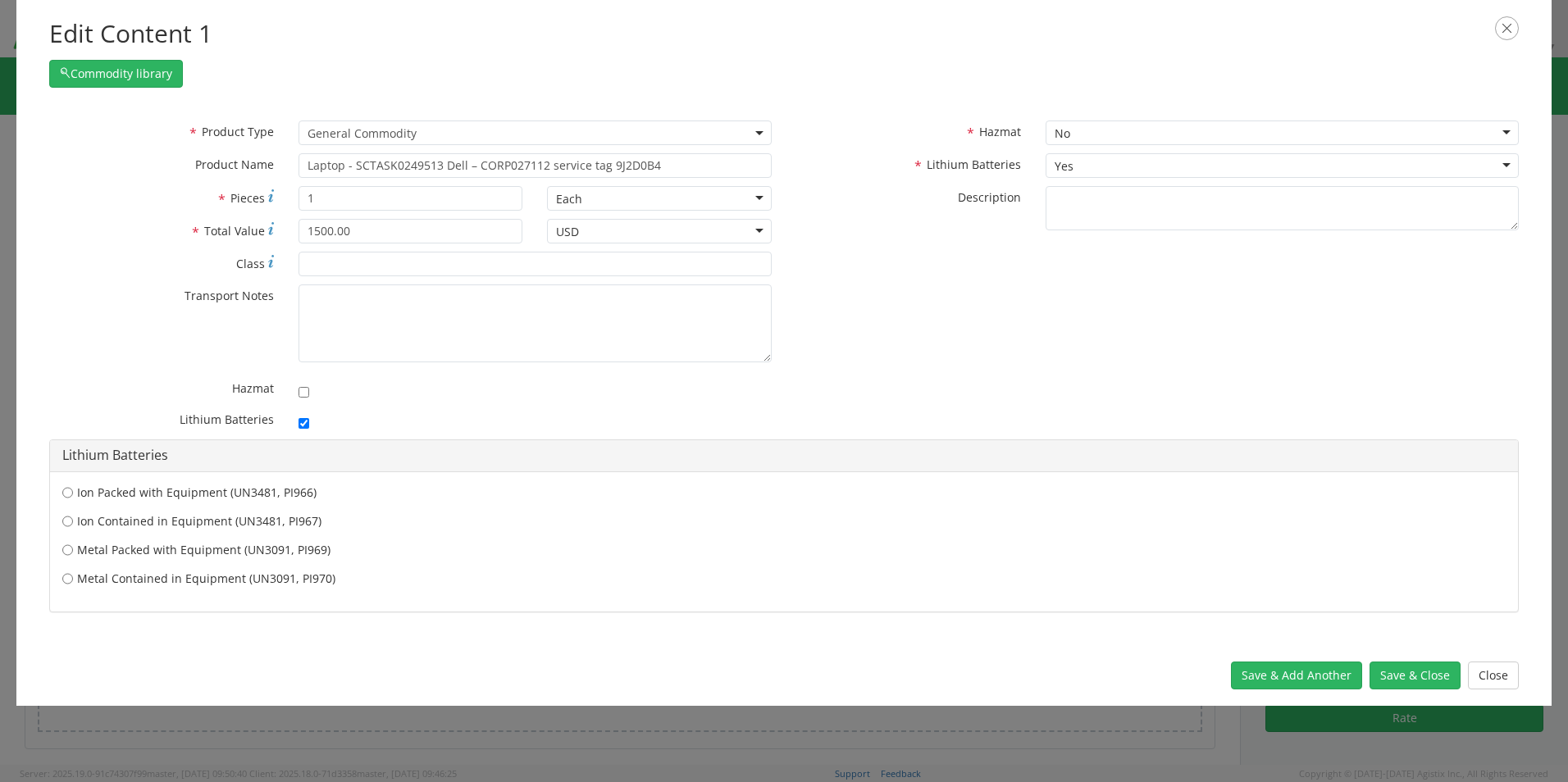
click at [165, 519] on label "Ion Contained in Equipment (UN3481, PI967)" at bounding box center [784, 521] width 1443 height 17
click at [73, 519] on input "Ion Contained in Equipment (UN3481, PI967)" at bounding box center [67, 521] width 10 height 17
radio input "true"
click at [1413, 679] on button "Save & Close" at bounding box center [1415, 676] width 91 height 28
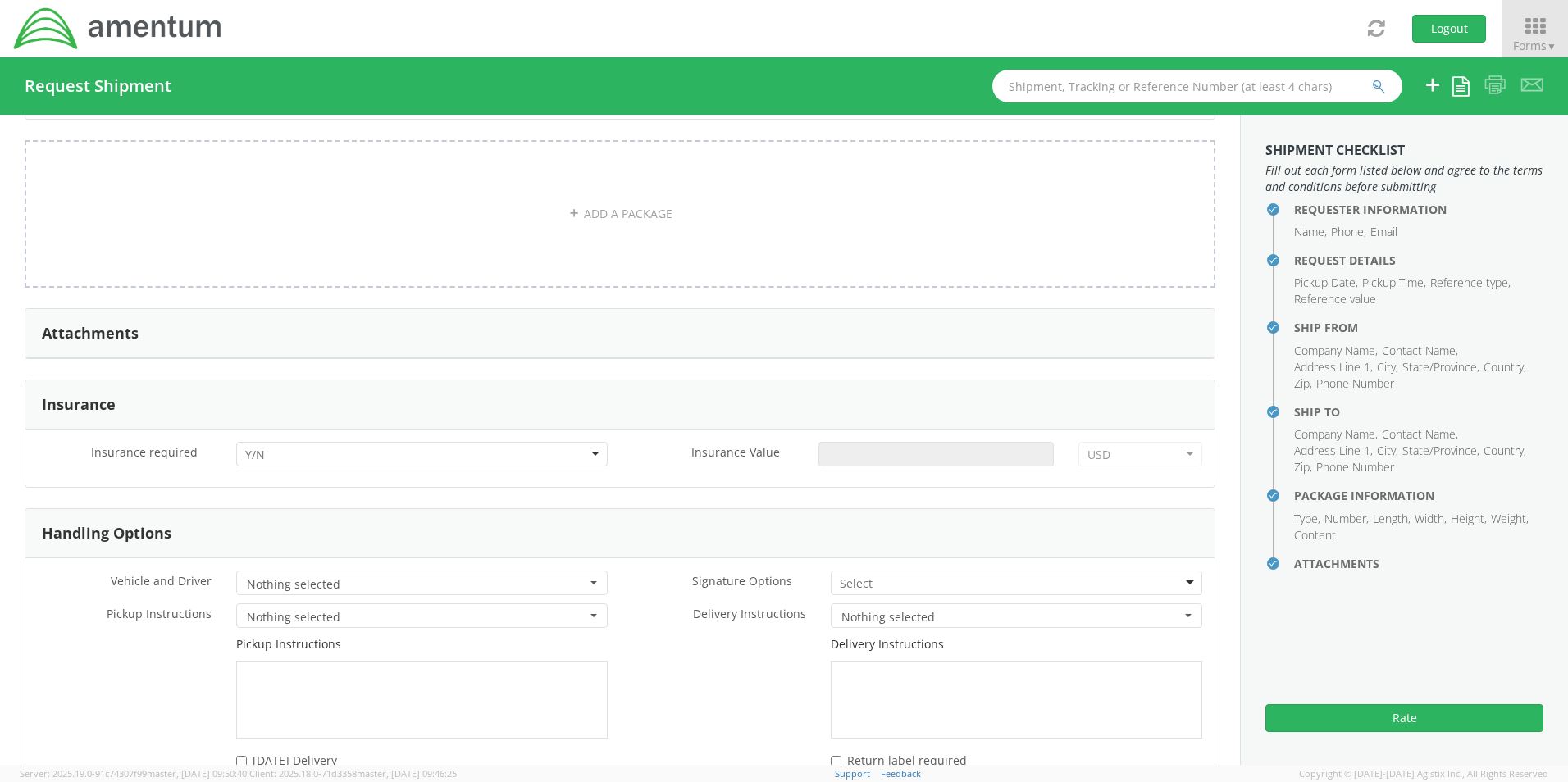
scroll to position [1765, 0]
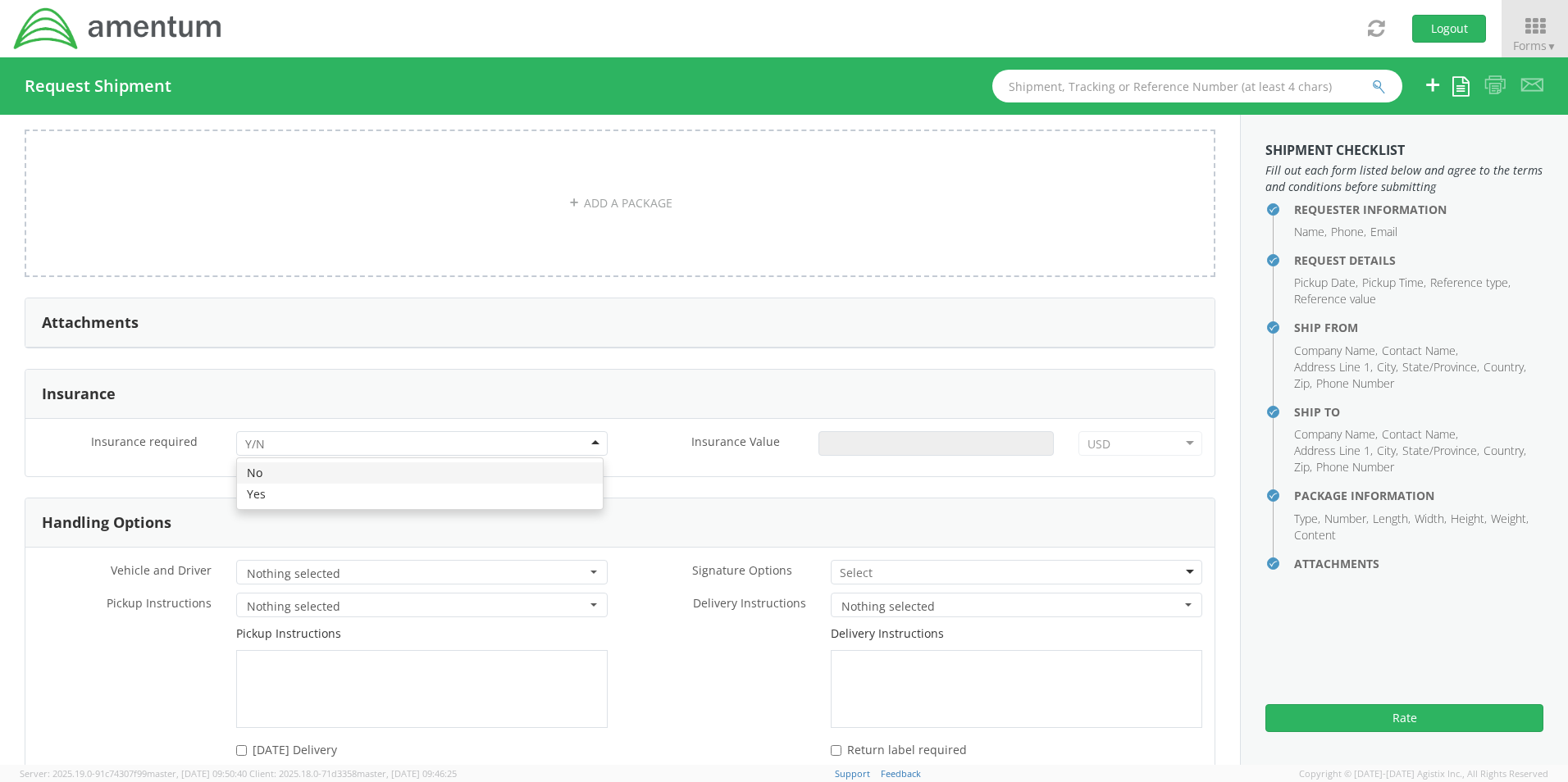
click at [282, 438] on div at bounding box center [422, 443] width 372 height 24
click at [836, 431] on input "Insurance Value *" at bounding box center [936, 443] width 236 height 24
type input "1500.00"
click at [855, 566] on input "select-one" at bounding box center [858, 573] width 35 height 17
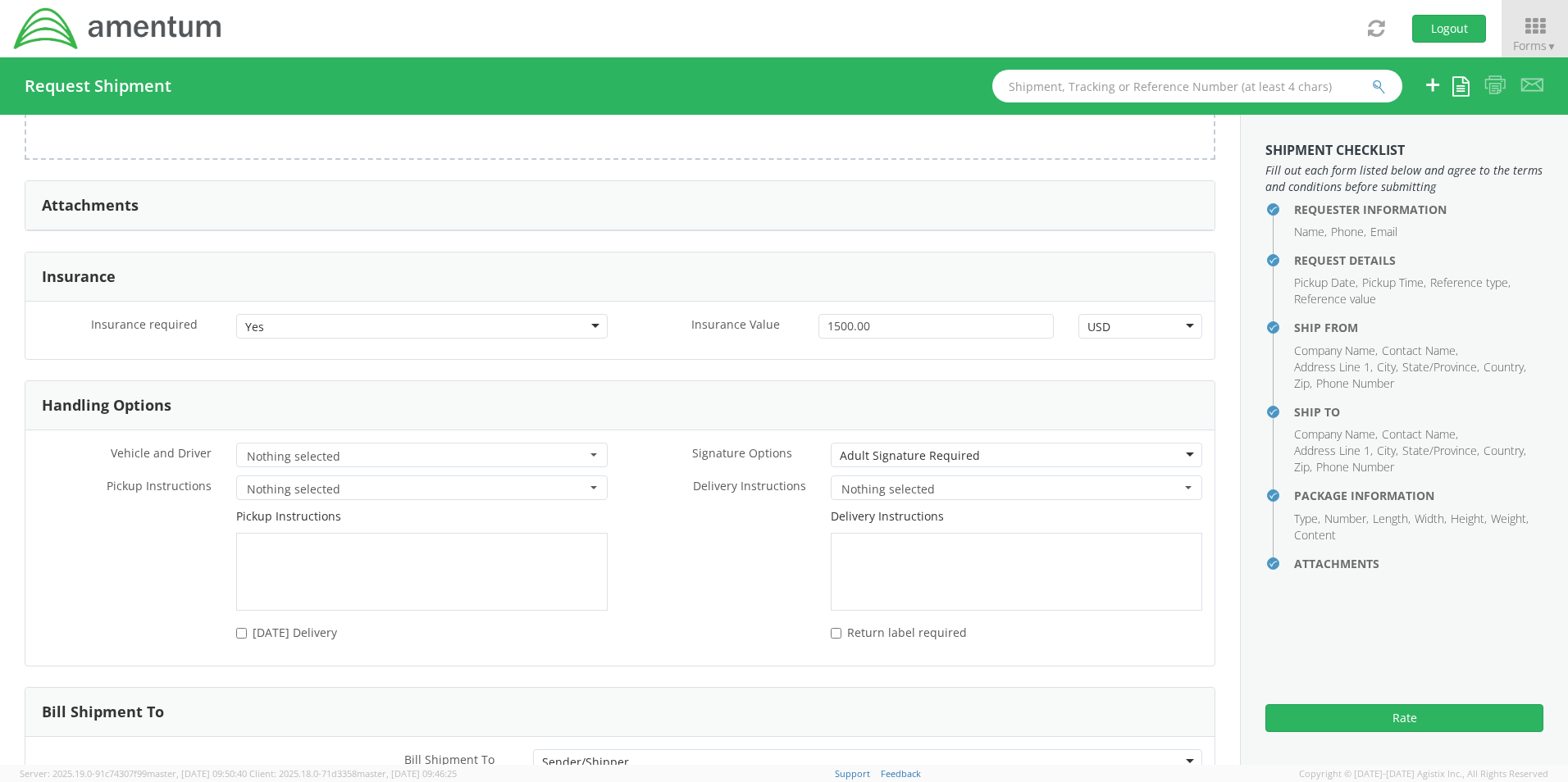
scroll to position [1990, 0]
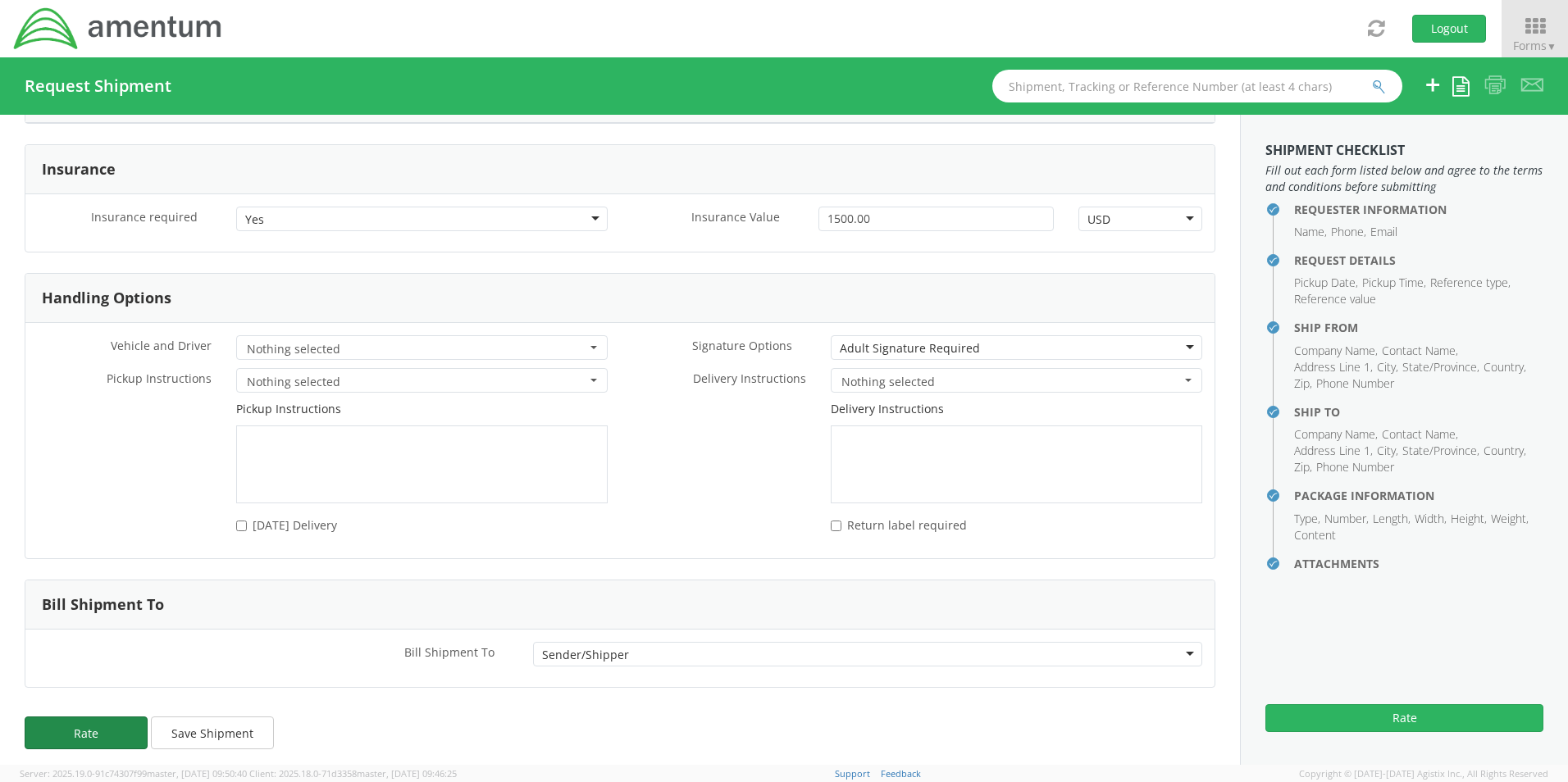
click at [90, 723] on button "Rate" at bounding box center [86, 733] width 123 height 33
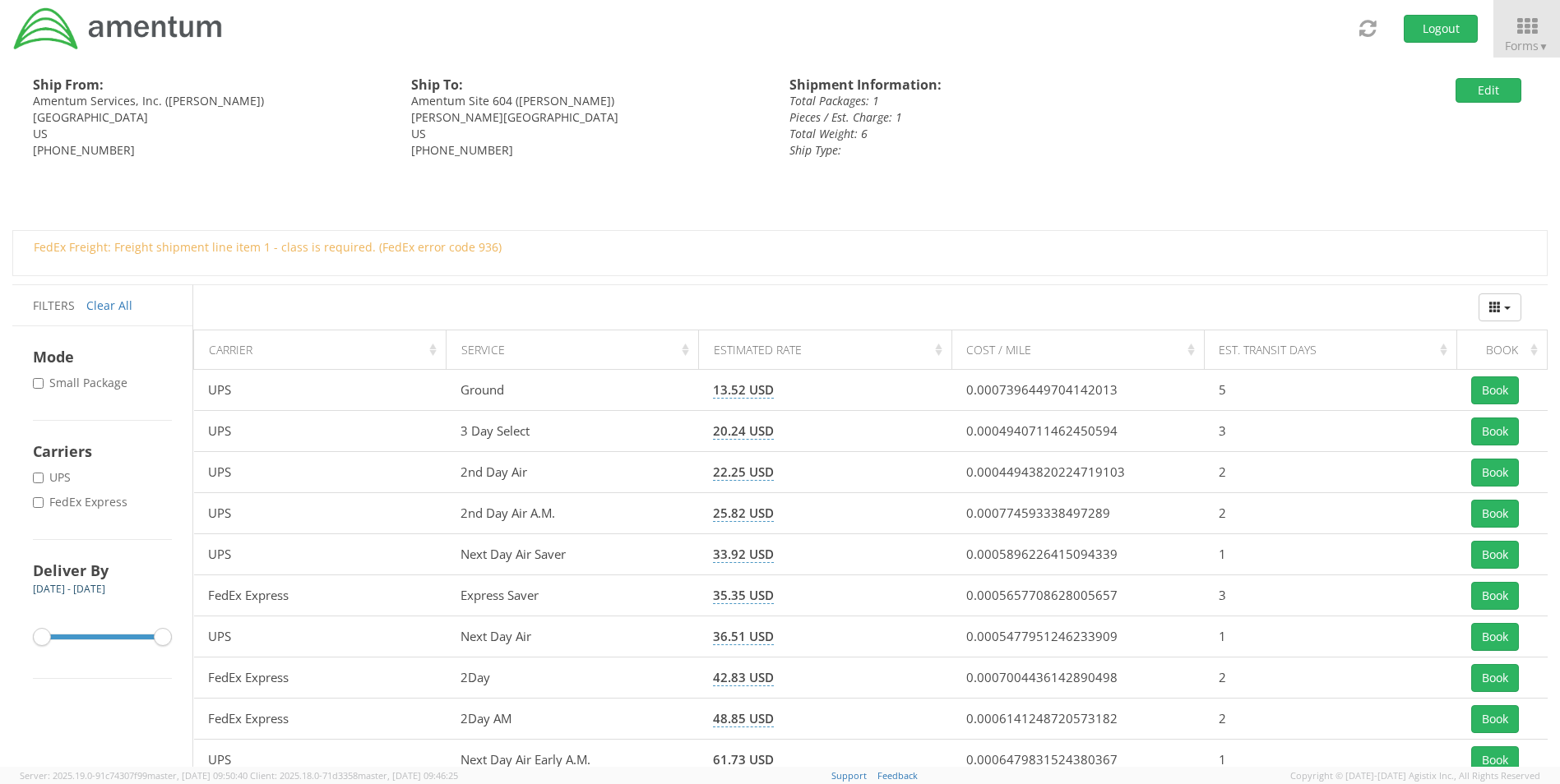
click at [96, 507] on label "* FedEx Express" at bounding box center [81, 502] width 98 height 17
click at [44, 507] on input "* FedEx Express" at bounding box center [37, 502] width 10 height 10
checkbox input "true"
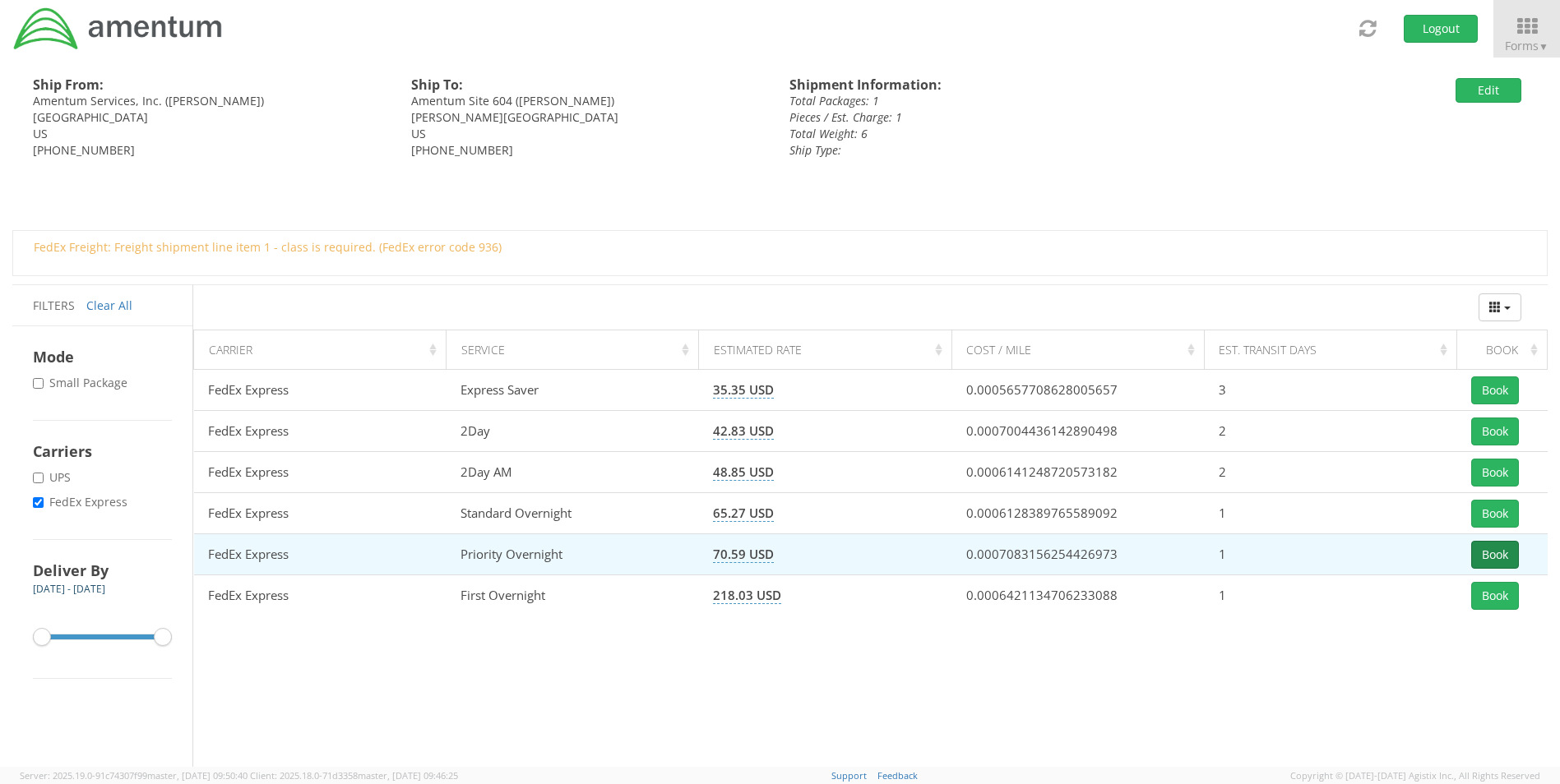
click at [1493, 552] on button "Book" at bounding box center [1495, 555] width 48 height 28
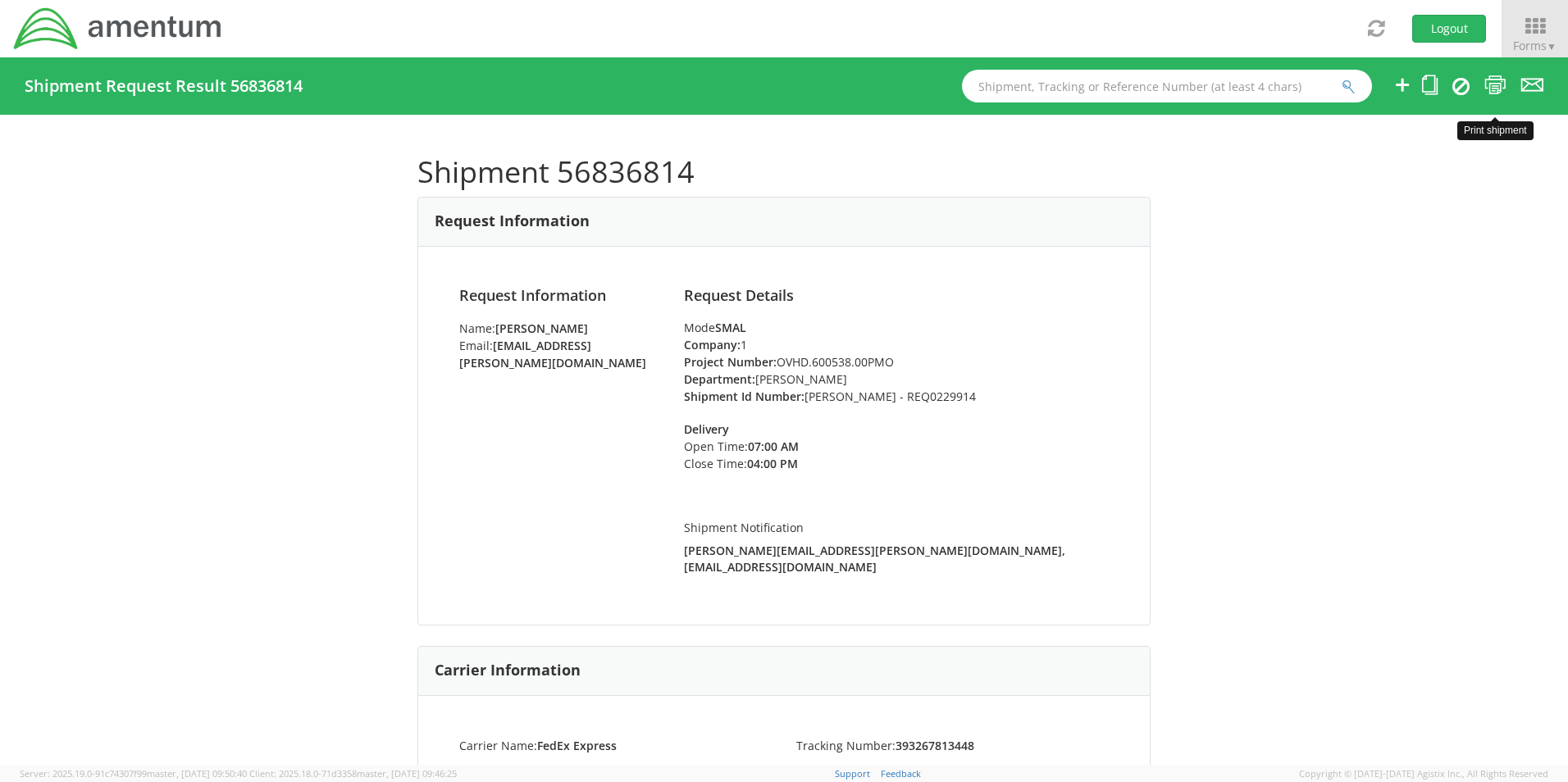
click at [1496, 79] on icon at bounding box center [1495, 85] width 22 height 20
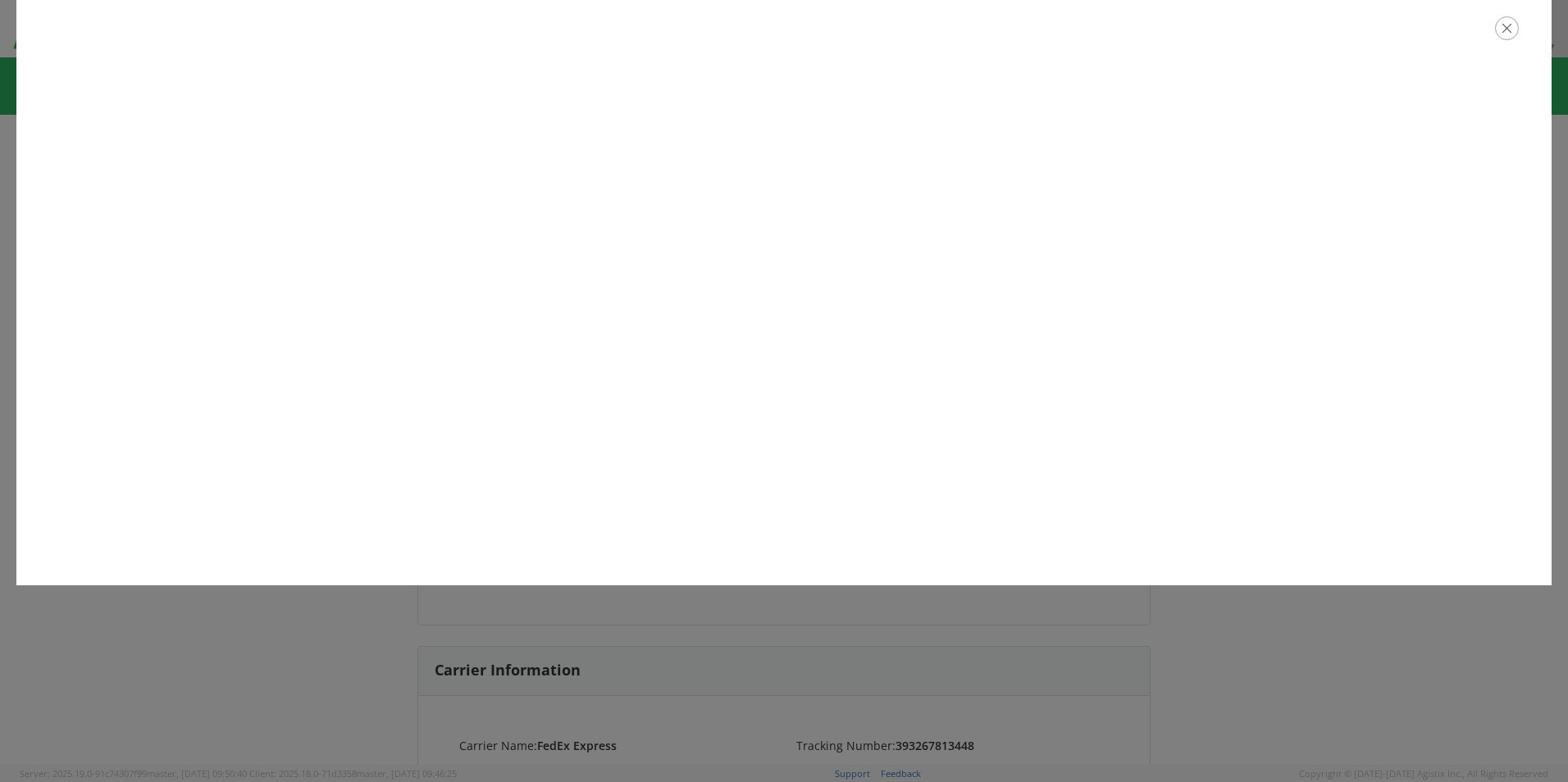
click at [1505, 27] on icon "button" at bounding box center [1507, 29] width 24 height 24
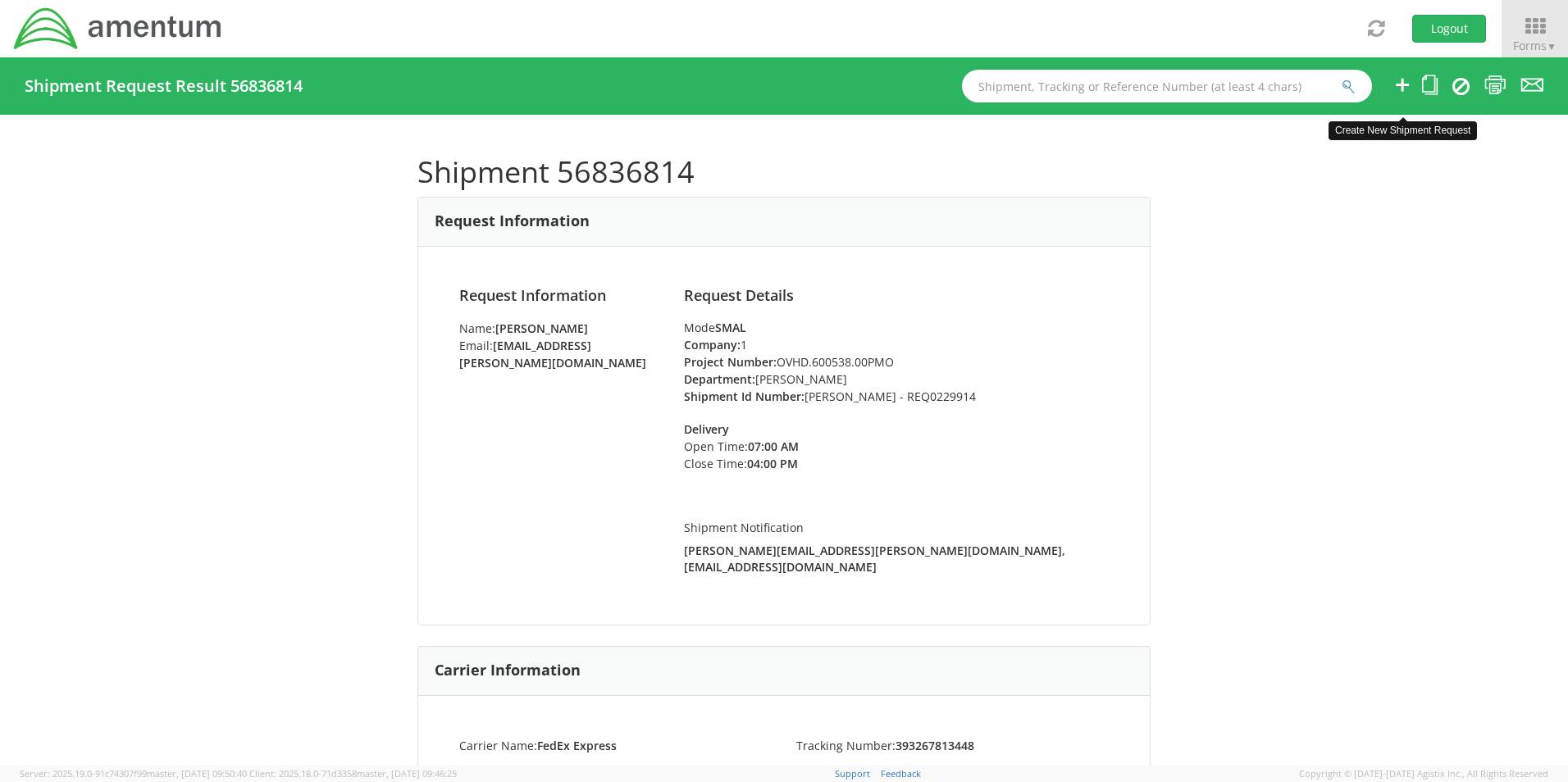
click at [1403, 79] on icon at bounding box center [1402, 85] width 20 height 20
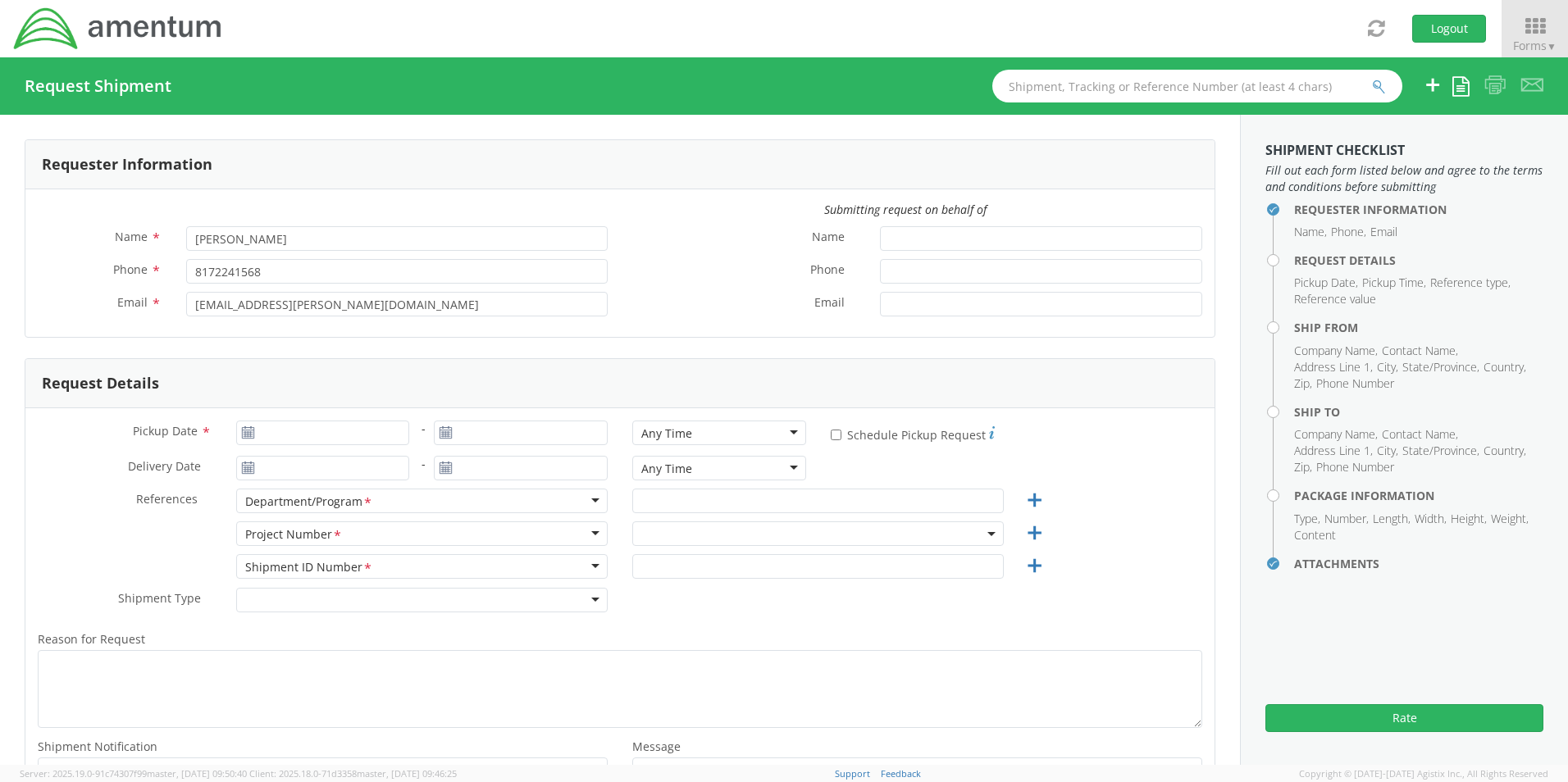
select select "OCCP.600391.00000"
type input "09/16/2025"
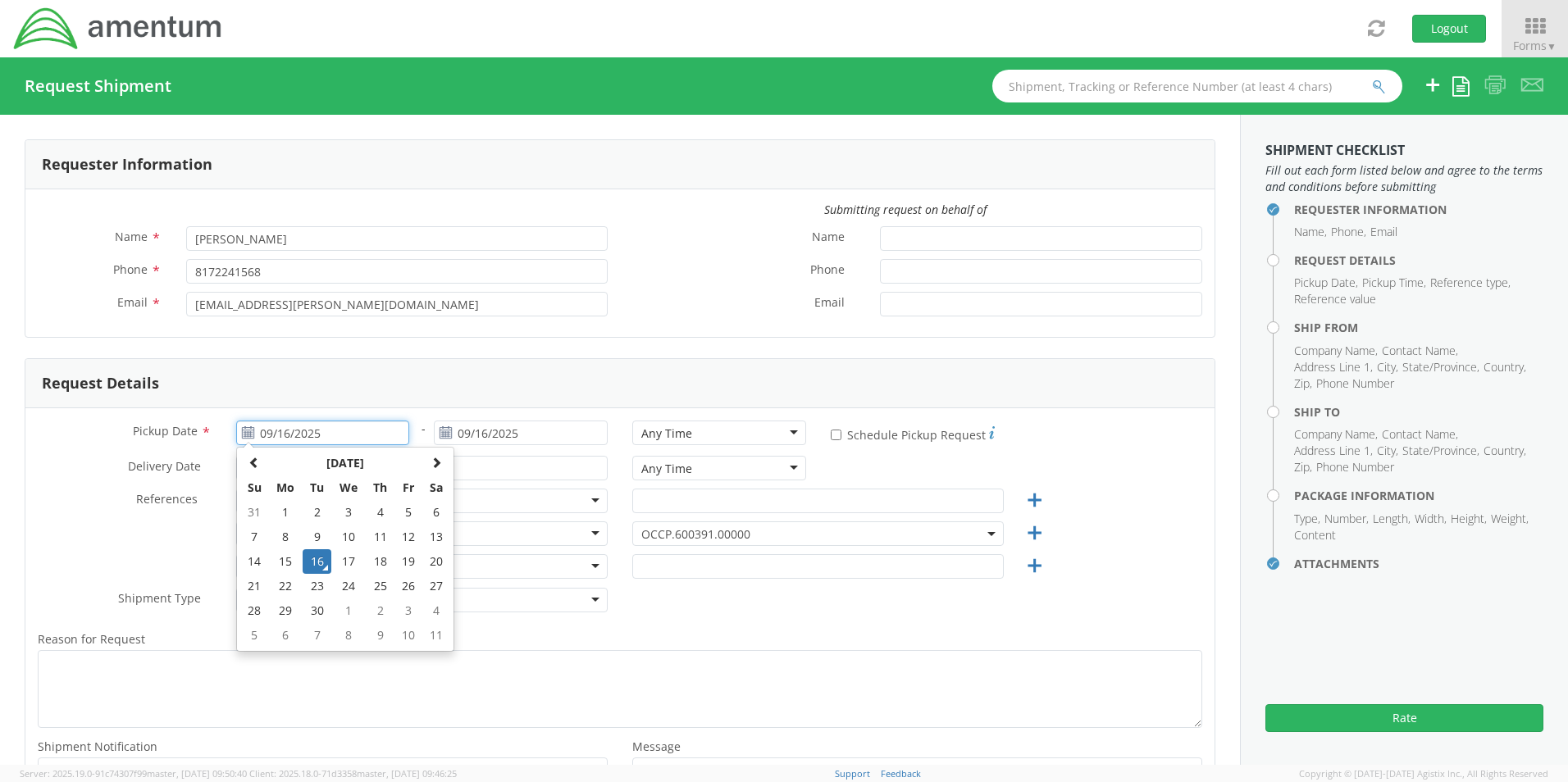
click at [319, 431] on input "09/16/2025" at bounding box center [323, 433] width 174 height 24
click at [318, 563] on td "16" at bounding box center [317, 561] width 29 height 24
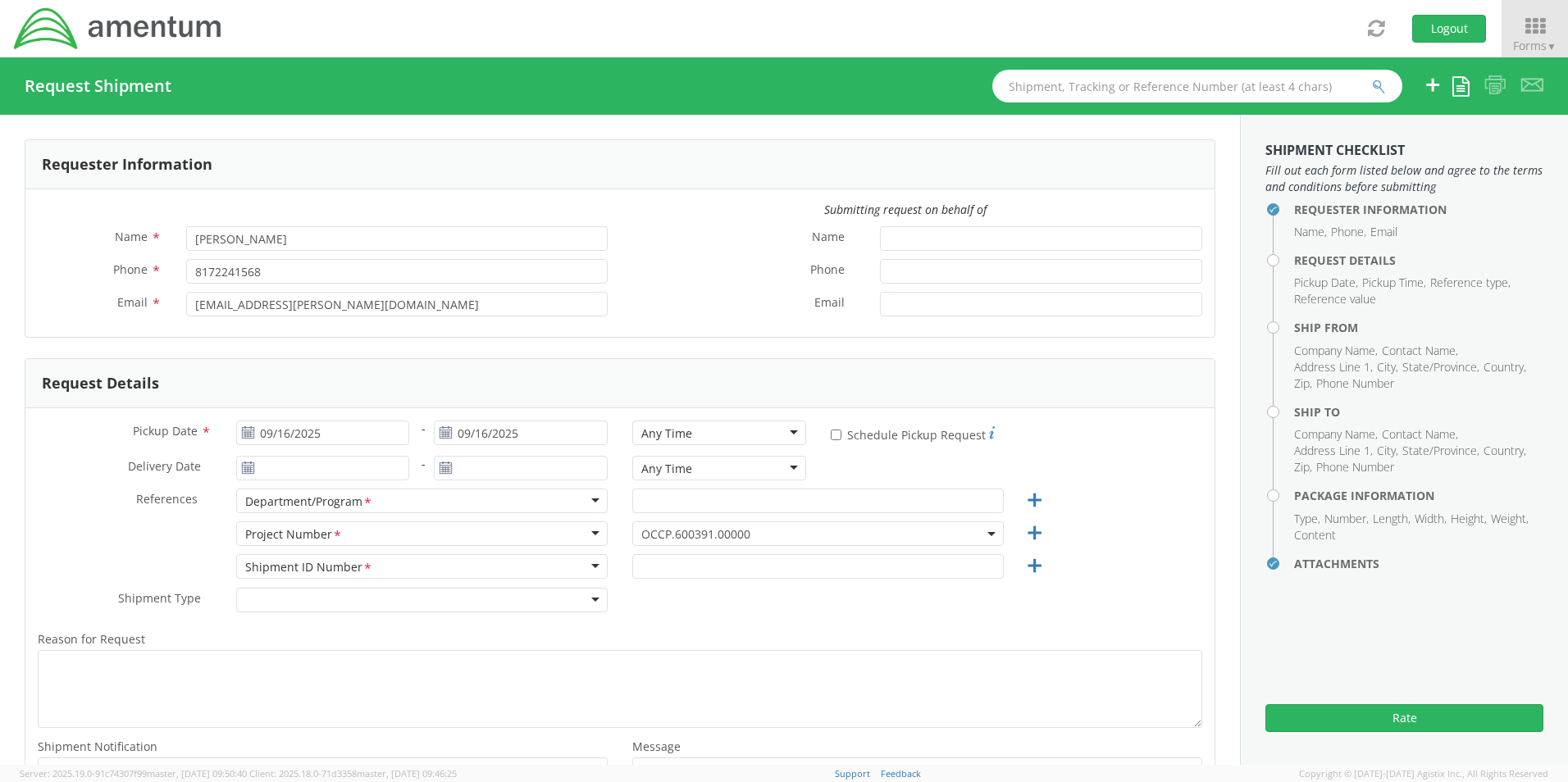
click at [673, 441] on div "Any Time" at bounding box center [667, 434] width 51 height 17
click at [664, 501] on input "text" at bounding box center [818, 501] width 372 height 24
paste input "Jose A. Tijerina"
type input "Jose A. Tijerina"
click at [663, 535] on span "OCCP.600391.00000" at bounding box center [818, 533] width 354 height 16
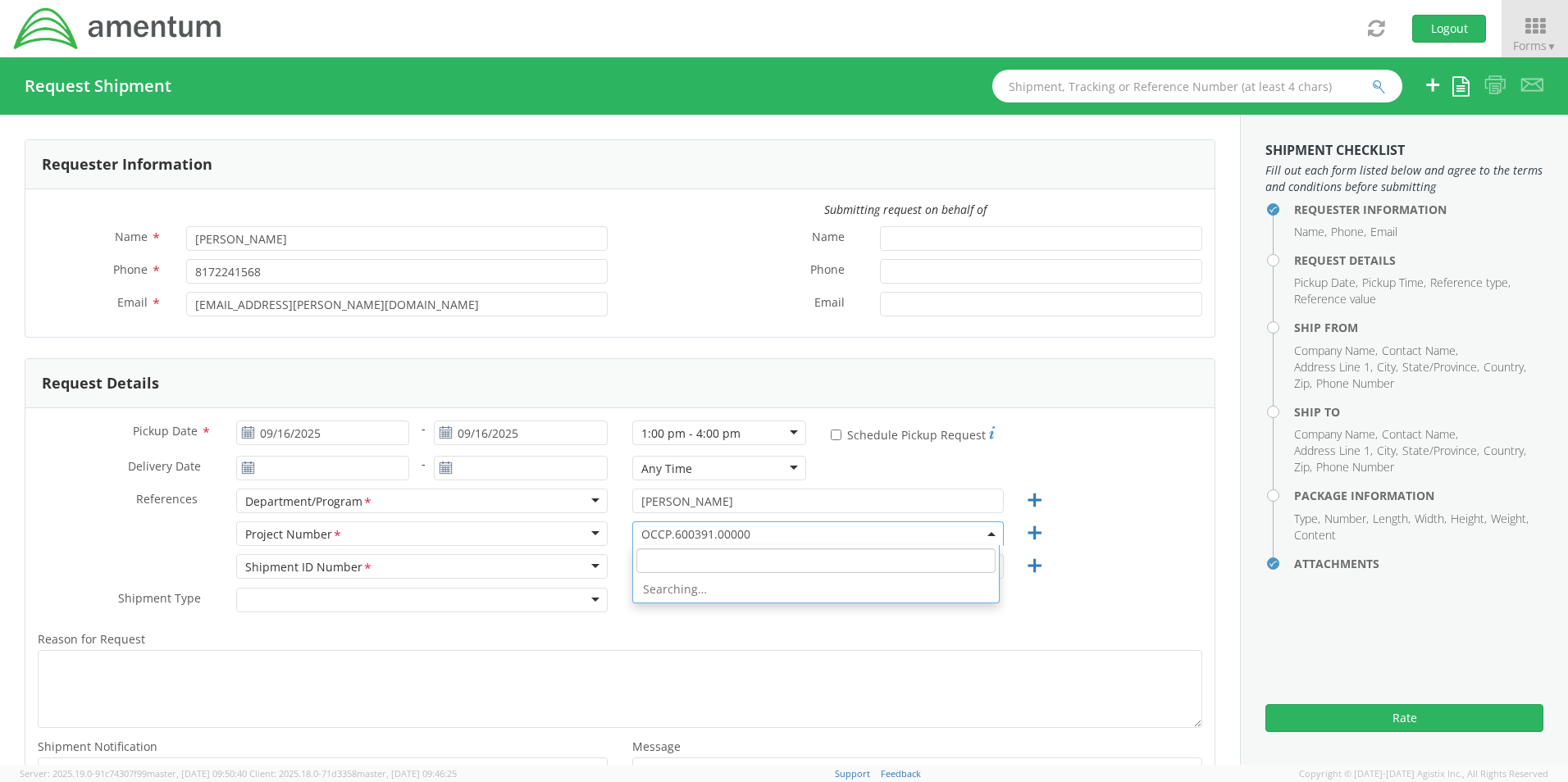
click at [662, 568] on input "search" at bounding box center [816, 560] width 359 height 24
paste input "OVHD.100114.PURCH"
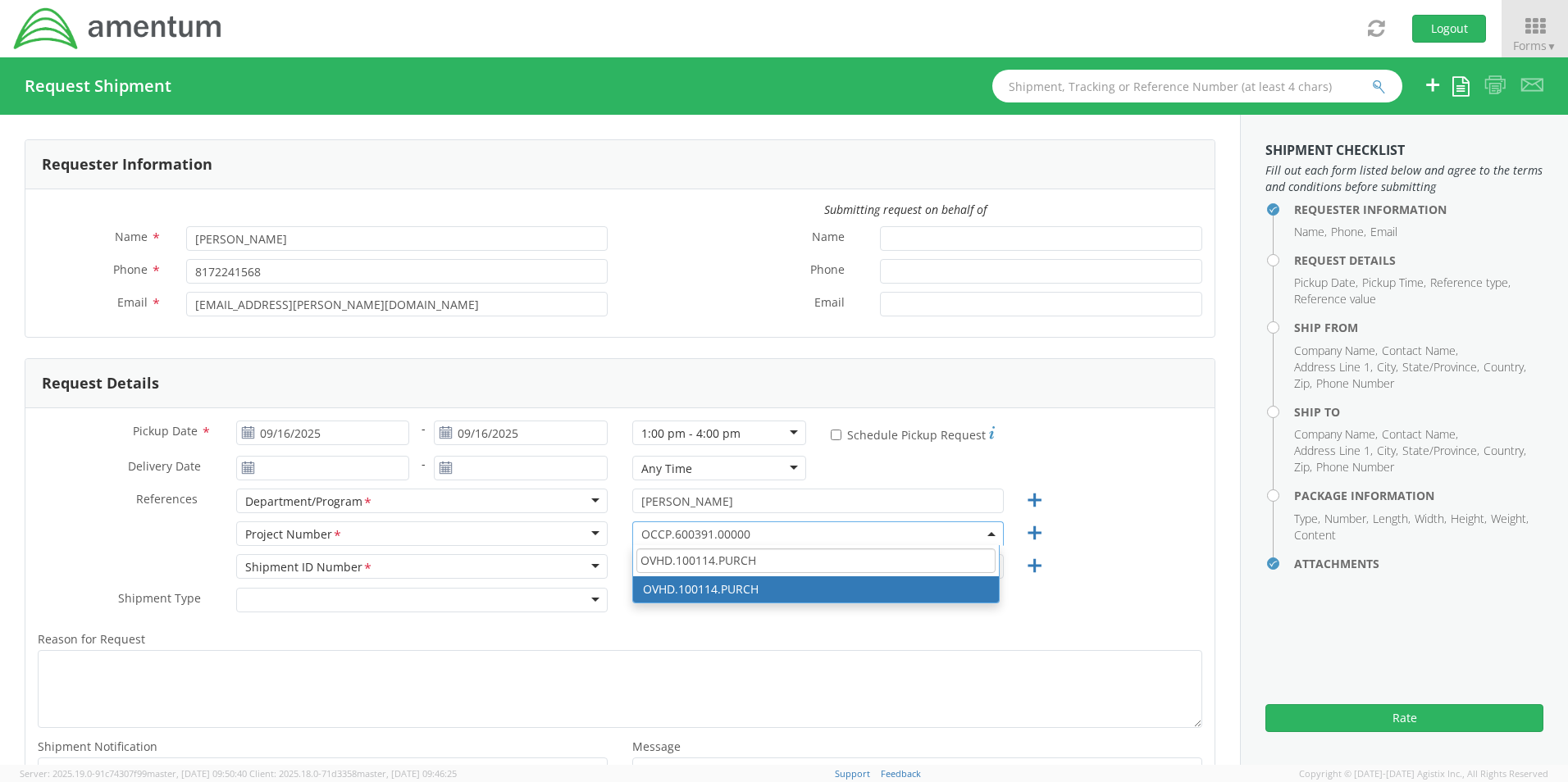
type input "OVHD.100114.PURCH"
select select "OVHD.100114.PURCH"
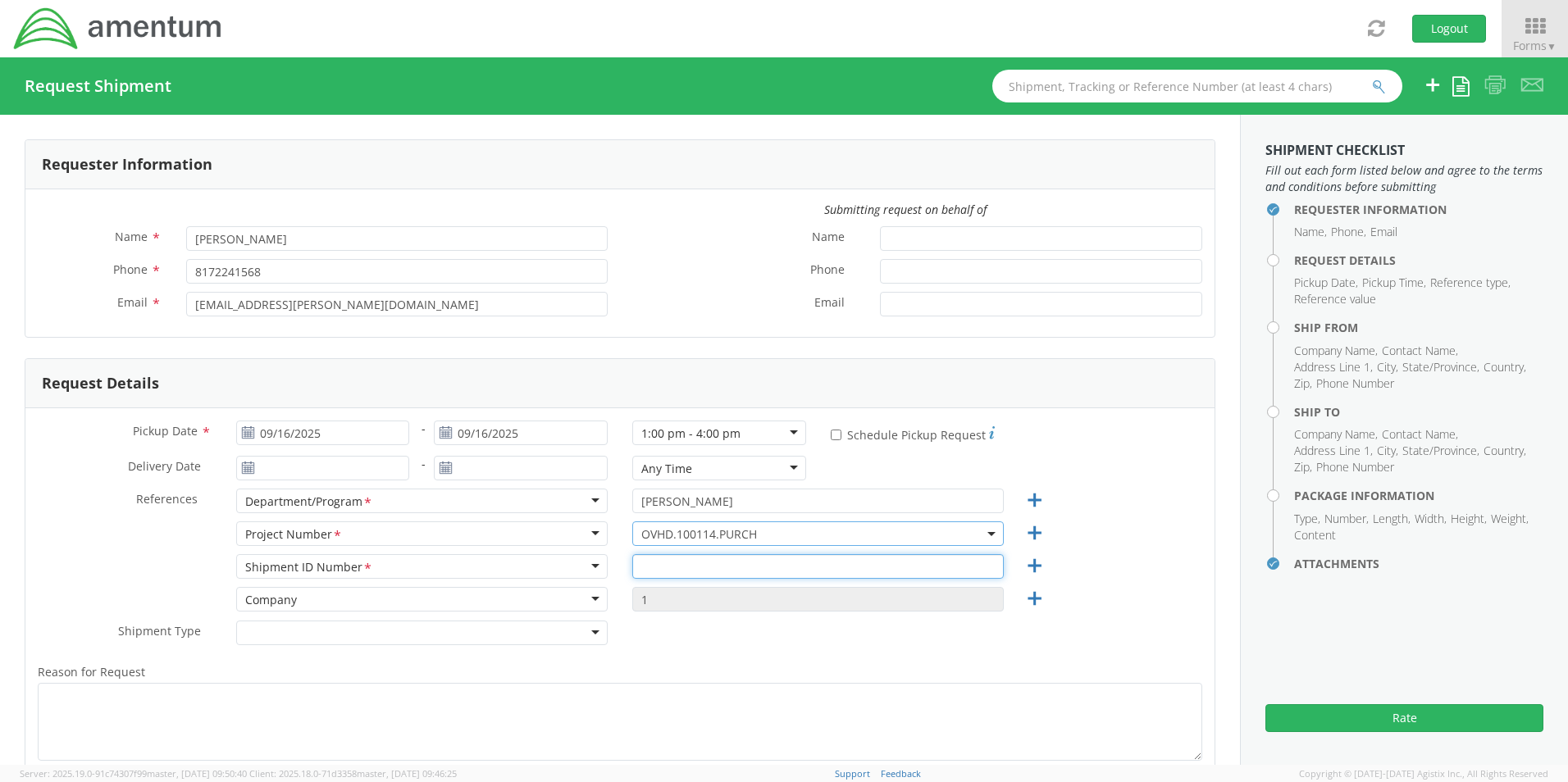
click at [656, 570] on input "text" at bounding box center [818, 566] width 372 height 24
paste input "Nathan Neubuaer - REQ0229534"
type input "Nathan Neubuaer - REQ0229534"
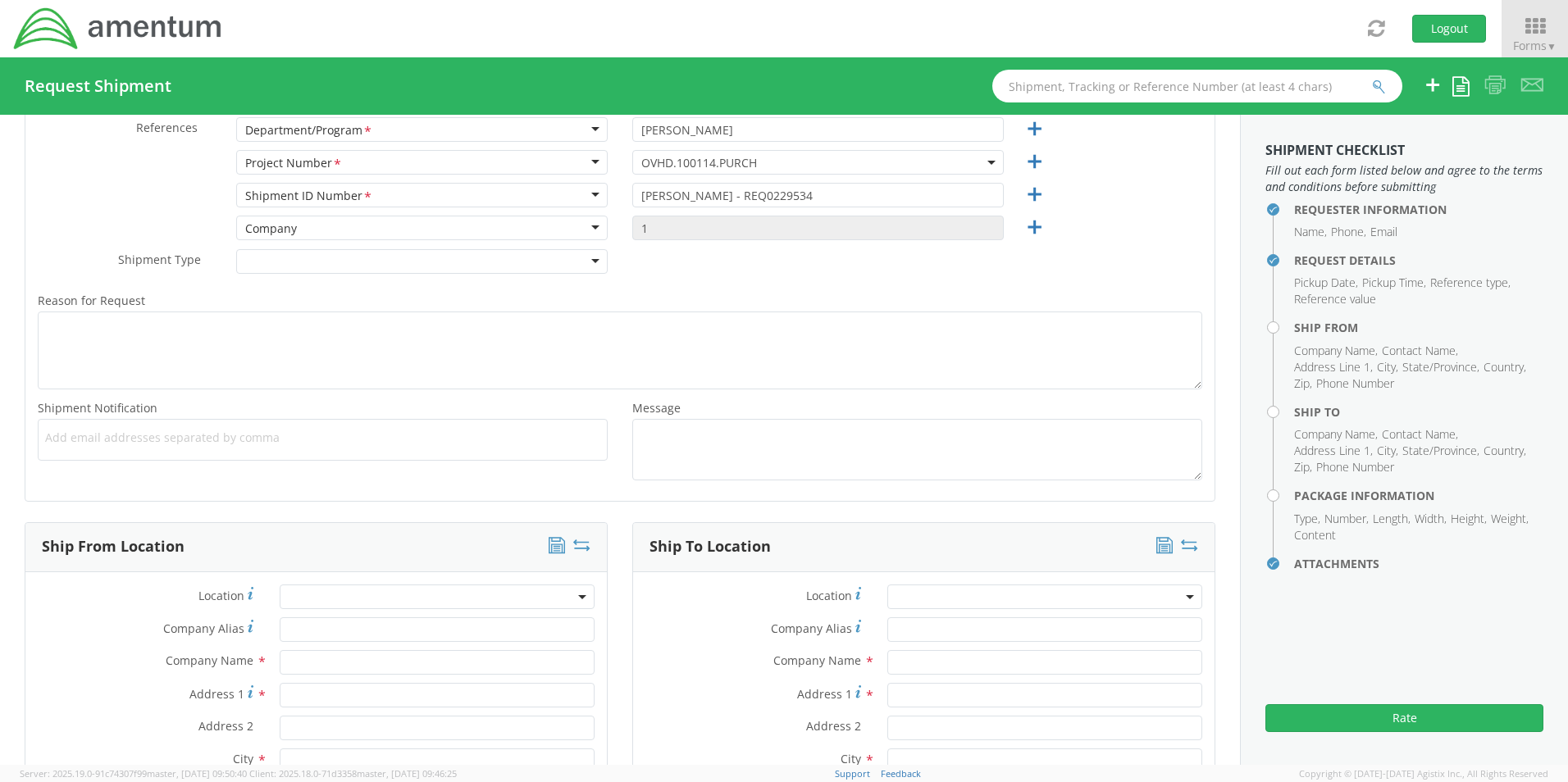
click at [89, 444] on span "Add email addresses separated by comma" at bounding box center [322, 438] width 555 height 17
paste input "Jose.Tijerina@Amentum.com"
type input "Jose.Tijerina@Amentum.com"
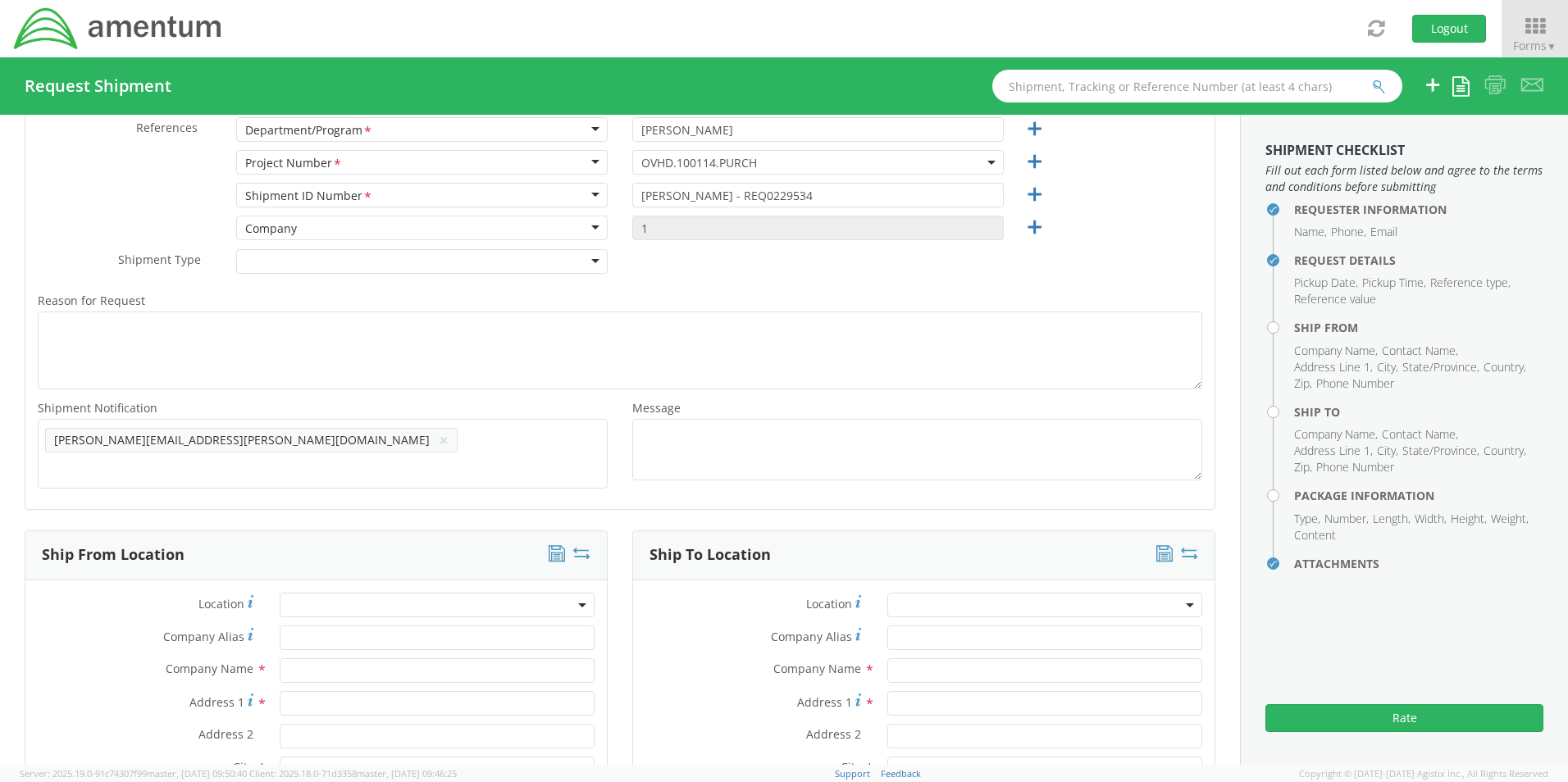
scroll to position [0, 0]
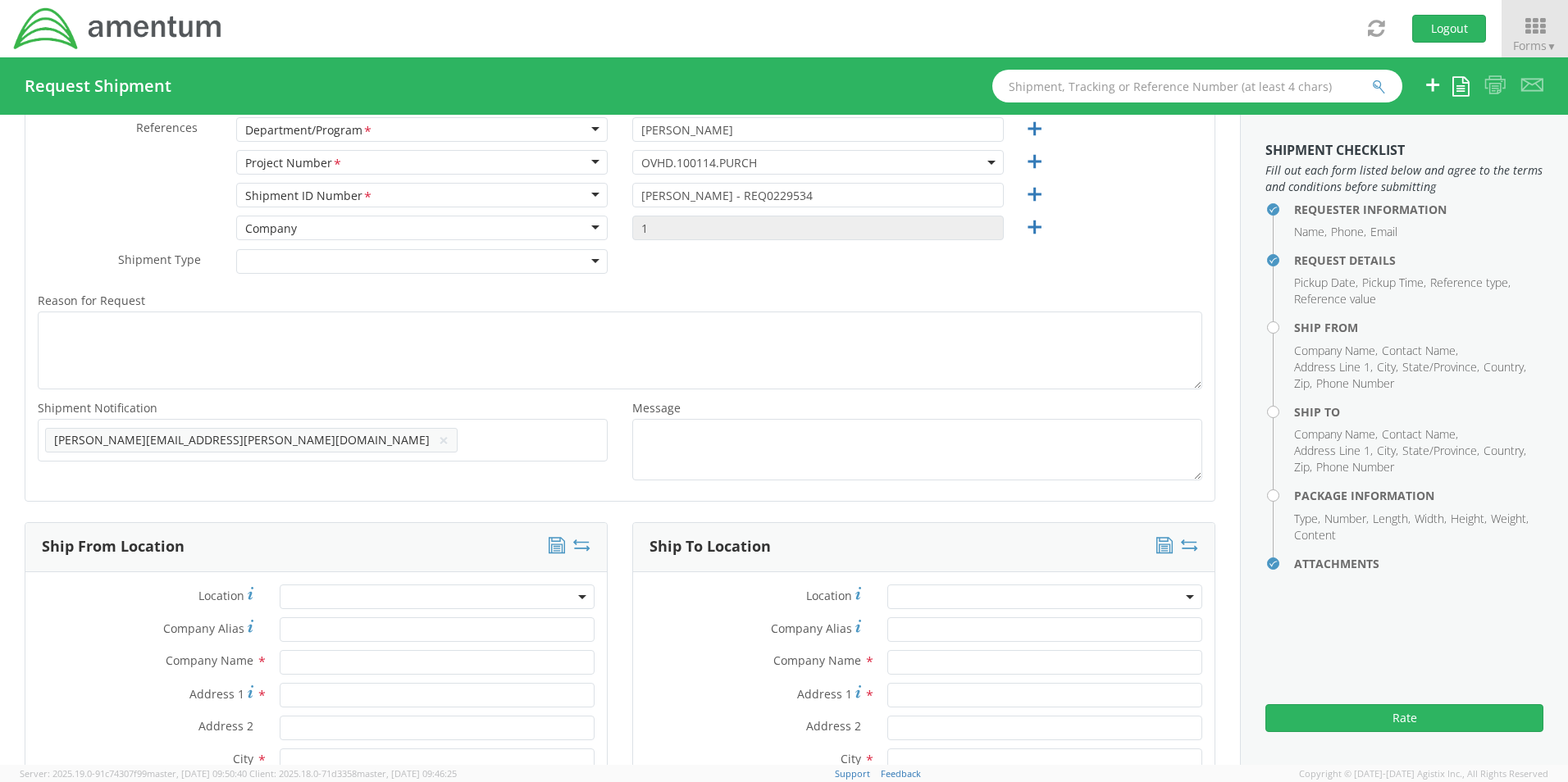
click at [288, 437] on span "Add email addresses separated by comma" at bounding box center [322, 438] width 555 height 17
paste input "[EMAIL_ADDRESS][DOMAIN_NAME]"
type input "[EMAIL_ADDRESS][DOMAIN_NAME]"
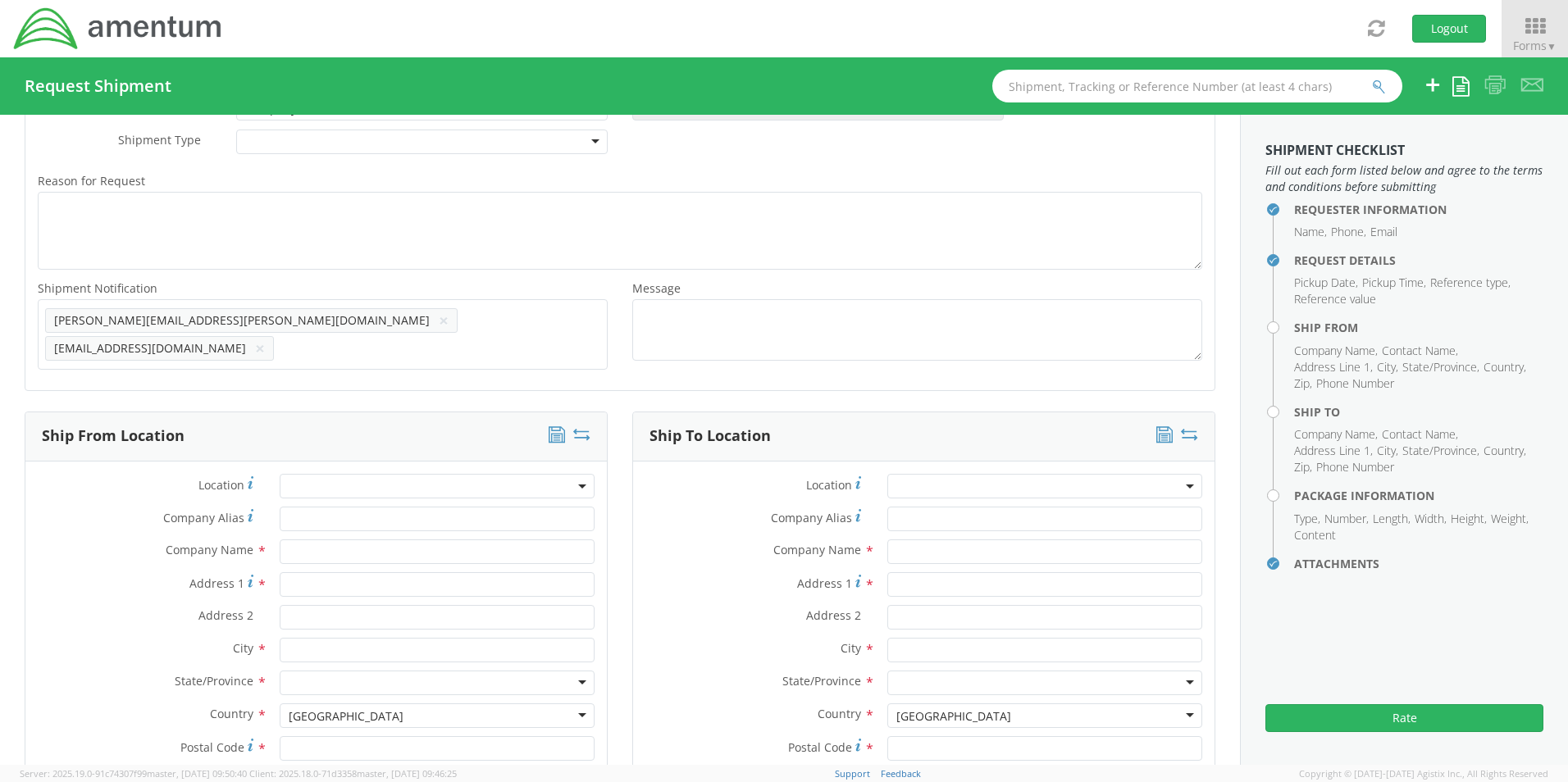
scroll to position [699, 0]
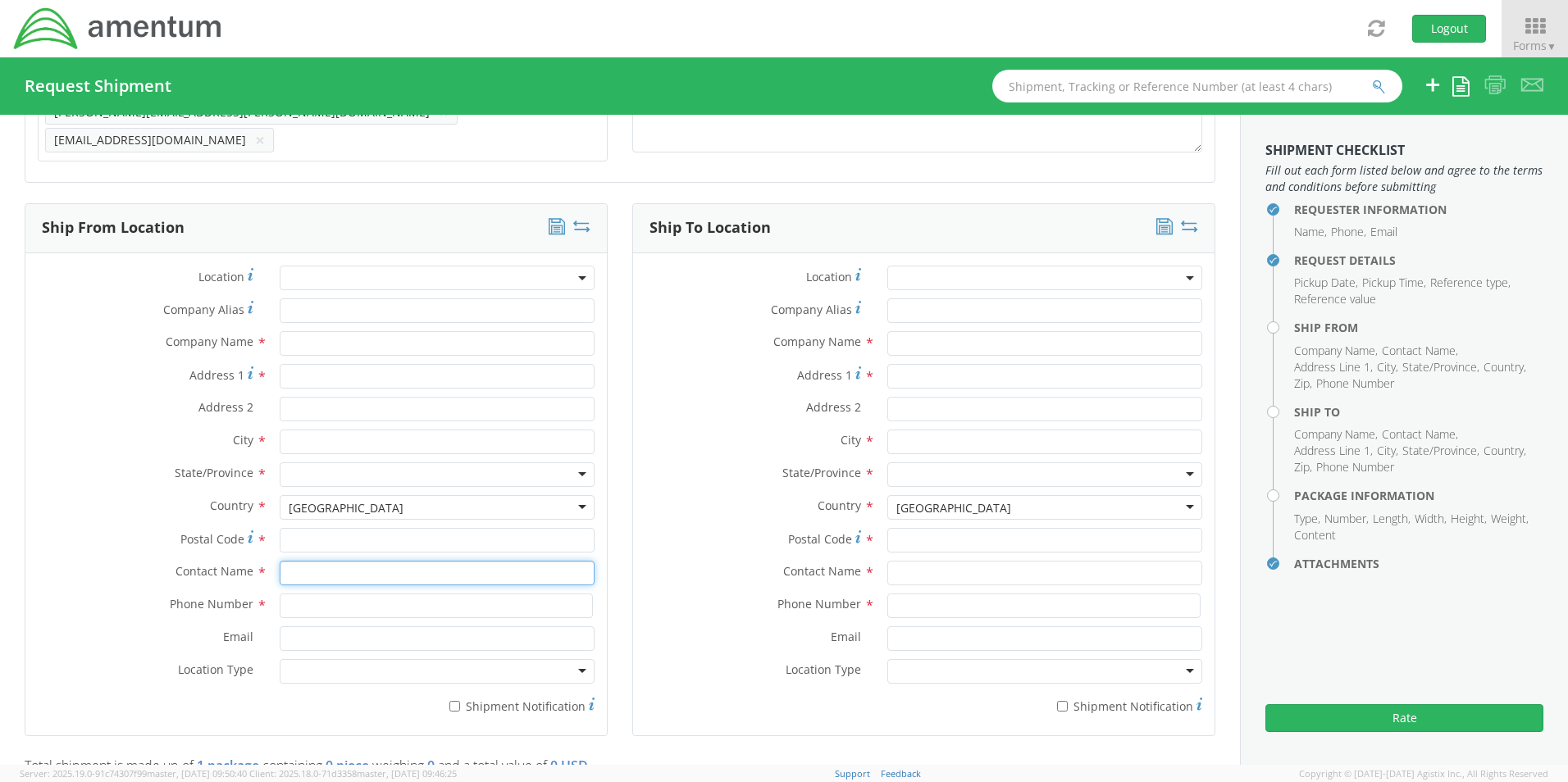
click at [302, 564] on input "text" at bounding box center [437, 573] width 315 height 24
type input "sene"
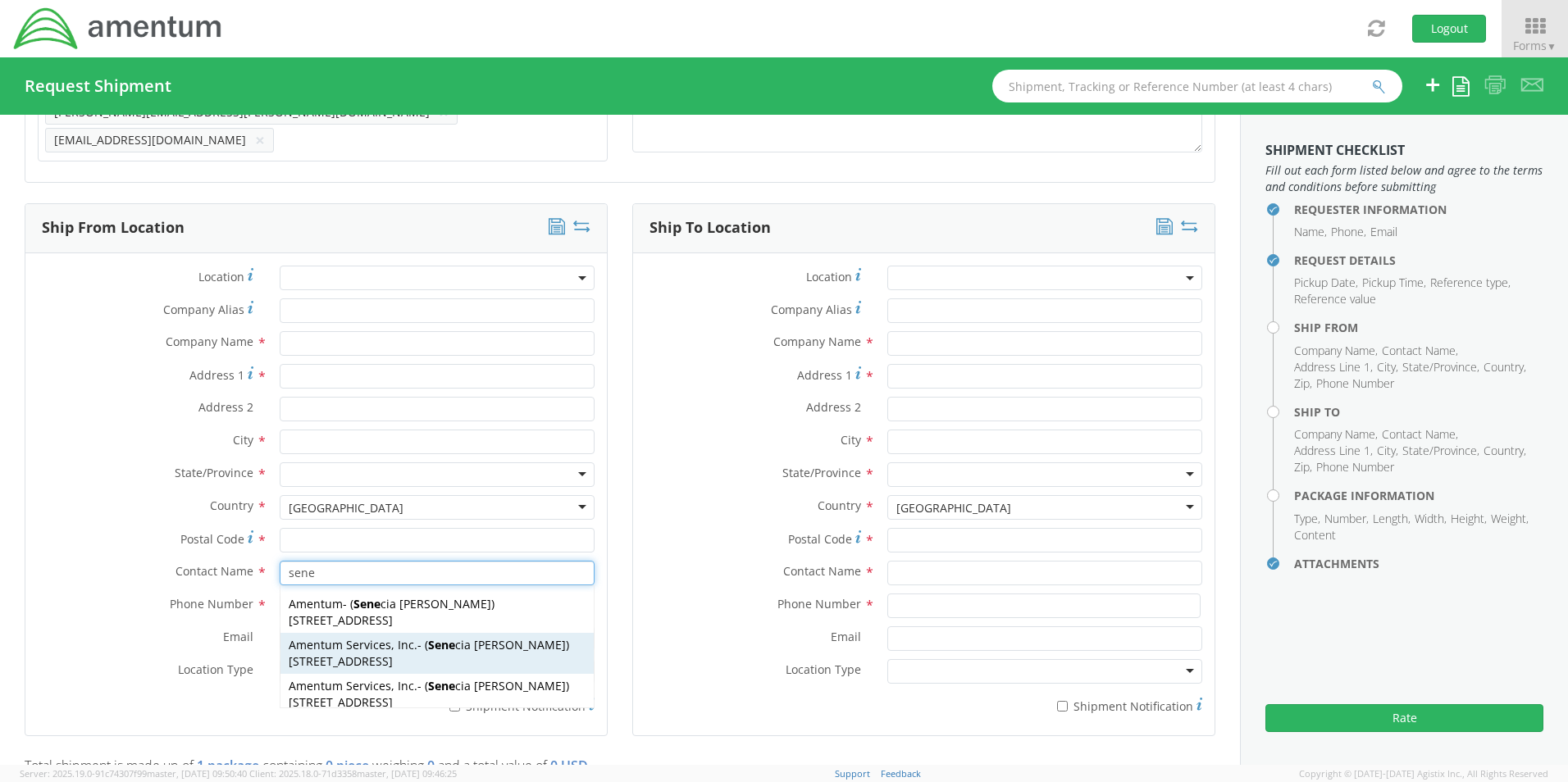
click at [316, 654] on span "13500 Heritage Parkway, mail room, Fort Worth, TX, 76177, US" at bounding box center [341, 661] width 104 height 16
type input "Amentum Services, Inc."
type input "[STREET_ADDRESS]"
type input "[GEOGRAPHIC_DATA]"
type input "76177"
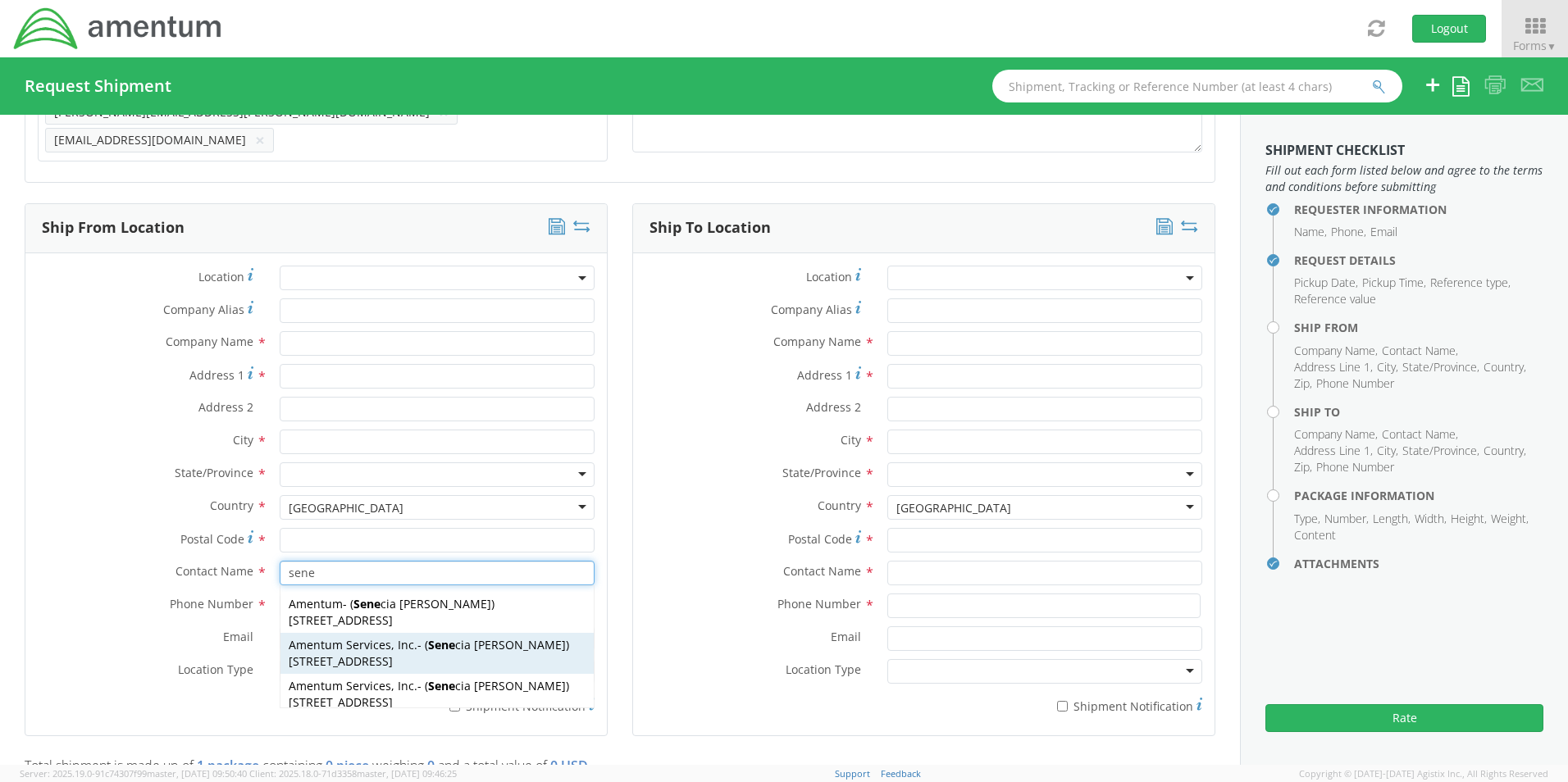
type input "[PERSON_NAME]"
type input "[PHONE_NUMBER]"
type input "[EMAIL_ADDRESS][PERSON_NAME][DOMAIN_NAME]"
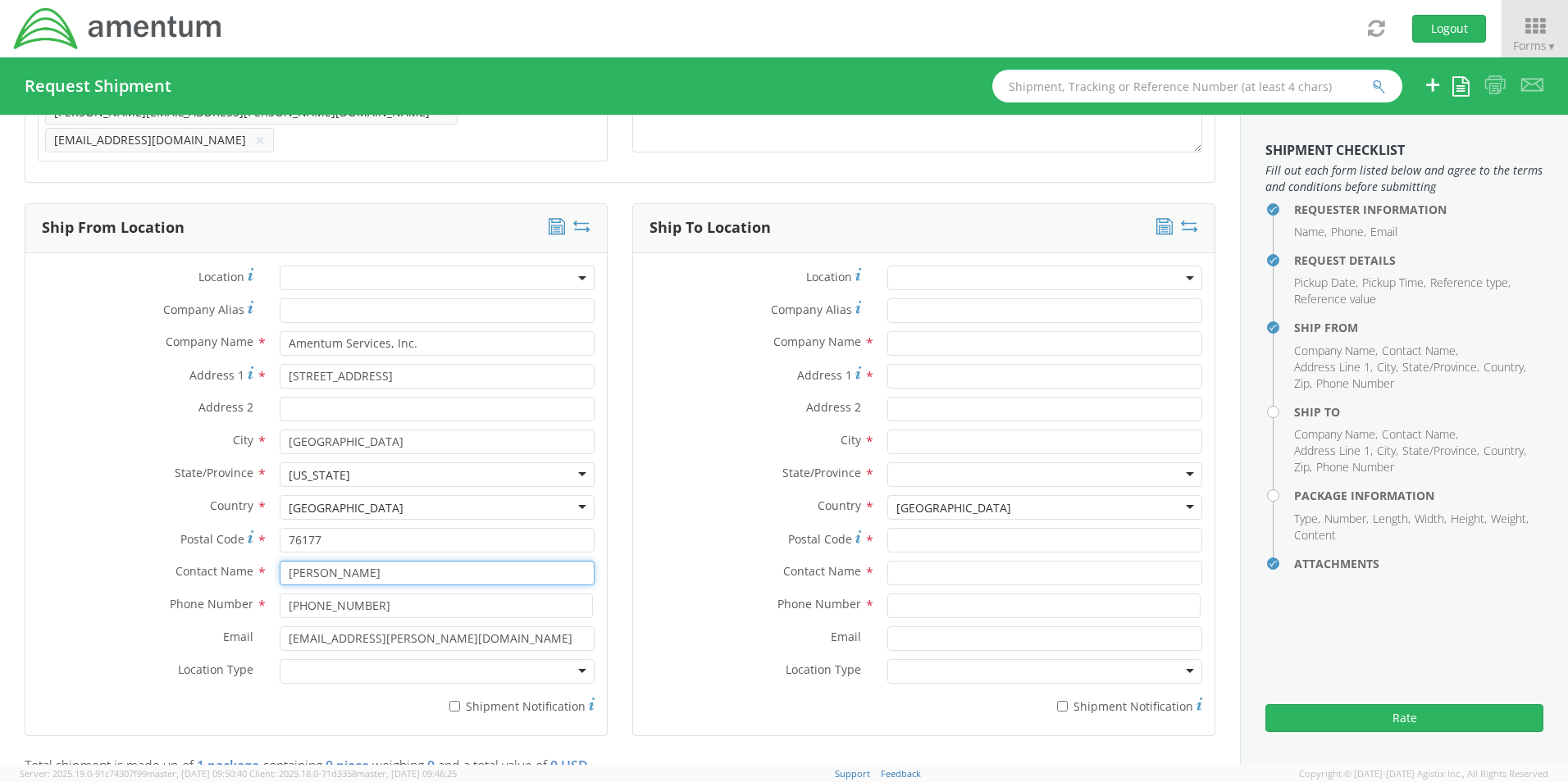
type input "[PERSON_NAME]"
click at [307, 660] on div at bounding box center [437, 671] width 315 height 24
click at [453, 702] on input "* Shipment Notification" at bounding box center [454, 706] width 10 height 10
checkbox input "true"
click at [915, 331] on input "text" at bounding box center [1045, 344] width 315 height 24
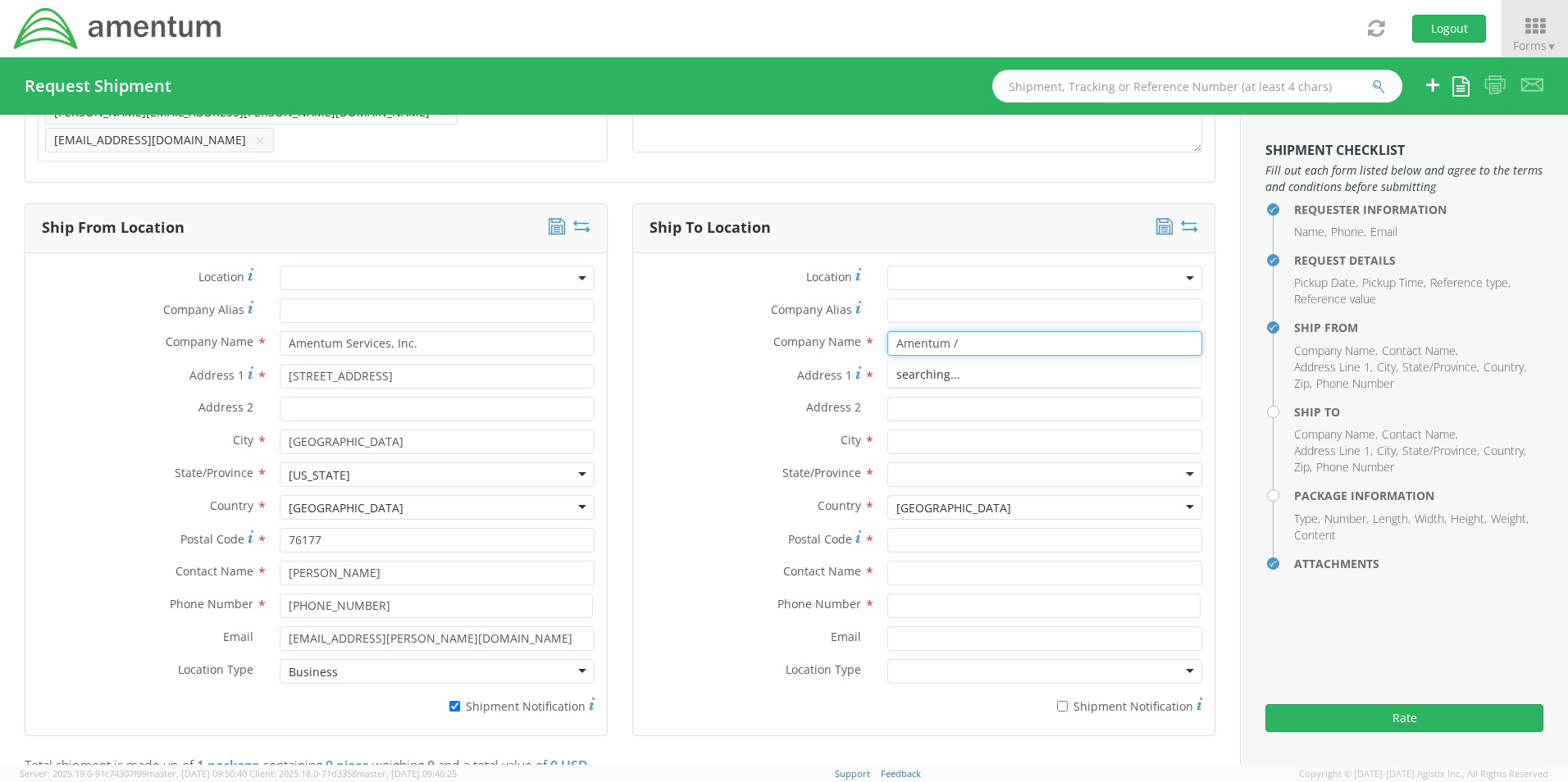
paste input "Nathan Neubuaer"
type input "Amentum / Nathan Neubuaer"
click at [931, 568] on input "text" at bounding box center [1045, 573] width 315 height 24
paste input "Nathan Neubuaer"
type input "Nathan Neubuaer"
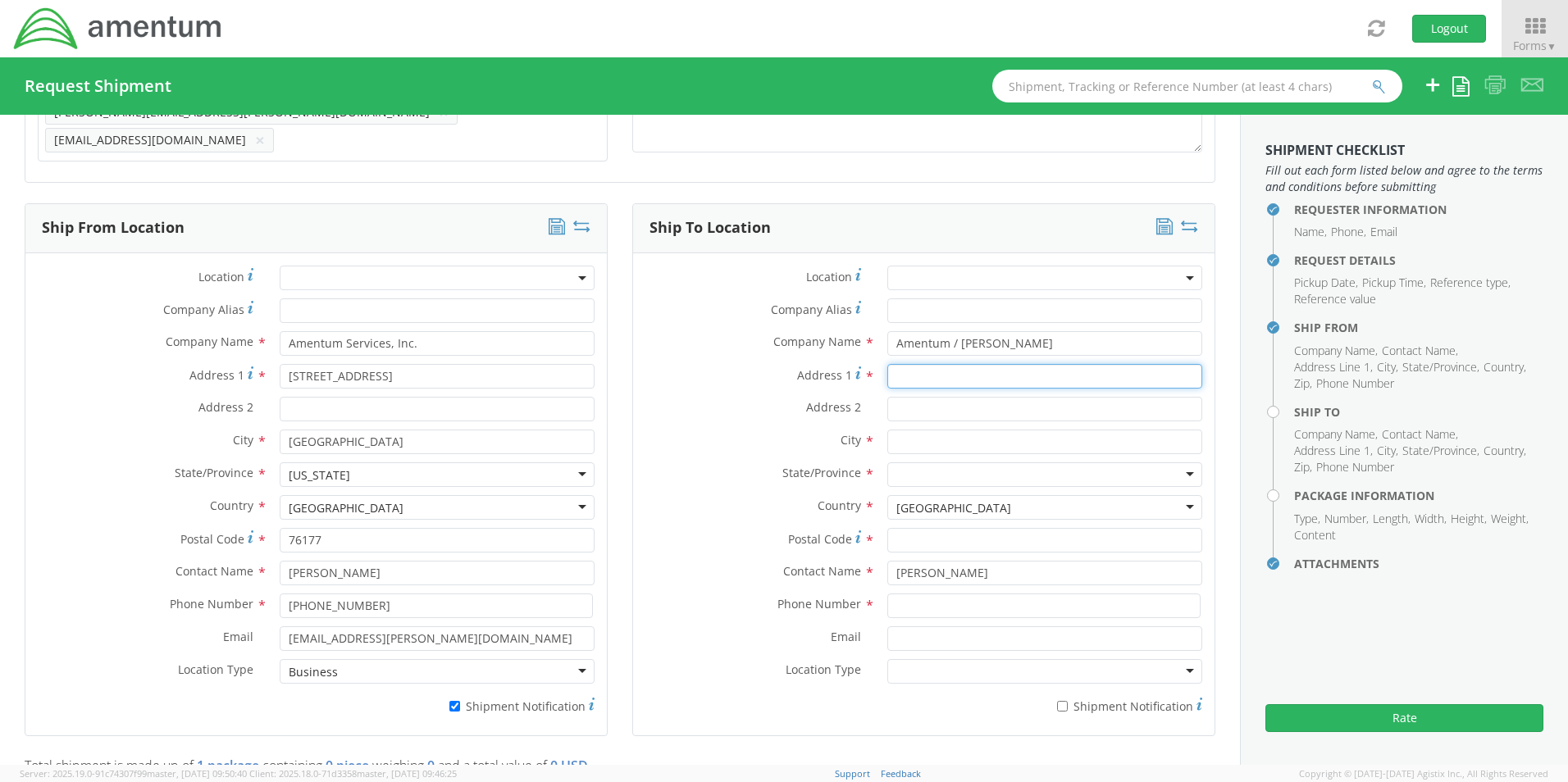
click at [894, 364] on input "Address 1 *" at bounding box center [1045, 376] width 315 height 24
paste input "11804 Rutherford Dr."
type input "11804 Rutherford Dr."
click at [902, 430] on input "text" at bounding box center [1045, 442] width 315 height 24
paste input "Fredericksburg,"
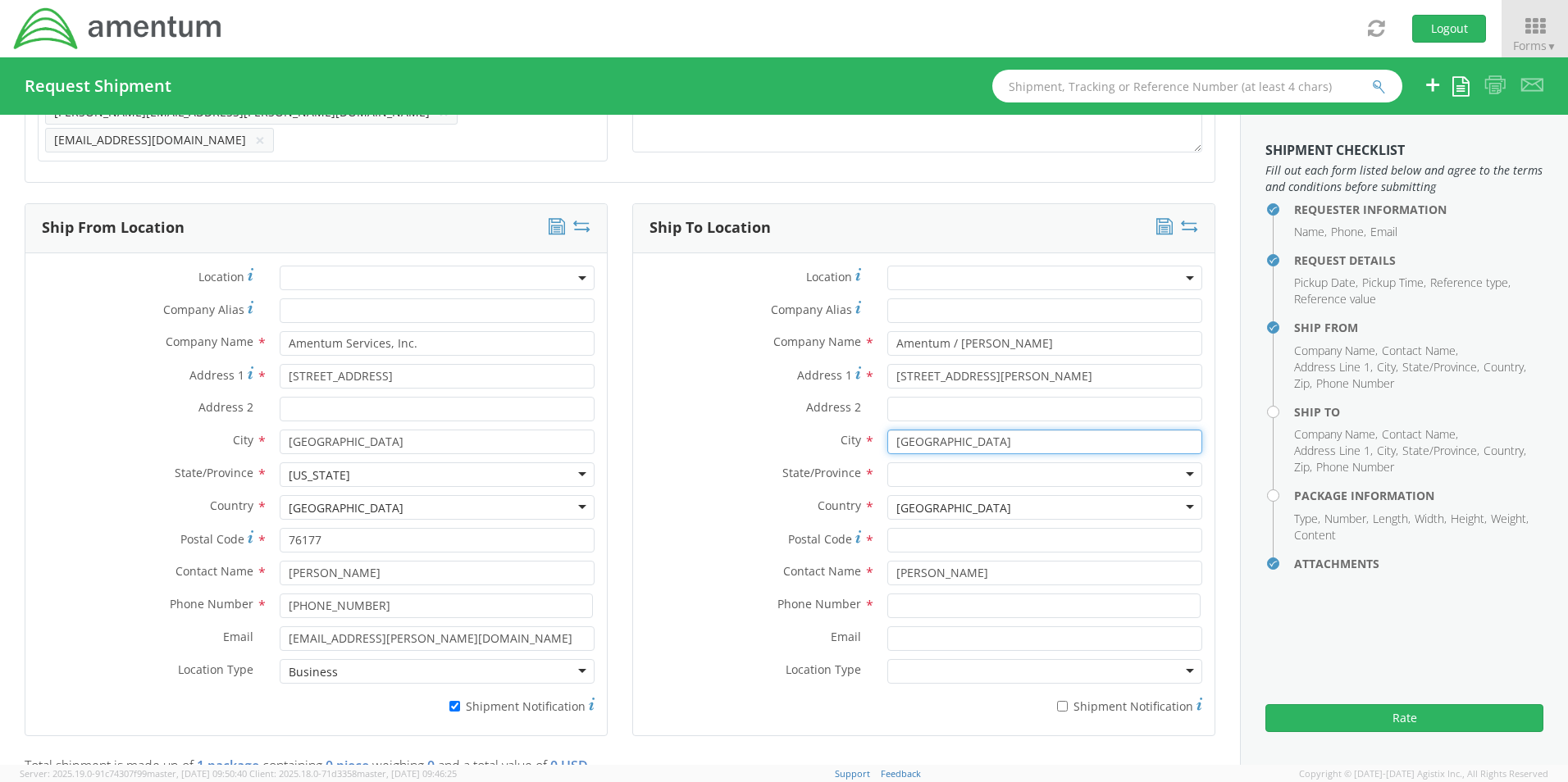
type input "Fredericksburg"
click at [902, 465] on div at bounding box center [1045, 475] width 315 height 24
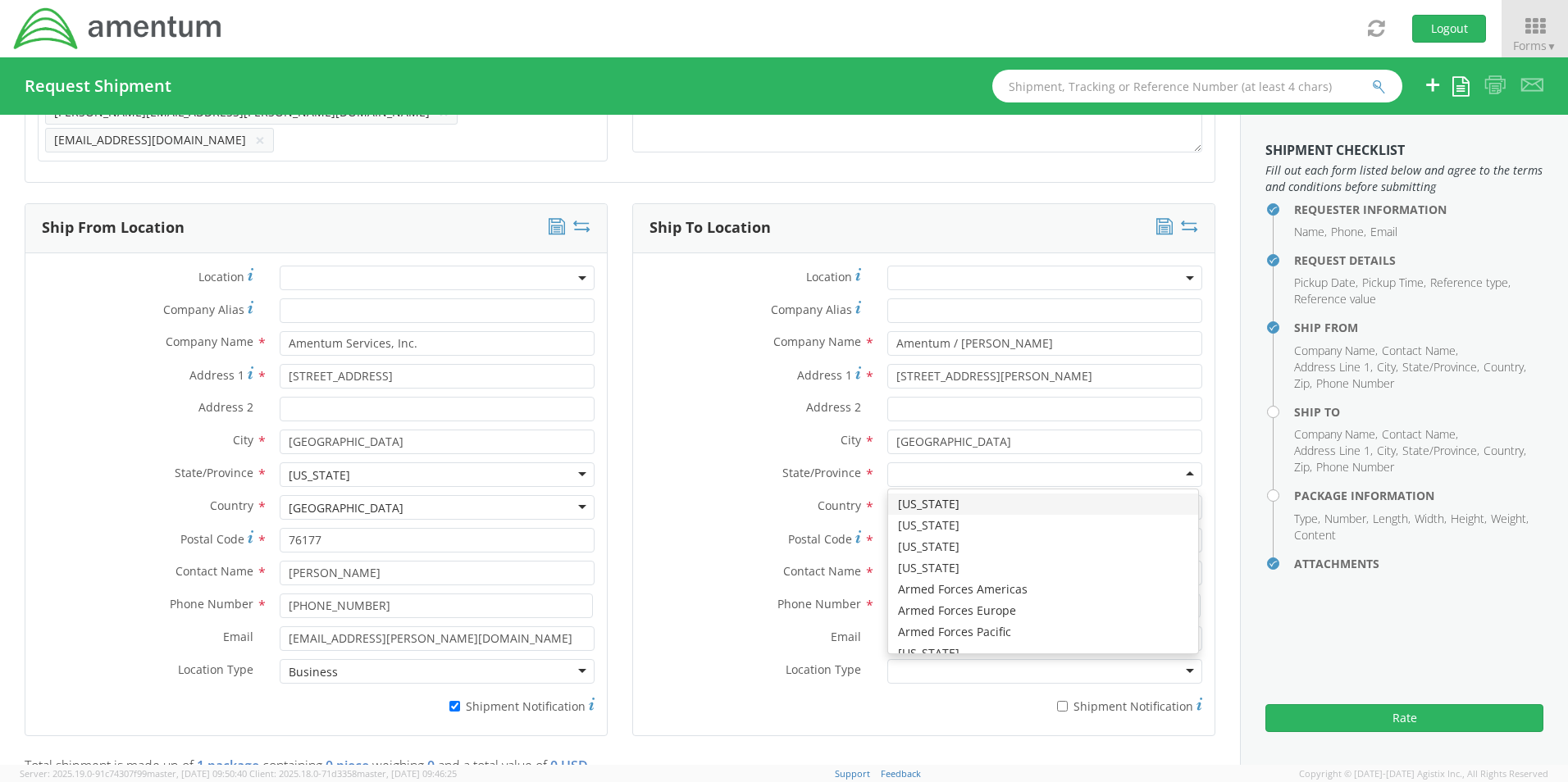
type input "v"
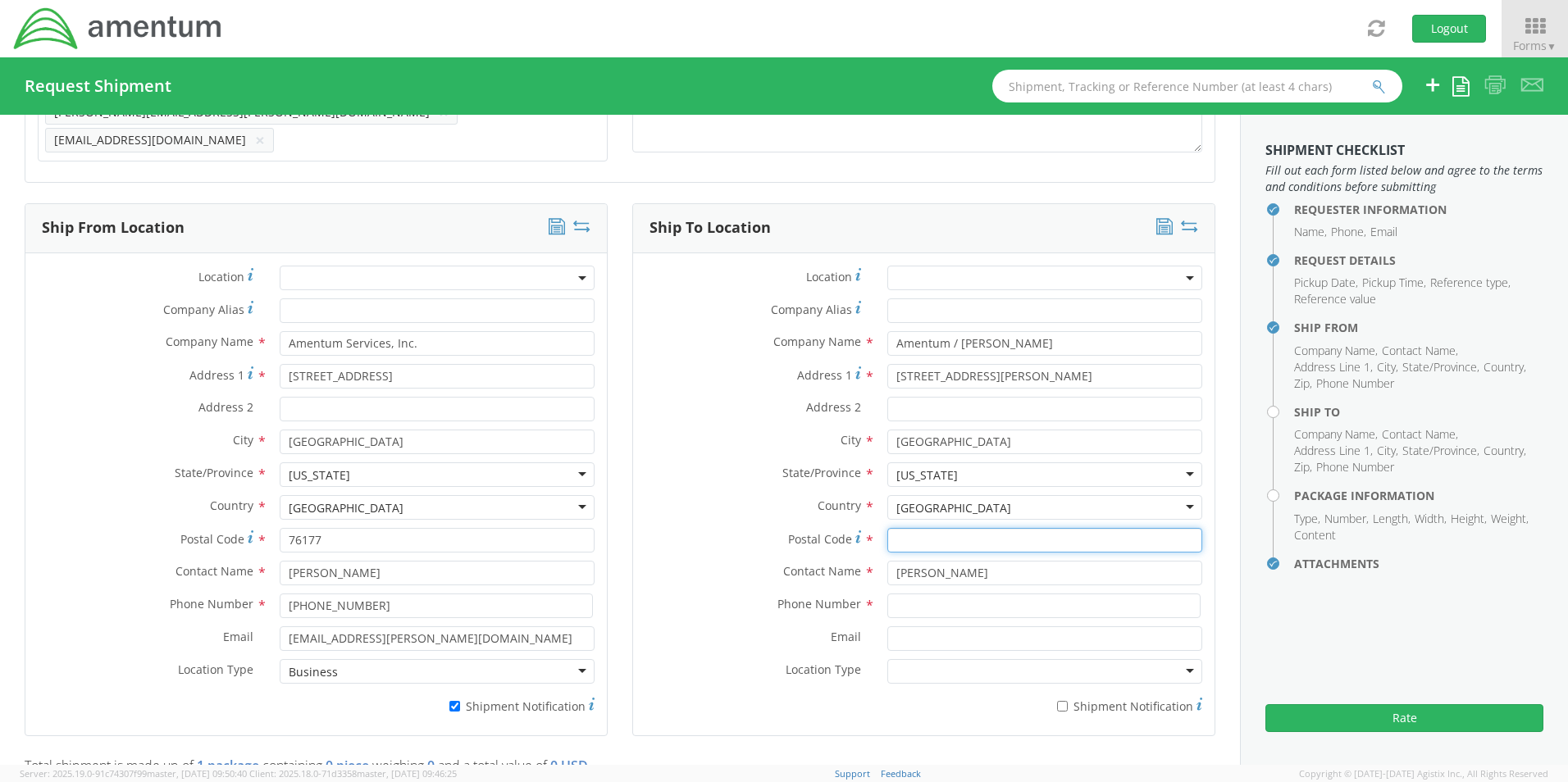
click at [969, 528] on input "Postal Code *" at bounding box center [1045, 540] width 315 height 24
paste input "22407"
type input "22407"
click at [962, 594] on input at bounding box center [1044, 606] width 313 height 24
paste input "760-267-6934"
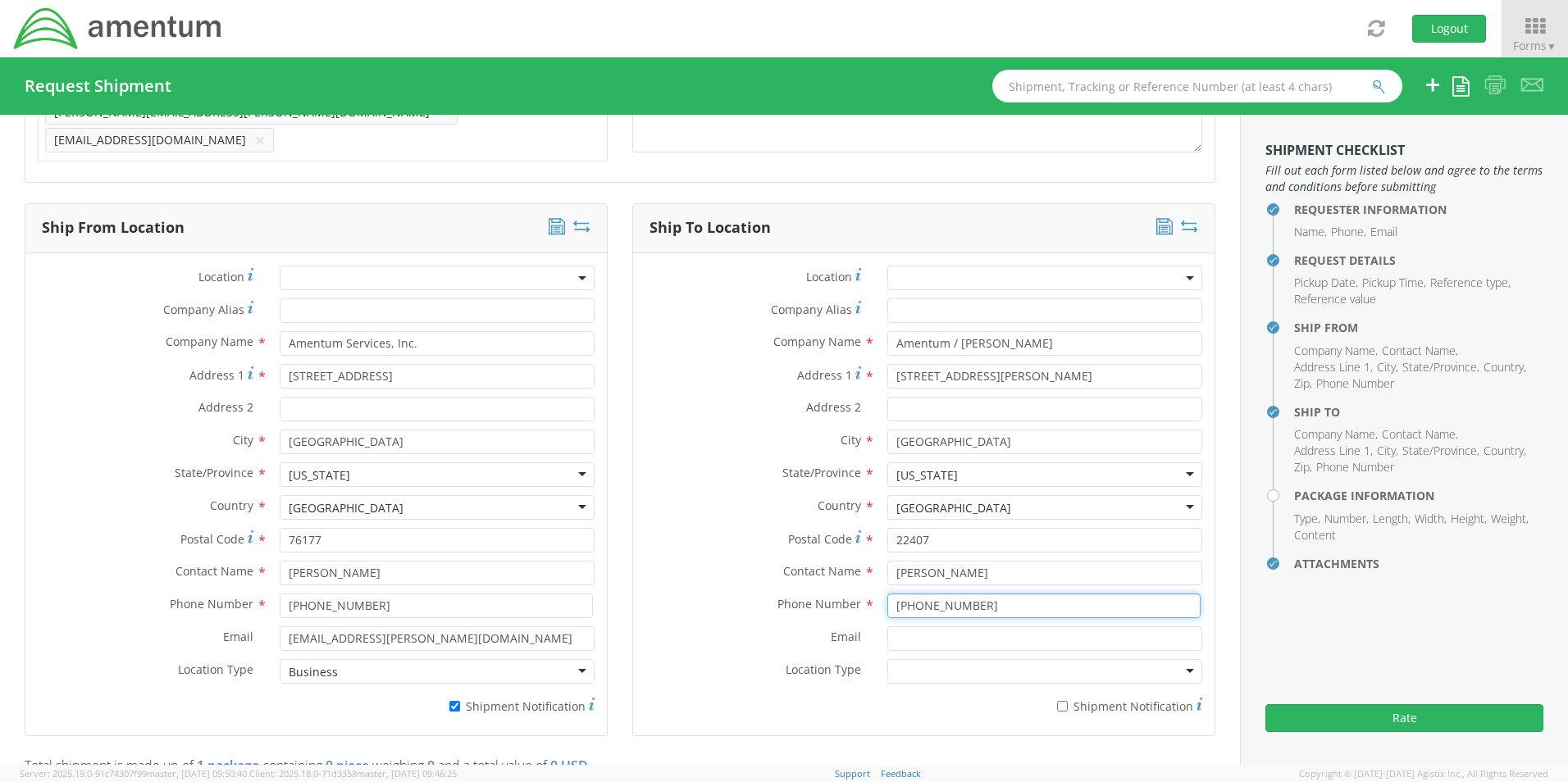
type input "760-267-6934"
click at [902, 627] on input "Email *" at bounding box center [1045, 639] width 315 height 24
paste input "Nathan.Neubauer@amentum.com"
type input "Nathan.Neubauer@amentum.com"
click at [1048, 695] on label "* Shipment Notification" at bounding box center [1045, 705] width 315 height 20
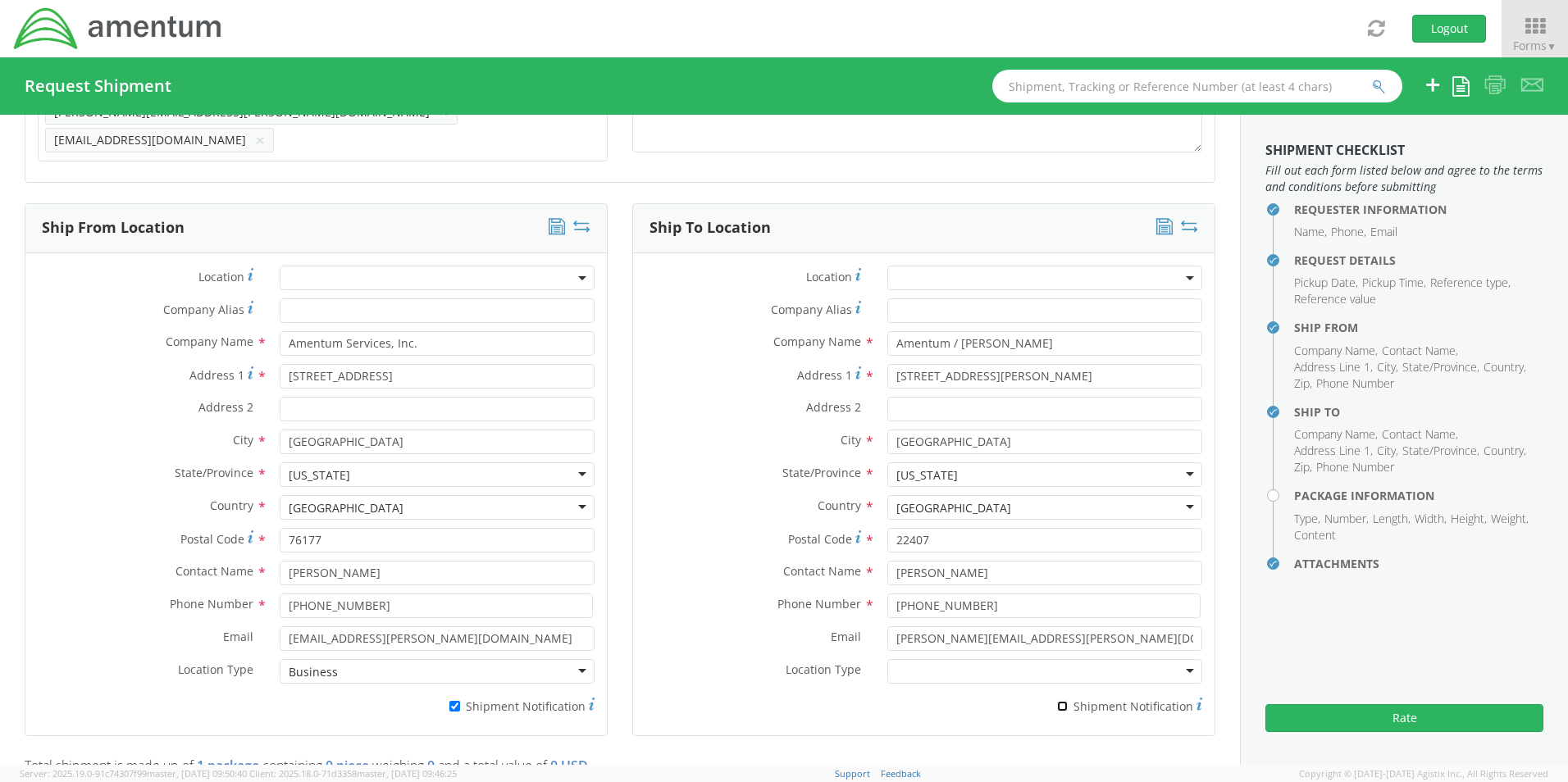
click at [1057, 701] on input "* Shipment Notification" at bounding box center [1061, 706] width 10 height 10
checkbox input "true"
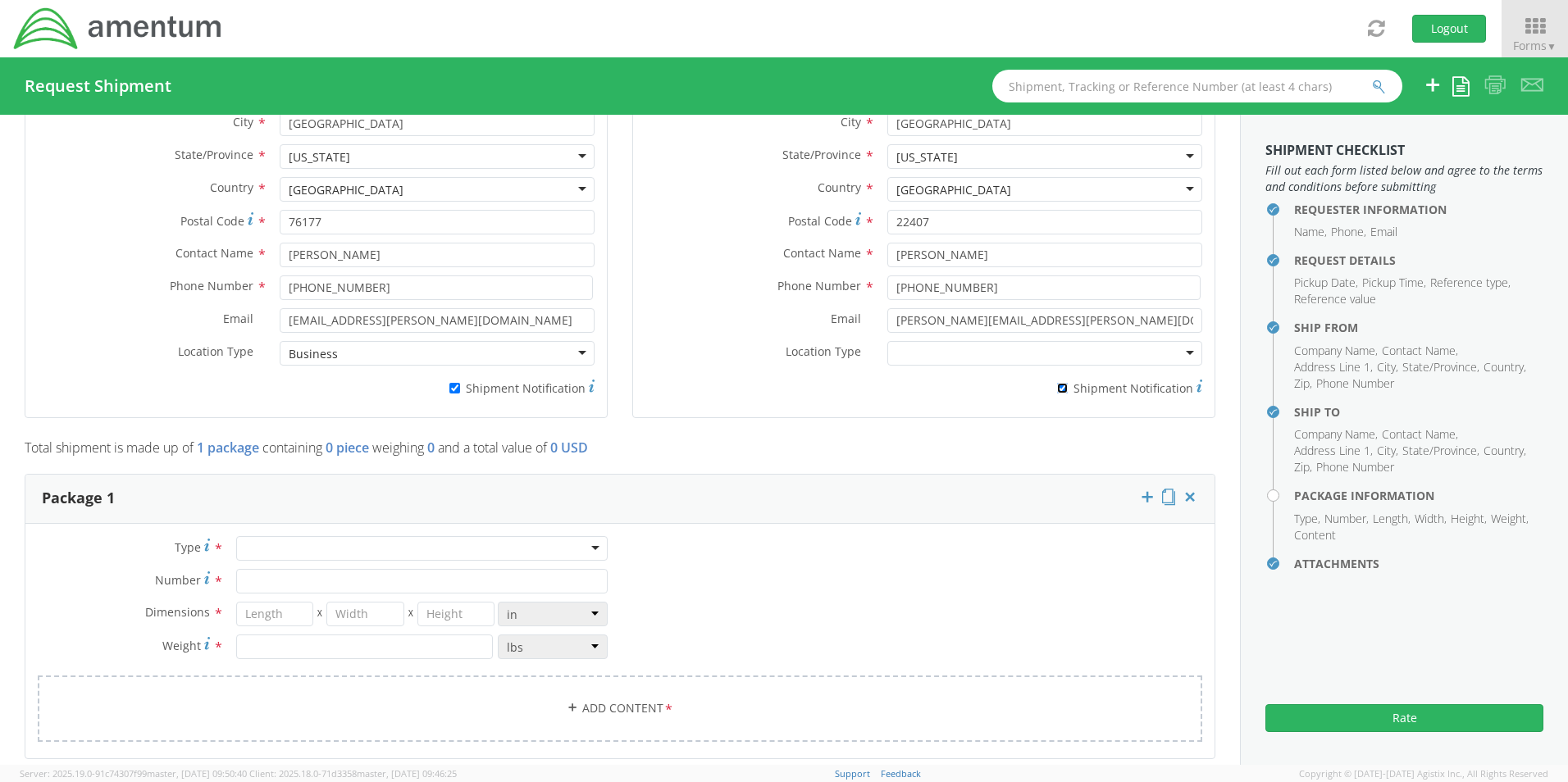
scroll to position [1028, 0]
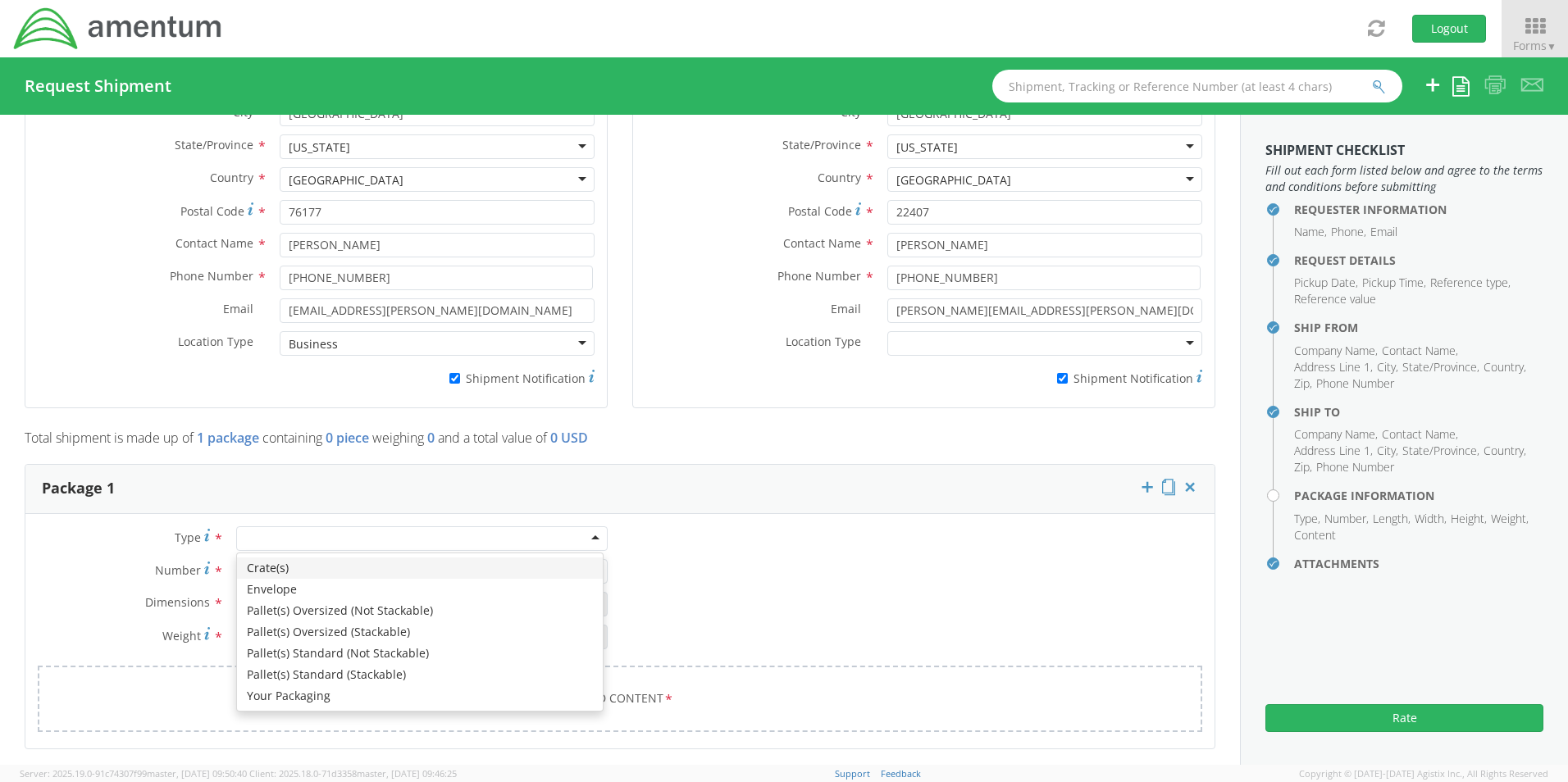
click at [291, 530] on div at bounding box center [422, 538] width 372 height 24
drag, startPoint x: 275, startPoint y: 688, endPoint x: 273, endPoint y: 662, distance: 26.1
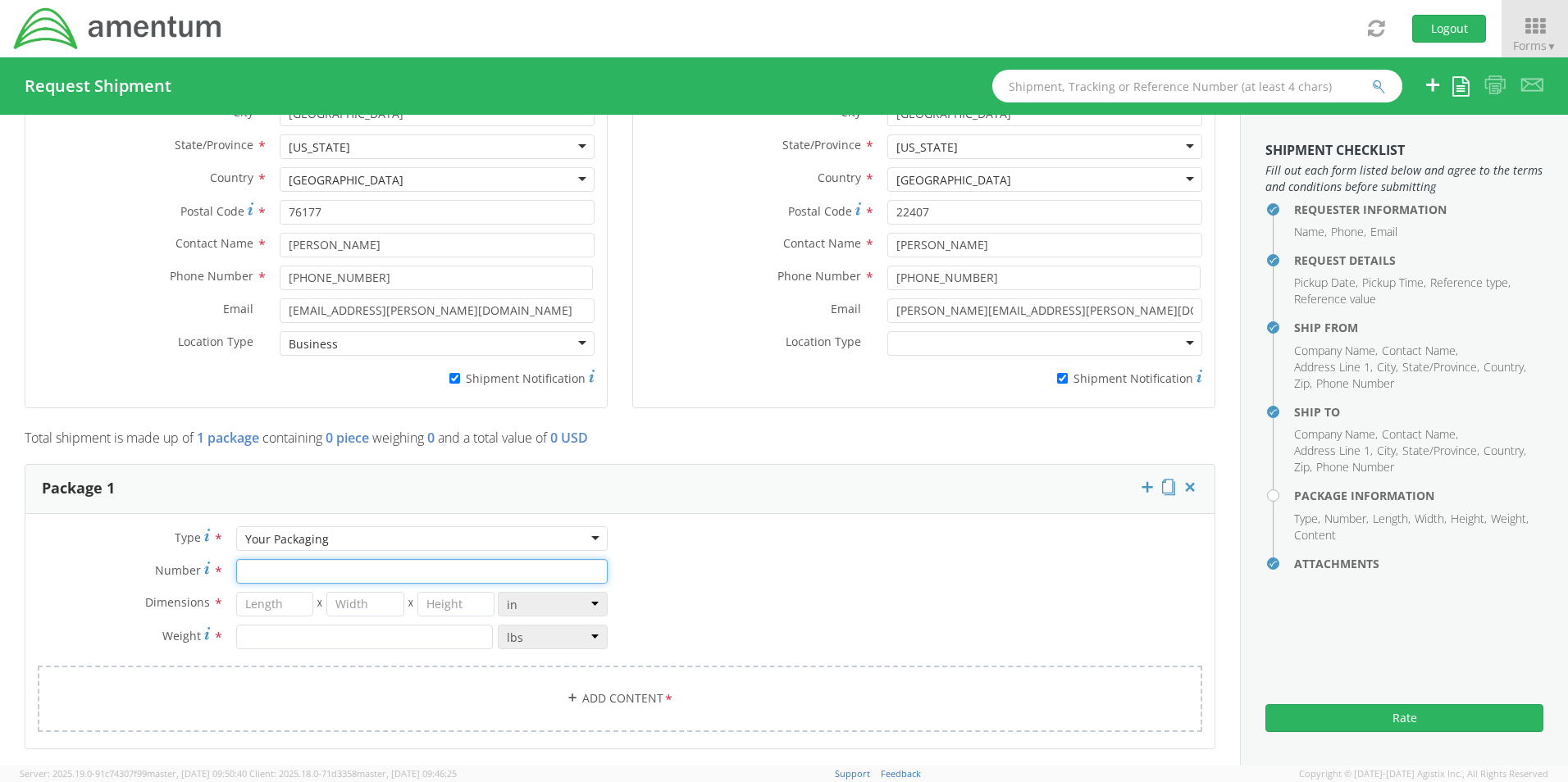
click at [291, 568] on input "Number *" at bounding box center [422, 572] width 372 height 24
type input "1"
type input "29"
type input "16"
type input "5"
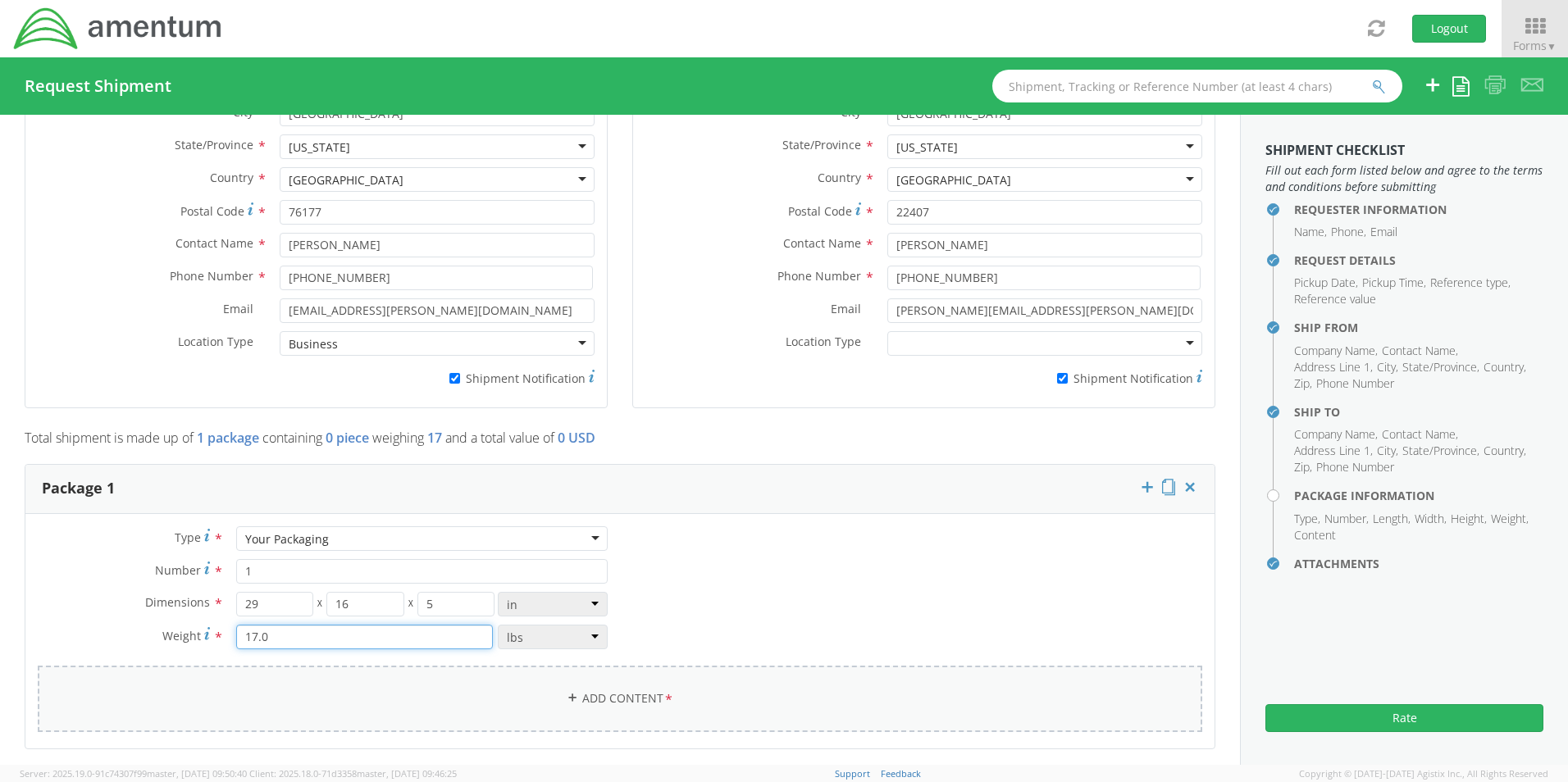
type input "17.0"
click at [581, 684] on link "Add Content *" at bounding box center [620, 698] width 1165 height 66
select select
type input "General Commodity"
checkbox input "false"
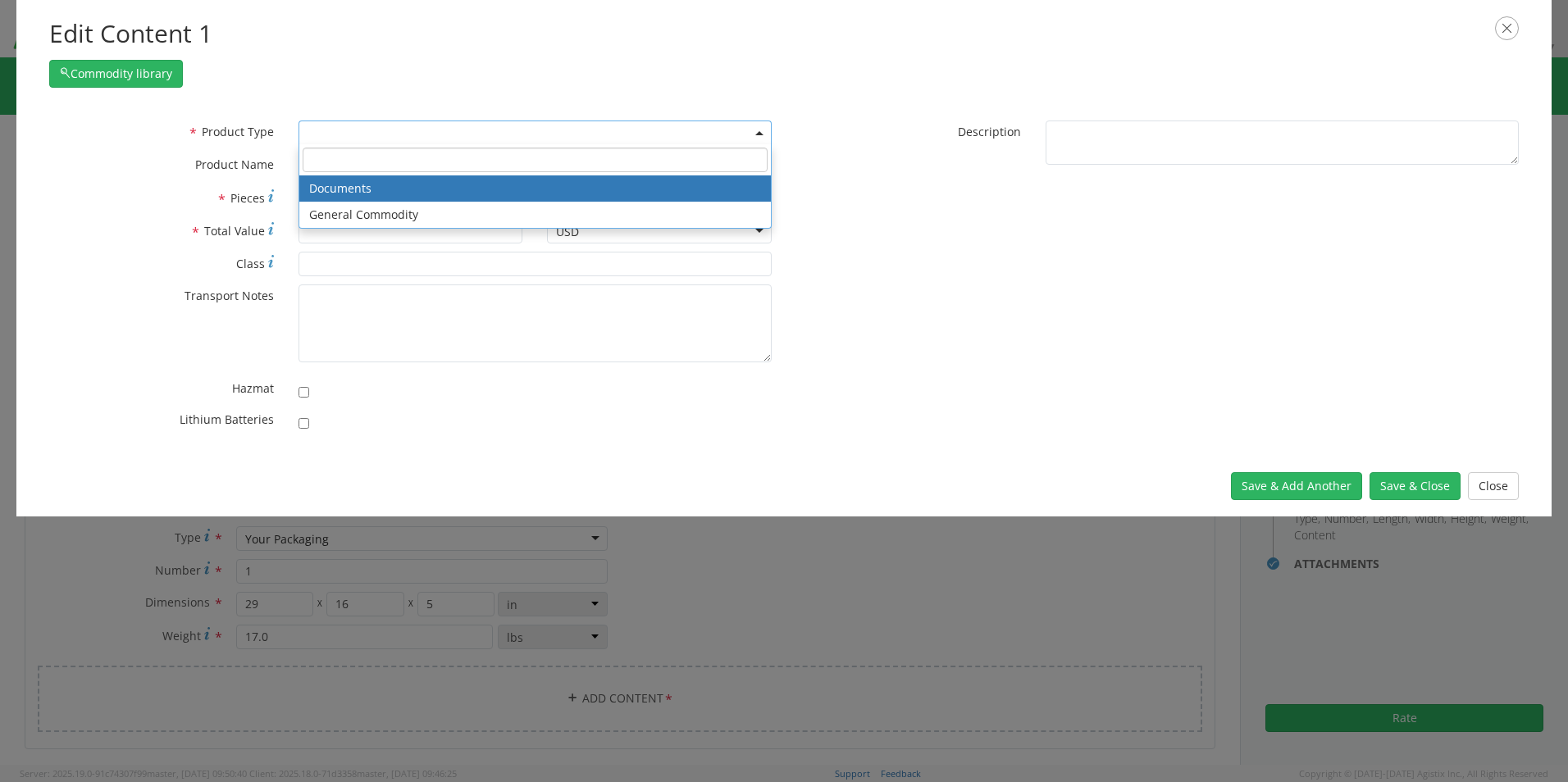
drag, startPoint x: 327, startPoint y: 134, endPoint x: 325, endPoint y: 162, distance: 28.1
click at [327, 134] on span at bounding box center [535, 132] width 473 height 24
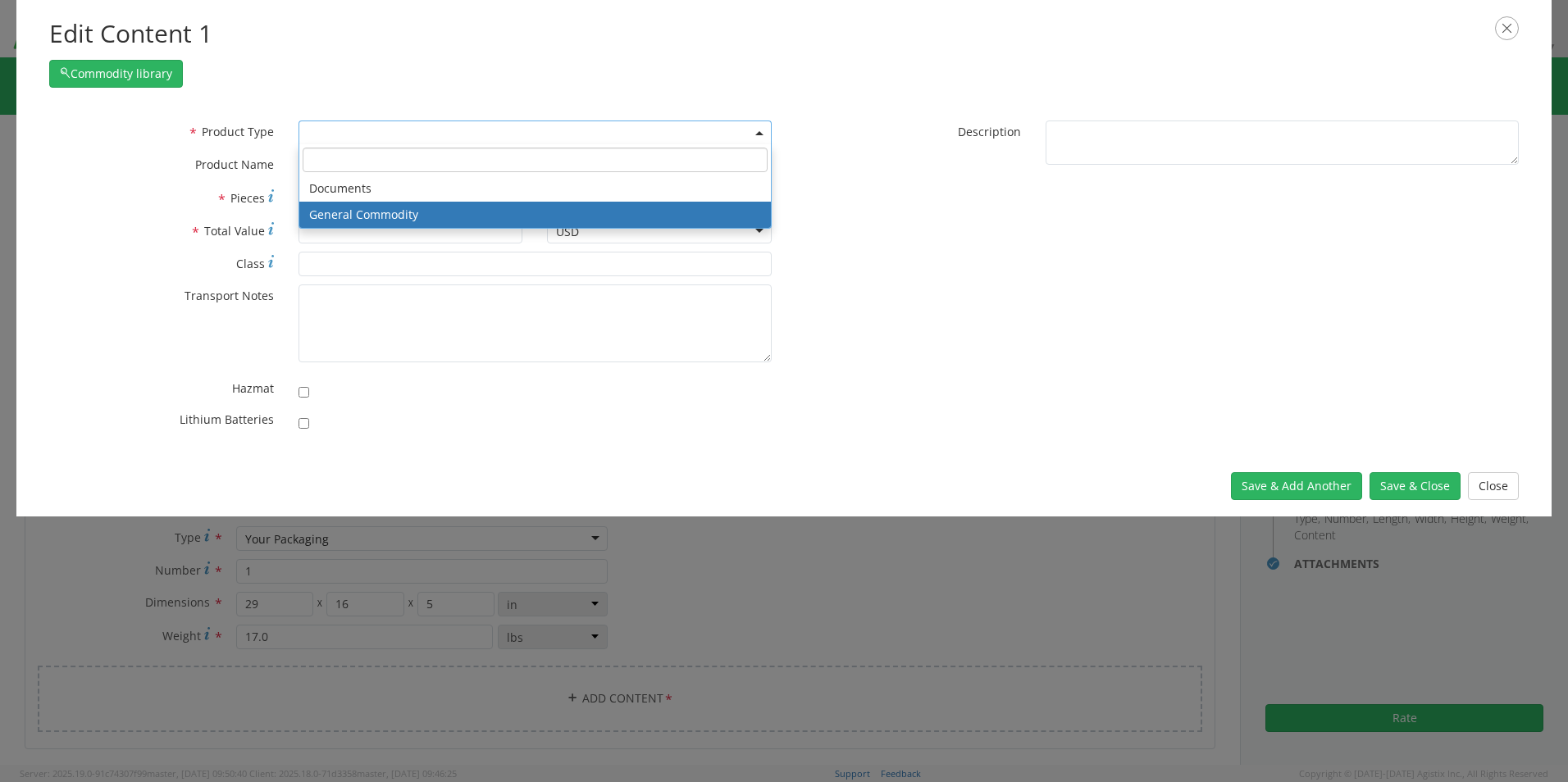
select select "COMMODITY"
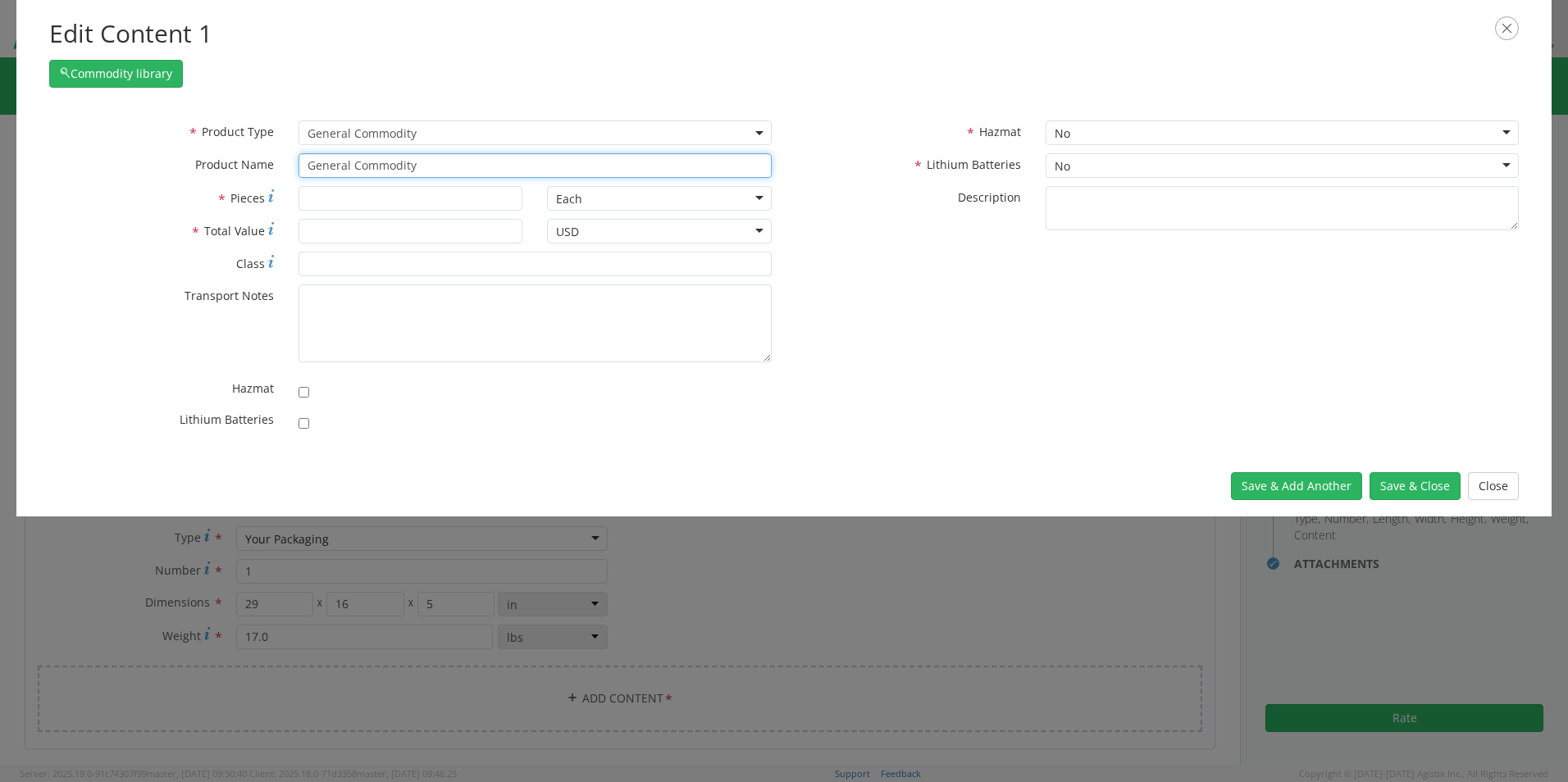
drag, startPoint x: 452, startPoint y: 164, endPoint x: 182, endPoint y: 162, distance: 270.0
click at [185, 162] on div "* Product Name General Commodity unable to find any results that match the curr…" at bounding box center [411, 166] width 747 height 24
paste input "Monitor - SCTASK0249879 Dell – 5V10W04"
type input "Monitor - SCTASK0249879 Dell – 5V10W04"
type input "1"
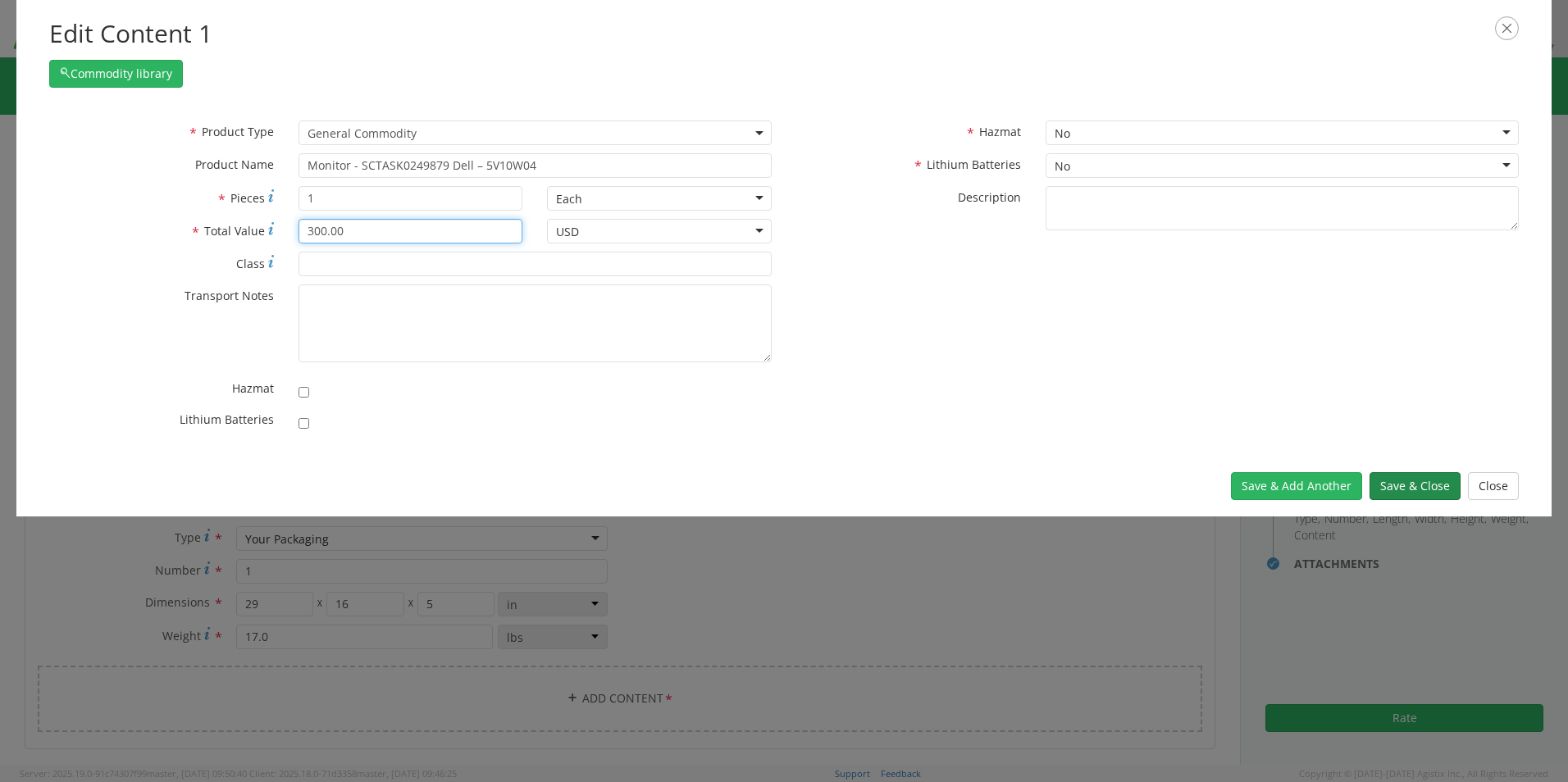
type input "300.00"
click at [1402, 488] on button "Save & Close" at bounding box center [1415, 486] width 91 height 28
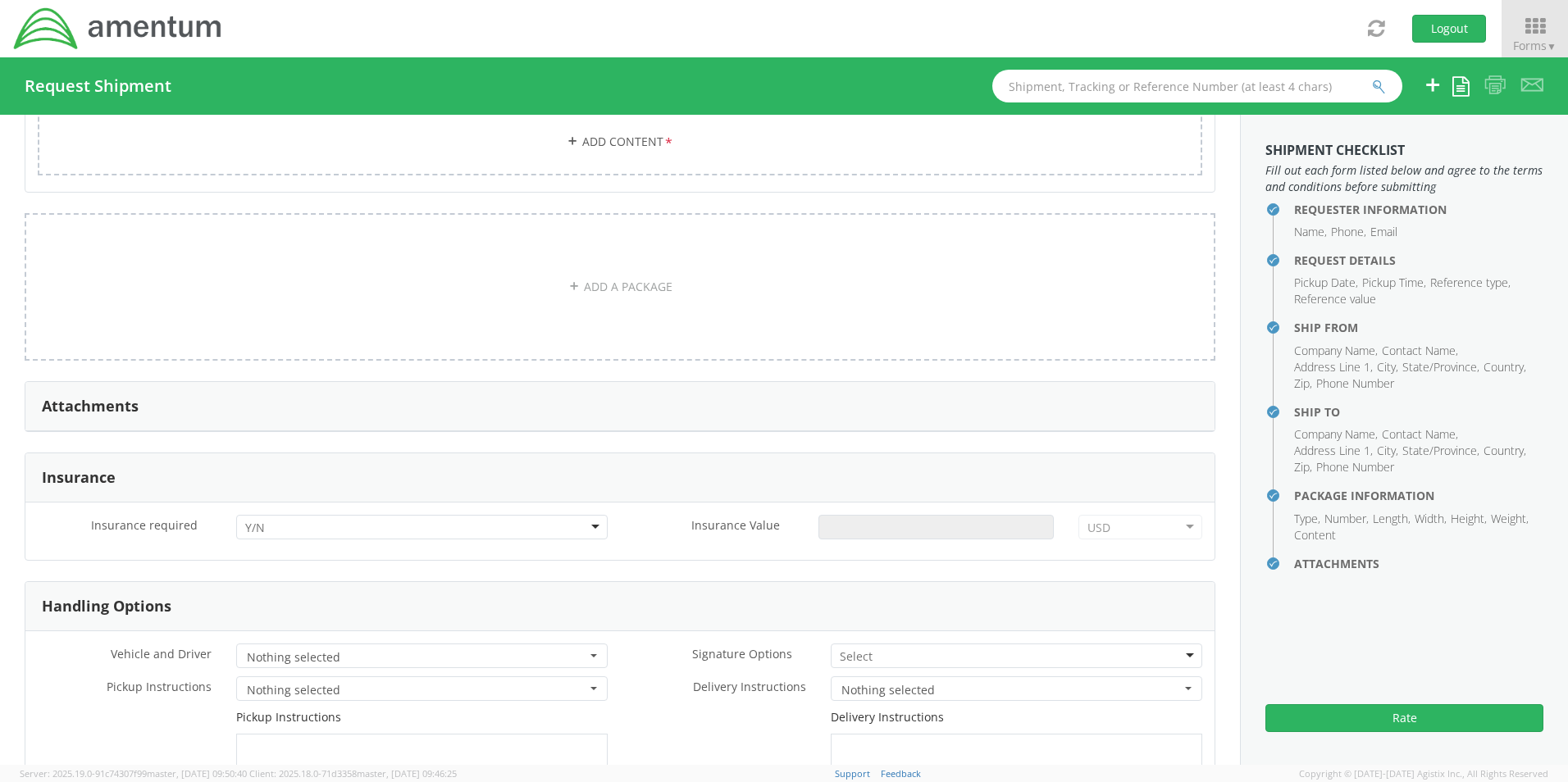
scroll to position [1683, 0]
click at [271, 519] on div at bounding box center [422, 525] width 372 height 24
click at [901, 519] on input "Insurance Value *" at bounding box center [936, 525] width 236 height 24
type input "300.00"
drag, startPoint x: 882, startPoint y: 646, endPoint x: 867, endPoint y: 671, distance: 29.2
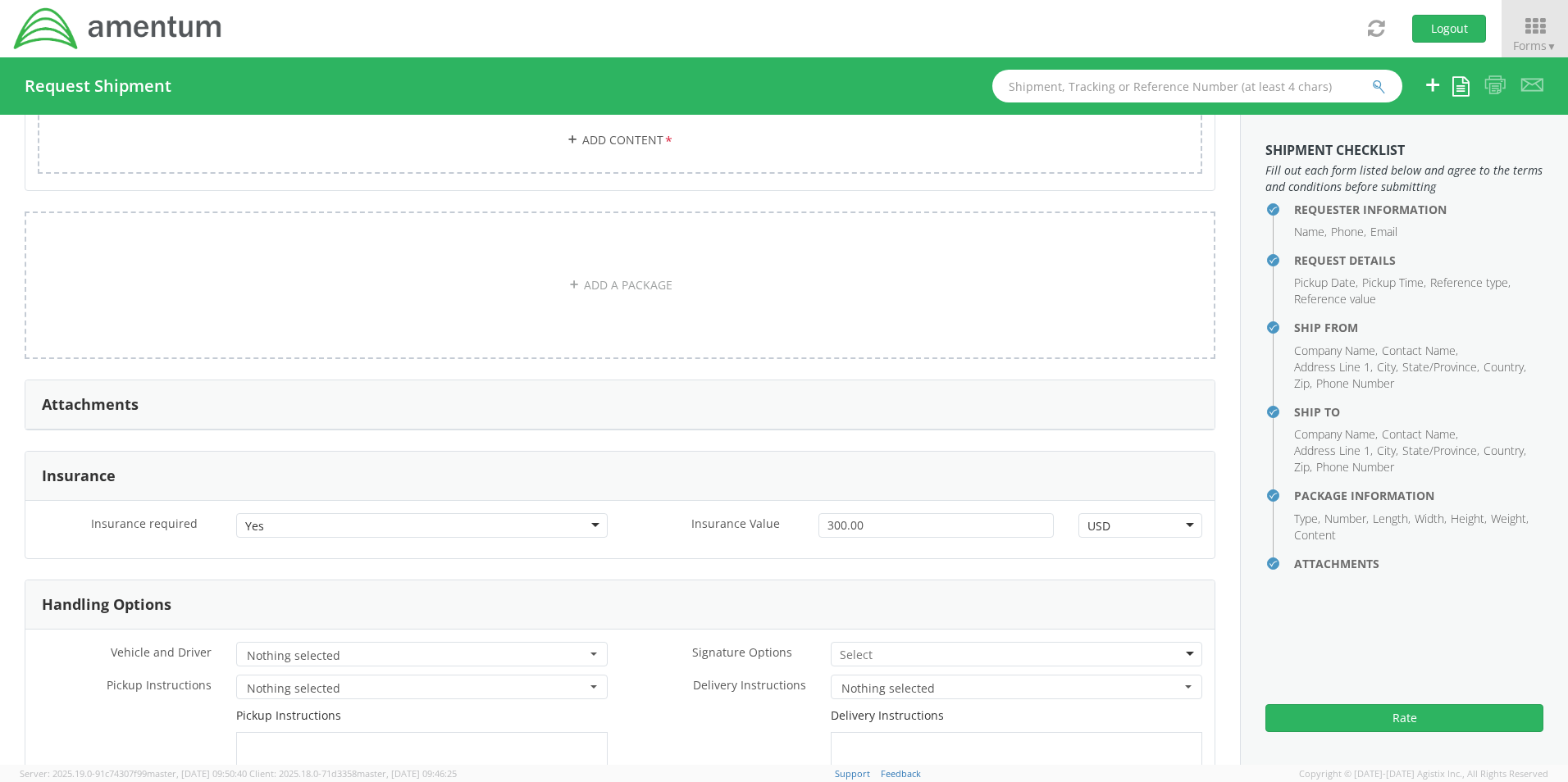
click at [880, 651] on div at bounding box center [1016, 654] width 372 height 24
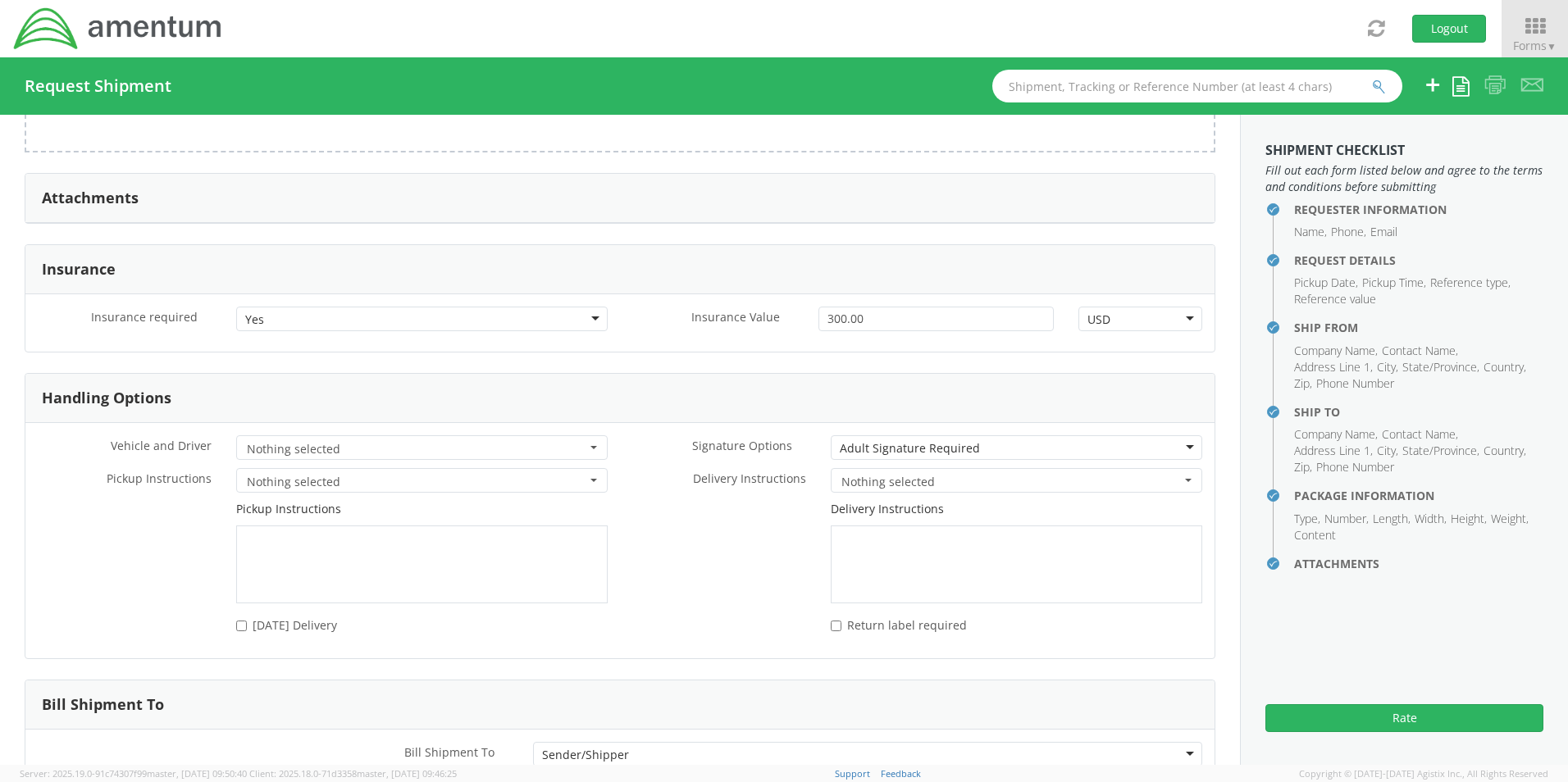
scroll to position [1990, 0]
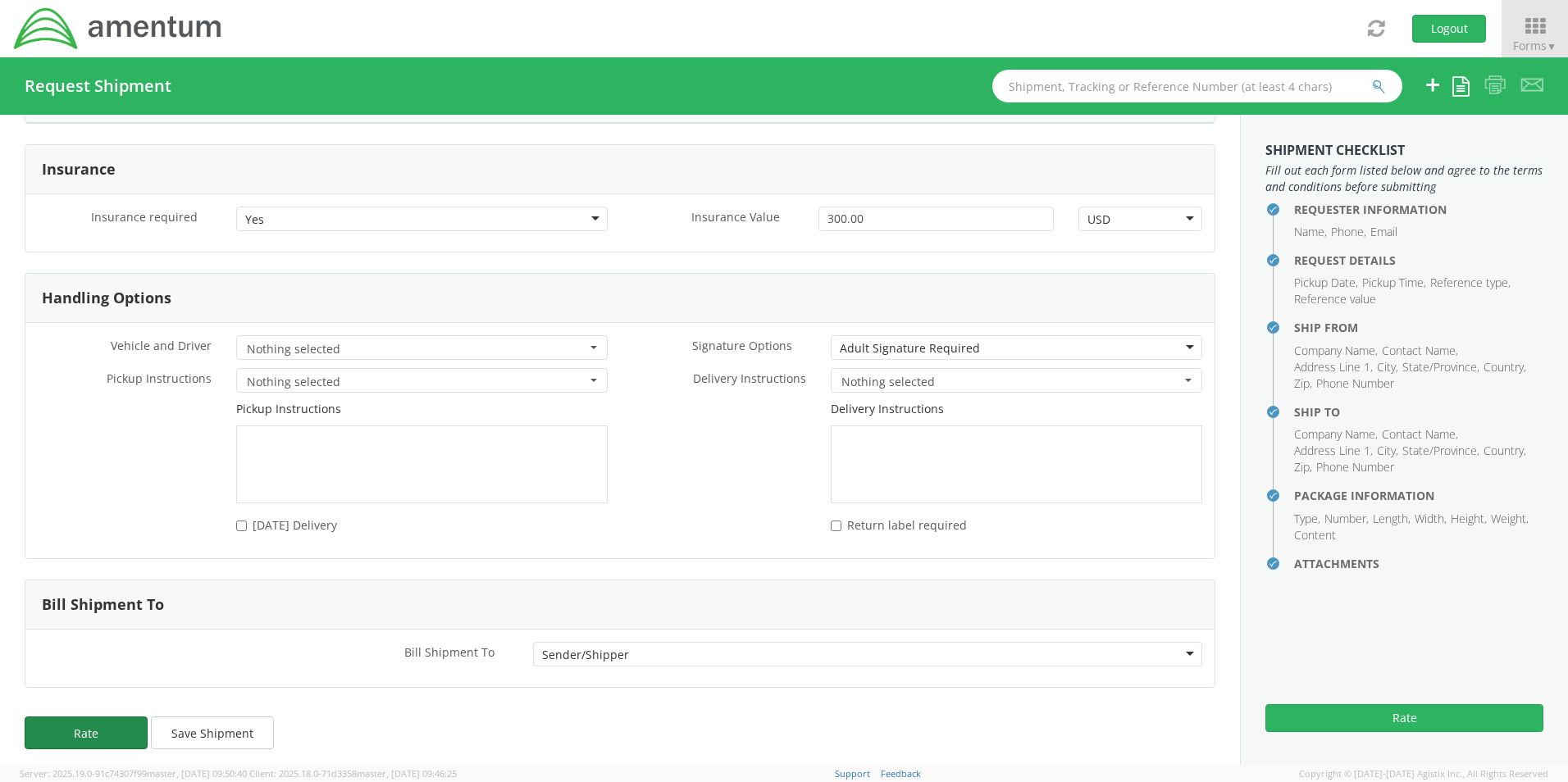
click at [88, 730] on button "Rate" at bounding box center [86, 733] width 123 height 33
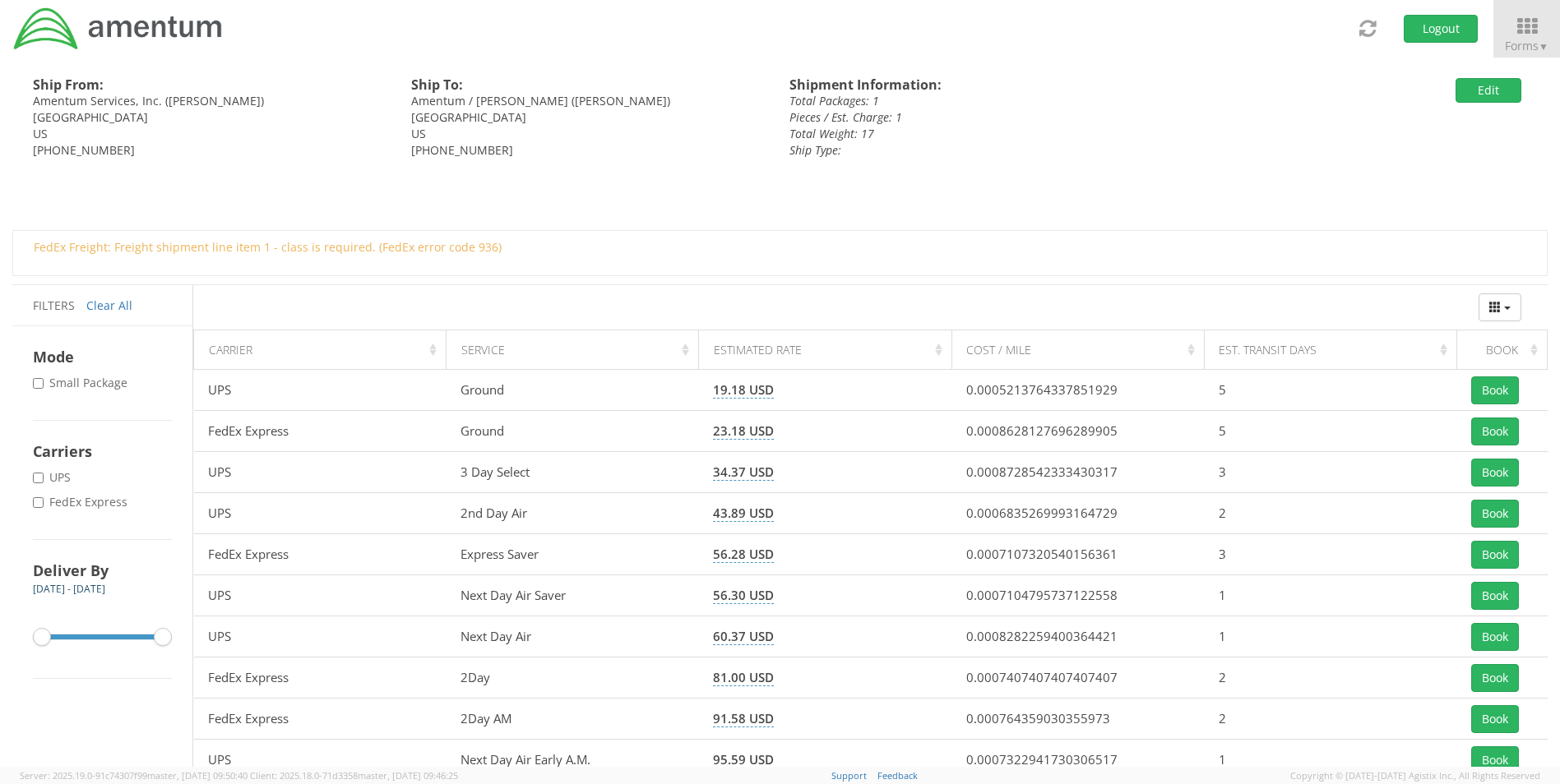
click at [103, 500] on label "* FedEx Express" at bounding box center [81, 502] width 98 height 17
click at [44, 500] on input "* FedEx Express" at bounding box center [37, 502] width 10 height 10
checkbox input "true"
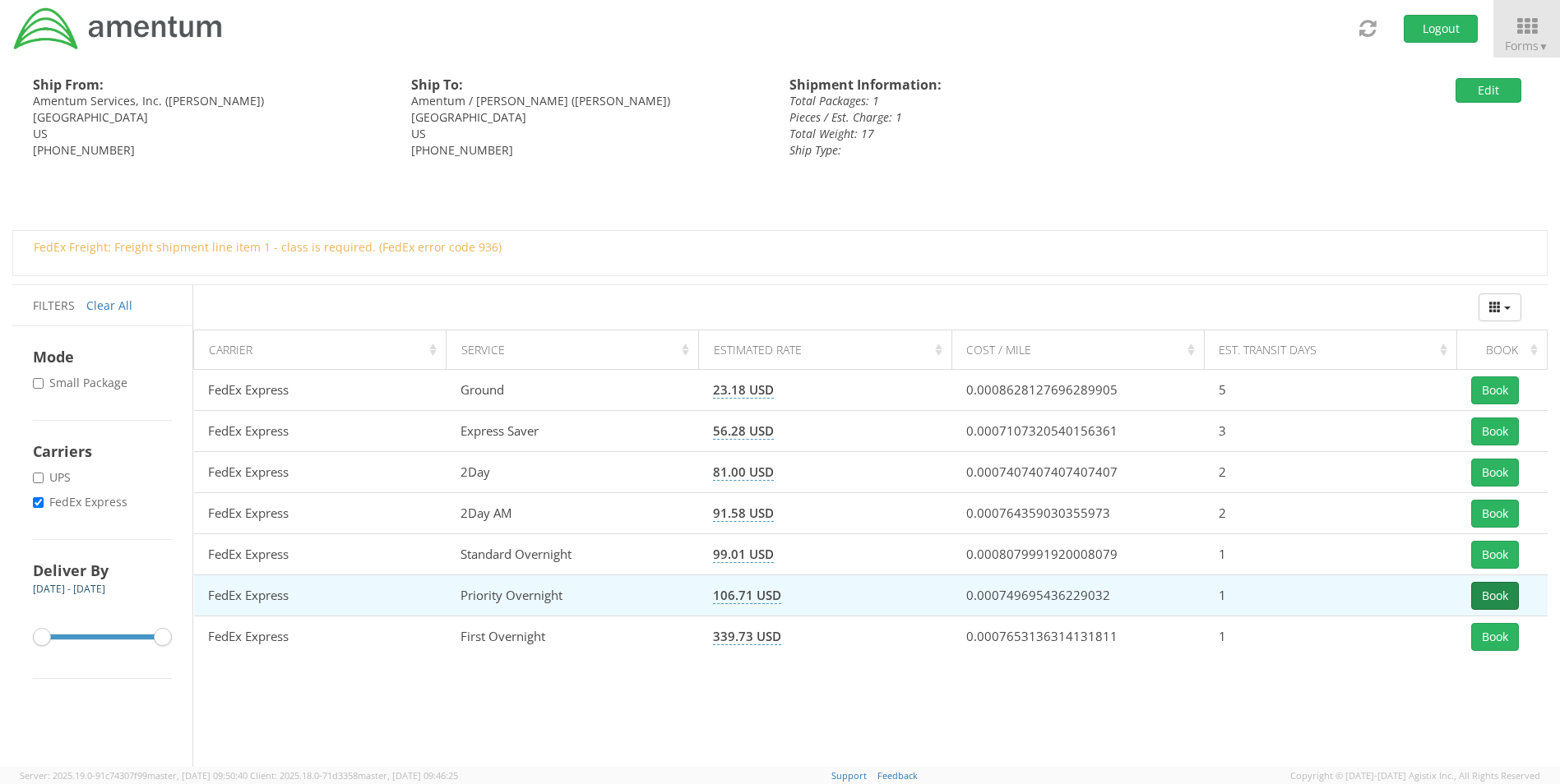
click at [1496, 593] on button "Book" at bounding box center [1495, 596] width 48 height 28
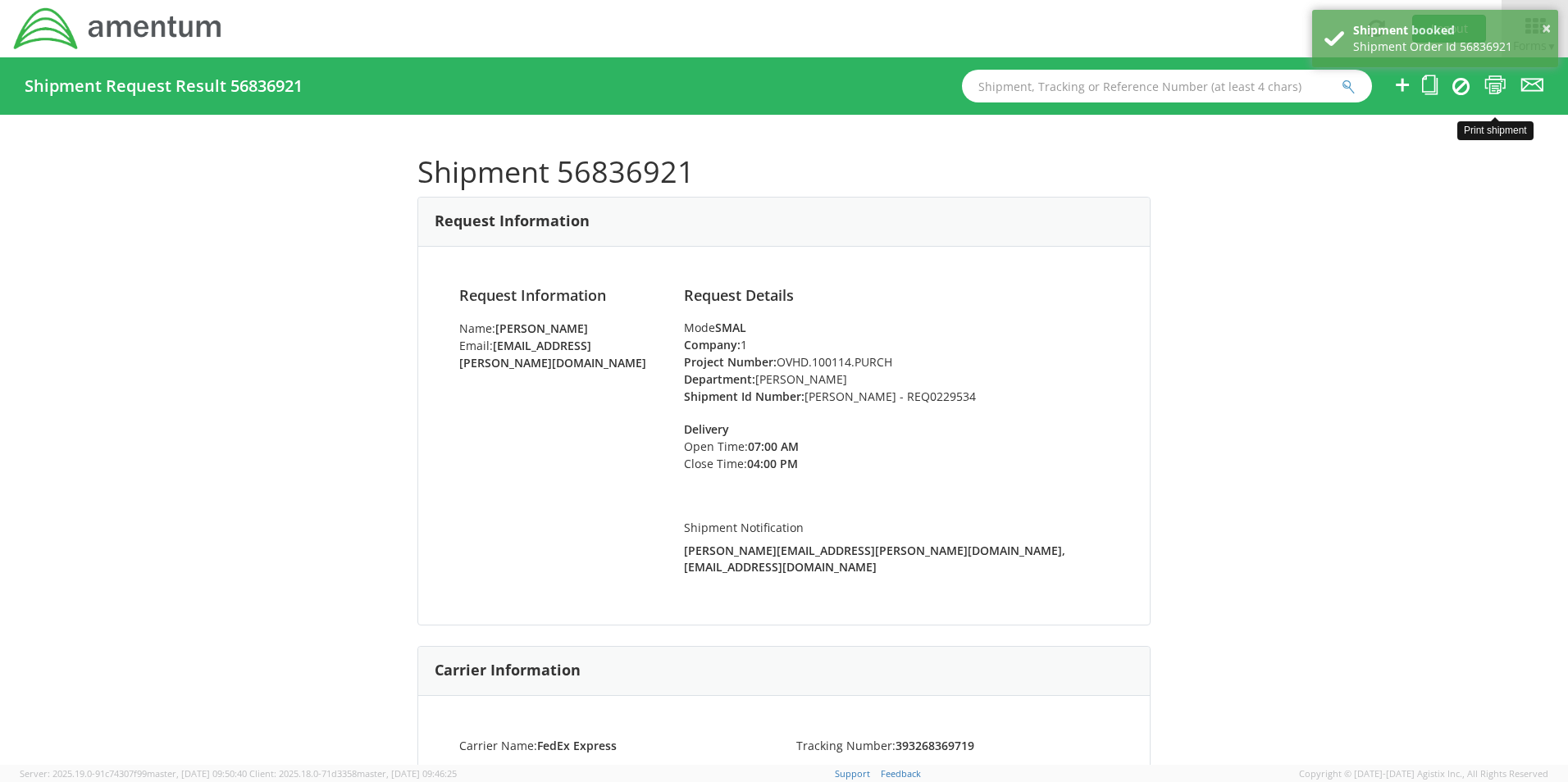
click at [1494, 86] on icon at bounding box center [1495, 85] width 22 height 20
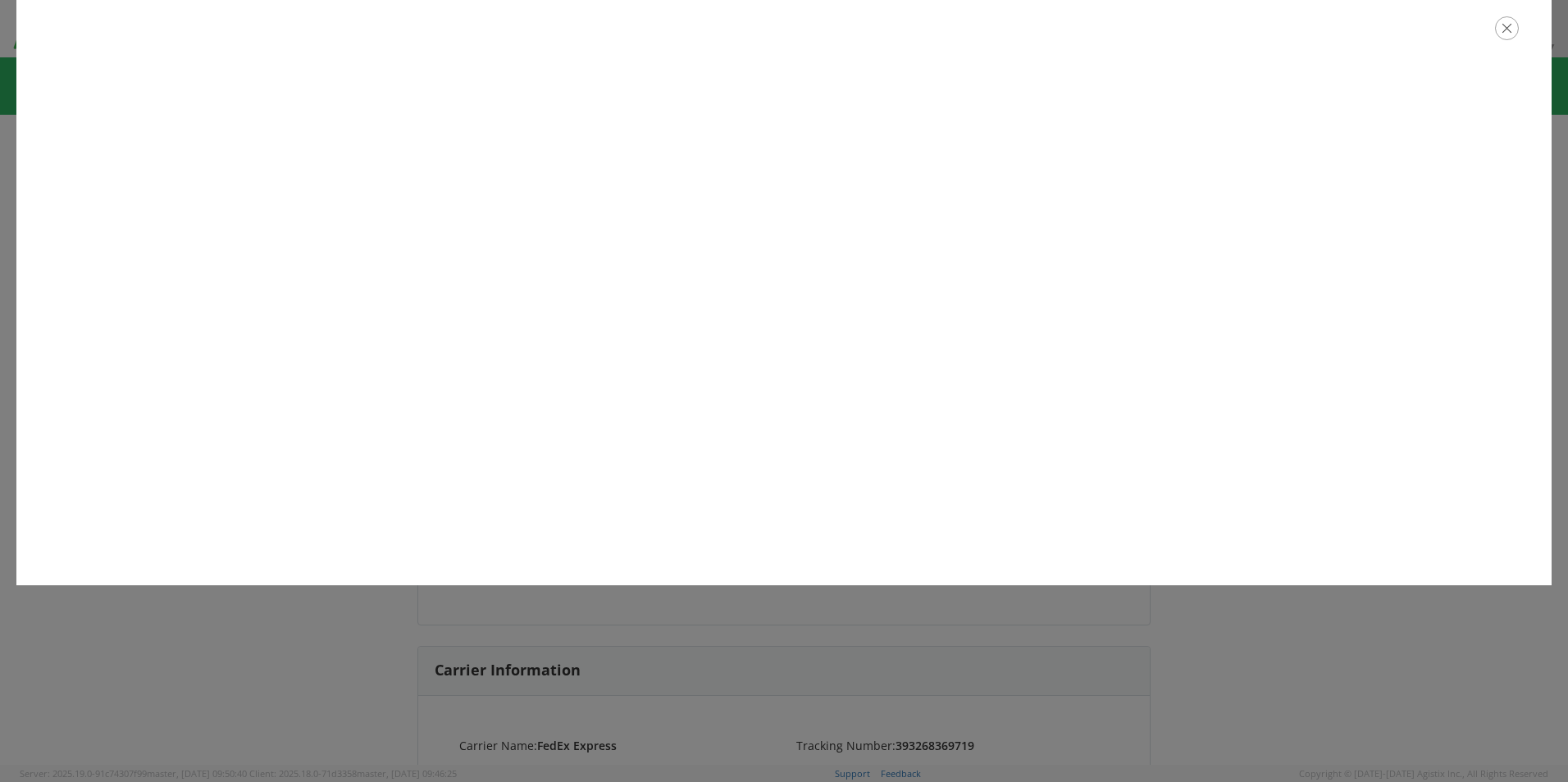
click at [1499, 29] on icon "button" at bounding box center [1507, 29] width 24 height 24
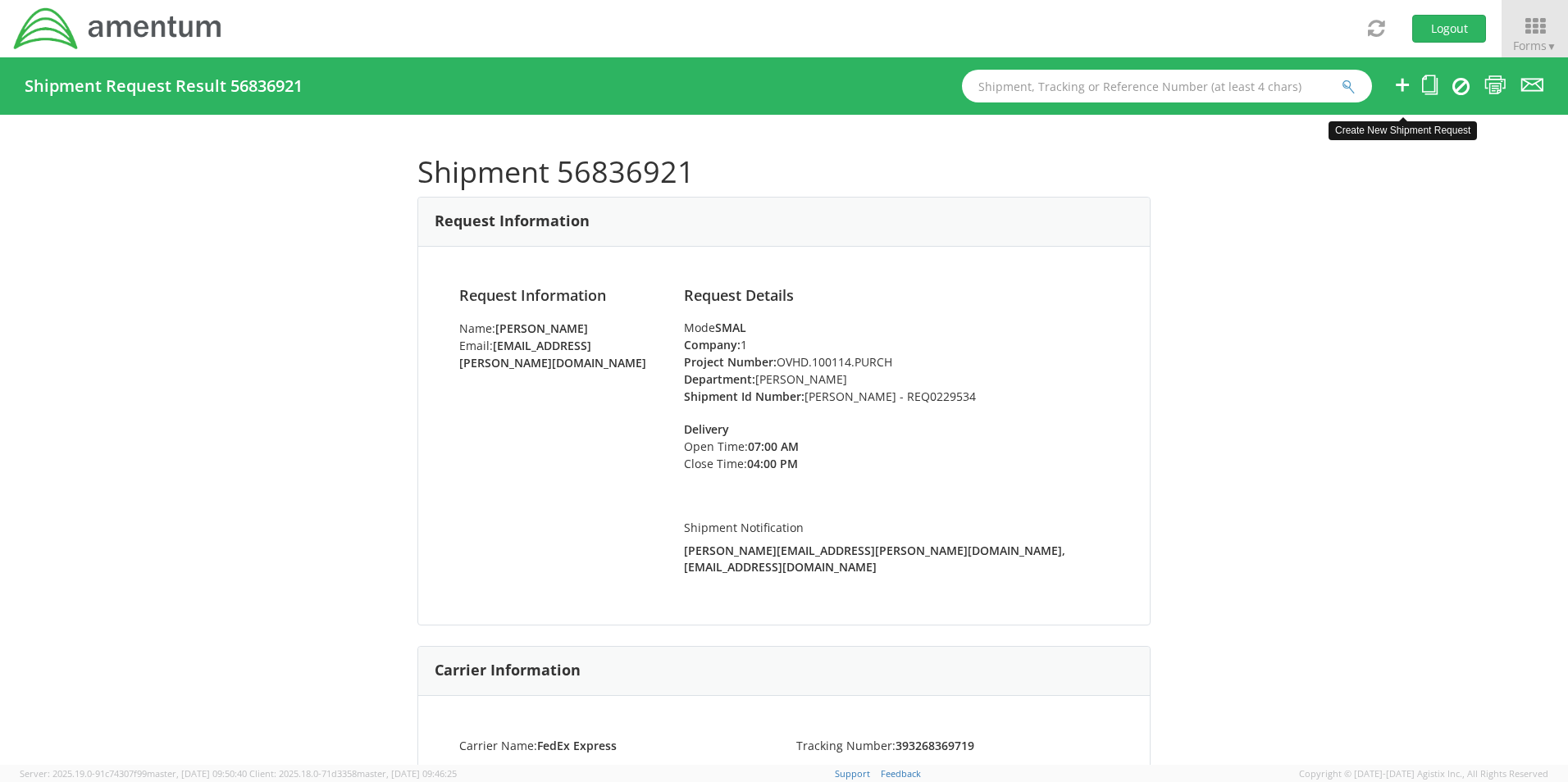
click at [1402, 84] on icon at bounding box center [1402, 85] width 20 height 20
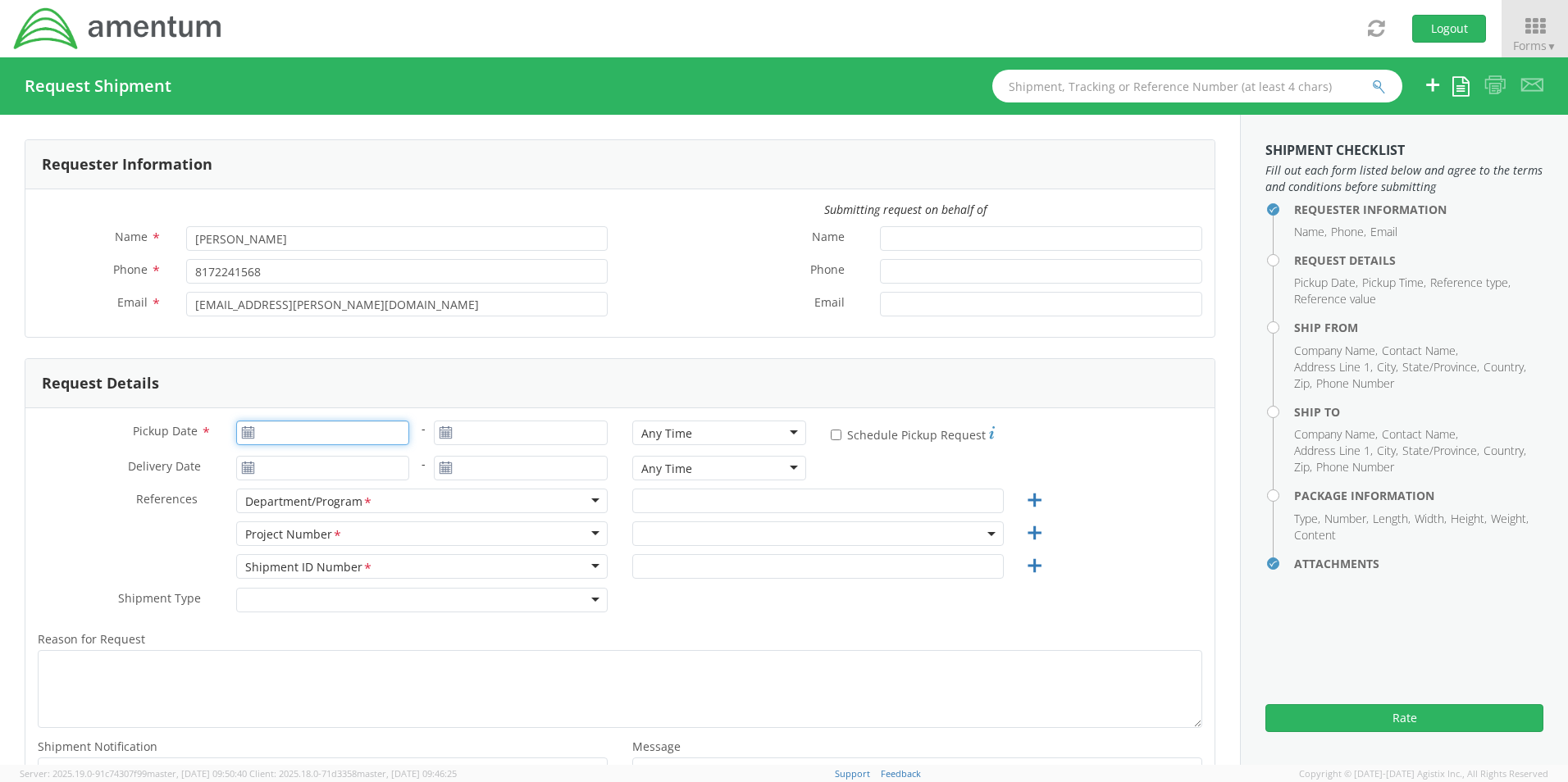
type input "09/16/2025"
click at [299, 437] on input "09/16/2025" at bounding box center [323, 433] width 174 height 24
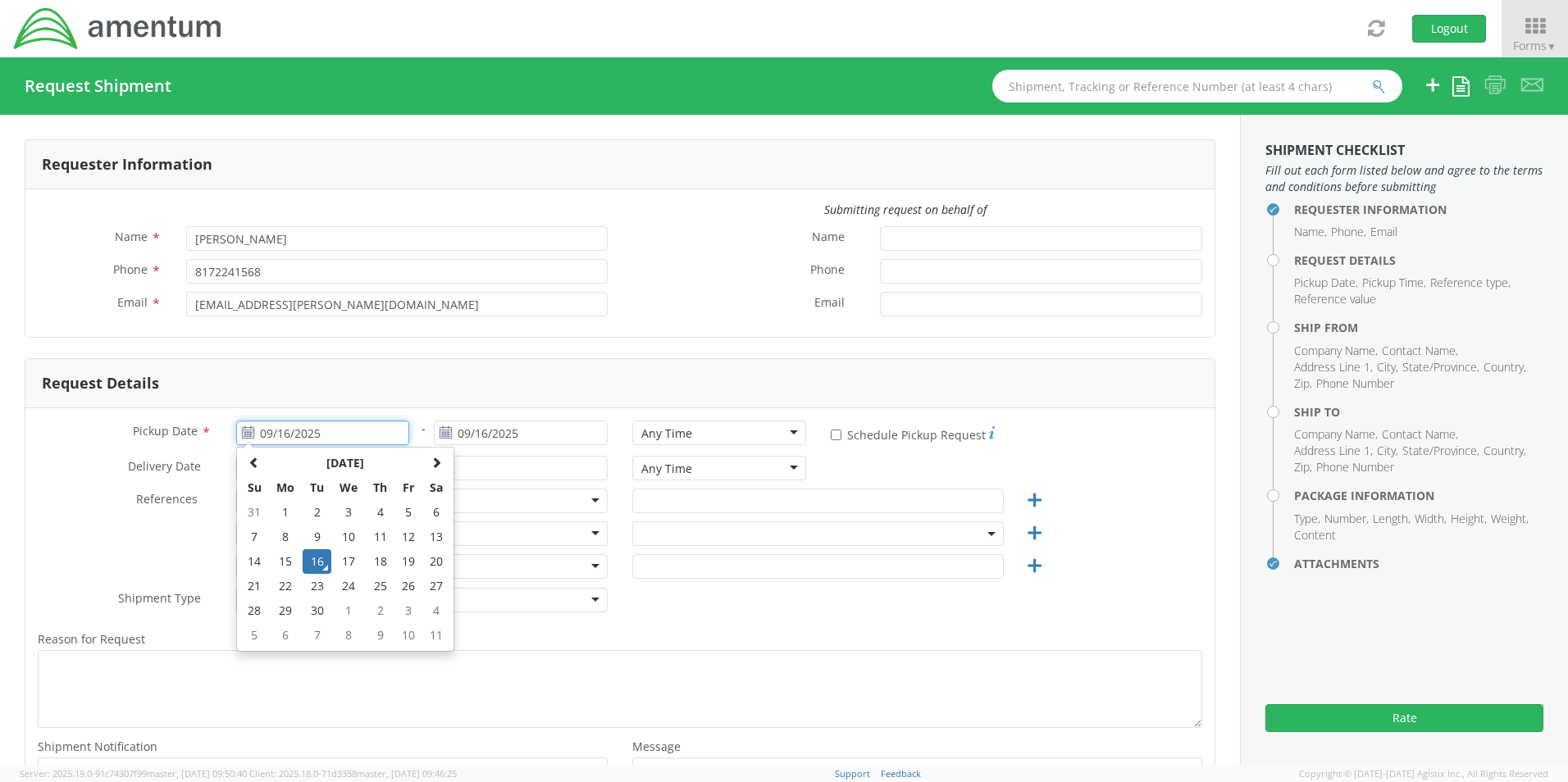
click at [314, 566] on td "16" at bounding box center [317, 561] width 29 height 24
select select "OCCP.600391.00000"
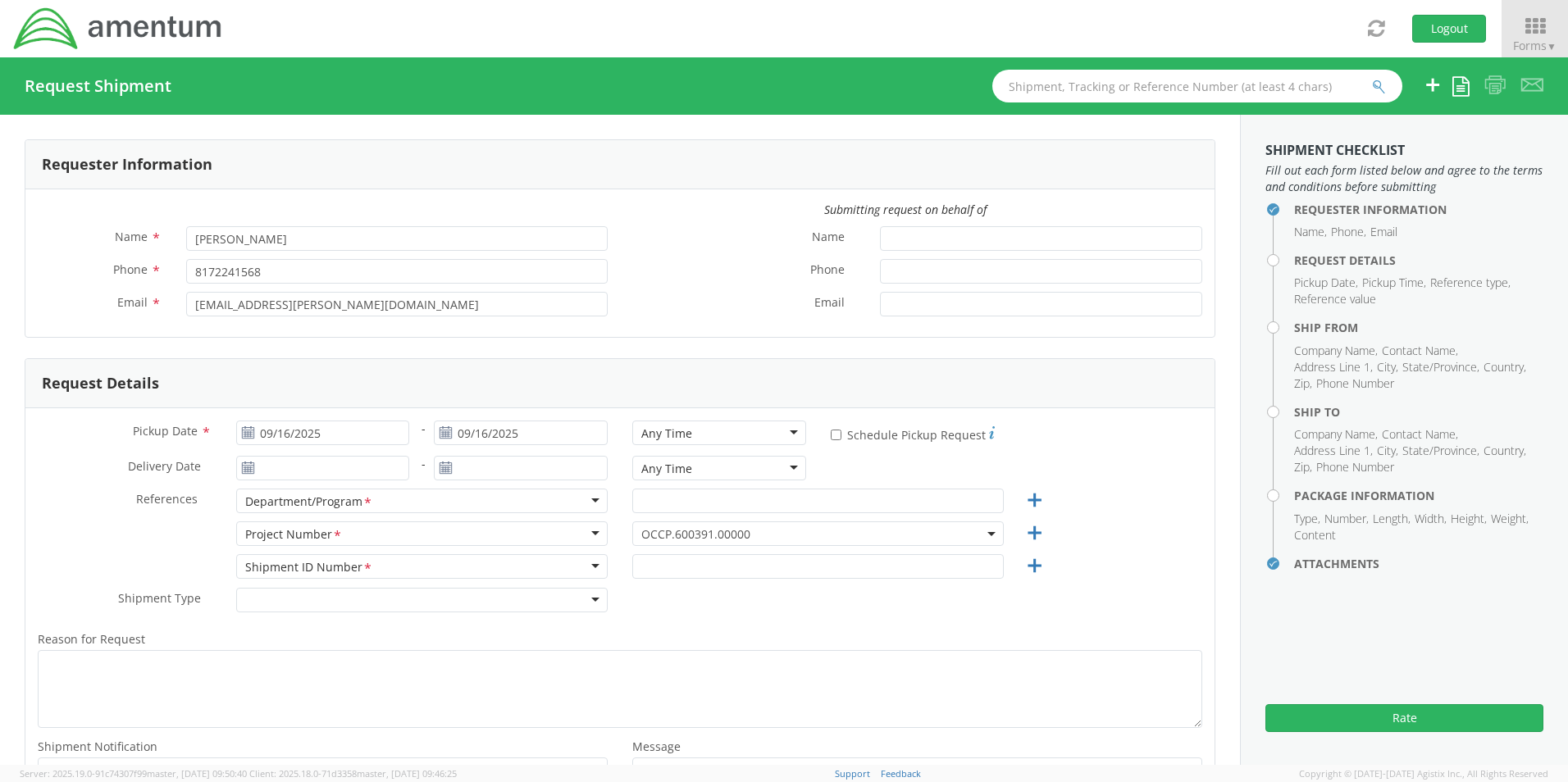
click at [665, 434] on div "Any Time" at bounding box center [667, 434] width 51 height 17
click at [672, 498] on input "text" at bounding box center [818, 501] width 372 height 24
paste input "Gregory Preece"
type input "Gregory Preece"
click at [674, 536] on span "OCCP.600391.00000" at bounding box center [818, 533] width 354 height 16
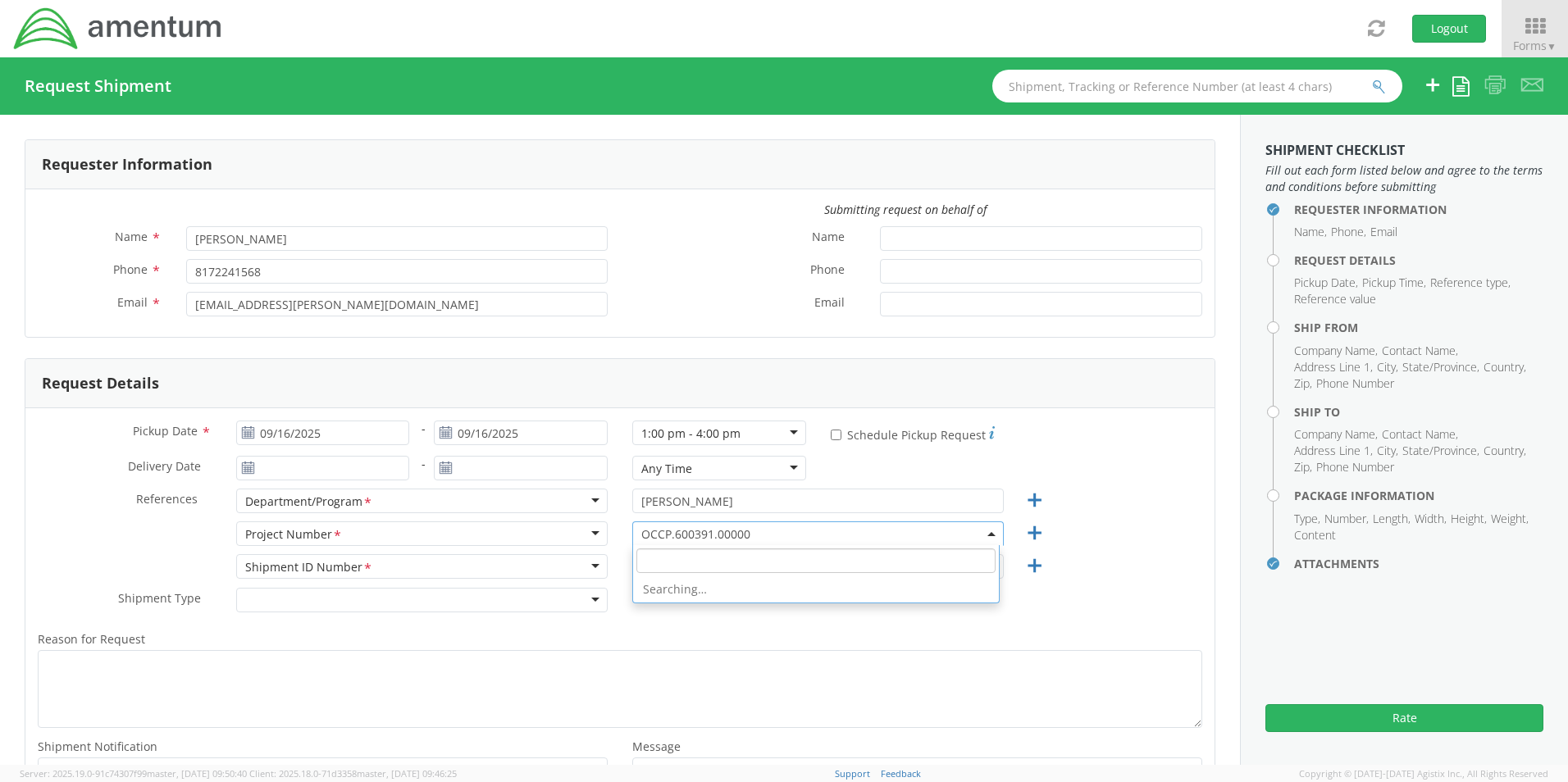
paste input "400Y.00.00.T.0001.0000.0FO"
click at [655, 558] on input "400Y.00.00.T.0001.0000.0FO" at bounding box center [816, 560] width 359 height 24
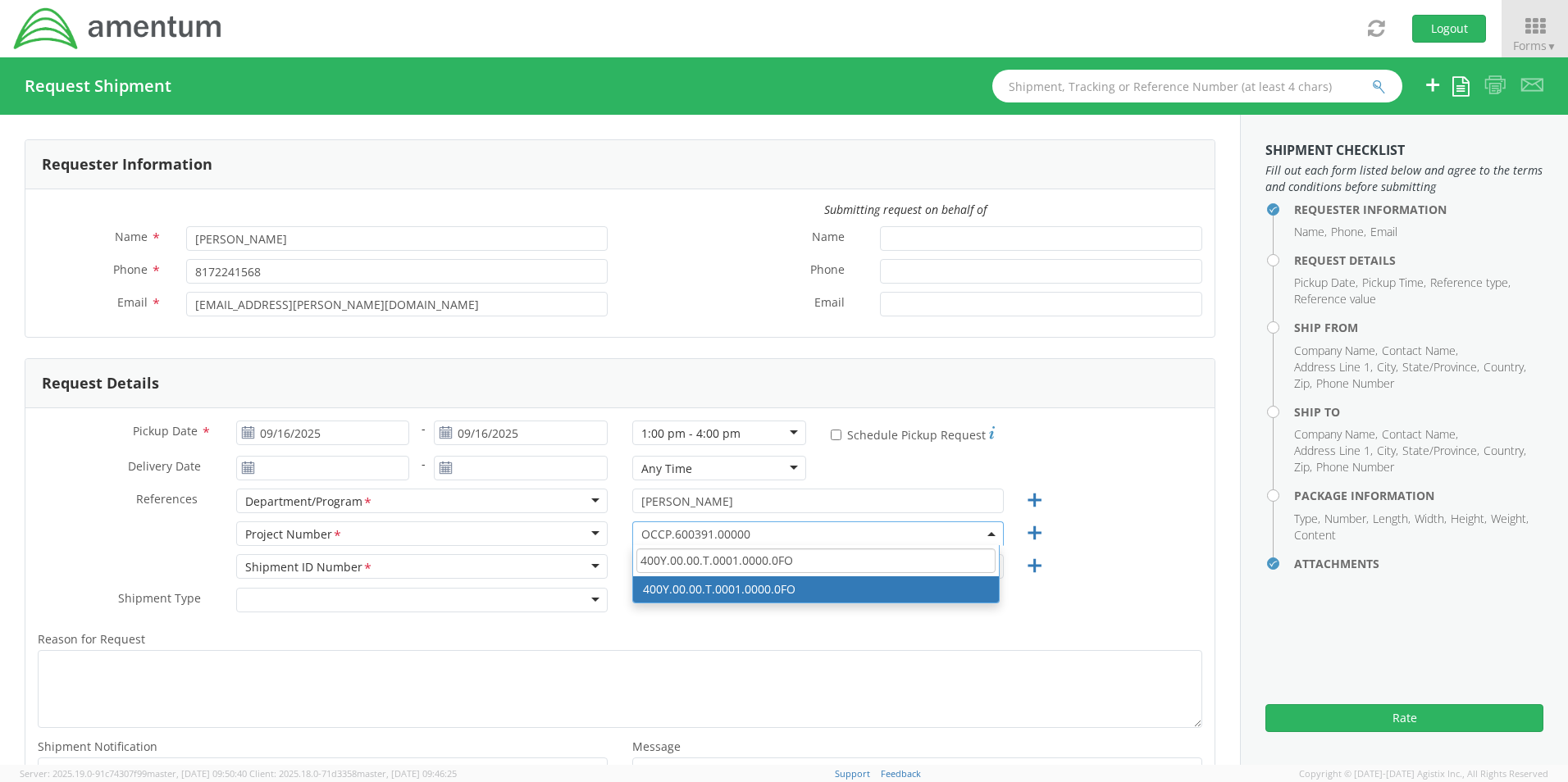
type input "400Y.00.00.T.0001.0000.0FO"
select select "400Y.00.00.T.0001.0000.0FO"
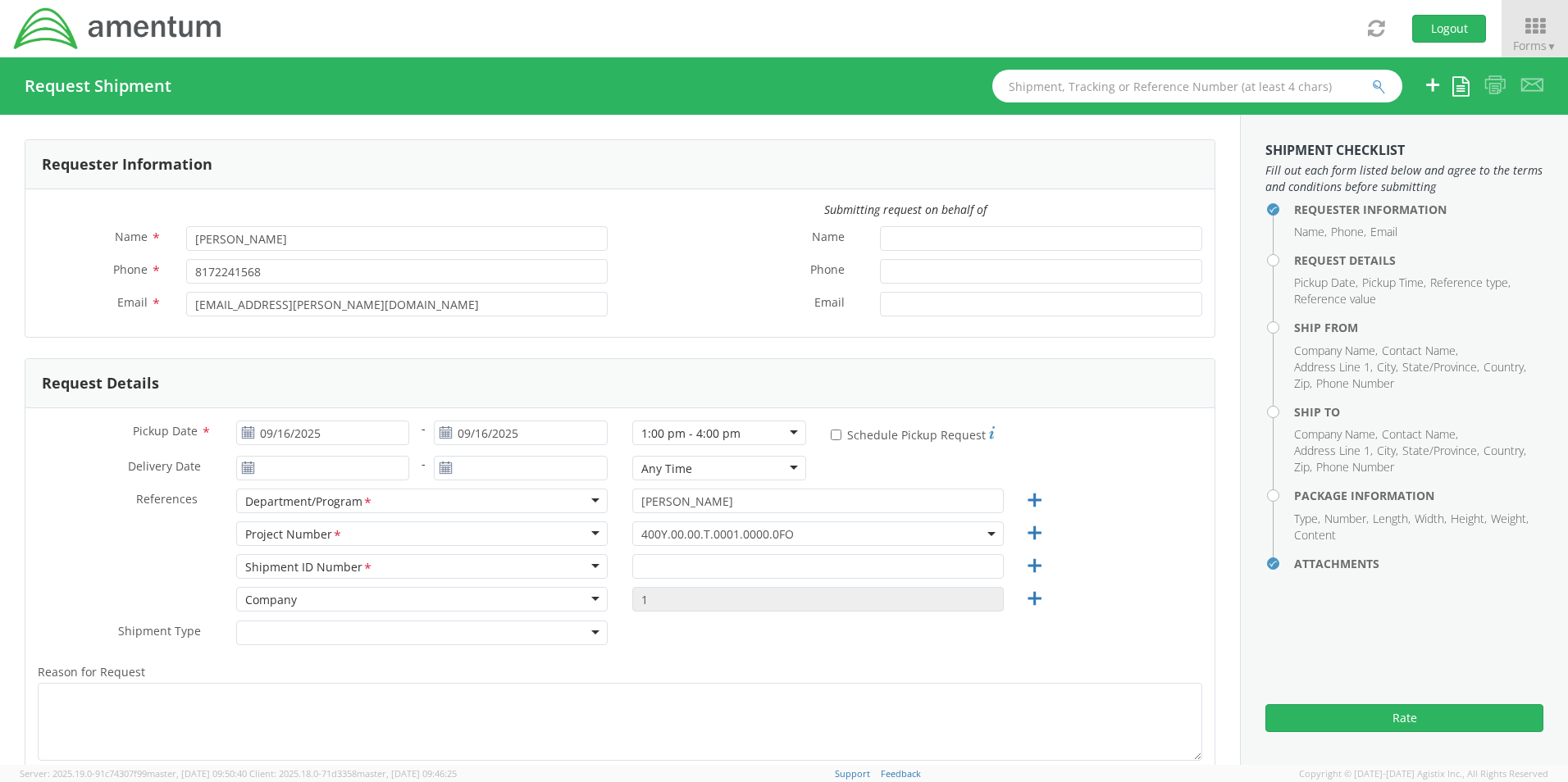
click at [653, 579] on div at bounding box center [818, 570] width 396 height 33
click at [652, 569] on input "text" at bounding box center [818, 566] width 372 height 24
paste input "Matthew Kaplowitz RITM0233324"
type input "Matthew Kaplowitz RITM0233324"
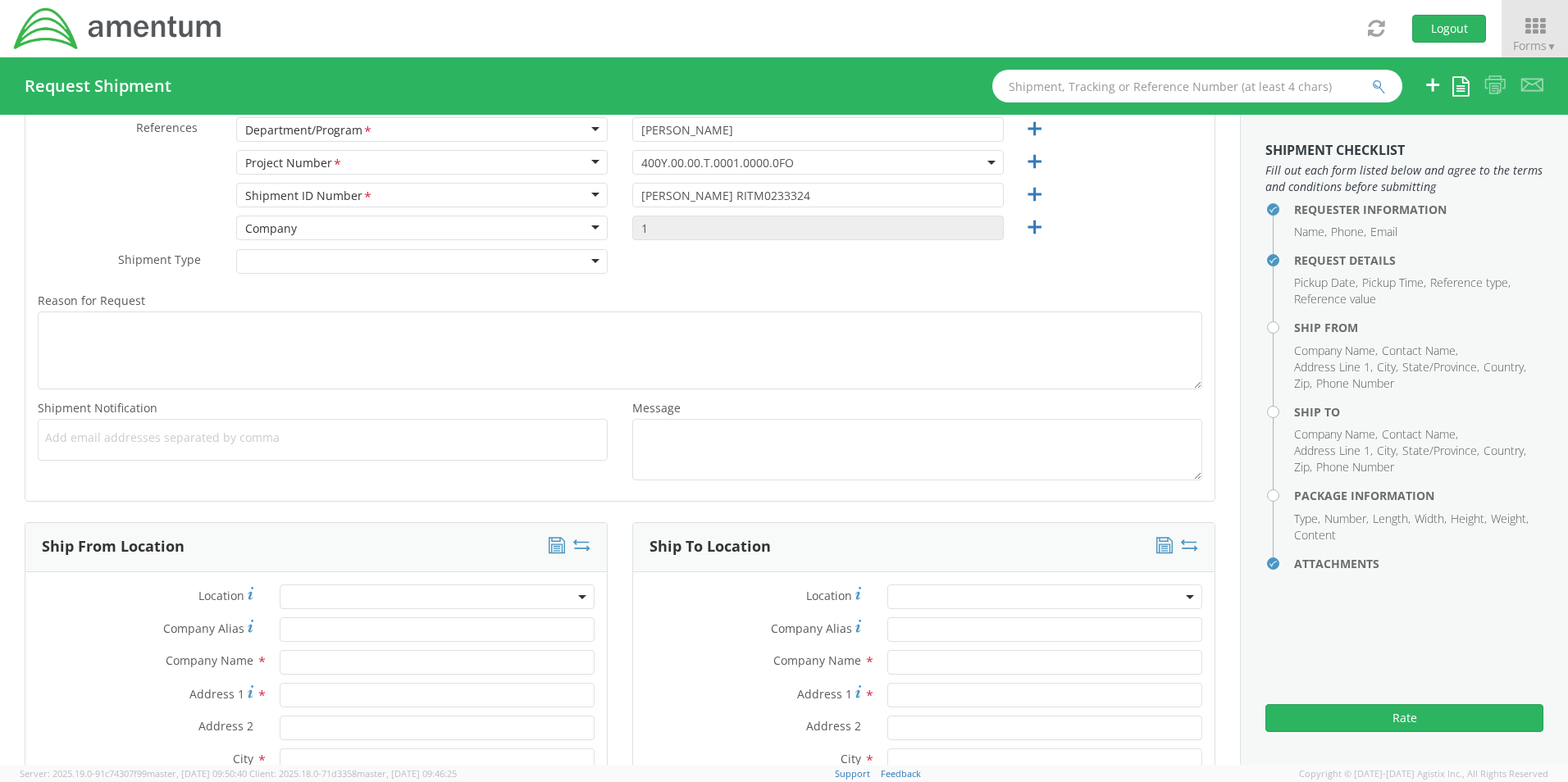
click at [98, 437] on span "Add email addresses separated by comma" at bounding box center [322, 438] width 555 height 17
paste input "Gregory.Preece@amentum.com"
type input "Gregory.Preece@amentum.com"
click at [287, 439] on span "Add email addresses separated by comma" at bounding box center [322, 438] width 555 height 17
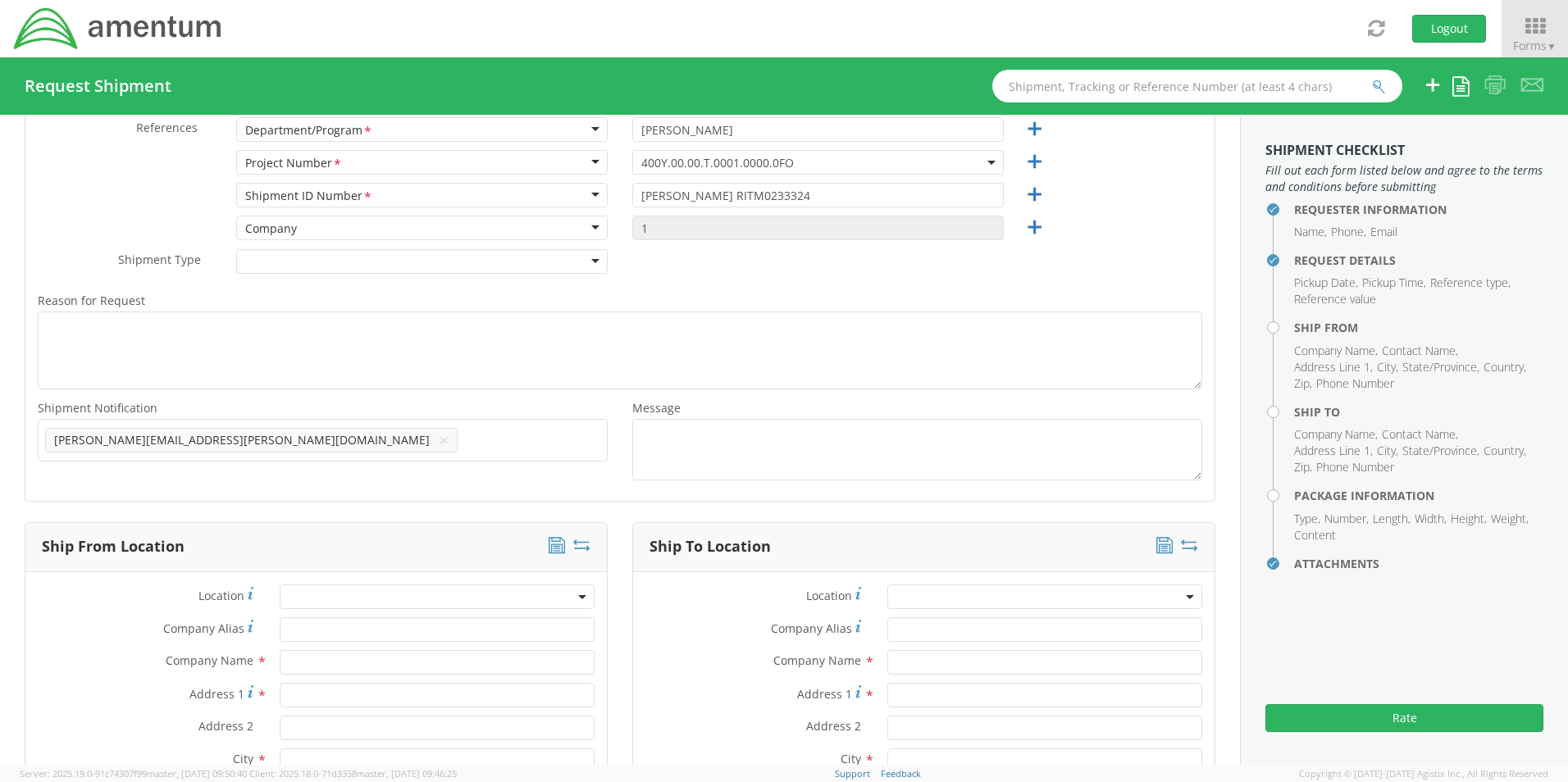
paste input "[EMAIL_ADDRESS][DOMAIN_NAME]"
type input "[EMAIL_ADDRESS][DOMAIN_NAME]"
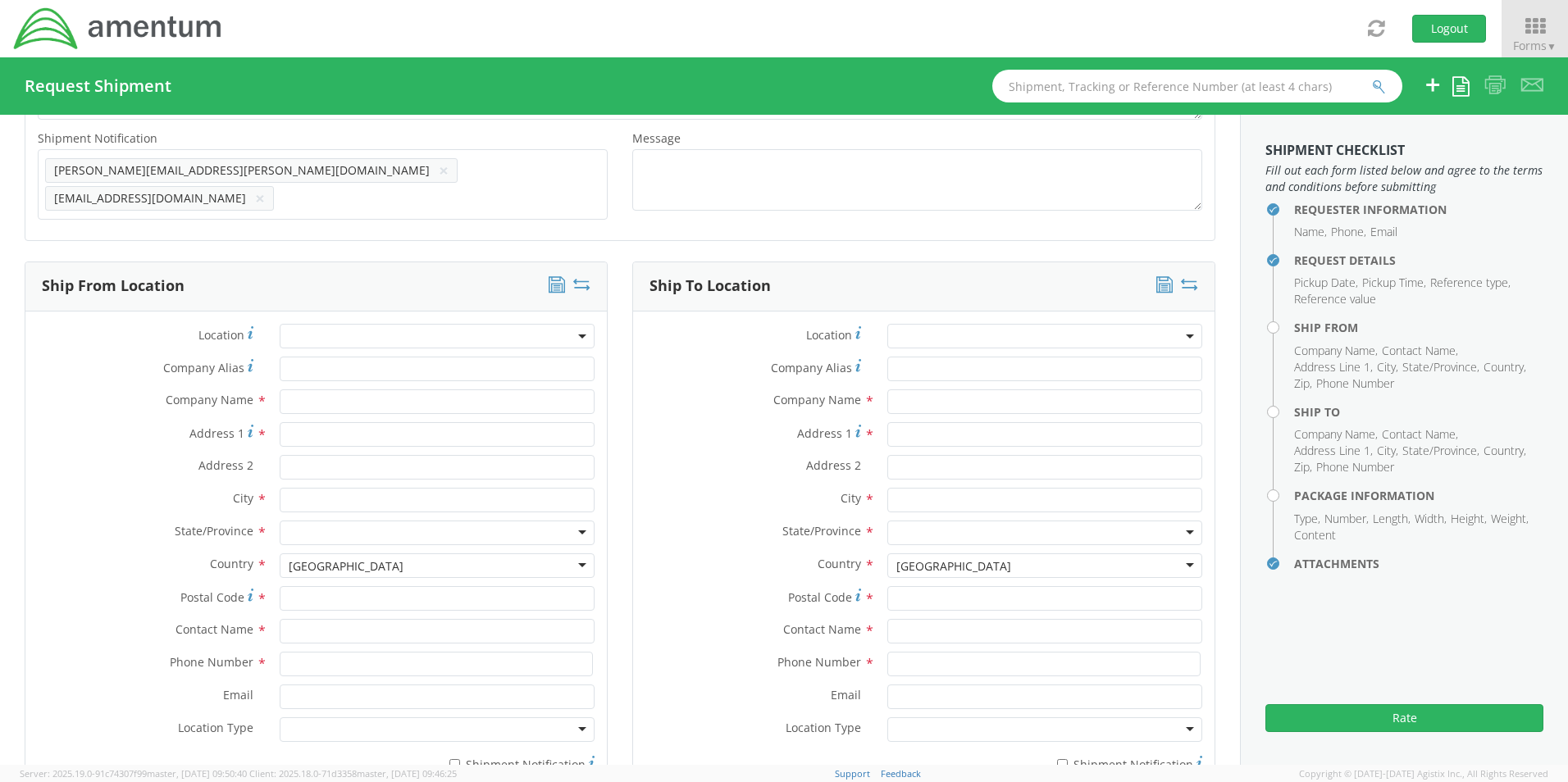
scroll to position [781, 0]
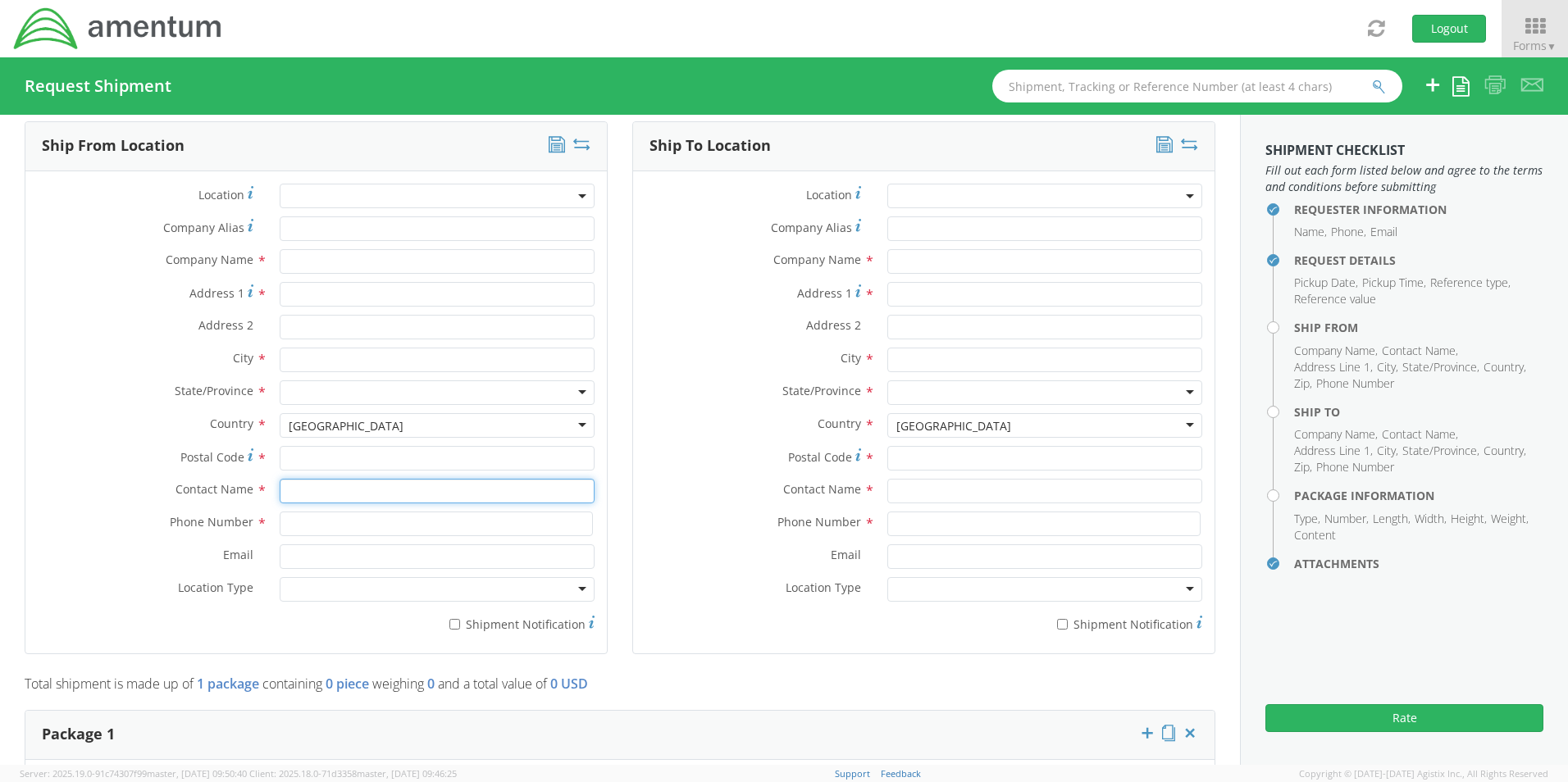
click at [316, 485] on input "text" at bounding box center [437, 491] width 315 height 24
type input "sene"
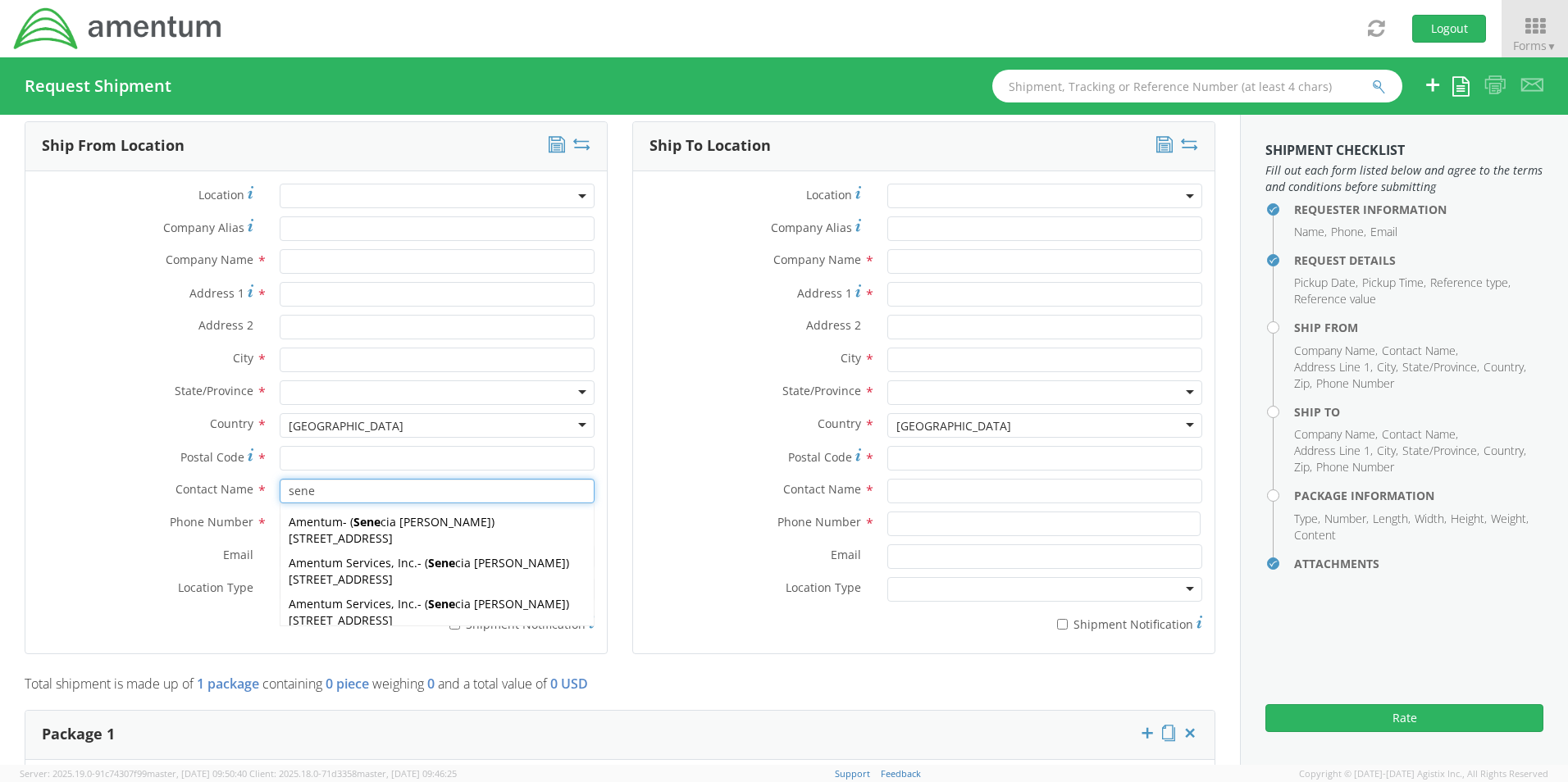
drag, startPoint x: 361, startPoint y: 558, endPoint x: 353, endPoint y: 582, distance: 25.3
click at [359, 564] on div "Amentum Services, Inc. - ( Sene cia Morgan ) 13500 Heritage Parkway, mail room,…" at bounding box center [437, 572] width 313 height 41
type input "Amentum Services, Inc."
type input "[STREET_ADDRESS]"
type input "[GEOGRAPHIC_DATA]"
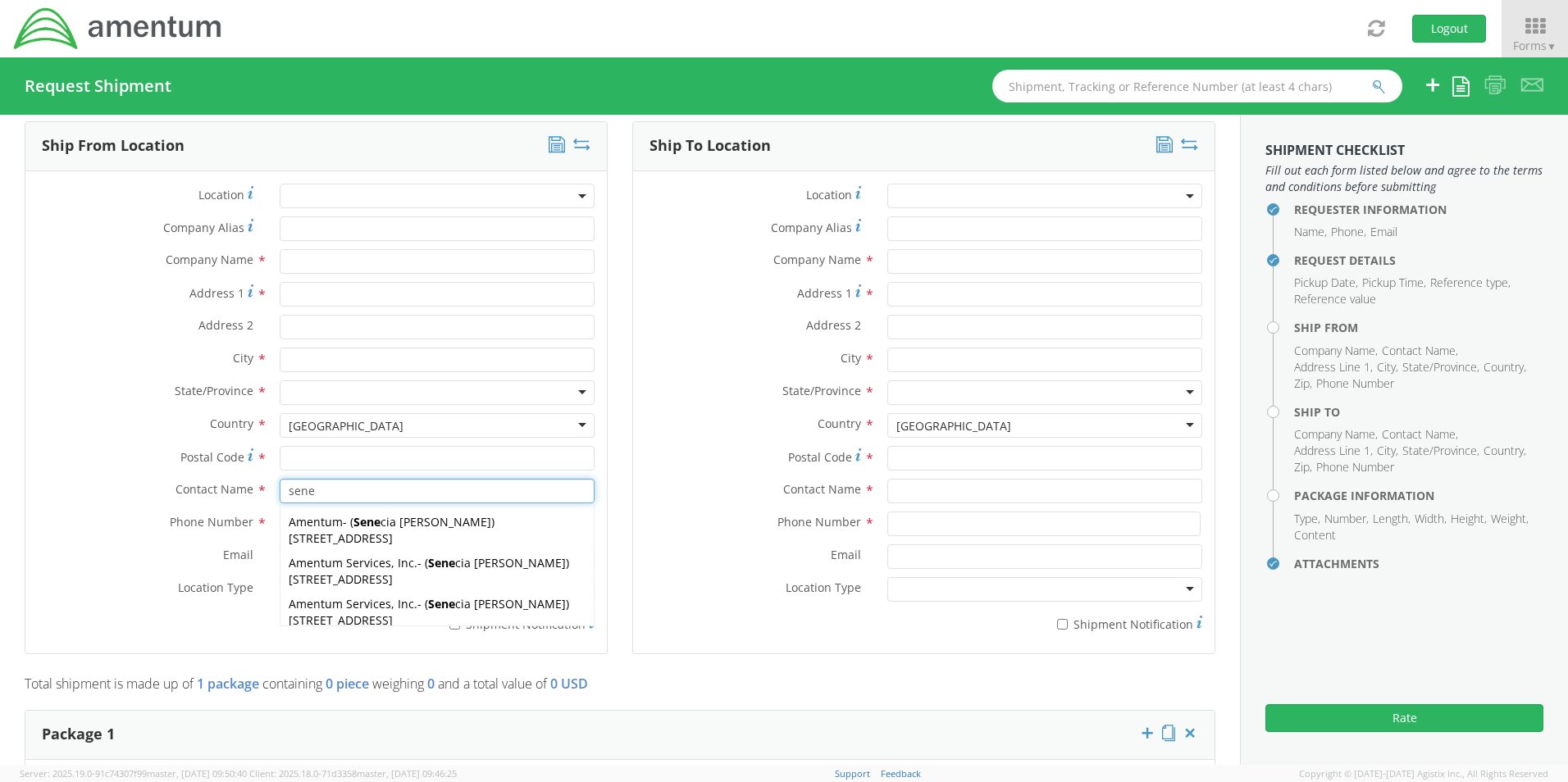
type input "76177"
type input "[PERSON_NAME]"
type input "[PHONE_NUMBER]"
type input "[EMAIL_ADDRESS][PERSON_NAME][DOMAIN_NAME]"
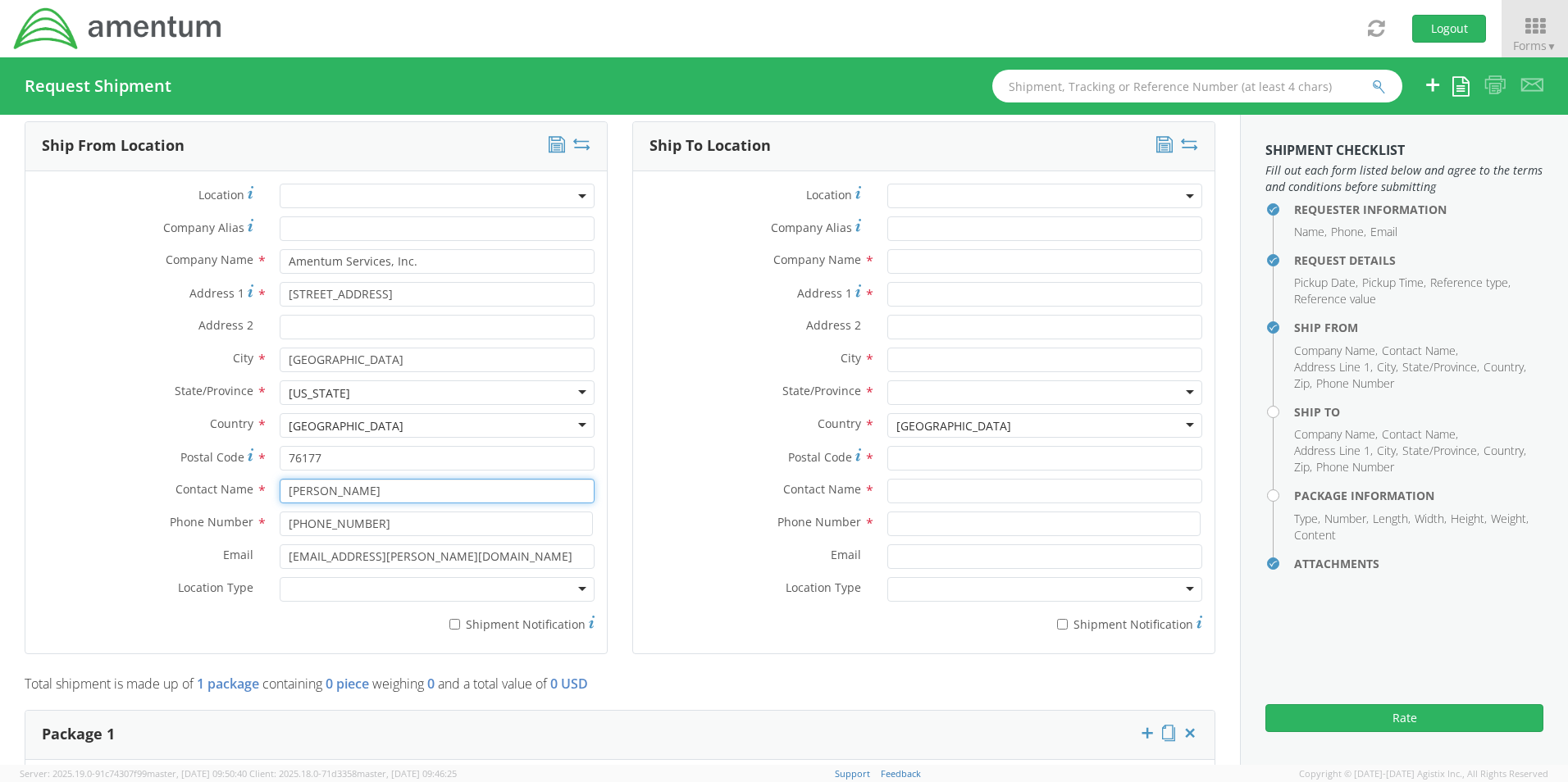
type input "[PERSON_NAME]"
drag, startPoint x: 348, startPoint y: 587, endPoint x: 347, endPoint y: 596, distance: 9.1
click at [348, 588] on div at bounding box center [437, 589] width 315 height 24
click at [463, 617] on label "* Shipment Notification" at bounding box center [437, 623] width 315 height 20
click at [460, 619] on input "* Shipment Notification" at bounding box center [454, 624] width 10 height 10
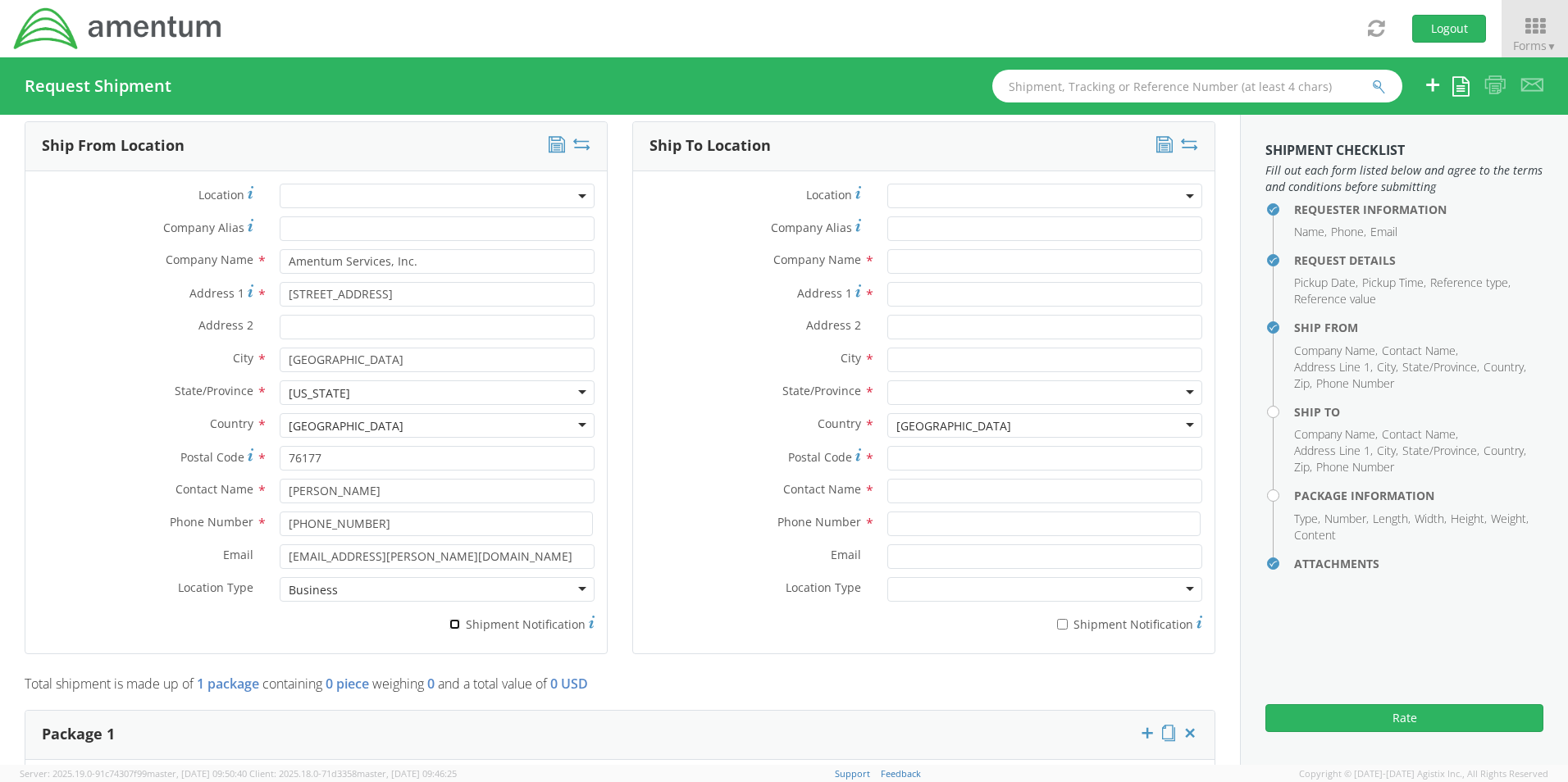
checkbox input "true"
click at [921, 249] on input "text" at bounding box center [1045, 262] width 315 height 24
paste input "Matthew Kaplowitz"
type input "Amentum / Matthew Kaplowitz"
click at [904, 482] on input "text" at bounding box center [1045, 491] width 315 height 24
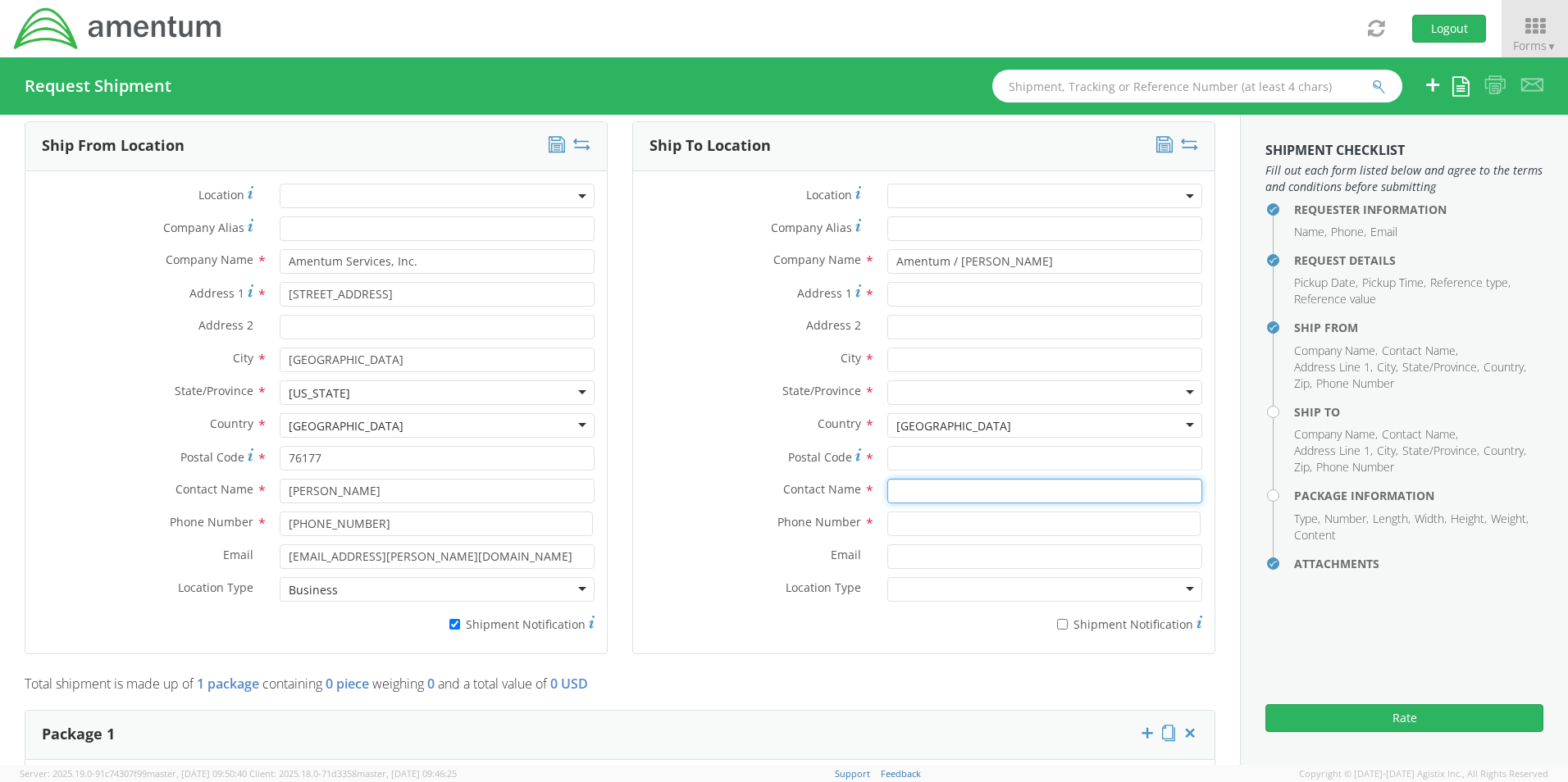
paste input "Matthew Kaplowitz"
type input "Matthew Kaplowitz"
click at [915, 284] on input "Address 1 *" at bounding box center [1045, 294] width 315 height 24
paste input "17 Black Duck Road"
type input "17 Black Duck Road"
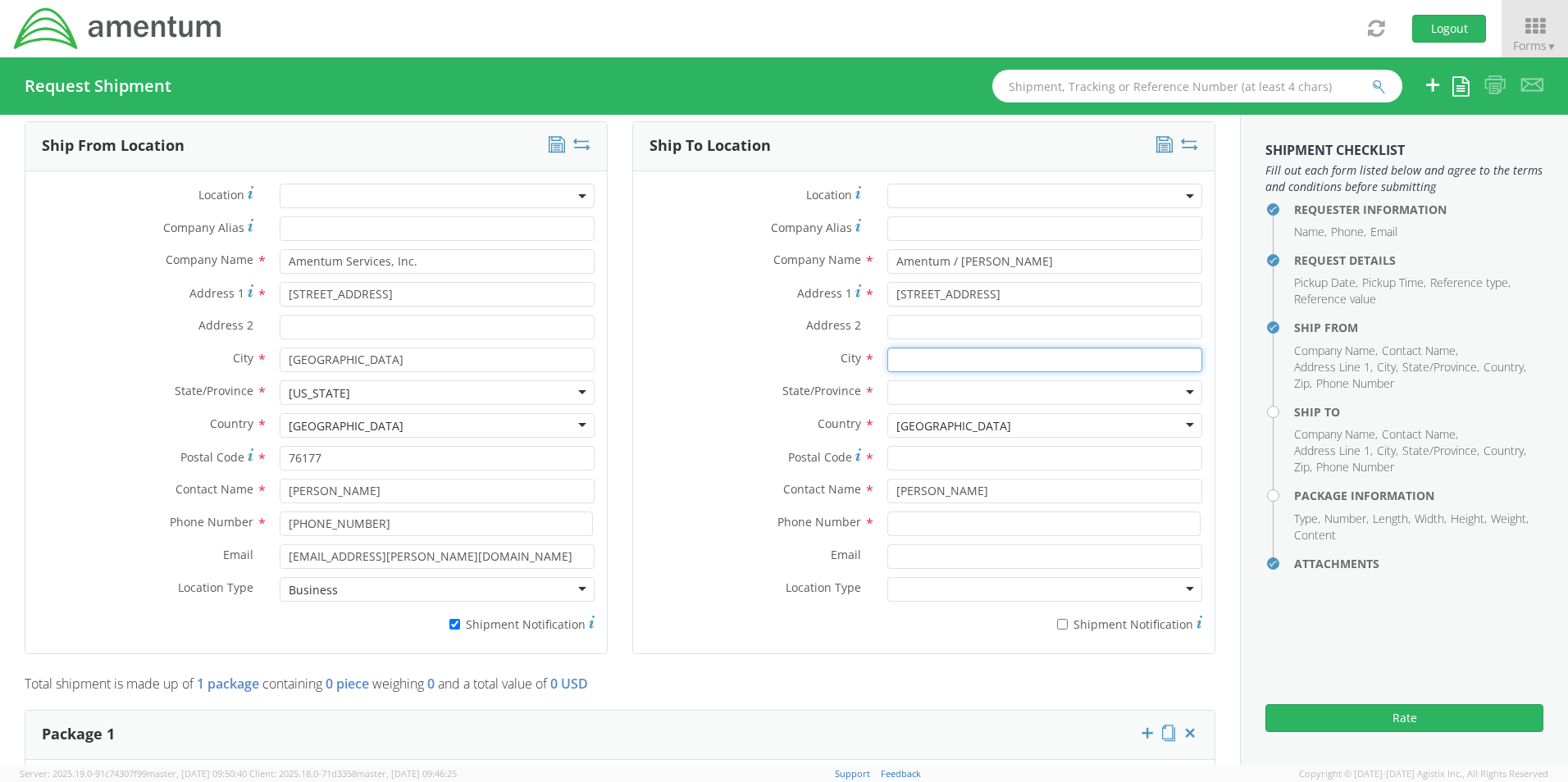
click at [919, 348] on input "text" at bounding box center [1045, 359] width 315 height 24
paste input "Concord"
type input "Concord"
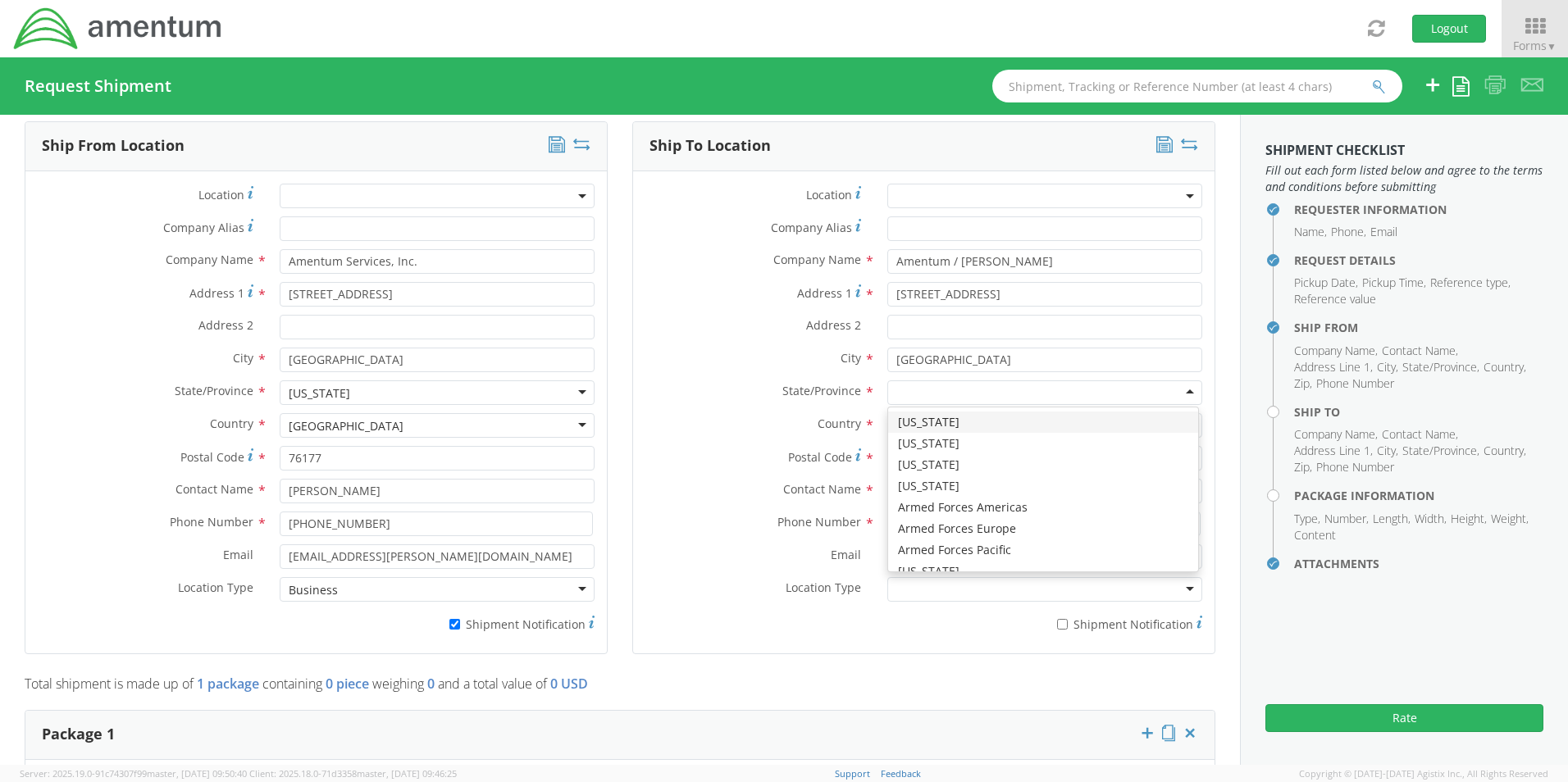
click at [887, 382] on div at bounding box center [1045, 393] width 315 height 24
type input "m"
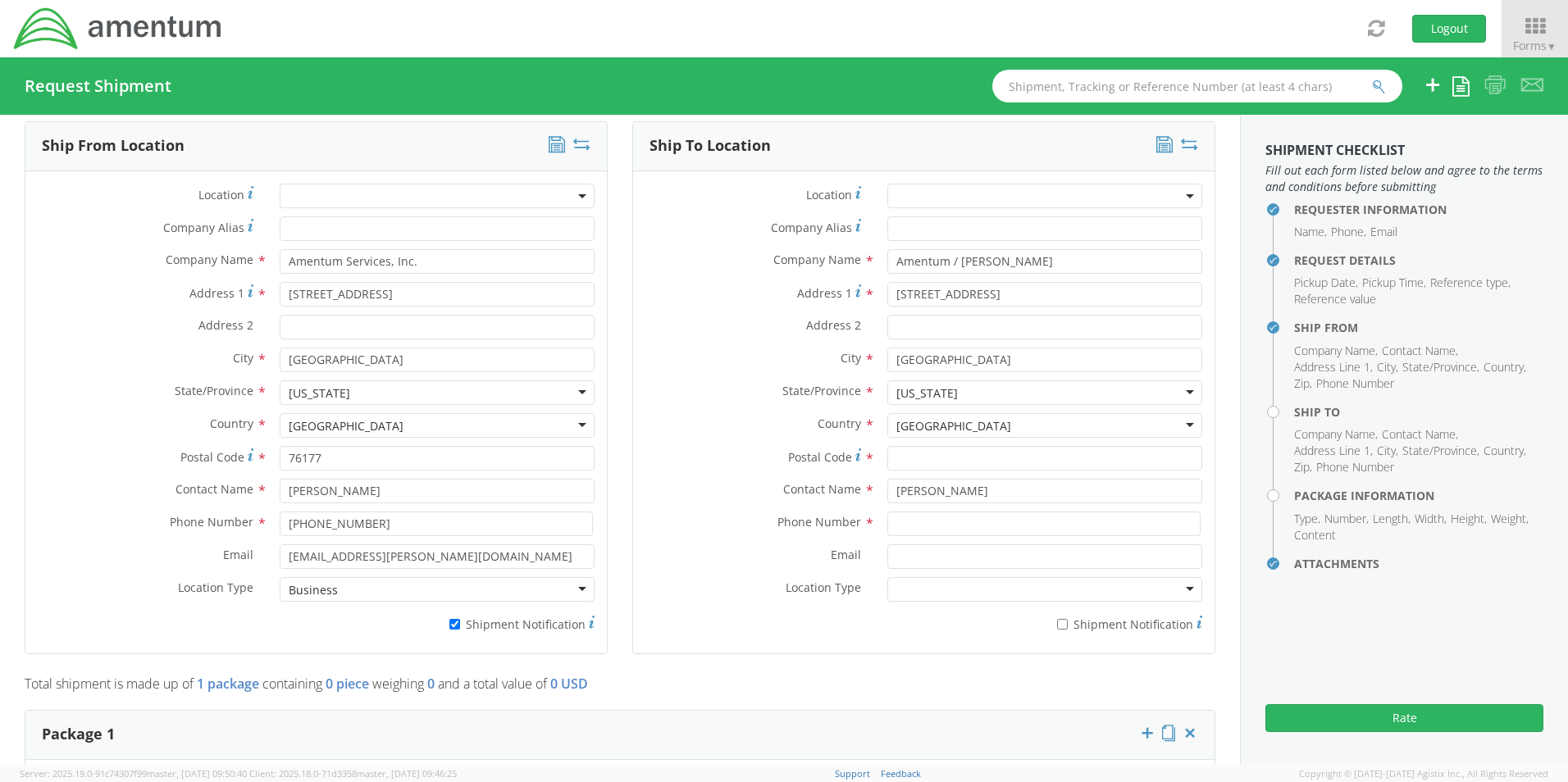
scroll to position [0, 0]
click at [917, 451] on input "Postal Code *" at bounding box center [1045, 458] width 315 height 24
paste input "01742"
type input "01742"
click at [911, 512] on input at bounding box center [1044, 524] width 313 height 24
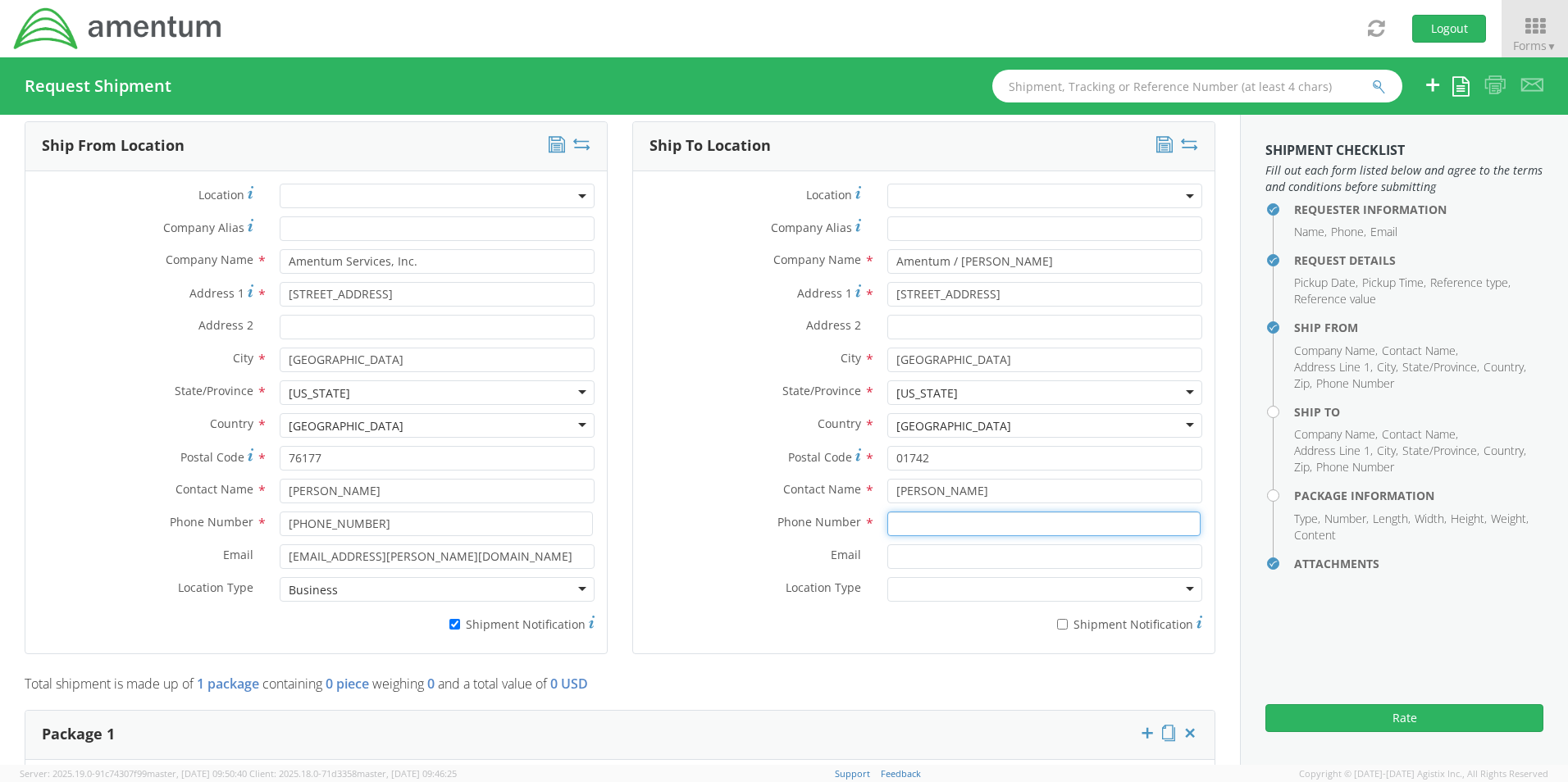
paste input "202-494-7863"
type input "202-494-7863"
click at [916, 552] on input "Email *" at bounding box center [1045, 557] width 315 height 24
paste input "Matthew.Kaplowitz@amentum.com"
type input "Matthew.Kaplowitz@amentum.com"
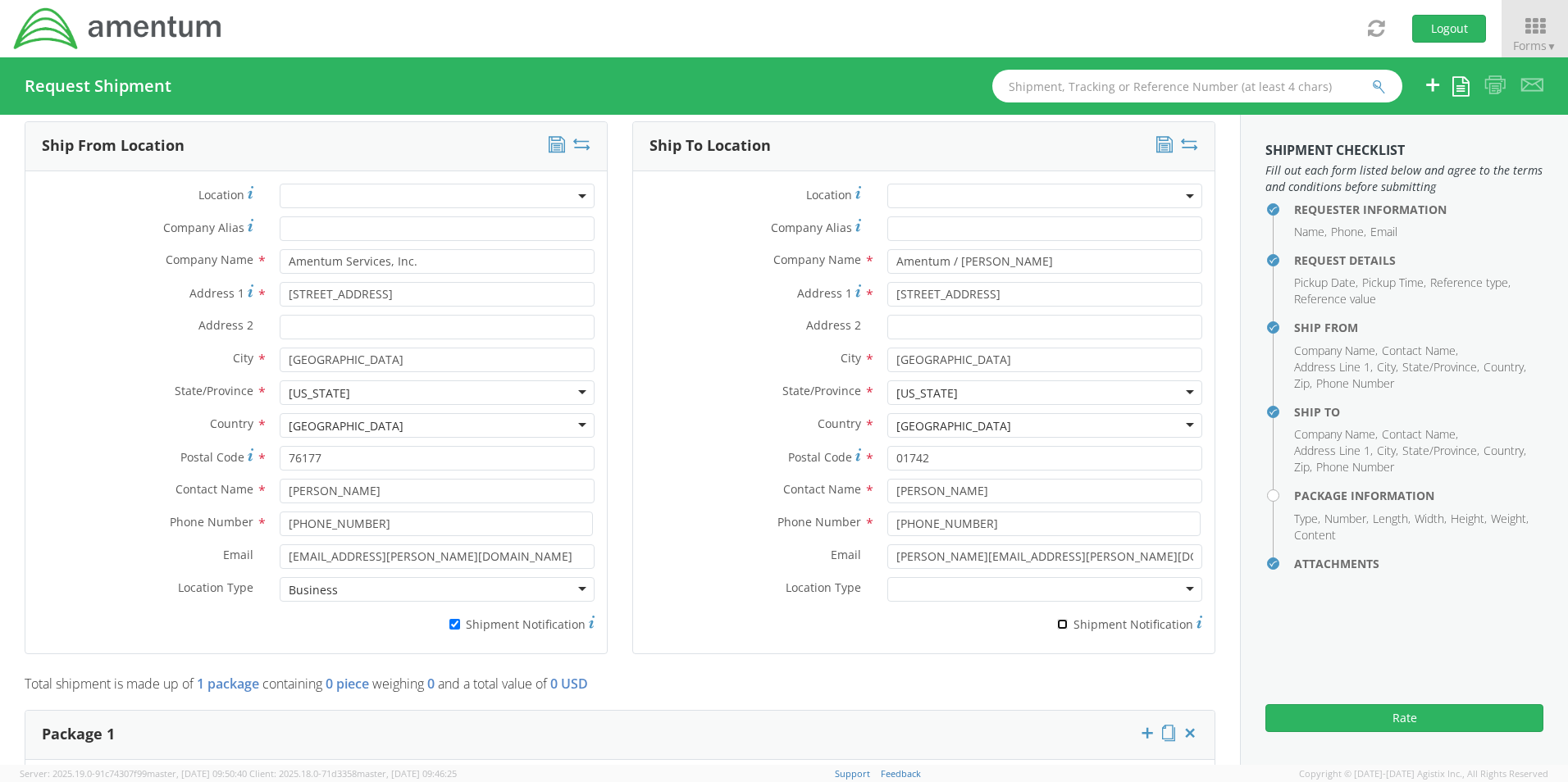
click at [1058, 619] on input "* Shipment Notification" at bounding box center [1061, 624] width 10 height 10
checkbox input "true"
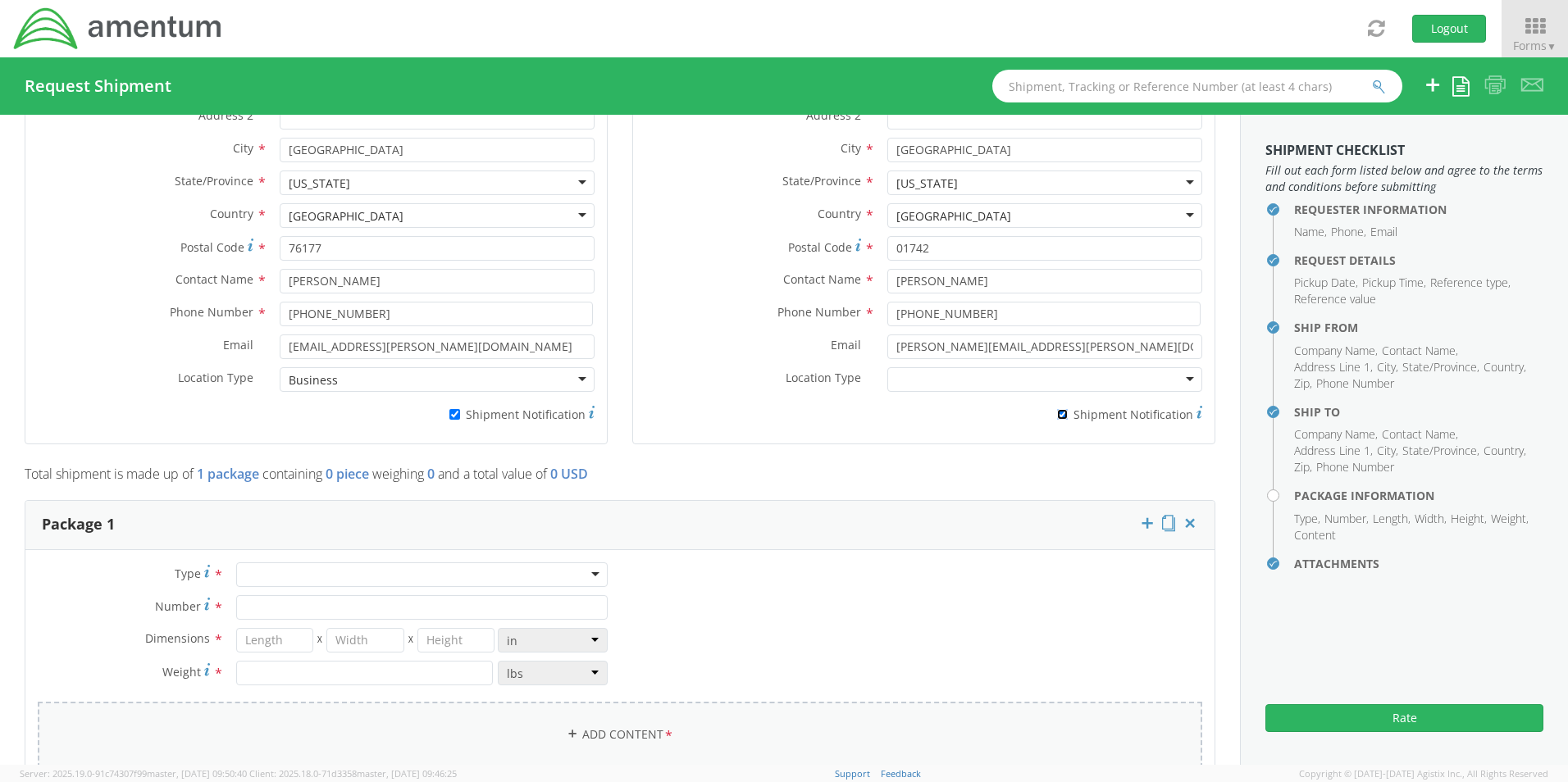
scroll to position [1192, 0]
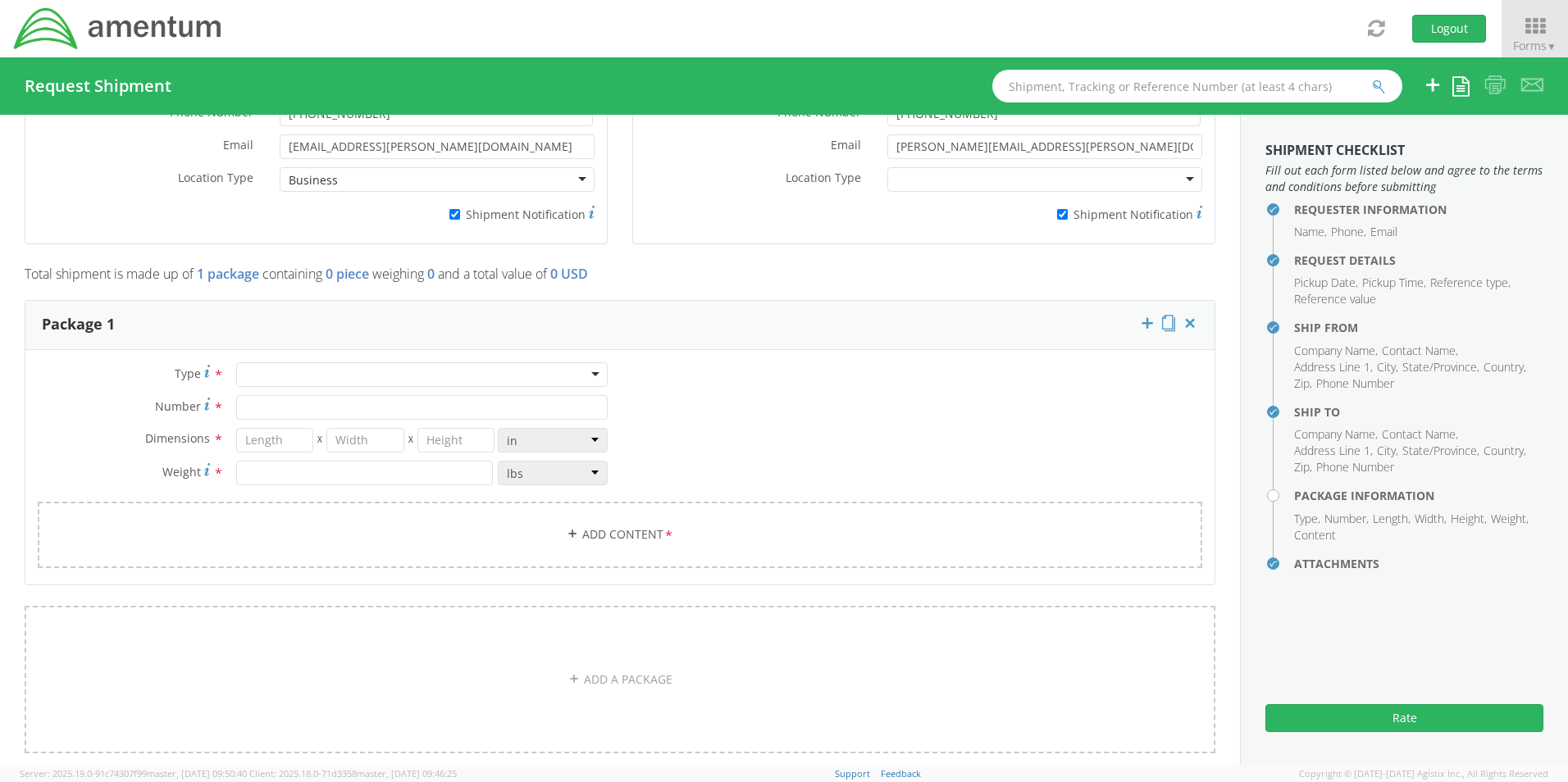
click at [266, 365] on div at bounding box center [422, 374] width 372 height 24
click at [266, 396] on input "Number *" at bounding box center [422, 408] width 372 height 24
type input "1"
type input "20"
type input "18"
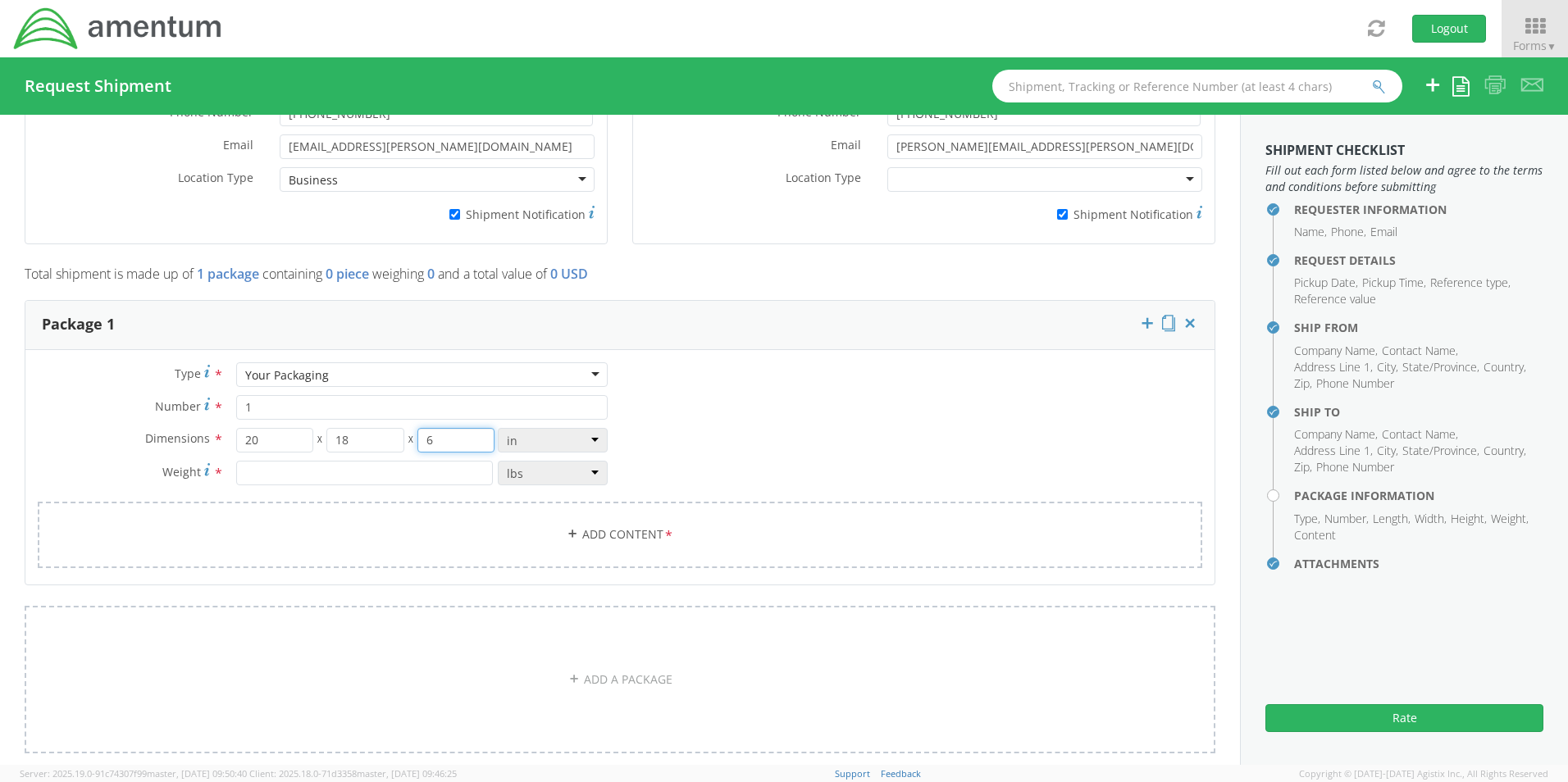
type input "6"
type input "10.00"
click at [595, 519] on link "Add Content *" at bounding box center [620, 534] width 1165 height 66
select select
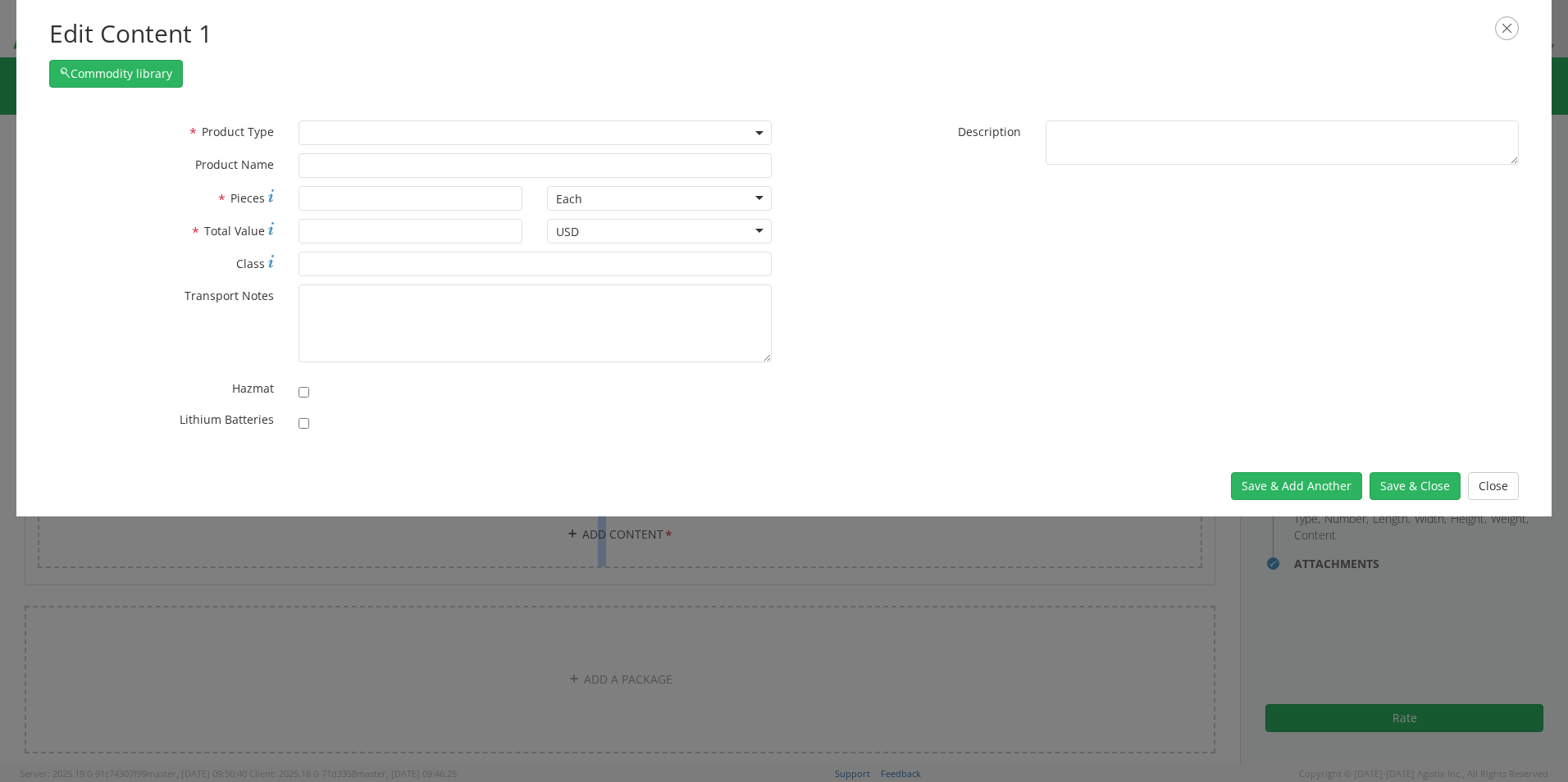
click at [331, 141] on span at bounding box center [535, 132] width 473 height 24
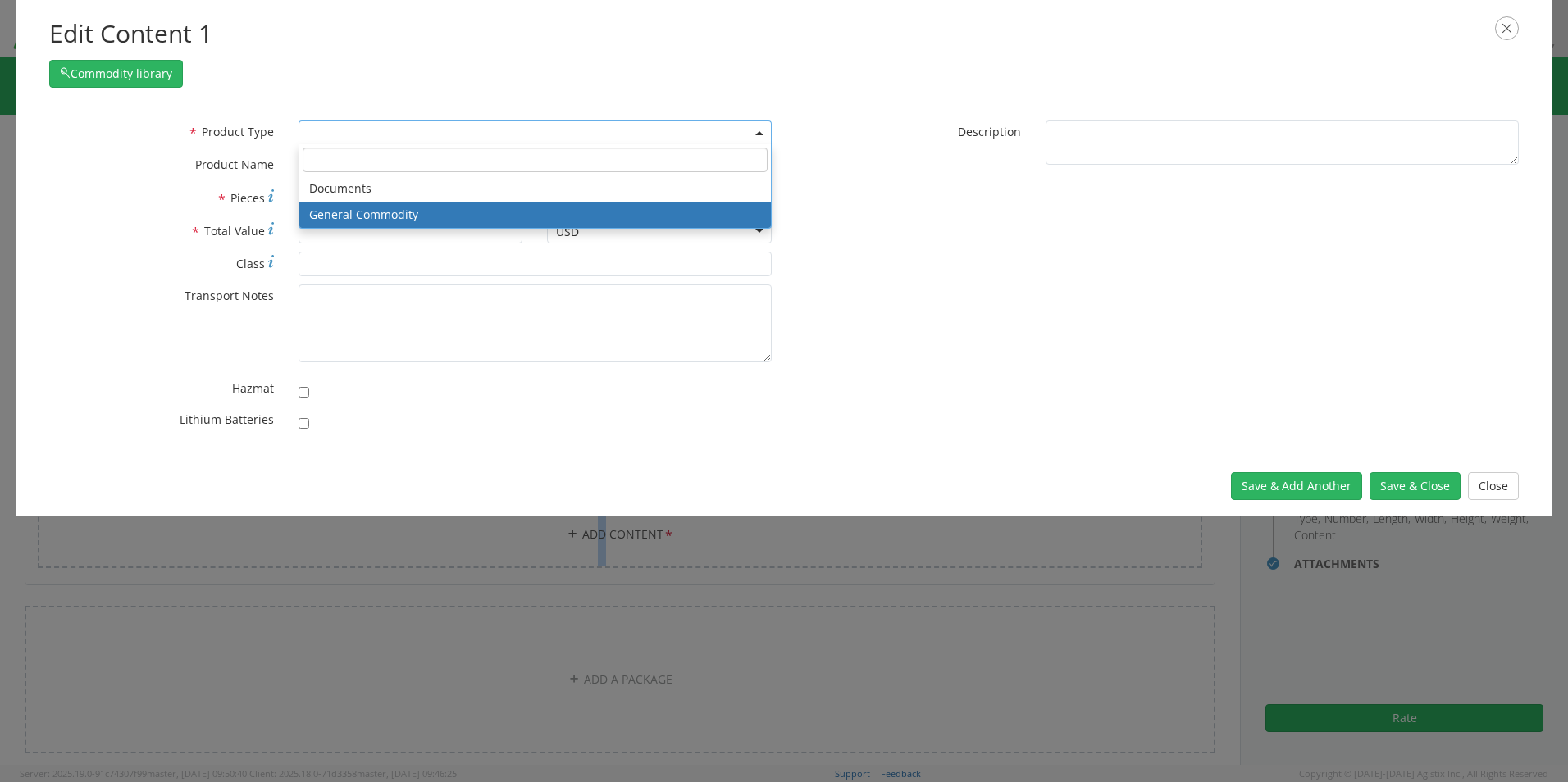
select select "COMMODITY"
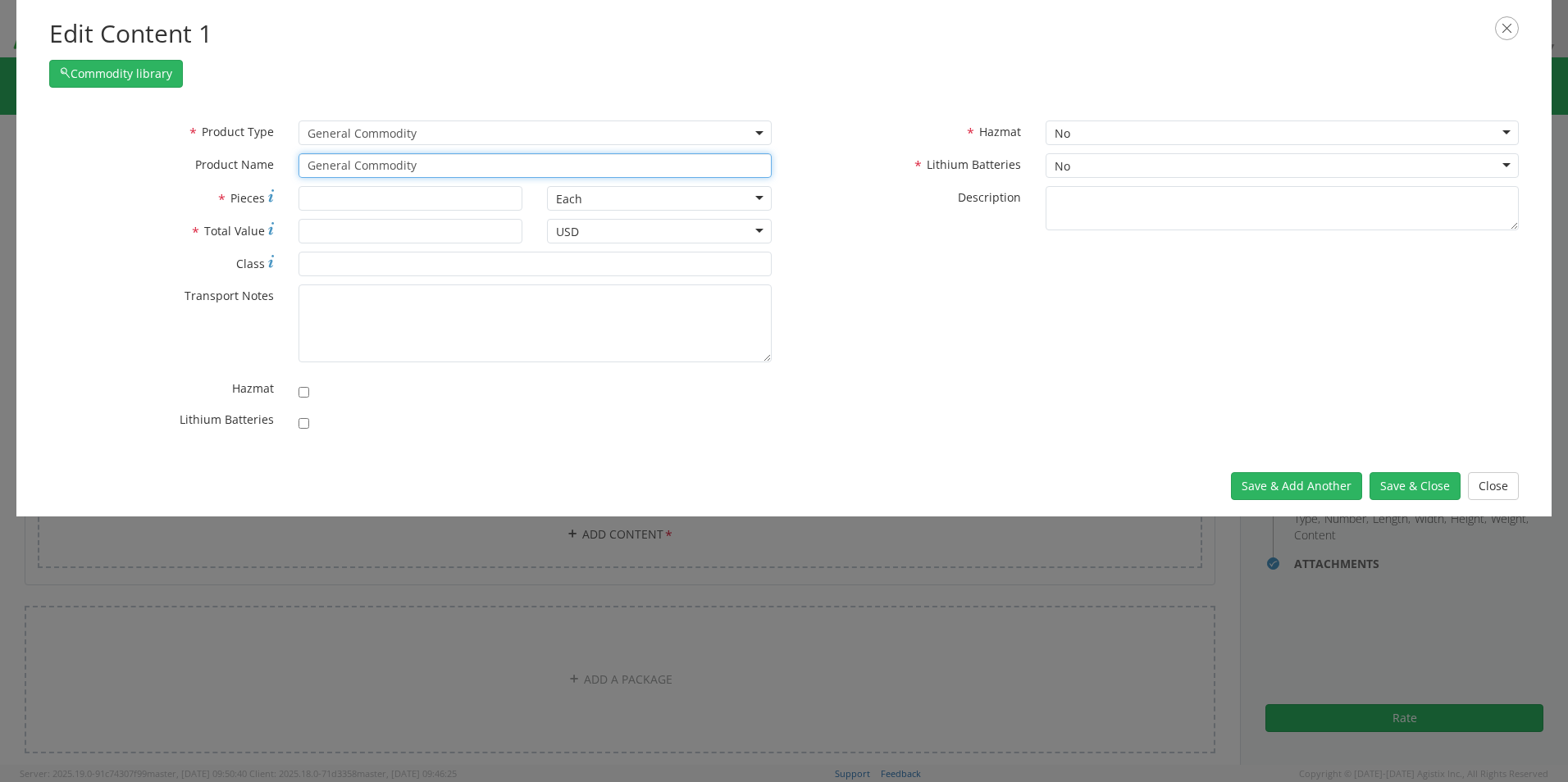
drag, startPoint x: 437, startPoint y: 169, endPoint x: 223, endPoint y: 155, distance: 214.5
click at [255, 158] on div "* Product Name General Commodity unable to find any results that match the curr…" at bounding box center [411, 166] width 747 height 24
paste input "Laptop: CORP26762/SN: 5RCD0B4 KB/Mouse"
type input "Laptop: CORP26762/SN: 5RCD0B4 KB/Mouse"
type input "2"
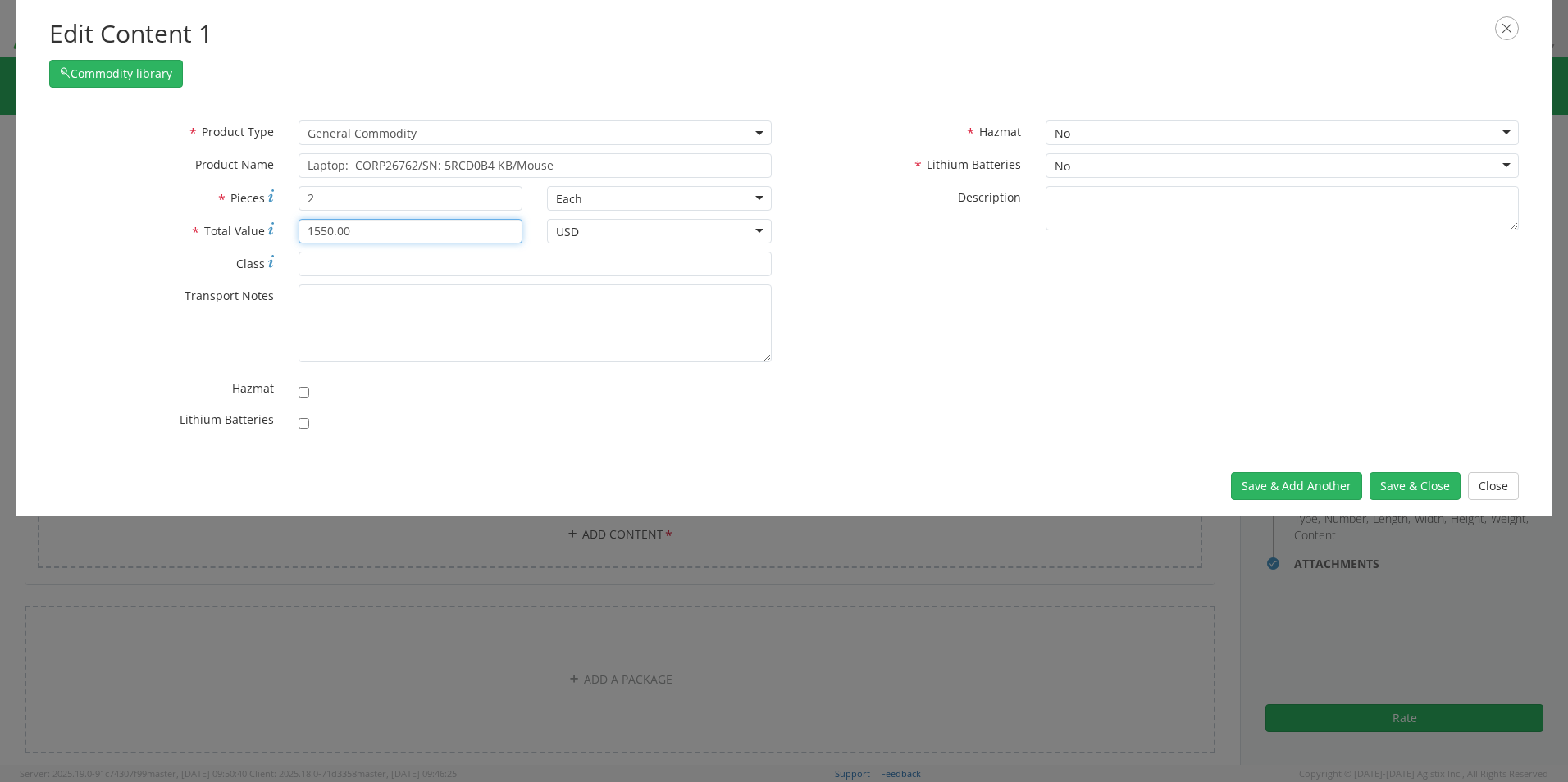
type input "1550.00"
click at [301, 423] on input "checkbox" at bounding box center [304, 423] width 10 height 10
checkbox input "true"
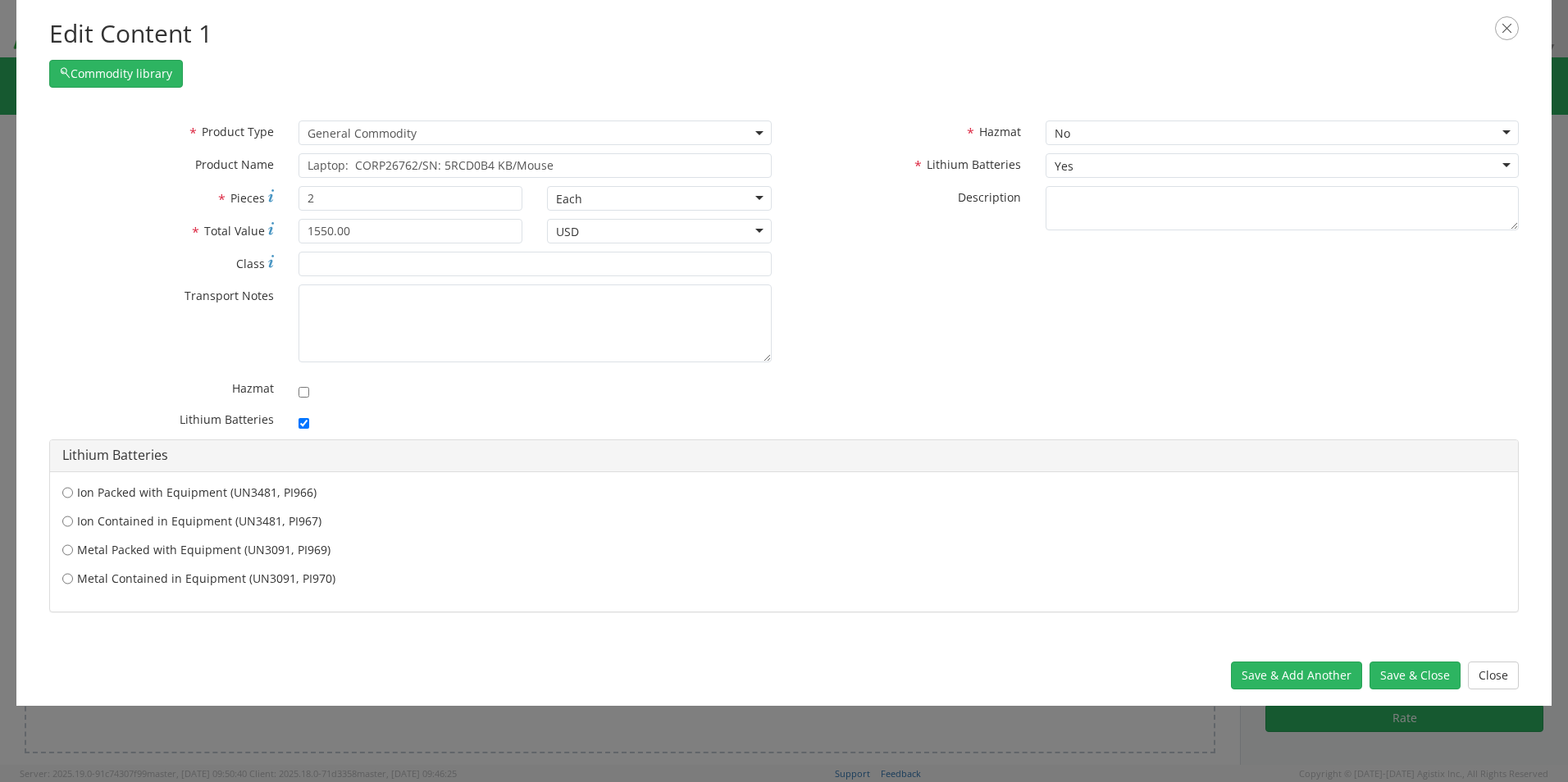
click at [118, 521] on label "Ion Contained in Equipment (UN3481, PI967)" at bounding box center [784, 521] width 1443 height 17
click at [73, 521] on input "Ion Contained in Equipment (UN3481, PI967)" at bounding box center [67, 521] width 10 height 17
radio input "true"
click at [1400, 673] on button "Save & Close" at bounding box center [1415, 676] width 91 height 28
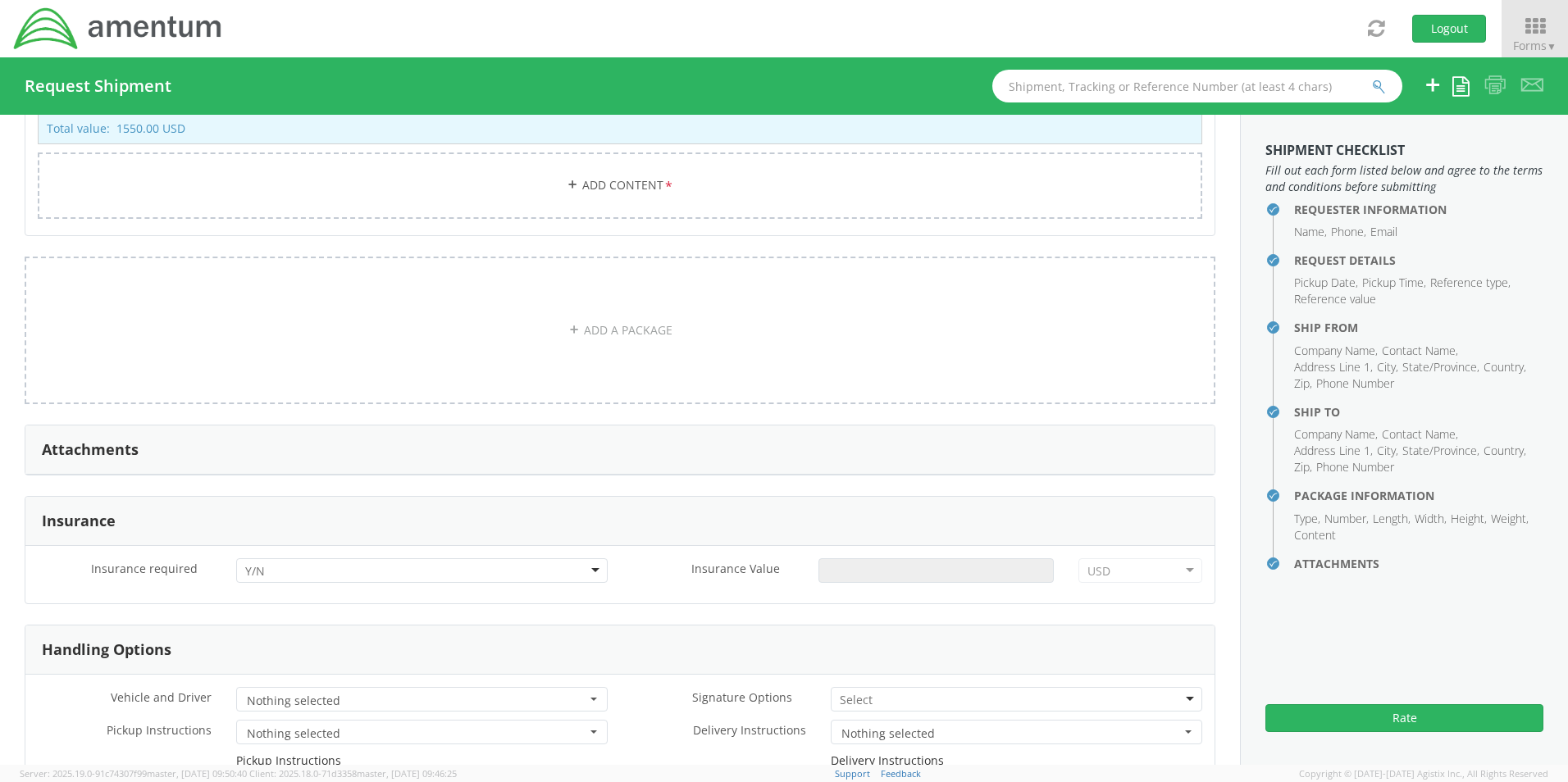
scroll to position [1683, 0]
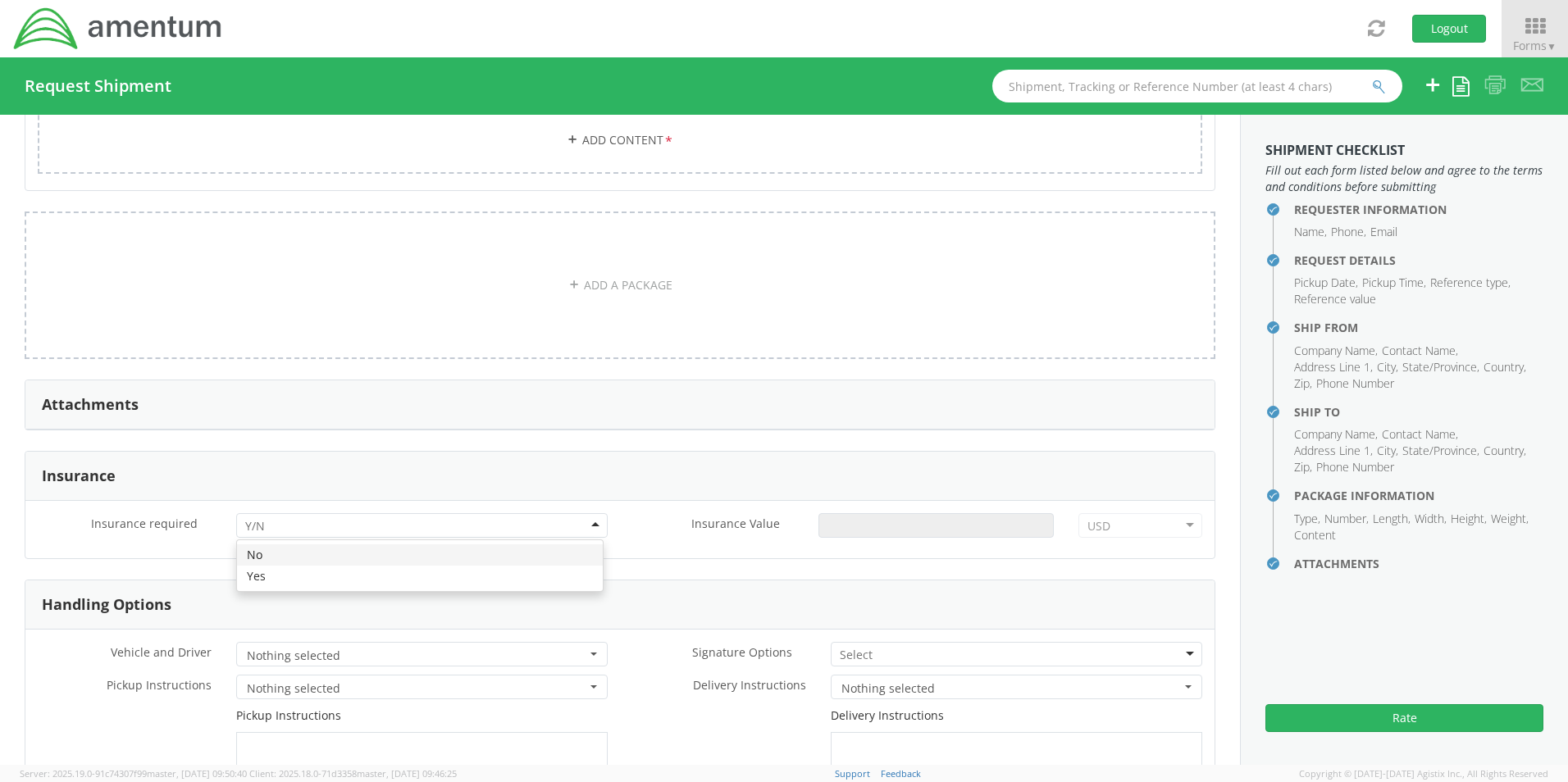
click at [272, 515] on div at bounding box center [422, 525] width 372 height 24
drag, startPoint x: 270, startPoint y: 567, endPoint x: 364, endPoint y: 560, distance: 94.3
click at [843, 513] on input "Insurance Value *" at bounding box center [936, 525] width 236 height 24
type input "1550.00"
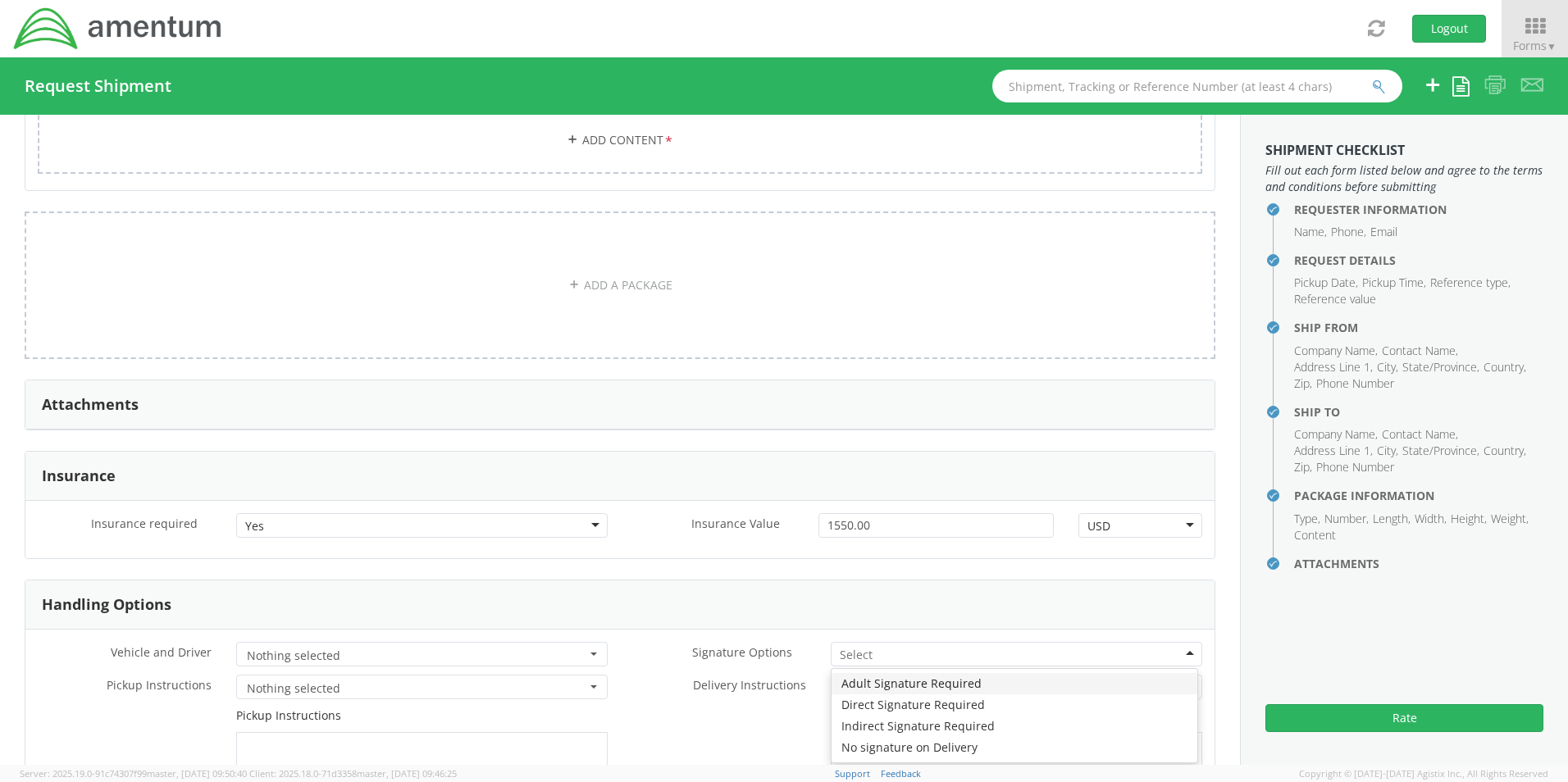
drag, startPoint x: 835, startPoint y: 646, endPoint x: 844, endPoint y: 676, distance: 31.3
click at [840, 650] on input "select-one" at bounding box center [858, 655] width 35 height 17
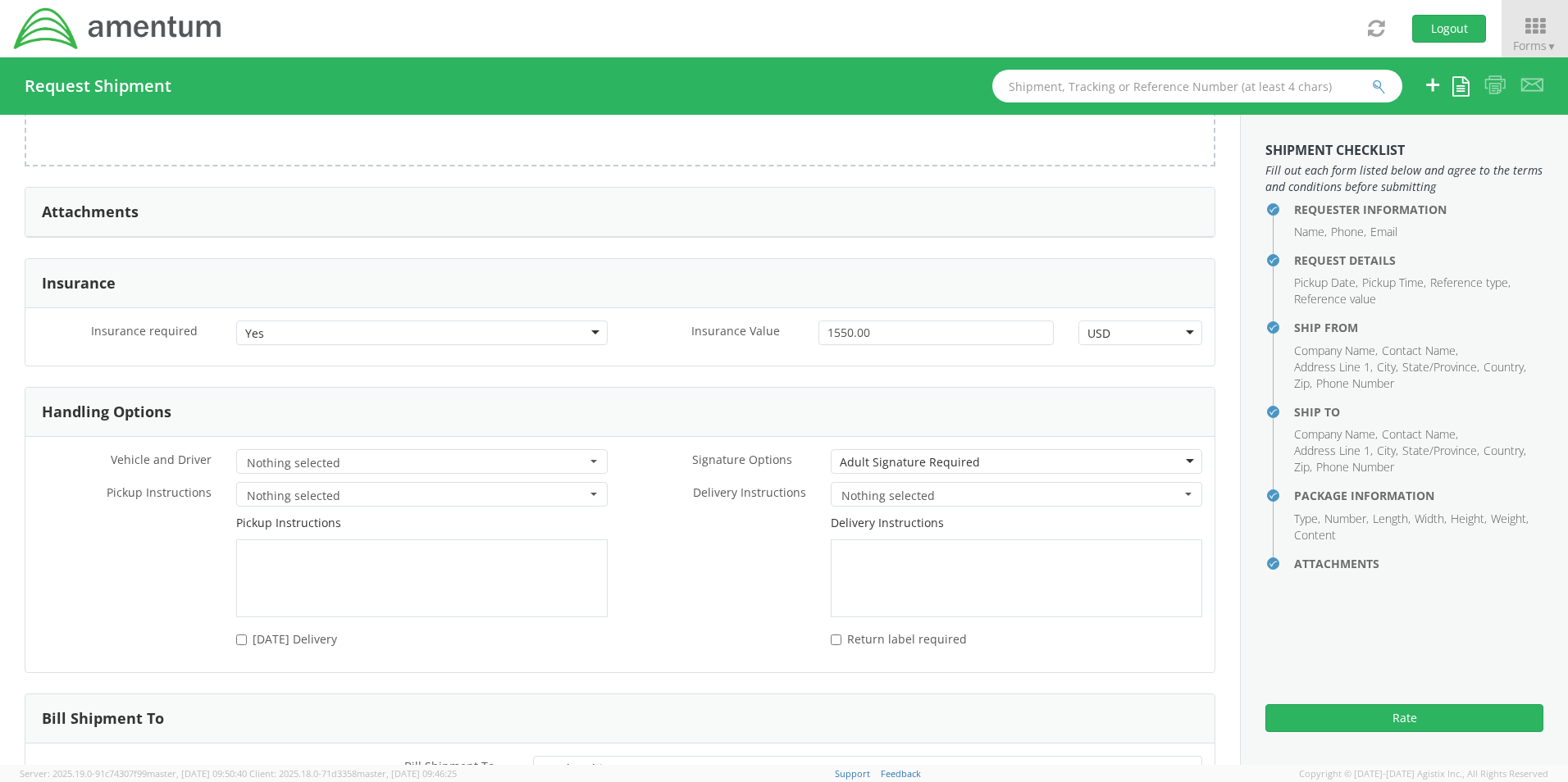
scroll to position [1990, 0]
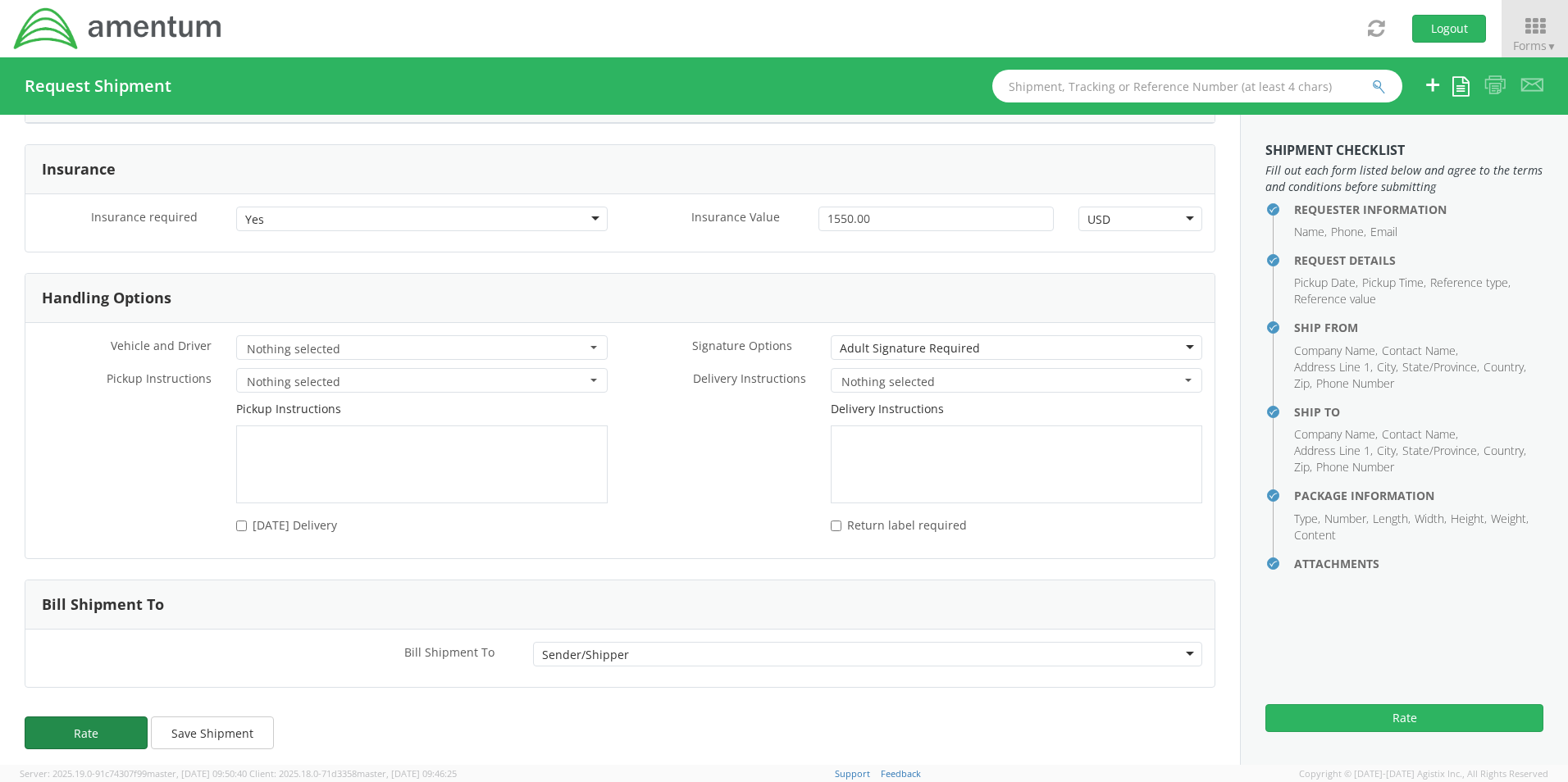
click at [93, 722] on button "Rate" at bounding box center [86, 733] width 123 height 33
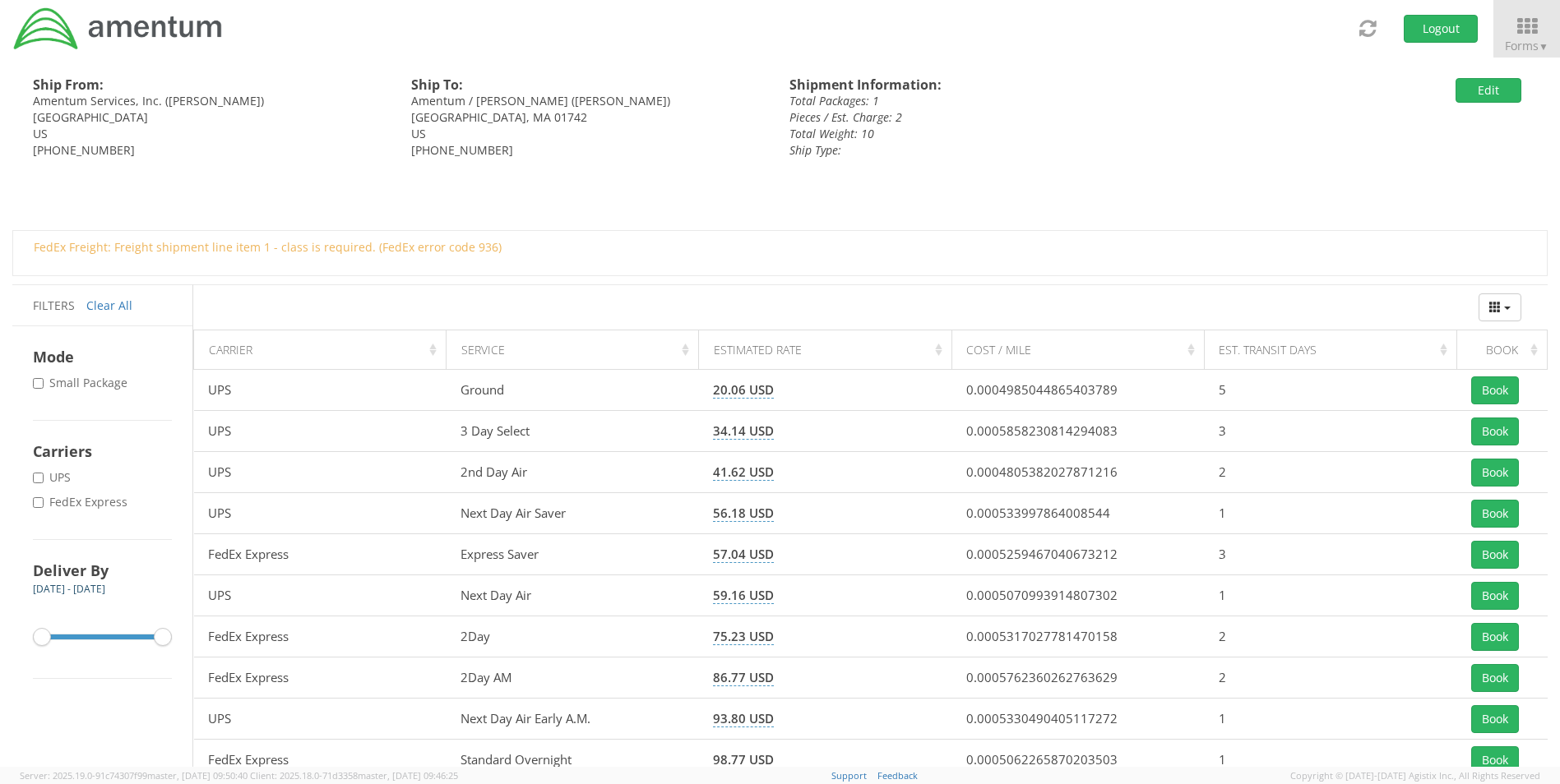
click at [77, 500] on label "* FedEx Express" at bounding box center [81, 502] width 98 height 17
click at [44, 500] on input "* FedEx Express" at bounding box center [37, 502] width 10 height 10
checkbox input "true"
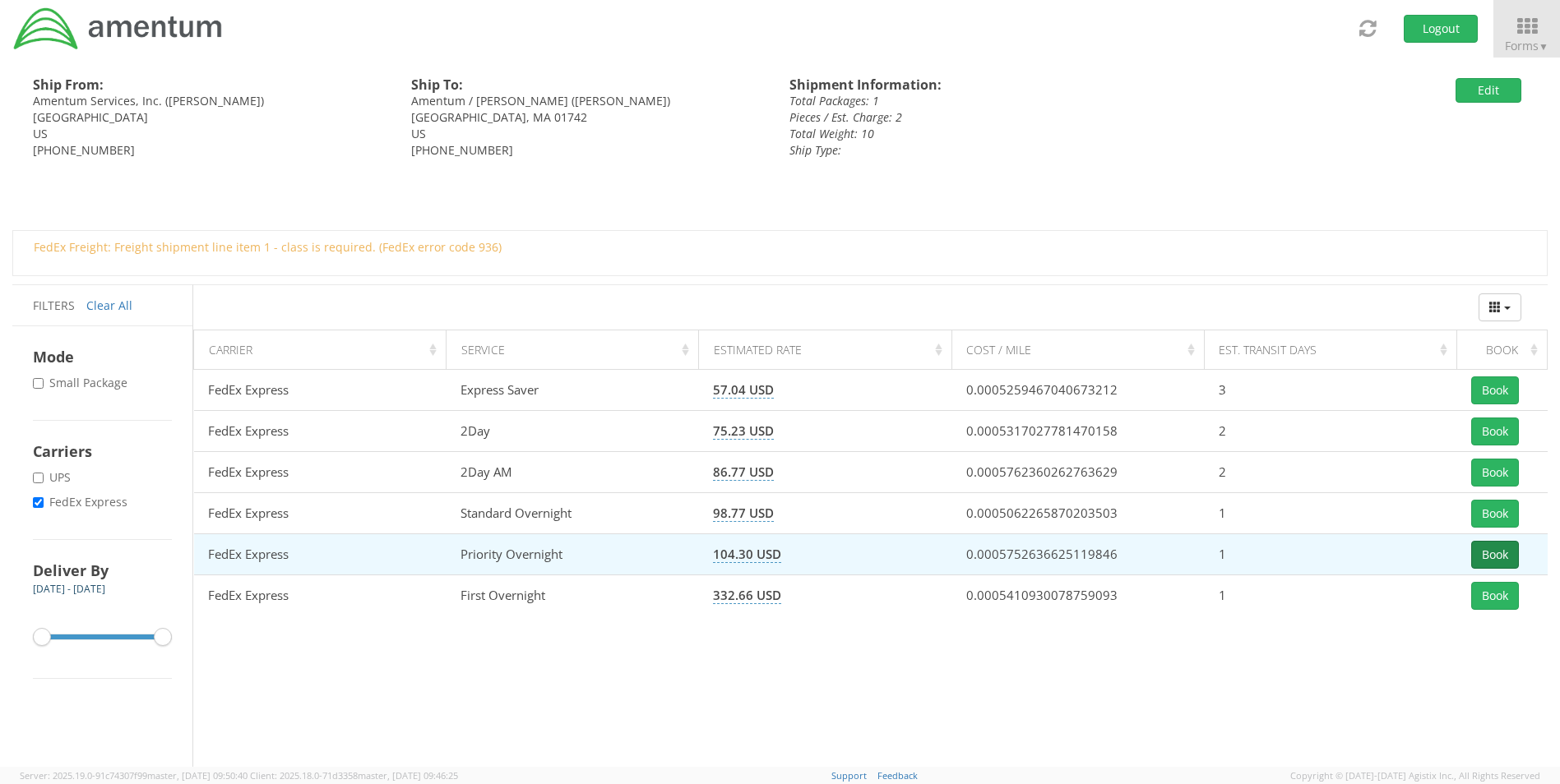
click at [1491, 553] on button "Book" at bounding box center [1495, 555] width 48 height 28
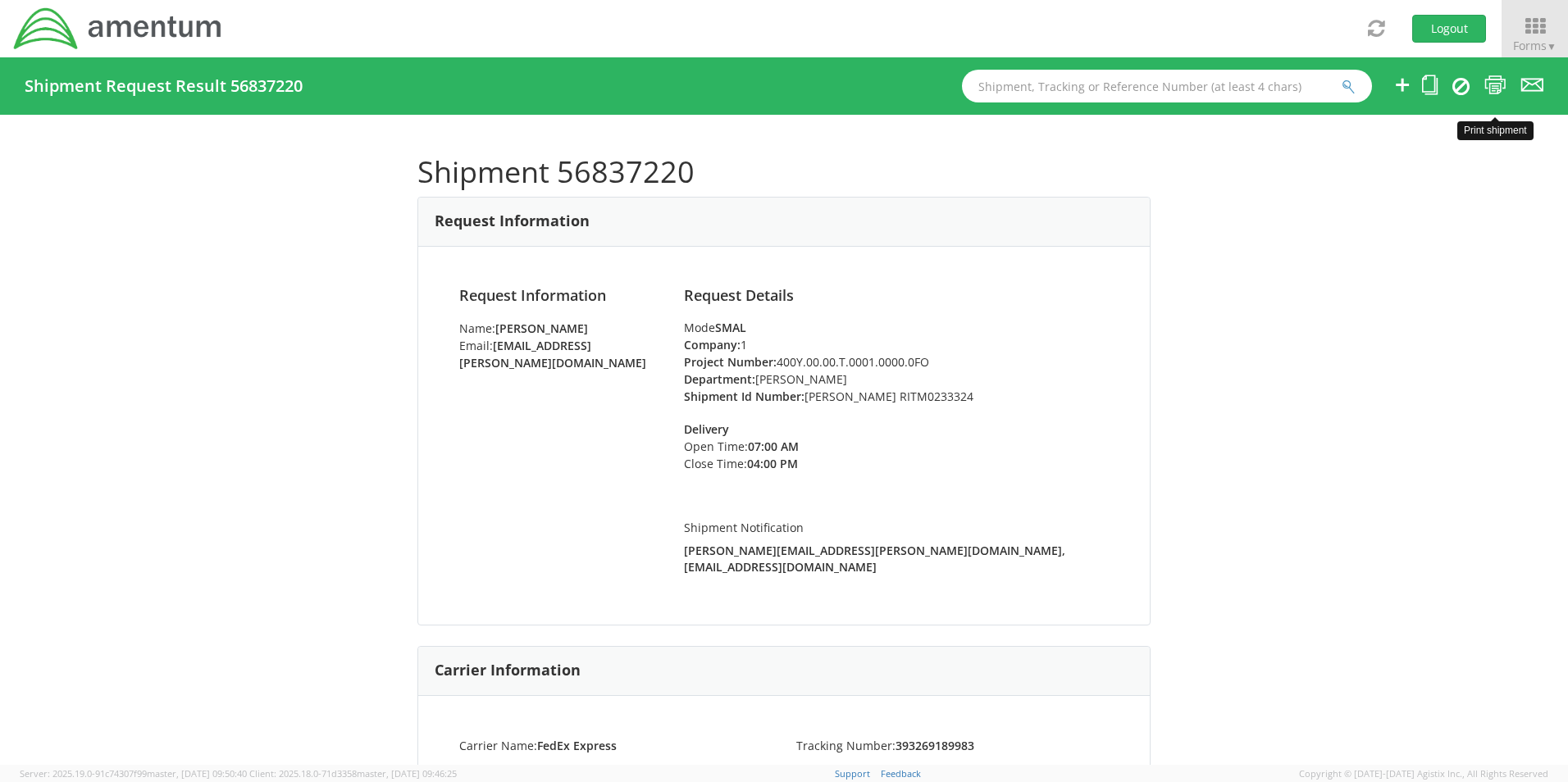
click at [1492, 88] on icon at bounding box center [1495, 85] width 22 height 20
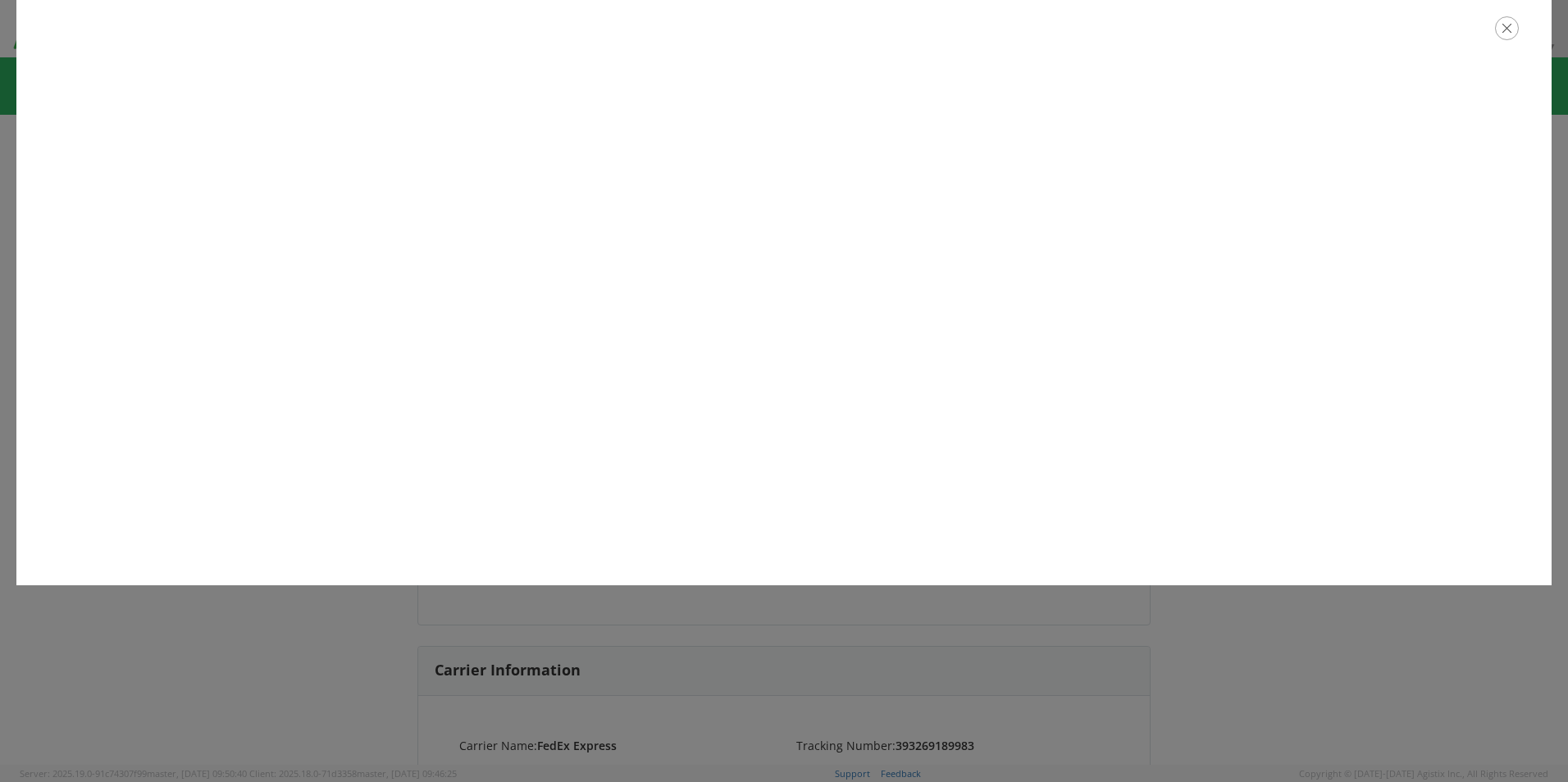
click at [1502, 34] on icon "button" at bounding box center [1507, 29] width 24 height 24
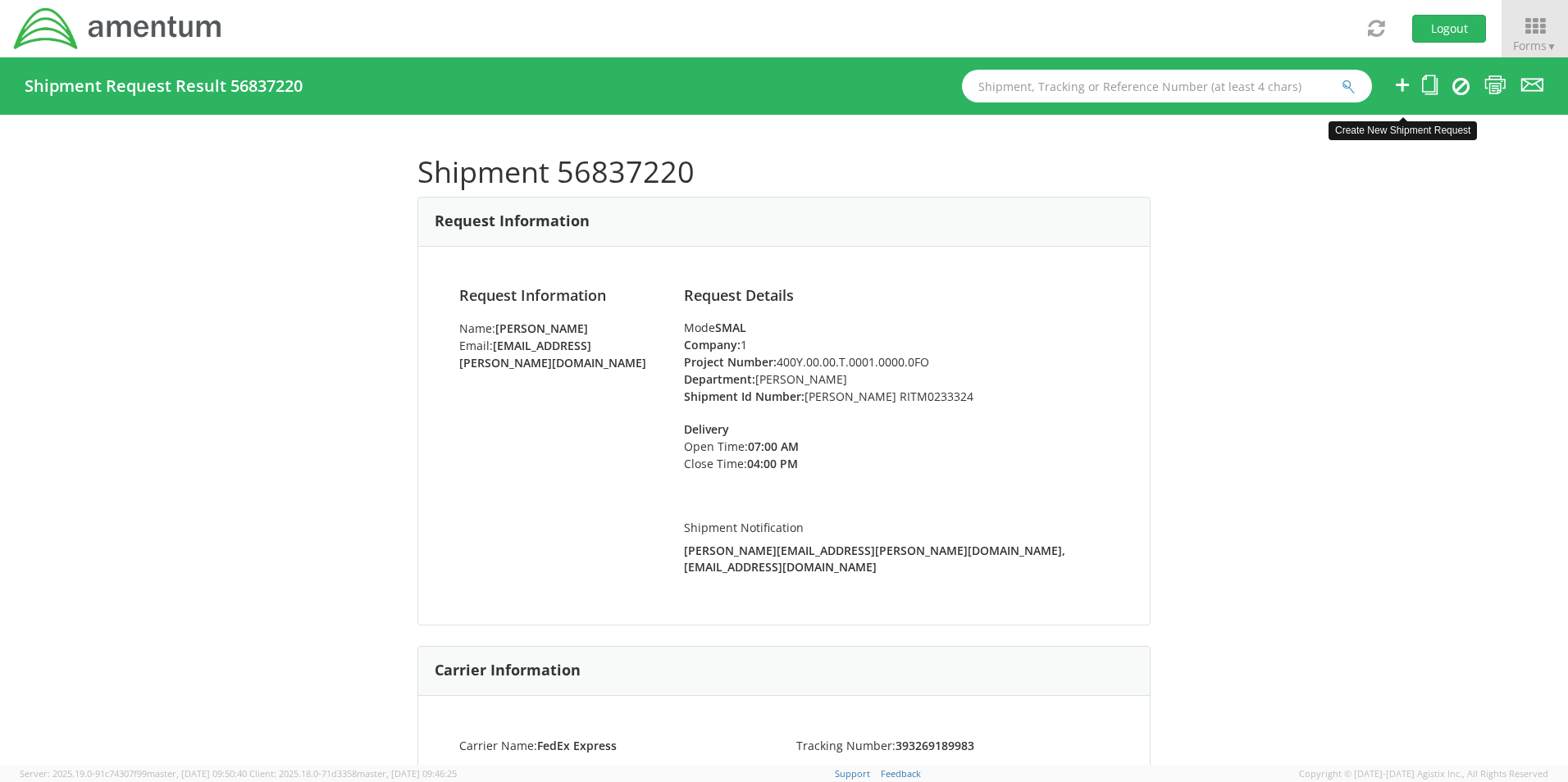
click at [1404, 84] on icon at bounding box center [1402, 85] width 20 height 20
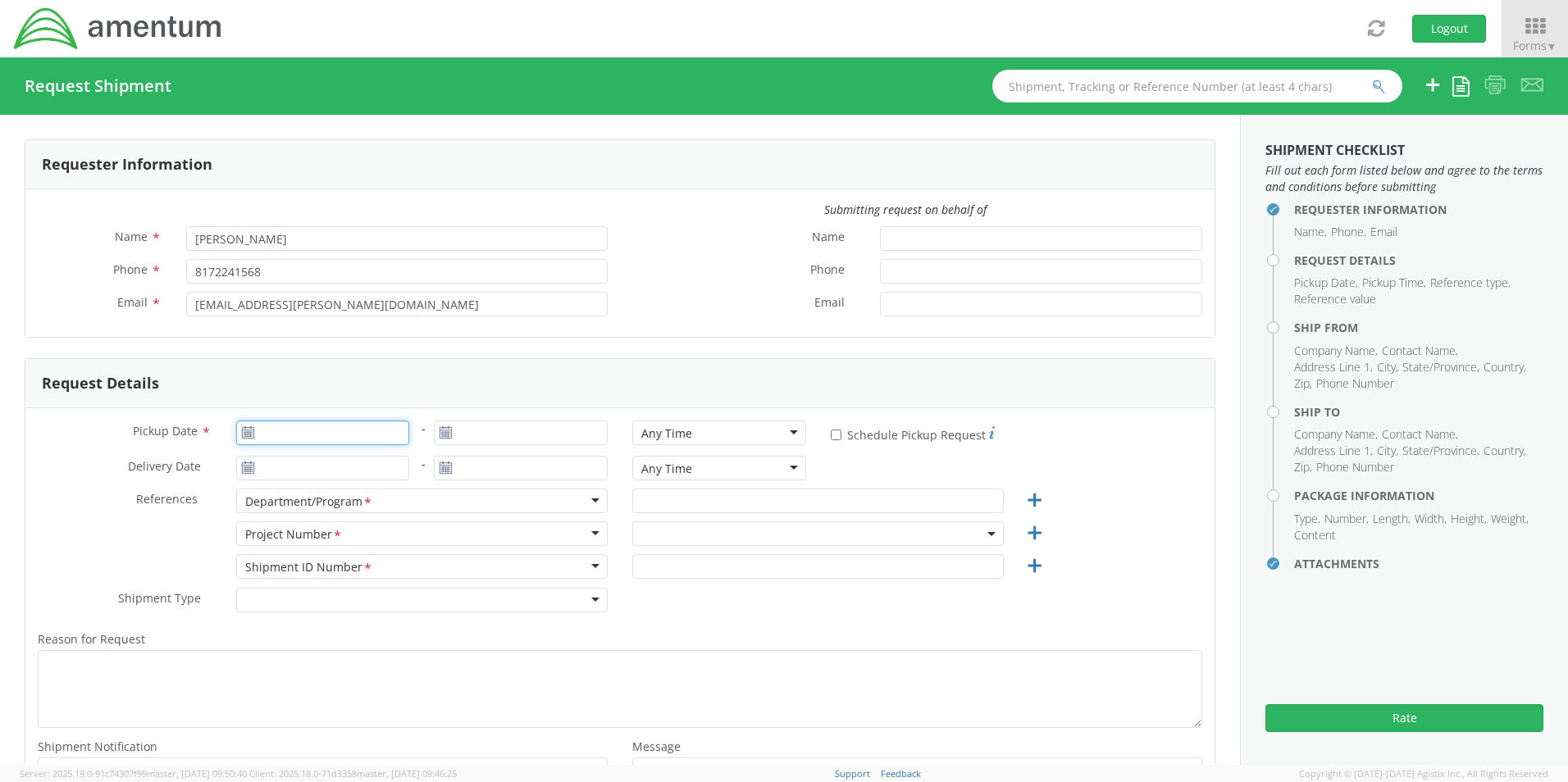
type input "09/16/2025"
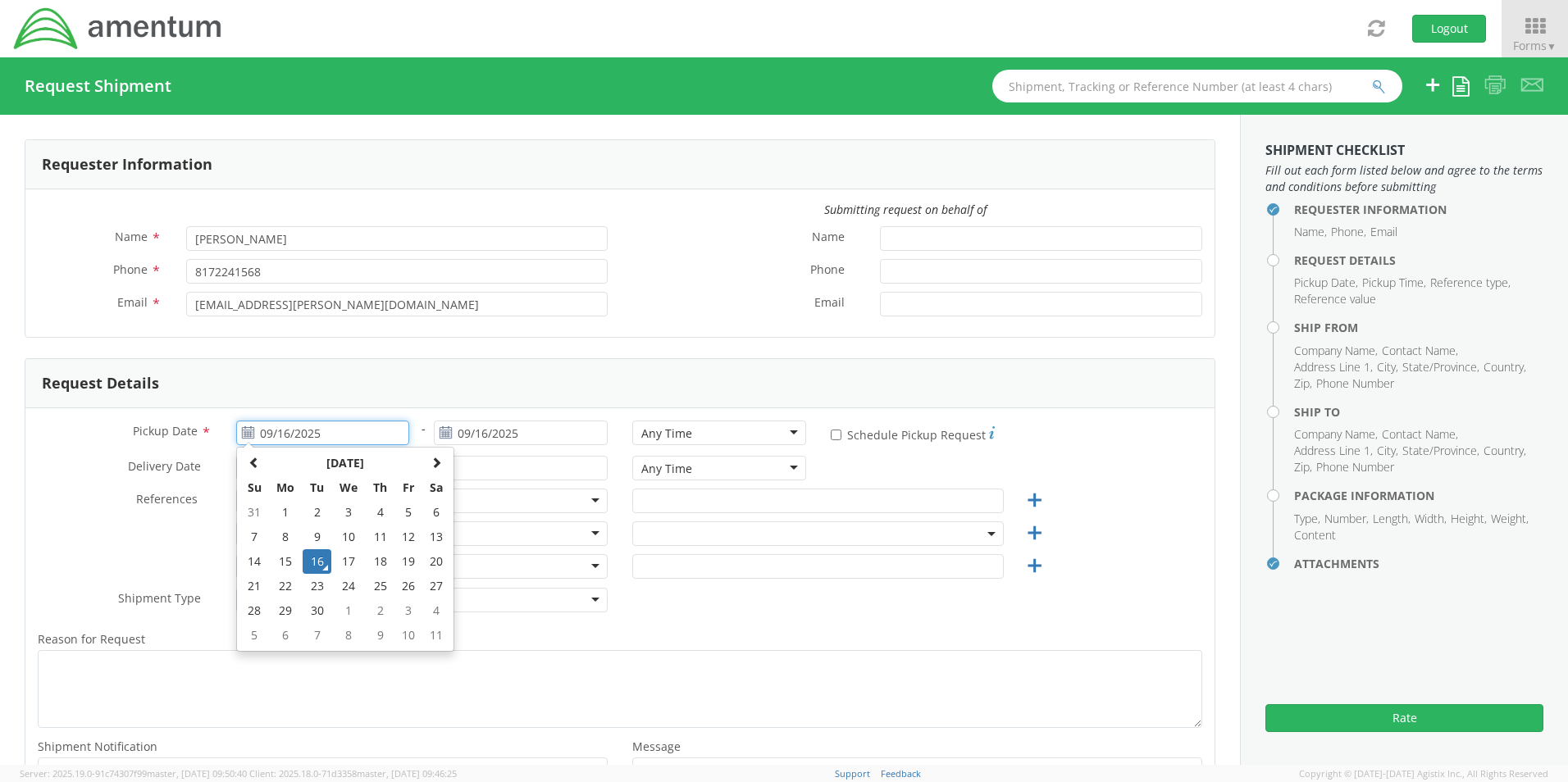
click at [277, 427] on input "09/16/2025" at bounding box center [323, 433] width 174 height 24
click at [309, 566] on td "16" at bounding box center [317, 561] width 29 height 24
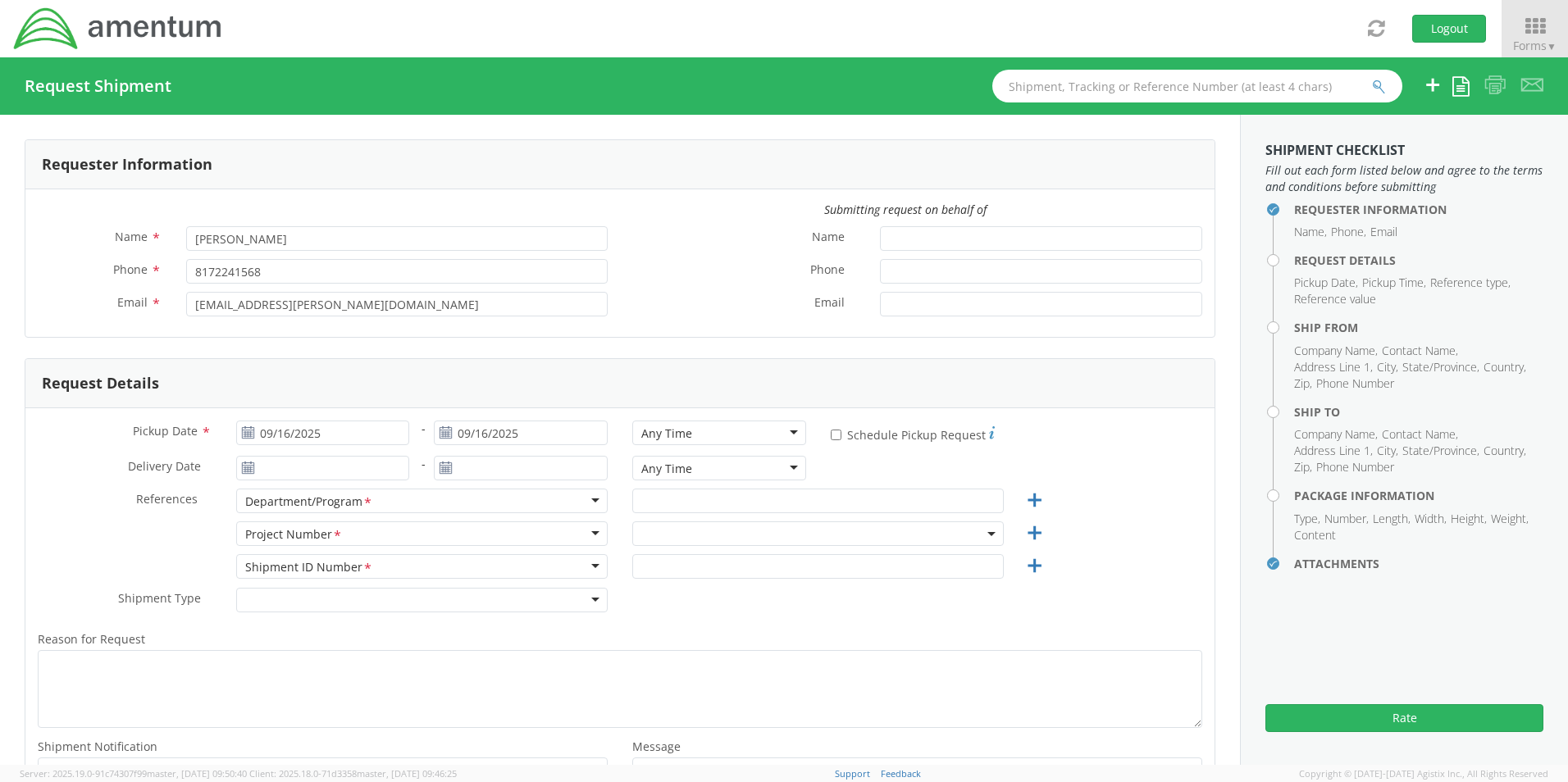
select select "OCCP.600391.00000"
click at [660, 494] on input "text" at bounding box center [818, 501] width 372 height 24
paste input "Jose A. Tijerina"
type input "Jose A. Tijerina"
drag, startPoint x: 648, startPoint y: 533, endPoint x: 650, endPoint y: 540, distance: 7.3
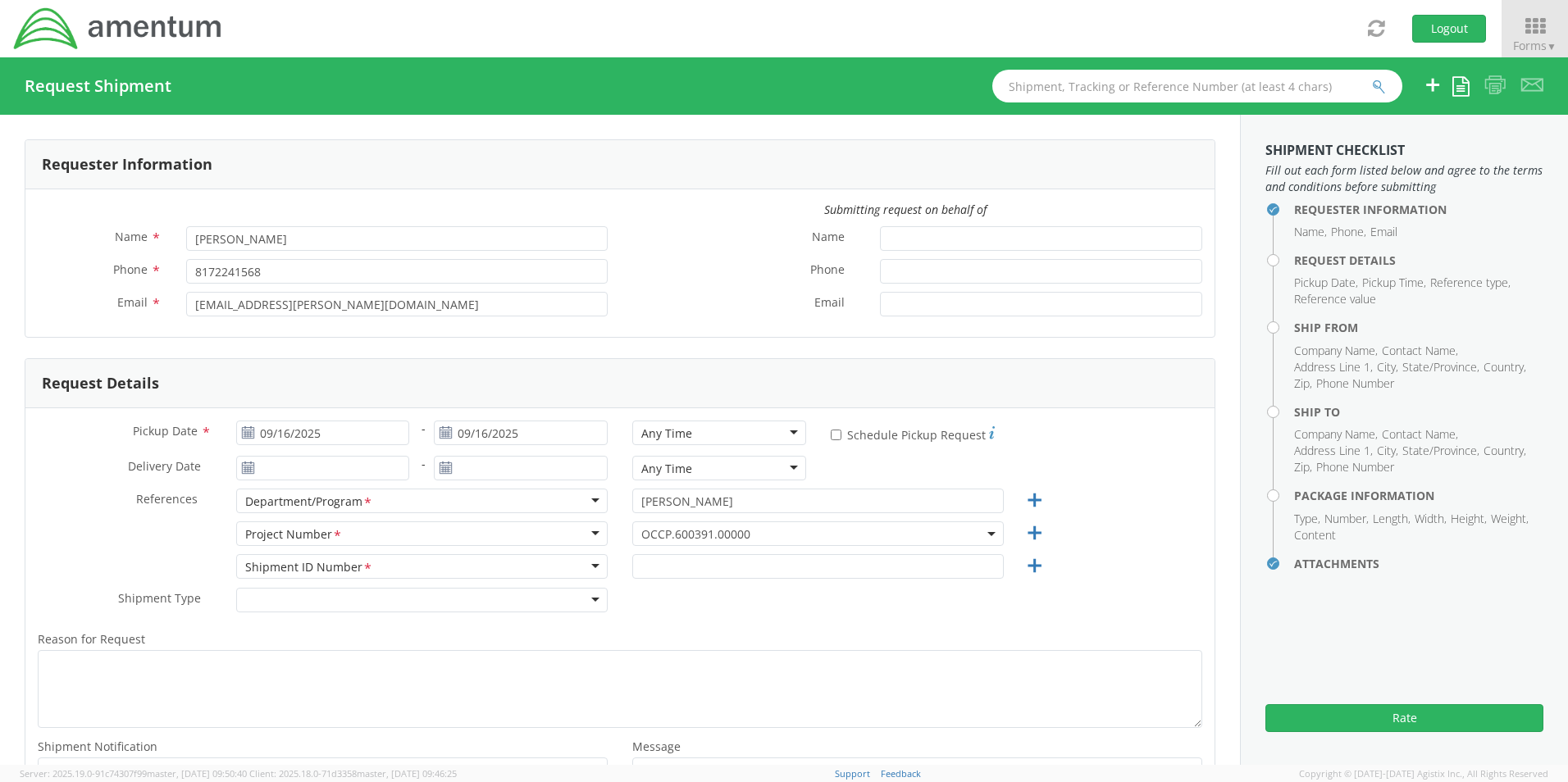
click at [650, 540] on span "OCCP.600391.00000" at bounding box center [818, 533] width 354 height 16
click at [657, 554] on input "search" at bounding box center [816, 560] width 359 height 24
paste input "AMD.100123.6DSEX"
click at [642, 560] on input "AMD.100123.6DSEX" at bounding box center [816, 560] width 359 height 24
click at [660, 561] on input "AMD.100123.6DSEX" at bounding box center [816, 560] width 359 height 24
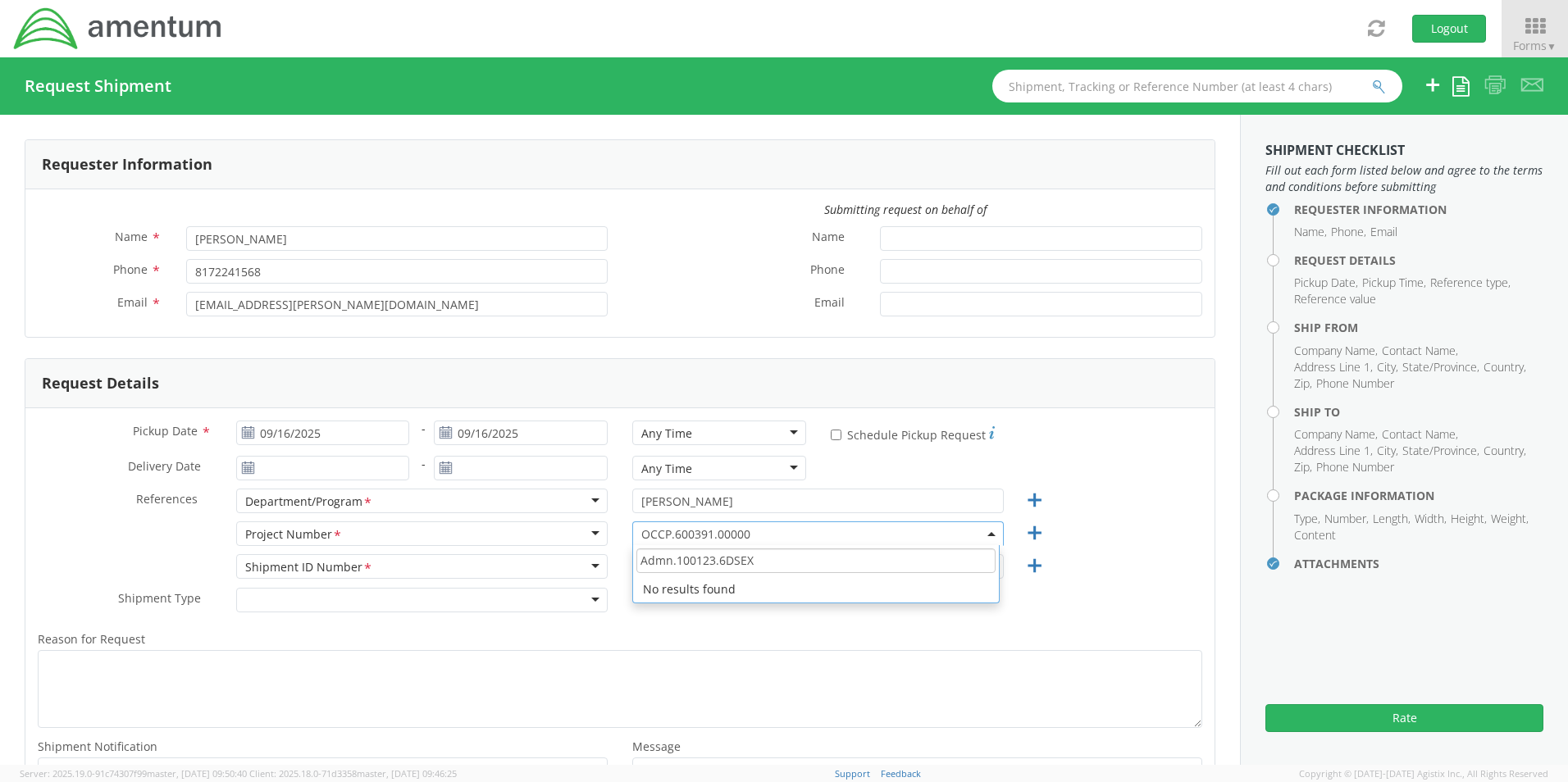
click at [764, 560] on input "Admn.100123.6DSEX" at bounding box center [816, 560] width 359 height 24
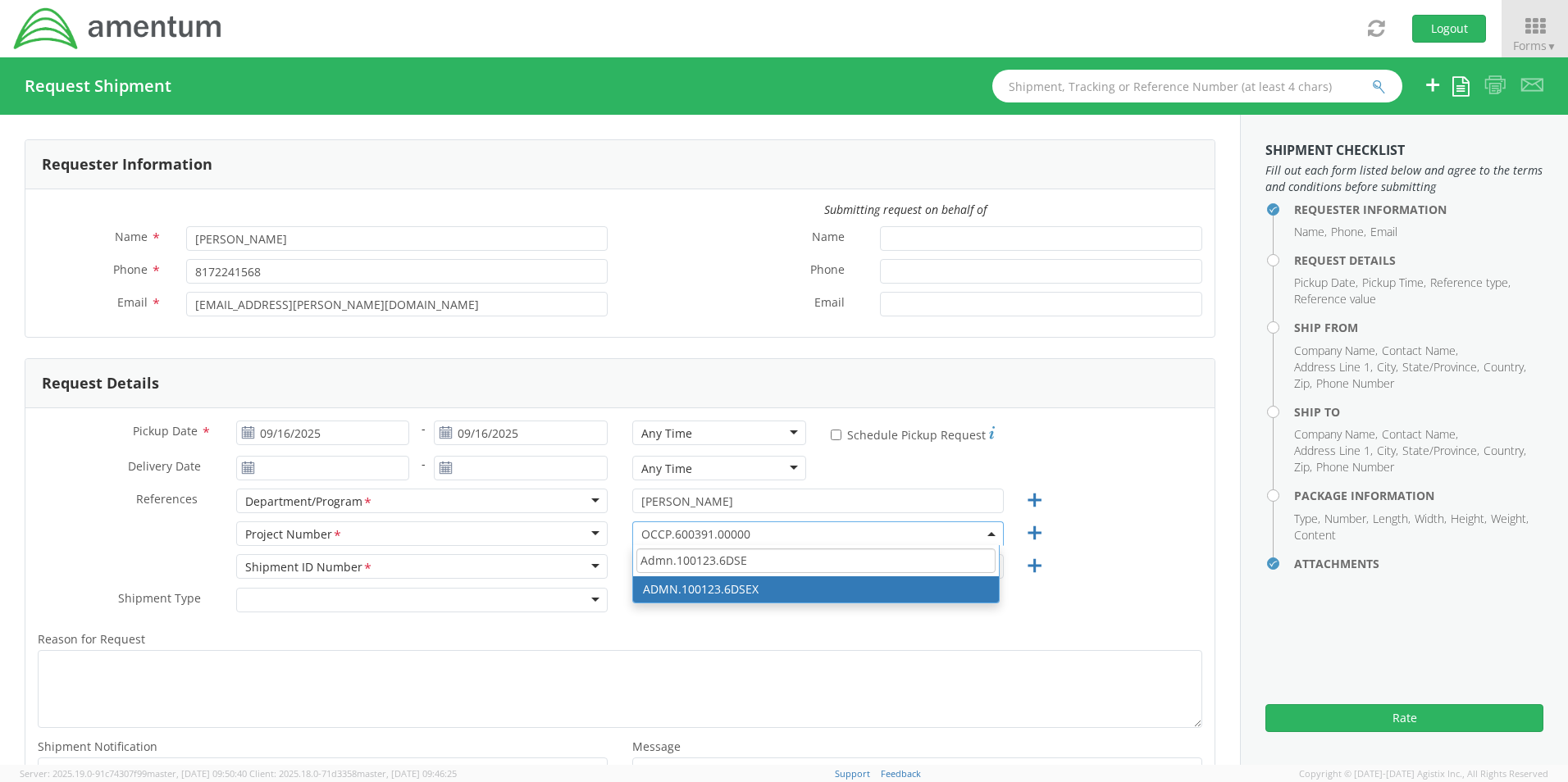
type input "Admn.100123.6DSE"
select select "ADMN.100123.6DSEX"
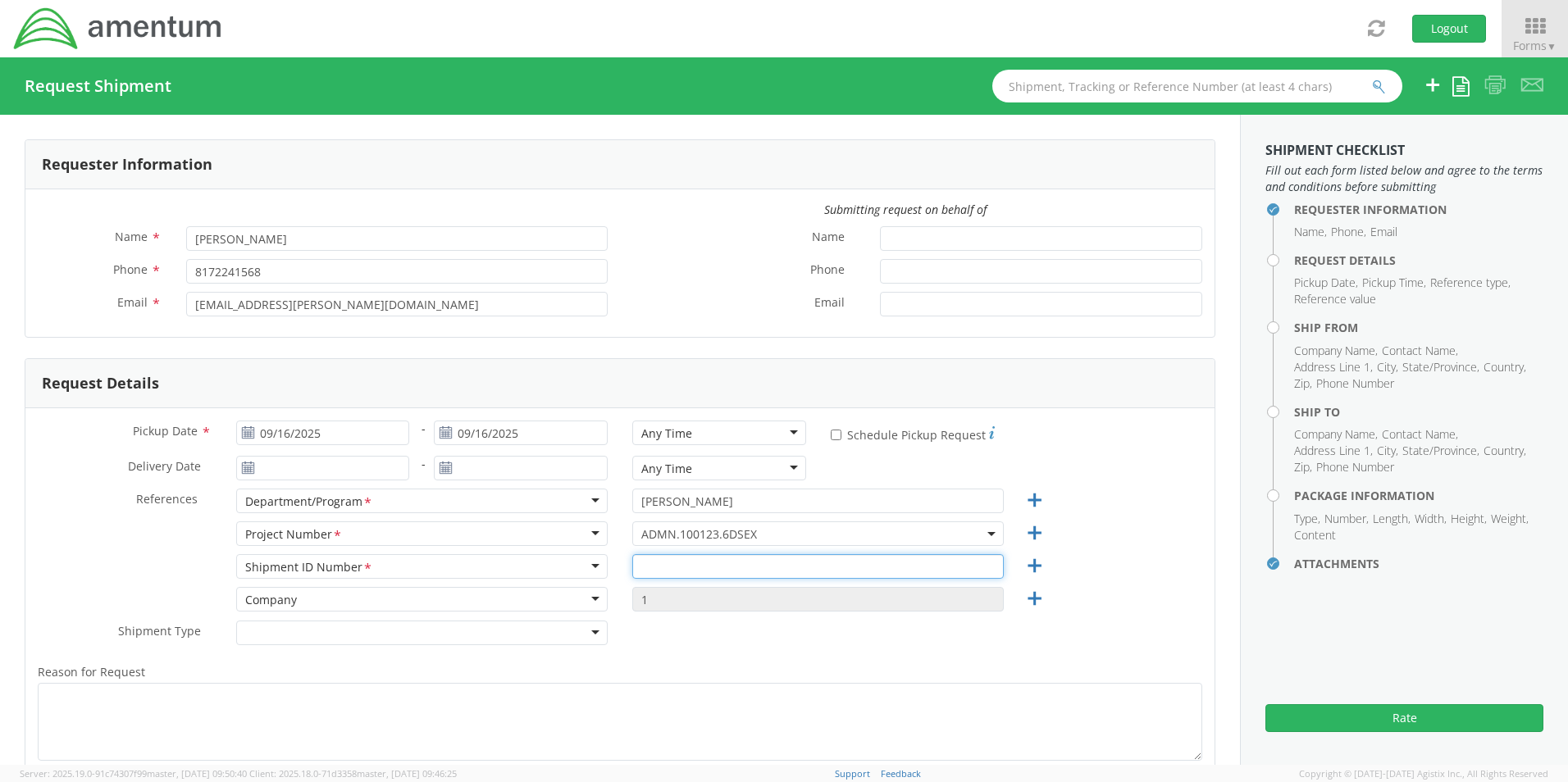
click at [691, 574] on input "text" at bounding box center [818, 566] width 372 height 24
paste input "Leonel Urrutia"
type input "Leonel Urrutia"
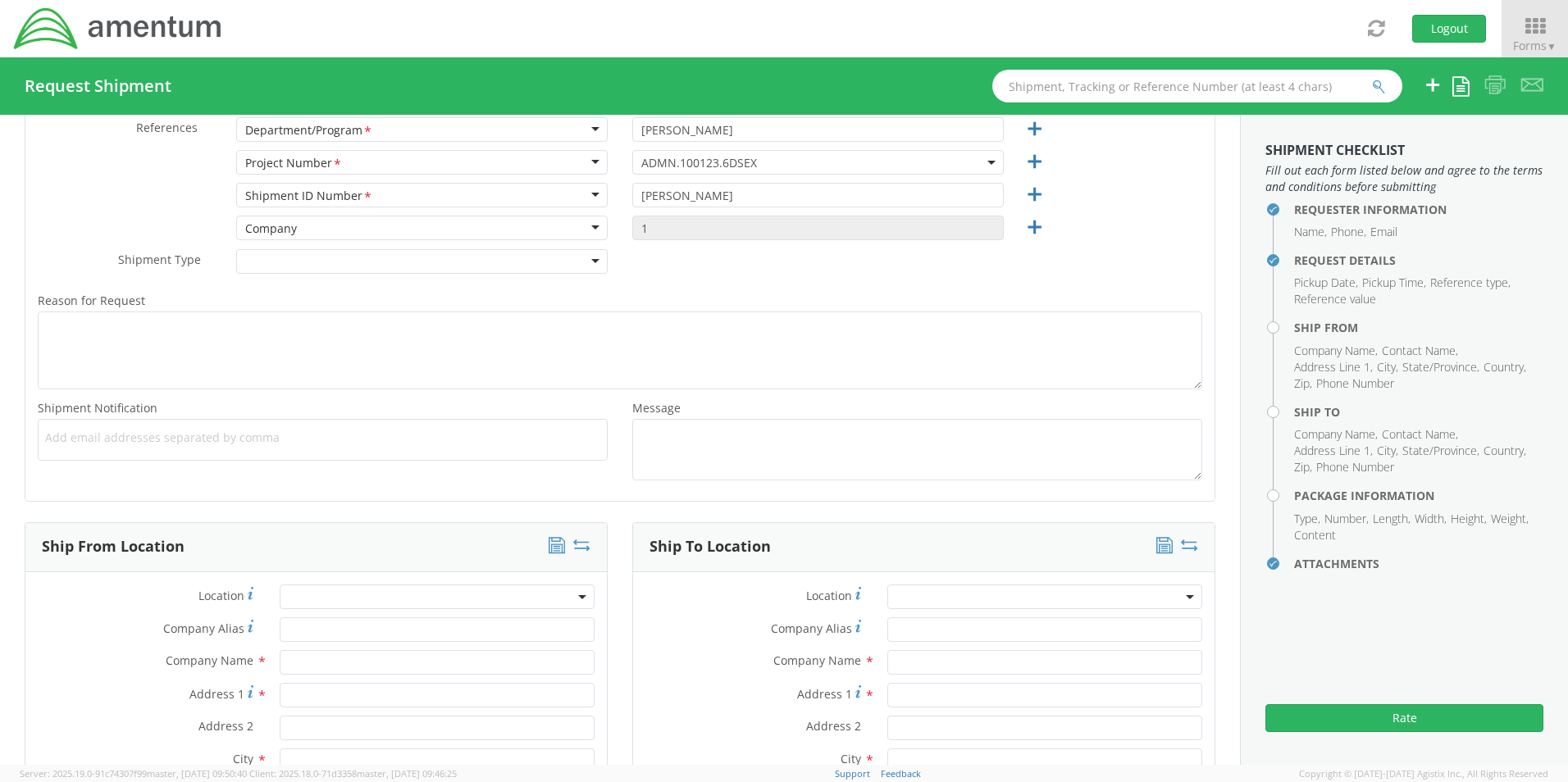
click at [125, 442] on span "Add email addresses separated by comma" at bounding box center [322, 438] width 555 height 17
paste input "Jose.Tijerina@Amentum.com"
type input "Jose.Tijerina@Amentum.com"
click at [279, 447] on div "Add email addresses separated by comma Jose.Tijerina@Amentum.com ×" at bounding box center [323, 440] width 570 height 43
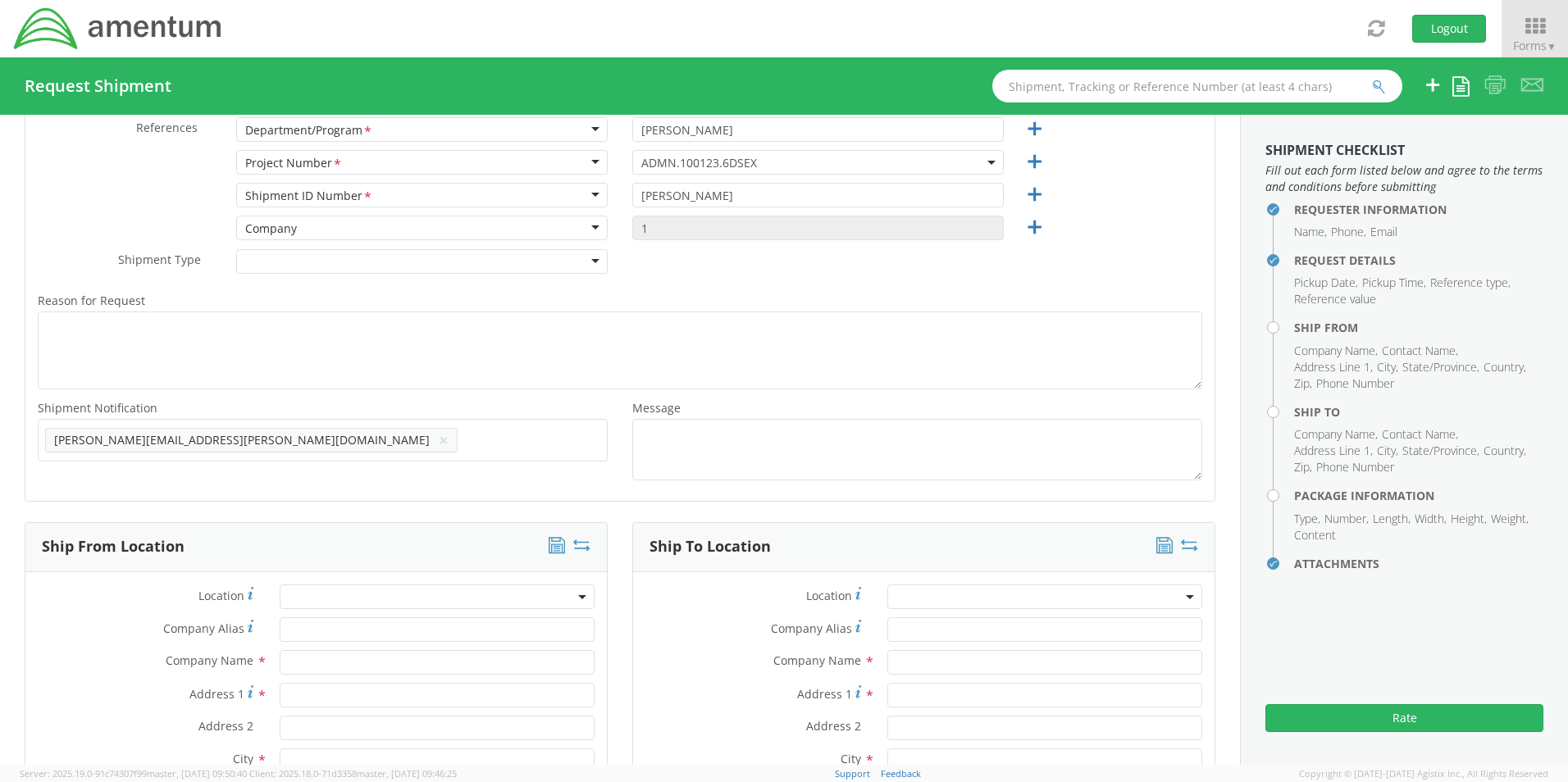
paste input "[EMAIL_ADDRESS][DOMAIN_NAME]"
type input "[EMAIL_ADDRESS][DOMAIN_NAME]"
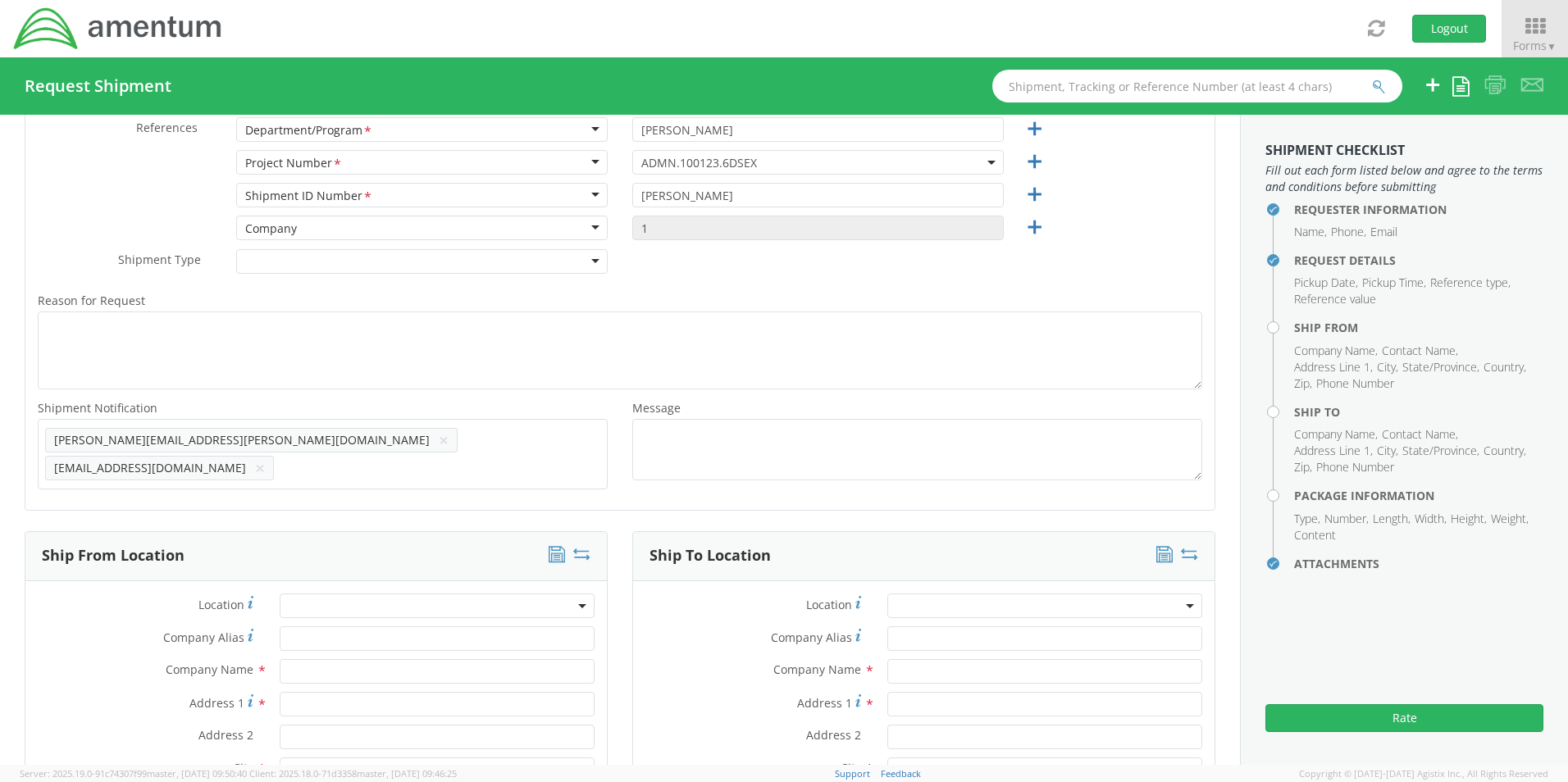
click at [506, 430] on span "Add email addresses separated by comma" at bounding box center [322, 438] width 555 height 17
paste input "donald.mitchell@amentum.com"
type input "donald.mitchell@amentum.com"
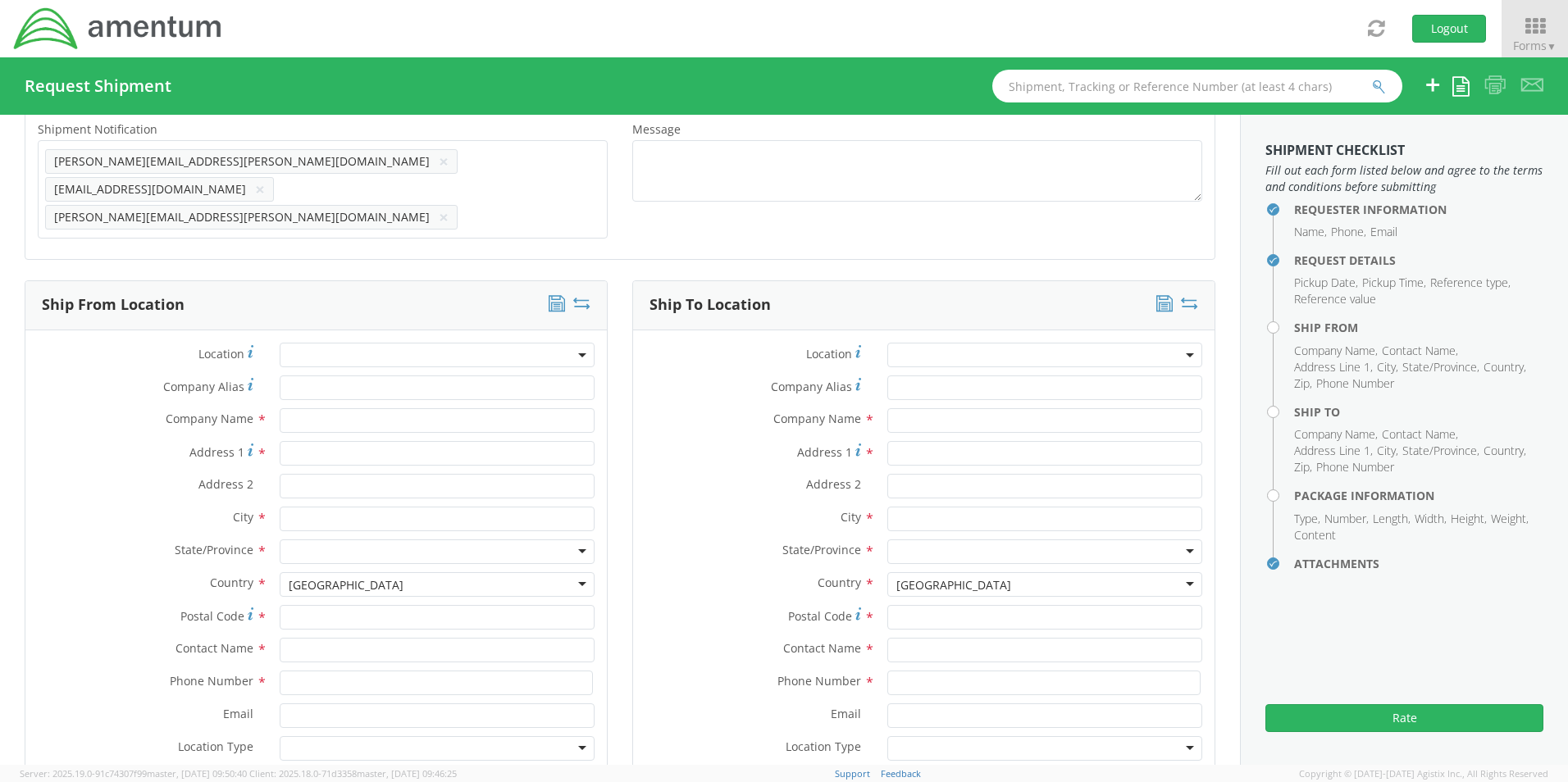
scroll to position [699, 0]
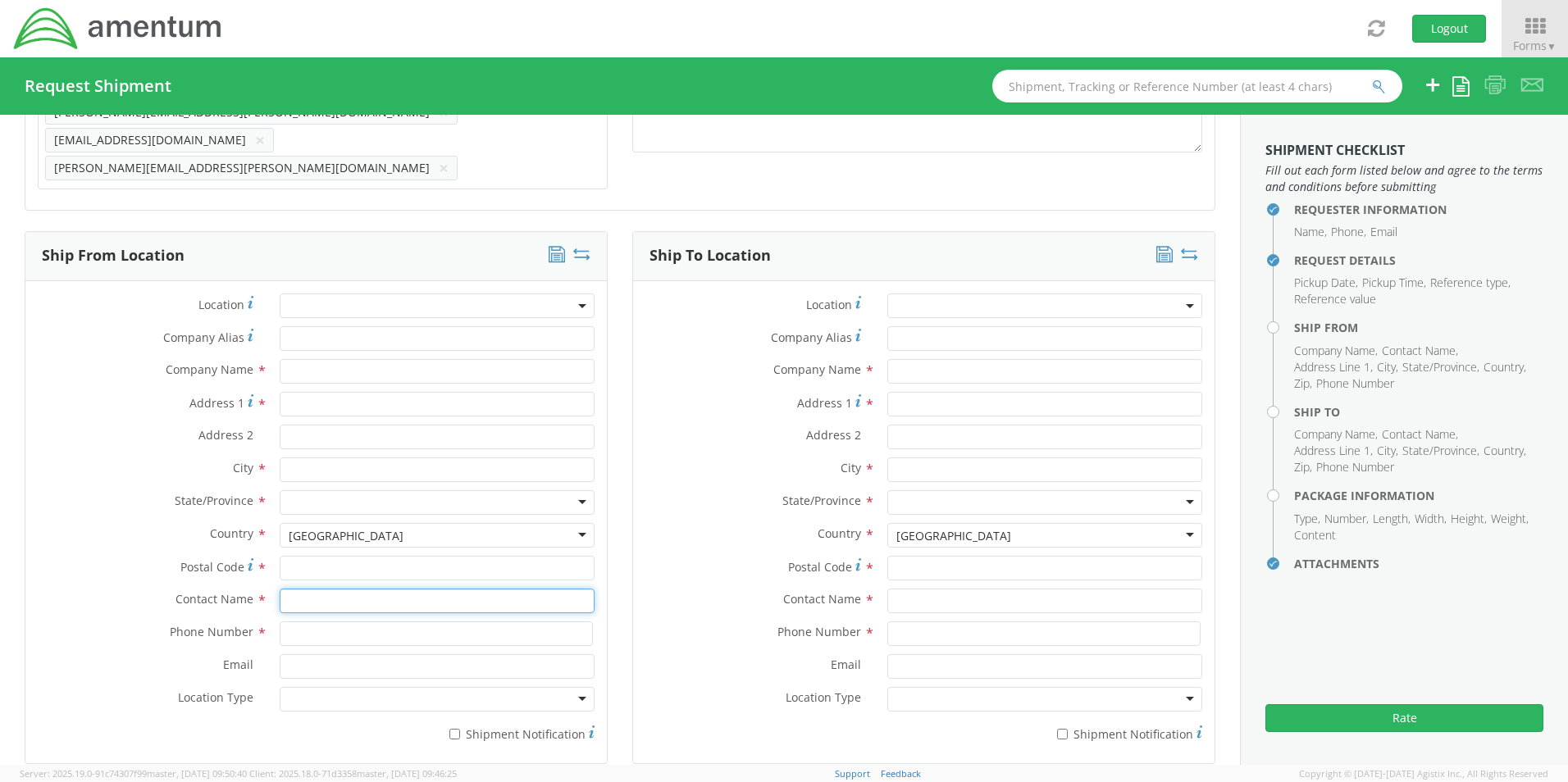
click at [345, 588] on input "text" at bounding box center [437, 600] width 315 height 24
type input "sene"
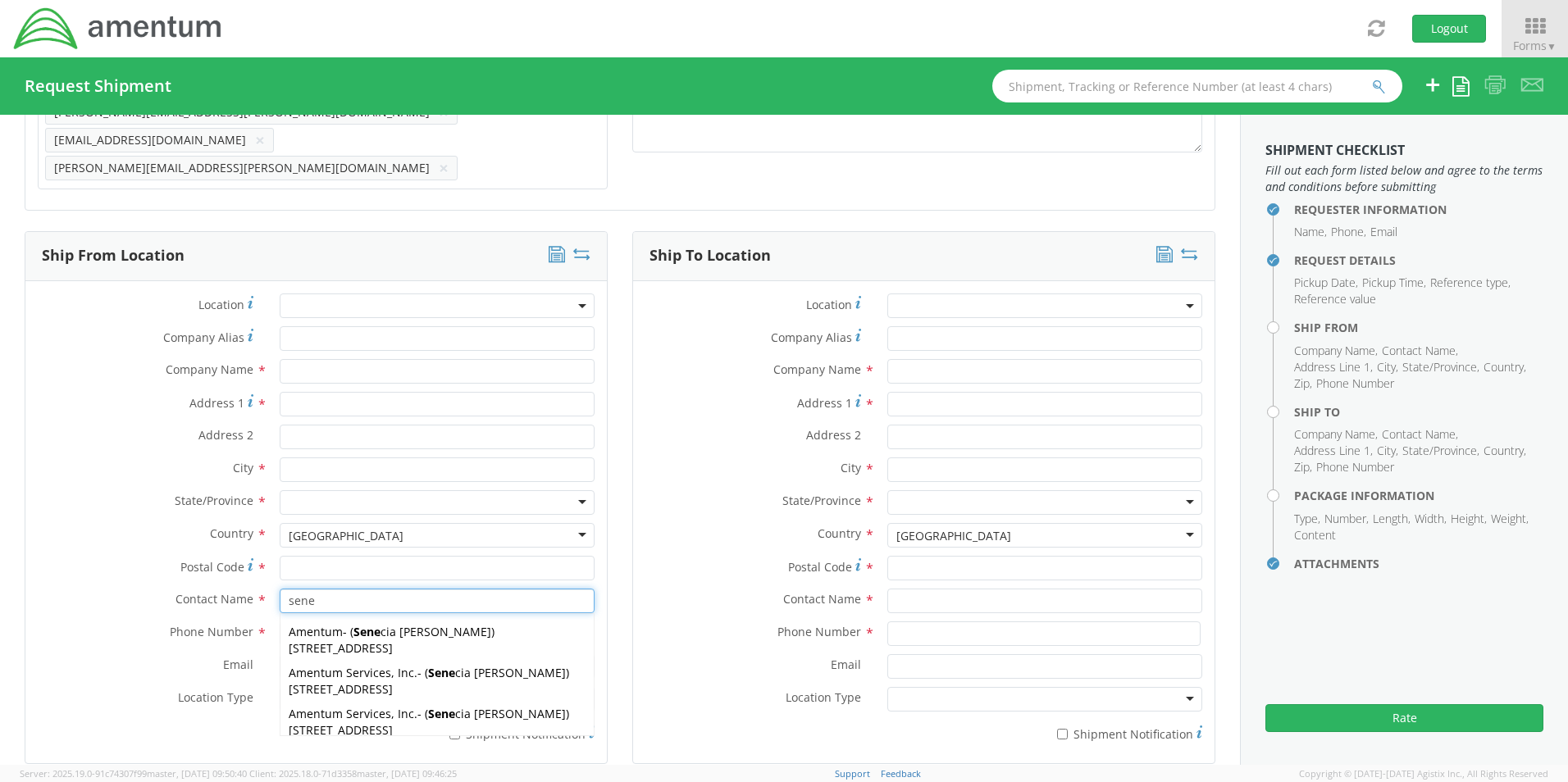
drag, startPoint x: 323, startPoint y: 651, endPoint x: 325, endPoint y: 670, distance: 19.1
click at [326, 661] on div "Amentum Services, Inc. - ( Sene cia Morgan ) 13500 Heritage Parkway, mail room,…" at bounding box center [437, 681] width 313 height 41
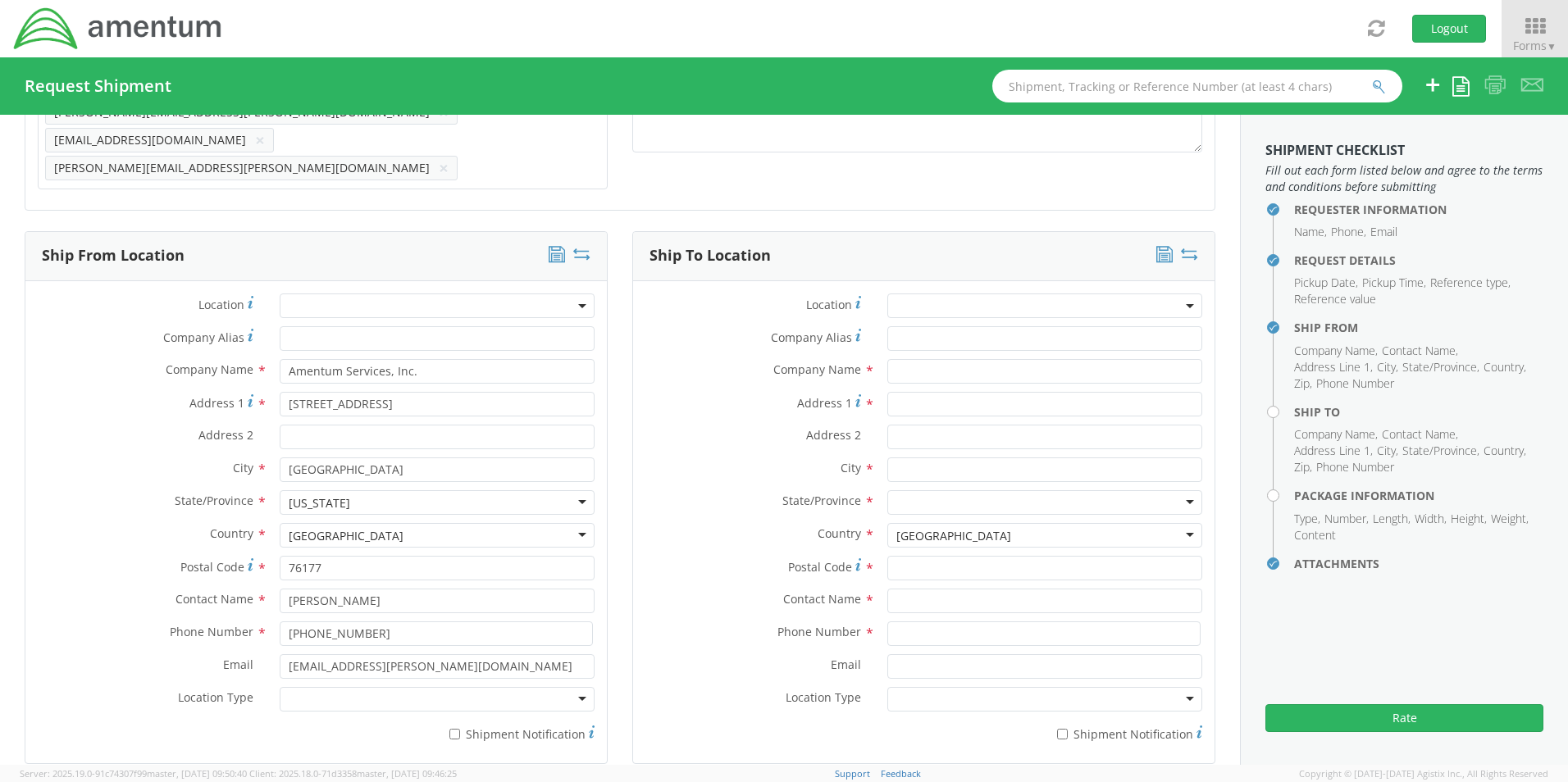
click at [324, 687] on div at bounding box center [437, 699] width 315 height 24
click at [450, 729] on input "* Shipment Notification" at bounding box center [454, 734] width 10 height 10
click at [920, 588] on input "text" at bounding box center [1045, 600] width 315 height 24
paste input "Leonel Urrutia"
click at [910, 359] on input "text" at bounding box center [1045, 371] width 315 height 24
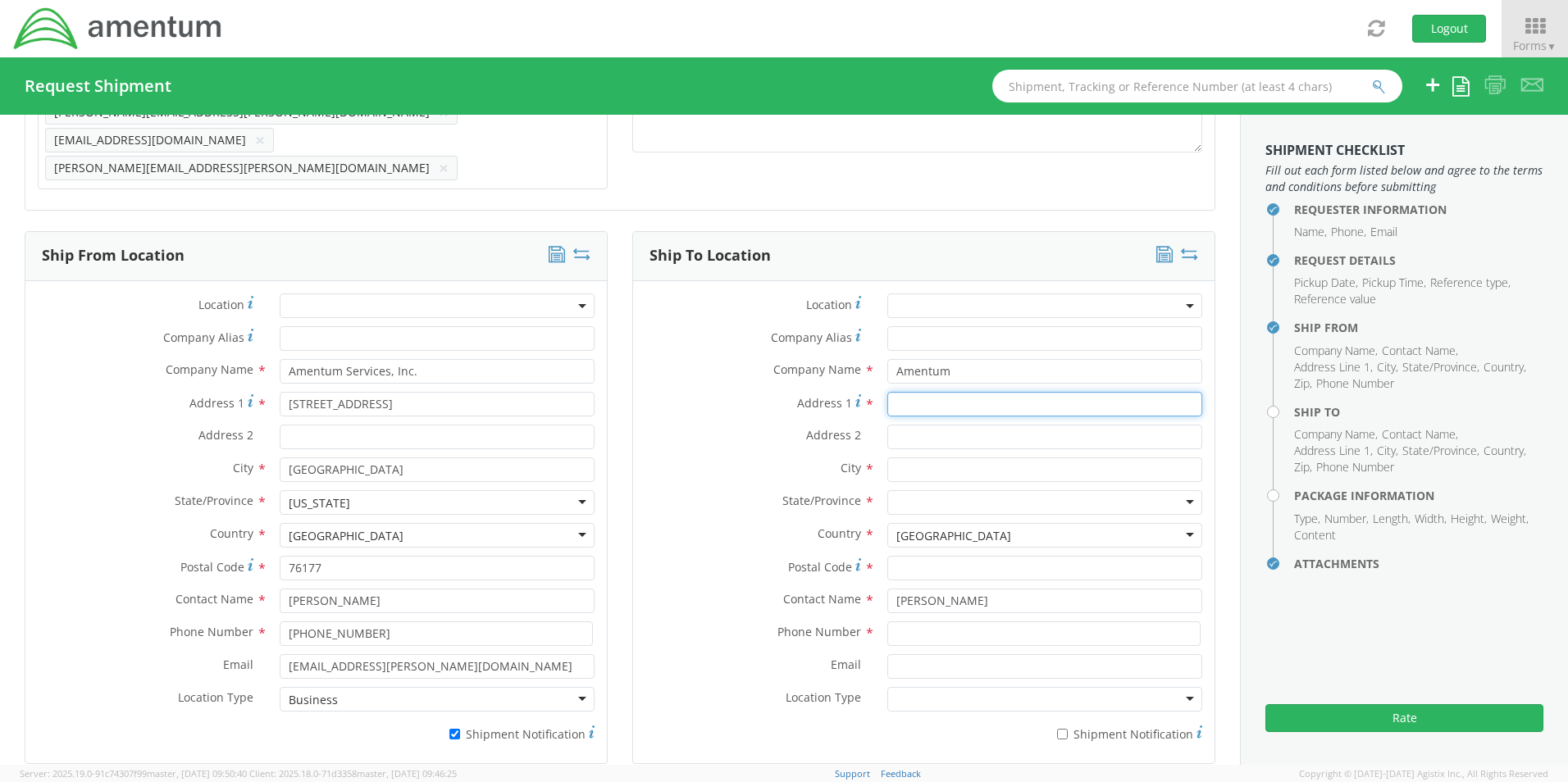
click at [934, 392] on input "Address 1 *" at bounding box center [1045, 404] width 315 height 24
paste input "2551 Dulles View Drive Suite 700"
drag, startPoint x: 1061, startPoint y: 376, endPoint x: 1009, endPoint y: 372, distance: 52.2
click at [1009, 392] on input "2551 Dulles View Drive Suite 700" at bounding box center [1045, 404] width 315 height 24
click at [978, 425] on input "Address 2 *" at bounding box center [1045, 437] width 315 height 24
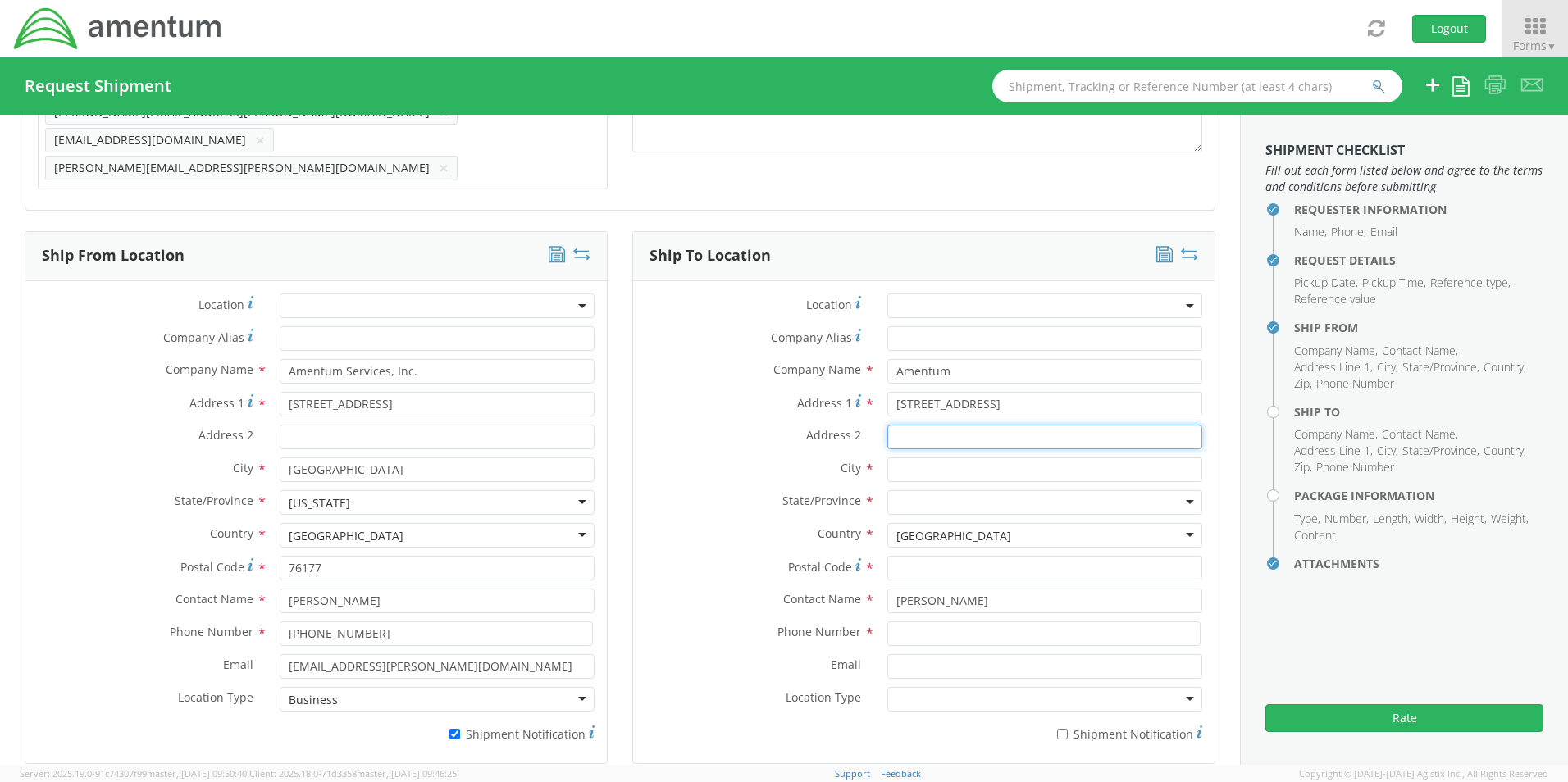
paste input "Suite 700"
click at [1058, 392] on input "2551 Dulles View Drive Suite 700" at bounding box center [1045, 404] width 315 height 24
click at [923, 457] on input "text" at bounding box center [1045, 469] width 315 height 24
click at [911, 457] on input "text" at bounding box center [1045, 469] width 315 height 24
paste input "Herndon"
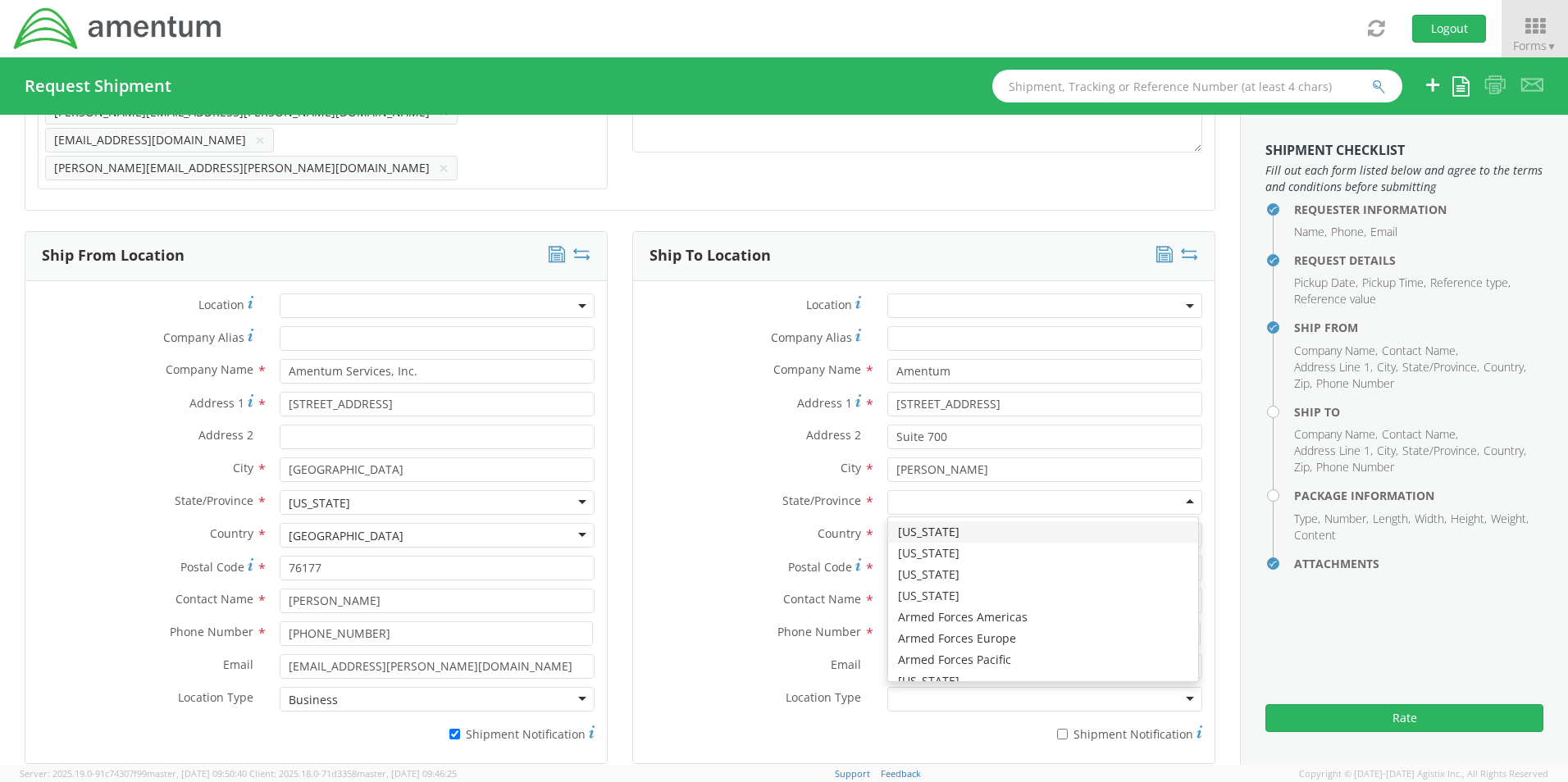
click at [899, 491] on div at bounding box center [1045, 503] width 315 height 24
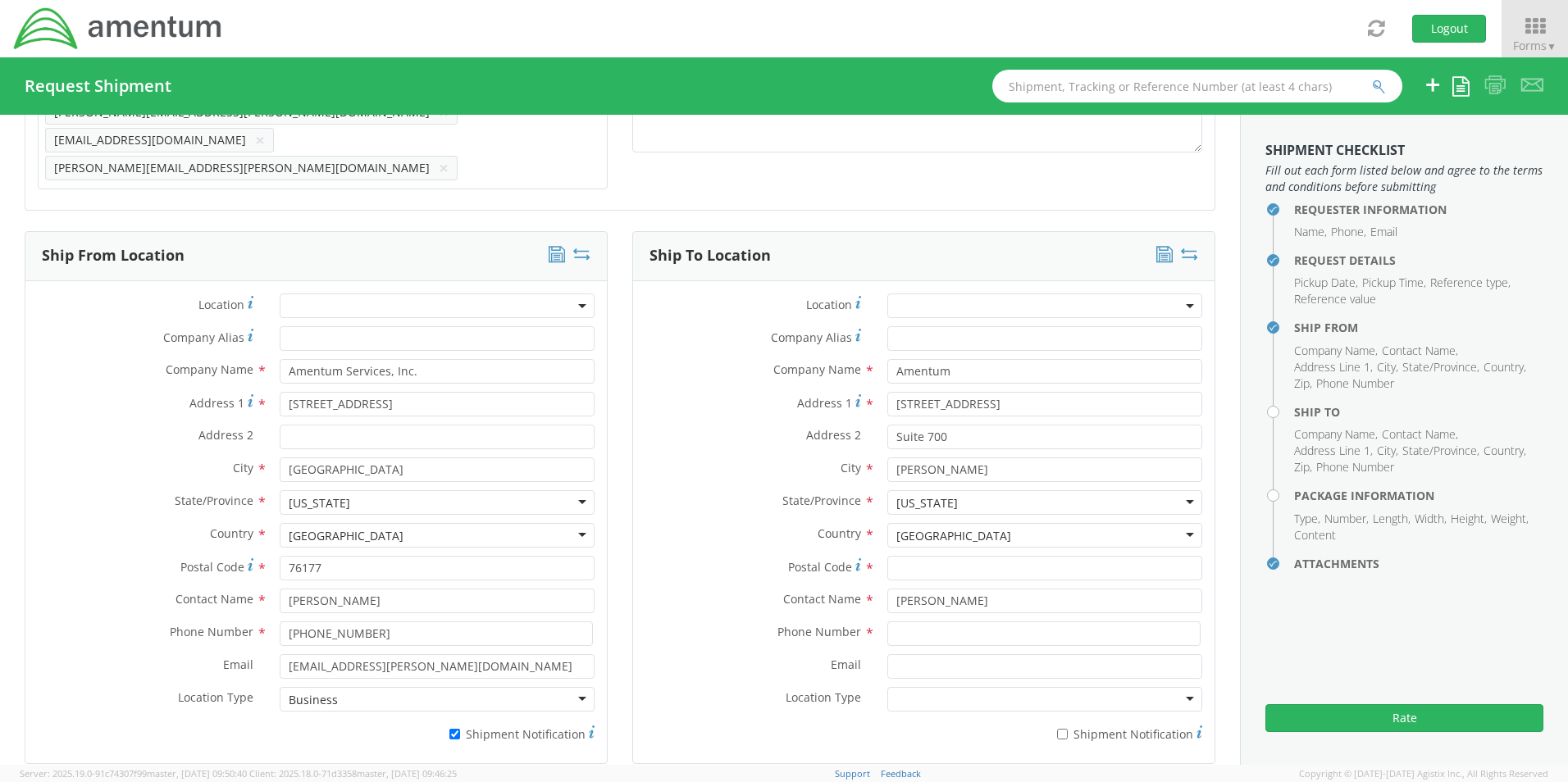
scroll to position [0, 0]
click at [941, 556] on input "Postal Code *" at bounding box center [1045, 568] width 315 height 24
paste input "20171"
click at [918, 622] on input at bounding box center [1044, 634] width 313 height 24
paste input "571-347-9507"
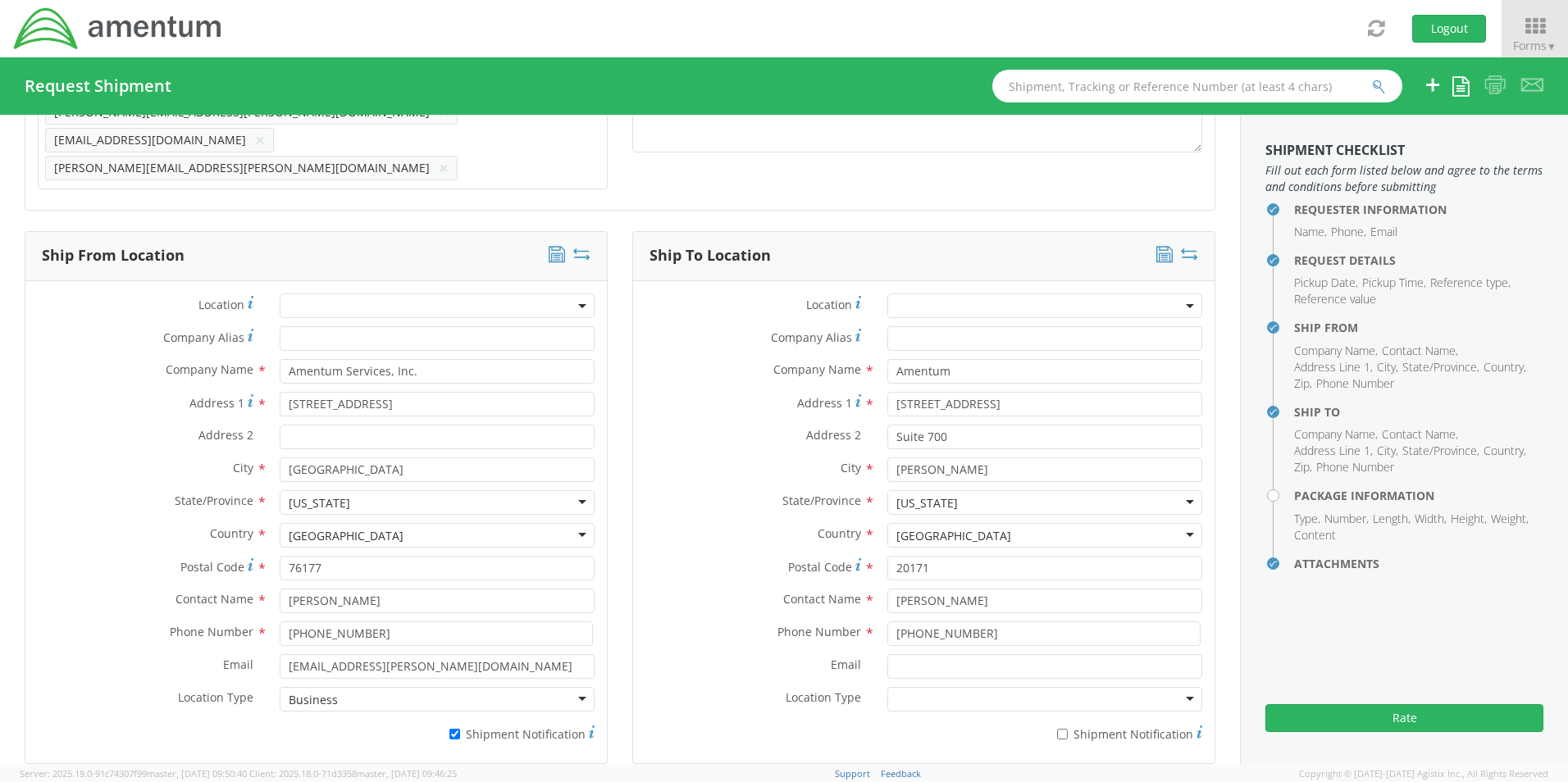
click at [939, 654] on div "Email *" at bounding box center [924, 670] width 581 height 33
click at [918, 654] on input "Email *" at bounding box center [1045, 667] width 315 height 24
paste input "Leonel.Urrutia@amentum.com"
click at [1059, 729] on input "* Shipment Notification" at bounding box center [1061, 734] width 10 height 10
drag, startPoint x: 900, startPoint y: 668, endPoint x: 897, endPoint y: 684, distance: 16.3
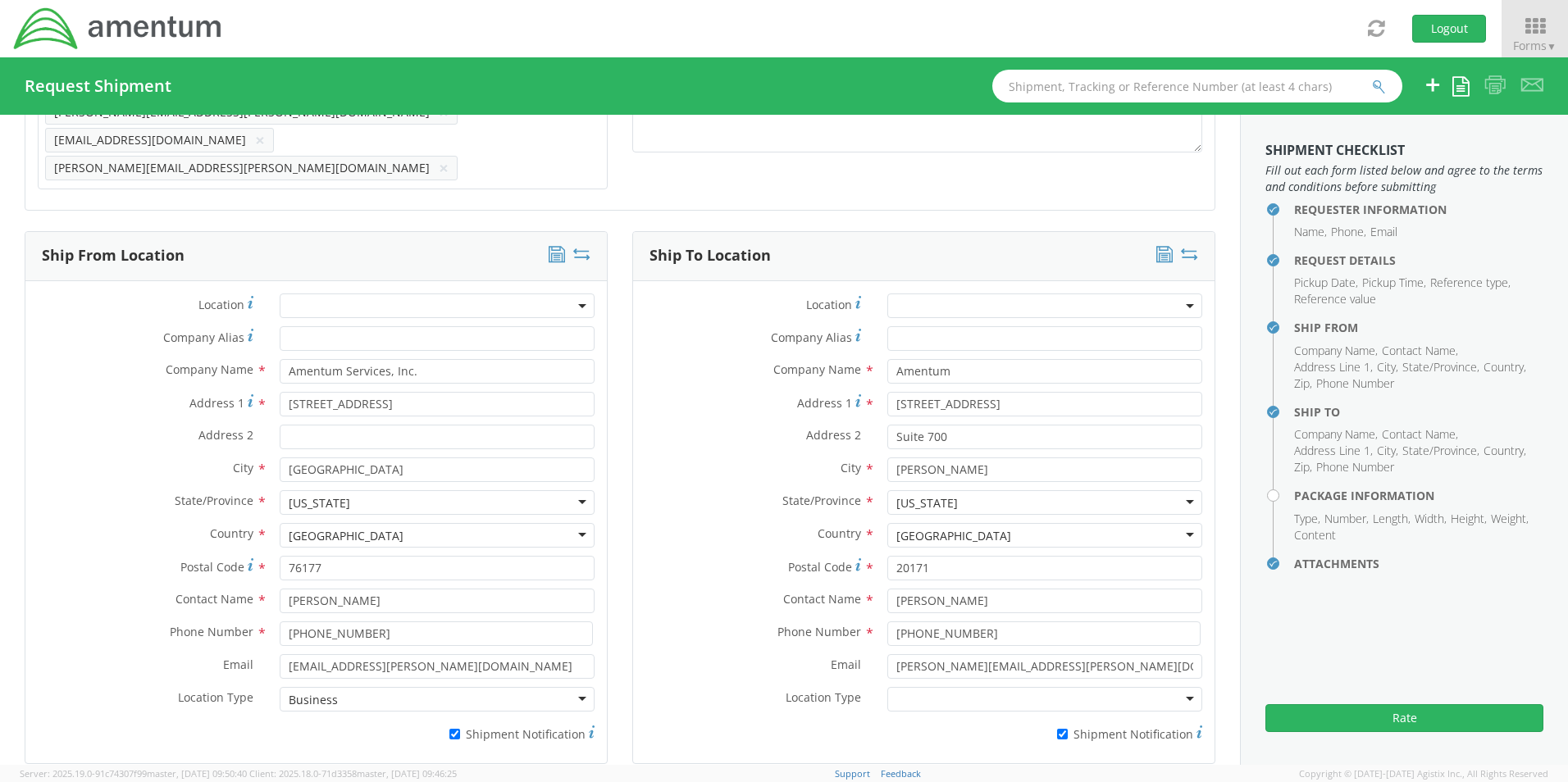
click at [899, 687] on div at bounding box center [1045, 699] width 315 height 24
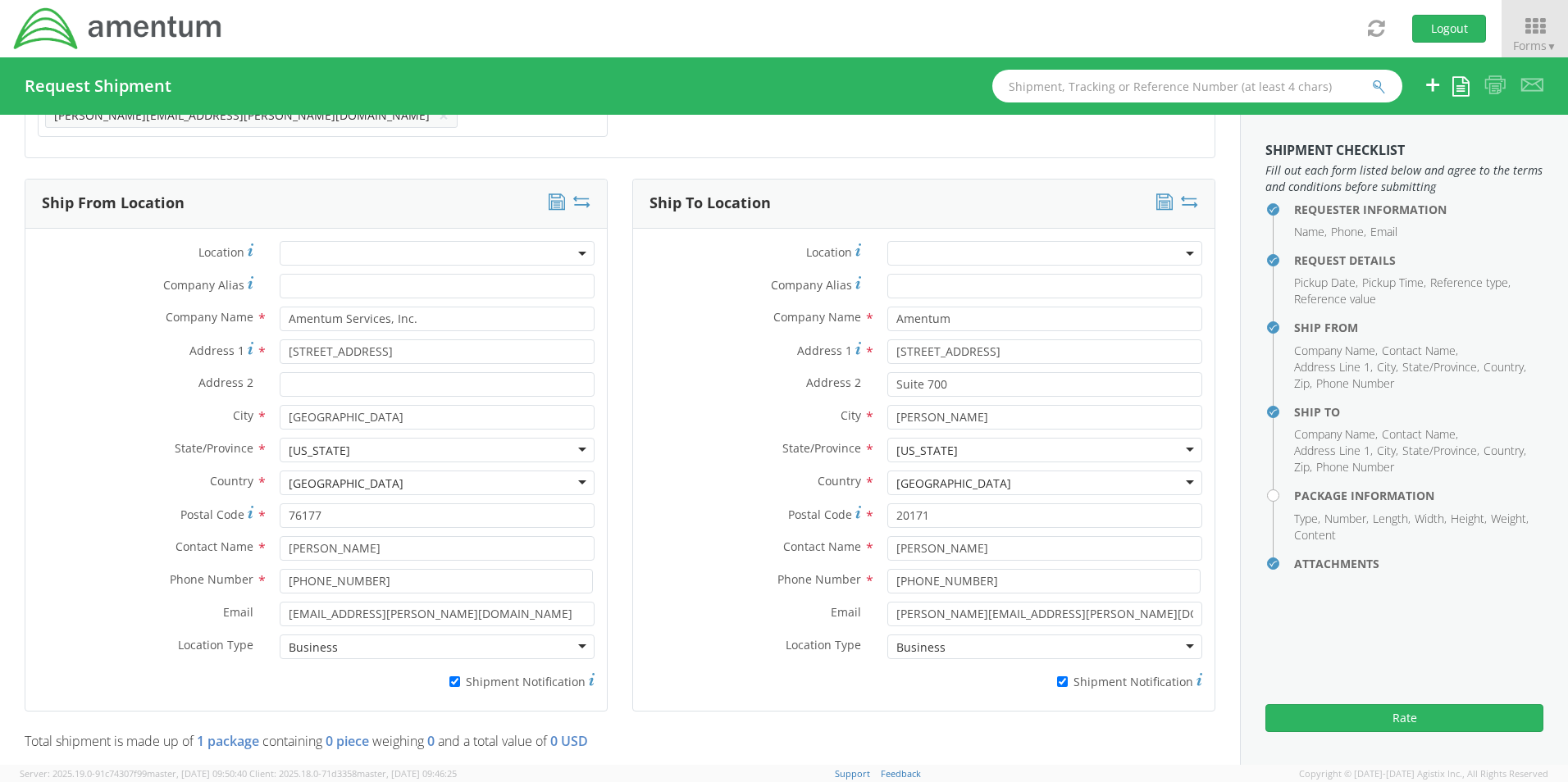
scroll to position [1028, 0]
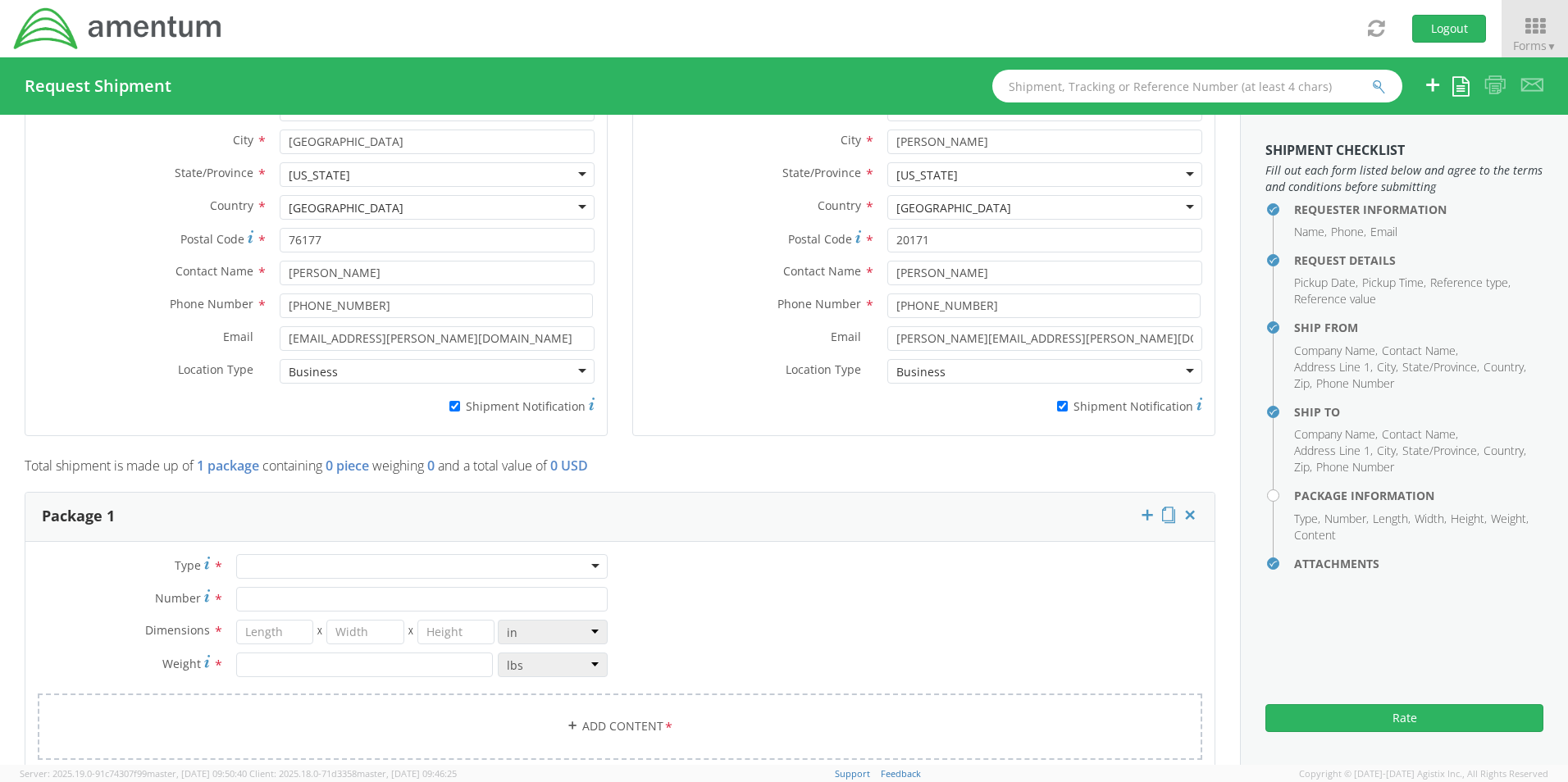
click at [264, 554] on div at bounding box center [422, 566] width 372 height 24
click at [287, 587] on input "Number *" at bounding box center [422, 600] width 372 height 24
click at [595, 698] on link "Add Content *" at bounding box center [620, 726] width 1165 height 66
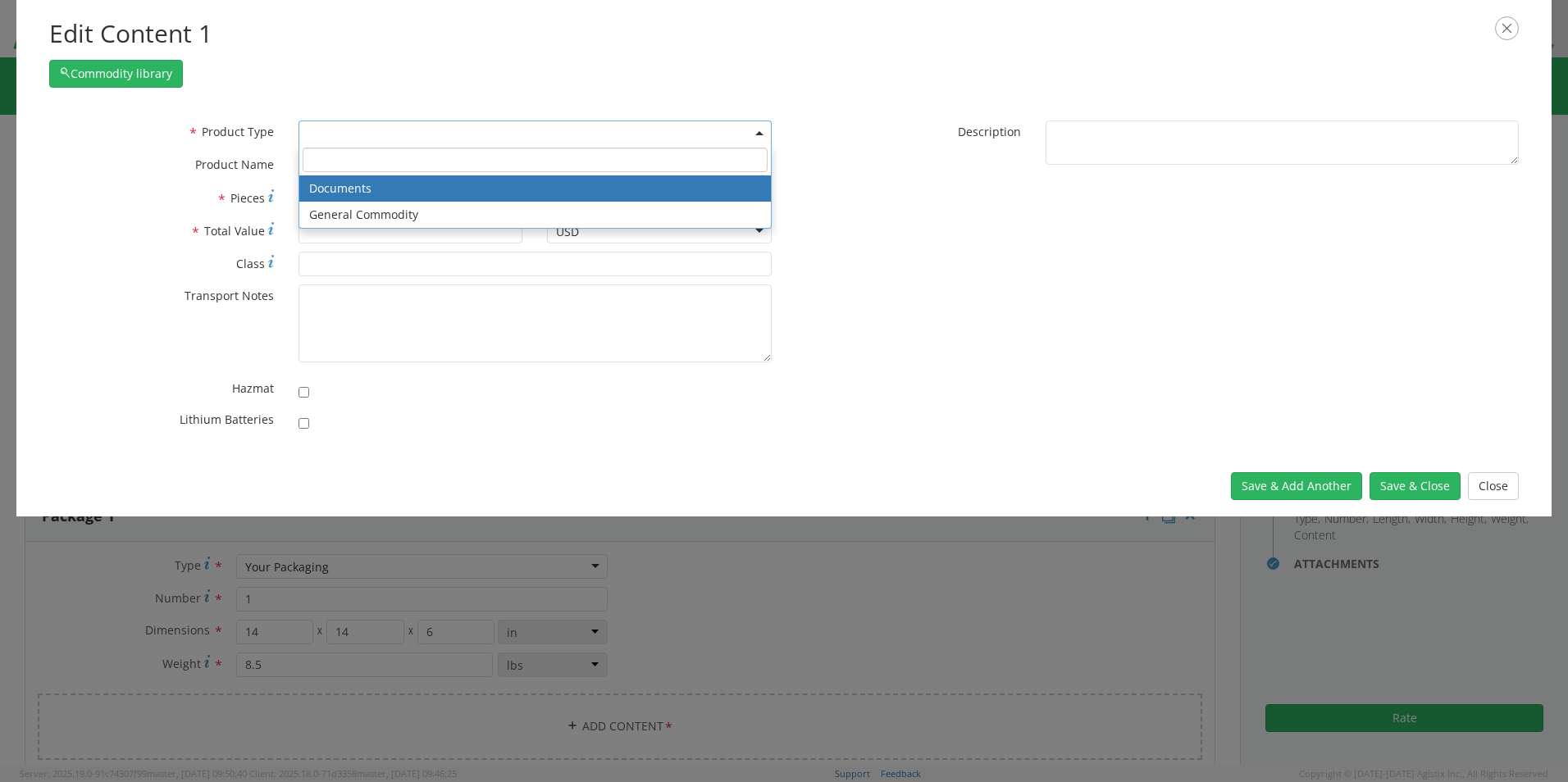
click at [341, 126] on span at bounding box center [535, 132] width 473 height 24
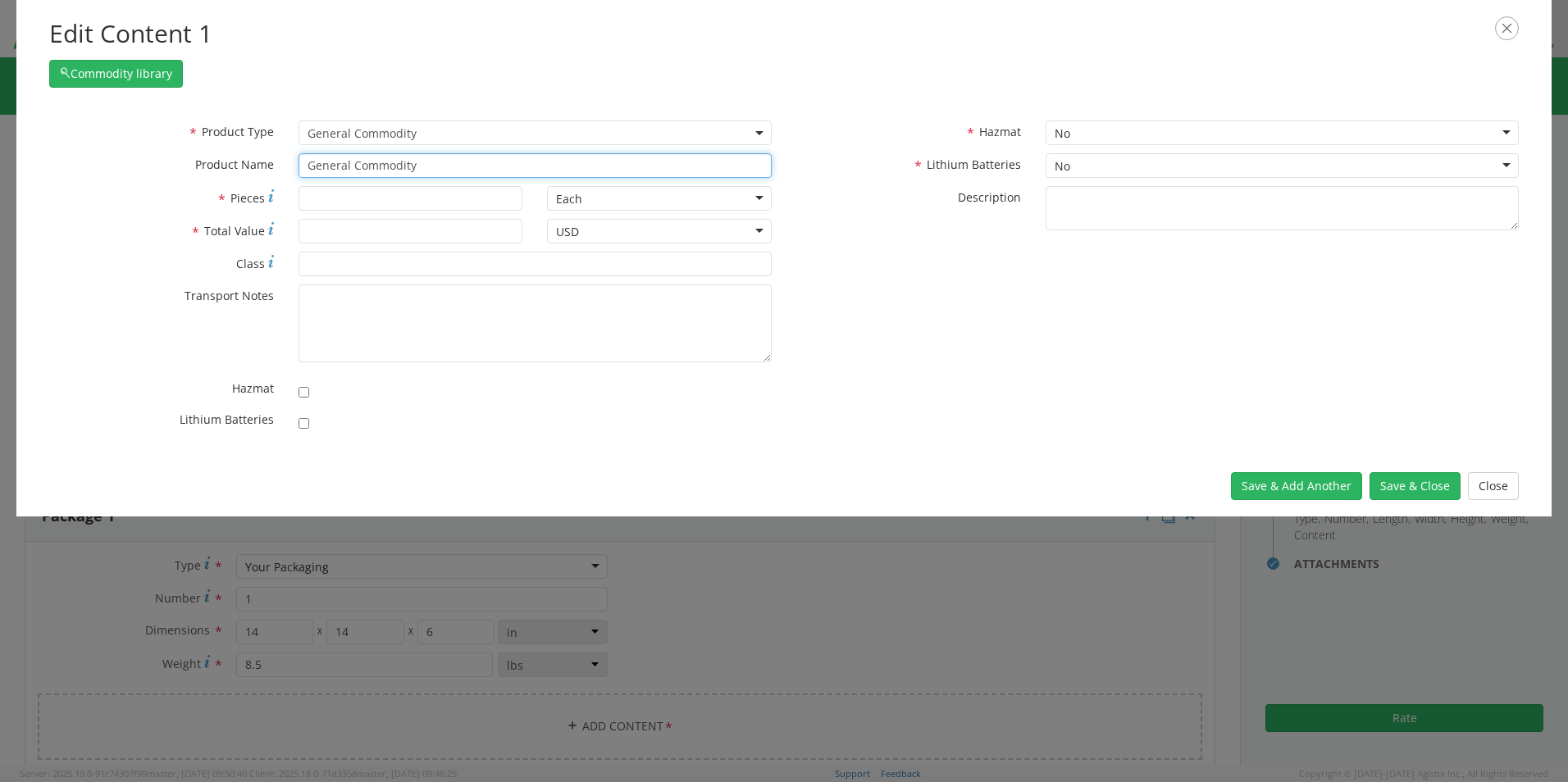
drag, startPoint x: 433, startPoint y: 165, endPoint x: 250, endPoint y: 161, distance: 183.0
click at [253, 161] on div "* Product Name General Commodity unable to find any results that match the curr…" at bounding box center [411, 166] width 747 height 24
paste input "Laptops Dell – CORP005593 service tag 68L9XC3 Dell – CORP016360 service tag JGO…"
click at [452, 165] on input "Laptops Dell – CORP005593 service tag 68L9XC3 Dell – CORP016360 service tag JGO…" at bounding box center [535, 166] width 473 height 24
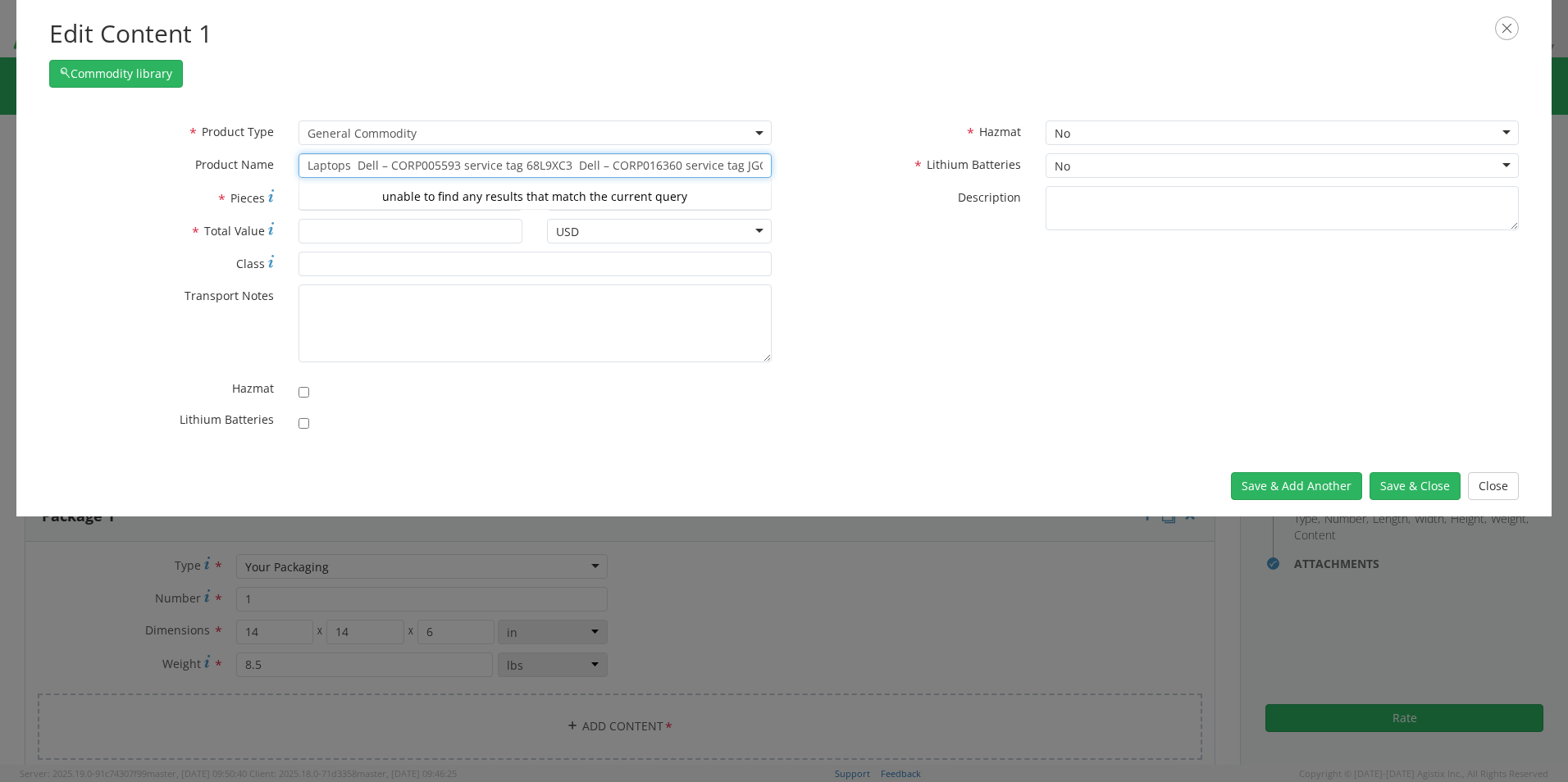
scroll to position [0, 24]
drag, startPoint x: 358, startPoint y: 163, endPoint x: 811, endPoint y: 167, distance: 453.0
click at [811, 167] on div "* Product Type Documents General Commodity General Commodity * Product Name Lap…" at bounding box center [784, 279] width 1494 height 319
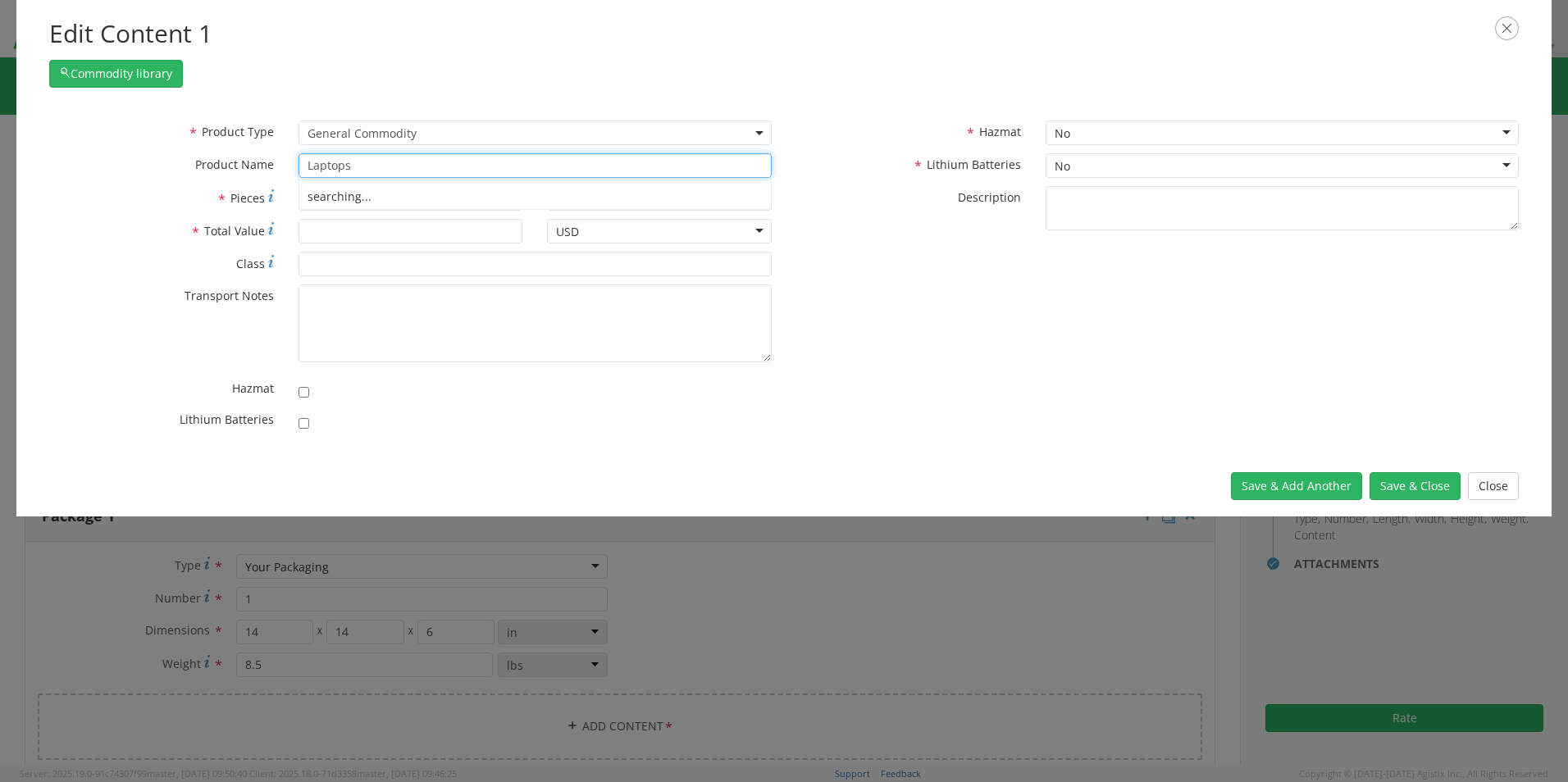
scroll to position [0, 0]
click at [307, 427] on input "checkbox" at bounding box center [304, 423] width 10 height 10
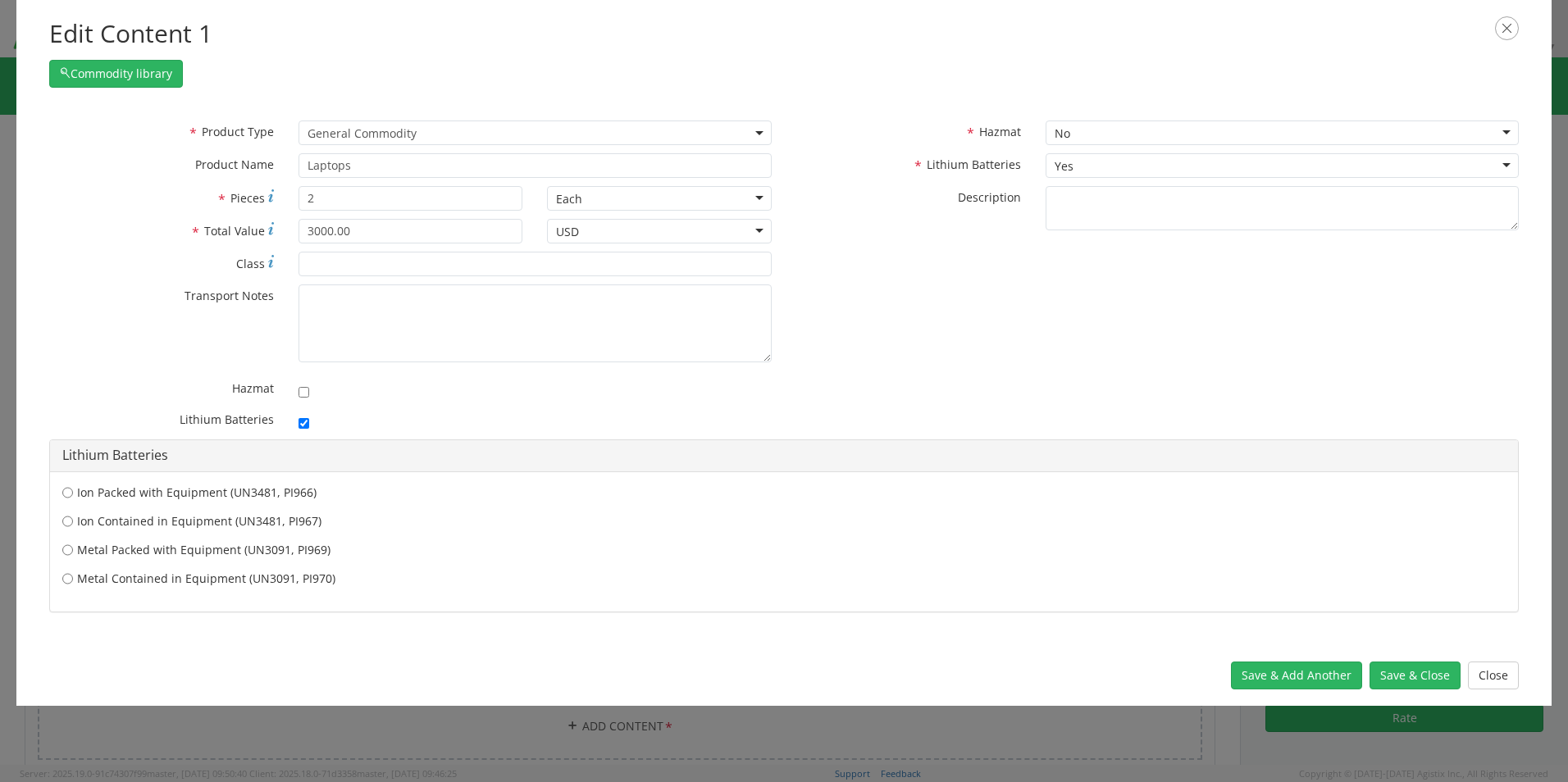
click at [142, 518] on label "Ion Contained in Equipment (UN3481, PI967)" at bounding box center [784, 521] width 1443 height 17
click at [73, 518] on input "Ion Contained in Equipment (UN3481, PI967)" at bounding box center [67, 521] width 10 height 17
click at [1389, 677] on button "Save & Close" at bounding box center [1415, 676] width 91 height 28
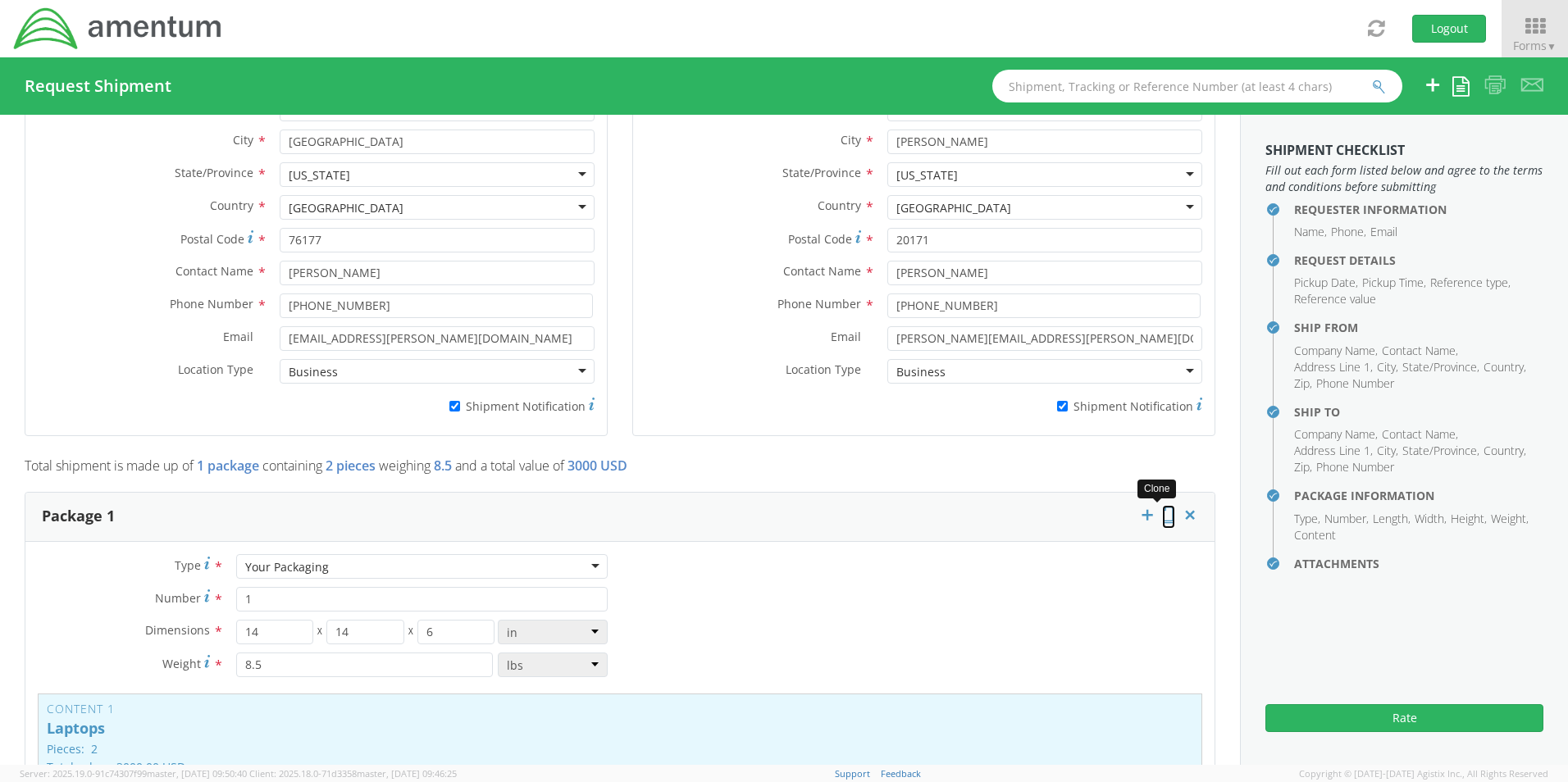
click at [1162, 506] on icon at bounding box center [1169, 515] width 13 height 17
click at [312, 747] on div "Content 1 Laptops Pieces: 2 Total value: 3000.00 USD HAZMAT" at bounding box center [620, 738] width 1165 height 89
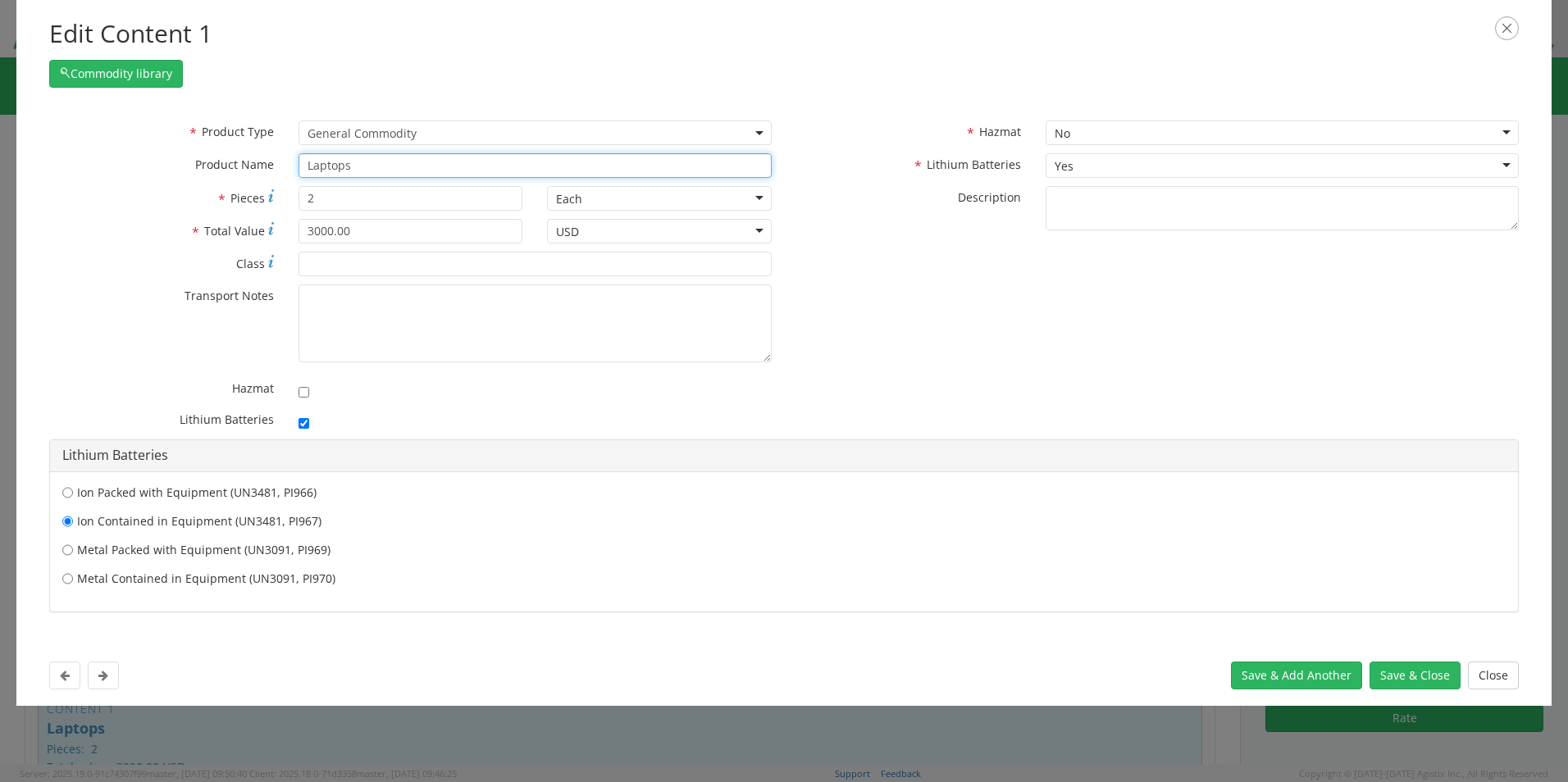
click at [376, 157] on input "Laptops" at bounding box center [535, 166] width 473 height 24
paste input "Dell – CORP005593 service tag 68L9XC3 Dell – CORP016360 service tag JGOLYY3"
click at [453, 167] on input "Laptops Dell – CORP005593 service tag 68L9XC3 Dell – CORP016360 service tag JGO…" at bounding box center [535, 166] width 473 height 24
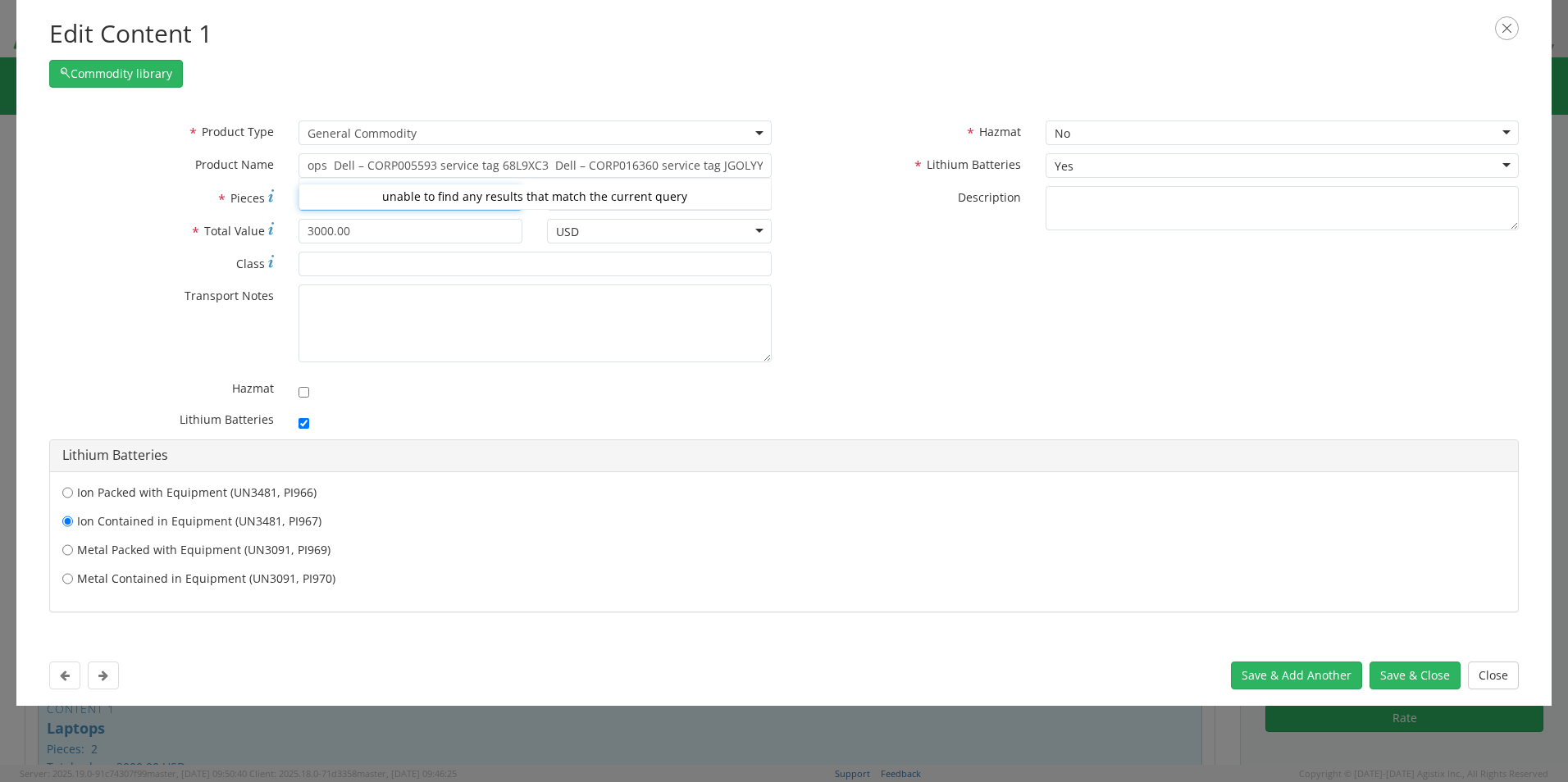
scroll to position [0, 0]
click at [1390, 682] on button "Save & Close" at bounding box center [1415, 676] width 91 height 28
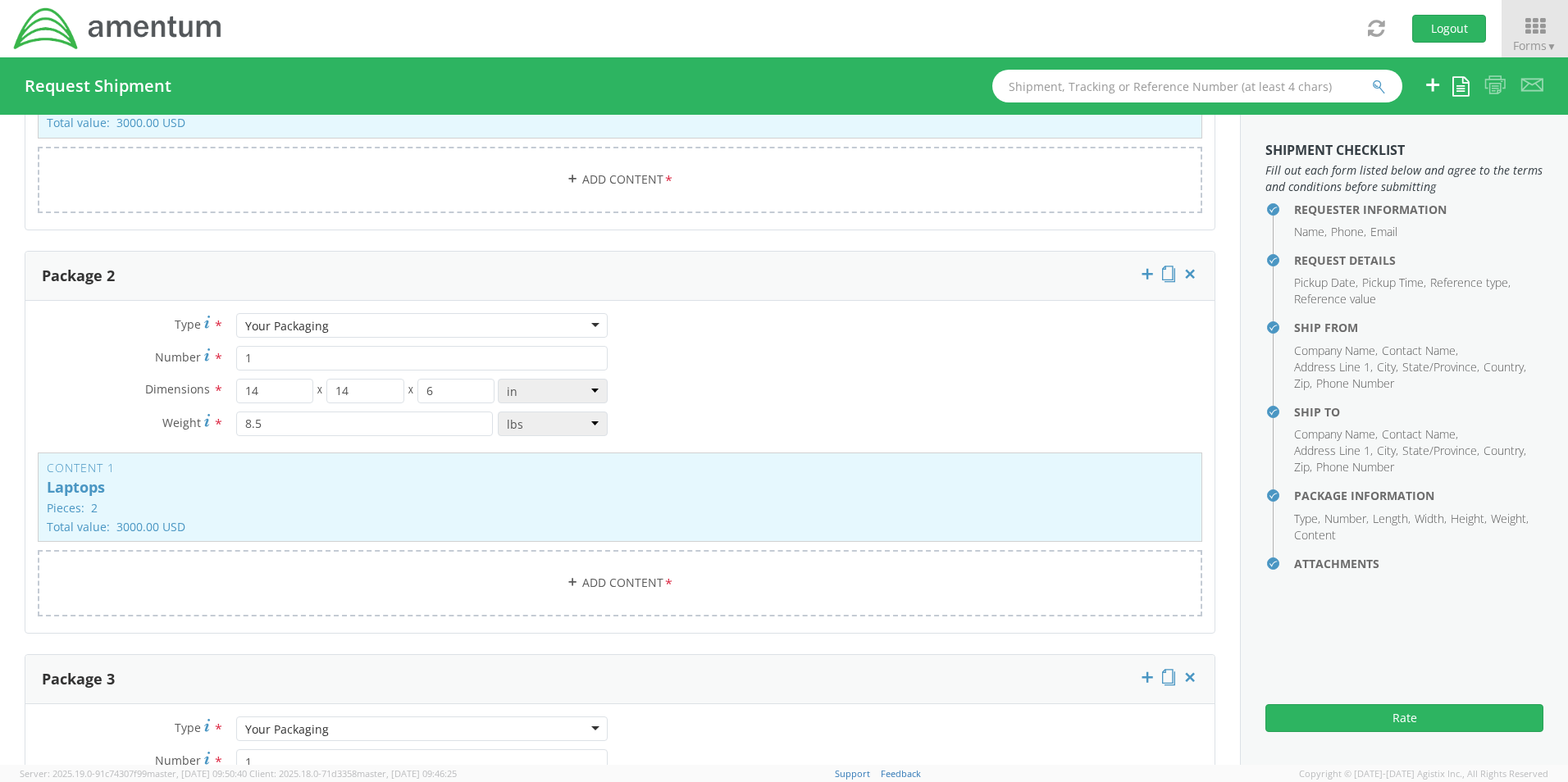
scroll to position [1683, 0]
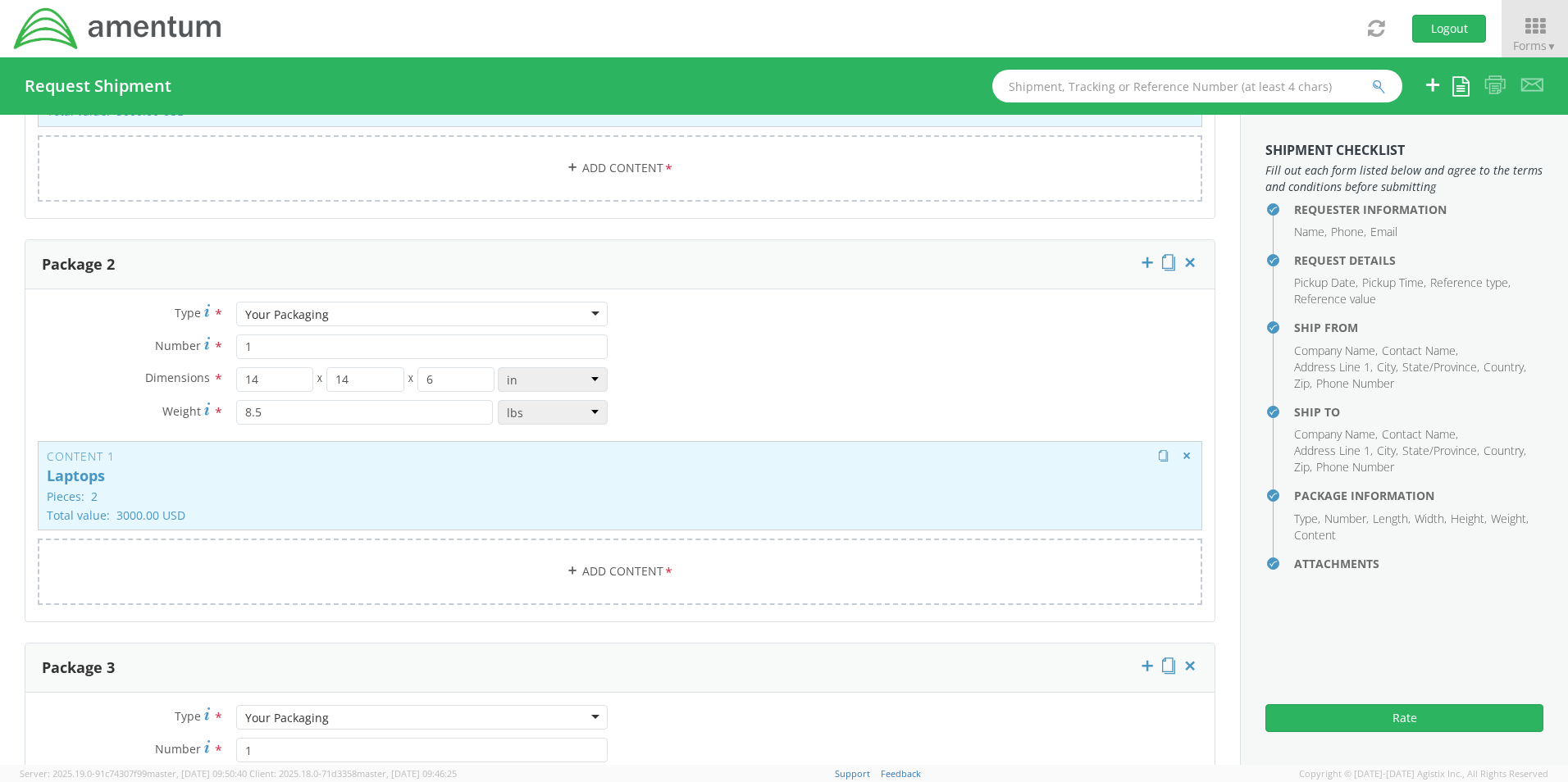
click at [241, 468] on p "Laptops" at bounding box center [619, 477] width 1146 height 17
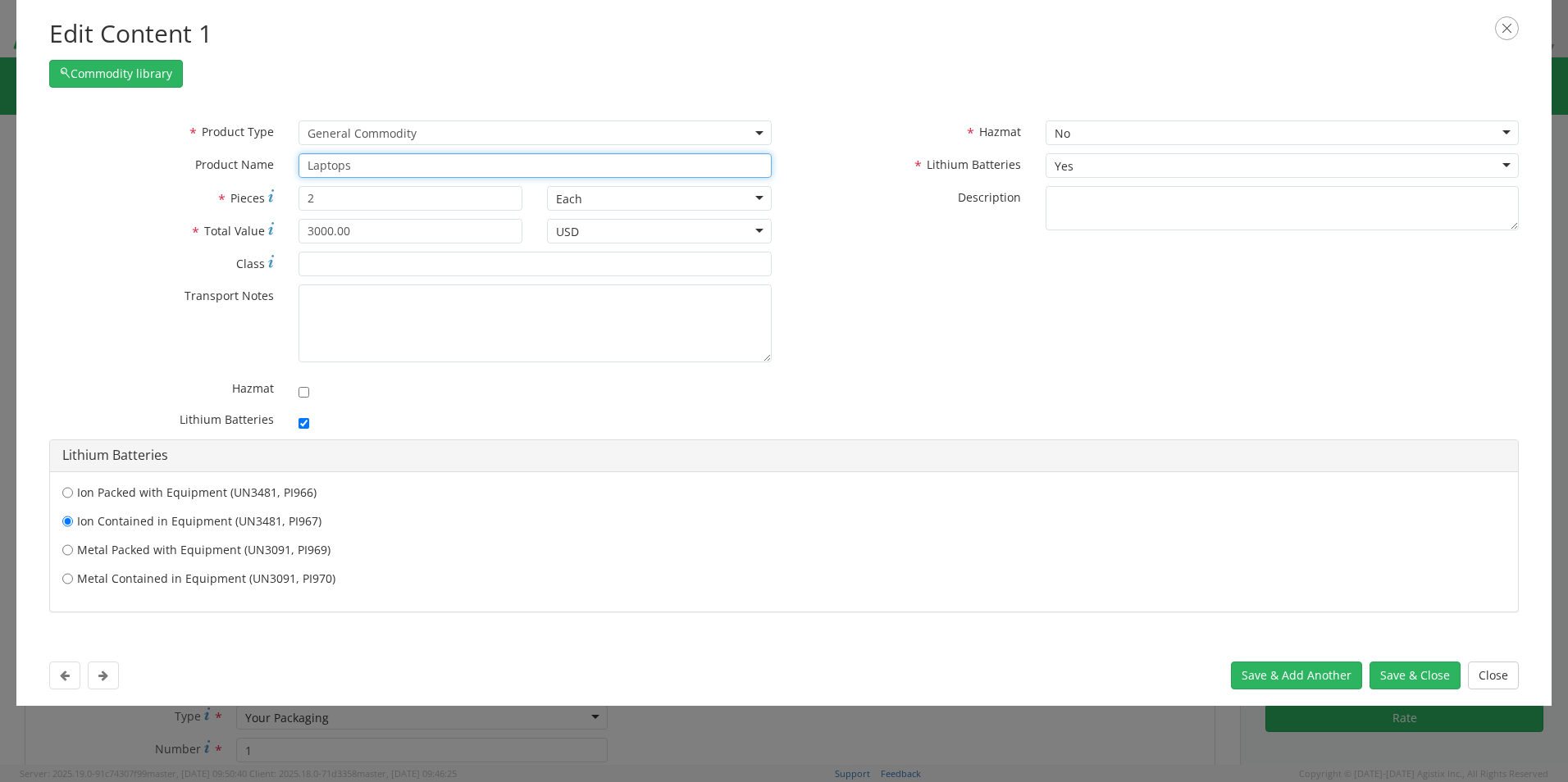
click at [358, 162] on input "Laptops" at bounding box center [535, 166] width 473 height 24
paste input "Dell – CORP026797 service tag 5VXJ014 Dell – CORP005603 service tag 28L9XC3"
click at [1413, 671] on button "Save & Close" at bounding box center [1415, 676] width 91 height 28
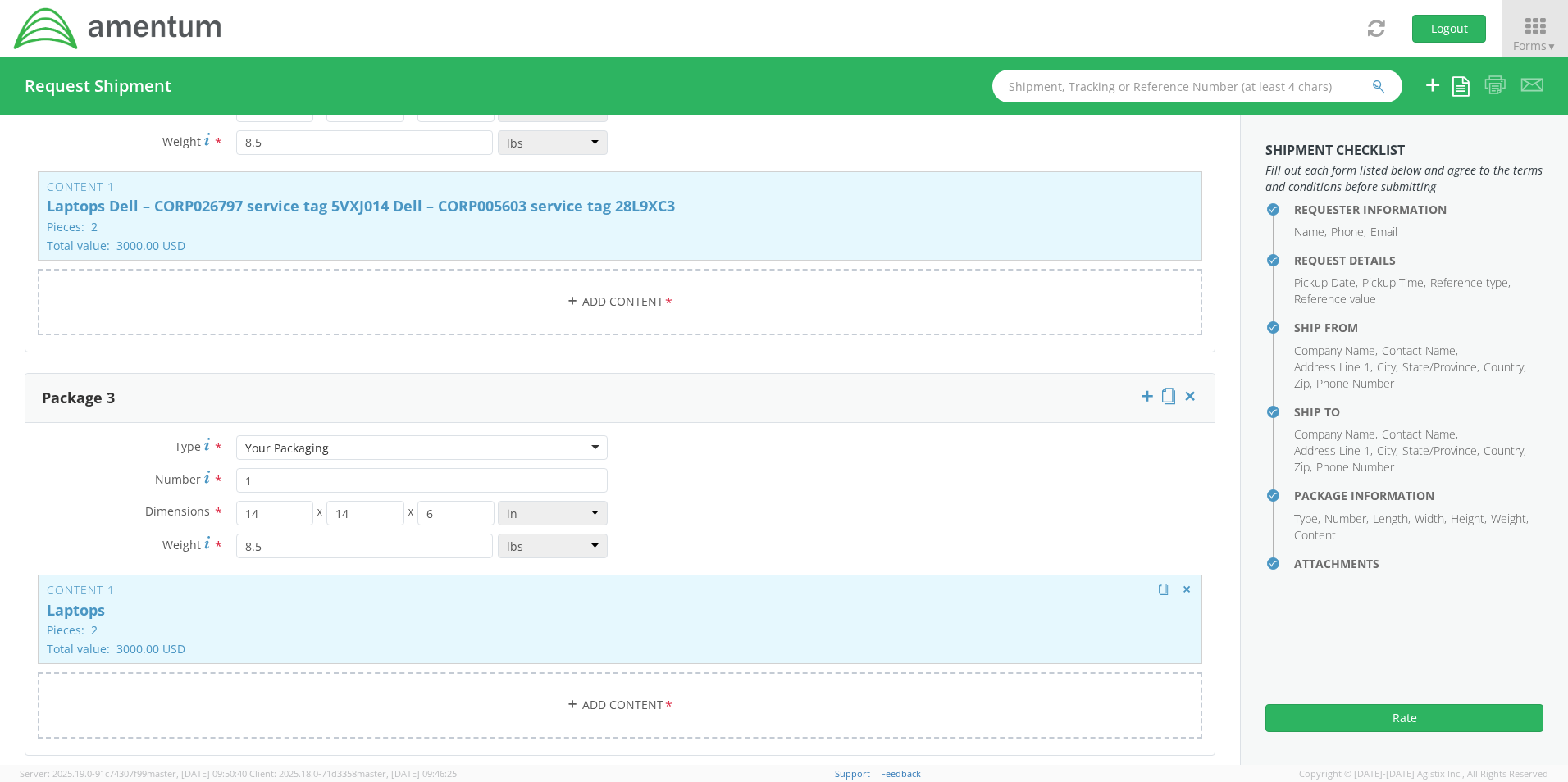
scroll to position [2012, 0]
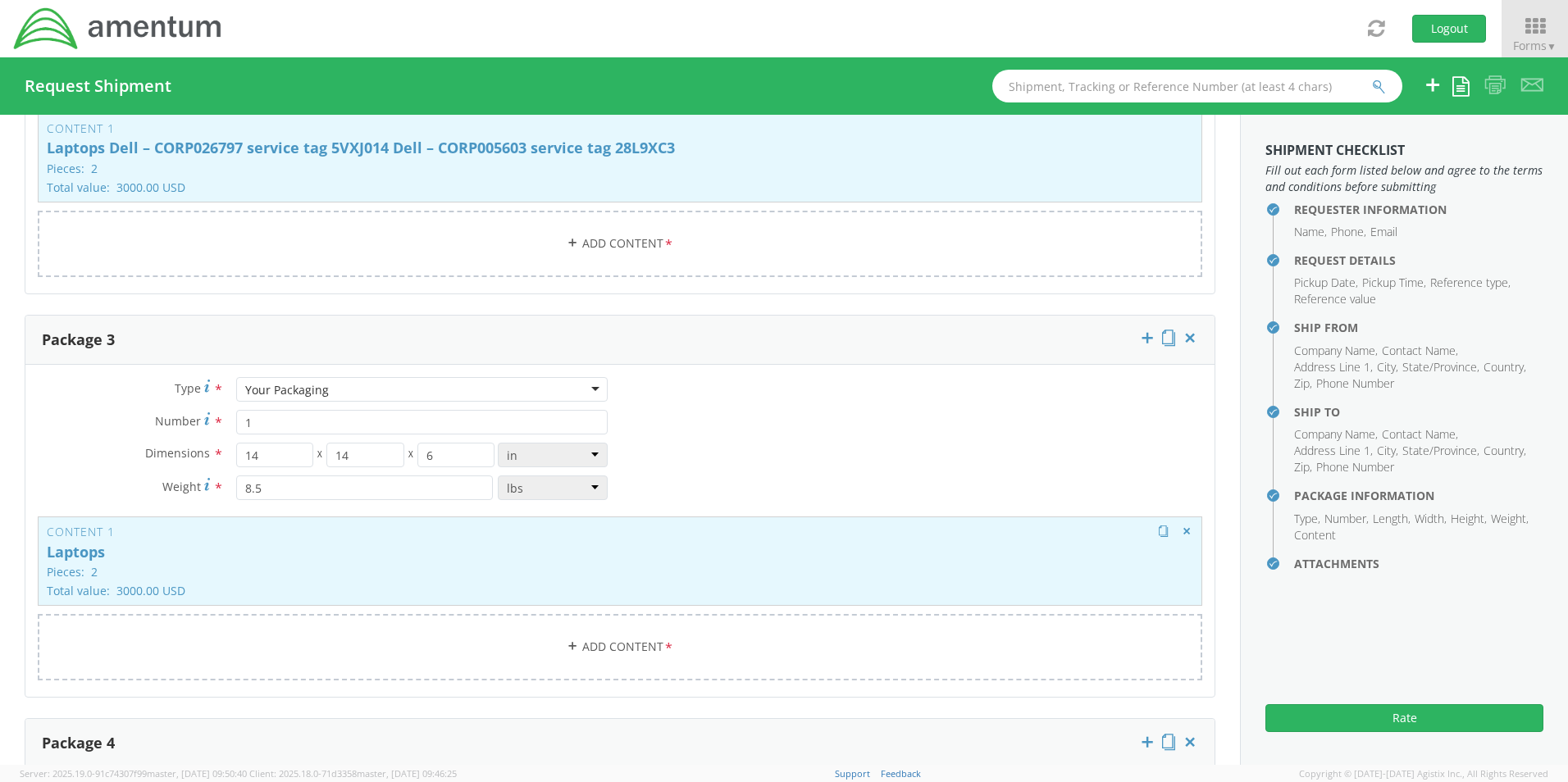
click at [255, 545] on p "Laptops" at bounding box center [619, 553] width 1146 height 17
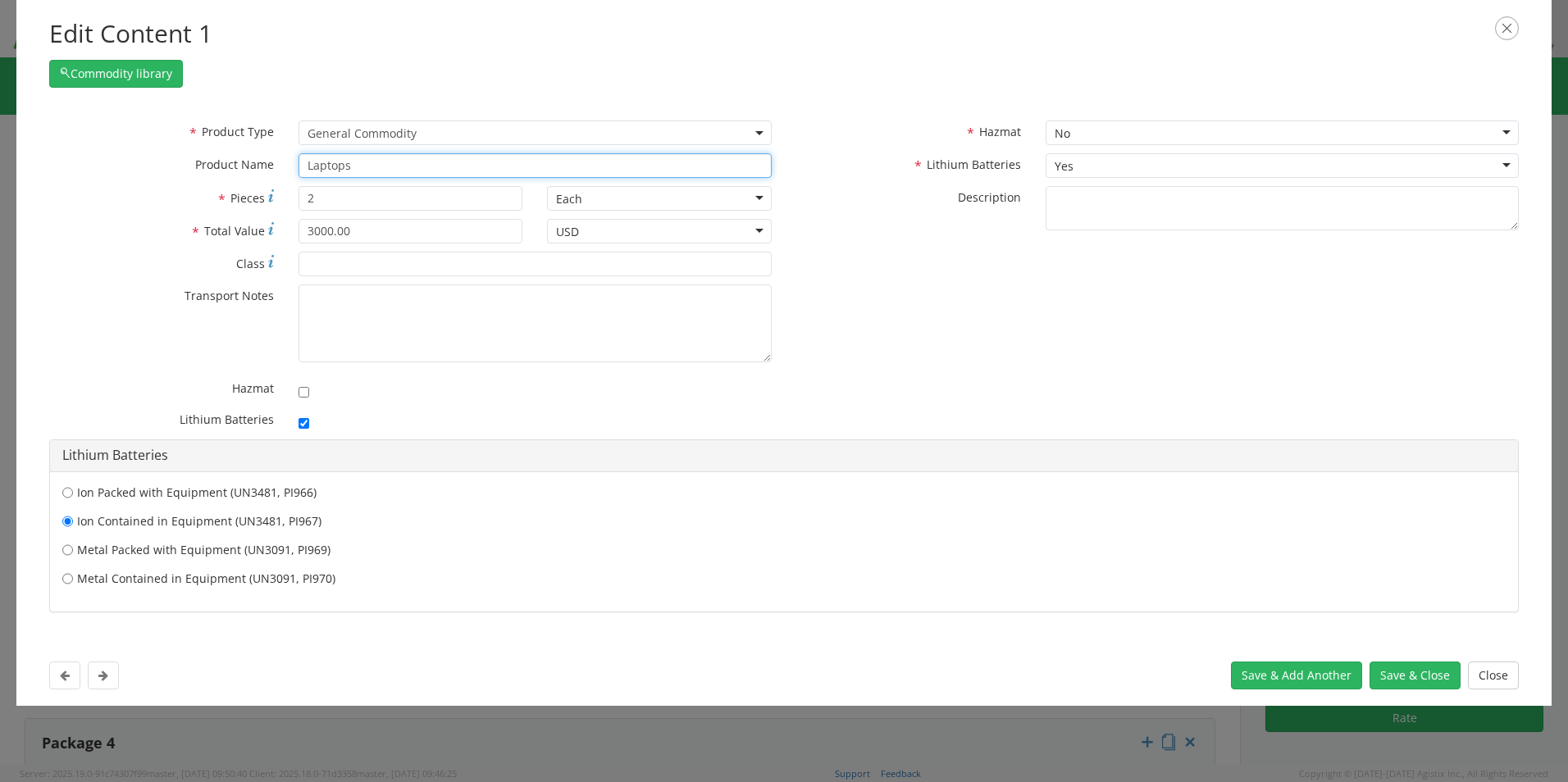
click at [369, 166] on input "Laptops" at bounding box center [535, 166] width 473 height 24
paste input "Dell – CORP005589 service tag 5FR8CX3 Dell – CORP015979 service tag GSPS9Z3"
drag, startPoint x: 500, startPoint y: 165, endPoint x: 607, endPoint y: 183, distance: 108.5
click at [501, 165] on input "Laptops Dell – CORP005589 service tag 5FR8CX3 Dell – CORP015979 service tag GSP…" at bounding box center [535, 166] width 473 height 24
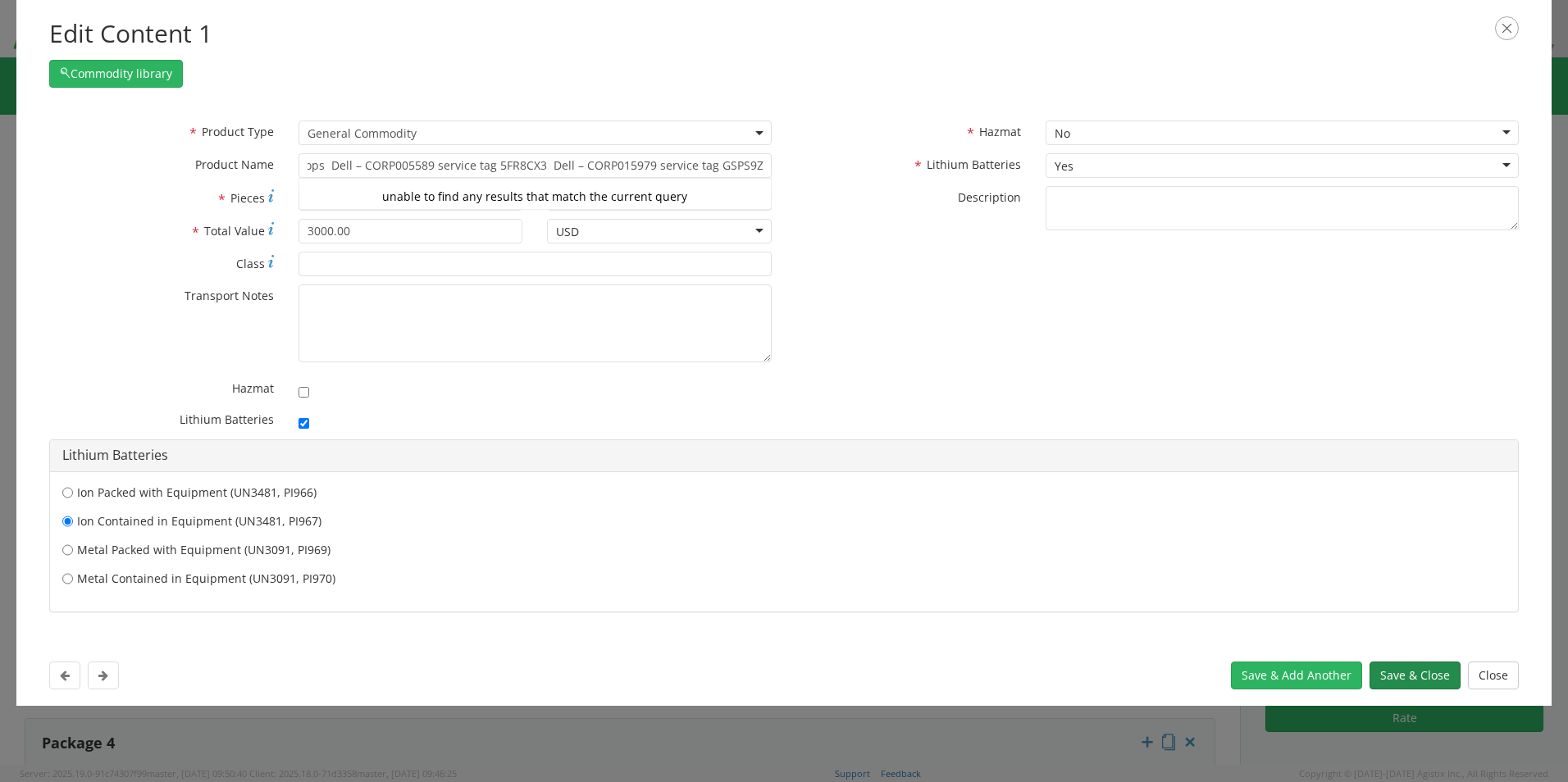
scroll to position [0, 0]
click at [1400, 669] on button "Save & Close" at bounding box center [1415, 676] width 91 height 28
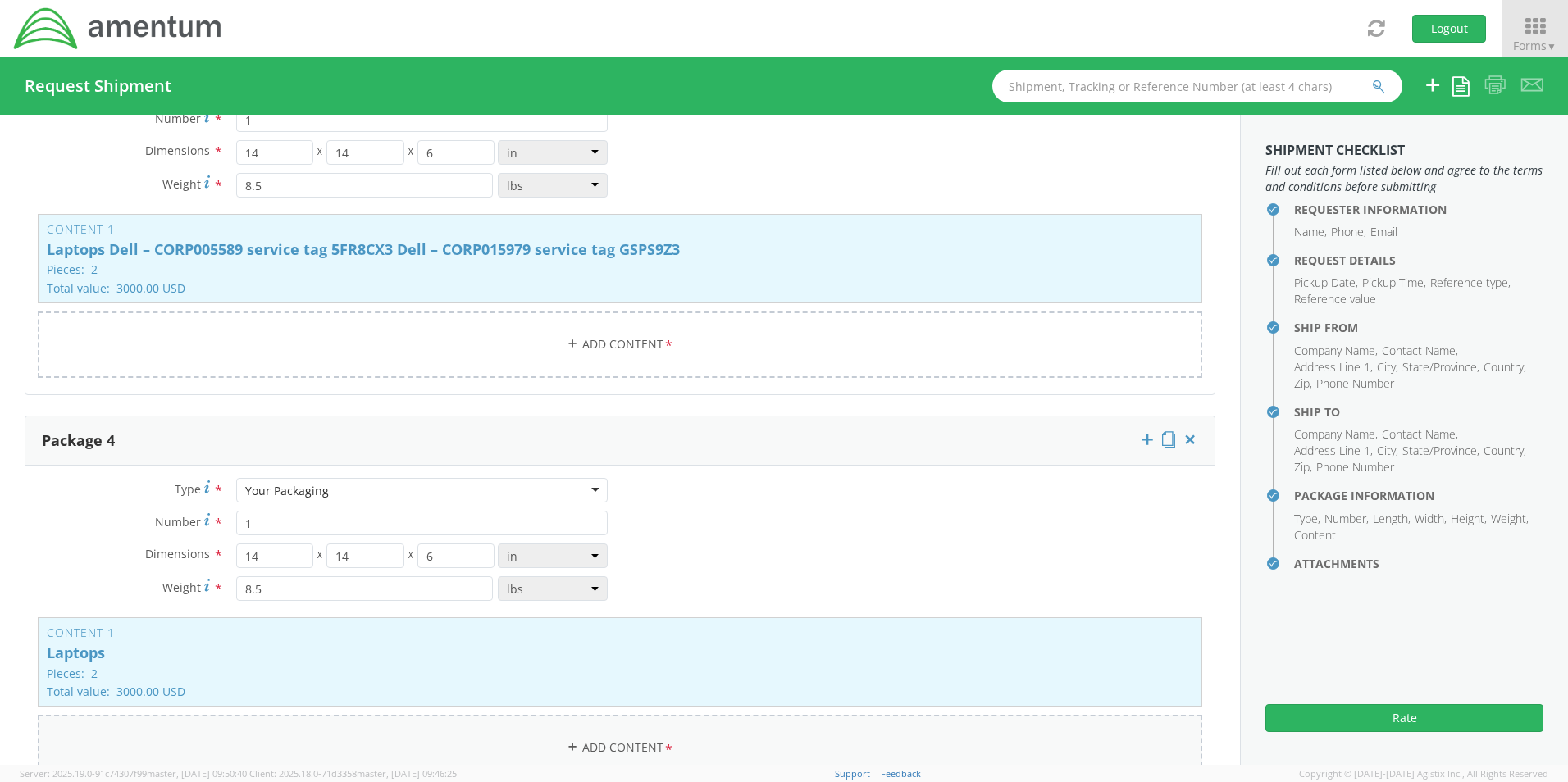
scroll to position [2421, 0]
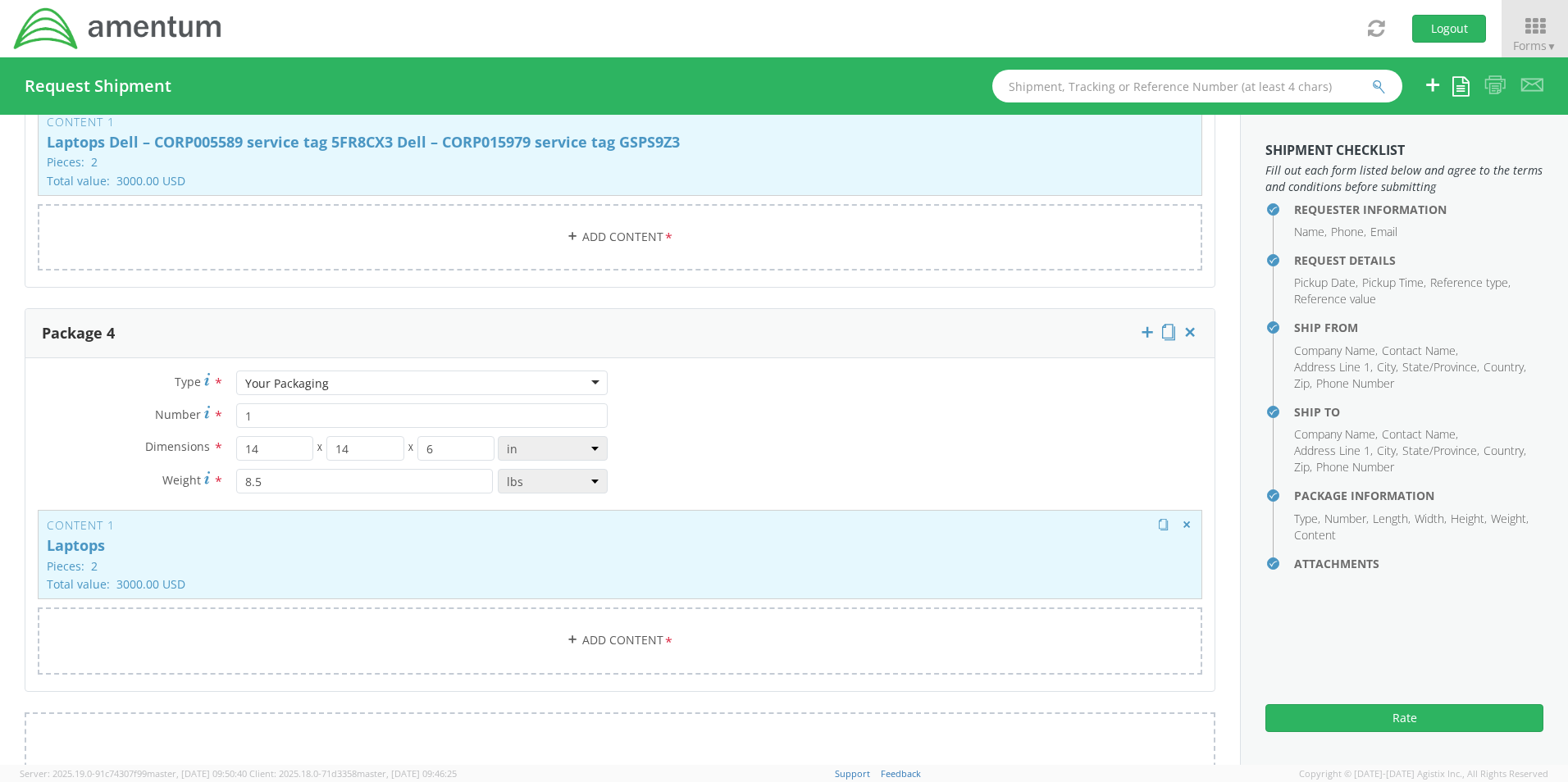
click at [421, 538] on p "Laptops" at bounding box center [619, 546] width 1146 height 17
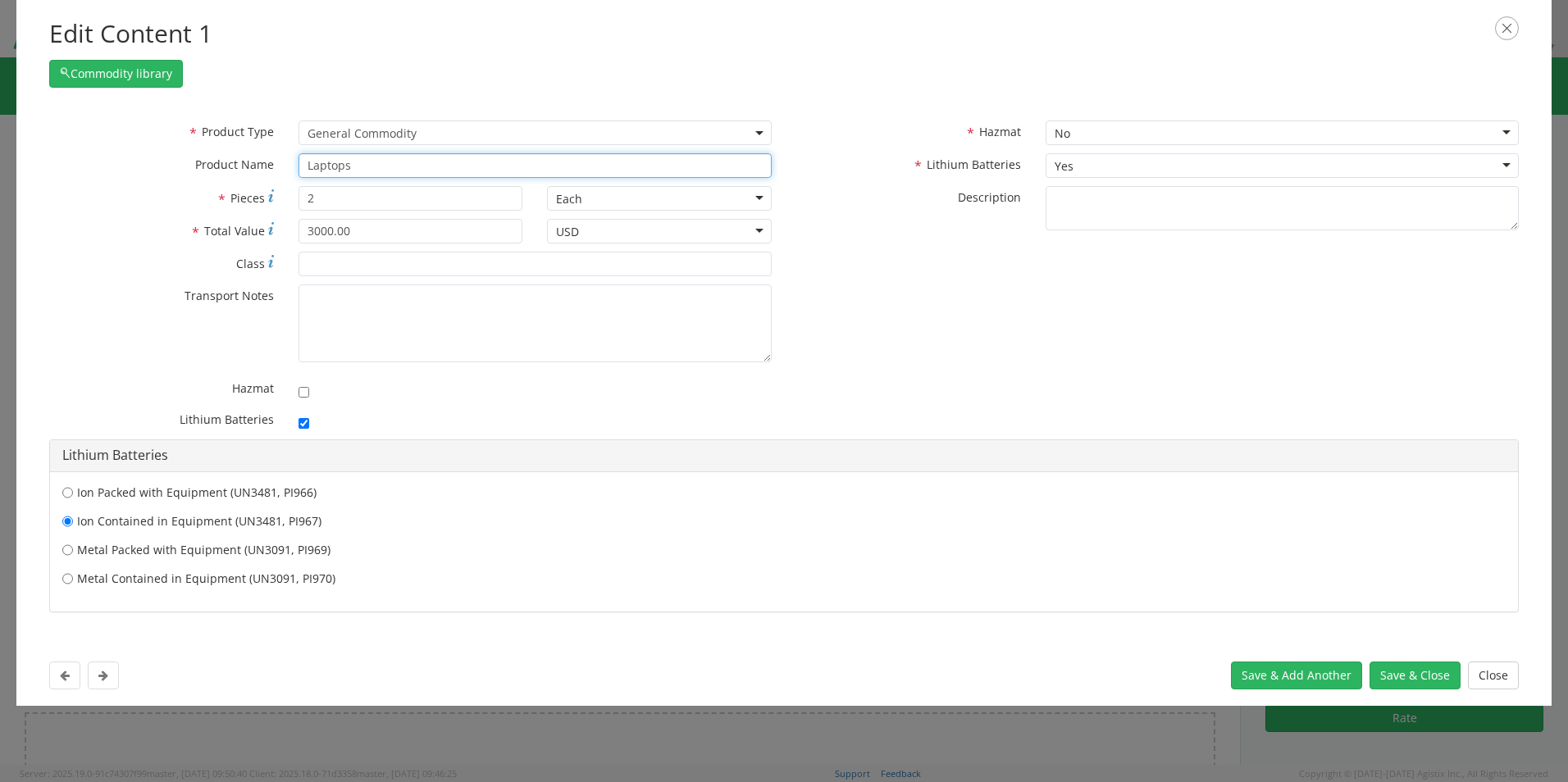
click at [358, 164] on input "Laptops" at bounding box center [535, 166] width 473 height 24
paste input "Dell – CORP016194 service tag CW50BZ3 Dell – CORP004108 service tag 80V9CX3"
click at [1396, 681] on button "Save & Close" at bounding box center [1415, 676] width 91 height 28
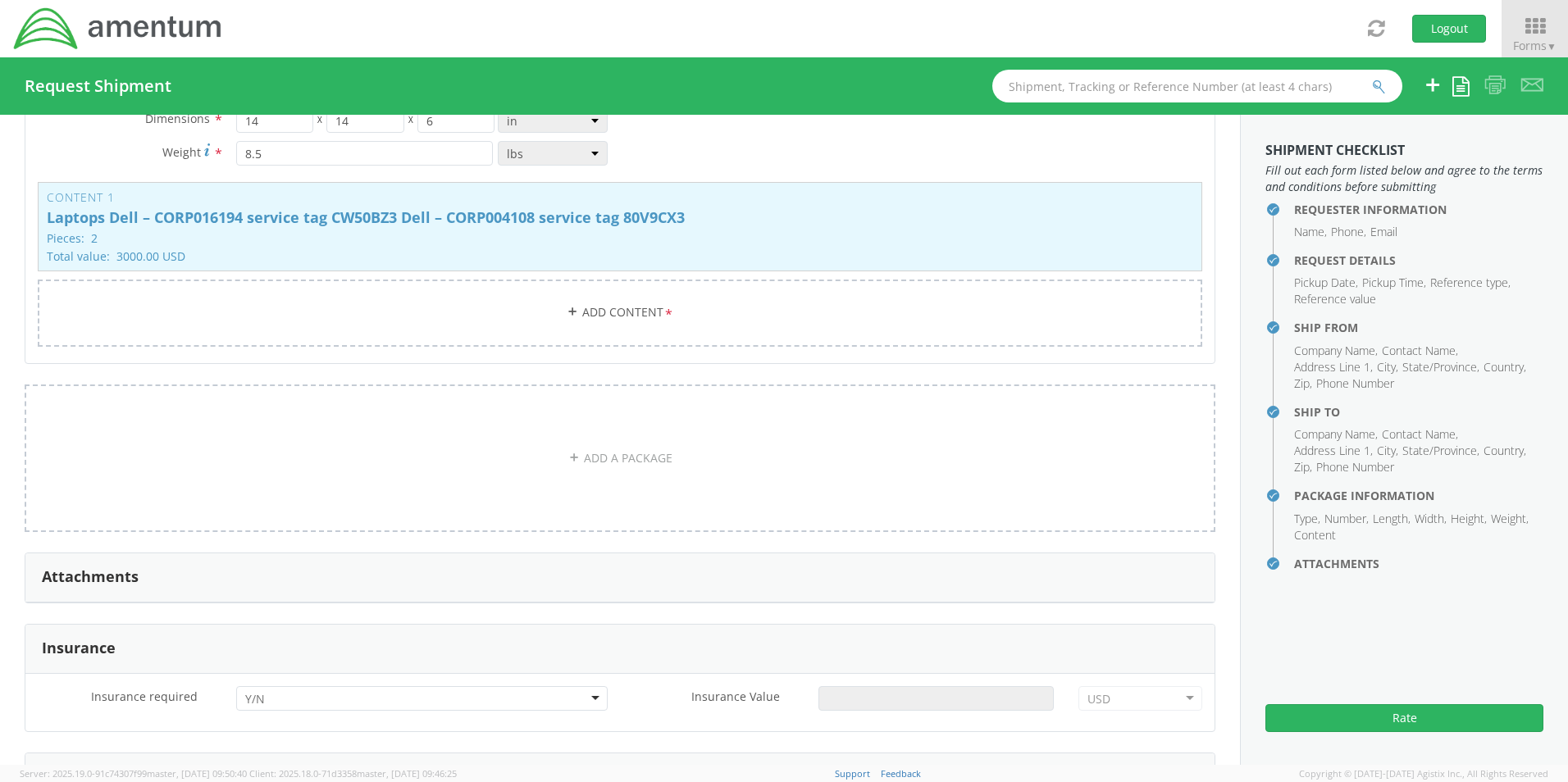
scroll to position [2996, 0]
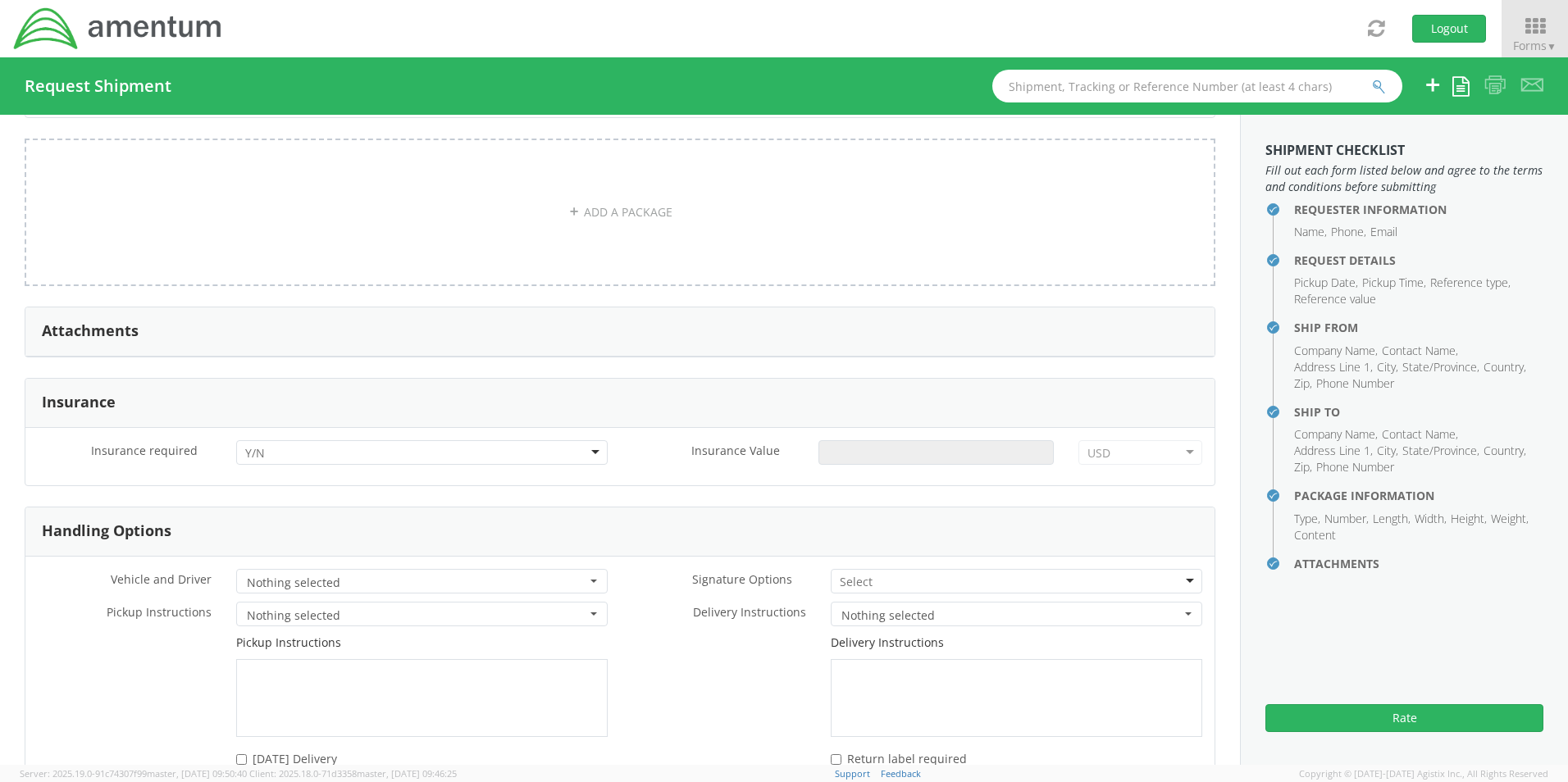
click at [272, 440] on div at bounding box center [422, 452] width 372 height 24
drag, startPoint x: 264, startPoint y: 474, endPoint x: 653, endPoint y: 466, distance: 389.1
click at [895, 440] on input "Insurance Value *" at bounding box center [936, 452] width 236 height 24
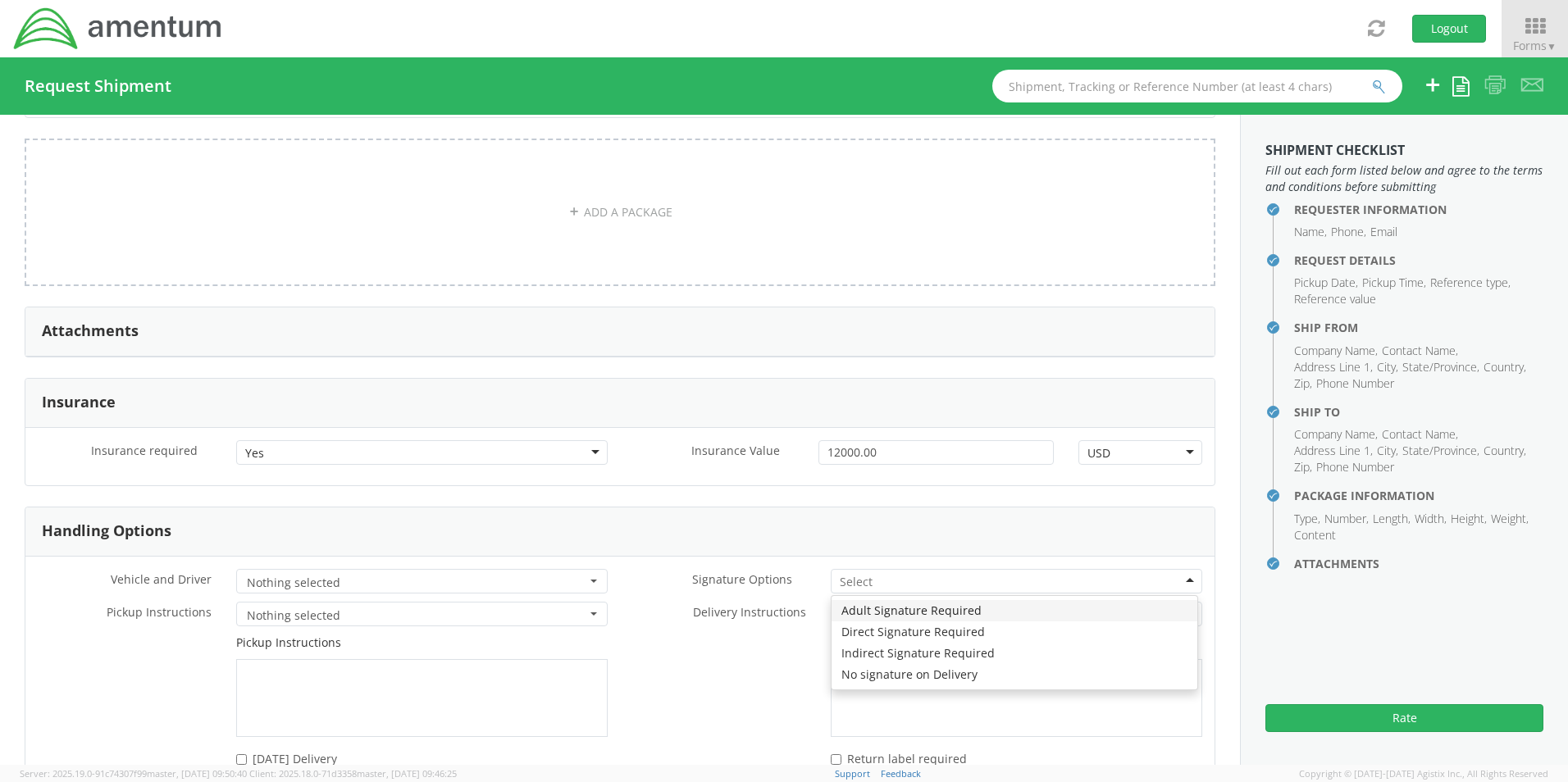
click at [858, 574] on input "select-one" at bounding box center [858, 583] width 35 height 17
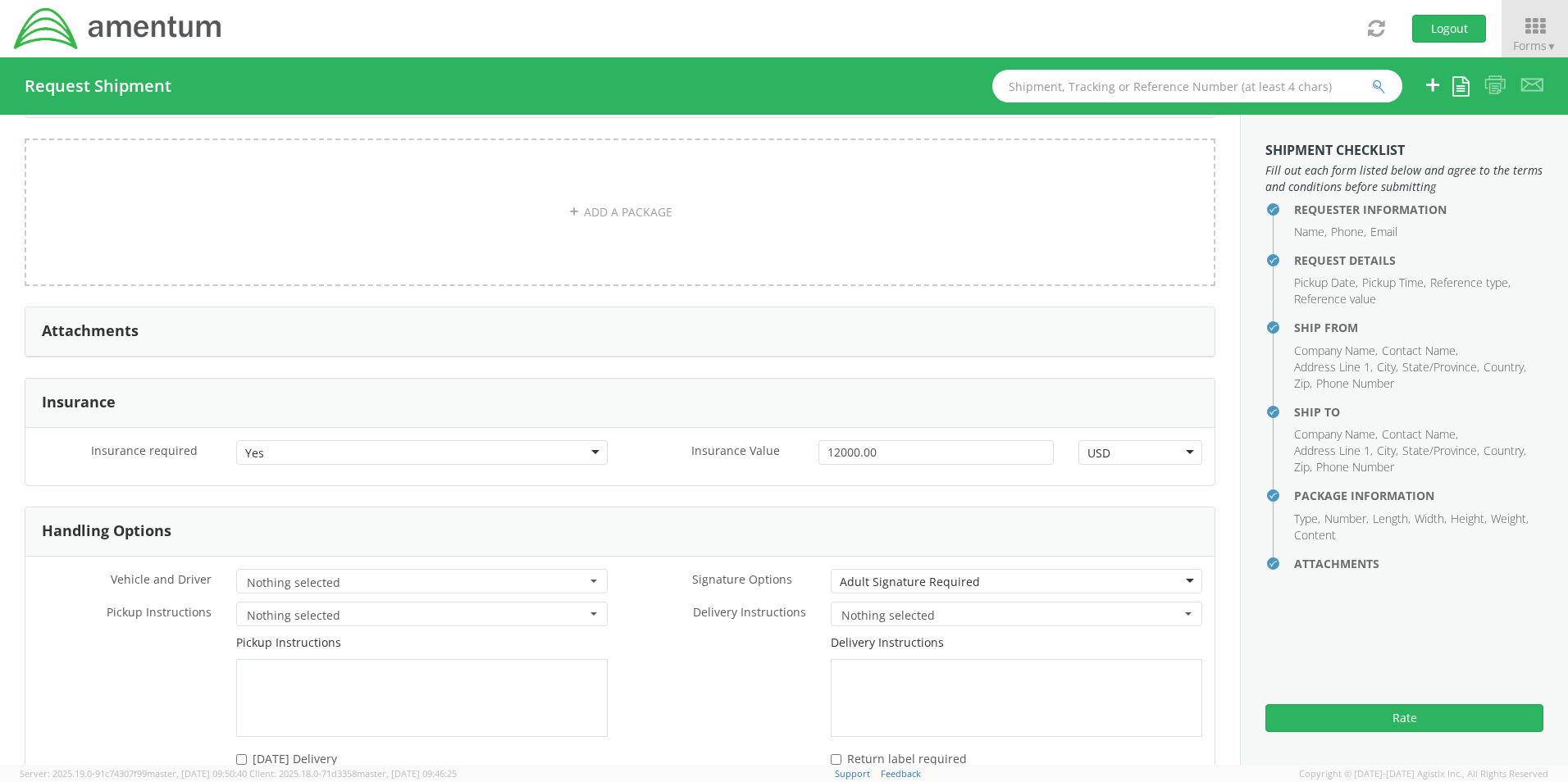
scroll to position [3210, 0]
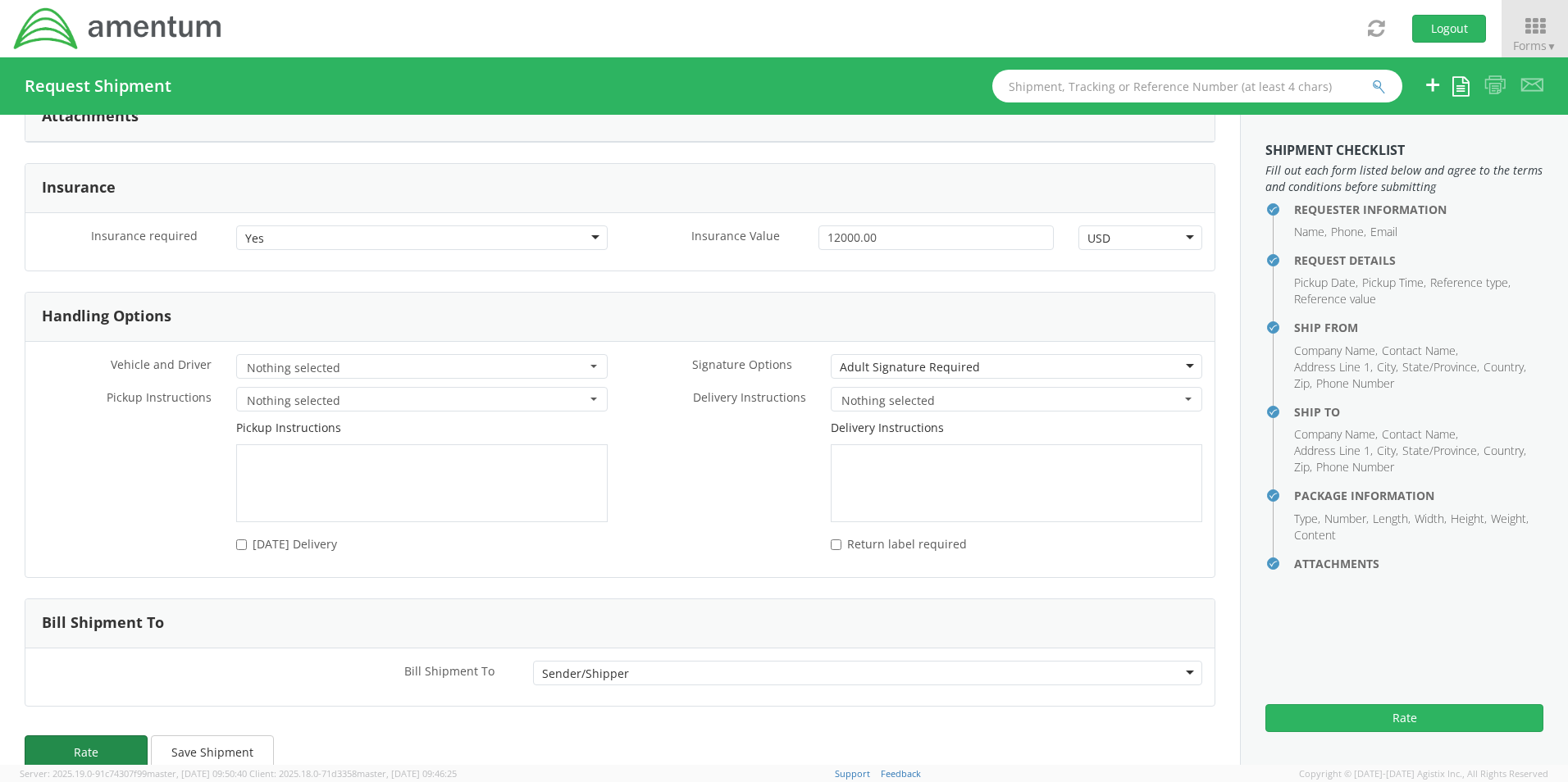
click at [91, 735] on button "Rate" at bounding box center [86, 751] width 123 height 33
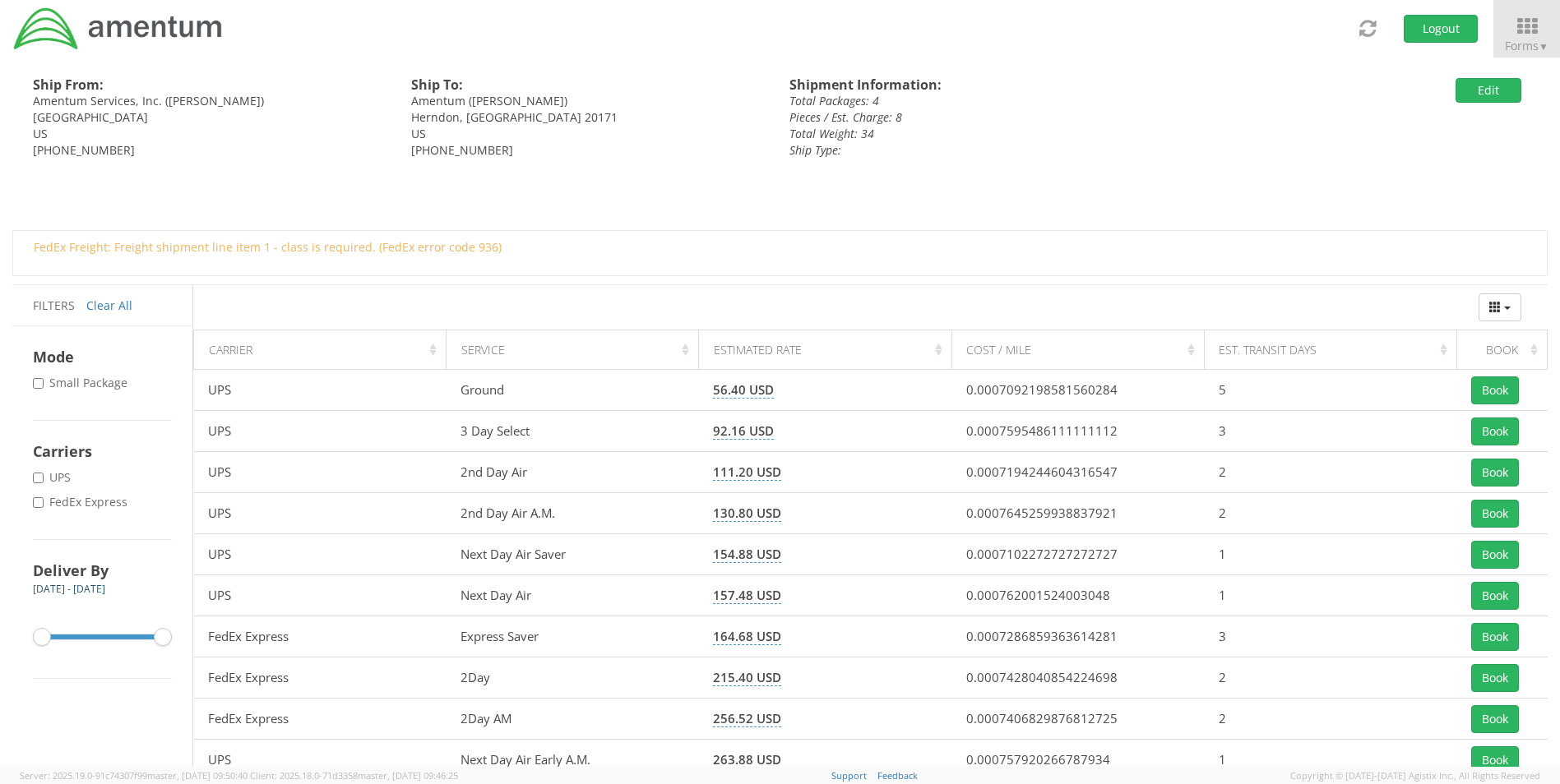
click at [94, 505] on label "* FedEx Express" at bounding box center [81, 502] width 98 height 17
click at [44, 505] on input "* FedEx Express" at bounding box center [37, 502] width 10 height 10
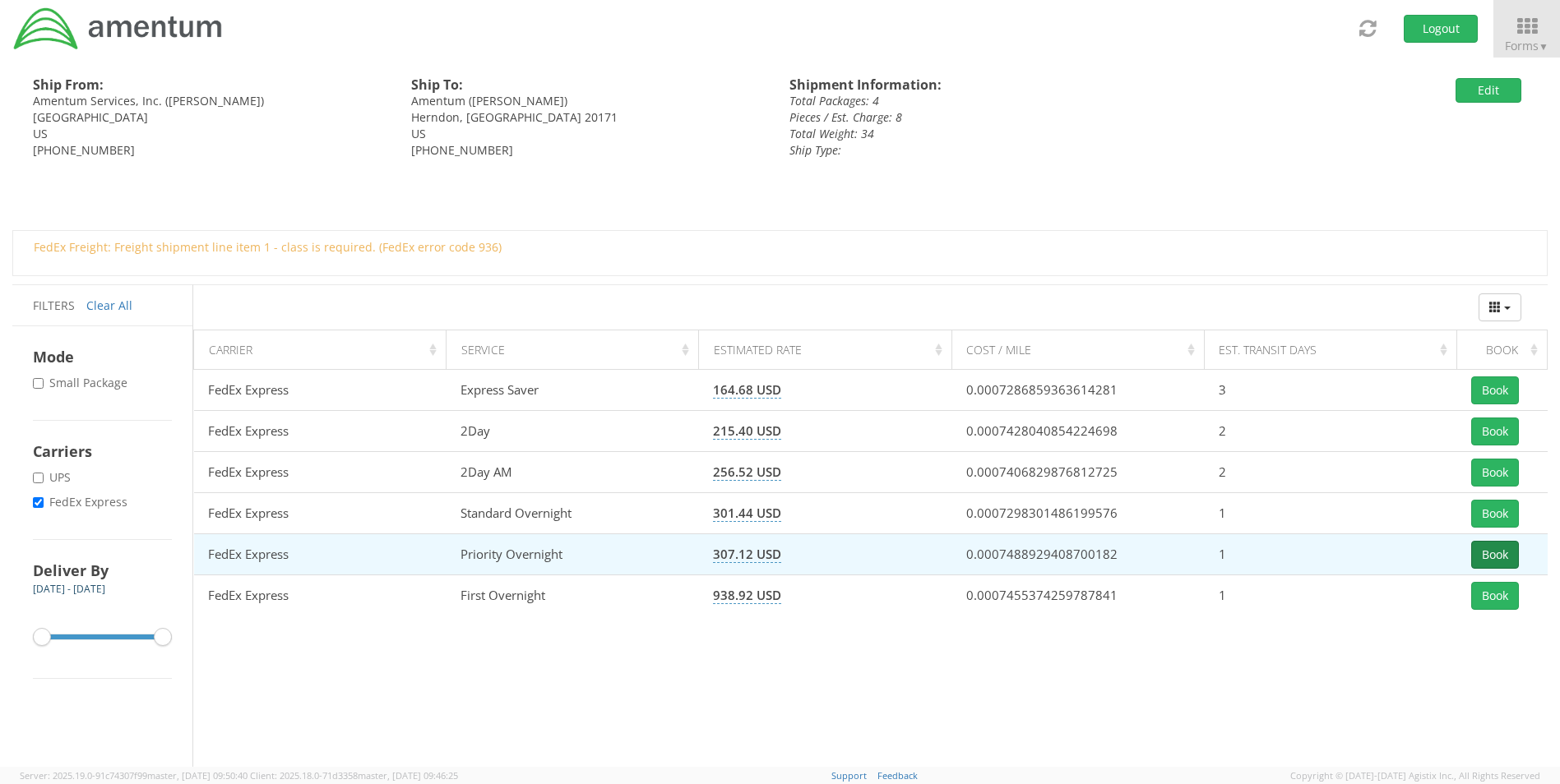
click at [1491, 550] on button "Book" at bounding box center [1495, 555] width 48 height 28
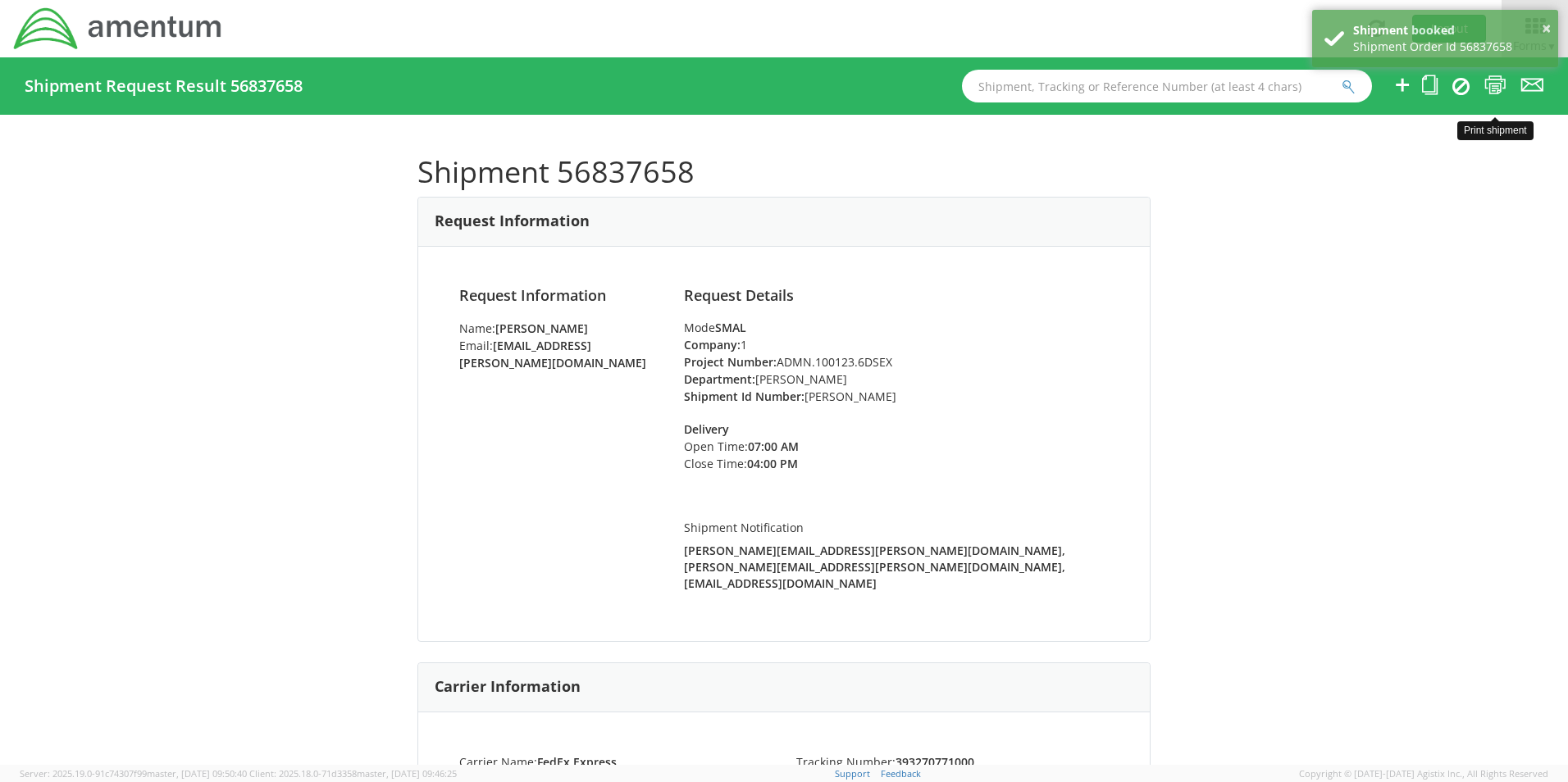
click at [1502, 93] on icon at bounding box center [1495, 85] width 22 height 20
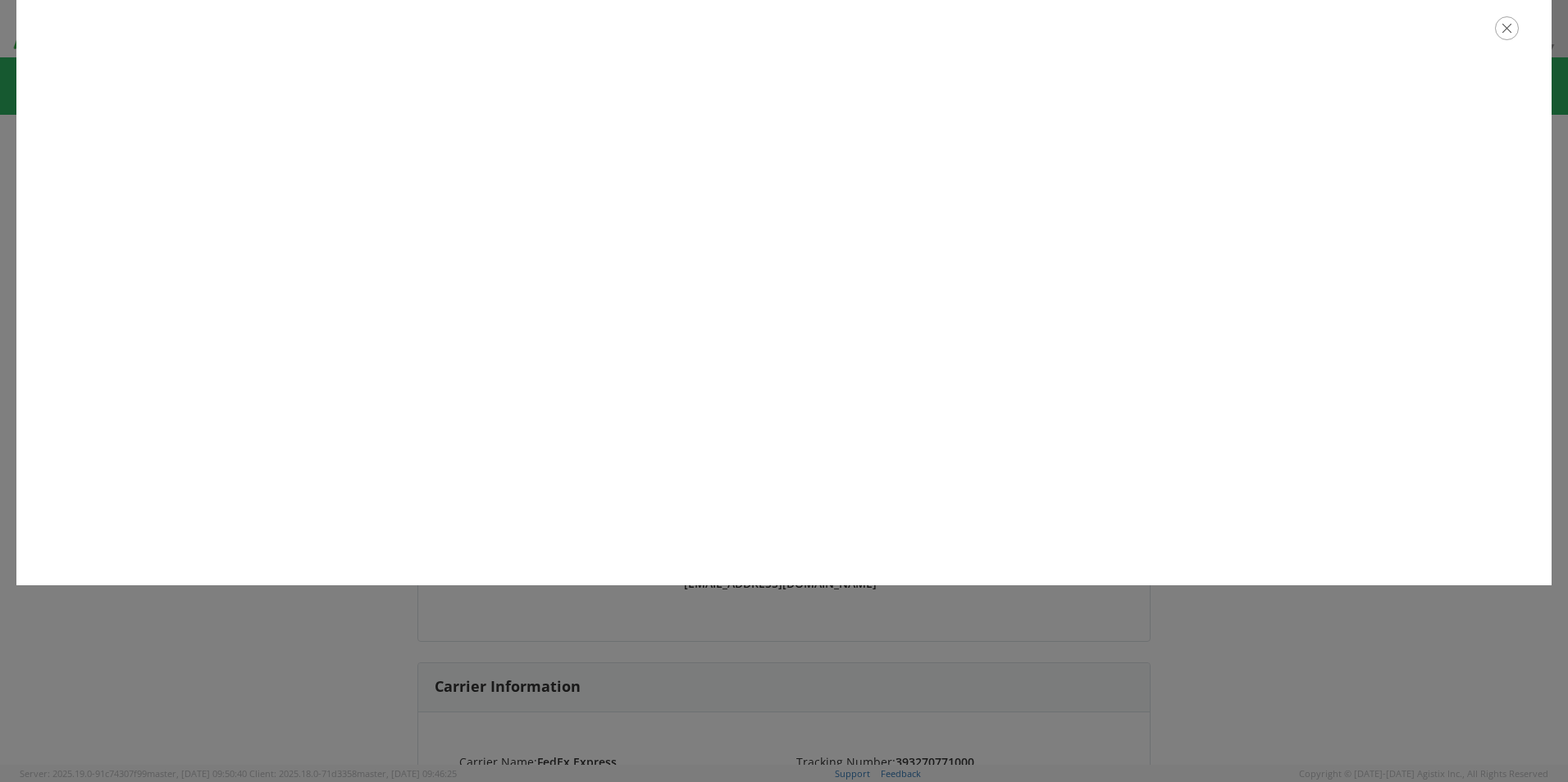
click at [1504, 31] on icon "button" at bounding box center [1507, 29] width 24 height 24
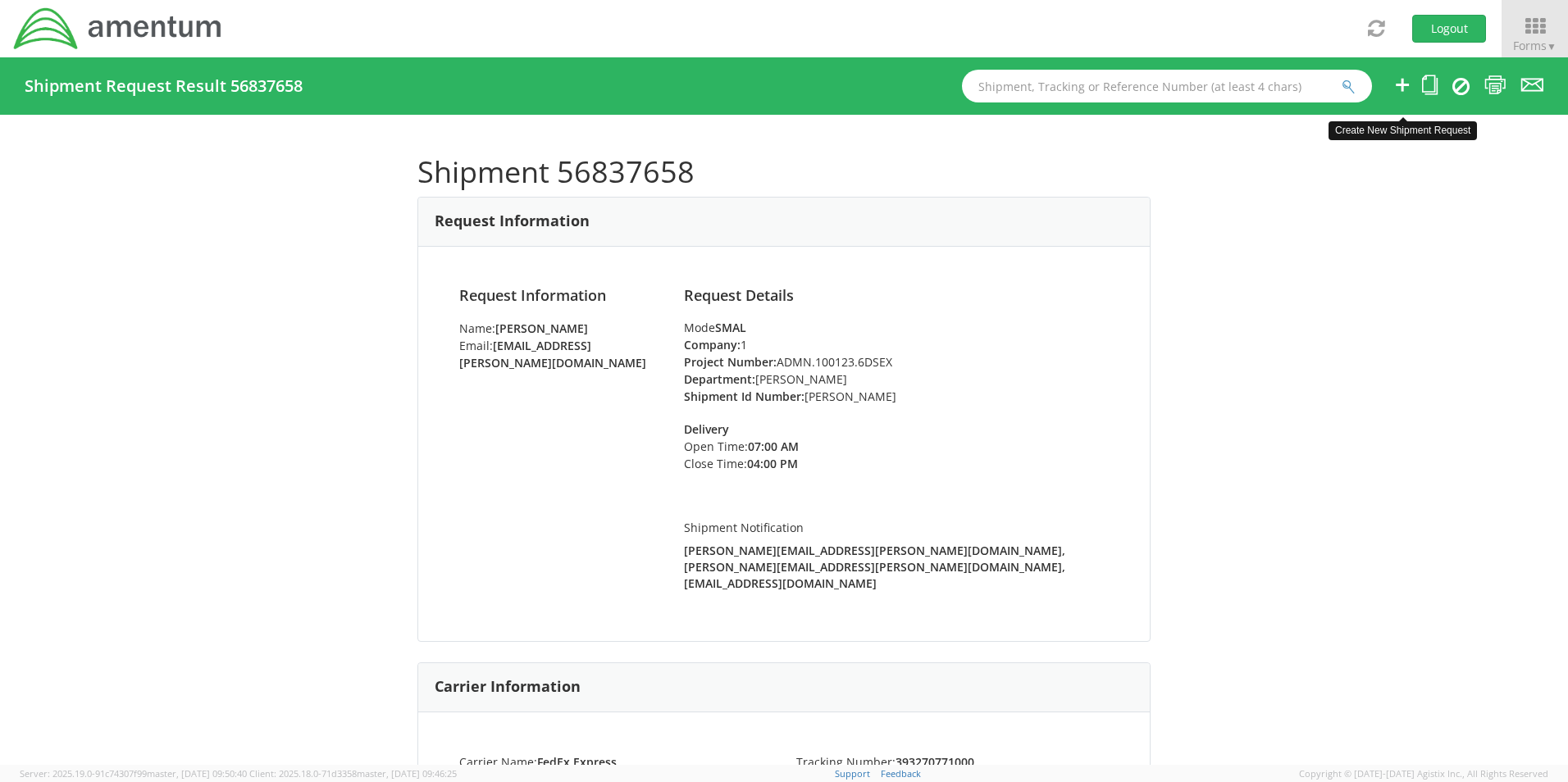
click at [1409, 79] on icon at bounding box center [1402, 85] width 20 height 20
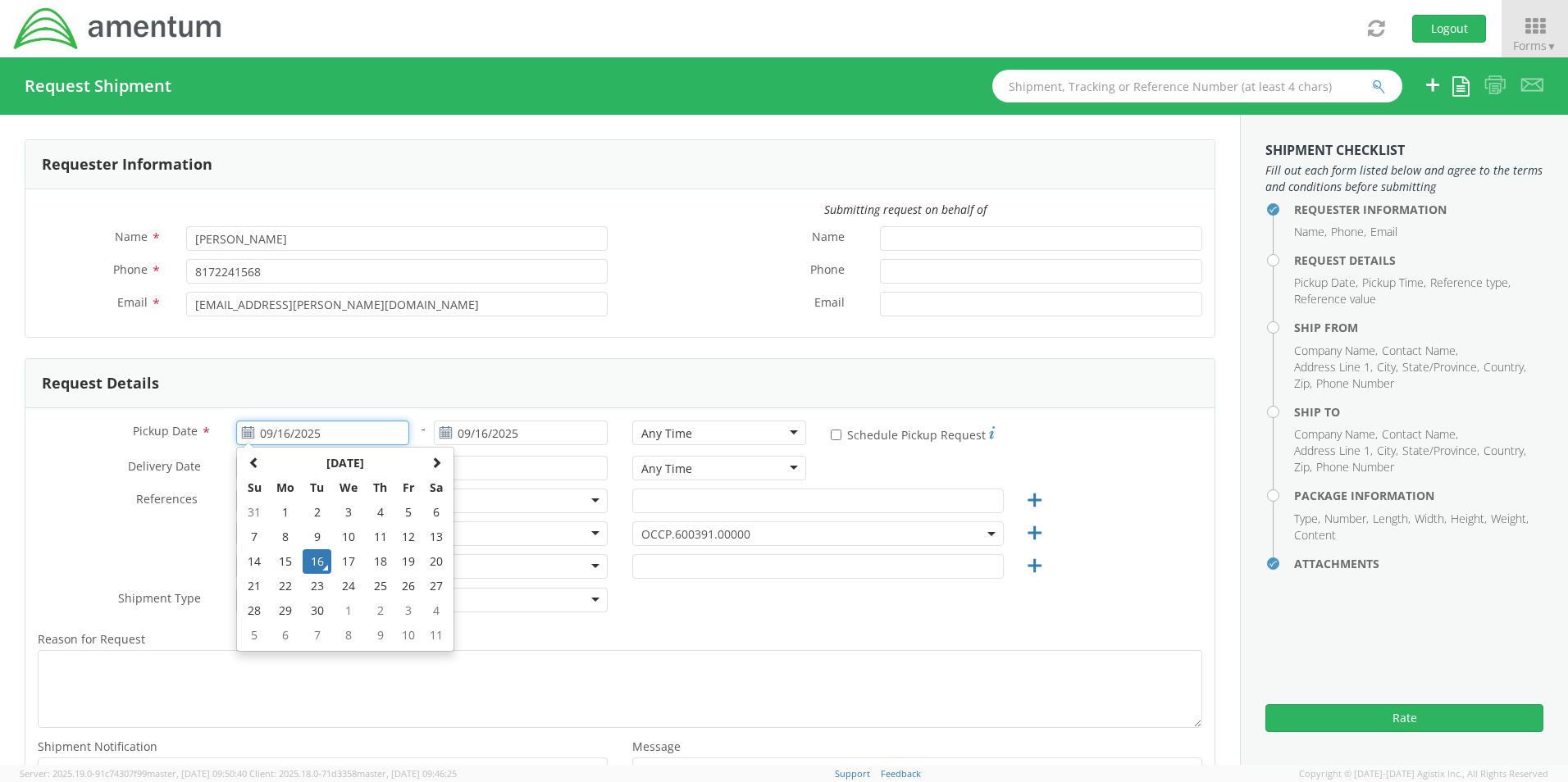
click at [286, 430] on input "09/16/2025" at bounding box center [323, 433] width 174 height 24
drag, startPoint x: 316, startPoint y: 560, endPoint x: 407, endPoint y: 526, distance: 97.1
click at [319, 563] on td "16" at bounding box center [317, 561] width 29 height 24
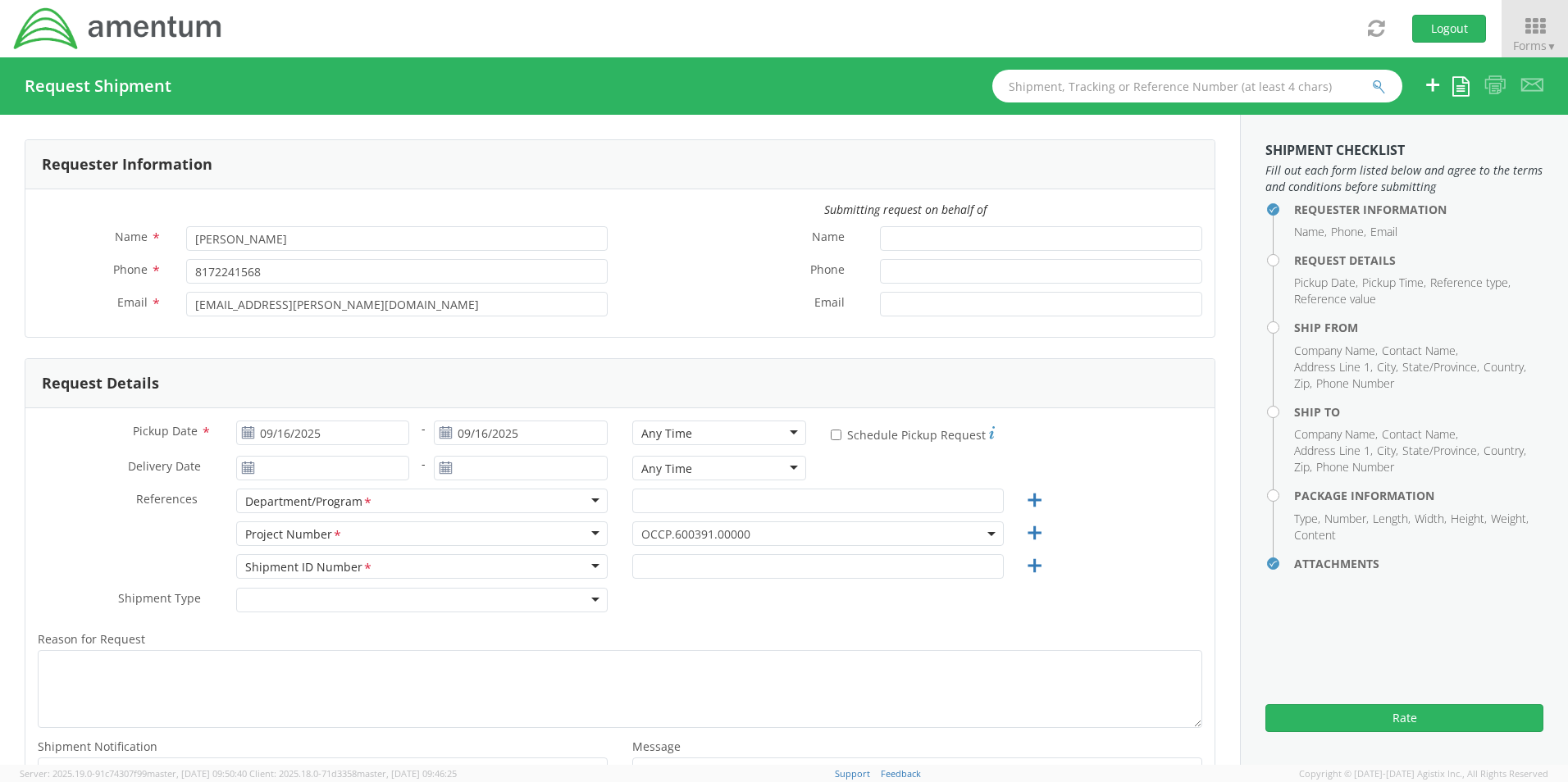
click at [688, 434] on div "Any Time" at bounding box center [719, 433] width 174 height 24
click at [696, 510] on input "text" at bounding box center [818, 501] width 372 height 24
paste input "[PERSON_NAME]"
click at [658, 538] on span "OCCP.600391.00000" at bounding box center [818, 533] width 354 height 16
click at [657, 568] on input "search" at bounding box center [816, 560] width 359 height 24
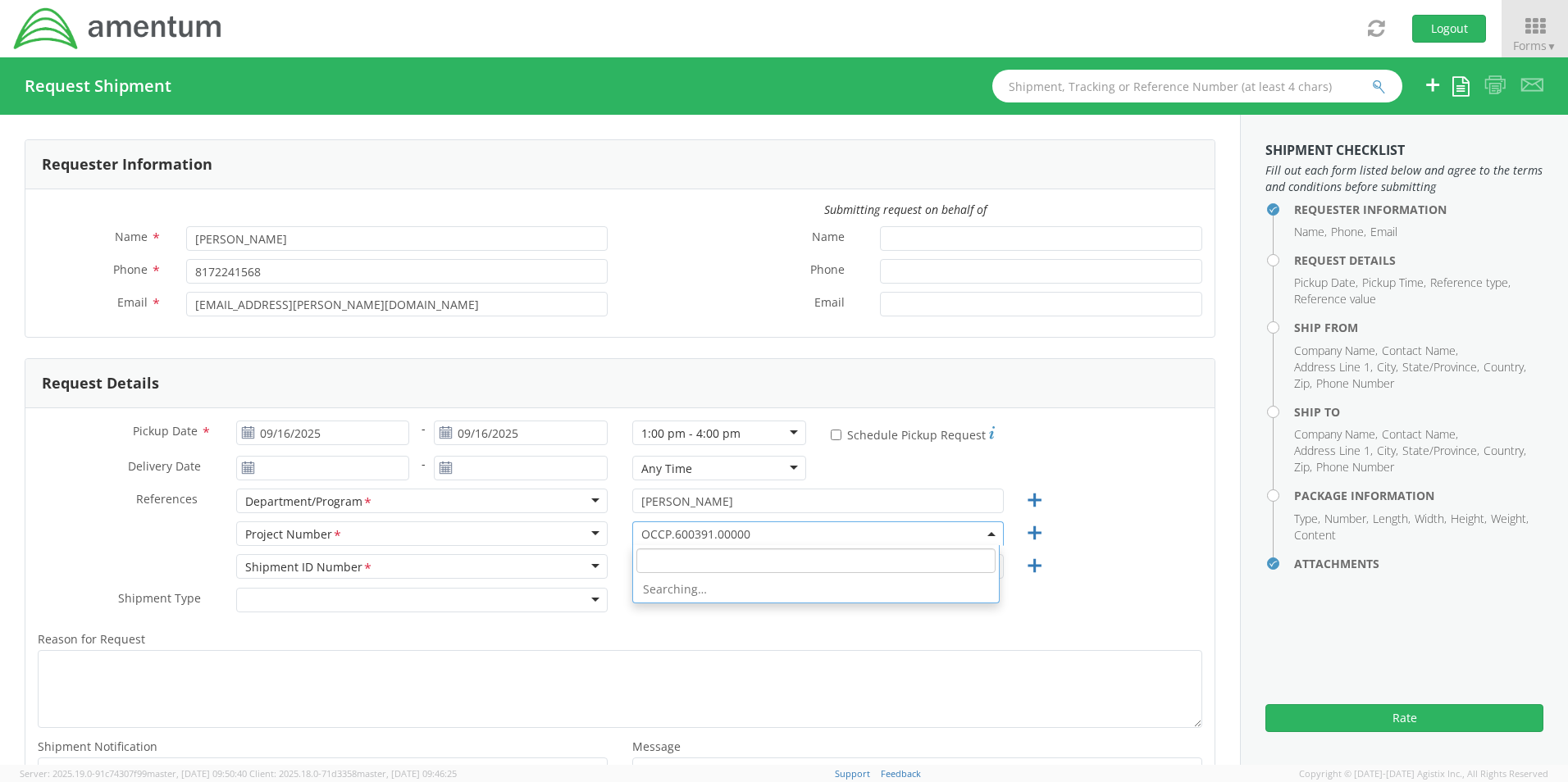
paste input "BDPR.100143.OPIAR"
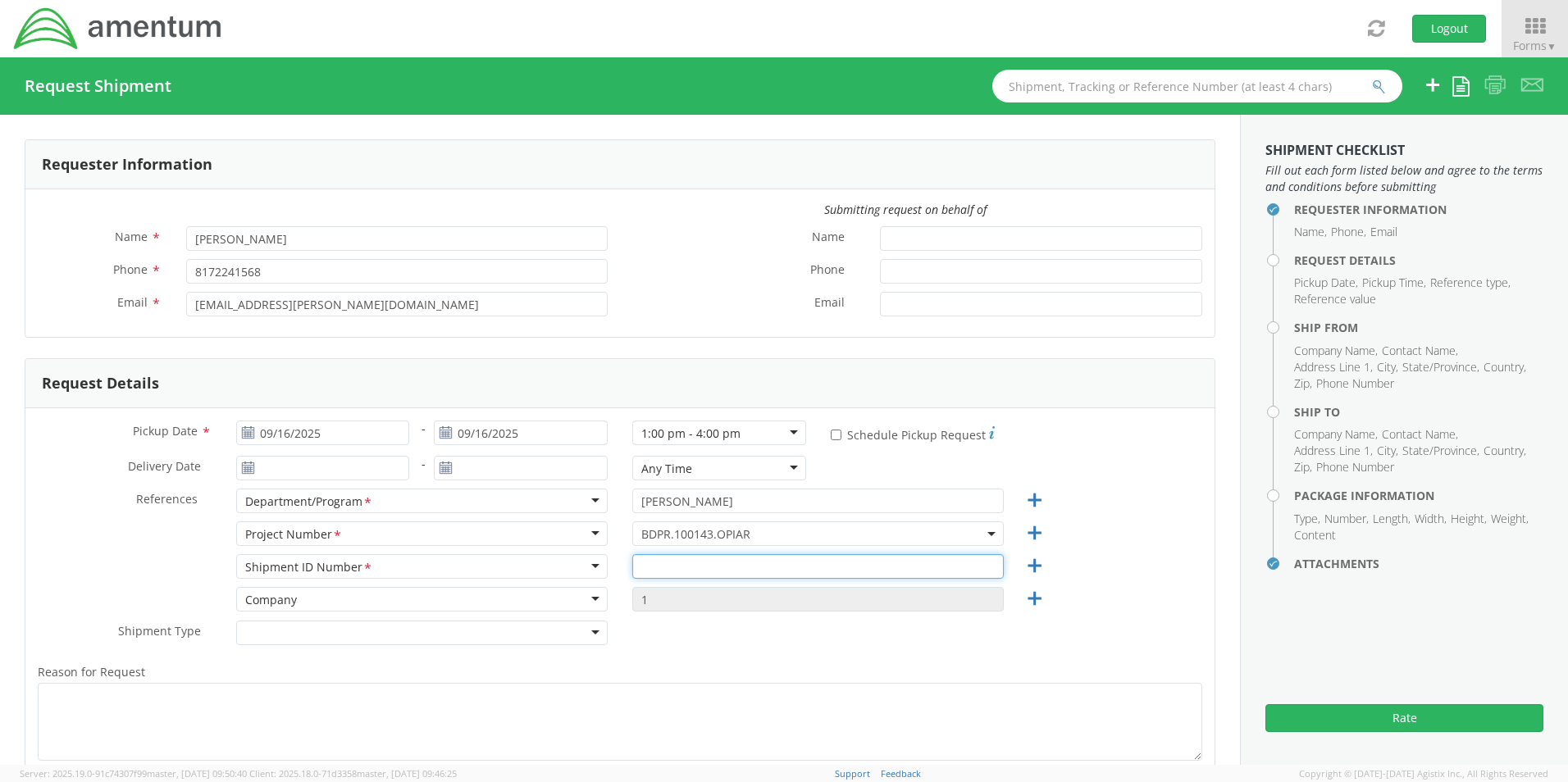
click at [640, 566] on input "text" at bounding box center [818, 566] width 372 height 24
paste input "REQ0226176- Paul Lieber"
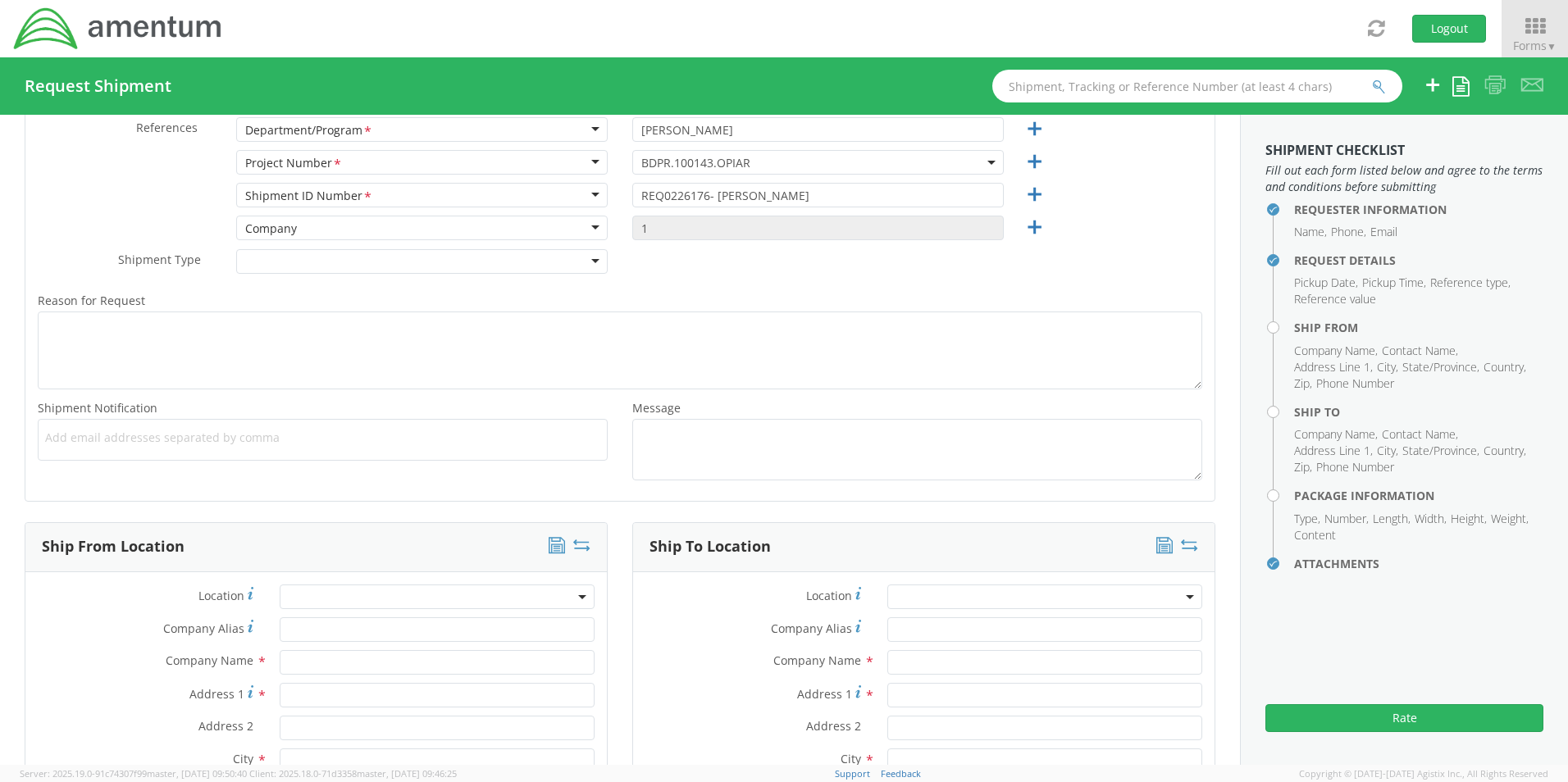
click at [60, 439] on span "Add email addresses separated by comma" at bounding box center [322, 438] width 555 height 17
paste input "[PERSON_NAME][EMAIL_ADDRESS][PERSON_NAME][DOMAIN_NAME]"
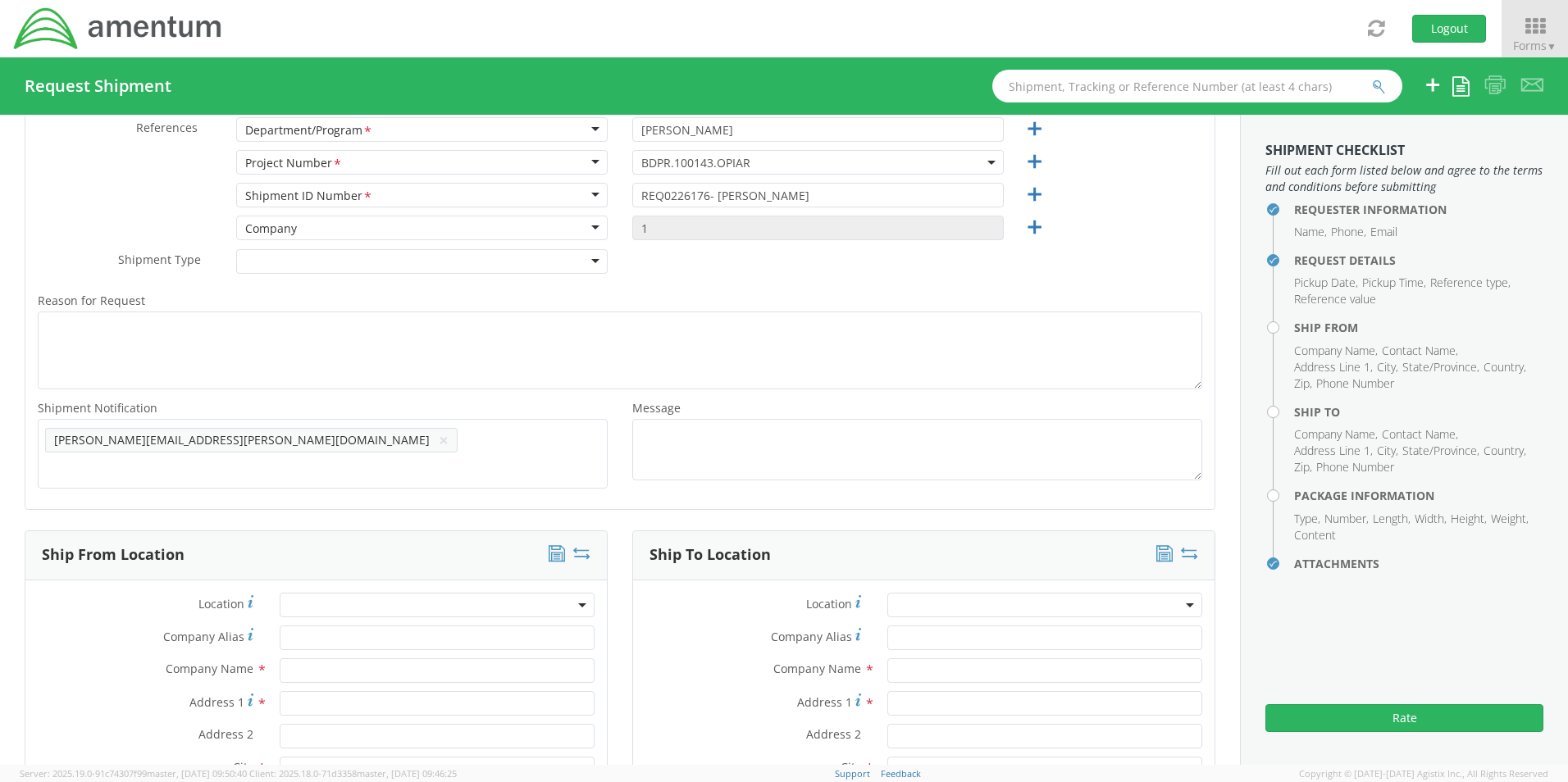
scroll to position [0, 0]
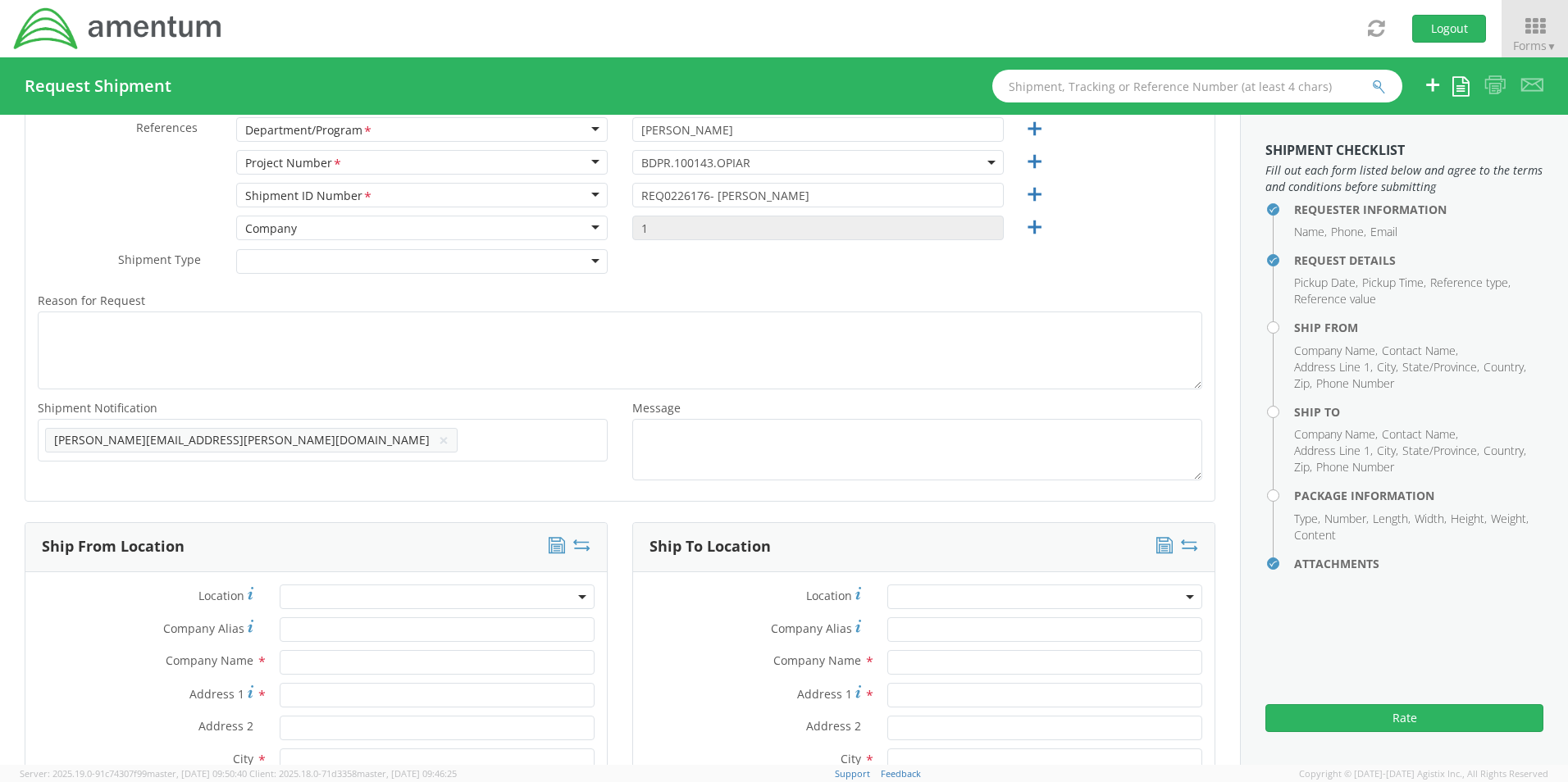
click at [298, 442] on span "Add email addresses separated by comma" at bounding box center [322, 438] width 555 height 17
paste input "[EMAIL_ADDRESS][DOMAIN_NAME]"
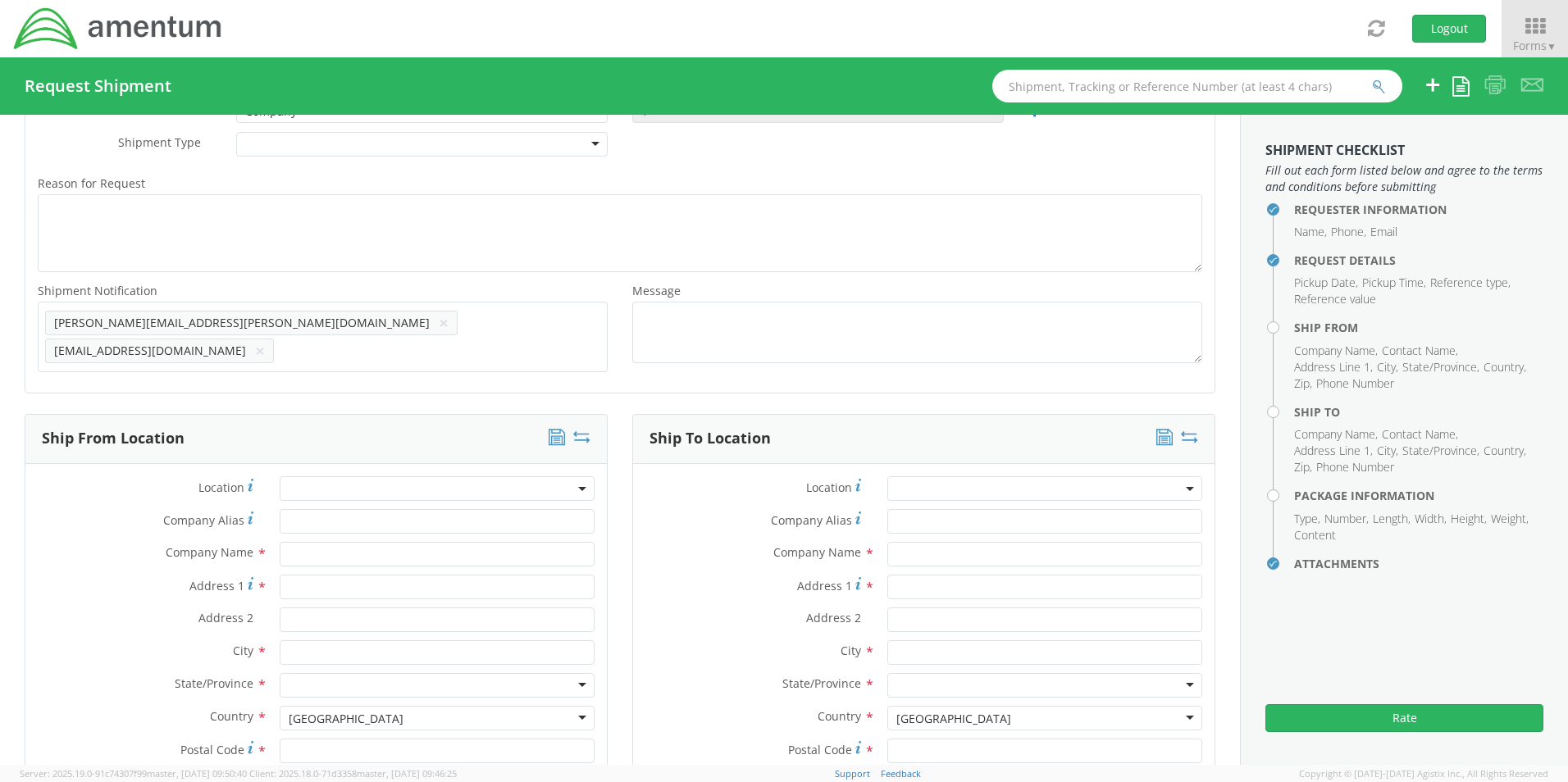
scroll to position [699, 0]
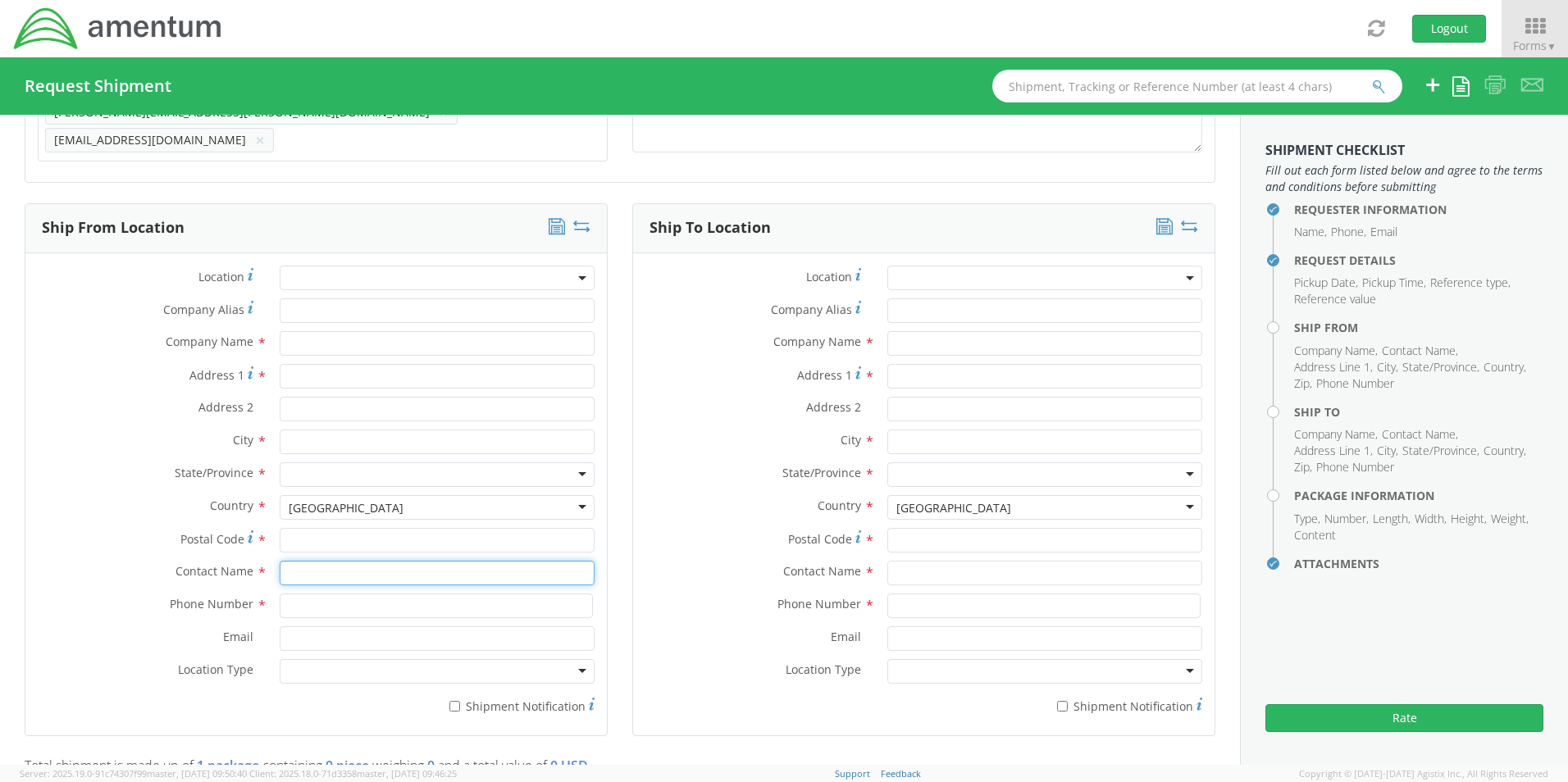
click at [313, 564] on input "text" at bounding box center [437, 573] width 315 height 24
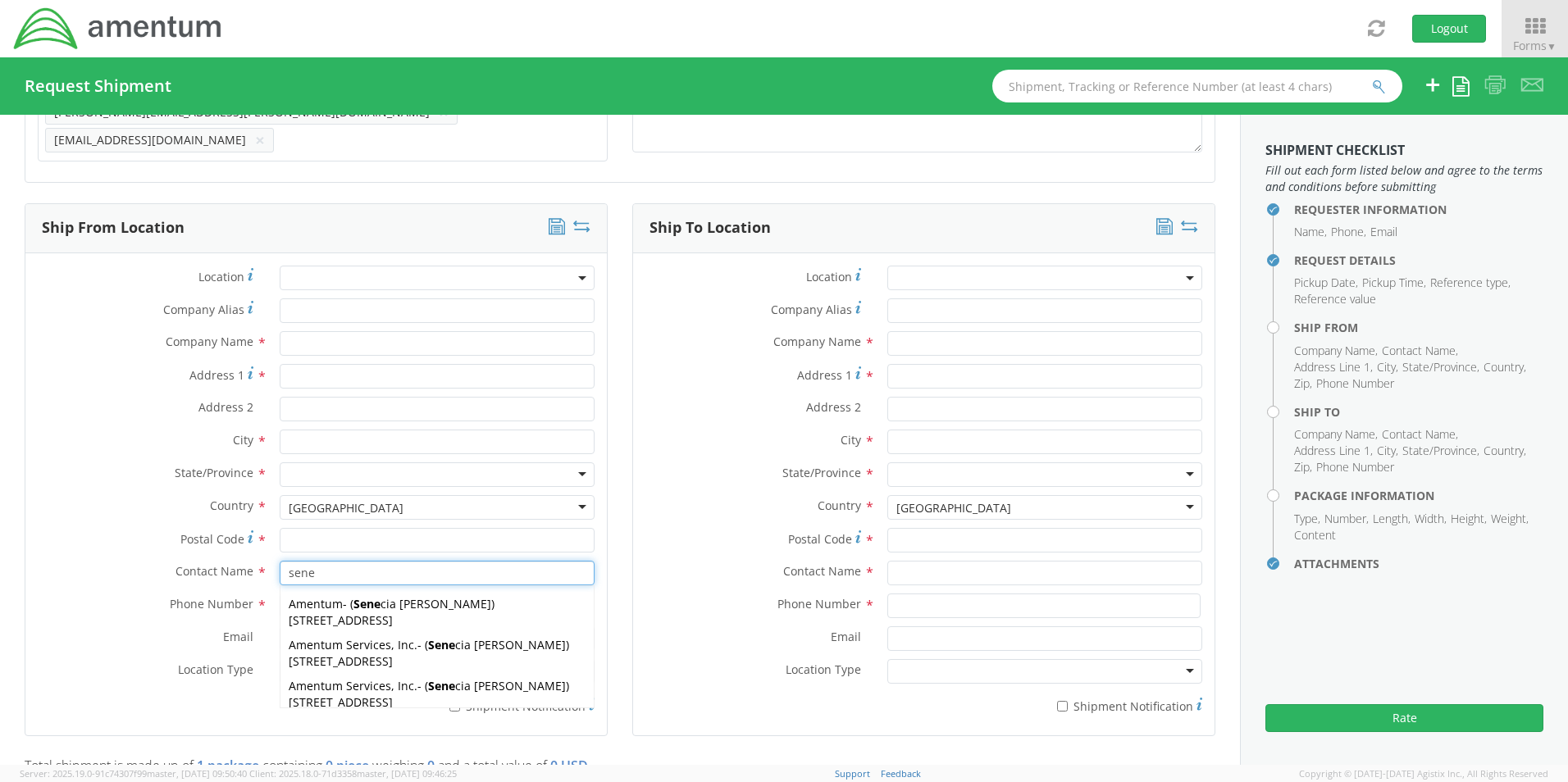
click at [316, 644] on div "Amentum Services, Inc. - ( Sene cia Morgan ) 13500 Heritage Parkway, mail room,…" at bounding box center [437, 654] width 313 height 41
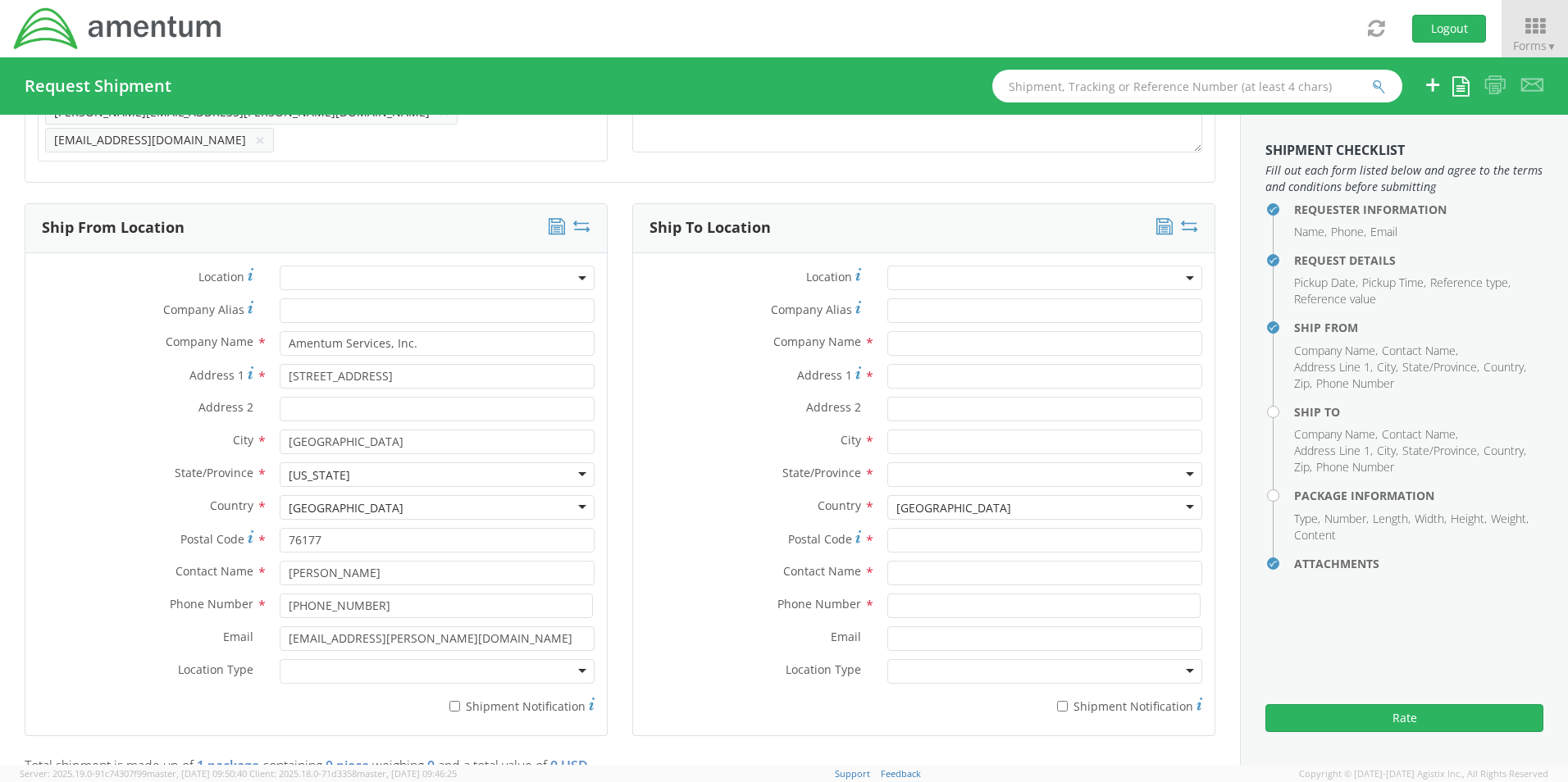
drag, startPoint x: 309, startPoint y: 655, endPoint x: 312, endPoint y: 664, distance: 9.5
click at [310, 661] on div at bounding box center [437, 671] width 315 height 24
drag, startPoint x: 324, startPoint y: 691, endPoint x: 402, endPoint y: 695, distance: 78.1
click at [451, 701] on input "* Shipment Notification" at bounding box center [454, 706] width 10 height 10
click at [941, 331] on input "text" at bounding box center [1045, 344] width 315 height 24
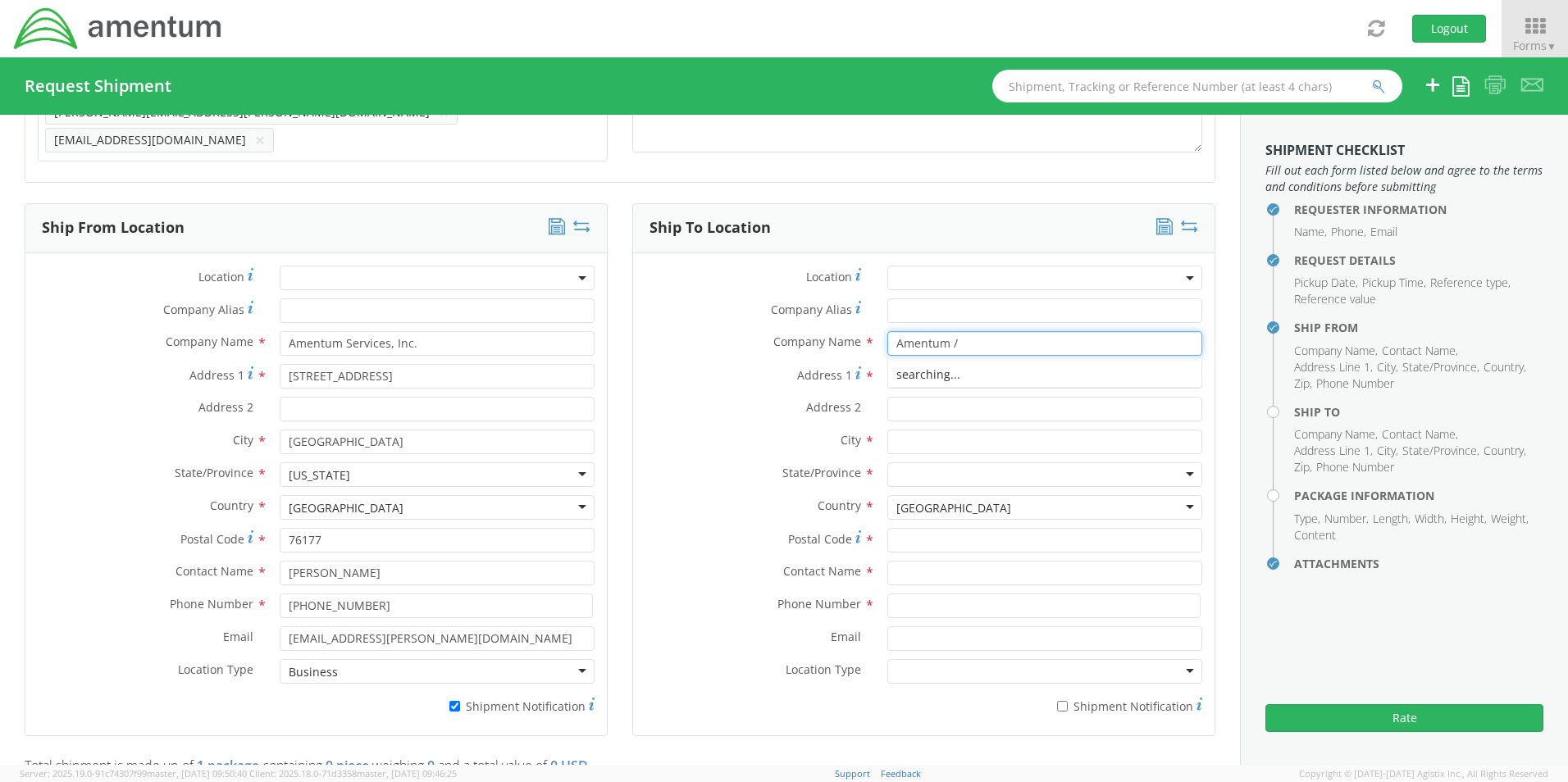
paste input "Paul Lieber"
click at [907, 564] on input "text" at bounding box center [1045, 573] width 315 height 24
paste input "Paul Lieber"
click at [918, 382] on div "Address 1 *" at bounding box center [924, 380] width 581 height 33
click at [931, 364] on input "Address 1 *" at bounding box center [1045, 376] width 315 height 24
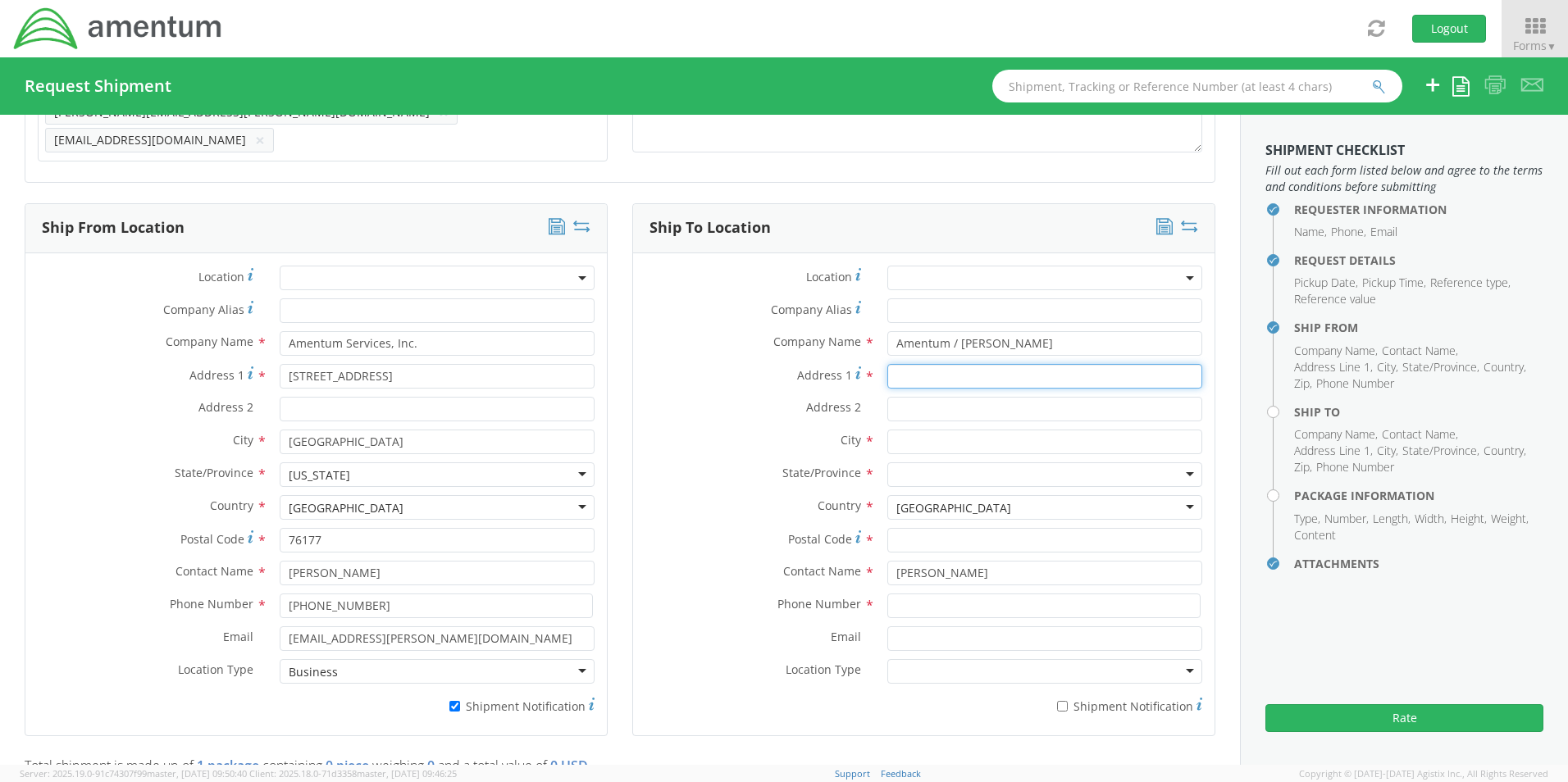
paste input "218 N Woodlynne Ave"
click at [930, 439] on input "text" at bounding box center [1045, 442] width 315 height 24
paste input "Tampa"
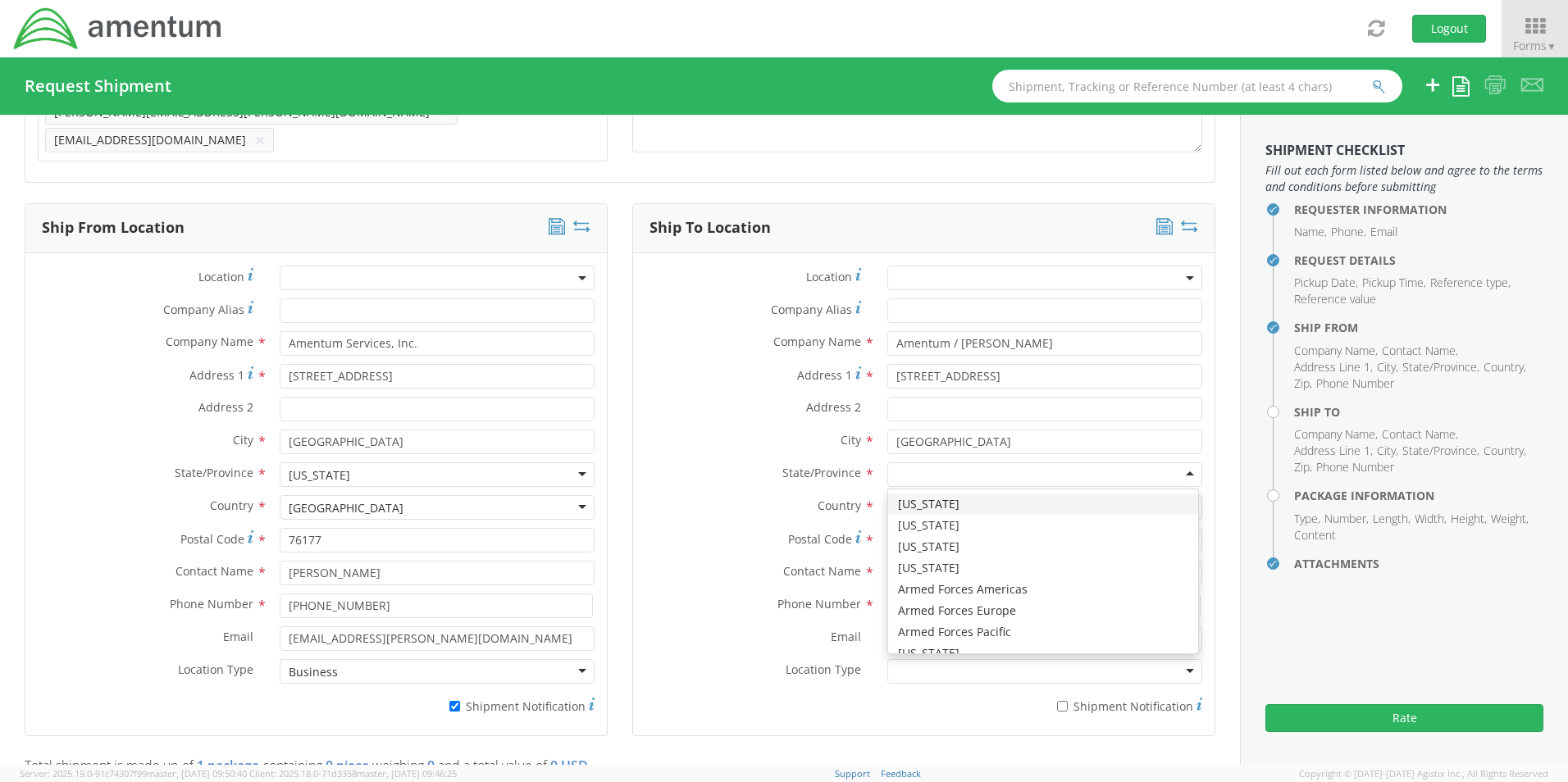
click at [903, 470] on div at bounding box center [1045, 475] width 315 height 24
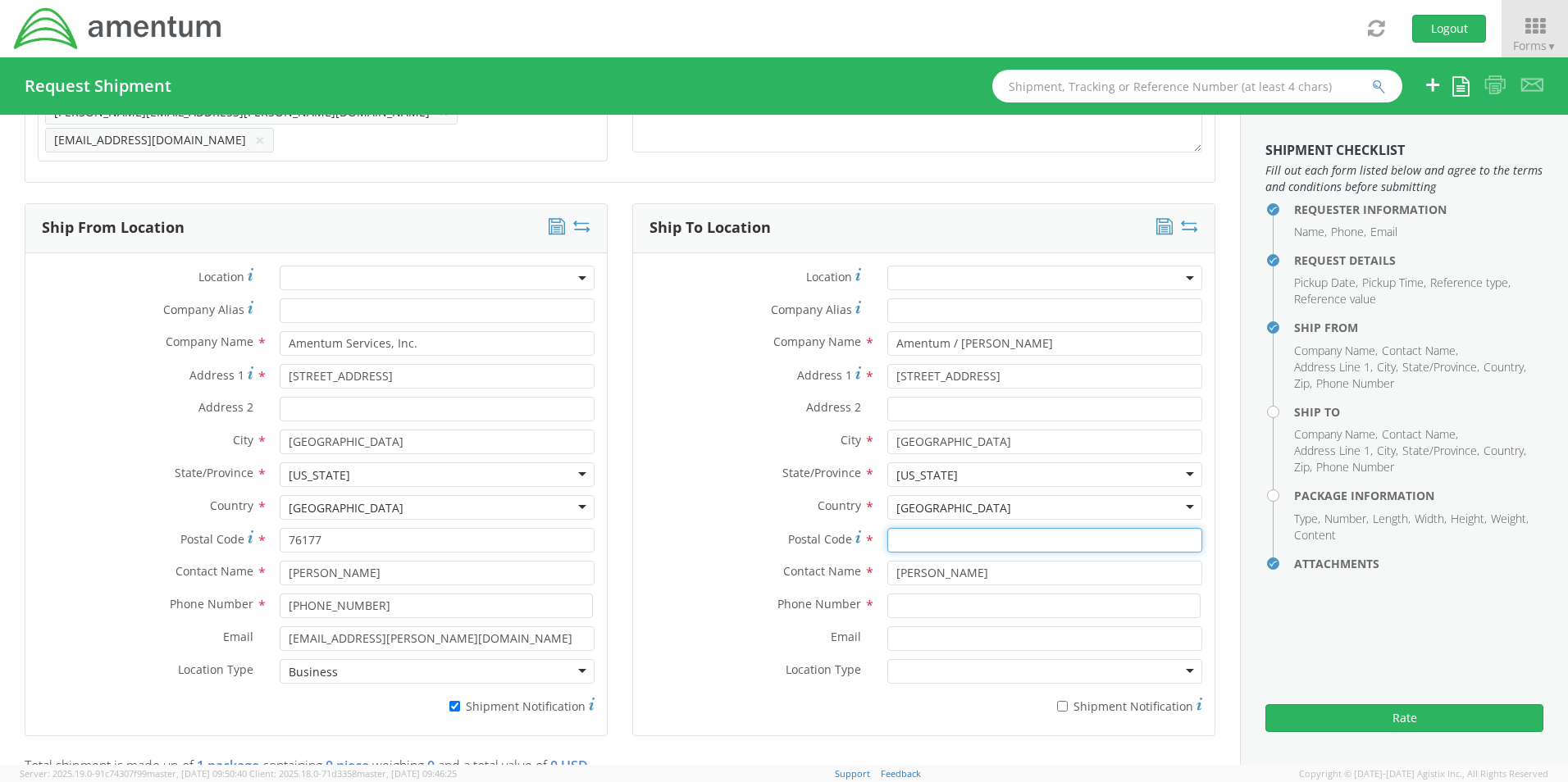
click at [975, 532] on input "Postal Code *" at bounding box center [1045, 540] width 315 height 24
paste input "33609"
click at [902, 605] on input at bounding box center [1044, 606] width 313 height 24
paste input "225-207-1265"
click at [910, 628] on input "Email *" at bounding box center [1045, 639] width 315 height 24
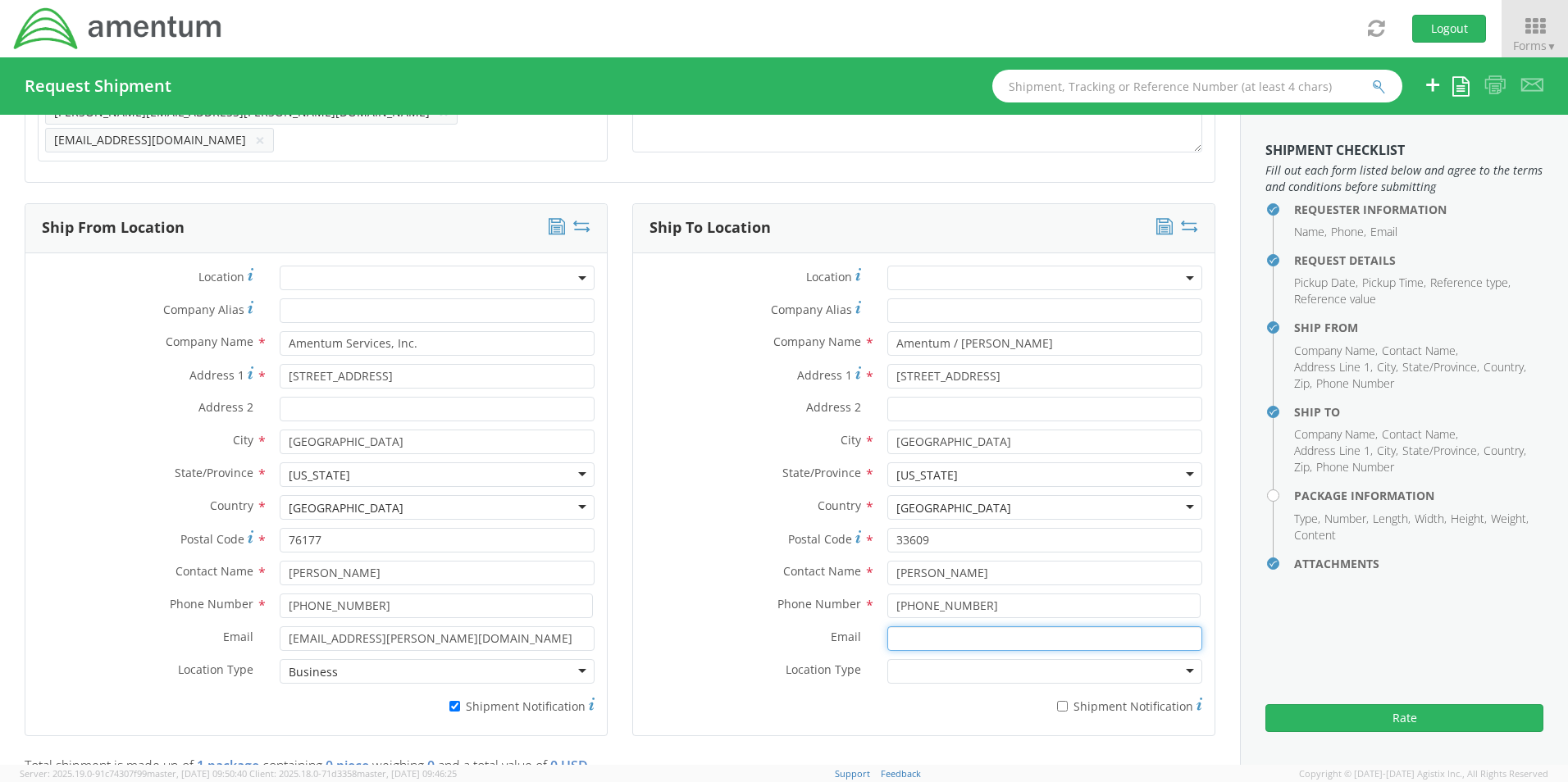
paste input "paul.lieber@amentum.com"
click at [1076, 699] on label "* Shipment Notification" at bounding box center [1045, 705] width 315 height 20
click at [1068, 701] on input "* Shipment Notification" at bounding box center [1061, 706] width 10 height 10
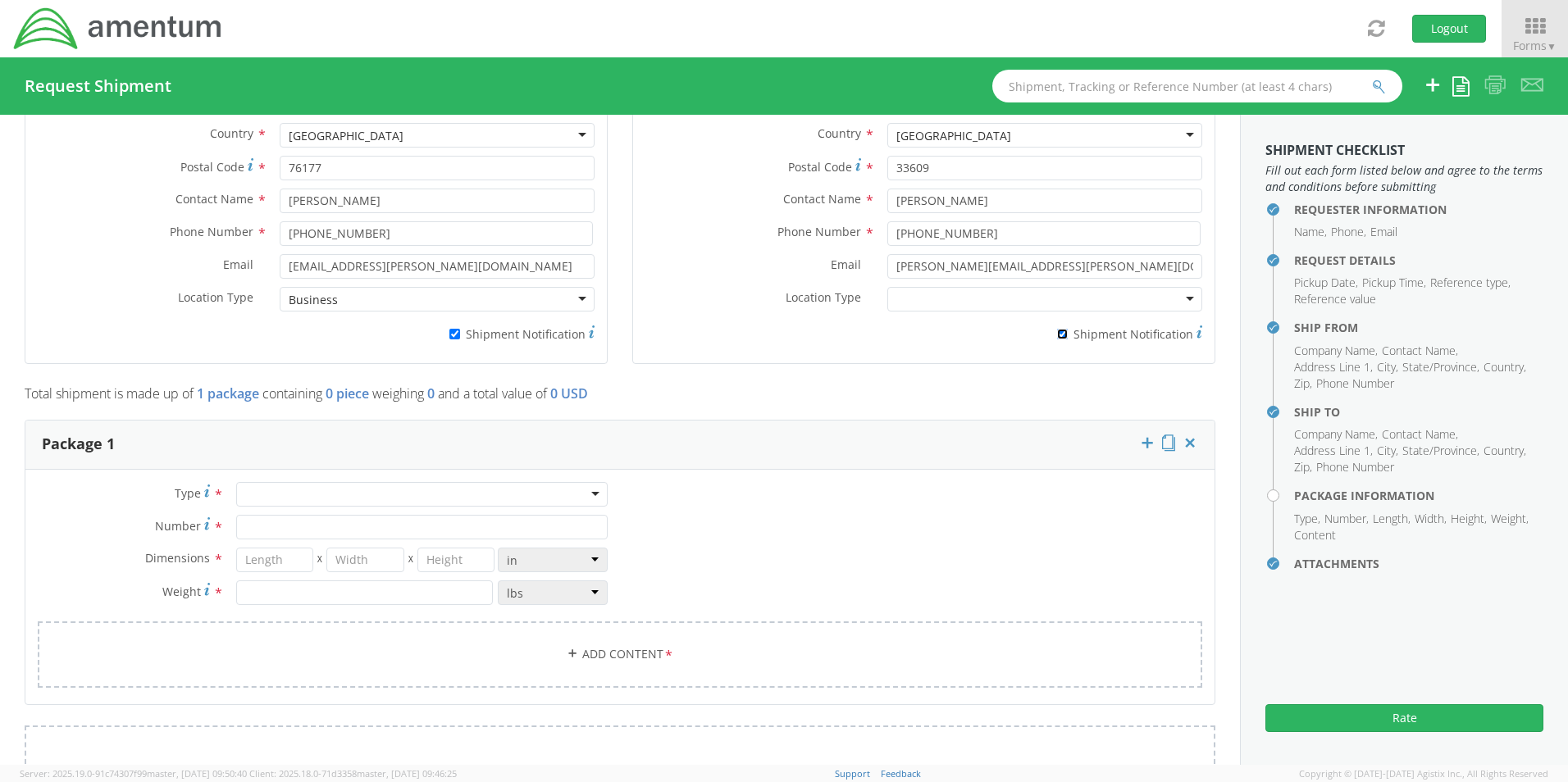
scroll to position [1110, 0]
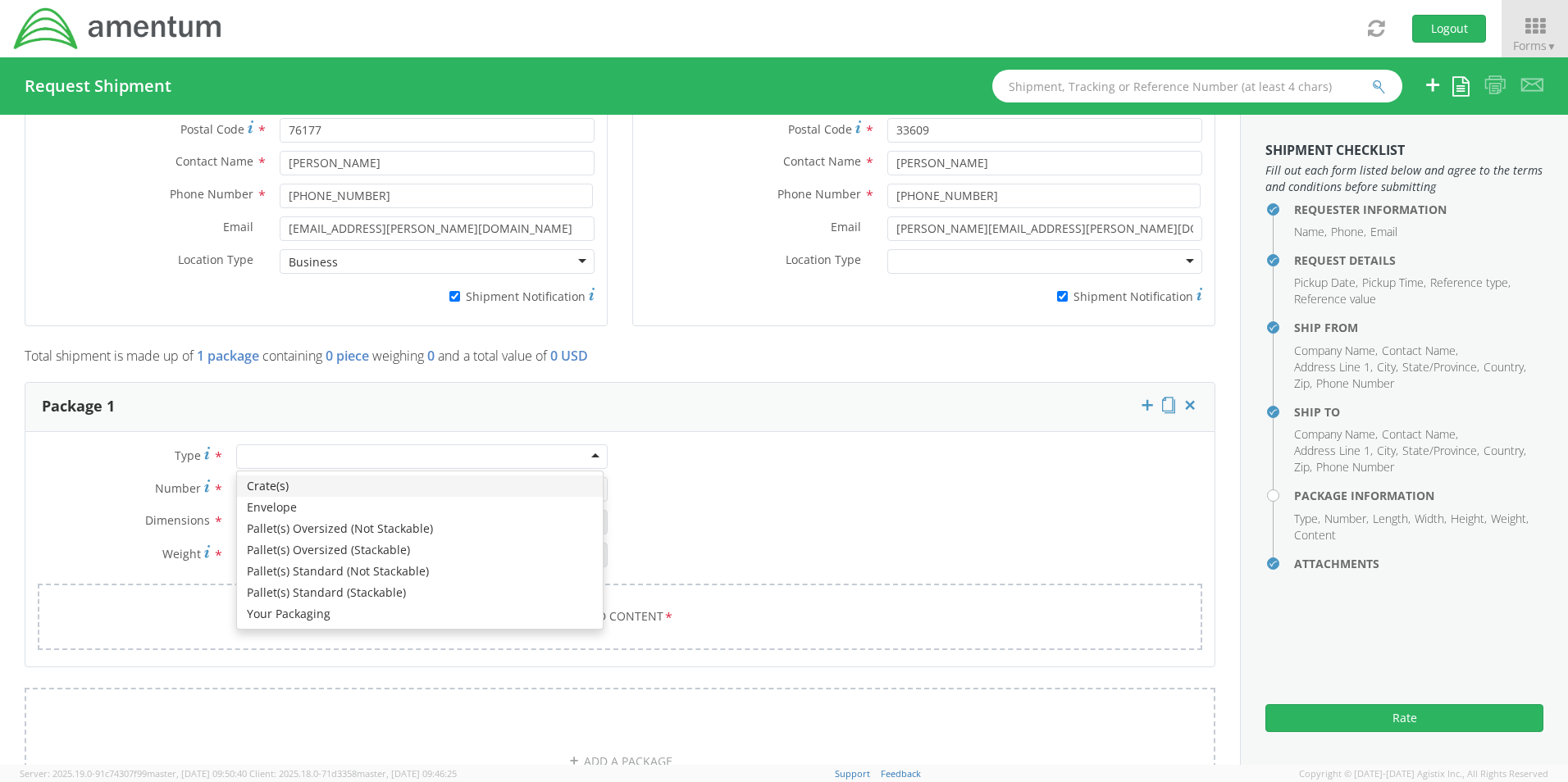
click at [292, 448] on div at bounding box center [422, 456] width 372 height 24
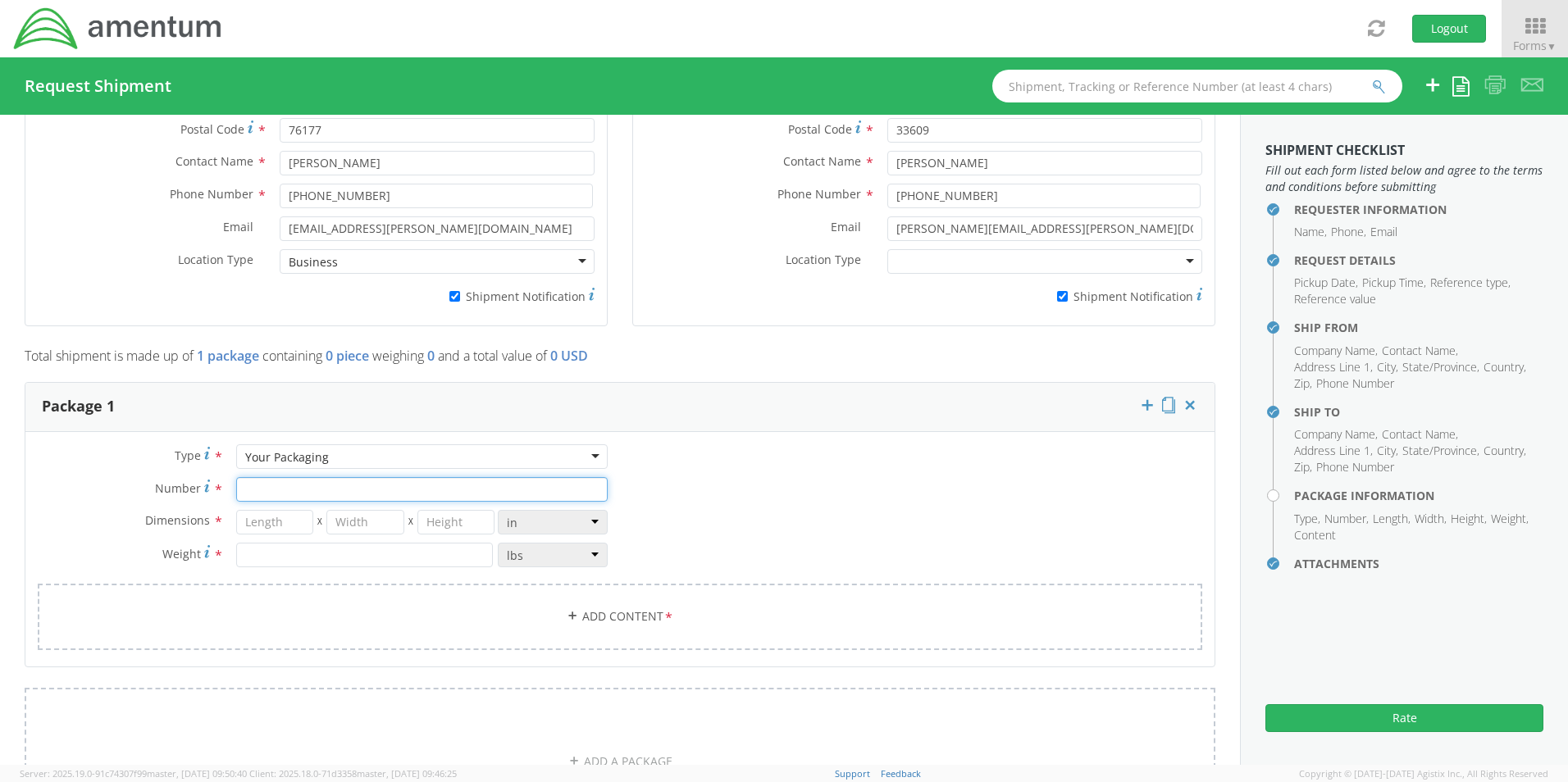
click at [261, 483] on input "Number *" at bounding box center [422, 490] width 372 height 24
click at [583, 605] on link "Add Content *" at bounding box center [620, 616] width 1165 height 66
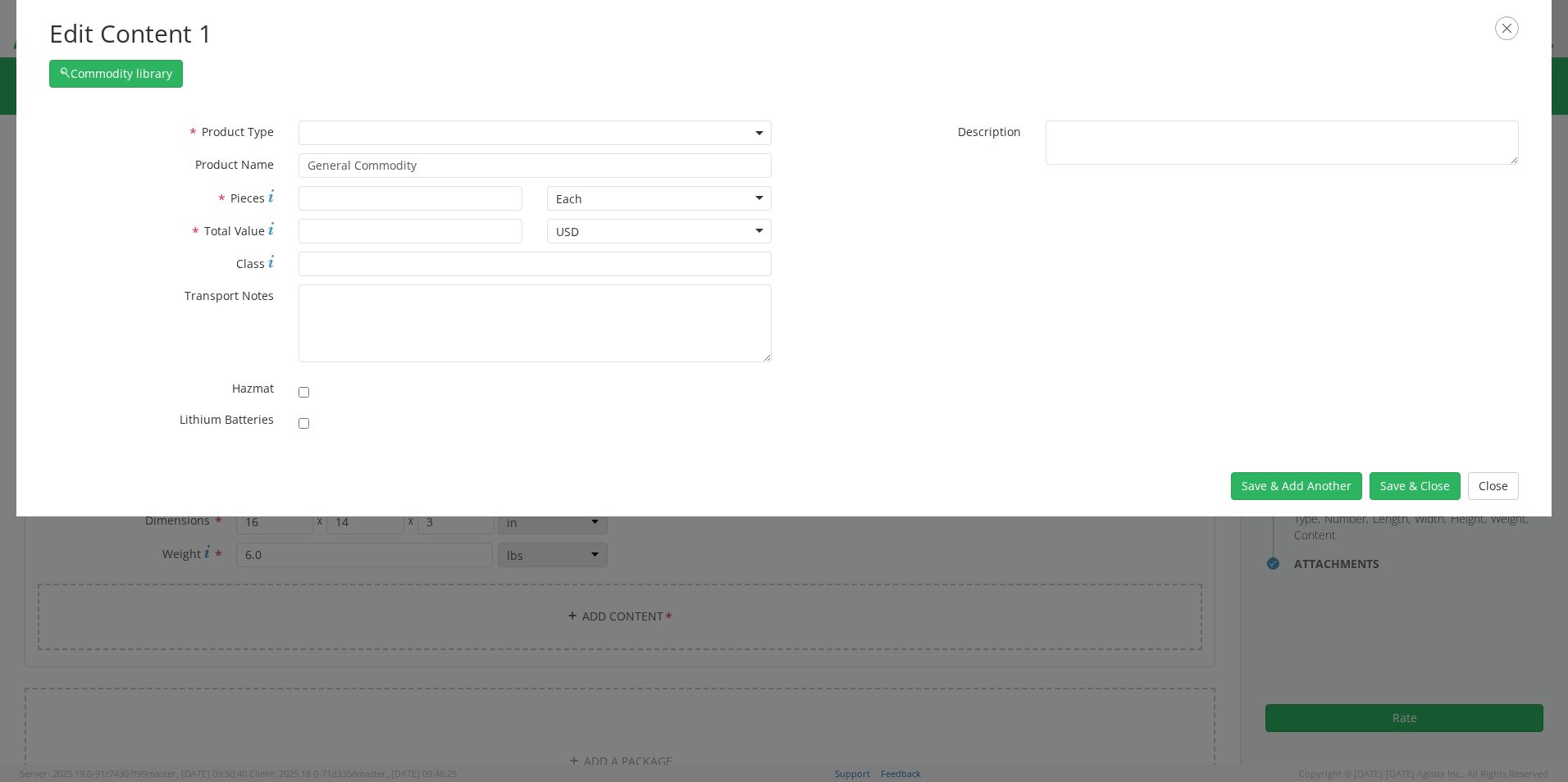
click at [321, 134] on span at bounding box center [535, 132] width 473 height 24
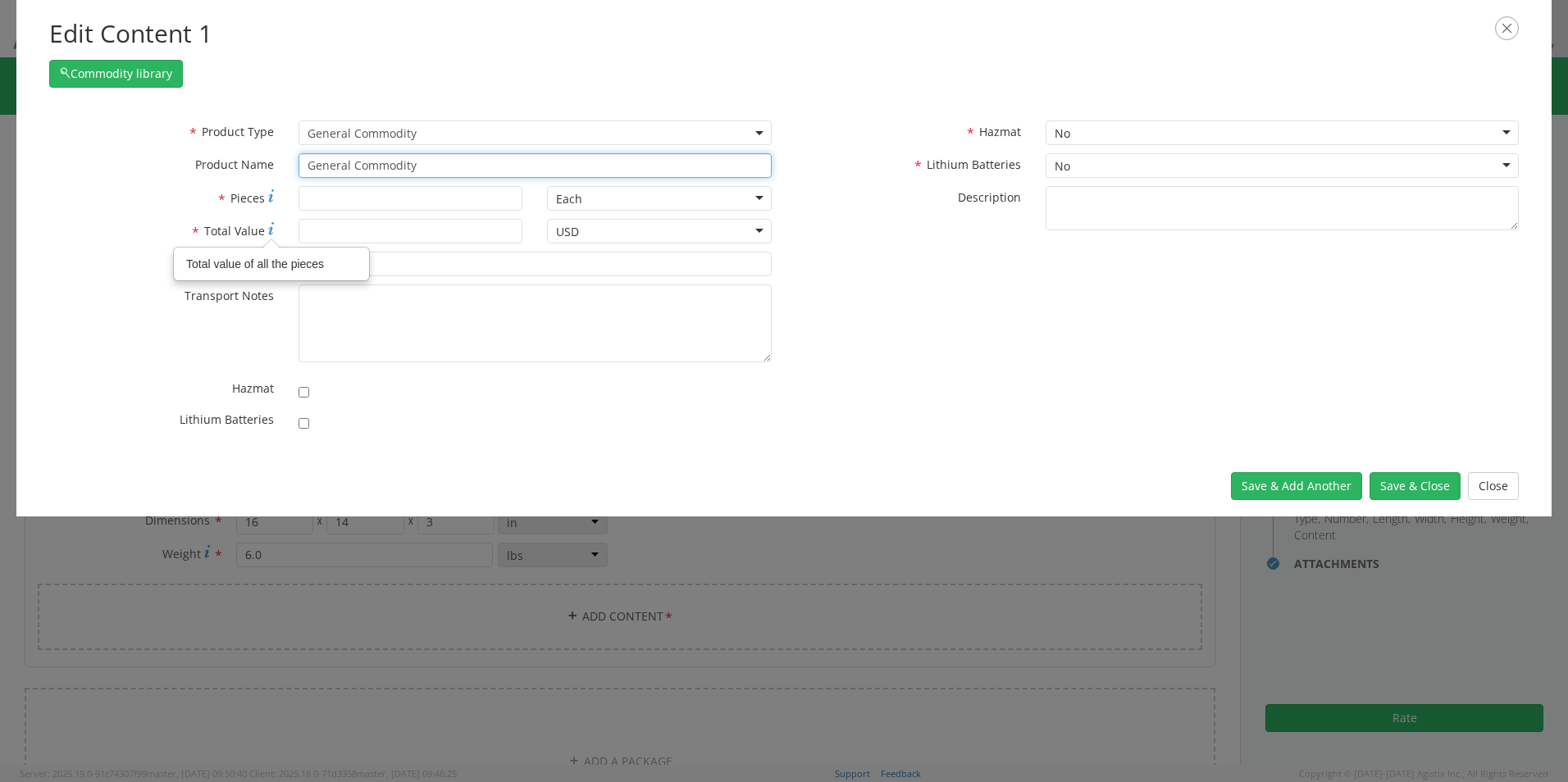
drag, startPoint x: 422, startPoint y: 162, endPoint x: 171, endPoint y: 144, distance: 251.6
click at [175, 144] on div "* Product Type Documents General Commodity General Commodity * Product Name Gen…" at bounding box center [411, 153] width 747 height 65
paste input "Travel Laptop- CORP027107 (4K3D0B4)"
click at [303, 421] on input "checkbox" at bounding box center [304, 423] width 10 height 10
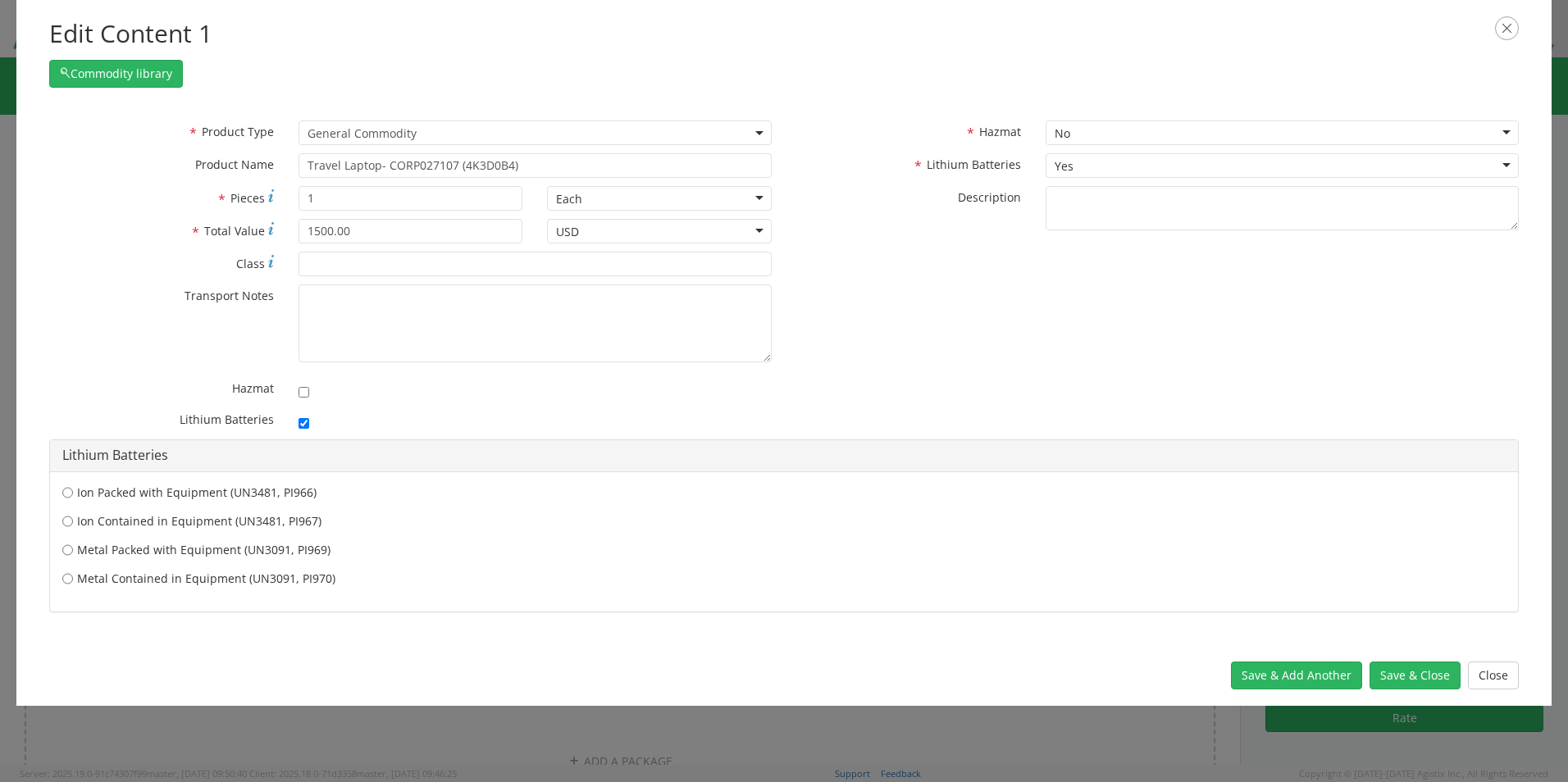
click at [196, 523] on label "Ion Contained in Equipment (UN3481, PI967)" at bounding box center [784, 521] width 1443 height 17
click at [73, 523] on input "Ion Contained in Equipment (UN3481, PI967)" at bounding box center [67, 521] width 10 height 17
click at [1390, 676] on button "Save & Close" at bounding box center [1415, 676] width 91 height 28
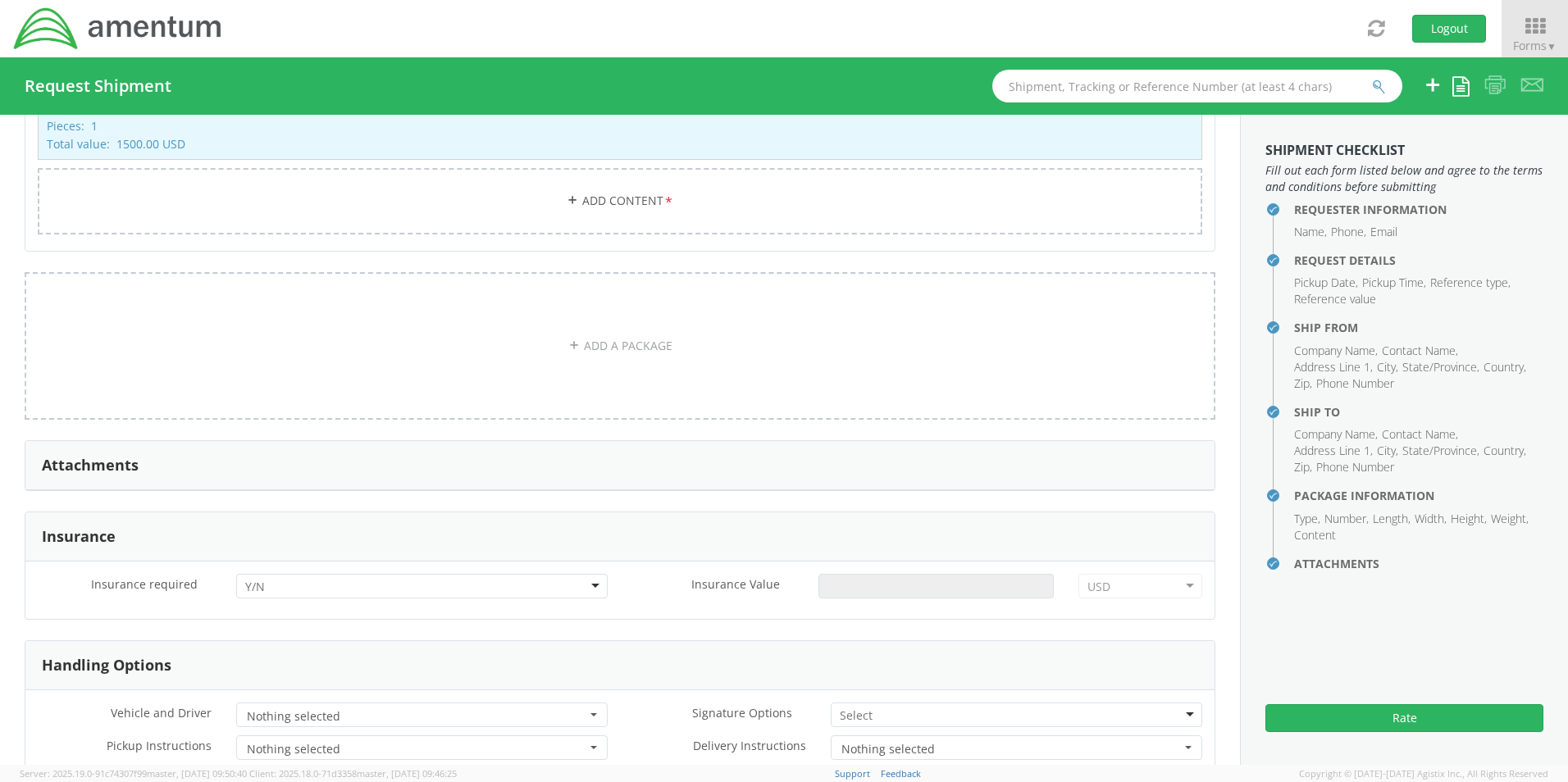
scroll to position [1847, 0]
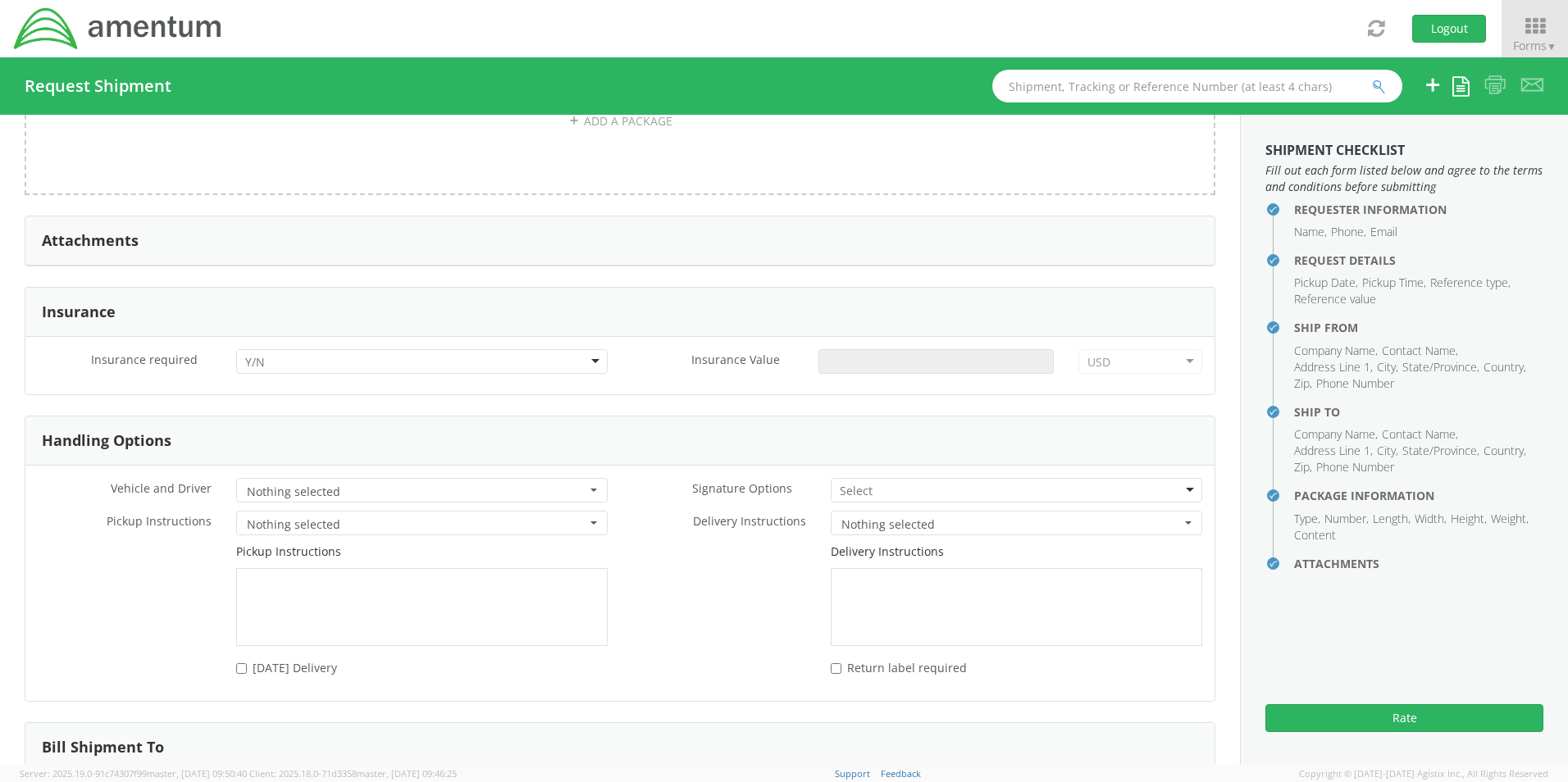
click at [288, 355] on div at bounding box center [422, 361] width 372 height 24
click at [849, 349] on input "Insurance Value *" at bounding box center [936, 361] width 236 height 24
click at [872, 479] on div at bounding box center [1016, 491] width 372 height 24
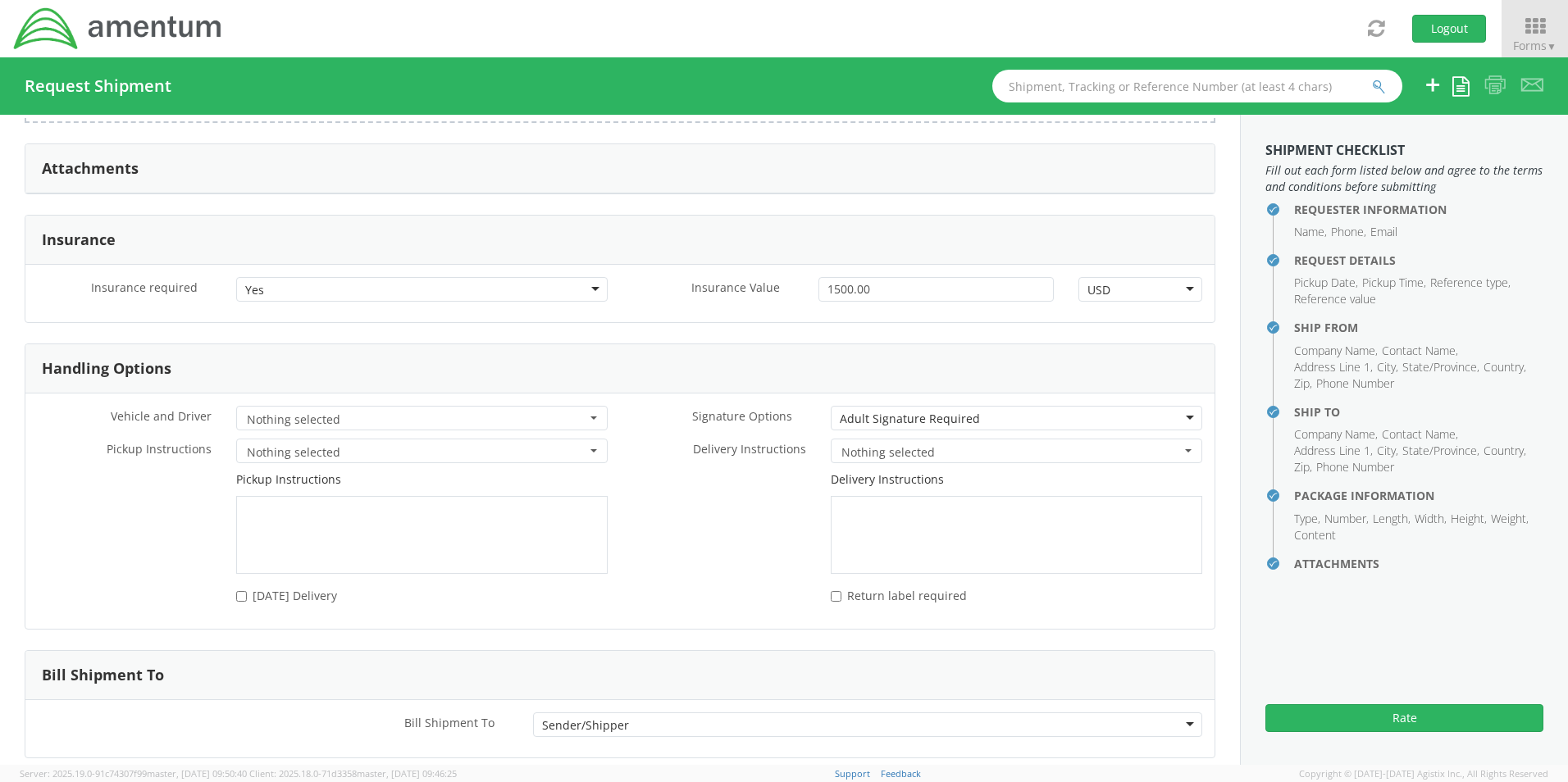
scroll to position [1990, 0]
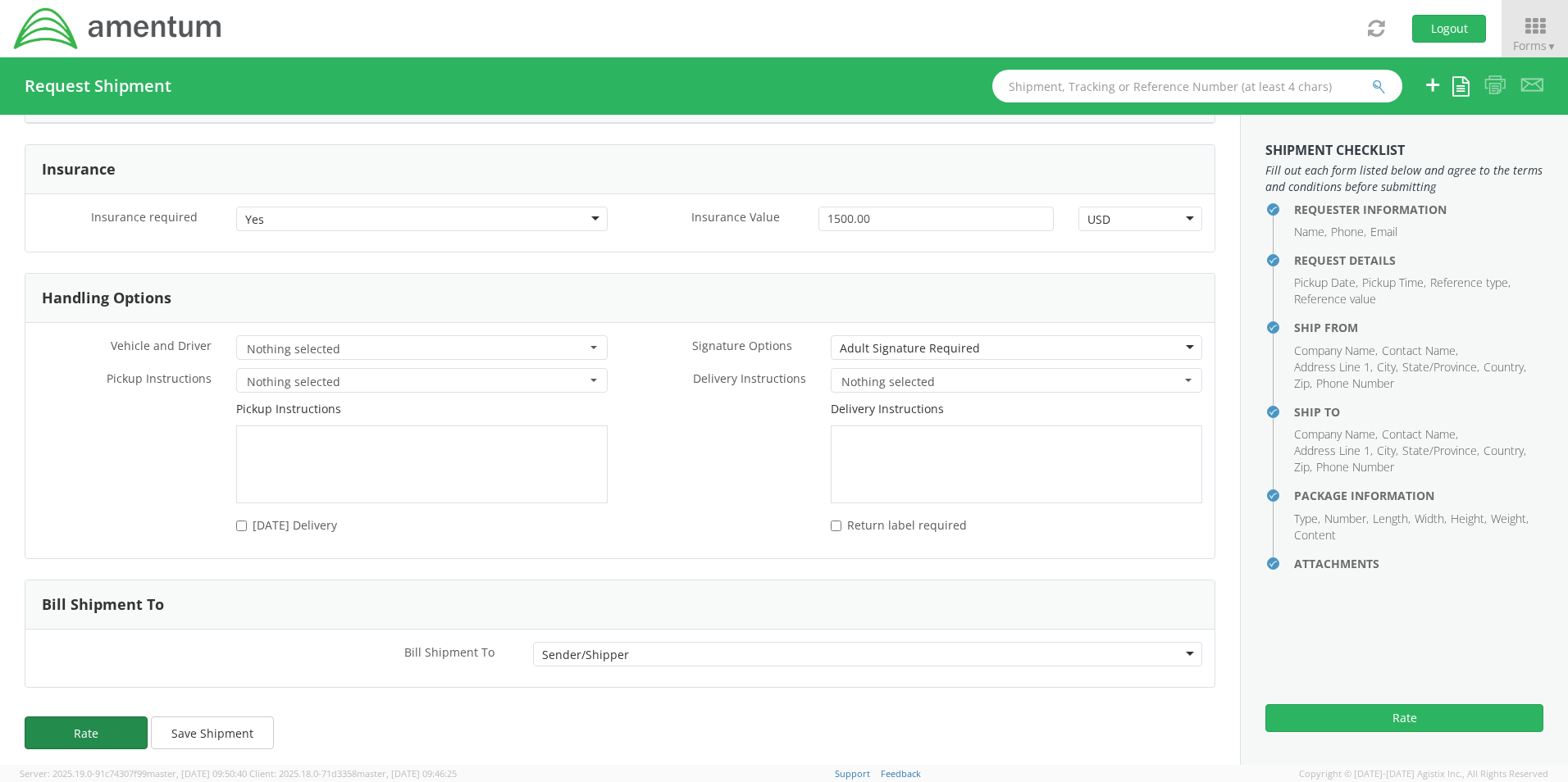
click at [48, 730] on button "Rate" at bounding box center [86, 733] width 123 height 33
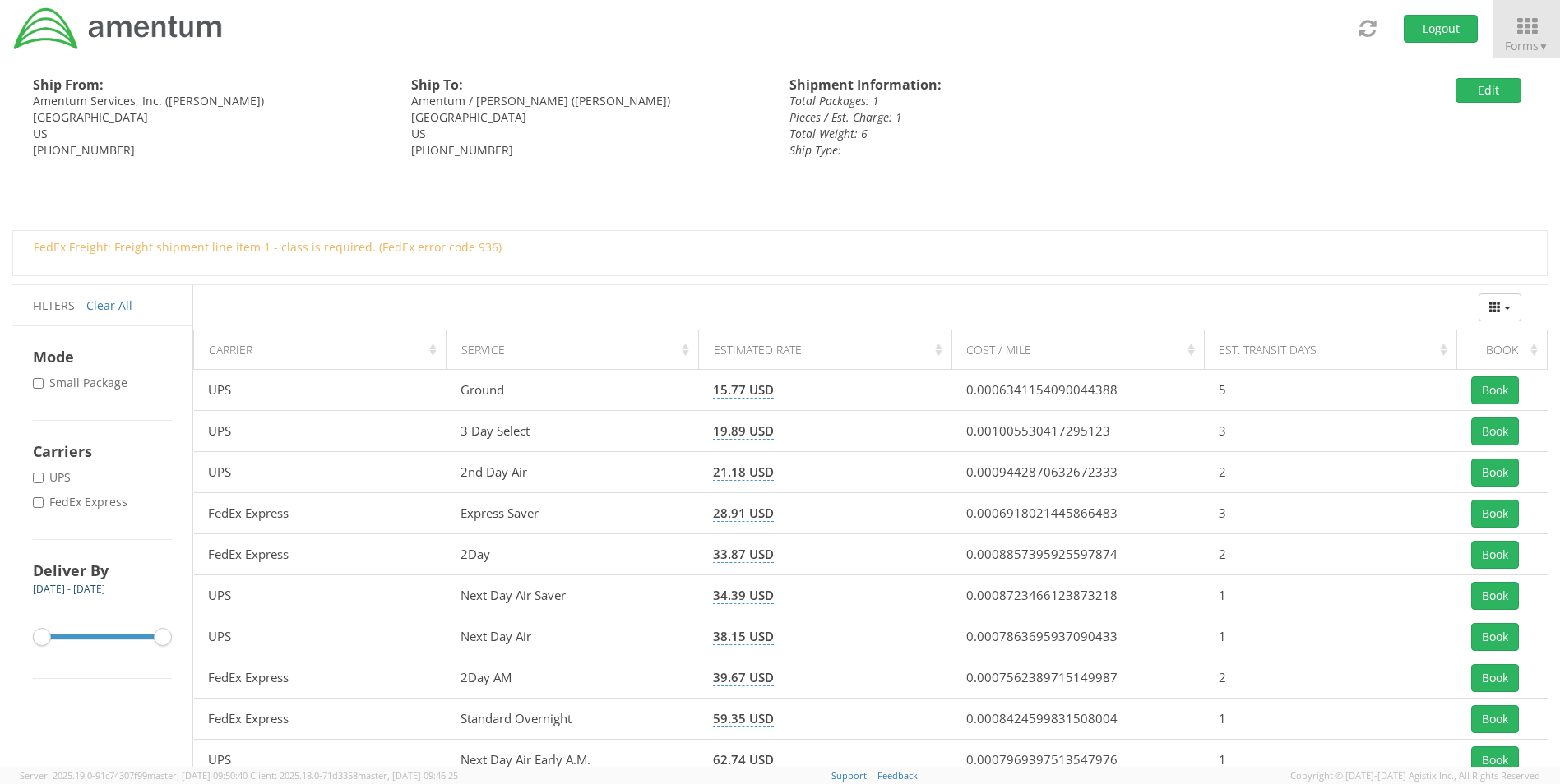
click at [84, 497] on label "* FedEx Express" at bounding box center [81, 502] width 98 height 17
click at [44, 497] on input "* FedEx Express" at bounding box center [37, 502] width 10 height 10
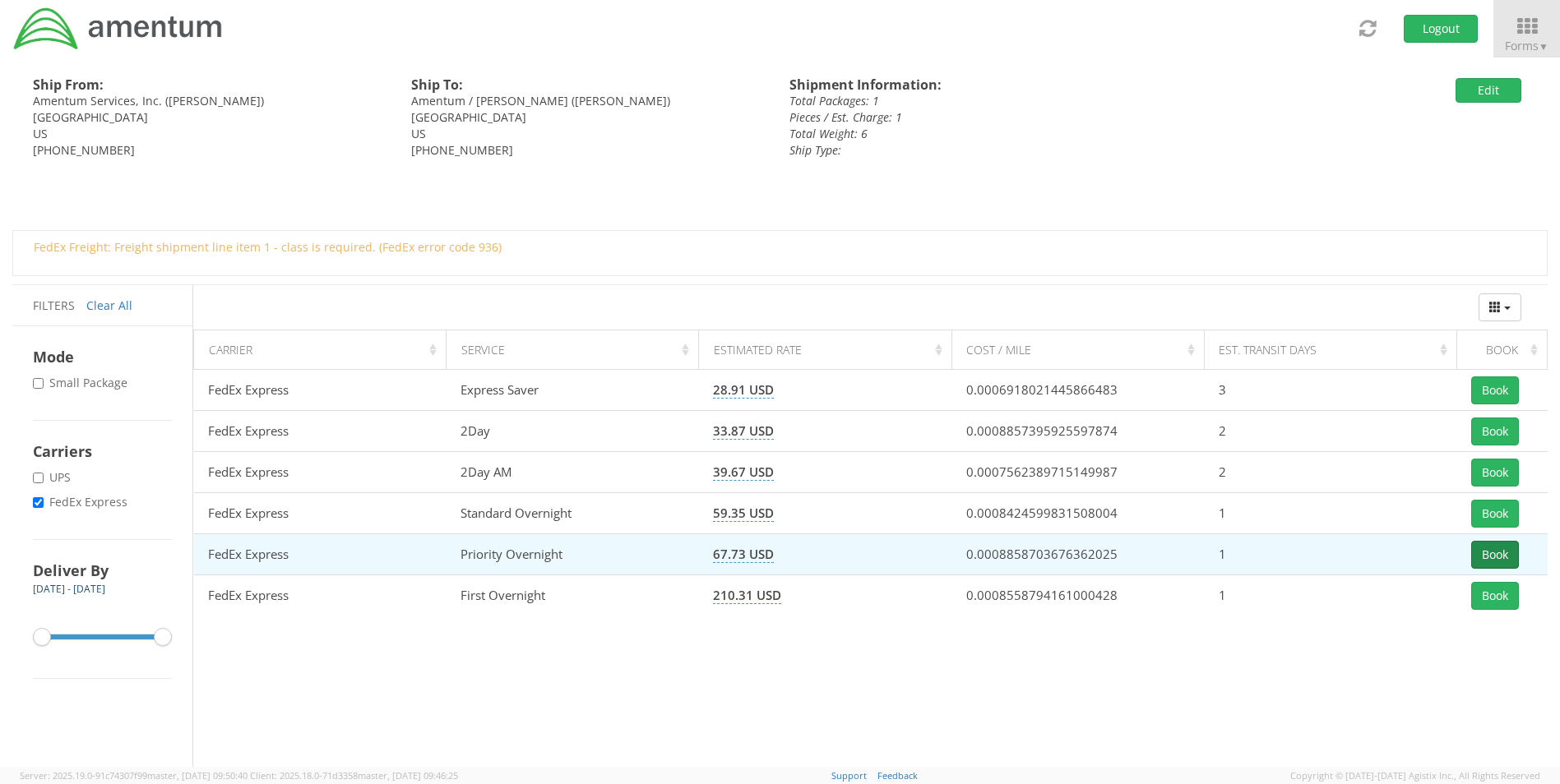
click at [1507, 555] on button "Book" at bounding box center [1495, 555] width 48 height 28
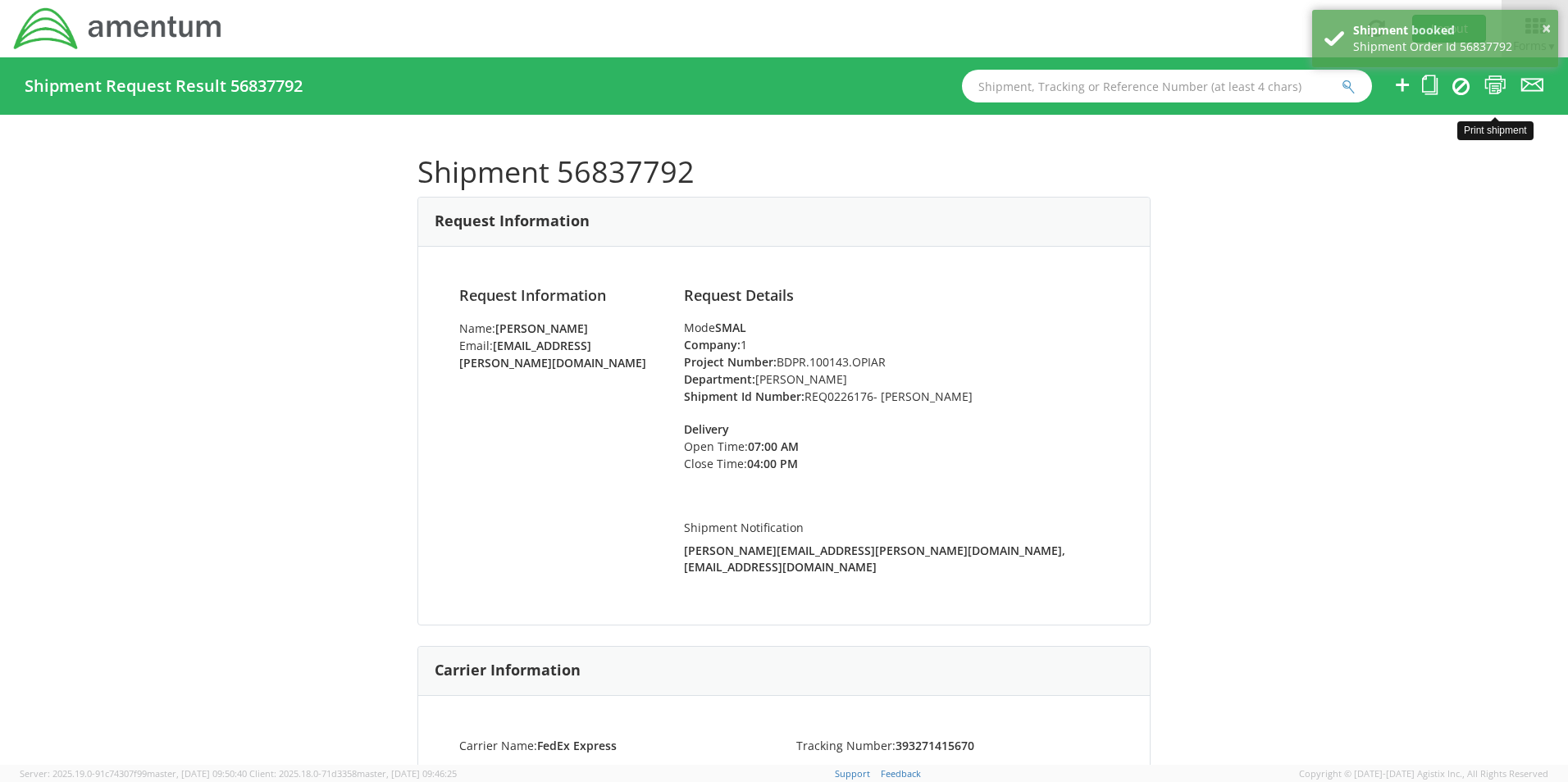
click at [1493, 88] on icon at bounding box center [1495, 85] width 22 height 20
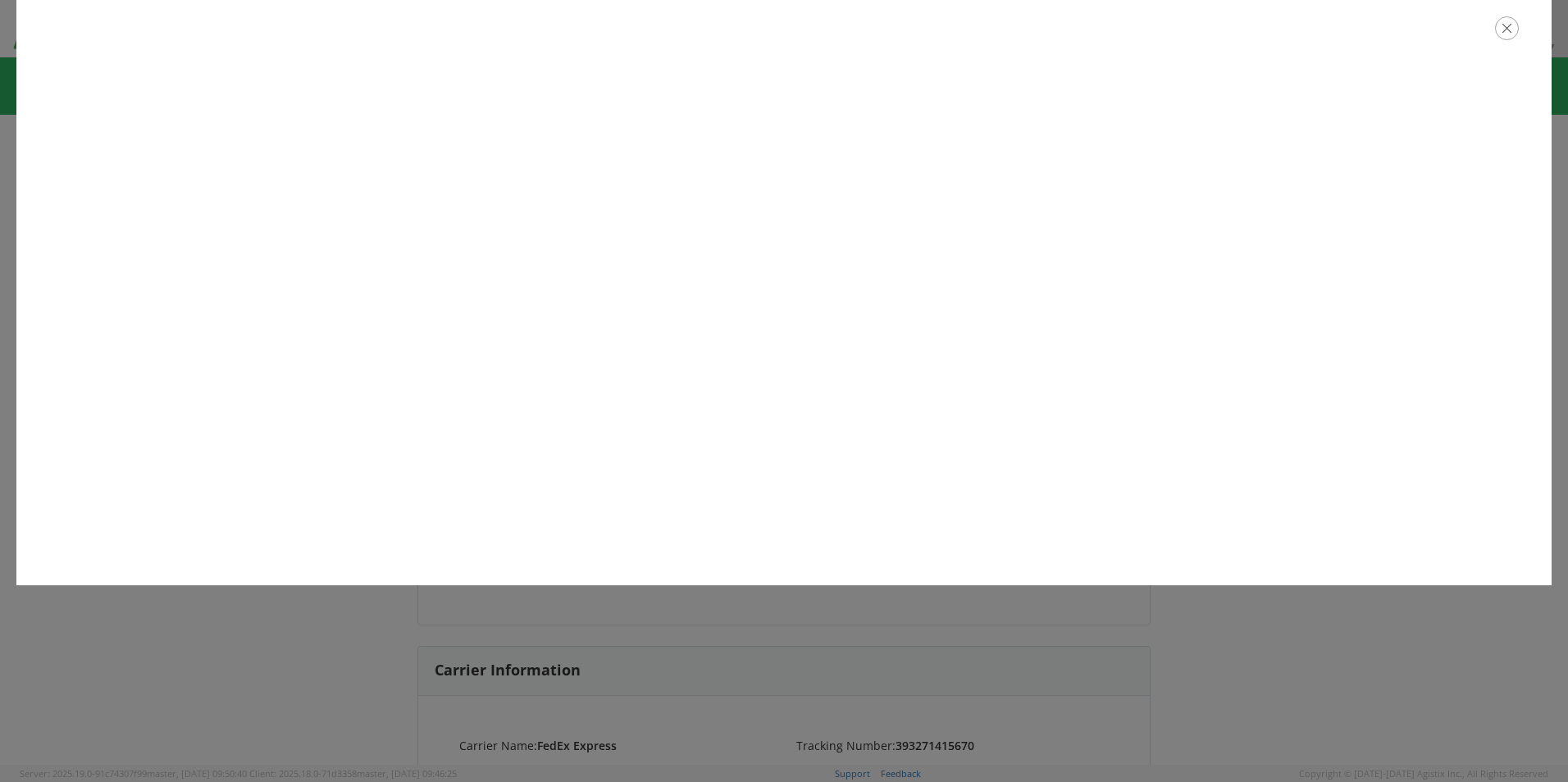
click at [1507, 34] on icon "button" at bounding box center [1507, 29] width 24 height 24
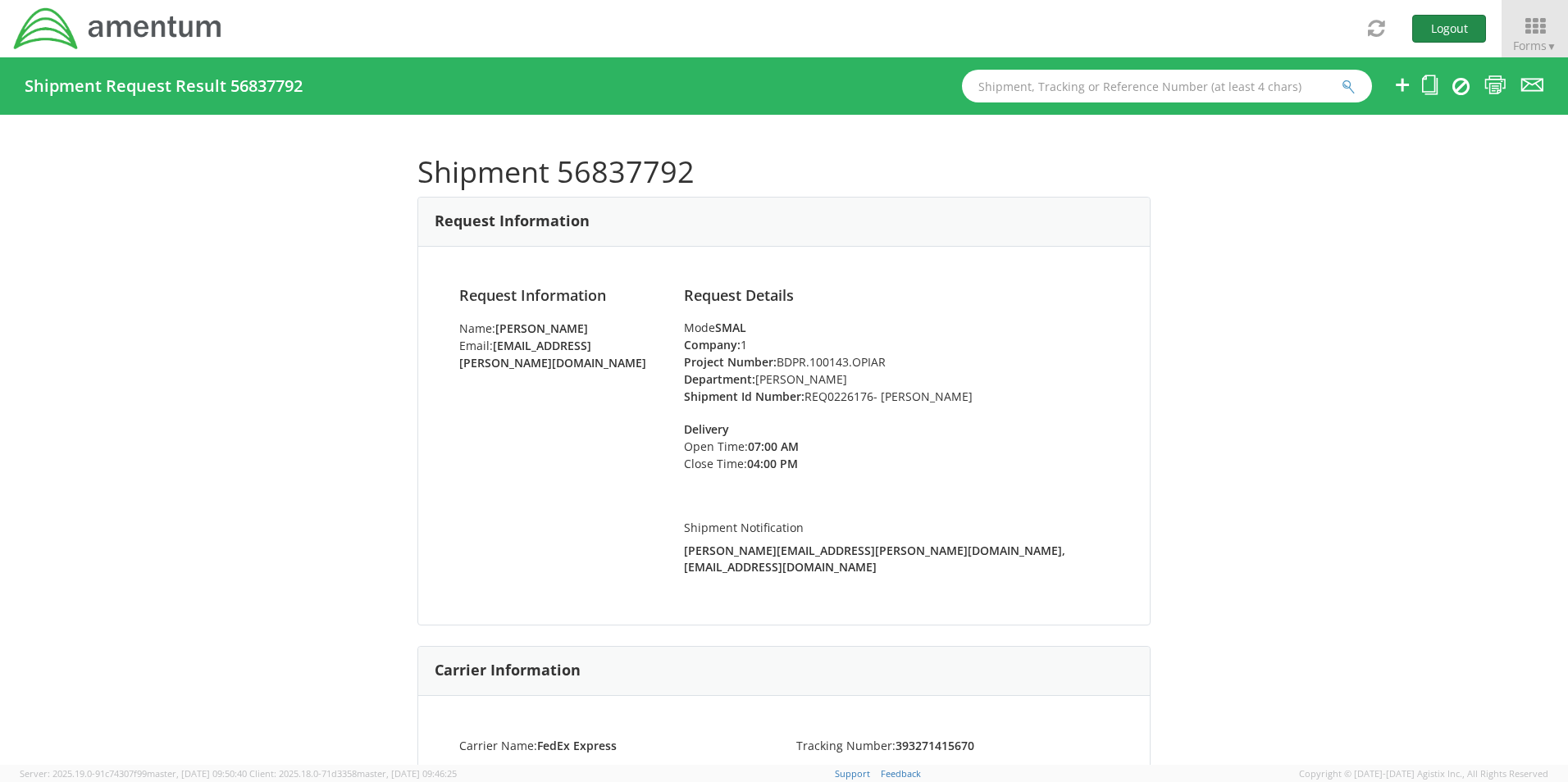
click at [1454, 30] on button "Logout" at bounding box center [1449, 29] width 74 height 28
